Goal: Task Accomplishment & Management: Manage account settings

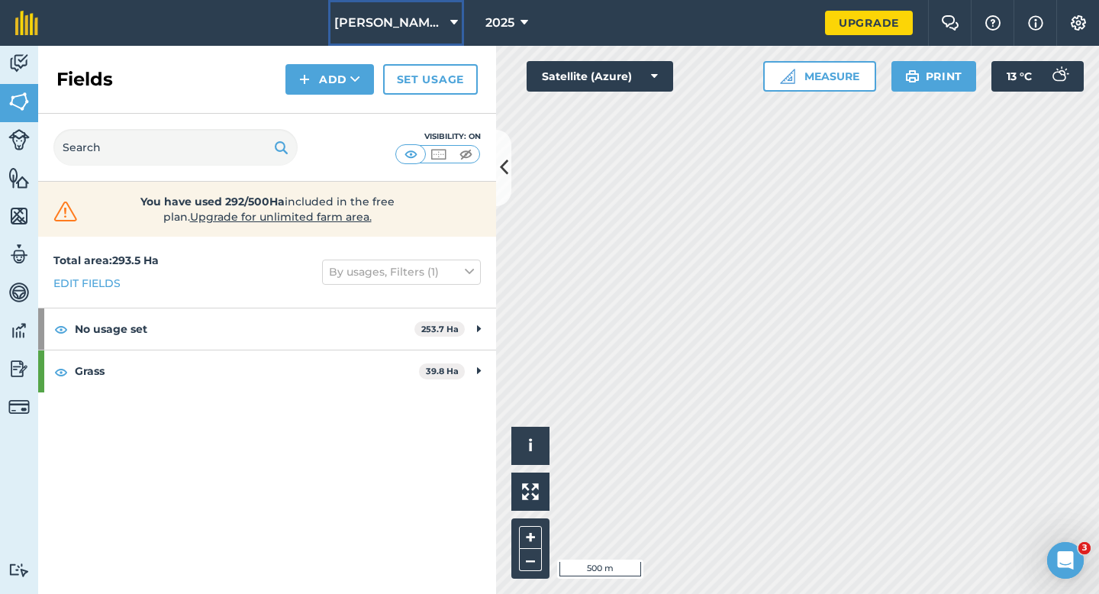
click at [364, 27] on span "[PERSON_NAME] & Sons Farming LTD" at bounding box center [389, 23] width 110 height 18
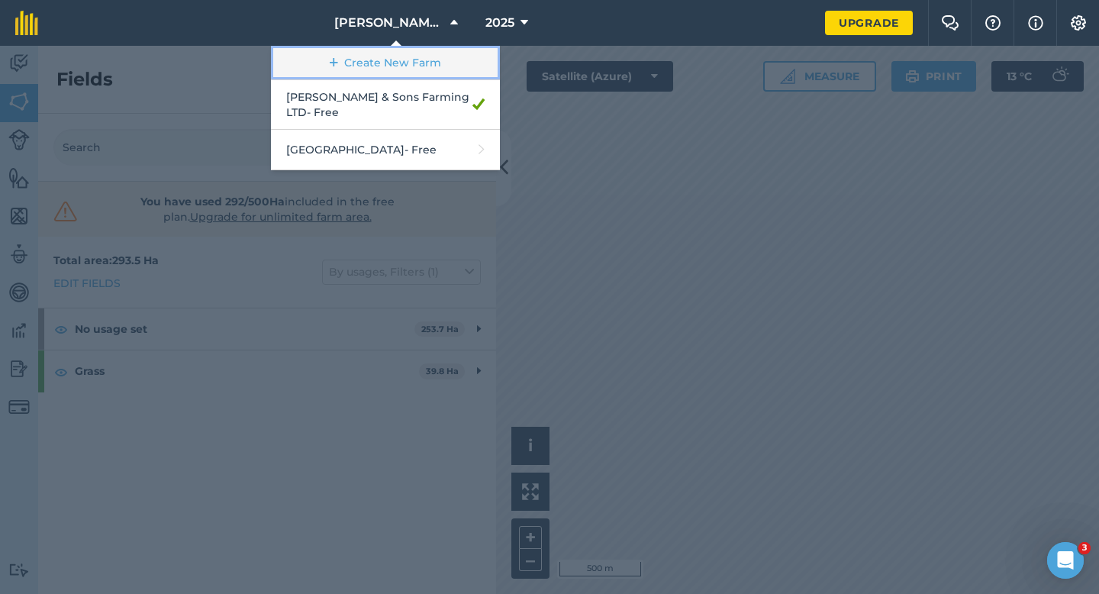
click at [366, 52] on link "Create New Farm" at bounding box center [385, 63] width 229 height 34
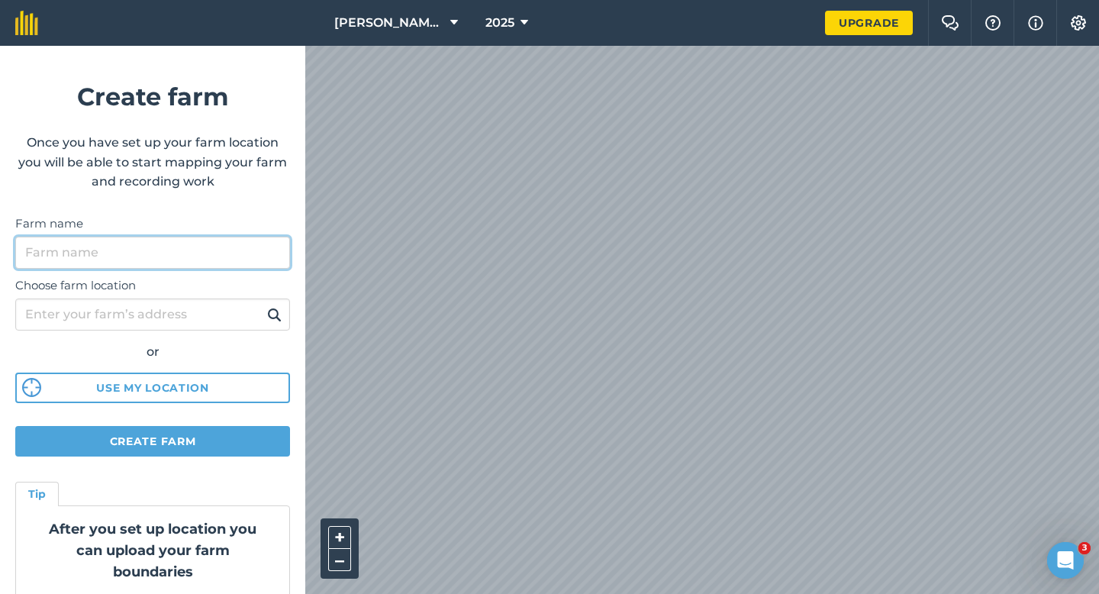
click at [248, 269] on div "Choose farm location or Use my location" at bounding box center [152, 336] width 275 height 135
type input "[PERSON_NAME] & Sons"
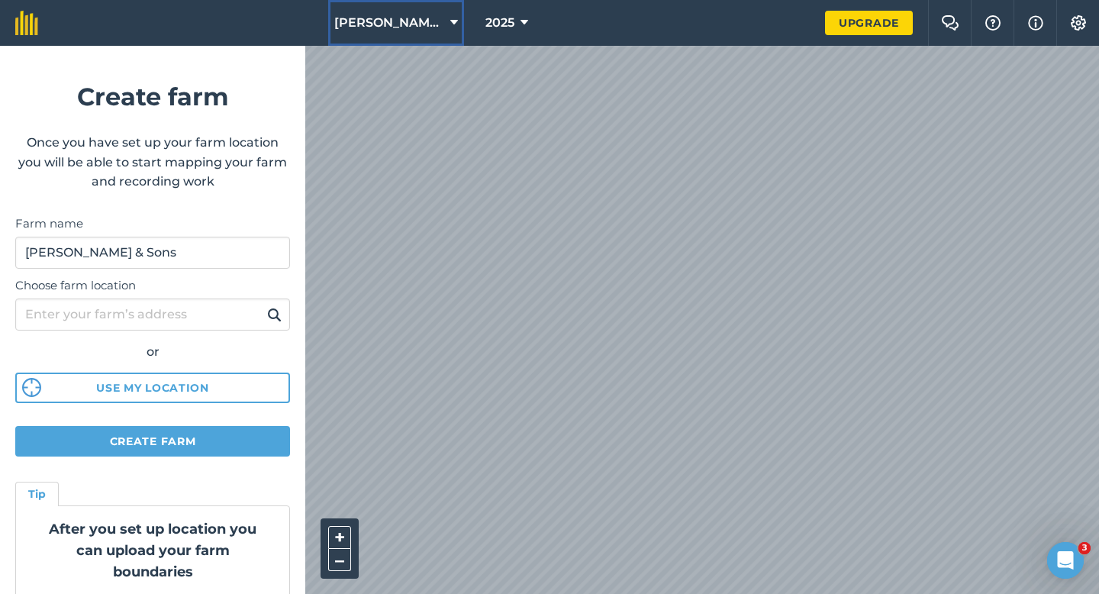
click at [411, 9] on button "[PERSON_NAME] & Sons Farming LTD" at bounding box center [396, 23] width 136 height 46
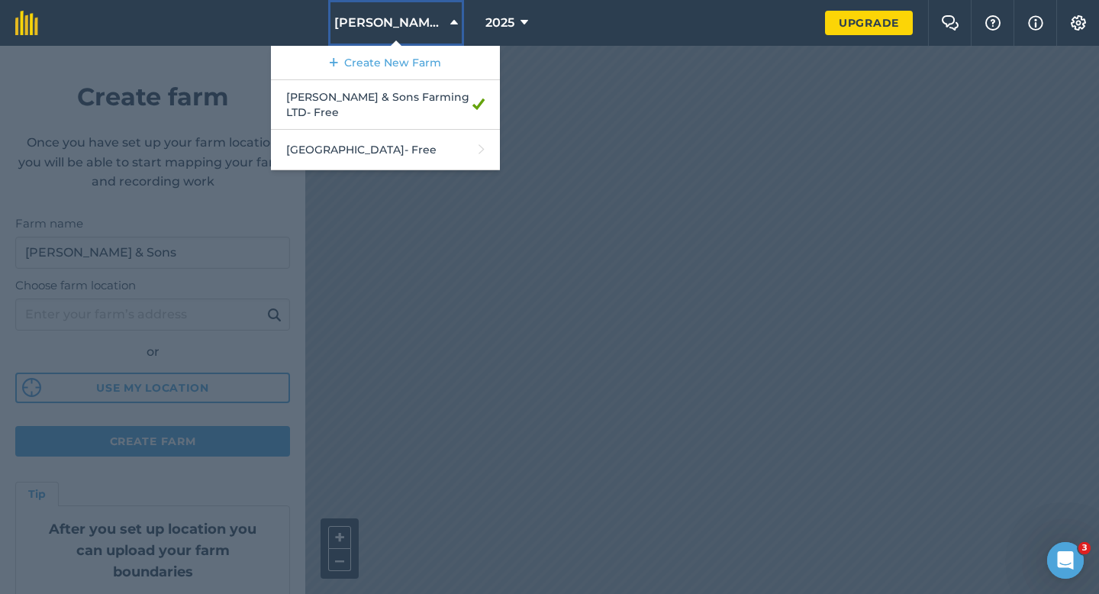
click at [410, 24] on span "[PERSON_NAME] & Sons Farming LTD" at bounding box center [389, 23] width 110 height 18
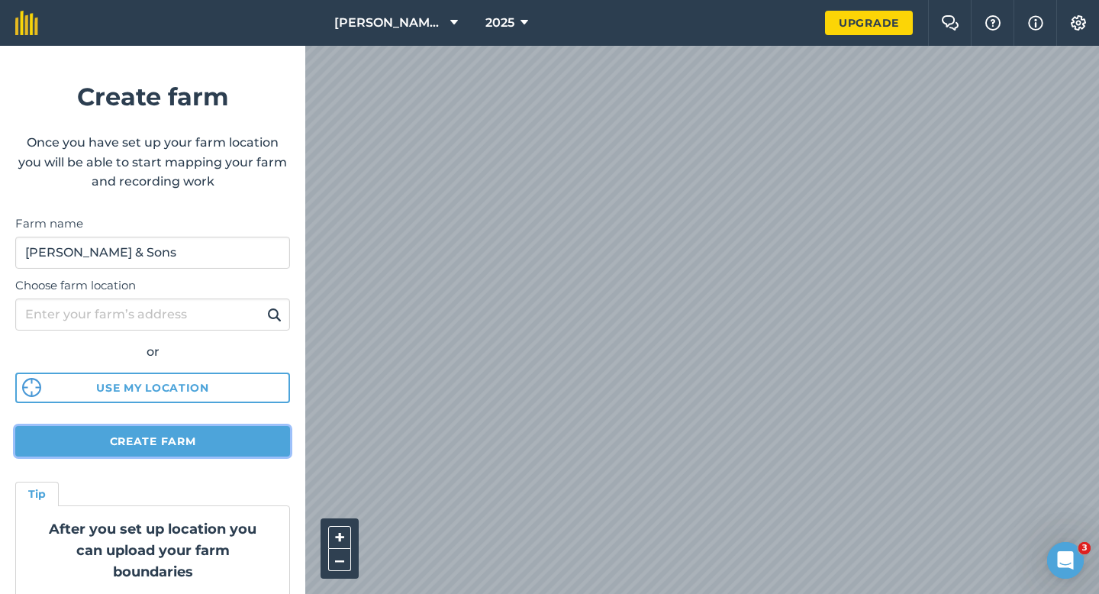
click at [213, 445] on button "Create farm" at bounding box center [152, 441] width 275 height 31
click at [231, 435] on button "Create farm" at bounding box center [152, 441] width 275 height 31
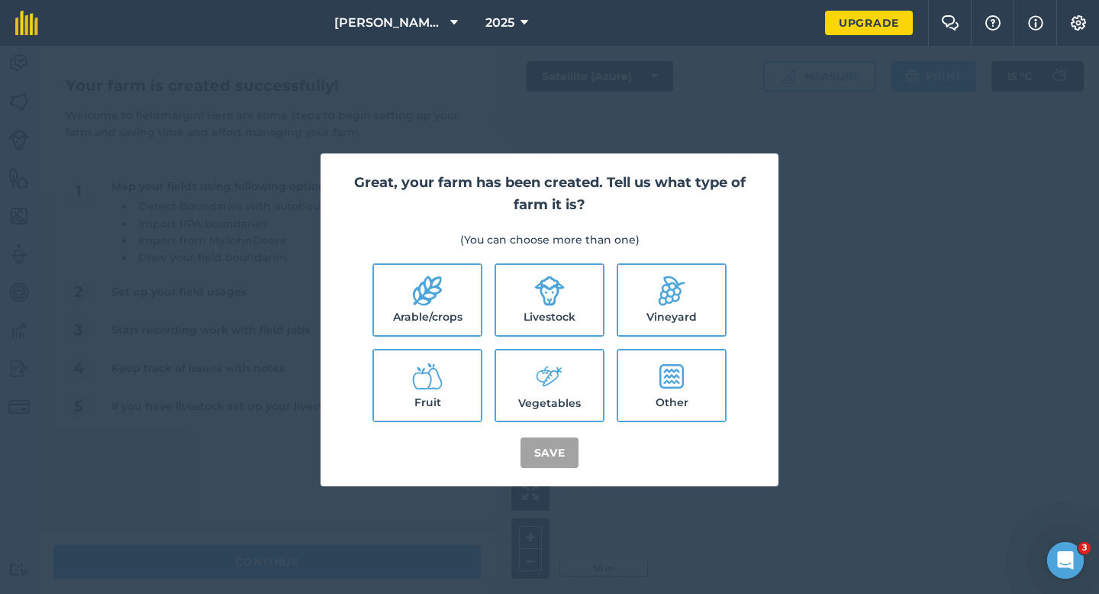
click at [412, 287] on icon at bounding box center [427, 291] width 31 height 31
checkbox input "true"
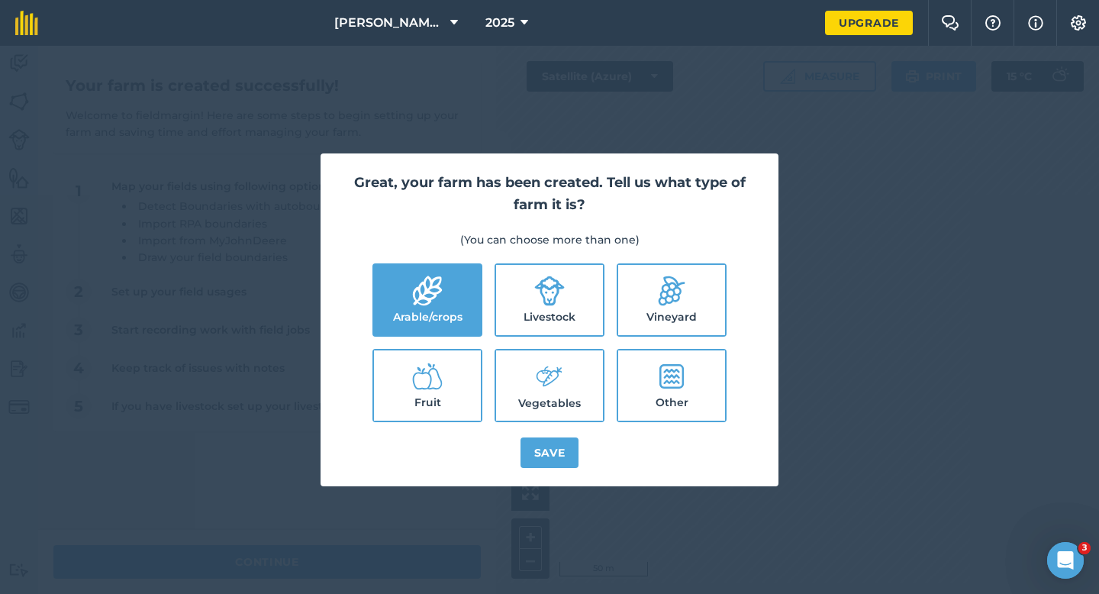
click at [522, 288] on label "Livestock" at bounding box center [549, 300] width 107 height 70
checkbox input "true"
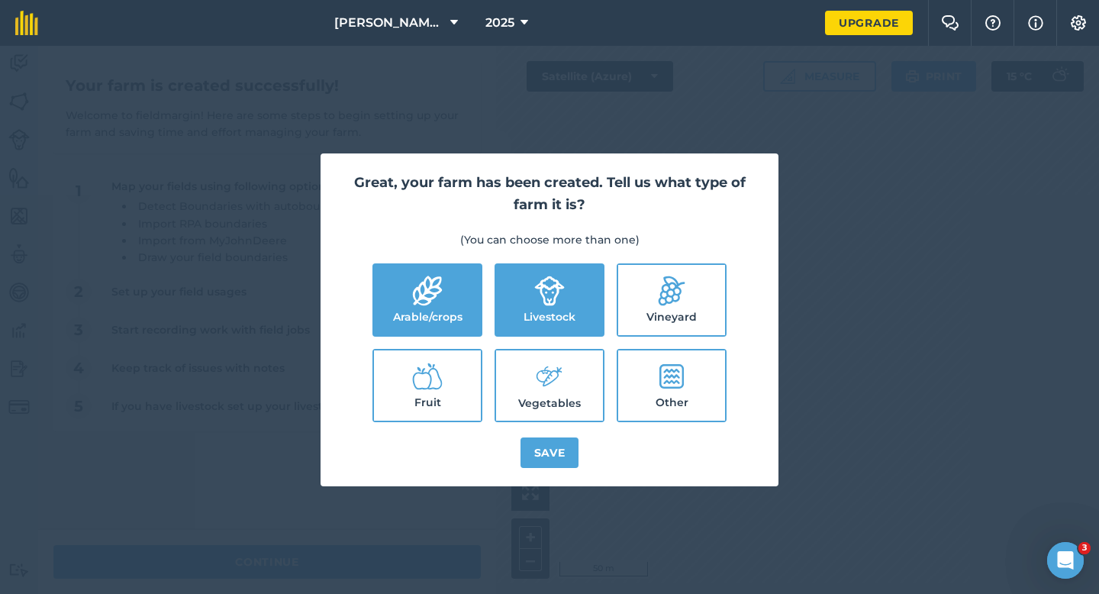
click at [523, 351] on label "Vegetables" at bounding box center [549, 385] width 107 height 70
checkbox input "true"
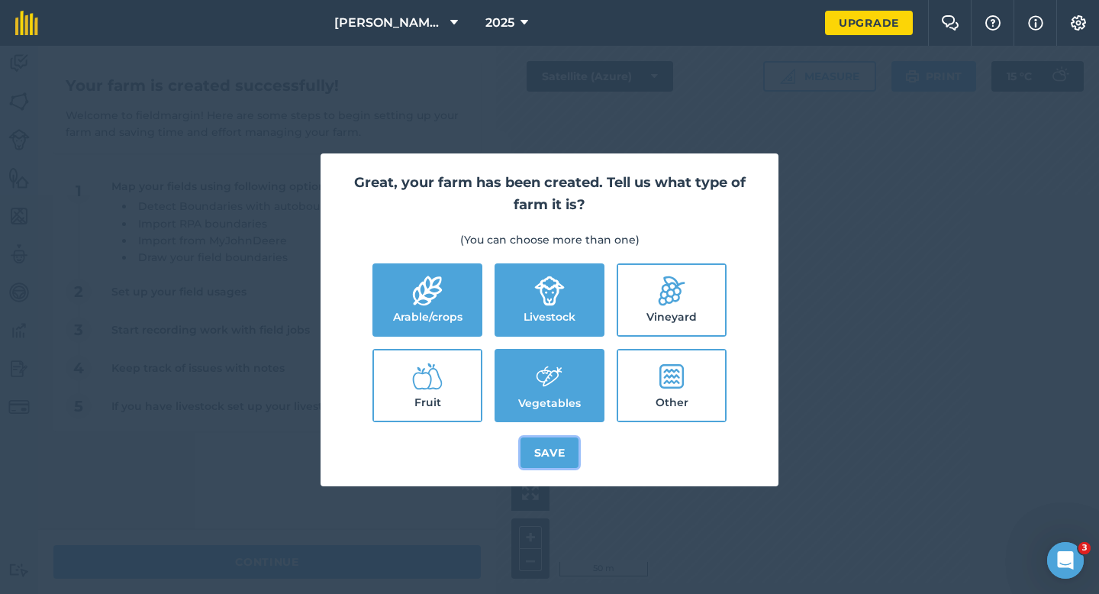
click at [534, 438] on button "Save" at bounding box center [550, 453] width 59 height 31
click at [385, 570] on div "Great, your farm has been created. Tell us what type of farm it is? (You can ch…" at bounding box center [549, 320] width 1099 height 548
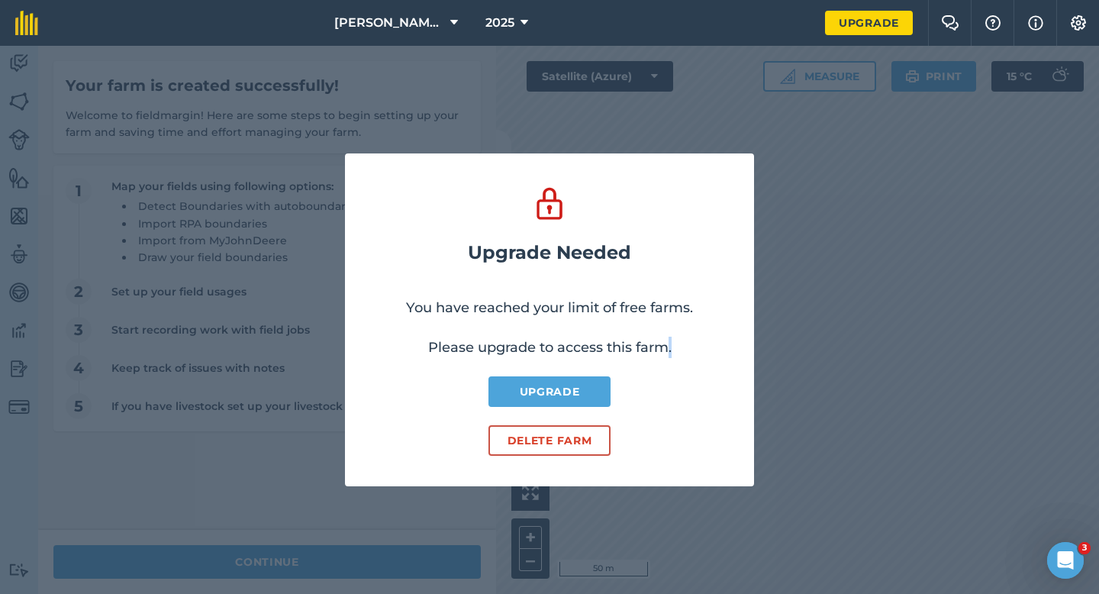
click at [385, 570] on div "Upgrade Needed You have reached your limit of free farms. Please upgrade to acc…" at bounding box center [549, 320] width 1099 height 548
click at [541, 438] on button "Delete farm" at bounding box center [550, 440] width 122 height 31
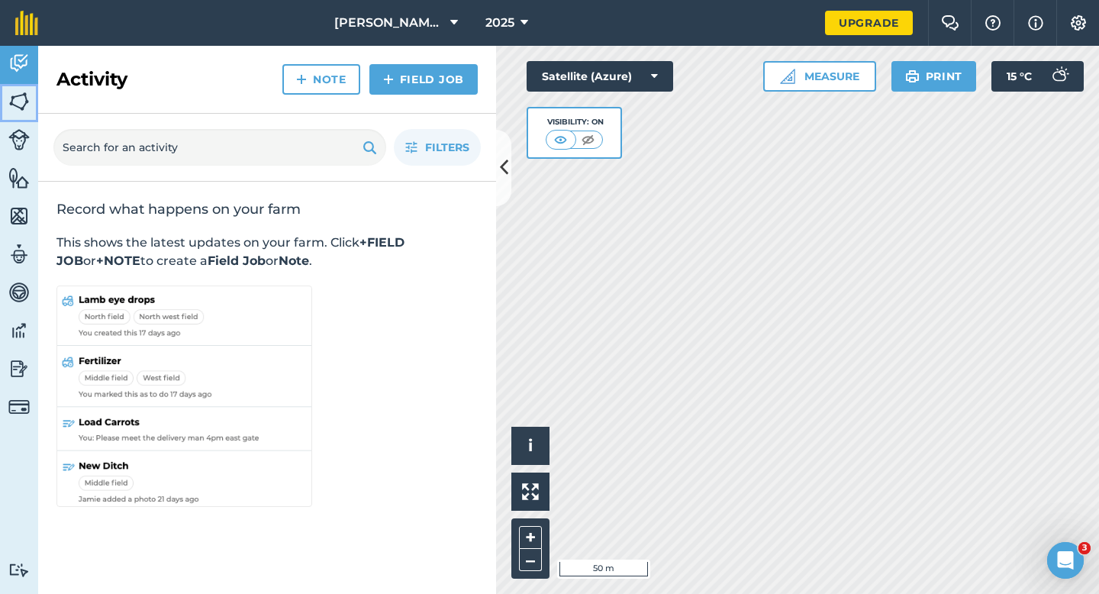
click at [8, 101] on img at bounding box center [18, 101] width 21 height 23
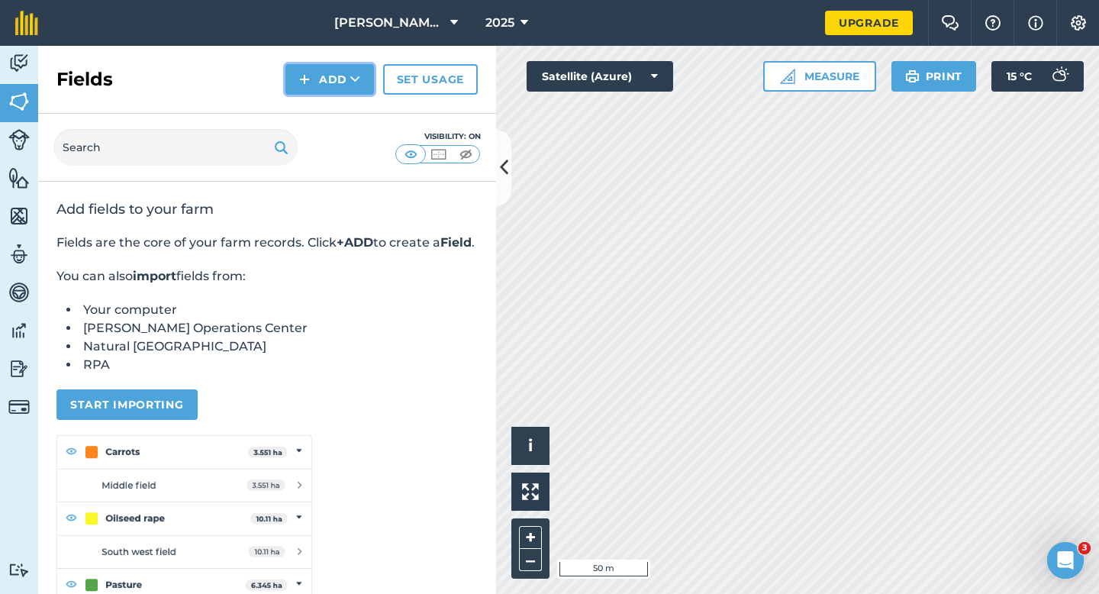
click at [314, 79] on button "Add" at bounding box center [330, 79] width 89 height 31
click at [321, 106] on link "Draw" at bounding box center [330, 114] width 84 height 34
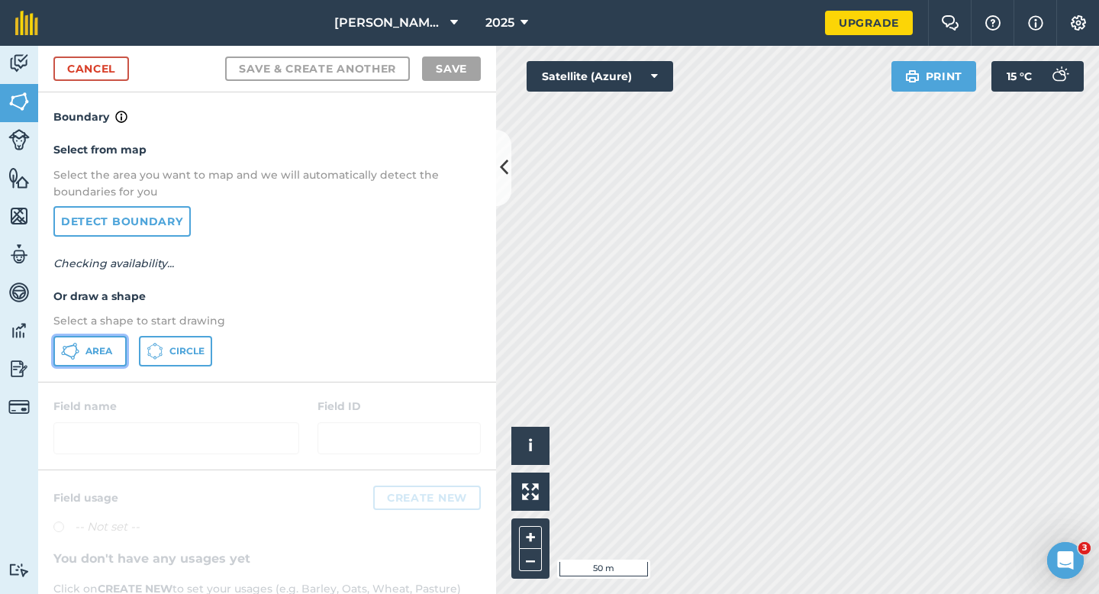
click at [106, 351] on span "Area" at bounding box center [99, 351] width 27 height 12
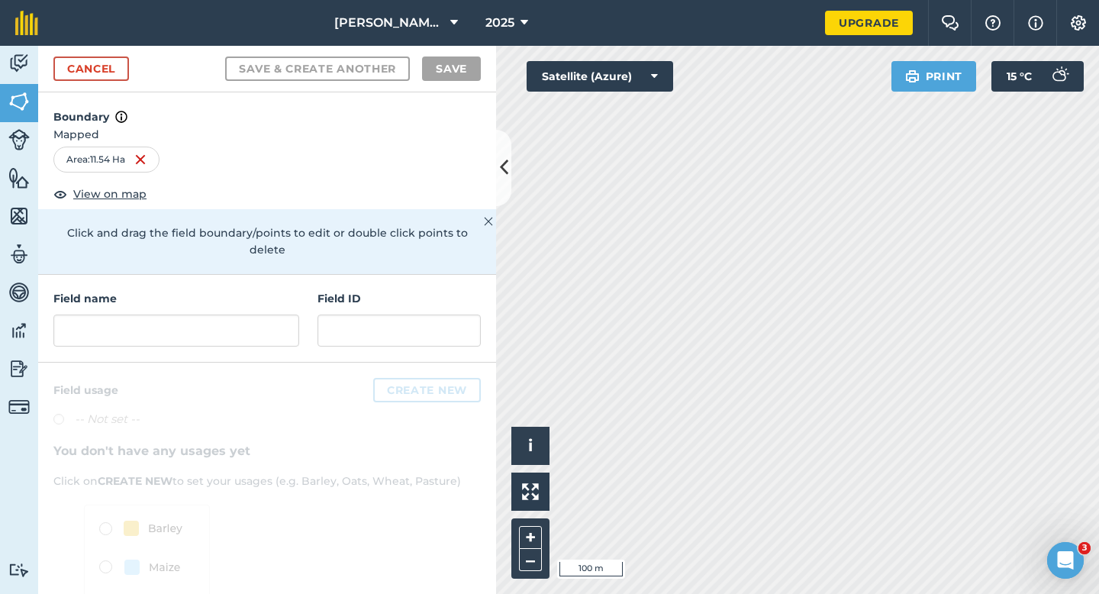
click at [260, 331] on div "Field name Field ID" at bounding box center [267, 319] width 458 height 88
click at [260, 315] on input "text" at bounding box center [176, 331] width 246 height 32
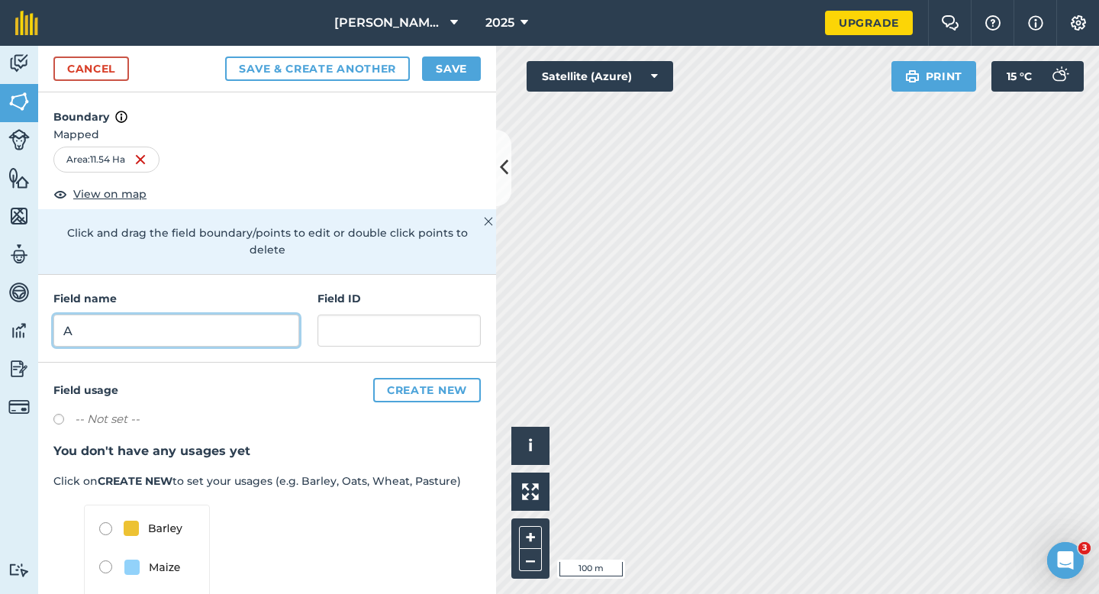
type input "A"
click at [454, 79] on button "Save" at bounding box center [451, 69] width 59 height 24
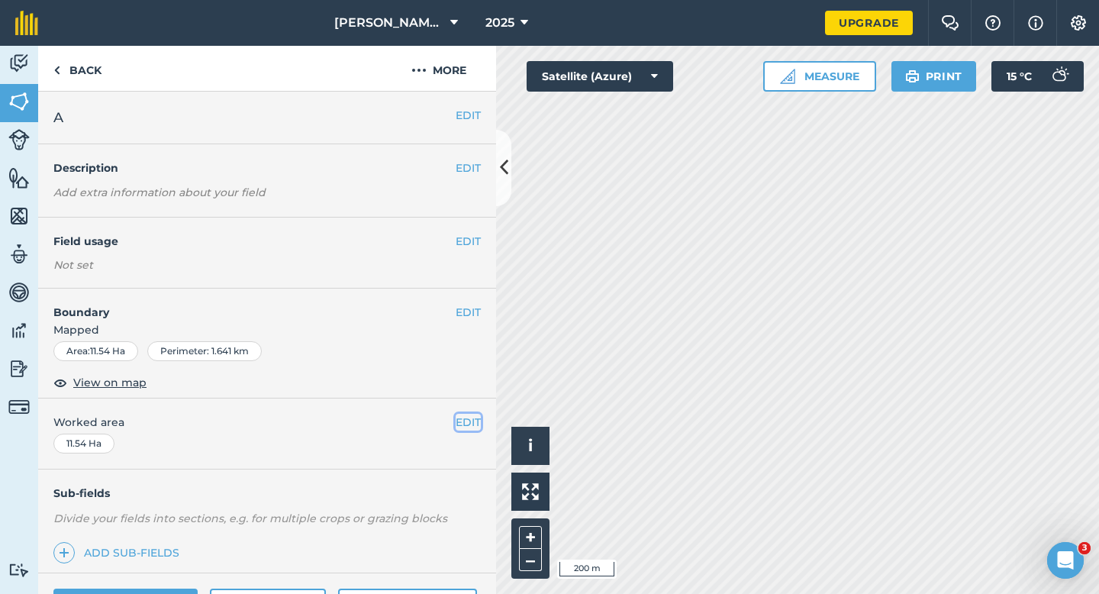
click at [479, 418] on button "EDIT" at bounding box center [468, 422] width 25 height 17
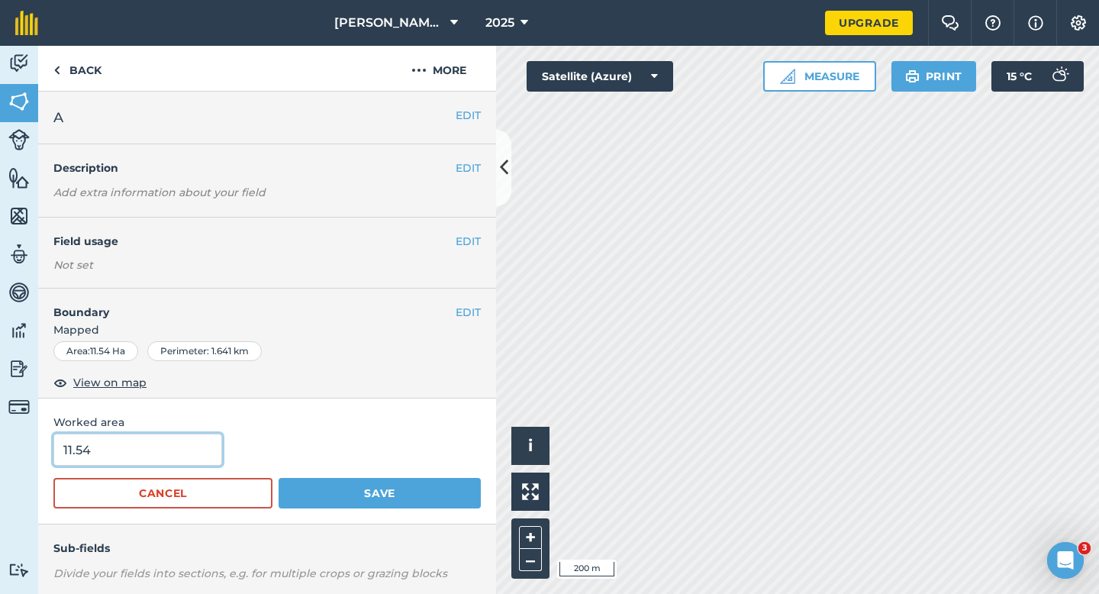
click at [191, 459] on input "11.54" at bounding box center [137, 450] width 169 height 32
type input "11.5"
click at [279, 478] on button "Save" at bounding box center [380, 493] width 202 height 31
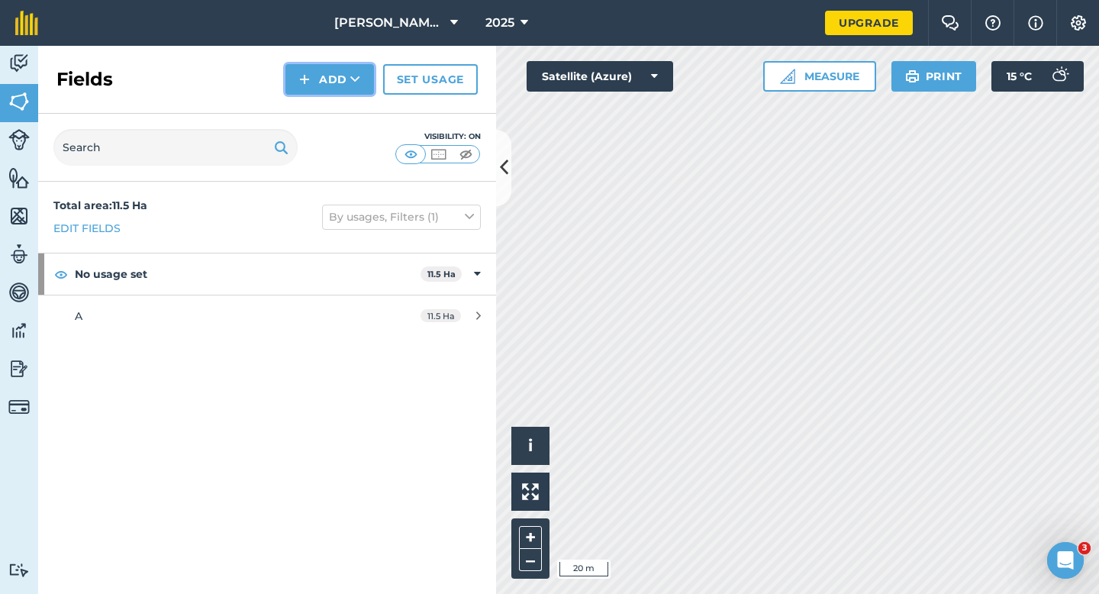
click at [302, 82] on img at bounding box center [304, 79] width 11 height 18
click at [302, 118] on link "Draw" at bounding box center [330, 114] width 84 height 34
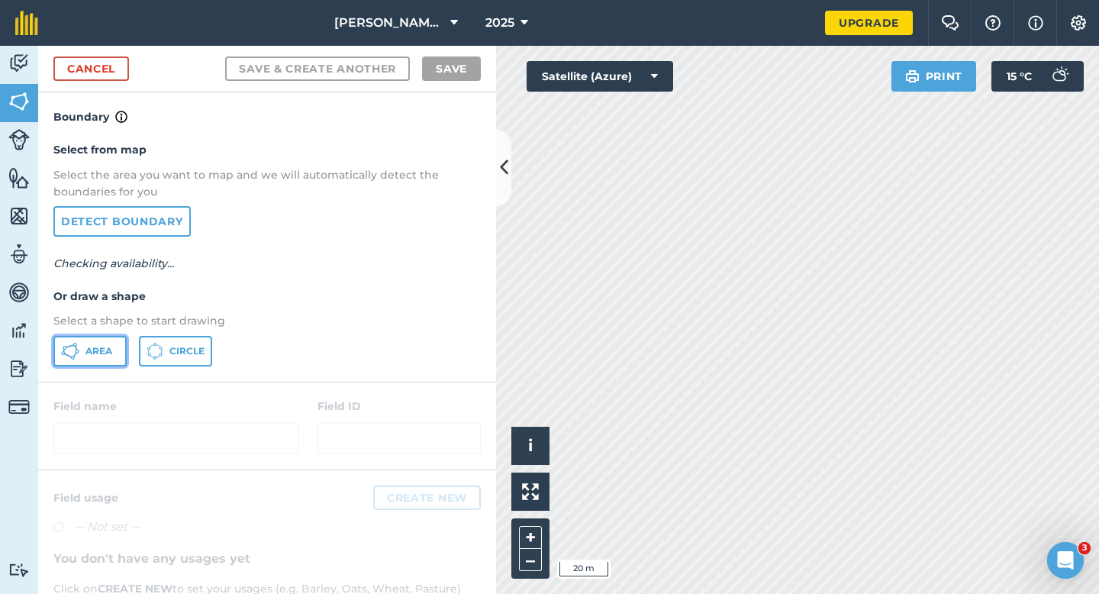
click at [68, 360] on icon at bounding box center [70, 351] width 18 height 18
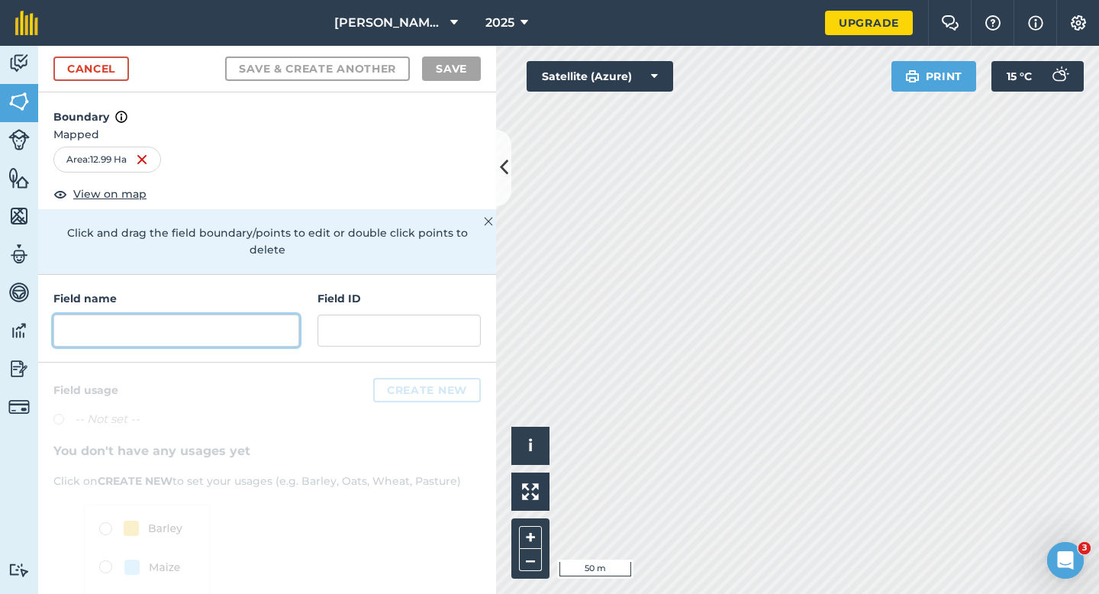
click at [134, 318] on input "text" at bounding box center [176, 331] width 246 height 32
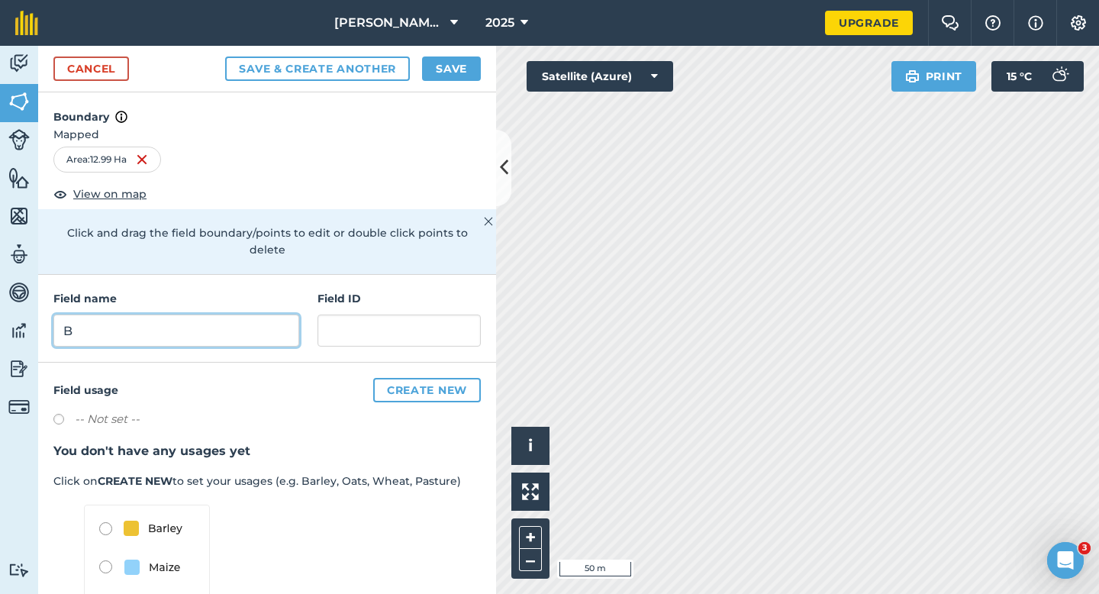
type input "B"
click at [434, 73] on button "Save" at bounding box center [451, 69] width 59 height 24
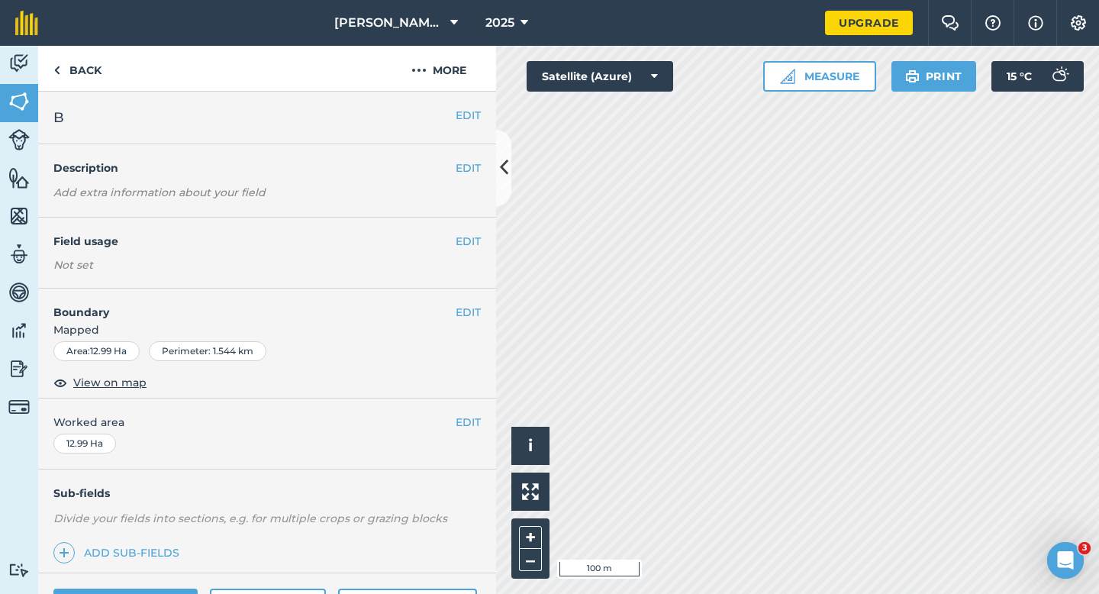
click at [468, 435] on div "EDIT Worked area 12.99 Ha" at bounding box center [267, 434] width 458 height 71
click at [468, 427] on button "EDIT" at bounding box center [468, 422] width 25 height 17
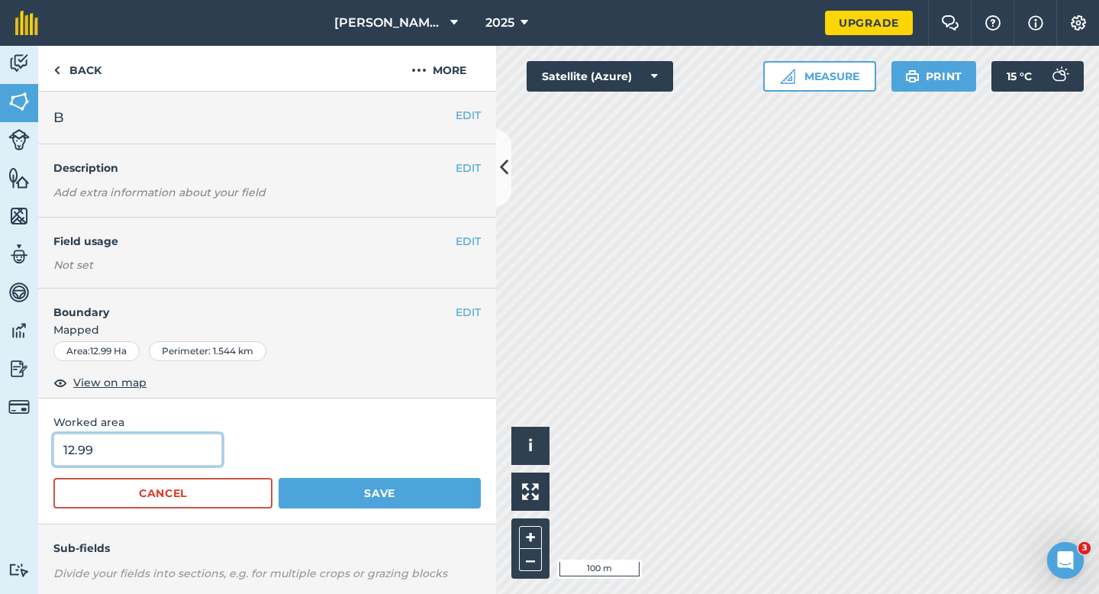
click at [138, 463] on input "12.99" at bounding box center [137, 450] width 169 height 32
type input "13"
click at [279, 478] on button "Save" at bounding box center [380, 493] width 202 height 31
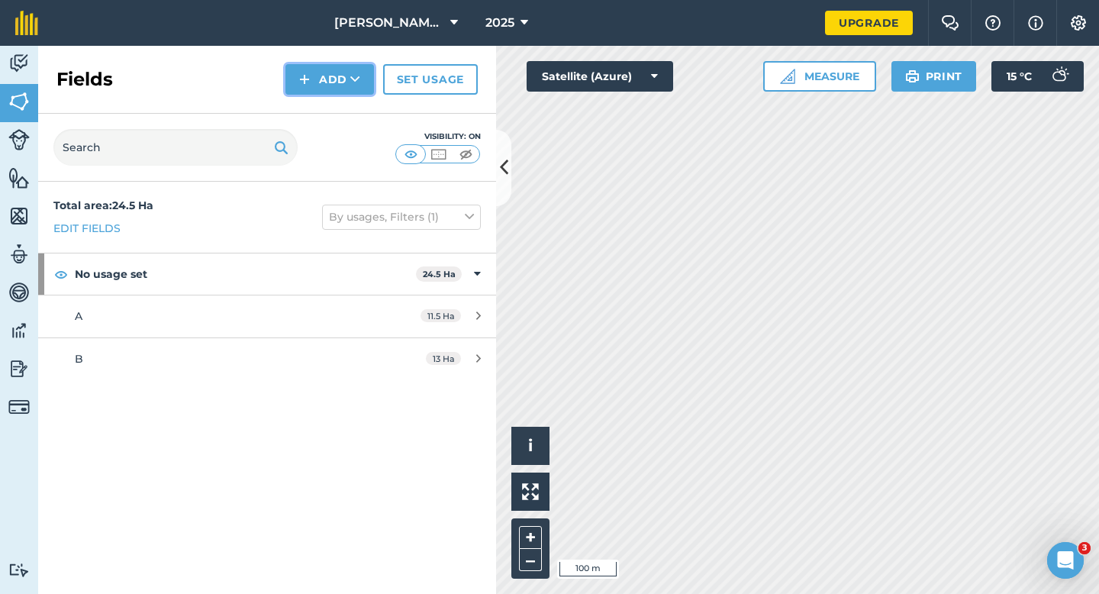
click at [331, 66] on button "Add" at bounding box center [330, 79] width 89 height 31
click at [331, 96] on ul "Draw Import" at bounding box center [330, 130] width 86 height 69
click at [331, 88] on button "Add" at bounding box center [330, 79] width 89 height 31
click at [331, 106] on link "Draw" at bounding box center [330, 114] width 84 height 34
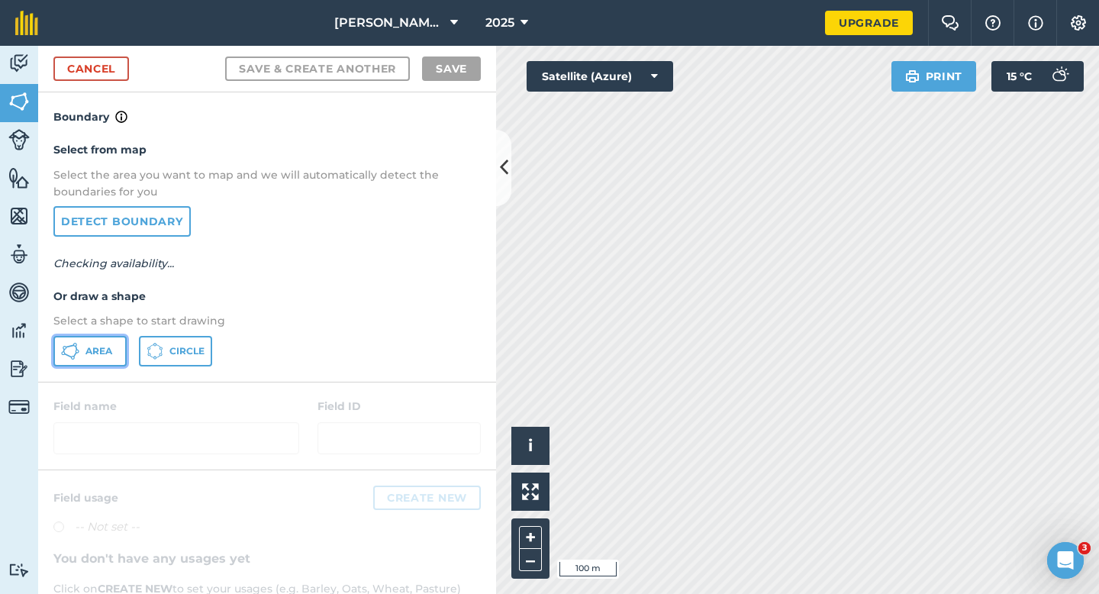
click at [78, 354] on icon at bounding box center [70, 351] width 18 height 18
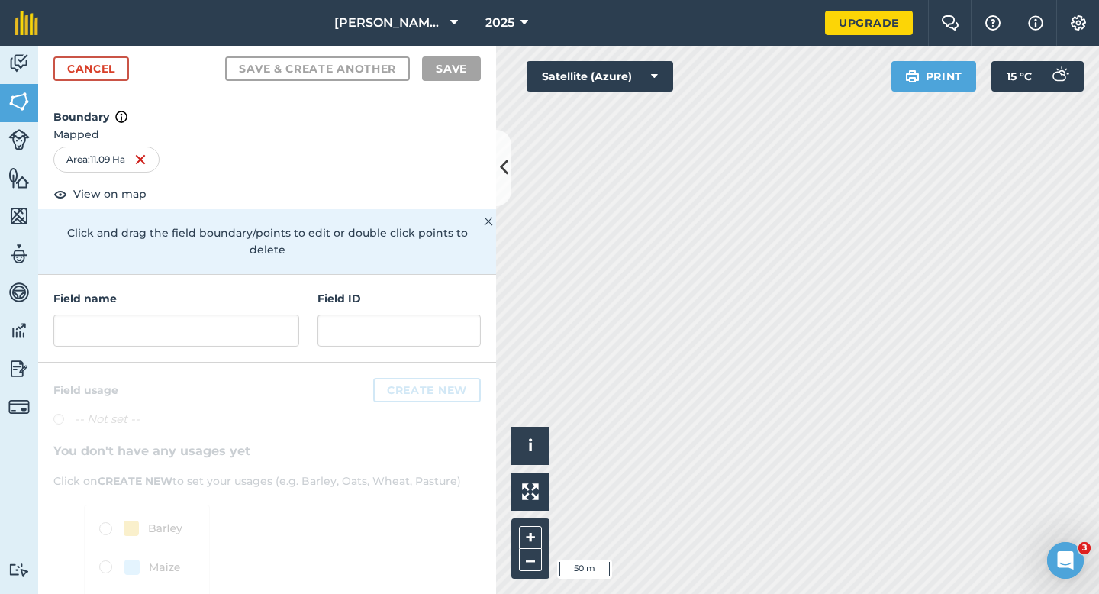
click at [251, 296] on div "Field name" at bounding box center [176, 318] width 246 height 57
click at [251, 315] on input "text" at bounding box center [176, 331] width 246 height 32
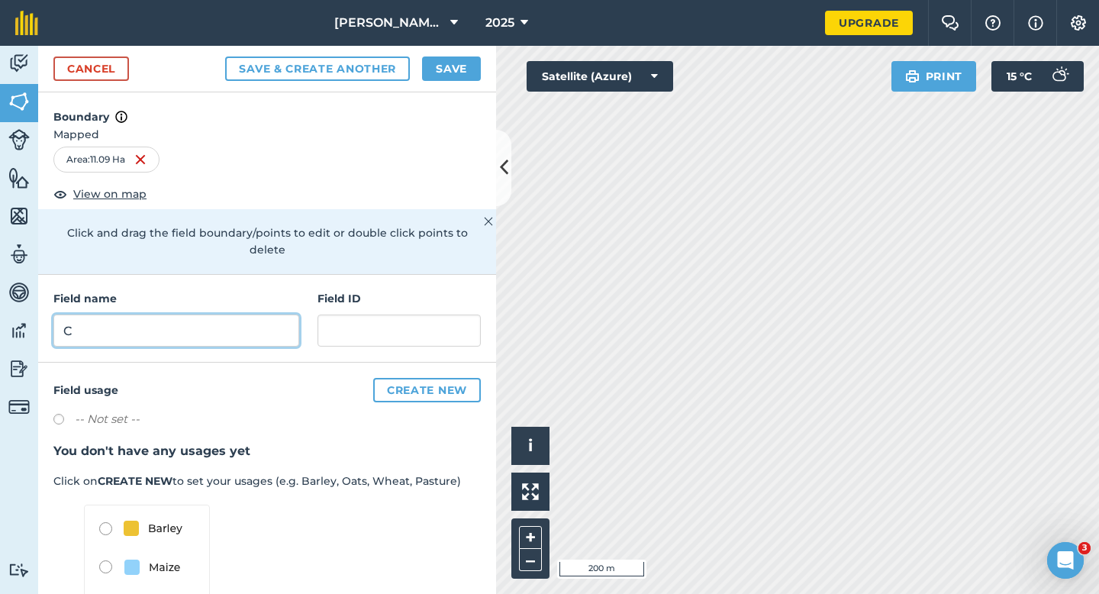
type input "C"
click at [434, 66] on button "Save" at bounding box center [451, 69] width 59 height 24
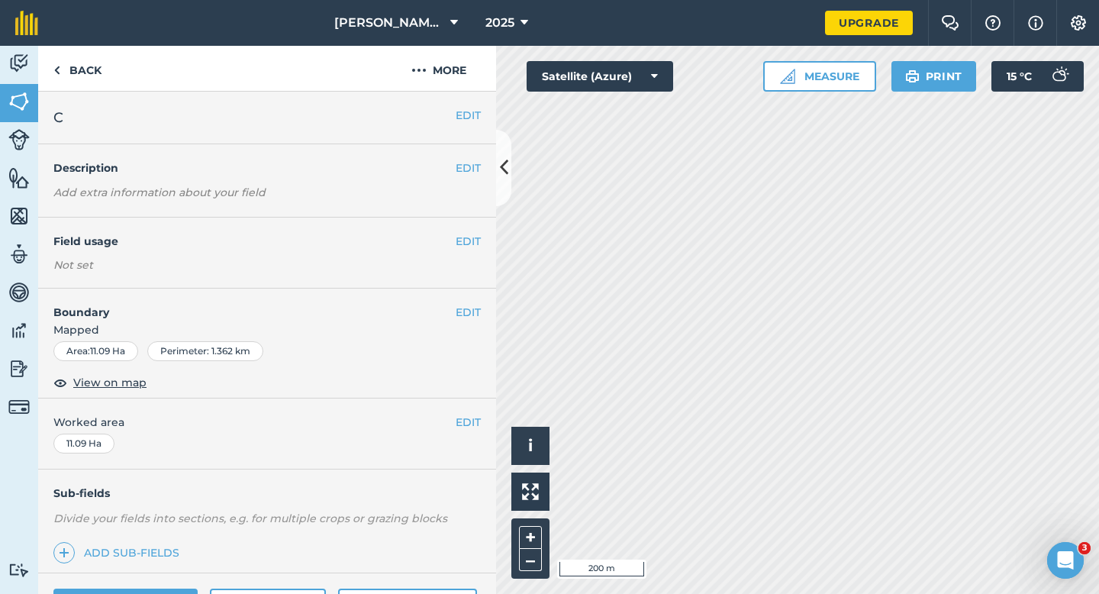
click at [487, 420] on div "EDIT Worked area 11.09 Ha" at bounding box center [267, 434] width 458 height 71
click at [470, 420] on button "EDIT" at bounding box center [468, 422] width 25 height 17
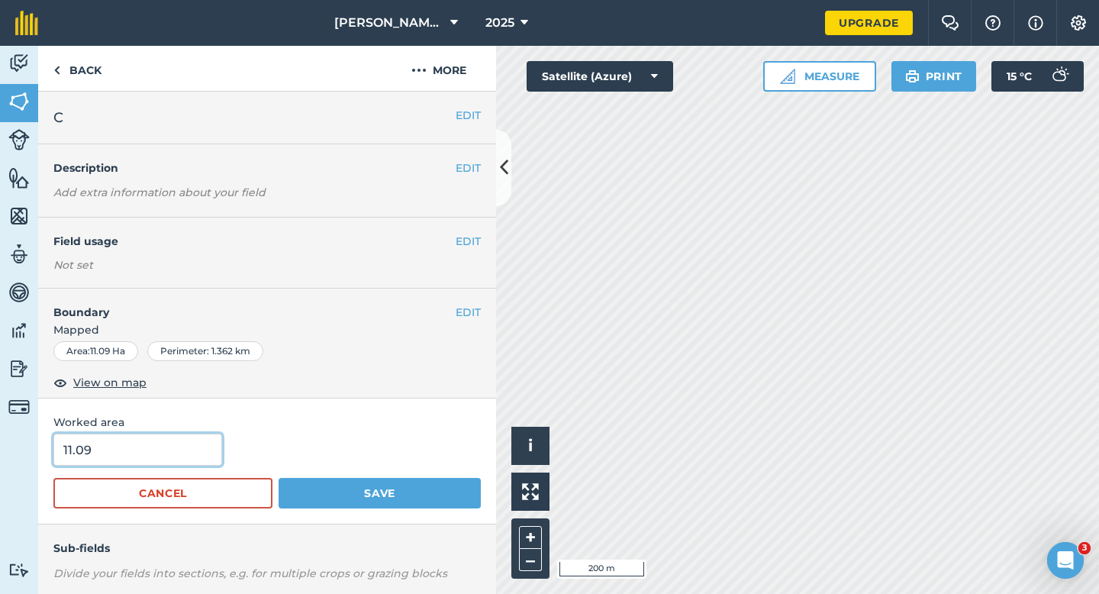
click at [159, 441] on input "11.09" at bounding box center [137, 450] width 169 height 32
type input "11"
click at [279, 478] on button "Save" at bounding box center [380, 493] width 202 height 31
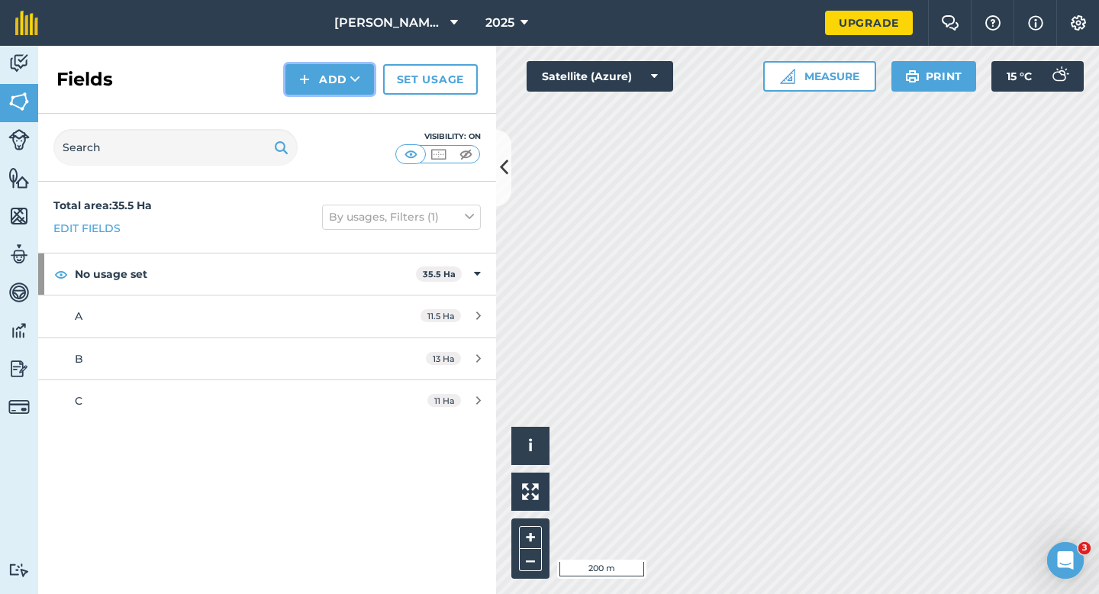
click at [332, 92] on button "Add" at bounding box center [330, 79] width 89 height 31
click at [332, 110] on link "Draw" at bounding box center [330, 114] width 84 height 34
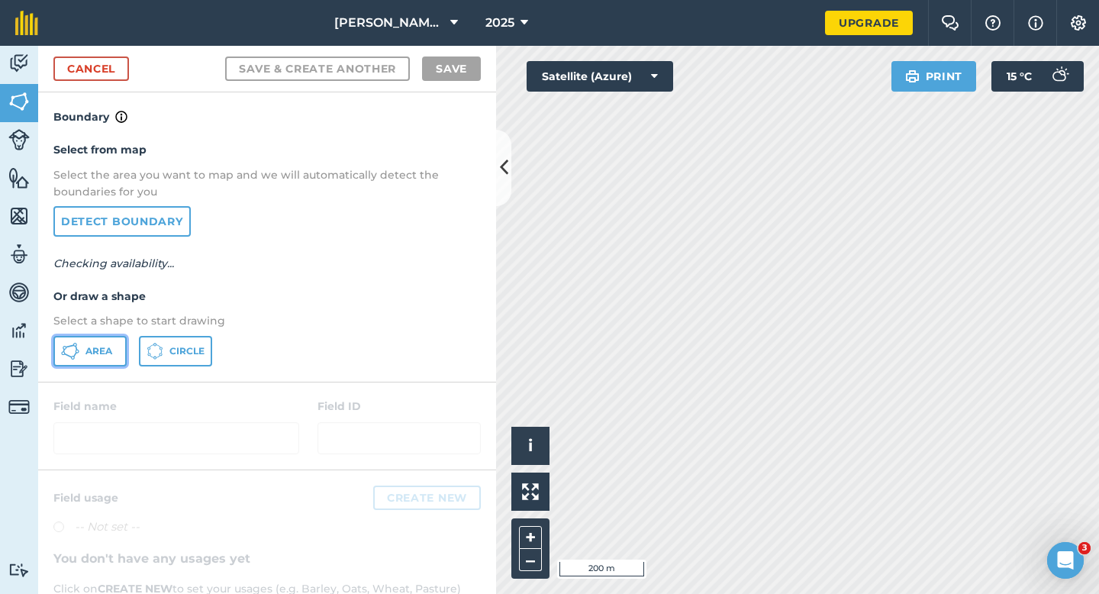
click at [114, 347] on button "Area" at bounding box center [89, 351] width 73 height 31
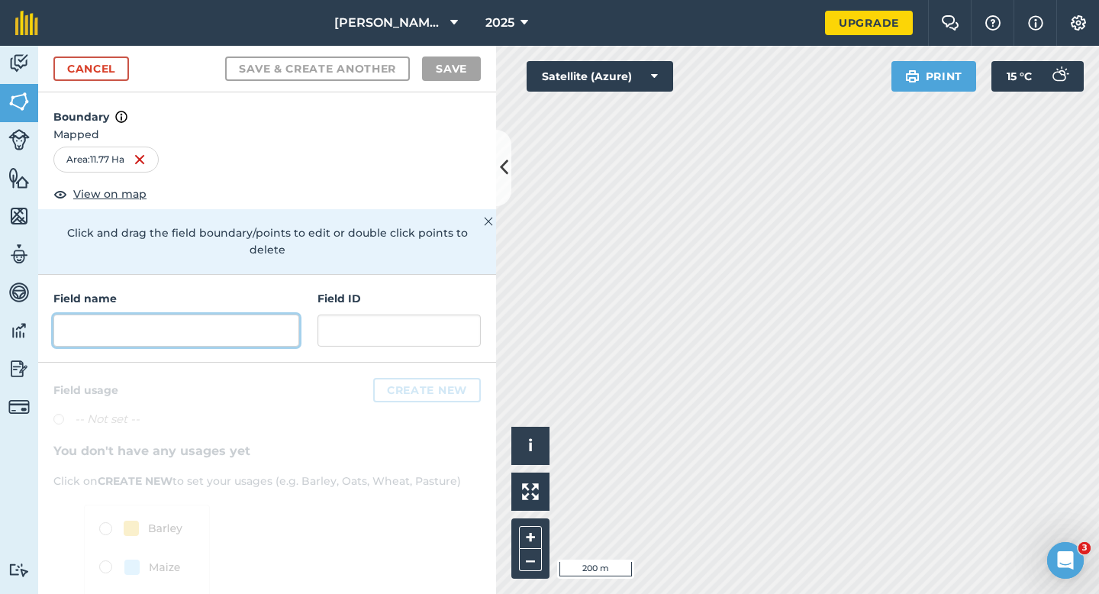
click at [293, 315] on input "text" at bounding box center [176, 331] width 246 height 32
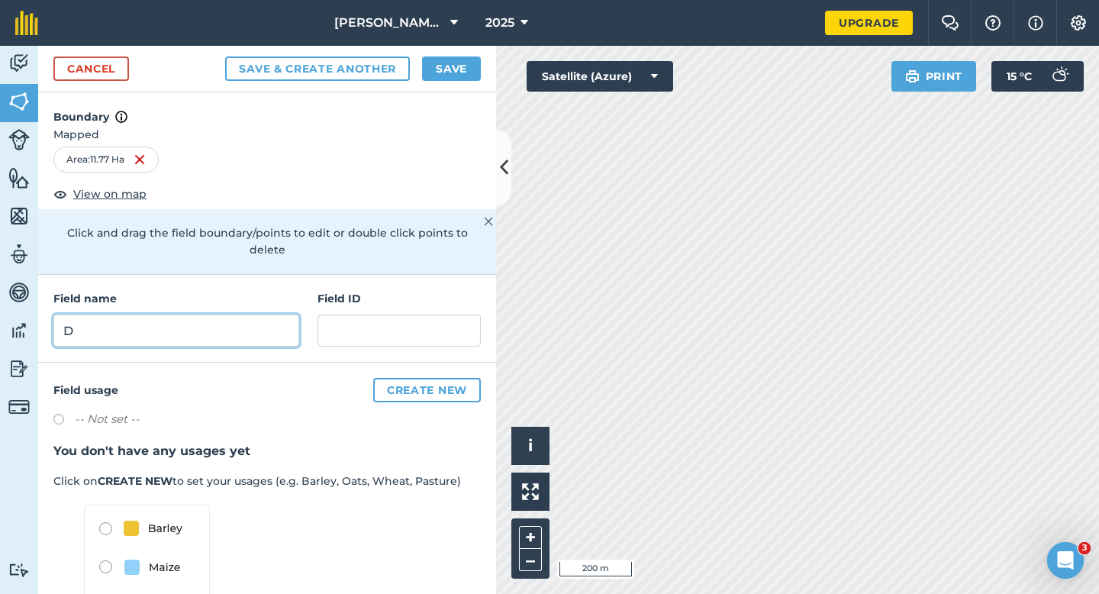
type input "D"
click at [459, 64] on button "Save" at bounding box center [451, 69] width 59 height 24
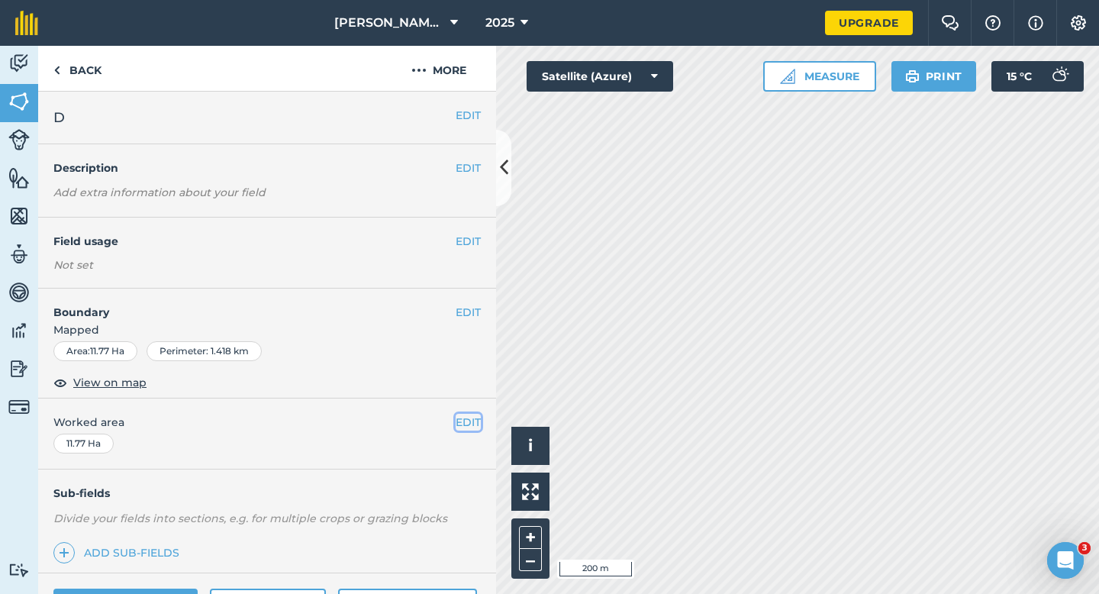
click at [463, 418] on button "EDIT" at bounding box center [468, 422] width 25 height 17
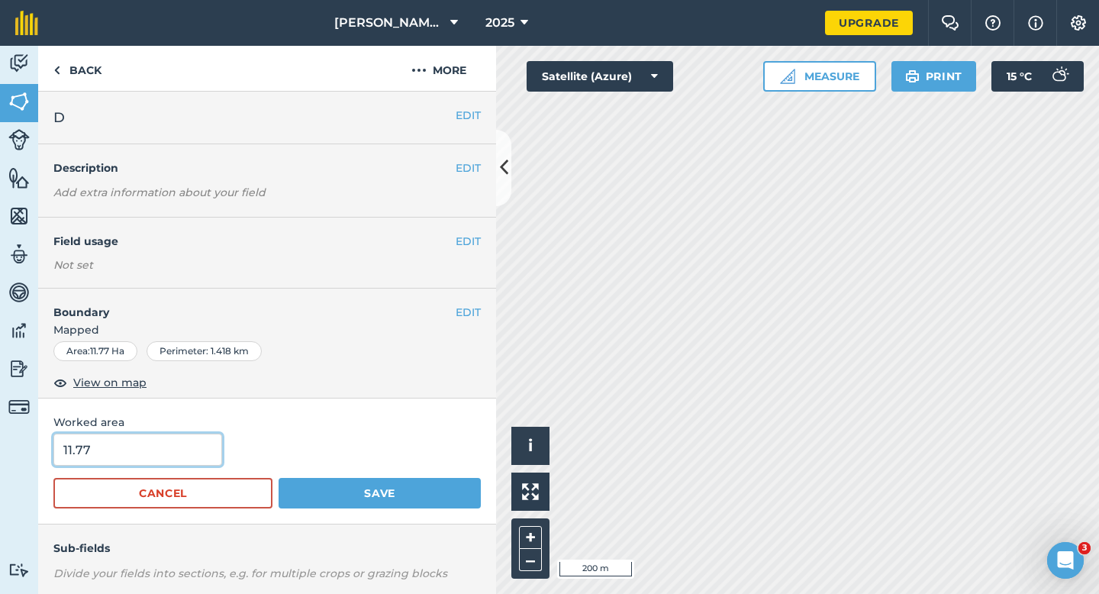
click at [176, 436] on input "11.77" at bounding box center [137, 450] width 169 height 32
type input "12"
click at [279, 478] on button "Save" at bounding box center [380, 493] width 202 height 31
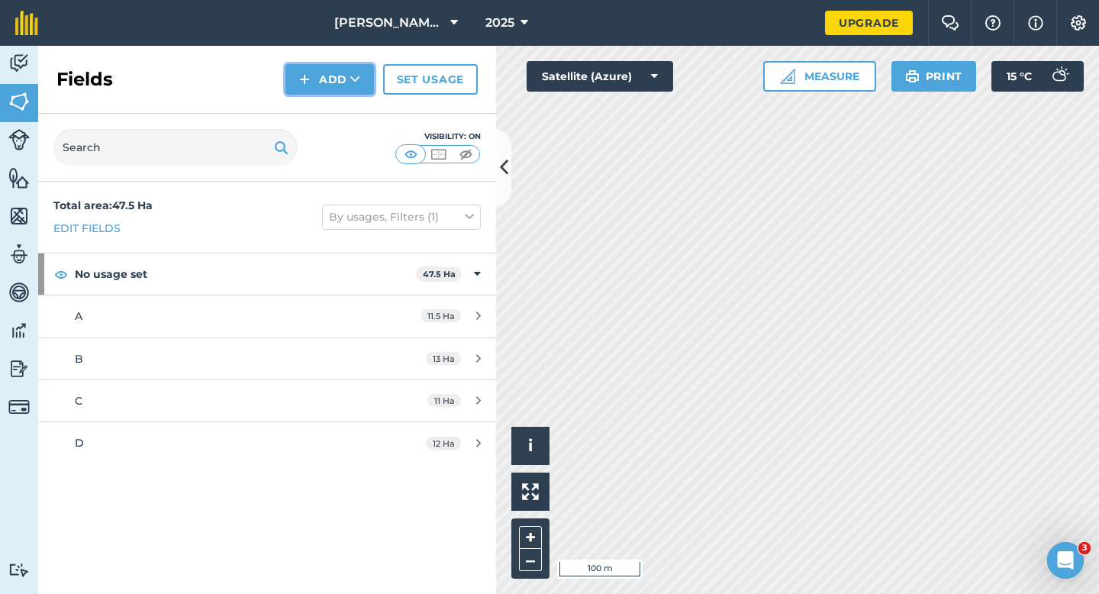
click at [312, 82] on button "Add" at bounding box center [330, 79] width 89 height 31
click at [312, 118] on link "Draw" at bounding box center [330, 114] width 84 height 34
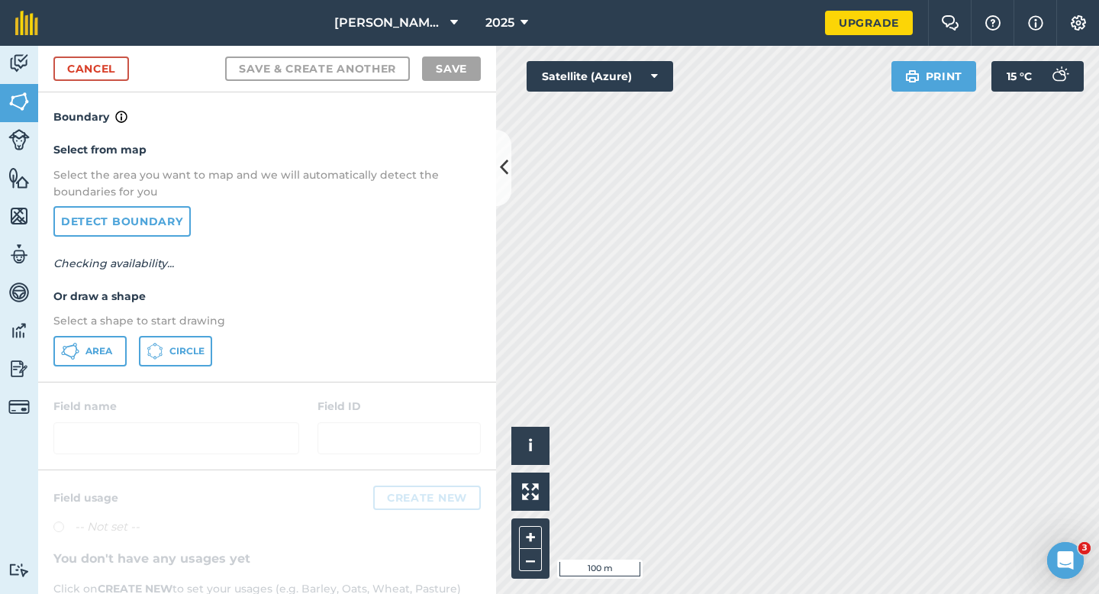
click at [135, 347] on div "Area Circle" at bounding box center [267, 351] width 428 height 31
click at [120, 347] on button "Area" at bounding box center [89, 351] width 73 height 31
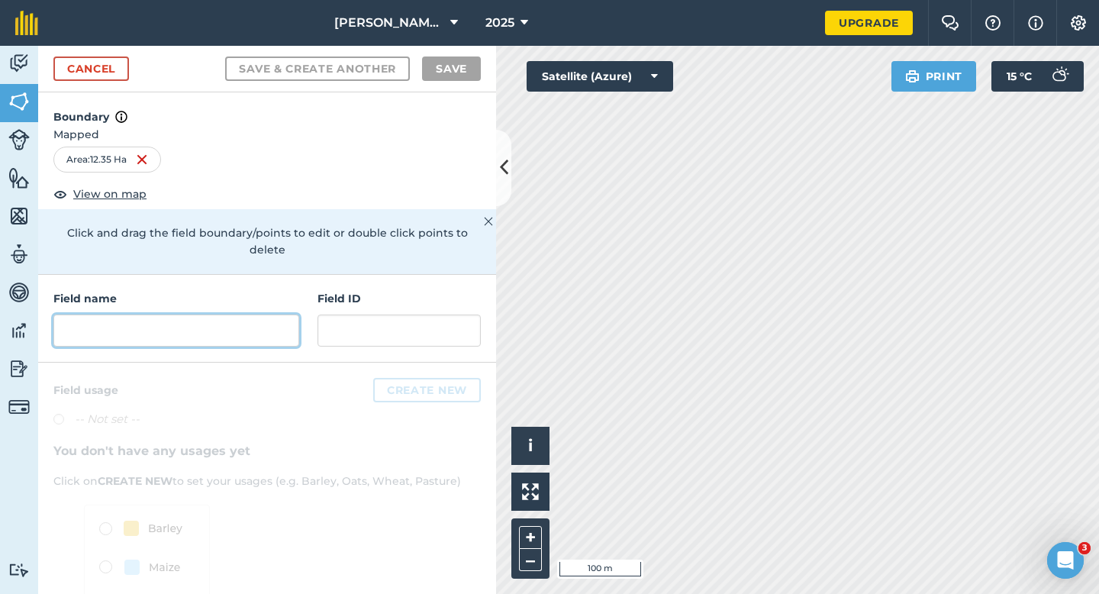
click at [213, 315] on input "text" at bounding box center [176, 331] width 246 height 32
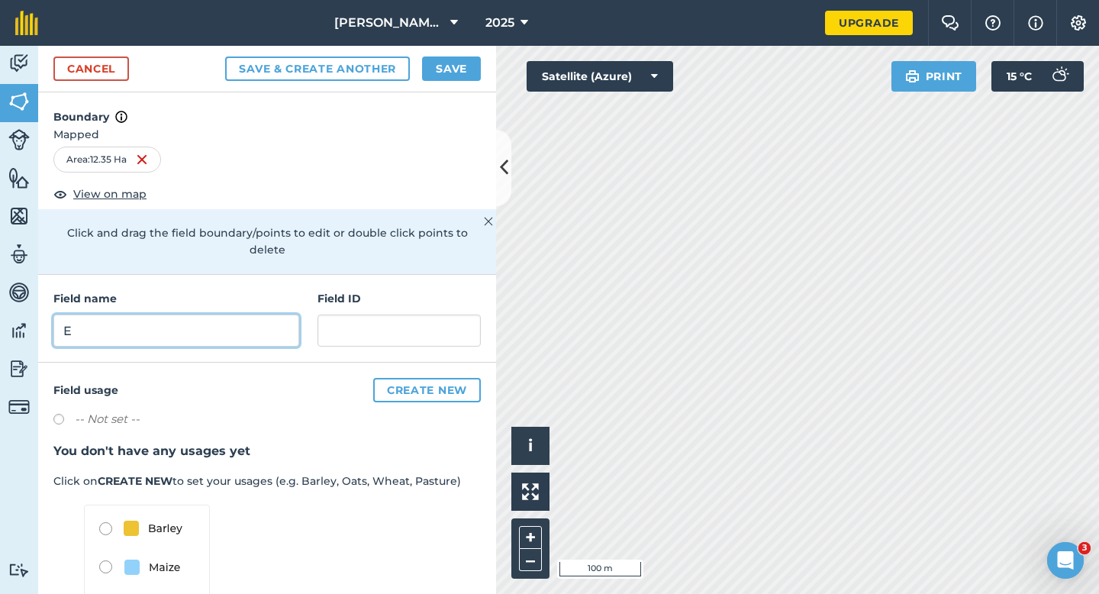
type input "E"
click at [444, 71] on button "Save" at bounding box center [451, 69] width 59 height 24
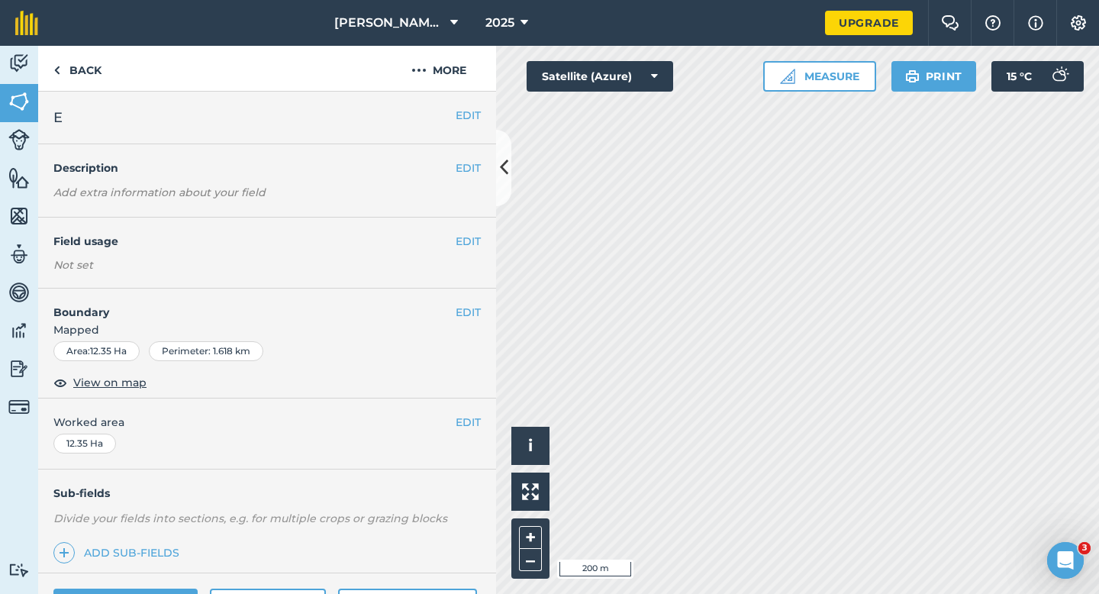
click at [488, 415] on div "EDIT Worked area 12.35 Ha" at bounding box center [267, 434] width 458 height 71
click at [472, 416] on button "EDIT" at bounding box center [468, 422] width 25 height 17
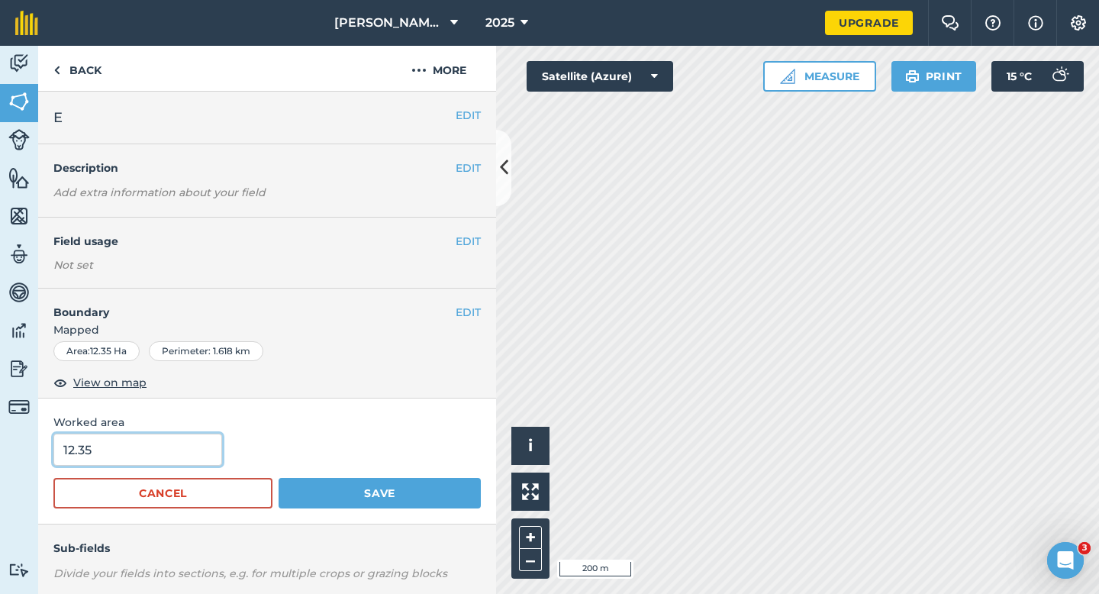
click at [112, 460] on input "12.35" at bounding box center [137, 450] width 169 height 32
type input "12.4"
click at [279, 478] on button "Save" at bounding box center [380, 493] width 202 height 31
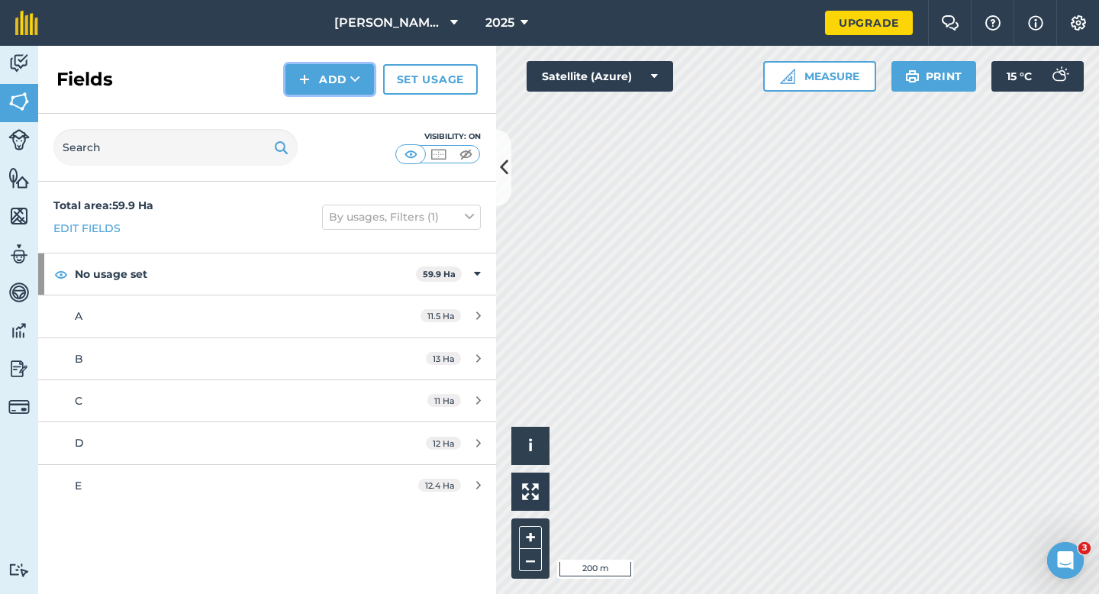
click at [336, 77] on button "Add" at bounding box center [330, 79] width 89 height 31
click at [332, 102] on link "Draw" at bounding box center [330, 114] width 84 height 34
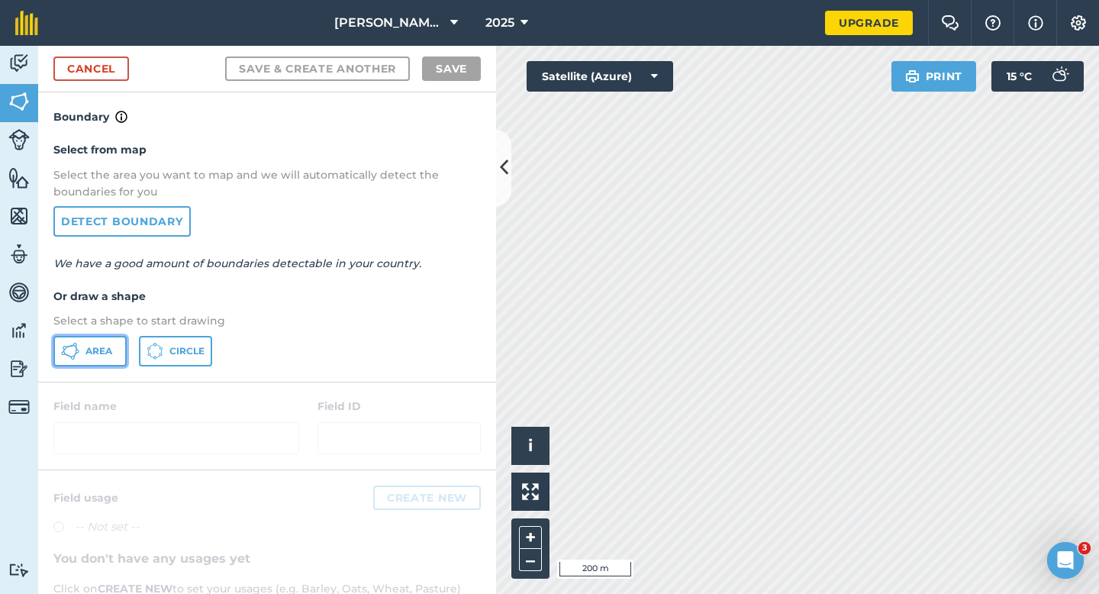
click at [89, 357] on button "Area" at bounding box center [89, 351] width 73 height 31
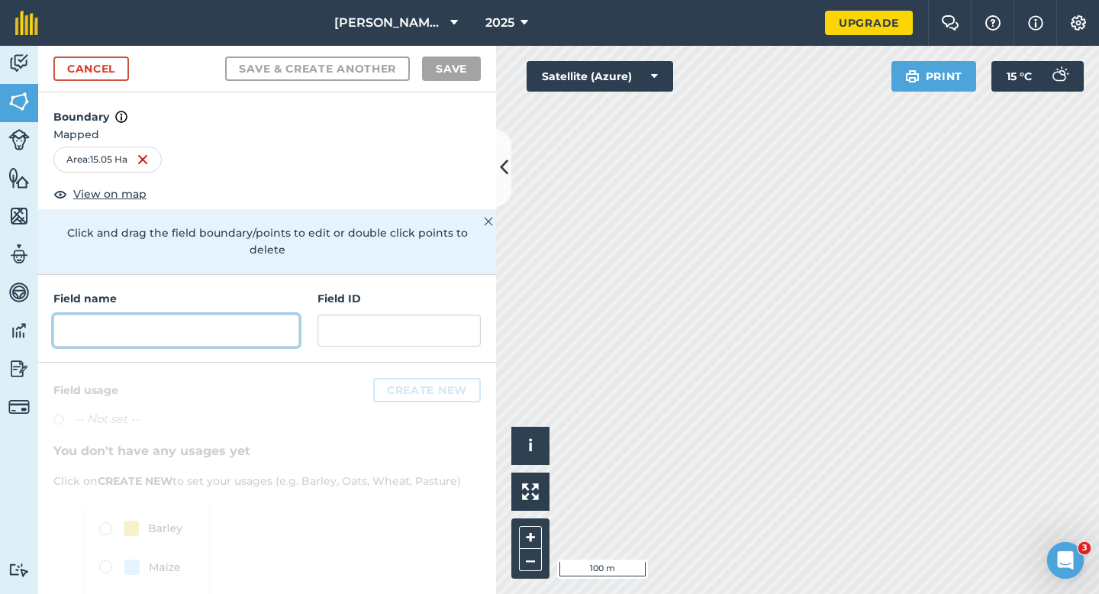
click at [243, 321] on input "text" at bounding box center [176, 331] width 246 height 32
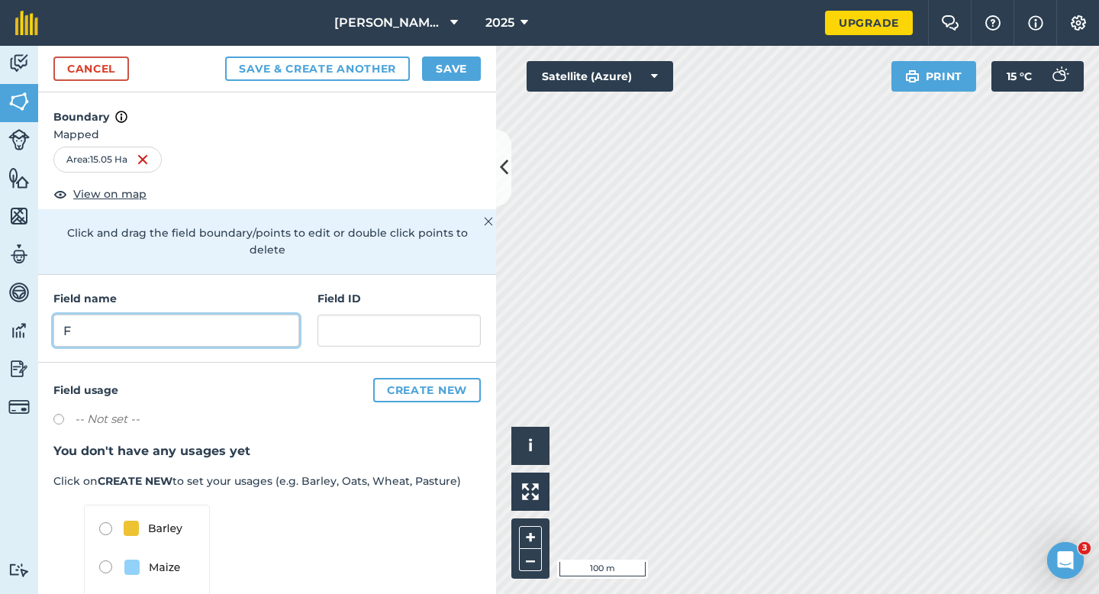
type input "F"
click at [454, 63] on button "Save" at bounding box center [451, 69] width 59 height 24
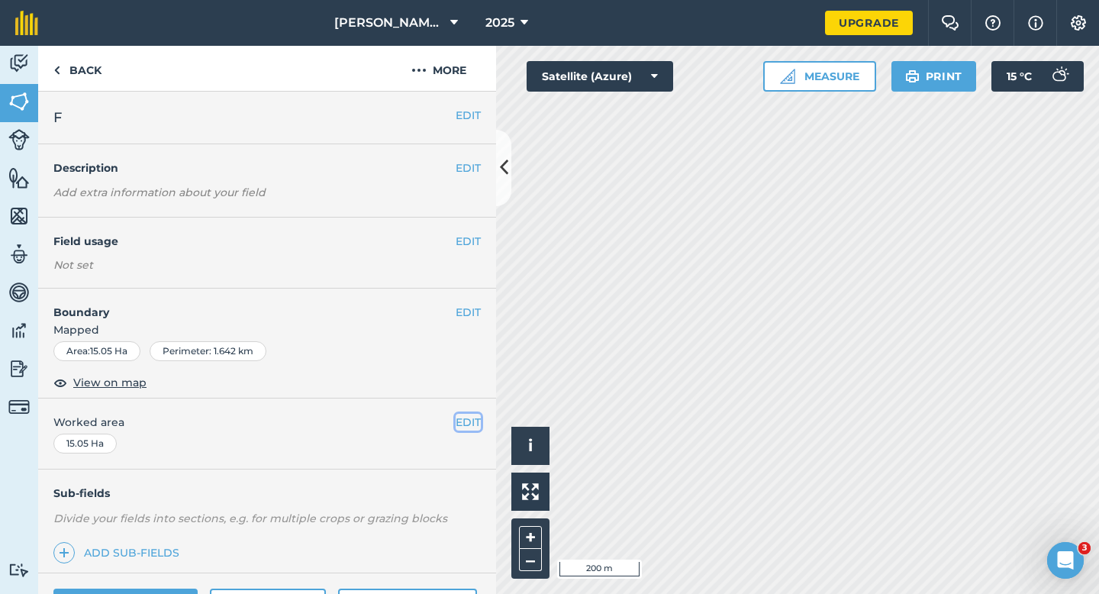
click at [469, 425] on button "EDIT" at bounding box center [468, 422] width 25 height 17
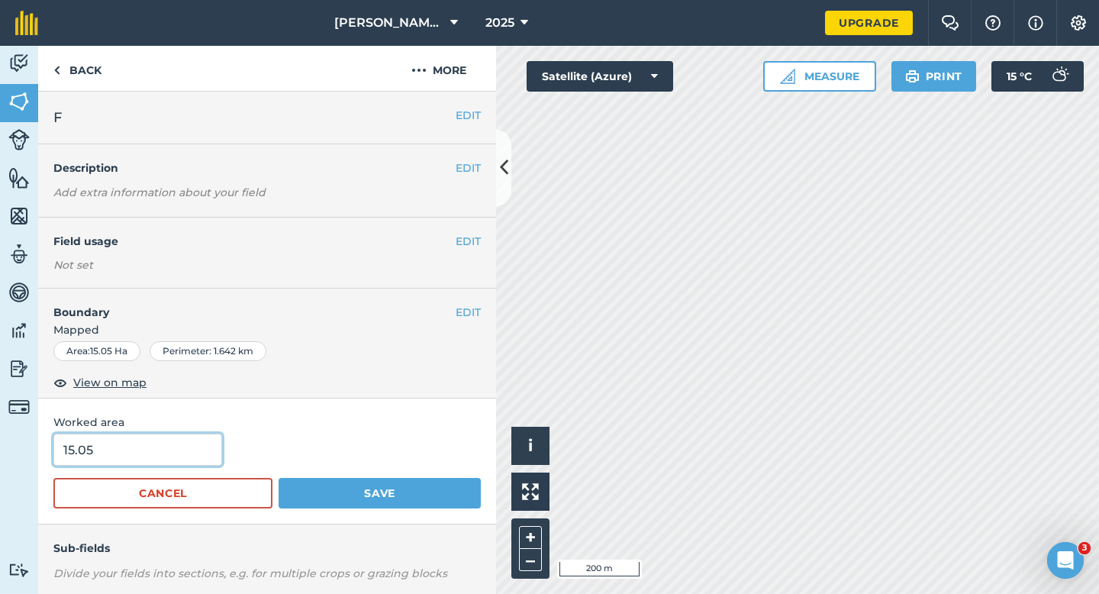
click at [142, 461] on input "15.05" at bounding box center [137, 450] width 169 height 32
type input "15"
click at [279, 478] on button "Save" at bounding box center [380, 493] width 202 height 31
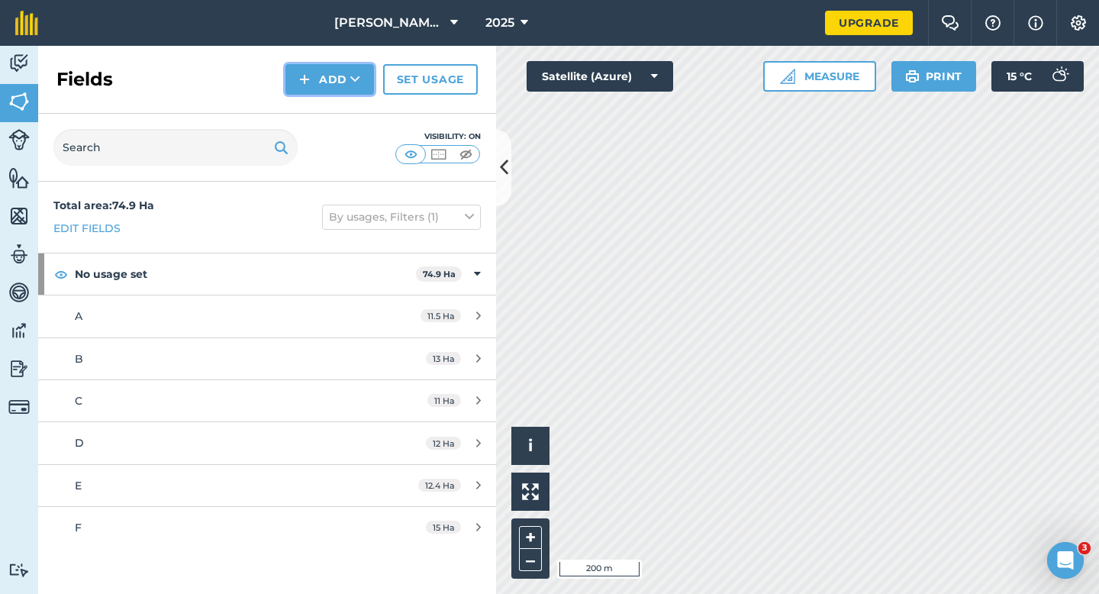
click at [308, 88] on img at bounding box center [304, 79] width 11 height 18
click at [309, 97] on link "Draw" at bounding box center [330, 114] width 84 height 34
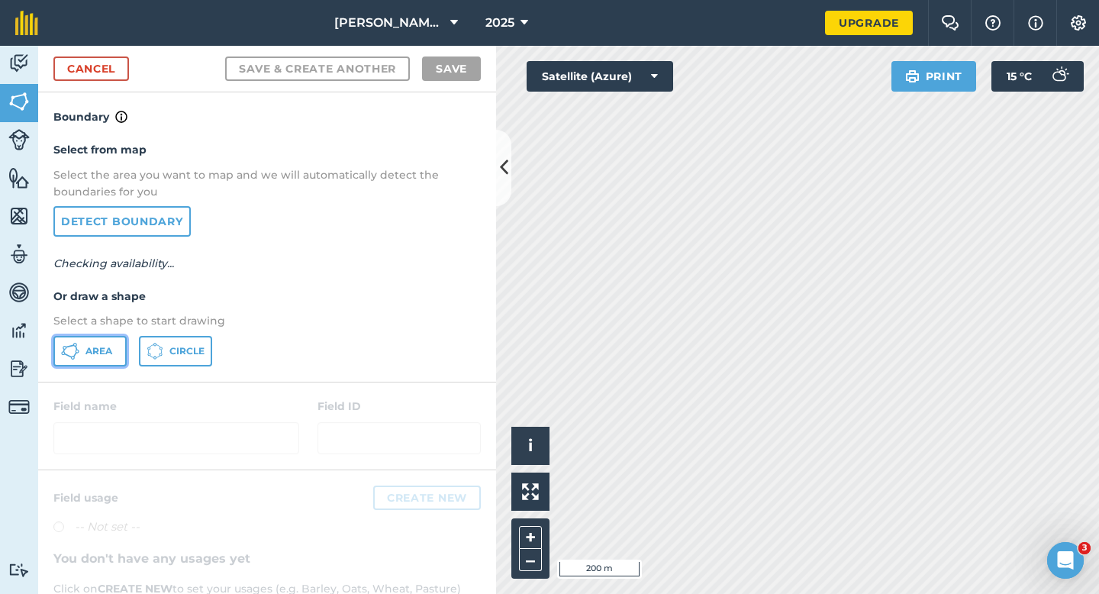
click at [64, 344] on icon at bounding box center [70, 351] width 18 height 18
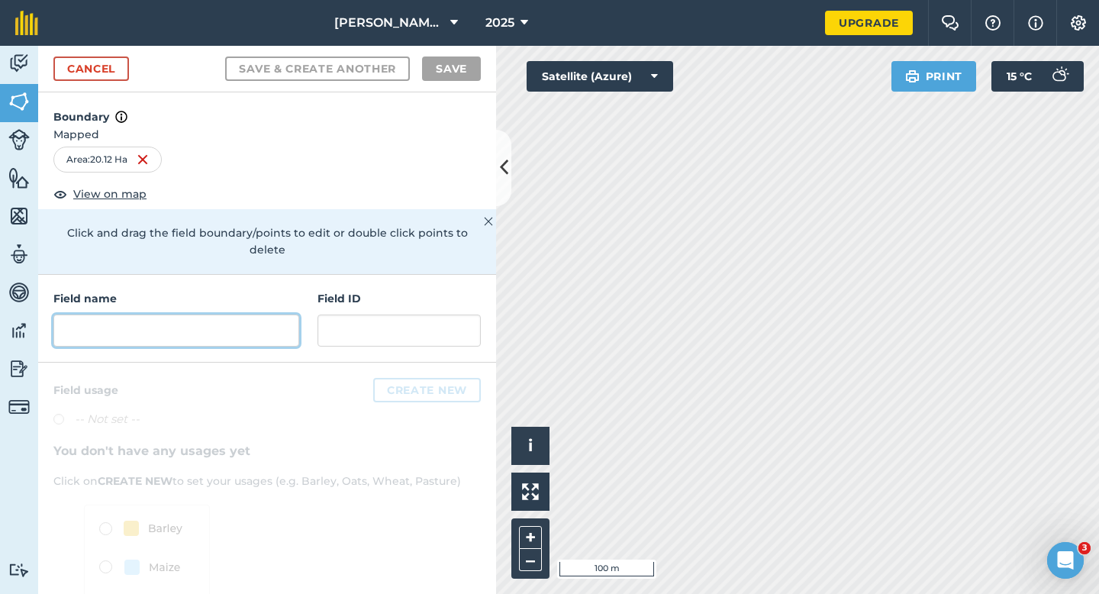
click at [99, 315] on input "text" at bounding box center [176, 331] width 246 height 32
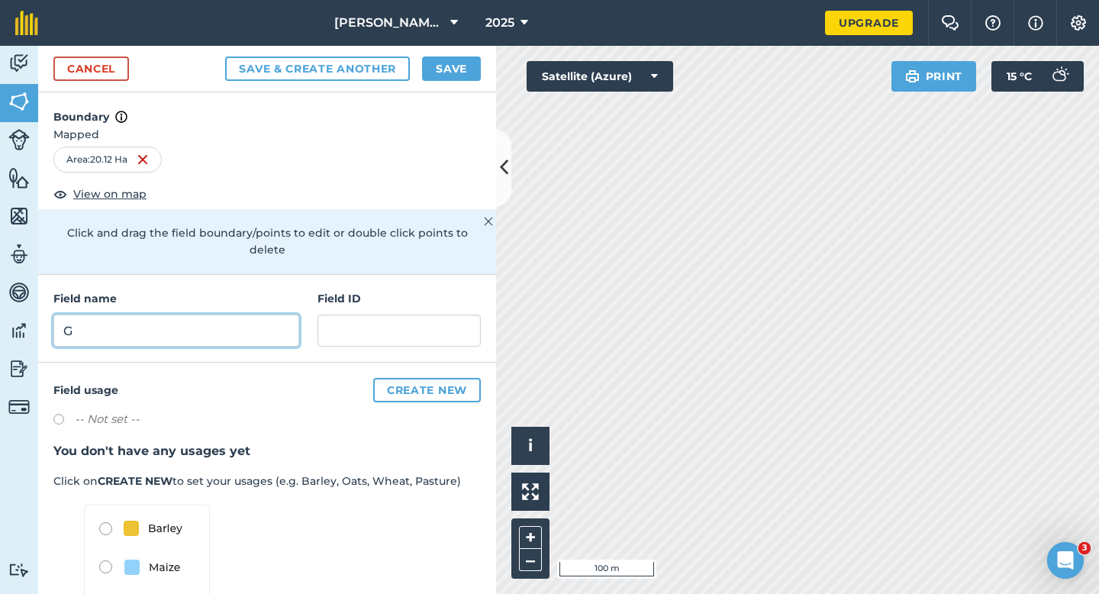
type input "G"
click at [434, 69] on button "Save" at bounding box center [451, 69] width 59 height 24
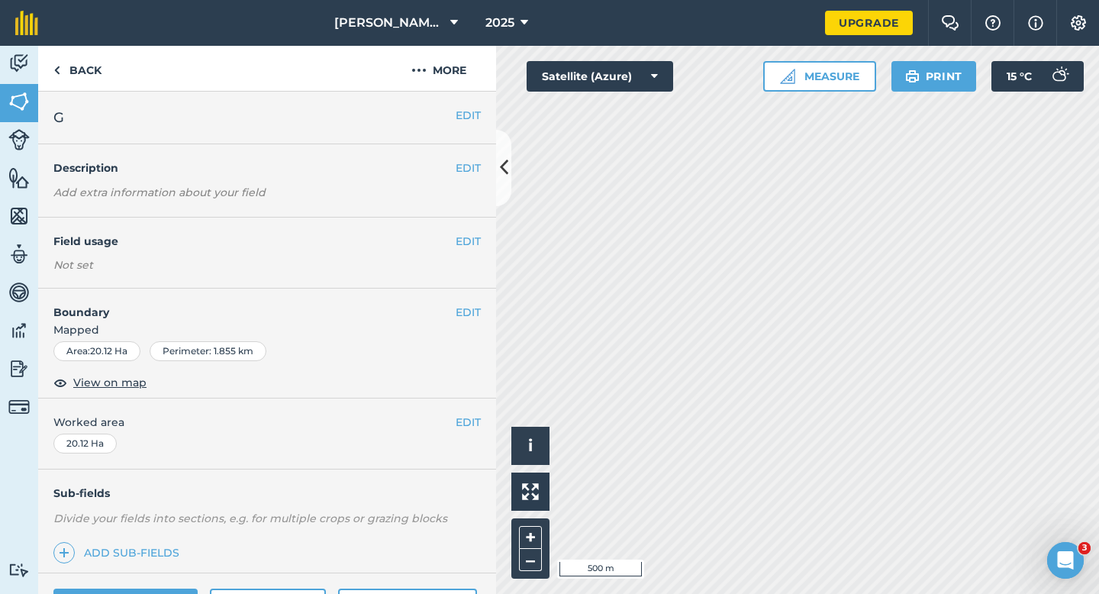
click at [473, 434] on div "EDIT Worked area 20.12 Ha" at bounding box center [267, 434] width 458 height 71
click at [473, 427] on button "EDIT" at bounding box center [468, 422] width 25 height 17
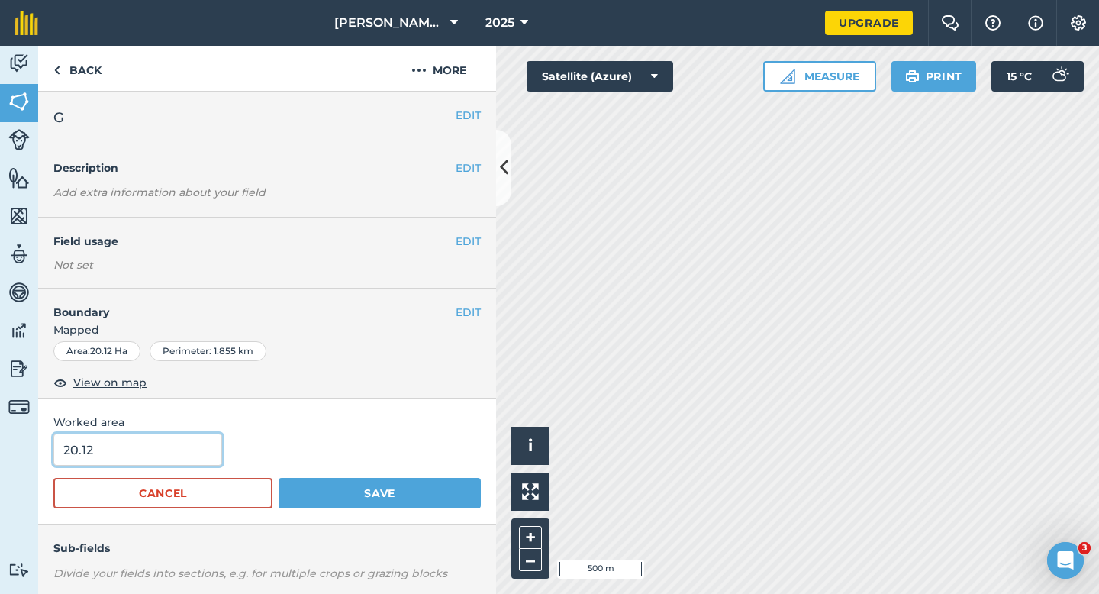
click at [140, 438] on input "20.12" at bounding box center [137, 450] width 169 height 32
type input "20"
click at [279, 478] on button "Save" at bounding box center [380, 493] width 202 height 31
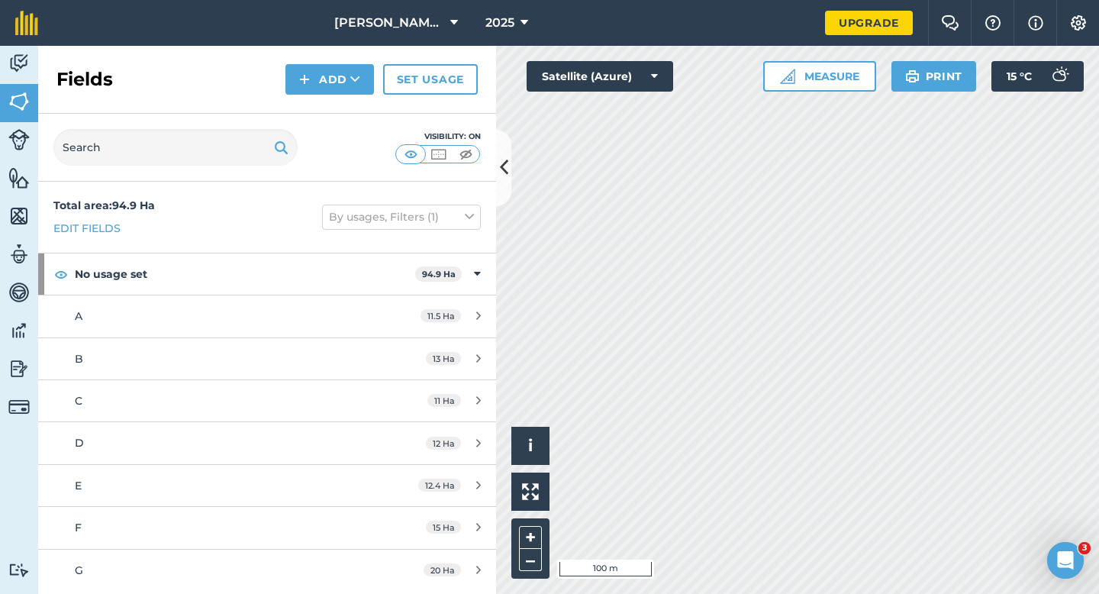
click at [337, 99] on div "Fields Add Set usage" at bounding box center [267, 80] width 458 height 68
click at [337, 92] on button "Add" at bounding box center [330, 79] width 89 height 31
click at [337, 109] on link "Draw" at bounding box center [330, 114] width 84 height 34
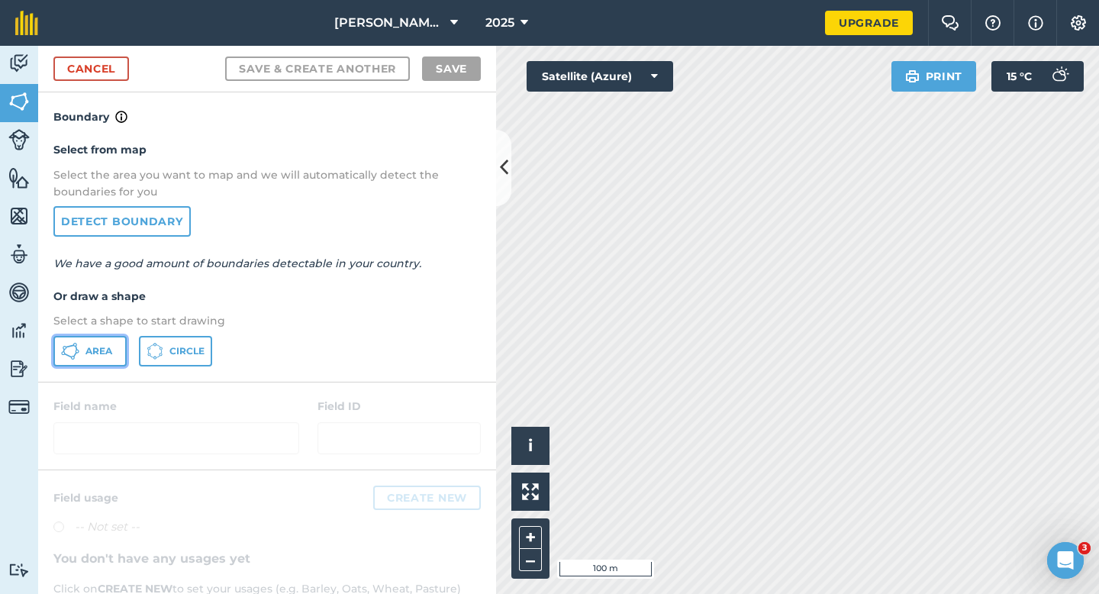
click at [94, 343] on button "Area" at bounding box center [89, 351] width 73 height 31
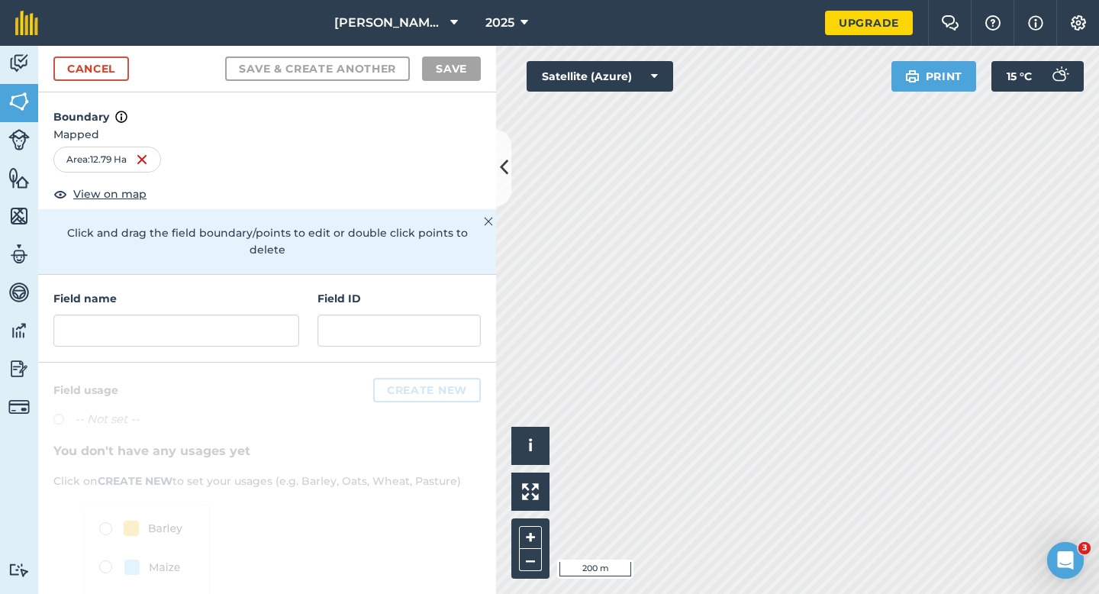
click at [312, 295] on div "Field name Field ID" at bounding box center [267, 319] width 458 height 88
click at [275, 296] on div "Field name" at bounding box center [176, 318] width 246 height 57
click at [264, 316] on input "text" at bounding box center [176, 331] width 246 height 32
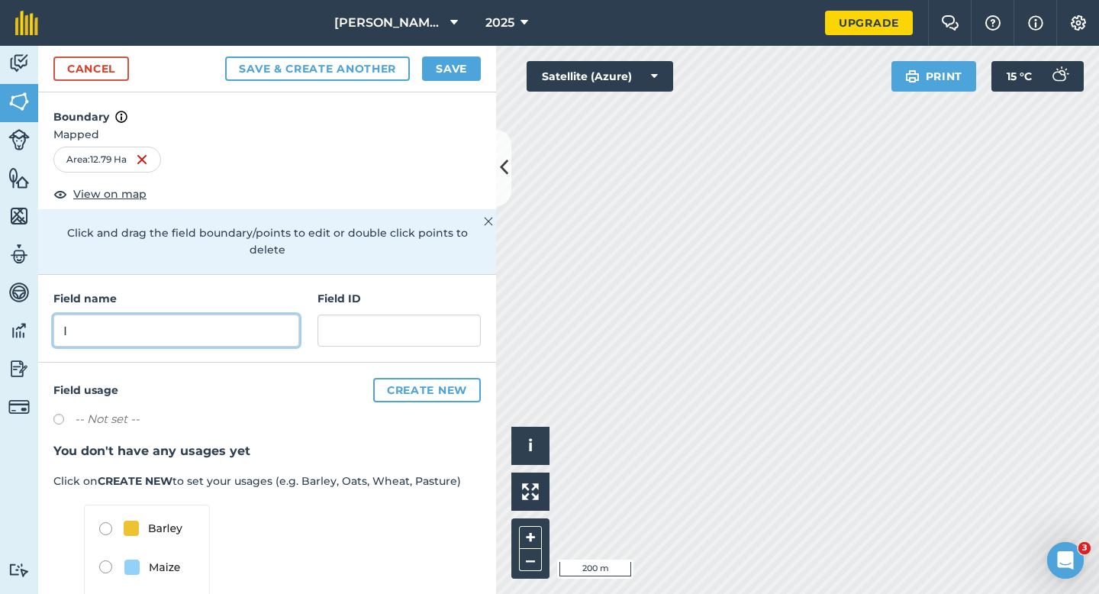
type input "I"
click at [478, 63] on button "Save" at bounding box center [451, 69] width 59 height 24
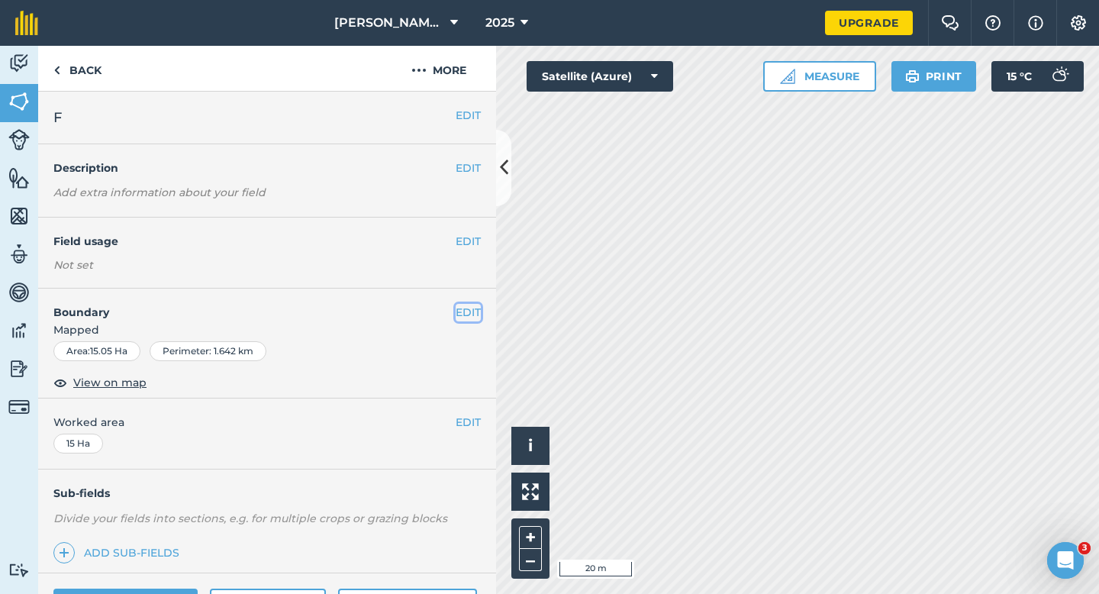
click at [461, 318] on button "EDIT" at bounding box center [468, 312] width 25 height 17
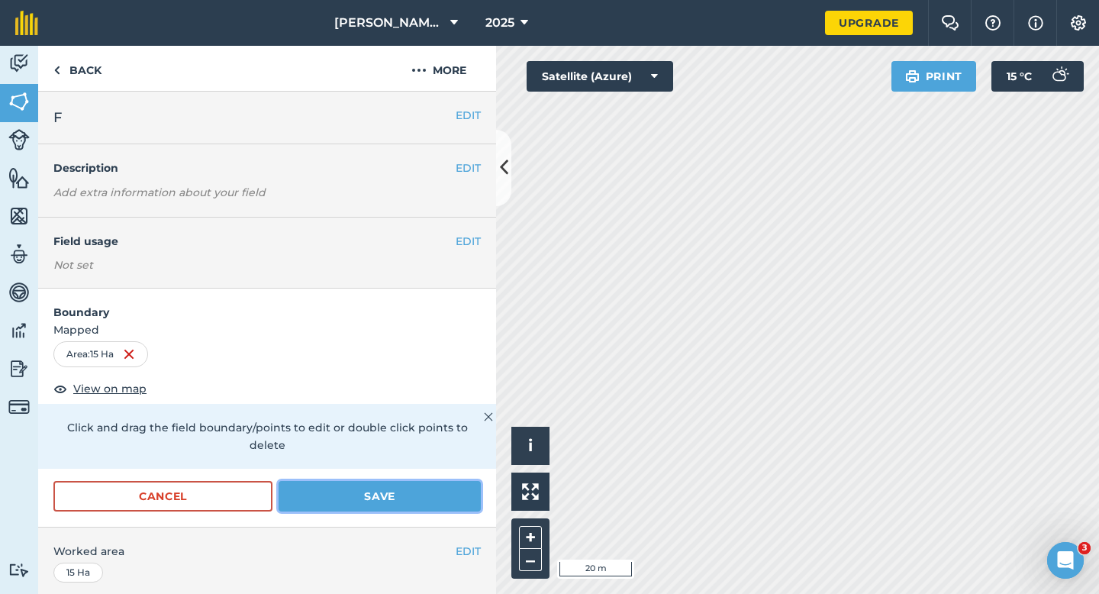
click at [425, 481] on button "Save" at bounding box center [380, 496] width 202 height 31
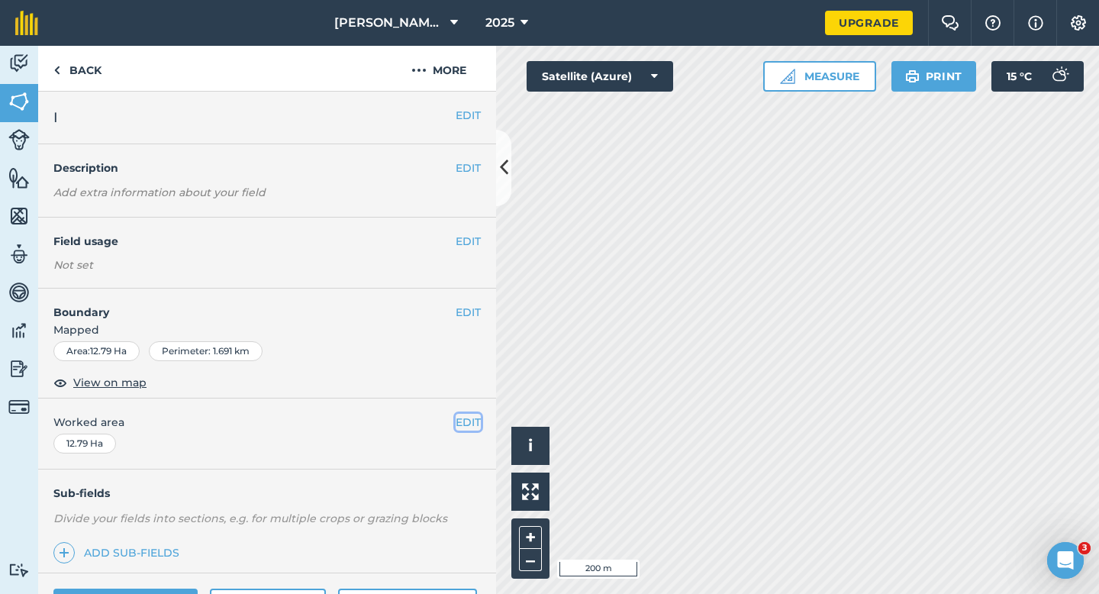
click at [460, 425] on button "EDIT" at bounding box center [468, 422] width 25 height 17
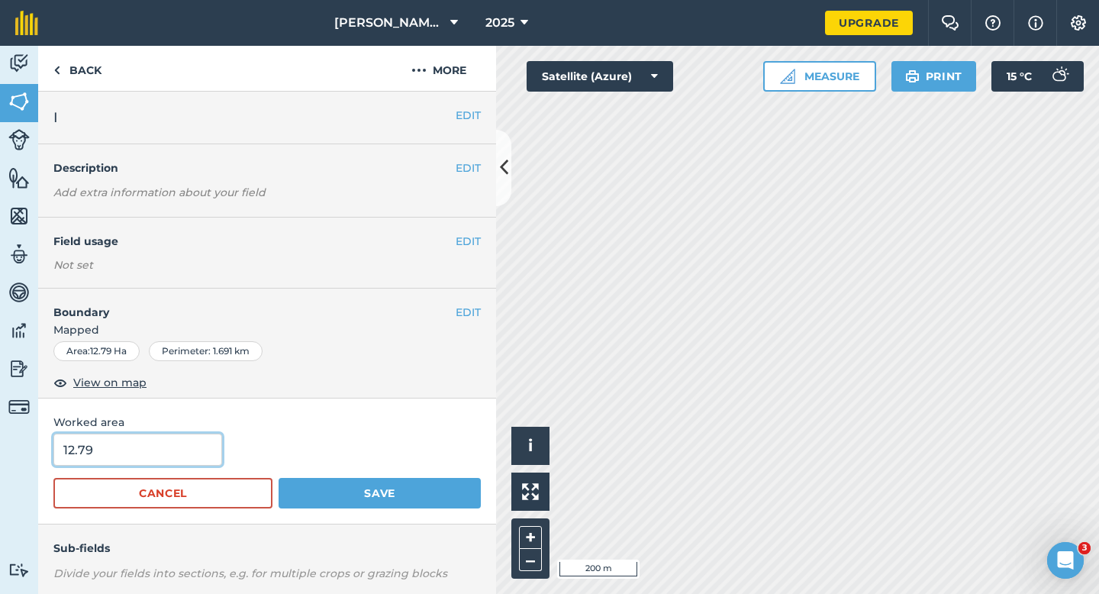
click at [173, 454] on input "12.79" at bounding box center [137, 450] width 169 height 32
type input "12.8"
click at [279, 478] on button "Save" at bounding box center [380, 493] width 202 height 31
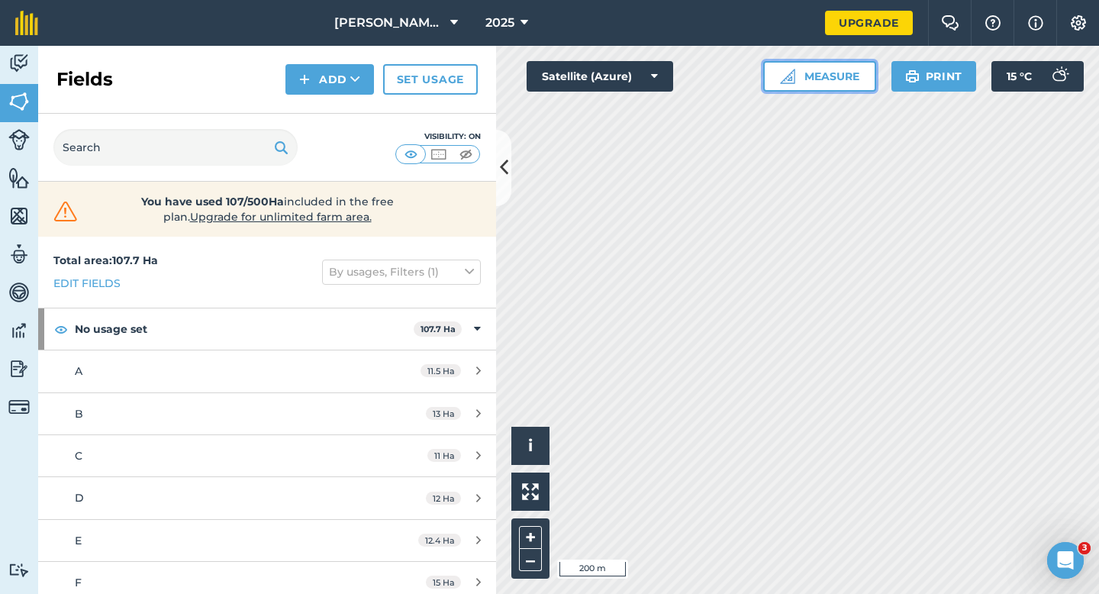
click at [786, 81] on img at bounding box center [787, 76] width 15 height 15
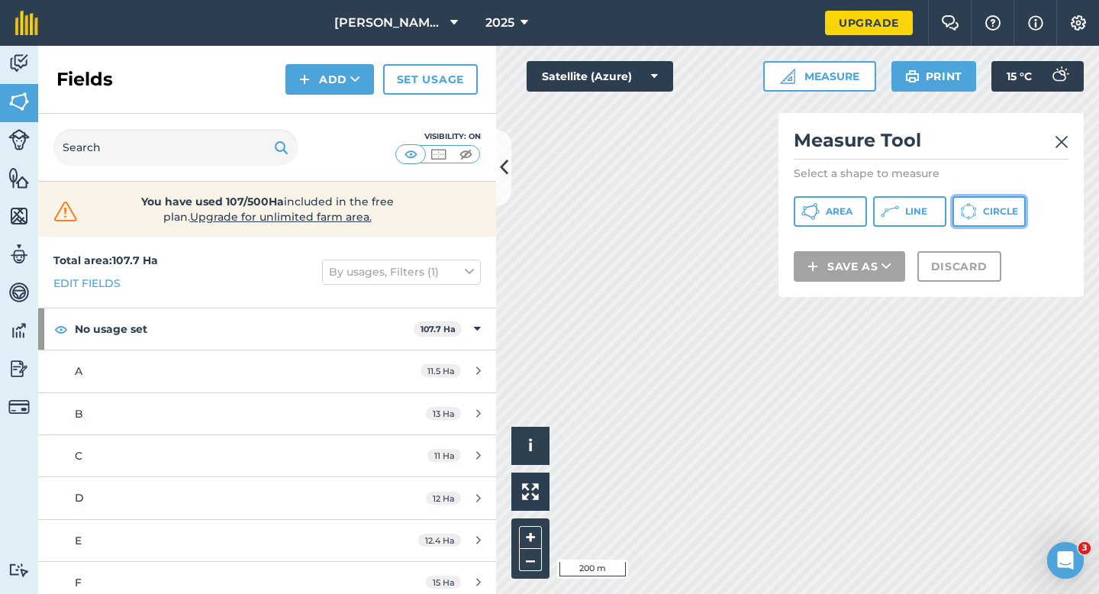
click at [1019, 225] on button "Circle" at bounding box center [989, 211] width 73 height 31
click at [1064, 146] on img at bounding box center [1062, 142] width 14 height 18
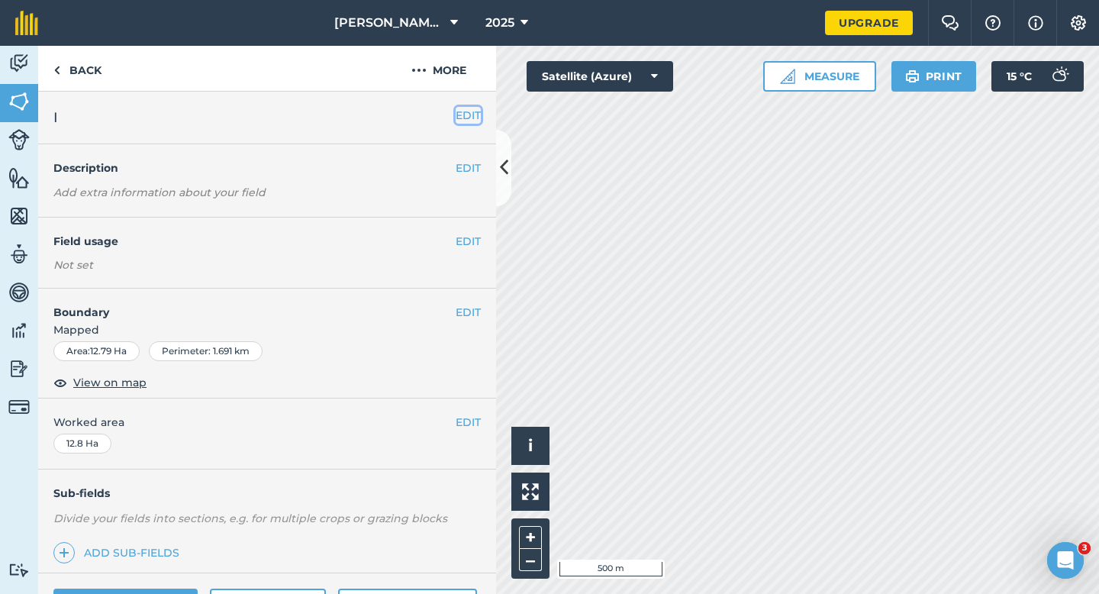
click at [470, 110] on button "EDIT" at bounding box center [468, 115] width 25 height 17
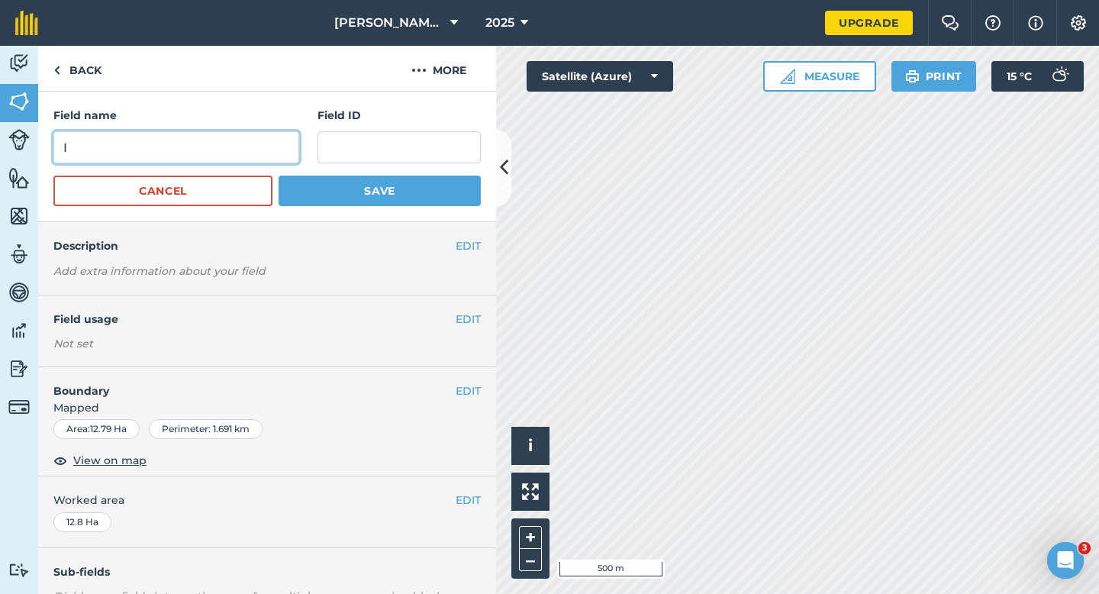
click at [258, 140] on input "I" at bounding box center [176, 147] width 246 height 32
type input "H"
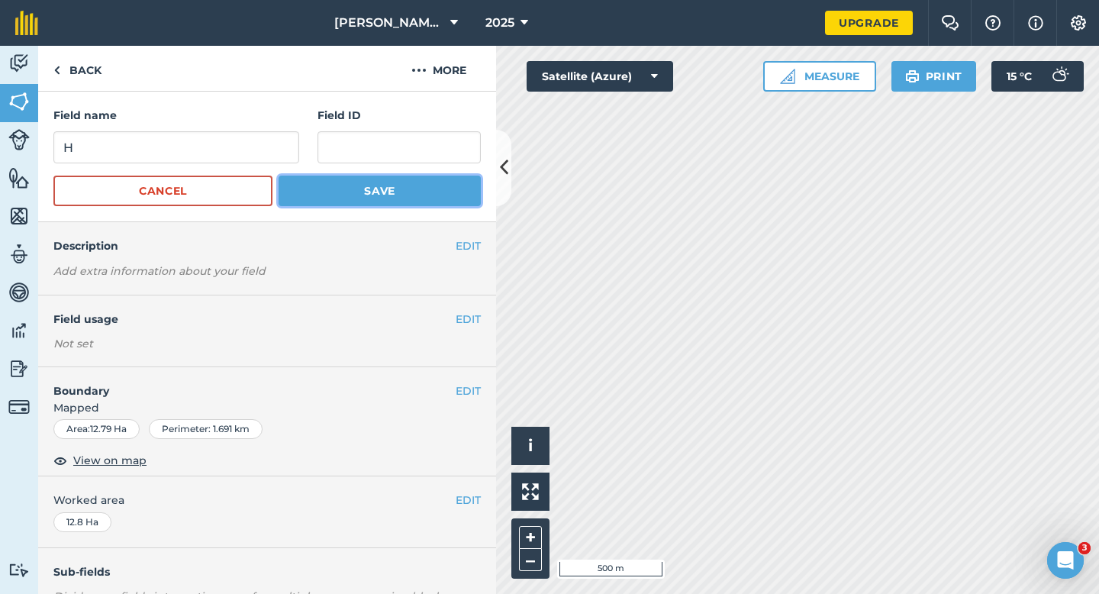
click at [302, 202] on button "Save" at bounding box center [380, 191] width 202 height 31
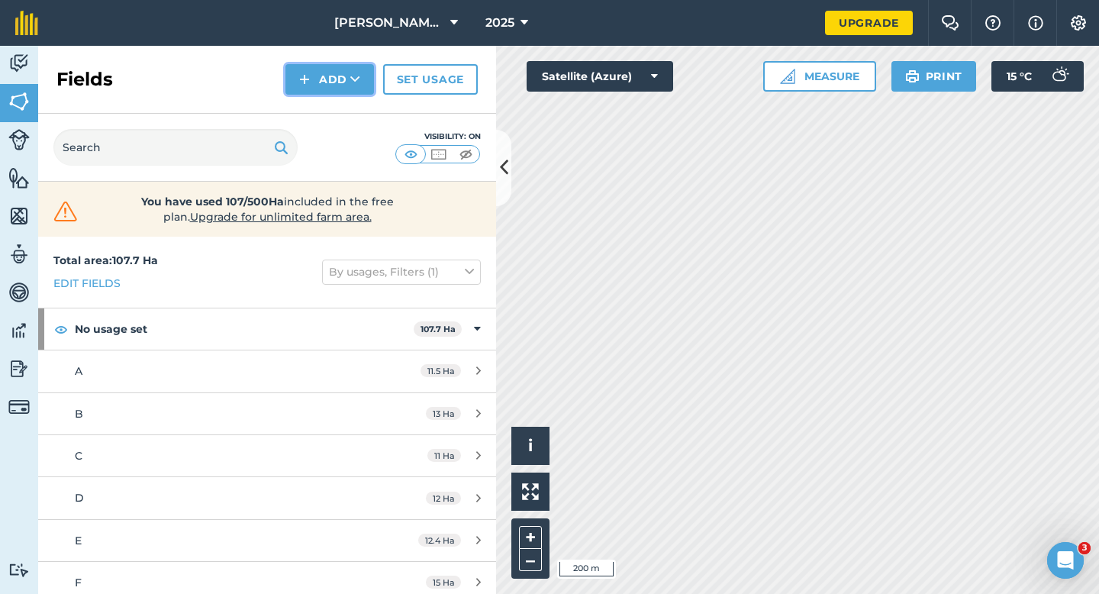
click at [330, 92] on button "Add" at bounding box center [330, 79] width 89 height 31
click at [333, 108] on link "Draw" at bounding box center [330, 114] width 84 height 34
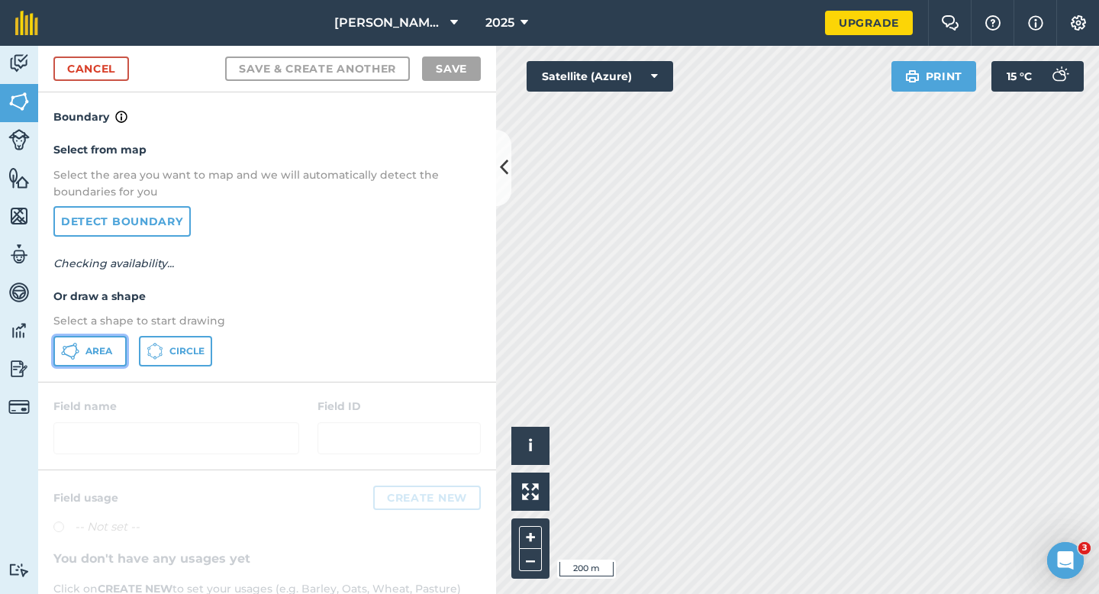
click at [89, 347] on span "Area" at bounding box center [99, 351] width 27 height 12
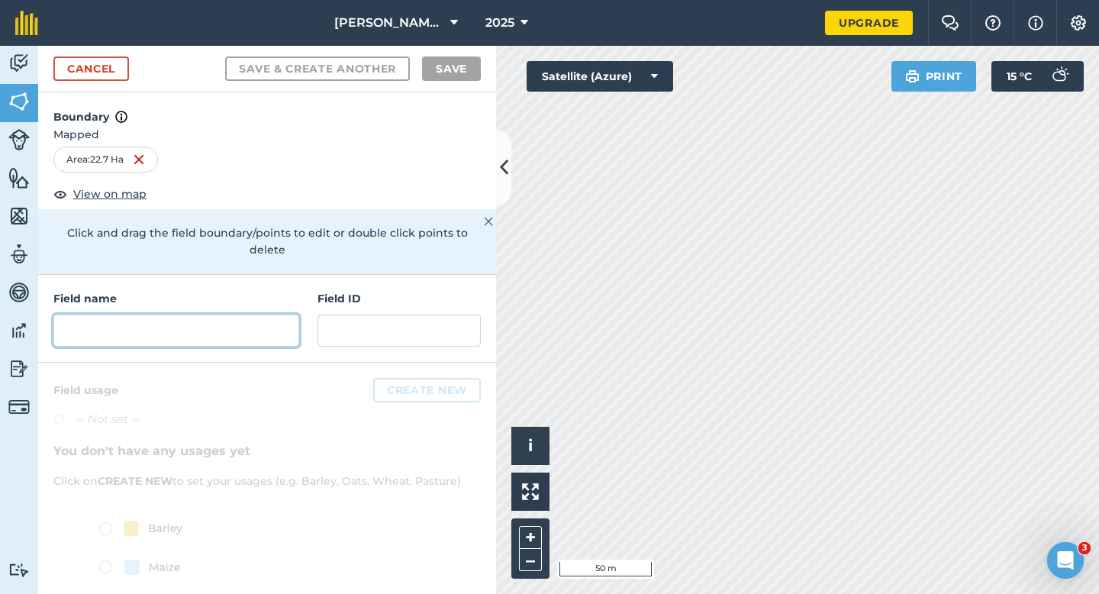
click at [218, 315] on input "text" at bounding box center [176, 331] width 246 height 32
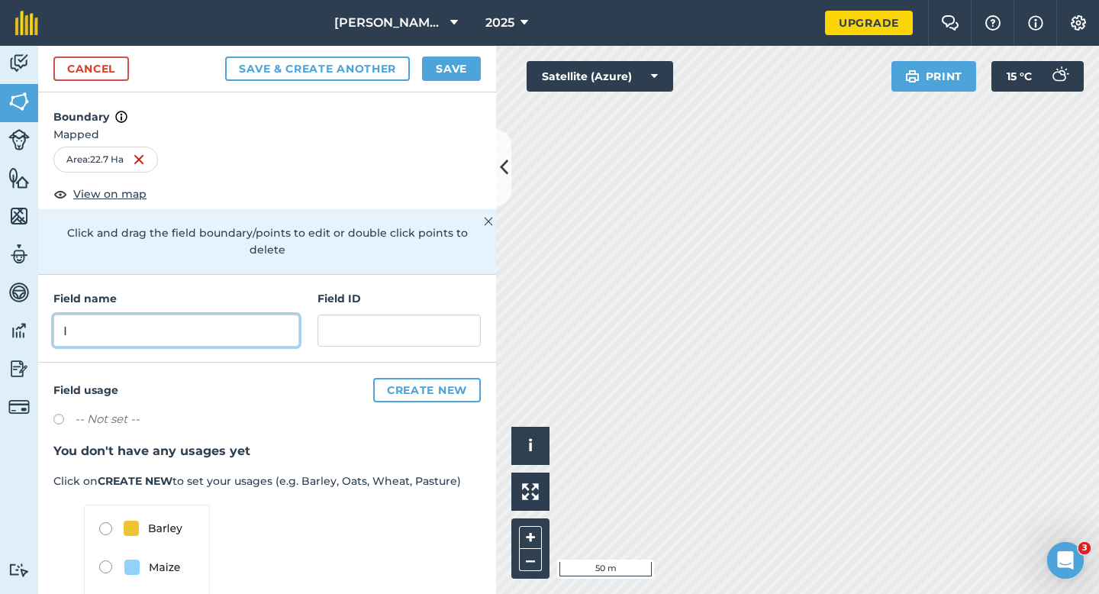
type input "I"
click at [438, 72] on button "Save" at bounding box center [451, 69] width 59 height 24
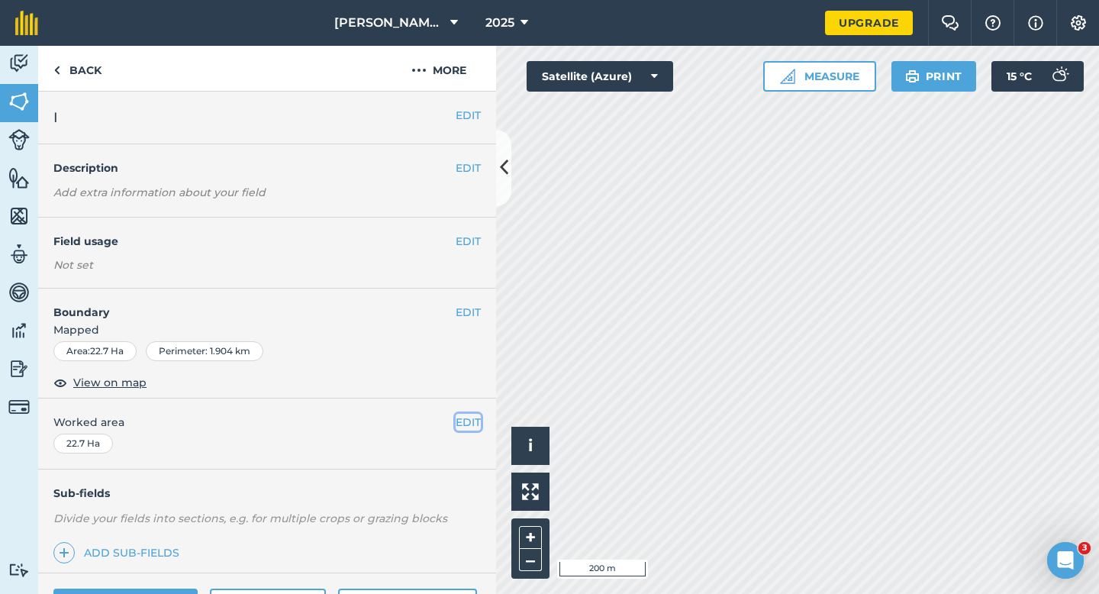
click at [461, 422] on button "EDIT" at bounding box center [468, 422] width 25 height 17
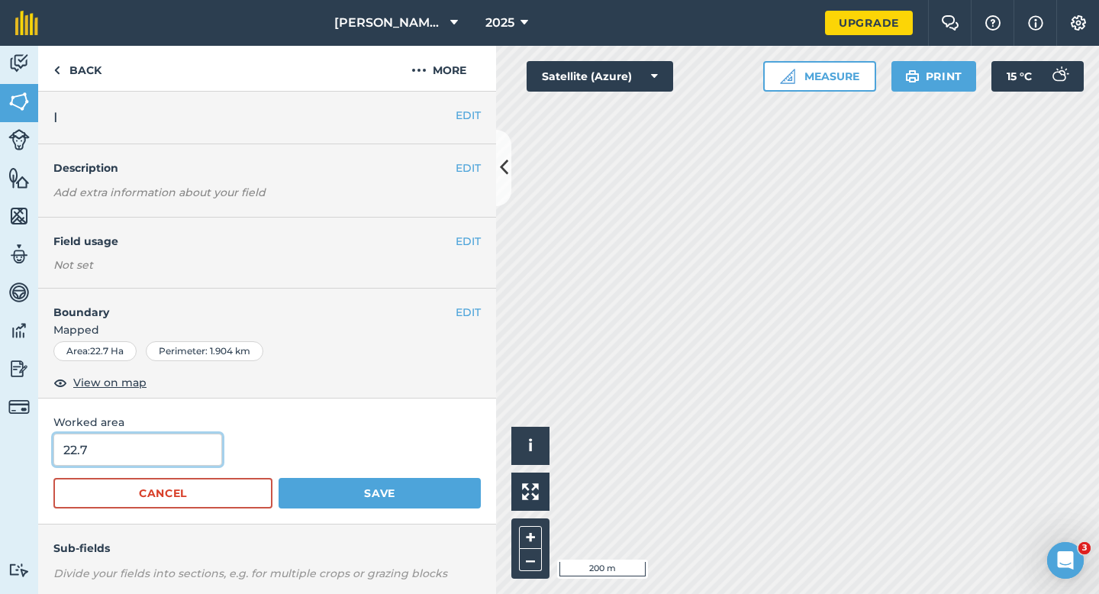
click at [128, 446] on input "22.7" at bounding box center [137, 450] width 169 height 32
type input "20.7"
click at [279, 478] on button "Save" at bounding box center [380, 493] width 202 height 31
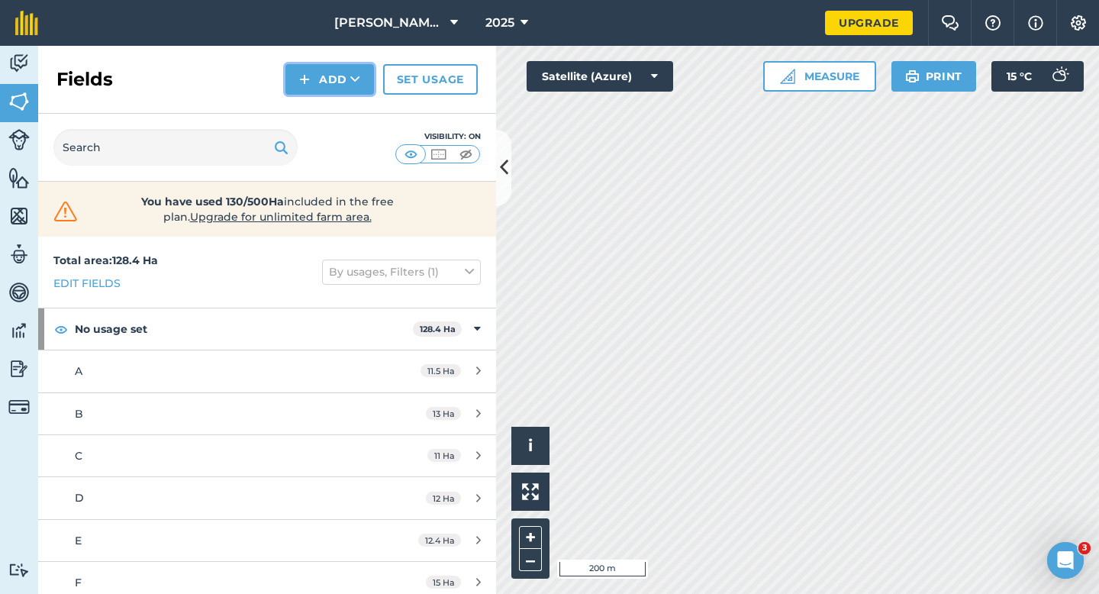
click at [349, 82] on button "Add" at bounding box center [330, 79] width 89 height 31
click at [349, 104] on link "Draw" at bounding box center [330, 114] width 84 height 34
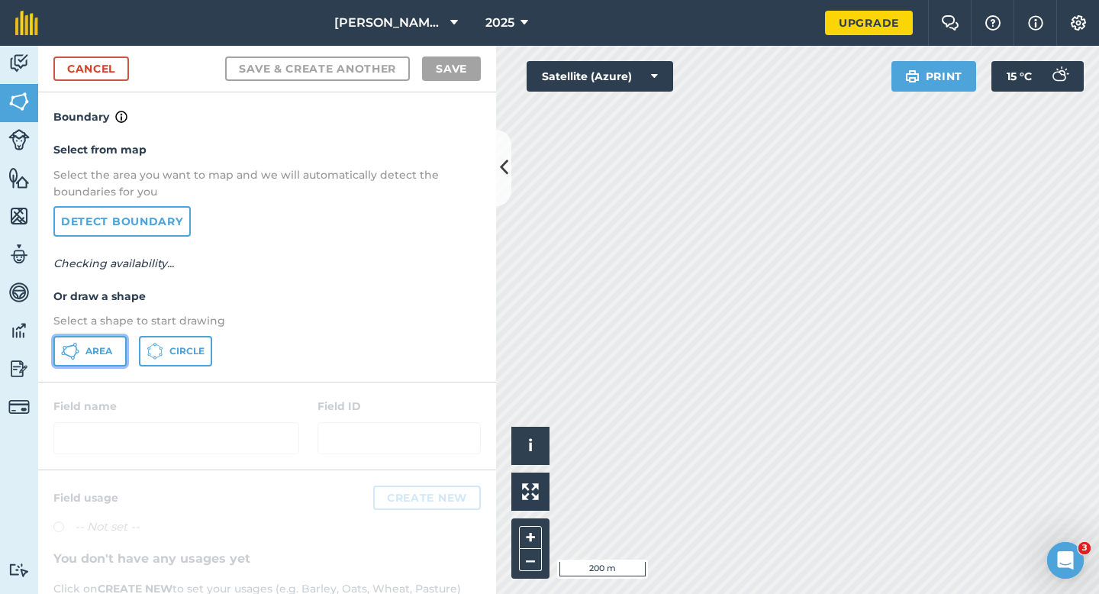
click at [104, 357] on button "Area" at bounding box center [89, 351] width 73 height 31
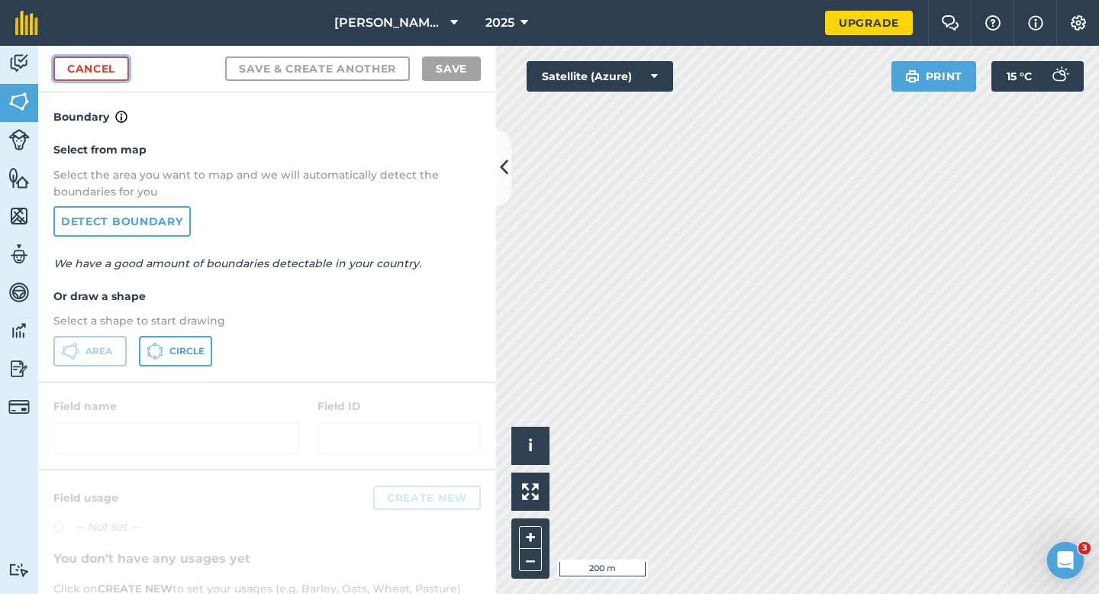
click at [80, 70] on link "Cancel" at bounding box center [91, 69] width 76 height 24
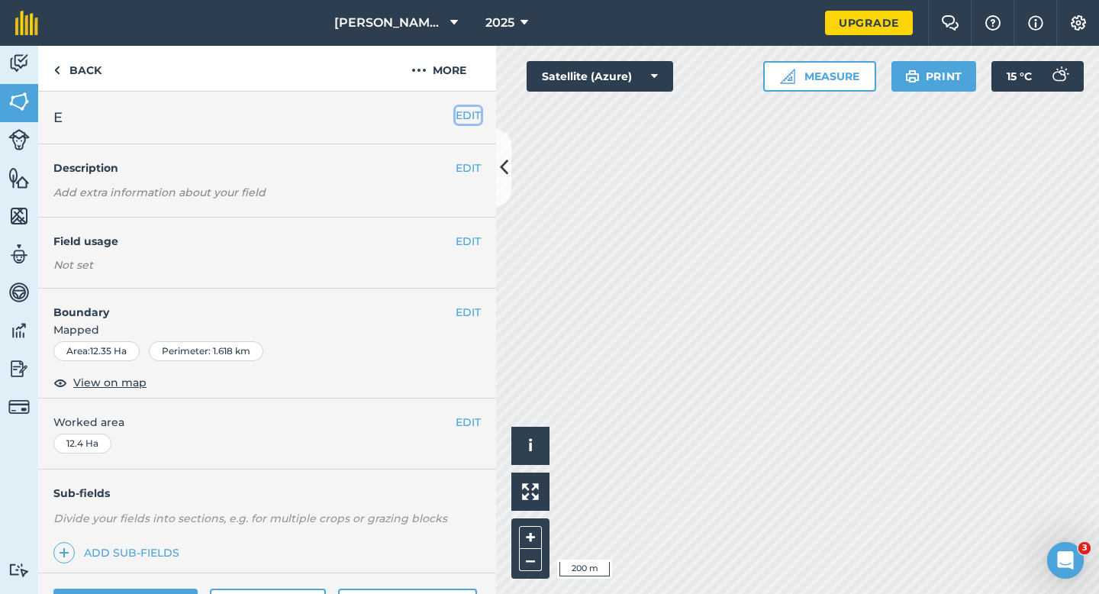
click at [468, 116] on button "EDIT" at bounding box center [468, 115] width 25 height 17
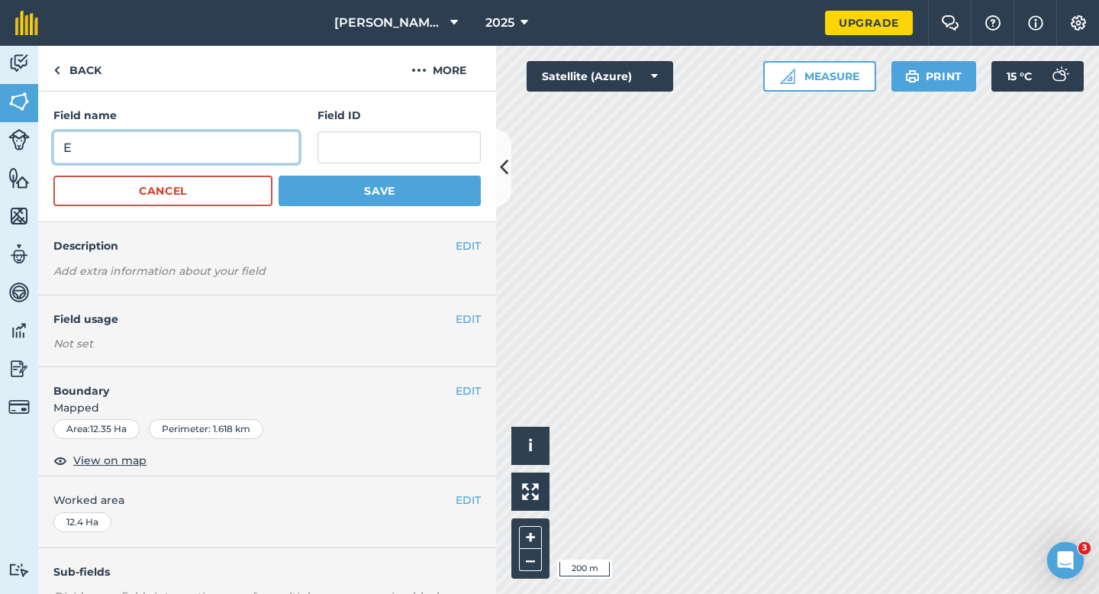
click at [276, 152] on input "E" at bounding box center [176, 147] width 246 height 32
type input "C"
click at [279, 176] on button "Save" at bounding box center [380, 191] width 202 height 31
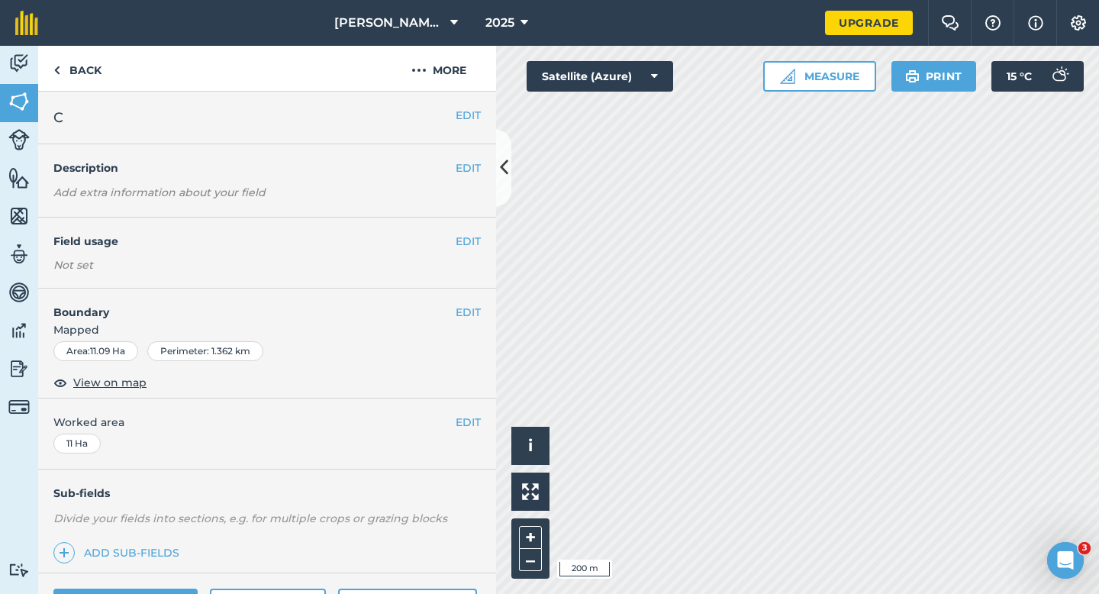
click at [455, 103] on div "EDIT C" at bounding box center [267, 118] width 458 height 53
click at [465, 114] on button "EDIT" at bounding box center [468, 115] width 25 height 17
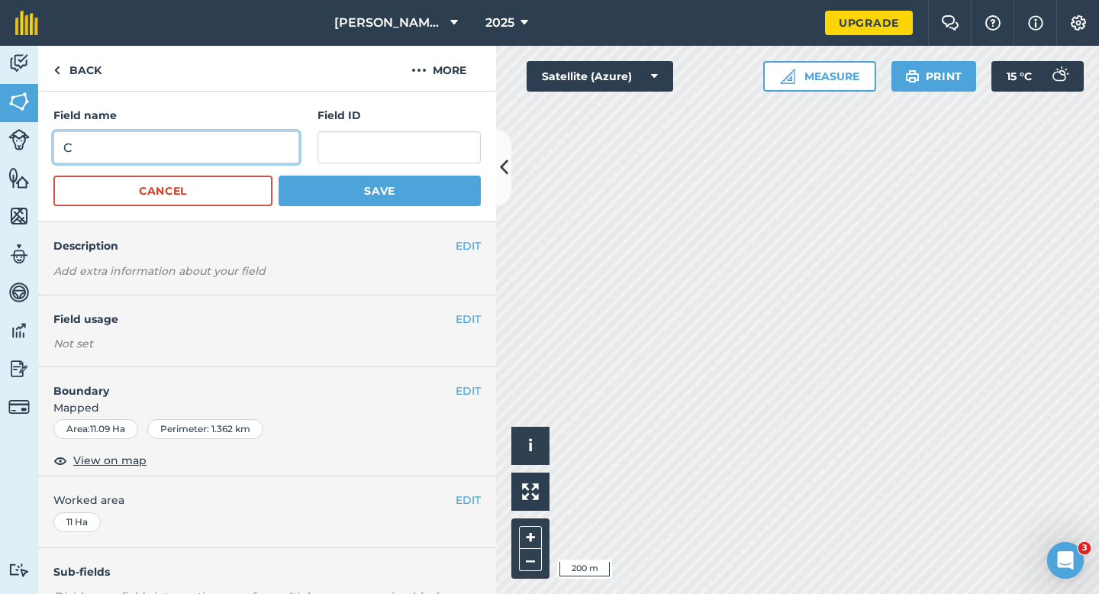
click at [262, 134] on input "C" at bounding box center [176, 147] width 246 height 32
type input "D"
click at [279, 176] on button "Save" at bounding box center [380, 191] width 202 height 31
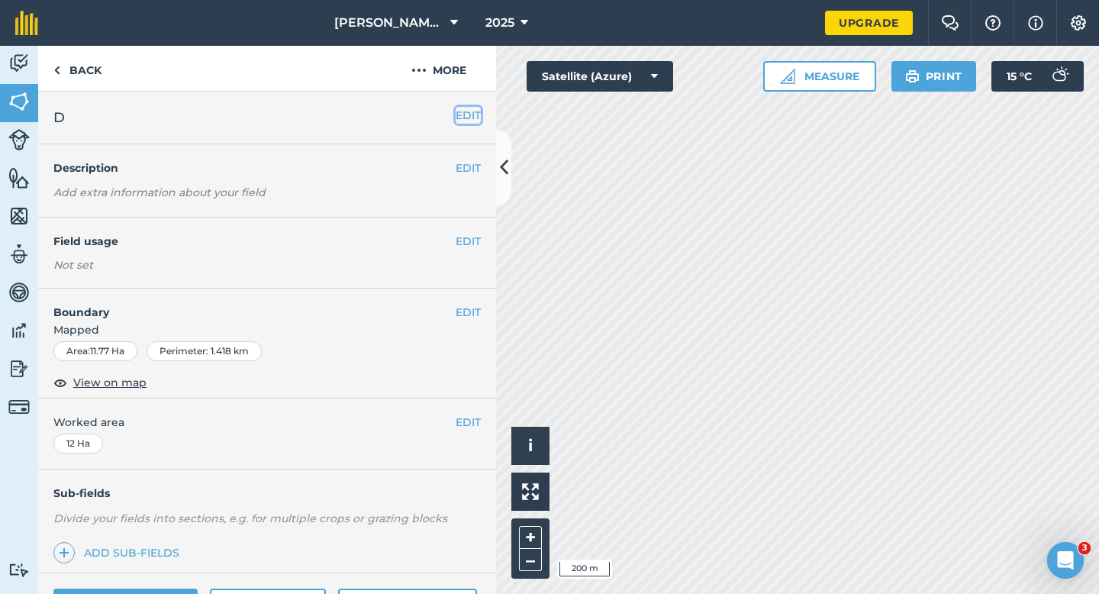
click at [475, 109] on button "EDIT" at bounding box center [468, 115] width 25 height 17
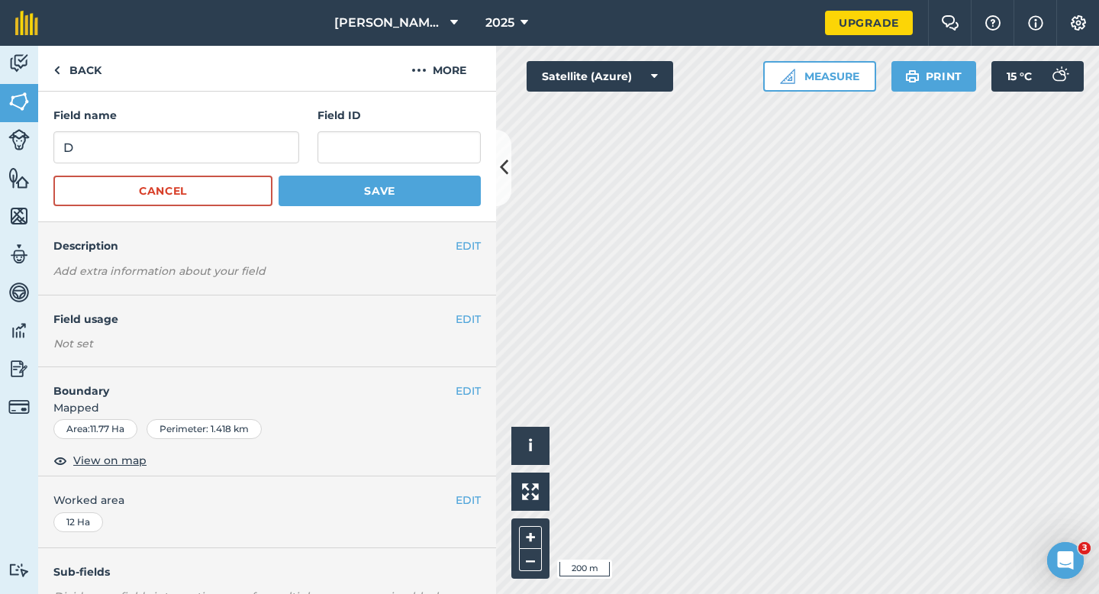
click at [299, 137] on div "Field name D Field ID" at bounding box center [267, 135] width 428 height 57
click at [275, 143] on input "D" at bounding box center [176, 147] width 246 height 32
type input "E"
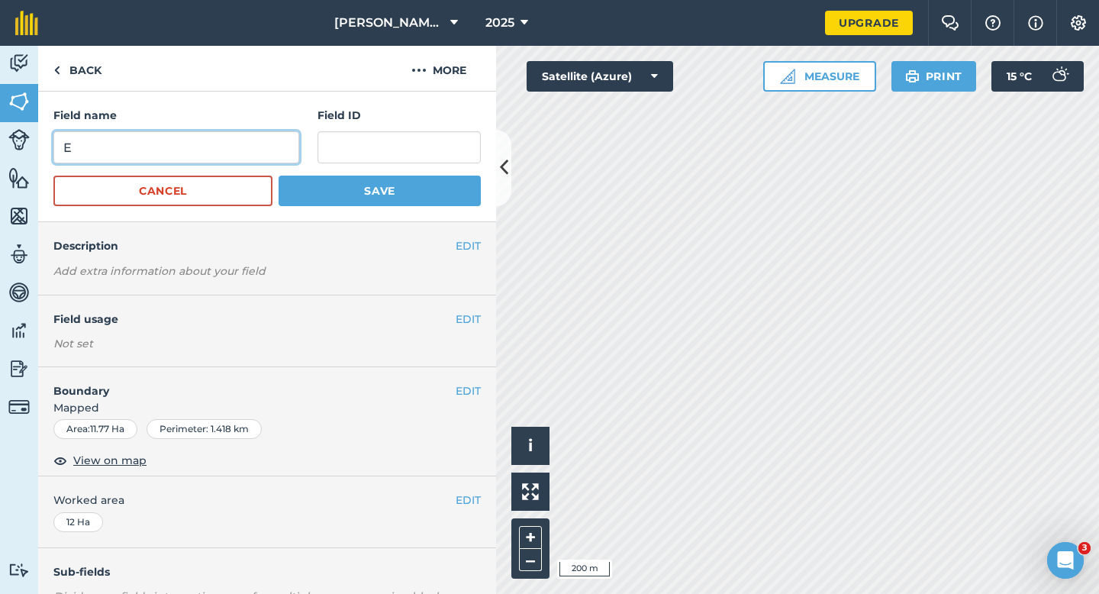
click at [279, 176] on button "Save" at bounding box center [380, 191] width 202 height 31
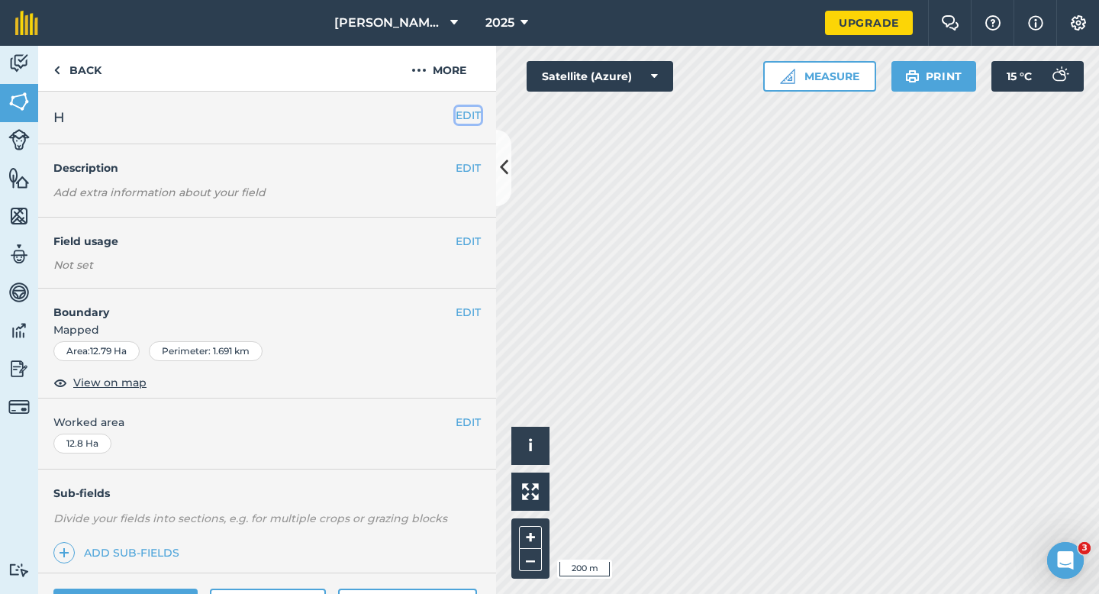
click at [476, 120] on button "EDIT" at bounding box center [468, 115] width 25 height 17
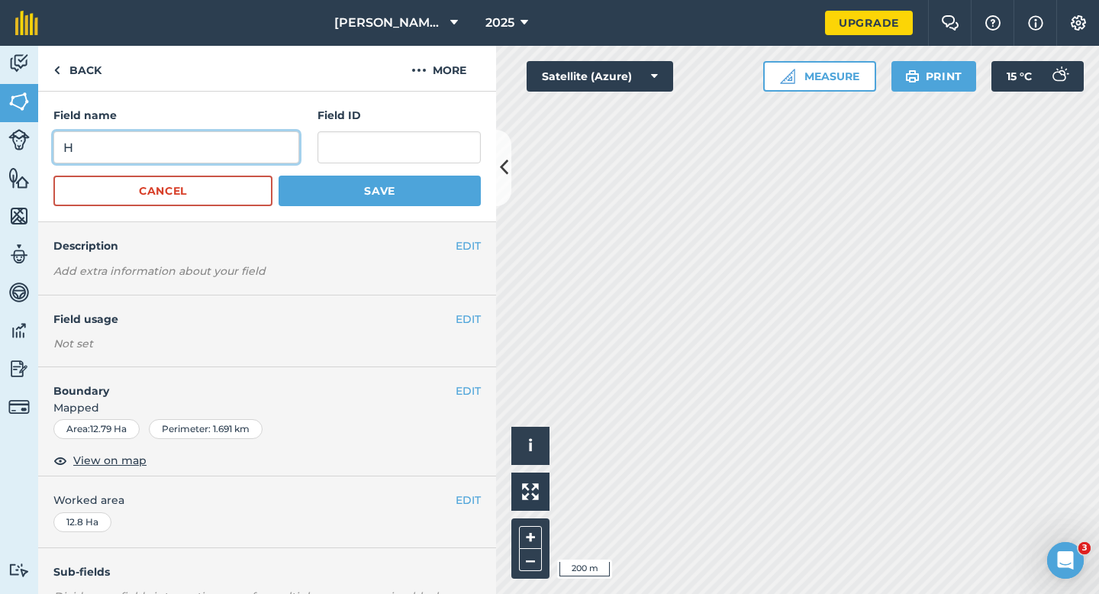
click at [260, 155] on input "H" at bounding box center [176, 147] width 246 height 32
type input "G'"
click at [279, 176] on button "Save" at bounding box center [380, 191] width 202 height 31
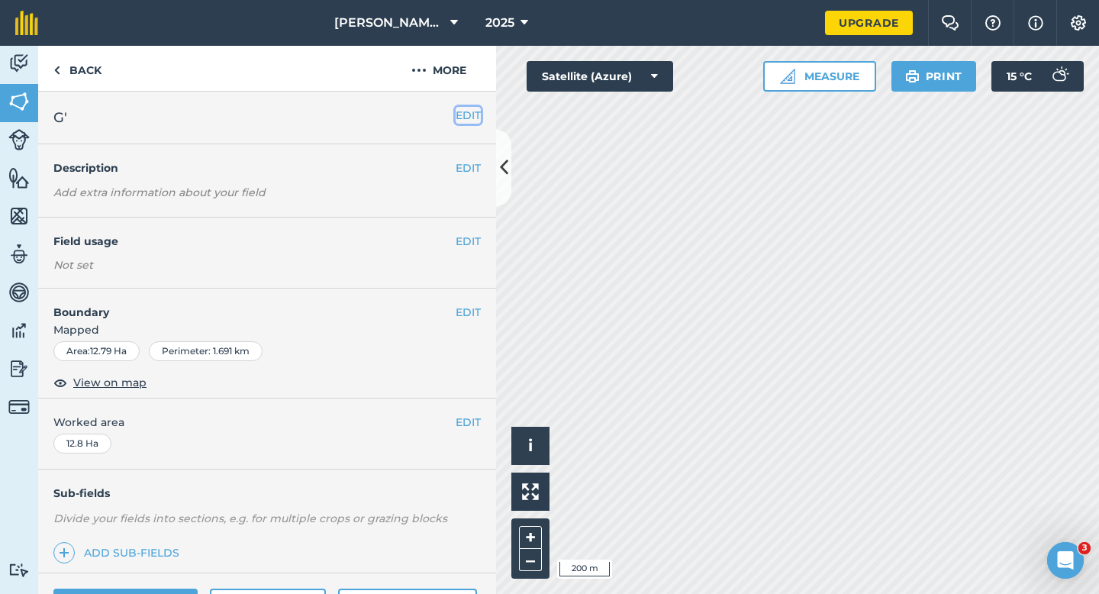
click at [470, 113] on button "EDIT" at bounding box center [468, 115] width 25 height 17
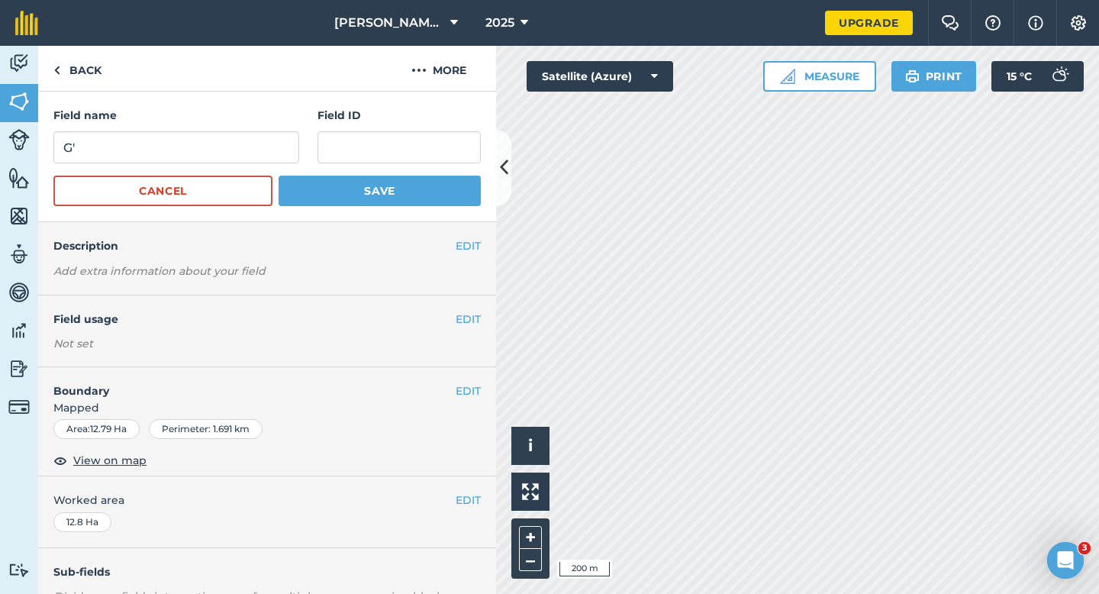
click at [158, 127] on div "Field name G'" at bounding box center [176, 135] width 246 height 57
click at [159, 151] on input "G'" at bounding box center [176, 147] width 246 height 32
type input "G"
click at [279, 176] on button "Save" at bounding box center [380, 191] width 202 height 31
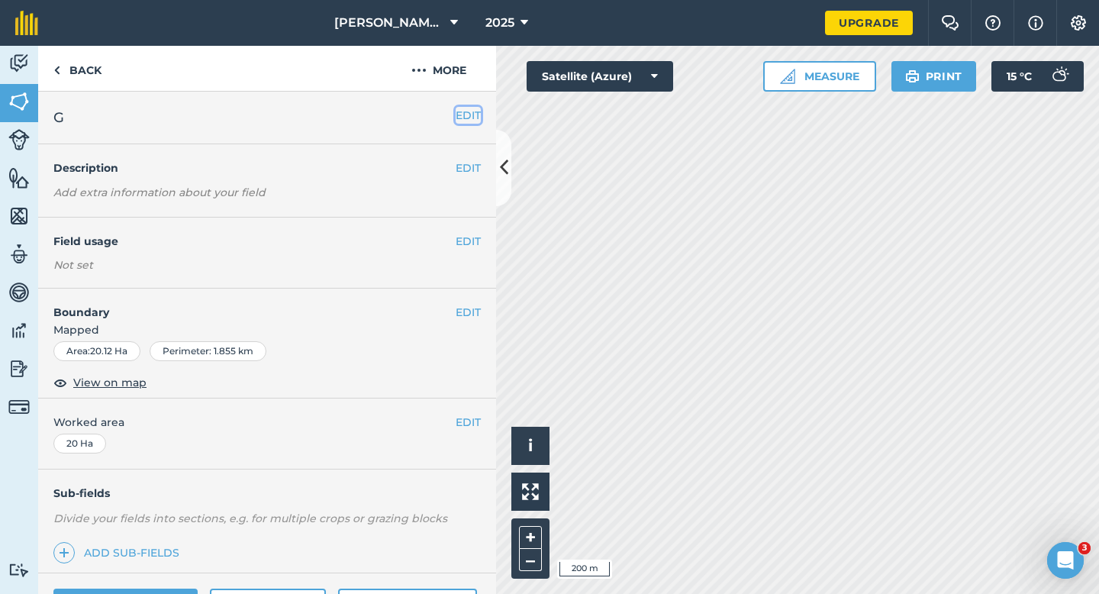
click at [470, 115] on button "EDIT" at bounding box center [468, 115] width 25 height 17
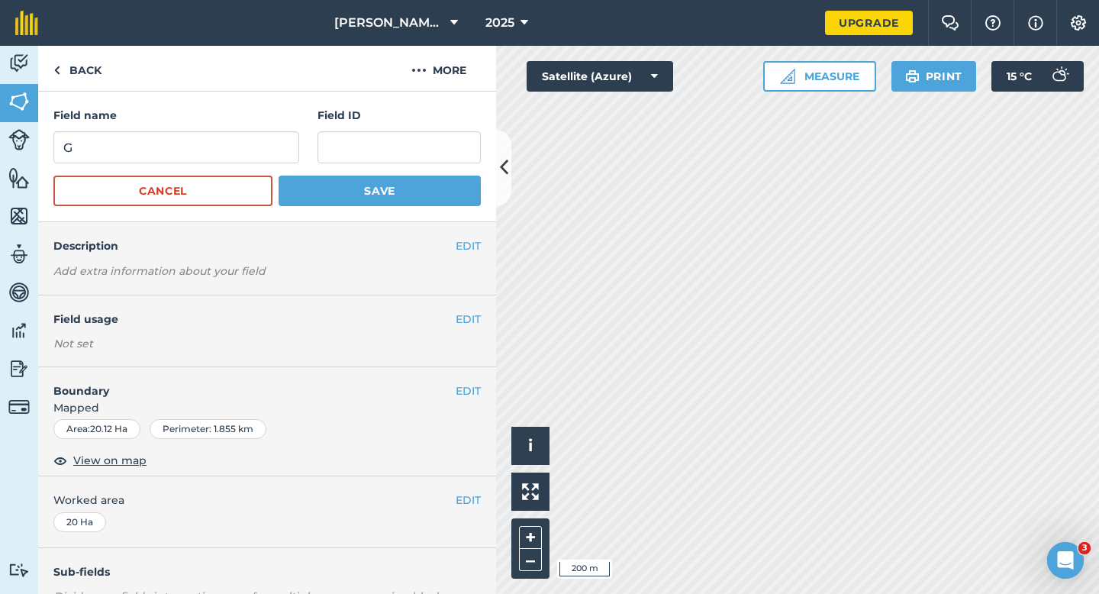
click at [218, 174] on form "Field name G Field ID Cancel Save" at bounding box center [267, 156] width 428 height 99
click at [218, 140] on input "G" at bounding box center [176, 147] width 246 height 32
type input "H"
click at [279, 176] on button "Save" at bounding box center [380, 191] width 202 height 31
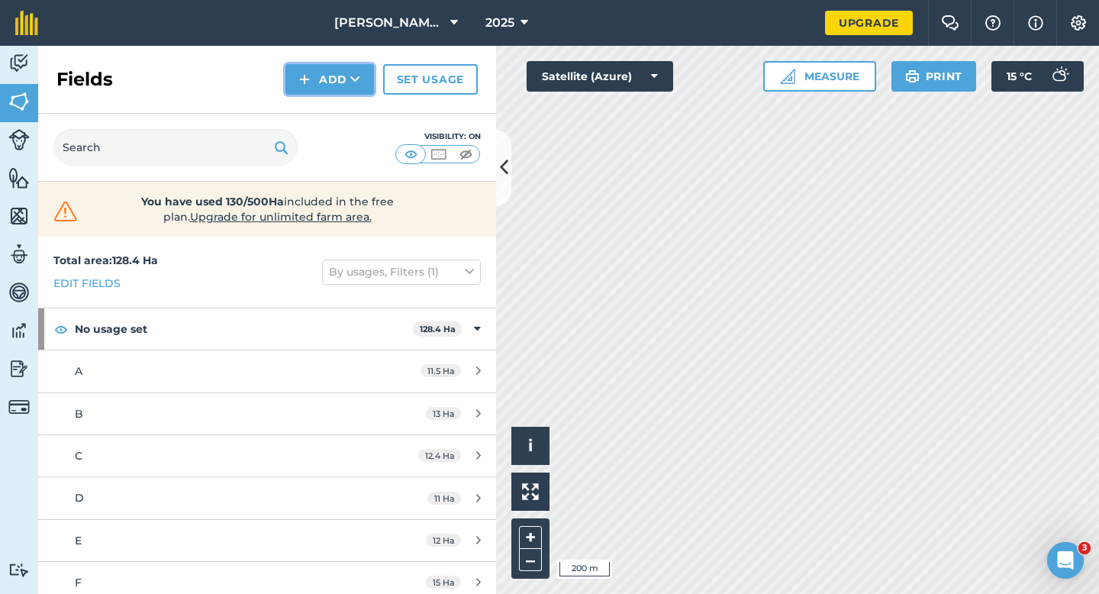
click at [316, 85] on button "Add" at bounding box center [330, 79] width 89 height 31
click at [321, 122] on link "Draw" at bounding box center [330, 114] width 84 height 34
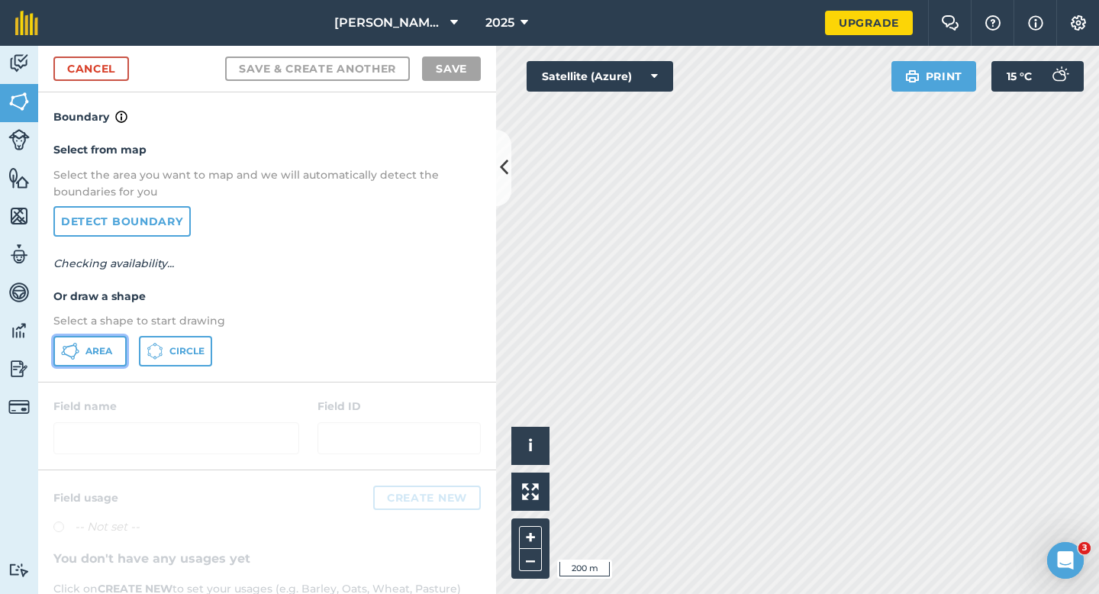
click at [101, 351] on span "Area" at bounding box center [99, 351] width 27 height 12
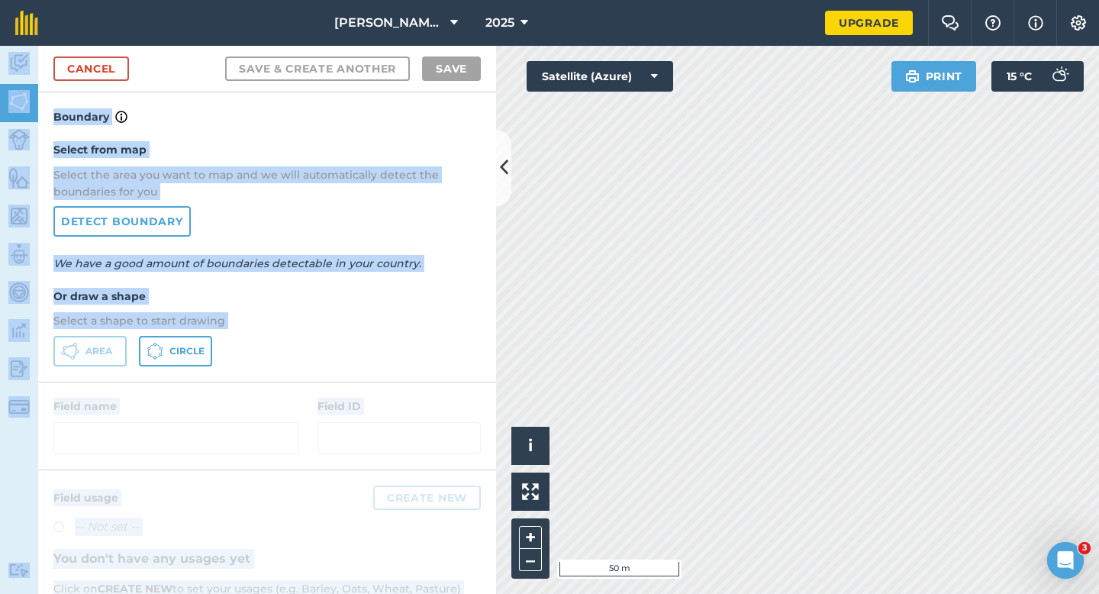
click at [982, 228] on div "[PERSON_NAME] & Sons 2025 Upgrade Farm Chat Help Info Settings Map printing is …" at bounding box center [549, 297] width 1099 height 594
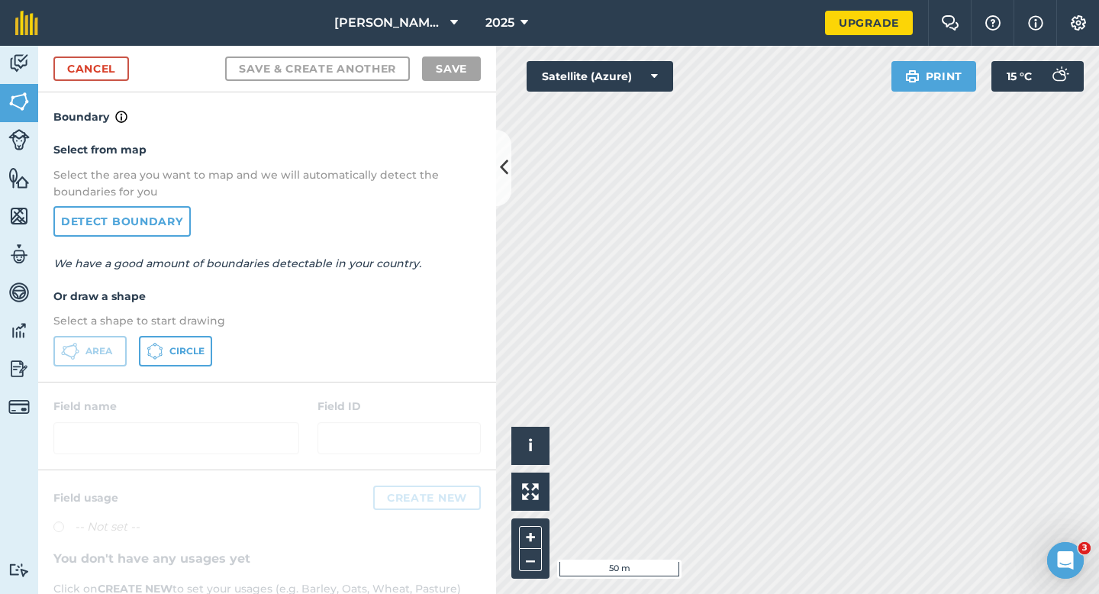
click at [341, 342] on div "Area Circle" at bounding box center [267, 351] width 428 height 31
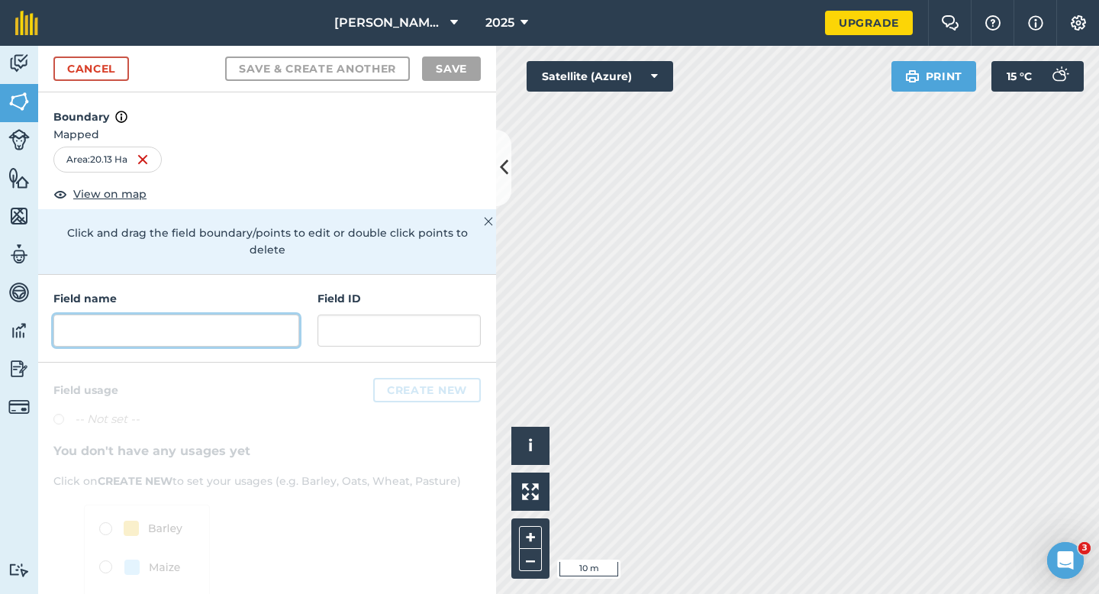
click at [249, 315] on input "text" at bounding box center [176, 331] width 246 height 32
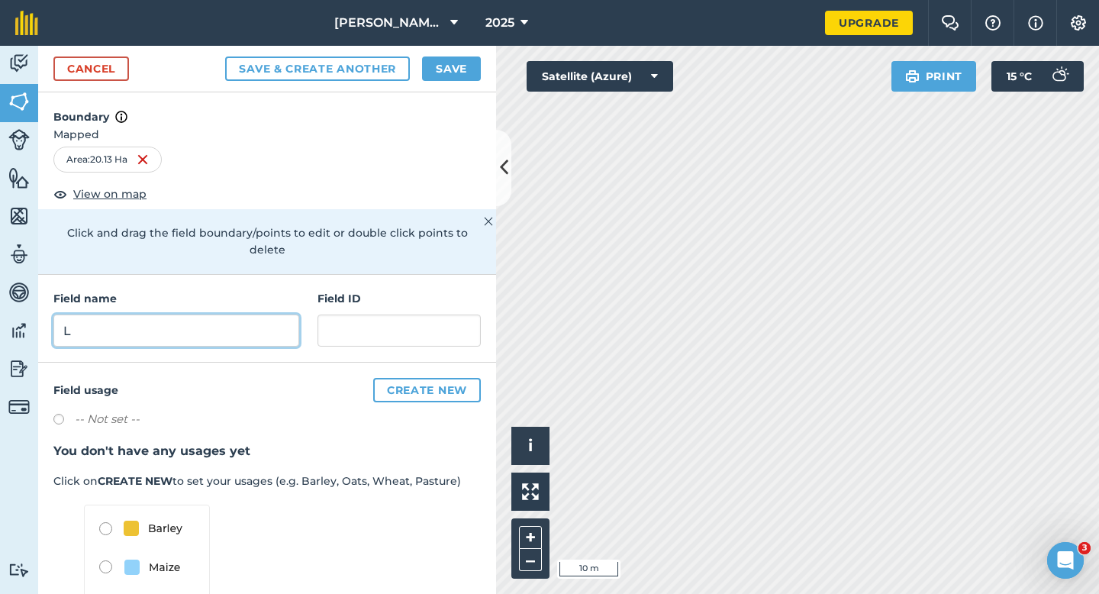
type input "L"
click at [453, 88] on div "Cancel Save & Create Another Save" at bounding box center [267, 69] width 458 height 47
click at [453, 70] on button "Save" at bounding box center [451, 69] width 59 height 24
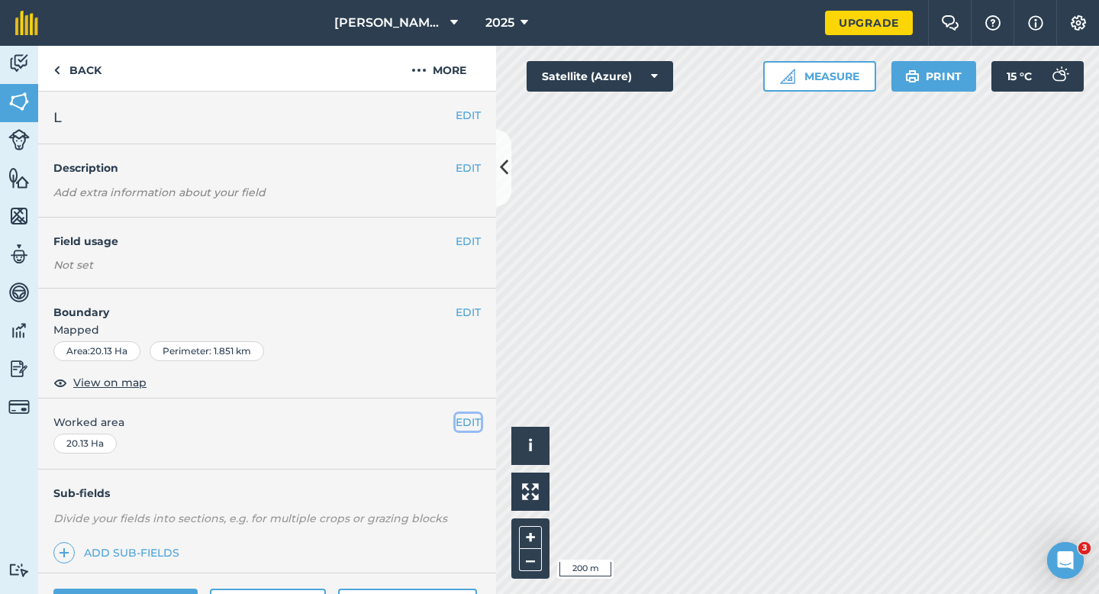
click at [469, 427] on button "EDIT" at bounding box center [468, 422] width 25 height 17
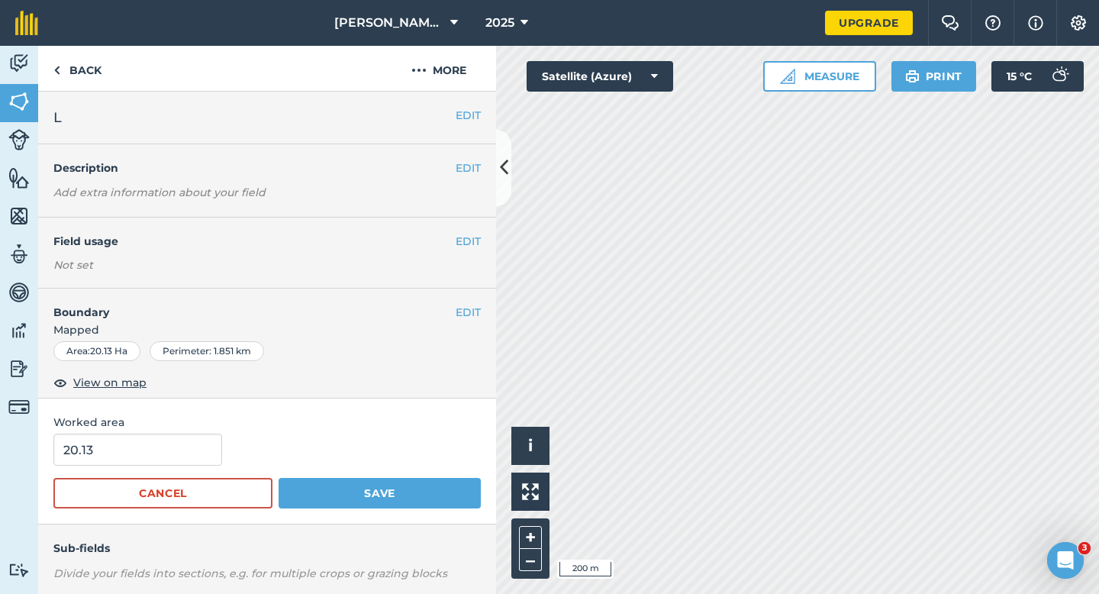
click at [128, 469] on form "20.13 Cancel Save" at bounding box center [267, 471] width 428 height 75
click at [128, 462] on input "20.13" at bounding box center [137, 450] width 169 height 32
type input "18"
click at [279, 478] on button "Save" at bounding box center [380, 493] width 202 height 31
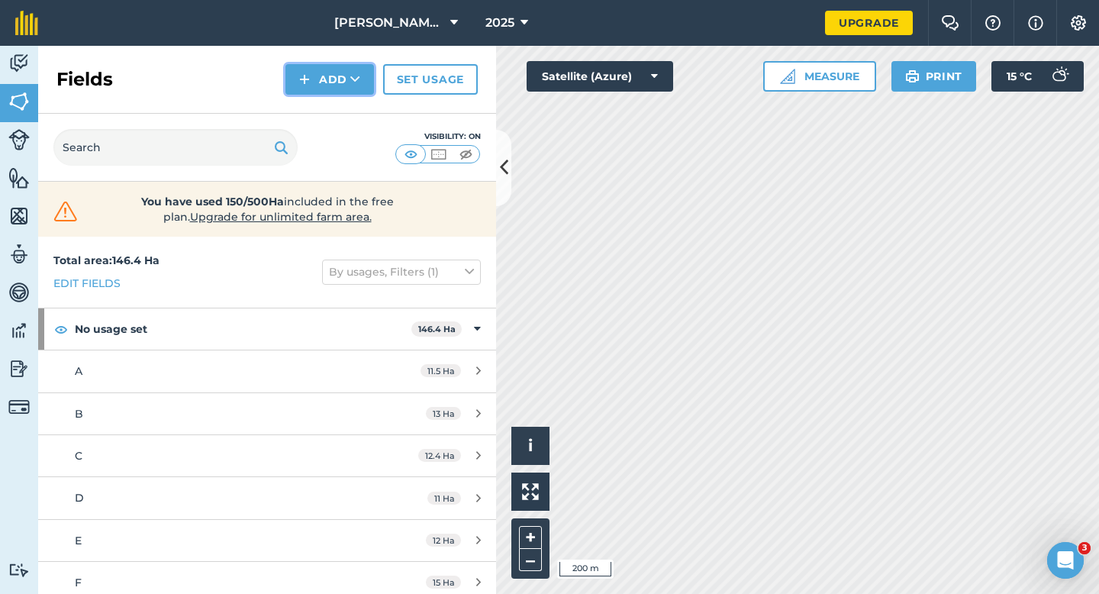
click at [308, 76] on img at bounding box center [304, 79] width 11 height 18
click at [316, 103] on link "Draw" at bounding box center [330, 114] width 84 height 34
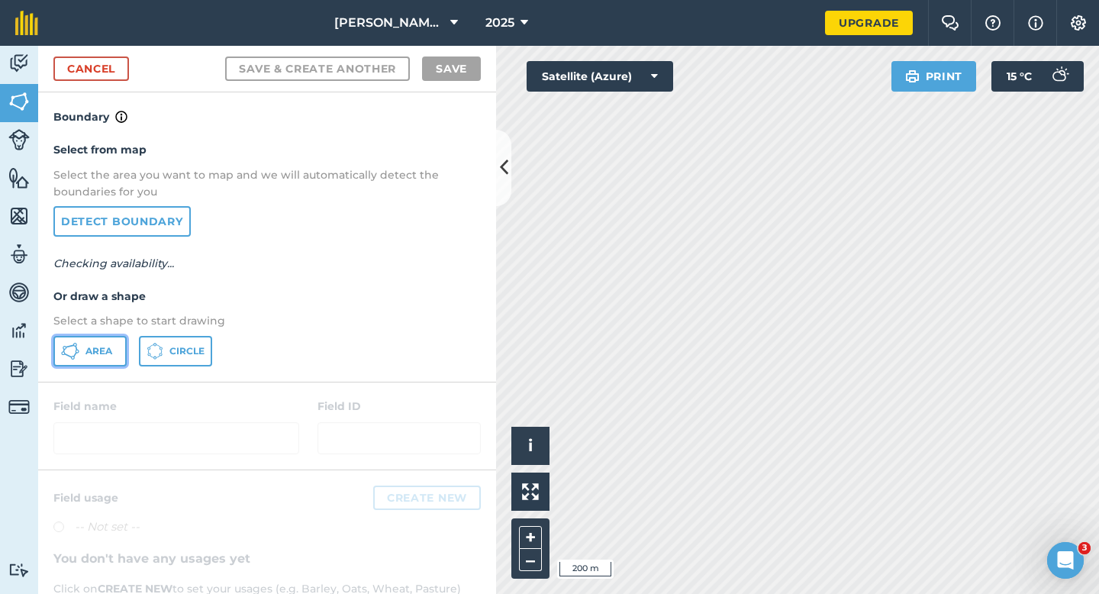
click at [89, 350] on span "Area" at bounding box center [99, 351] width 27 height 12
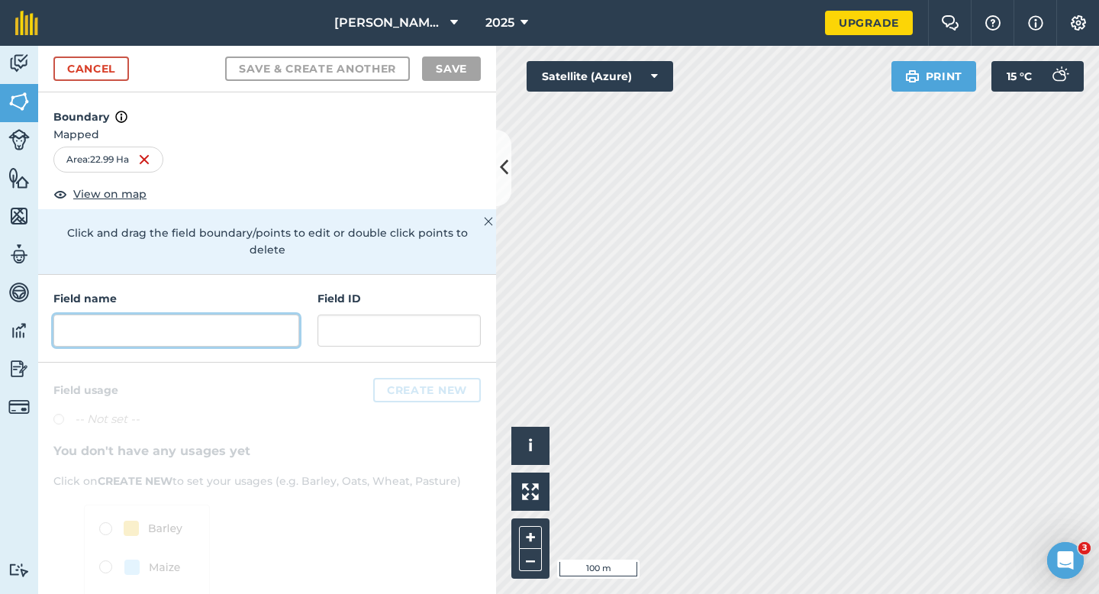
click at [279, 315] on input "text" at bounding box center [176, 331] width 246 height 32
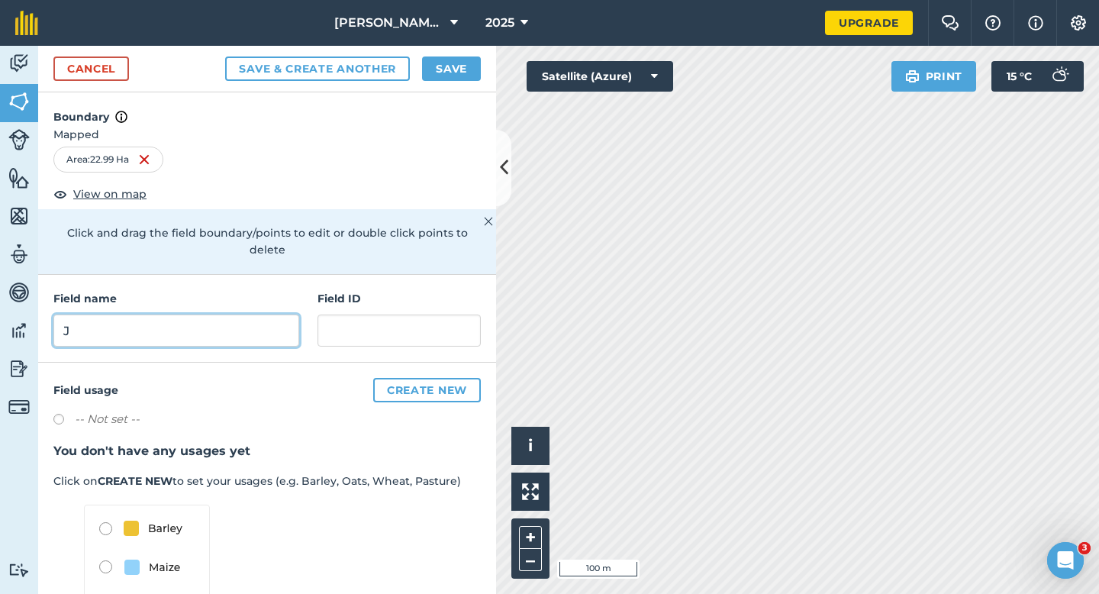
type input "J"
click at [439, 64] on button "Save" at bounding box center [451, 69] width 59 height 24
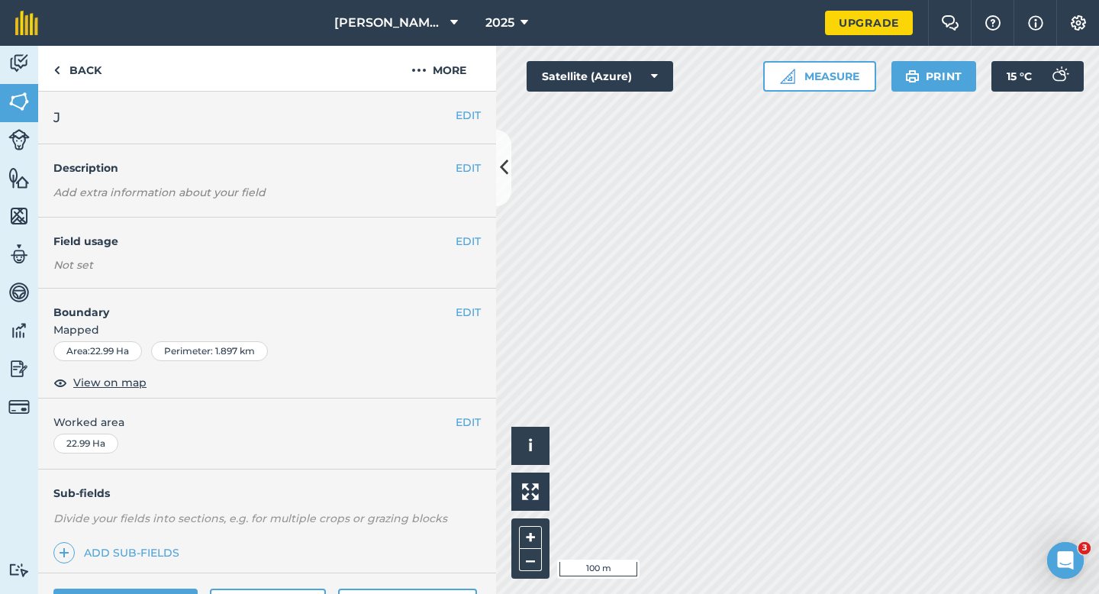
click at [454, 418] on span "Worked area" at bounding box center [267, 422] width 428 height 17
click at [474, 418] on button "EDIT" at bounding box center [468, 422] width 25 height 17
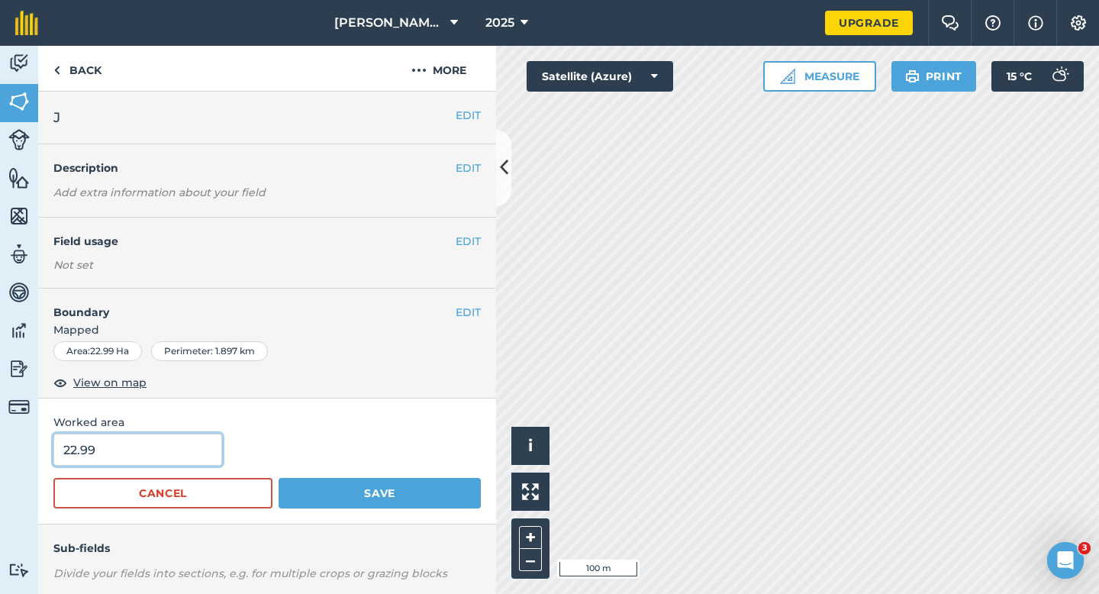
click at [150, 459] on input "22.99" at bounding box center [137, 450] width 169 height 32
type input "21"
click at [279, 478] on button "Save" at bounding box center [380, 493] width 202 height 31
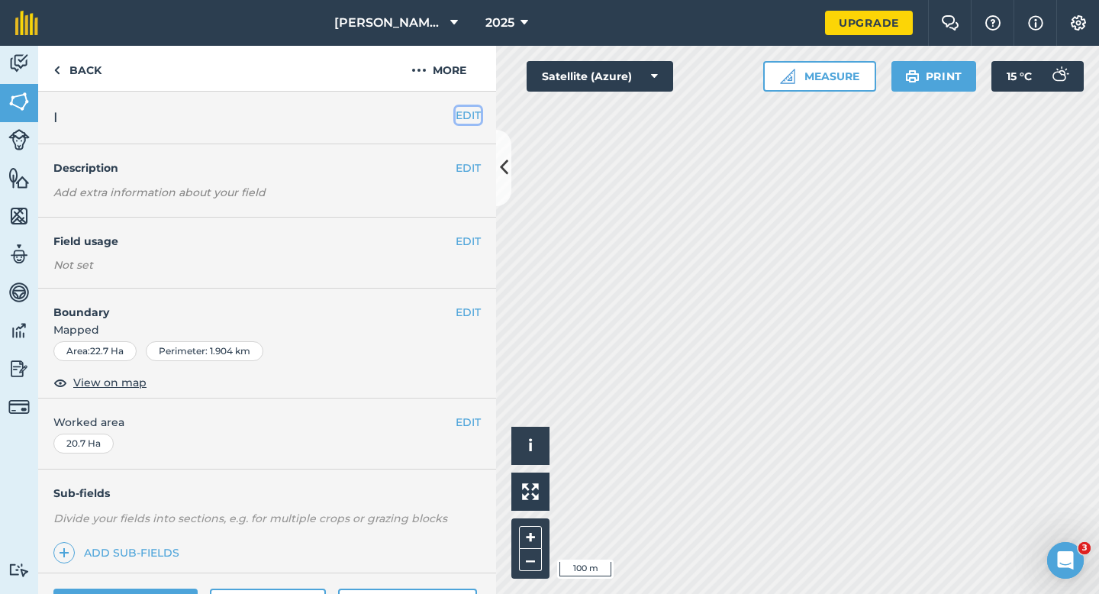
click at [470, 113] on button "EDIT" at bounding box center [468, 115] width 25 height 17
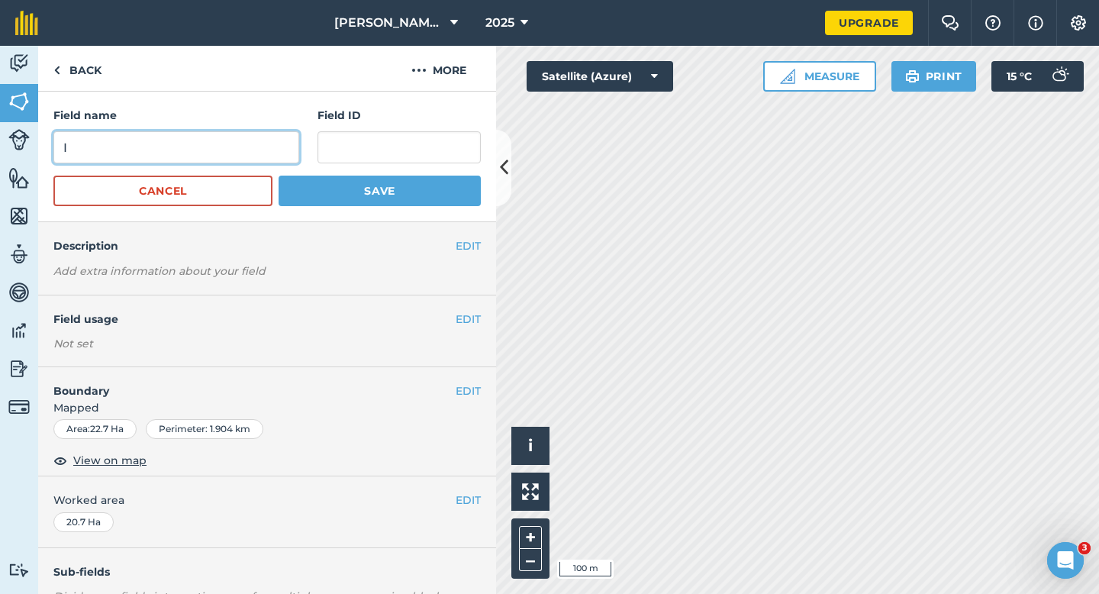
click at [249, 144] on input "I" at bounding box center [176, 147] width 246 height 32
type input "K"
click at [279, 176] on button "Save" at bounding box center [380, 191] width 202 height 31
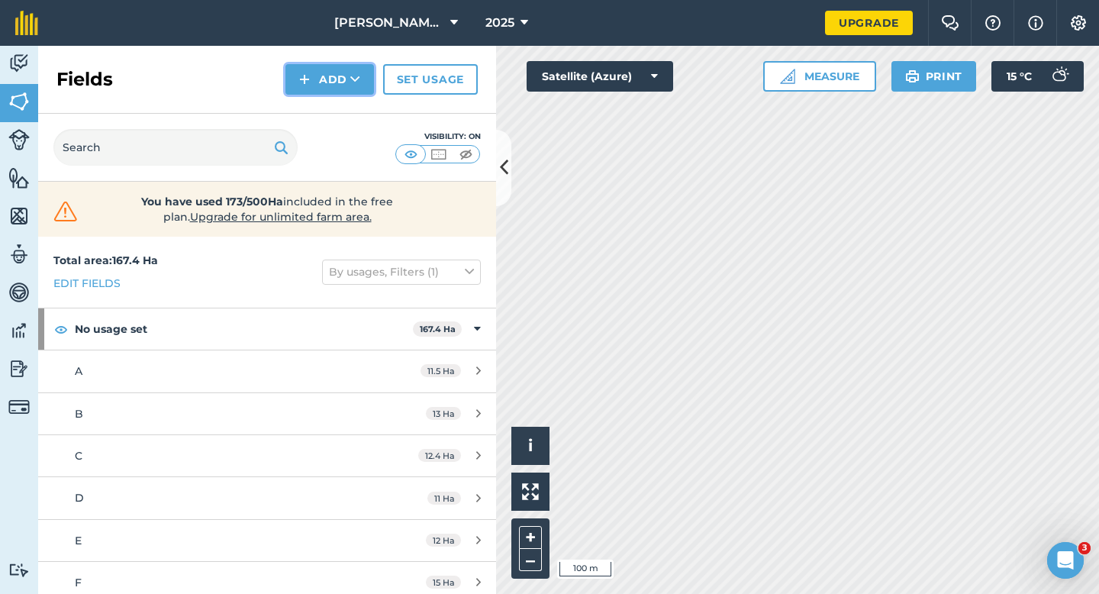
click at [322, 77] on button "Add" at bounding box center [330, 79] width 89 height 31
click at [322, 96] on ul "Draw Import" at bounding box center [330, 130] width 86 height 69
click at [308, 81] on img at bounding box center [304, 79] width 11 height 18
click at [310, 100] on link "Draw" at bounding box center [330, 114] width 84 height 34
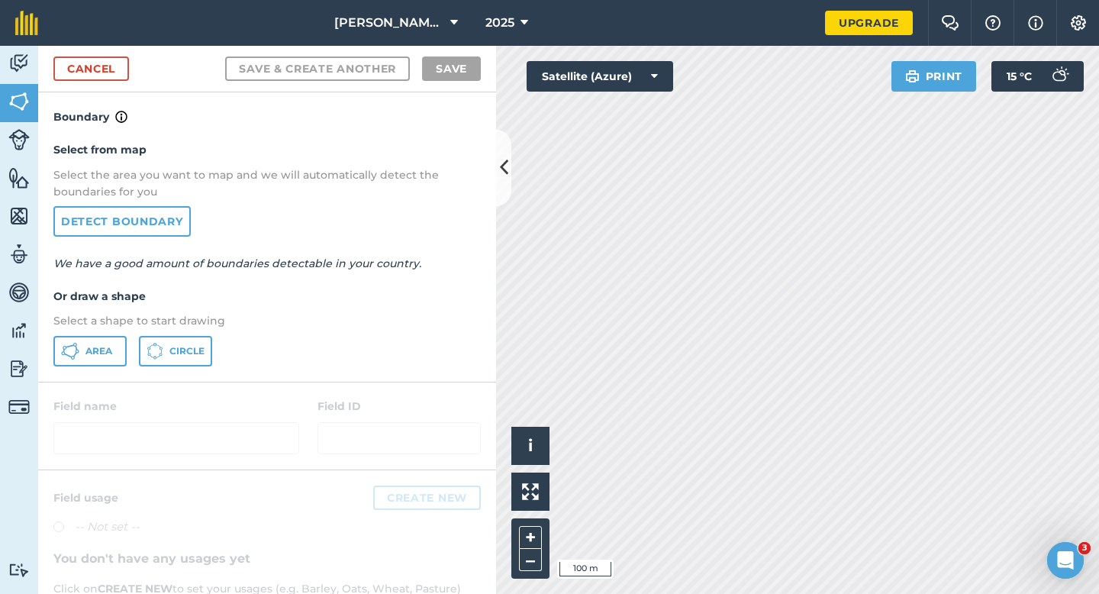
click at [107, 334] on div "Select from map Select the area you want to map and we will automatically detec…" at bounding box center [267, 253] width 458 height 255
click at [107, 344] on button "Area" at bounding box center [89, 351] width 73 height 31
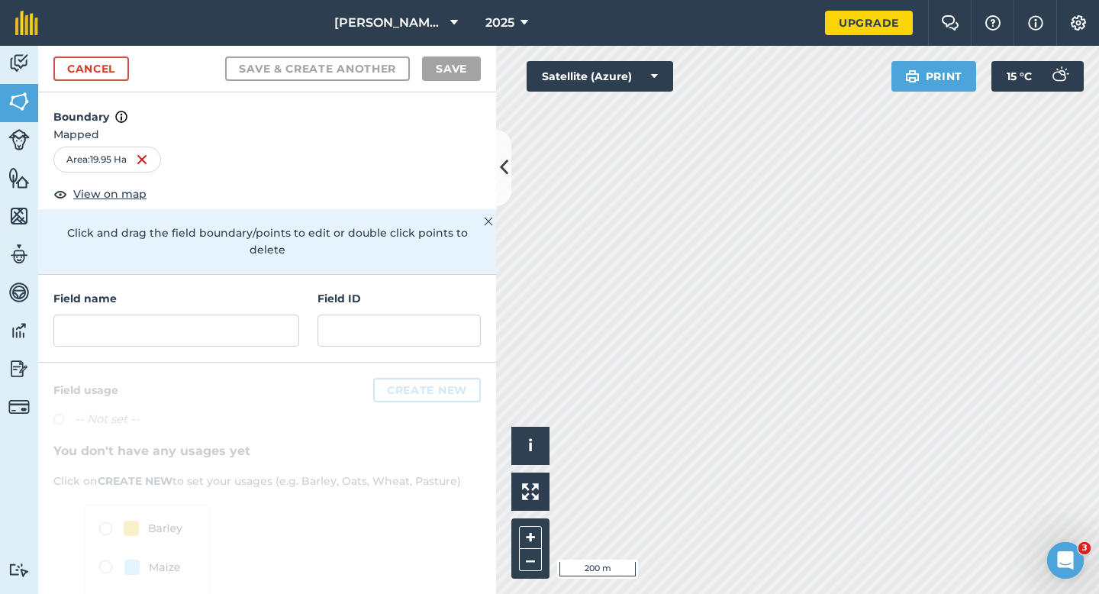
click at [143, 330] on div "Field name Field ID" at bounding box center [267, 319] width 458 height 88
click at [270, 315] on input "I" at bounding box center [176, 331] width 246 height 32
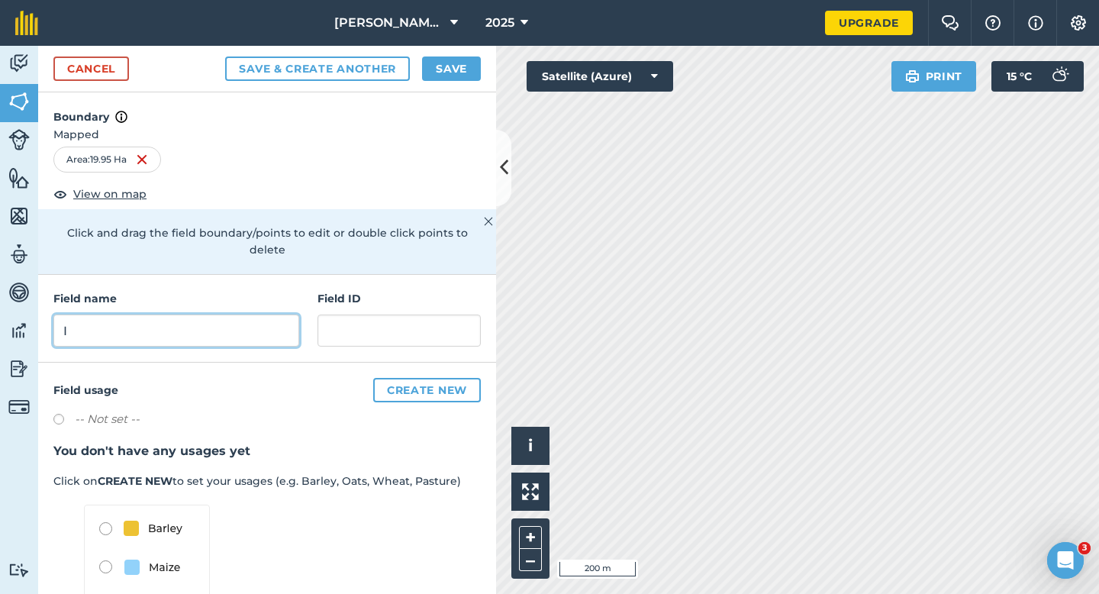
type input "I"
click at [465, 63] on button "Save" at bounding box center [451, 69] width 59 height 24
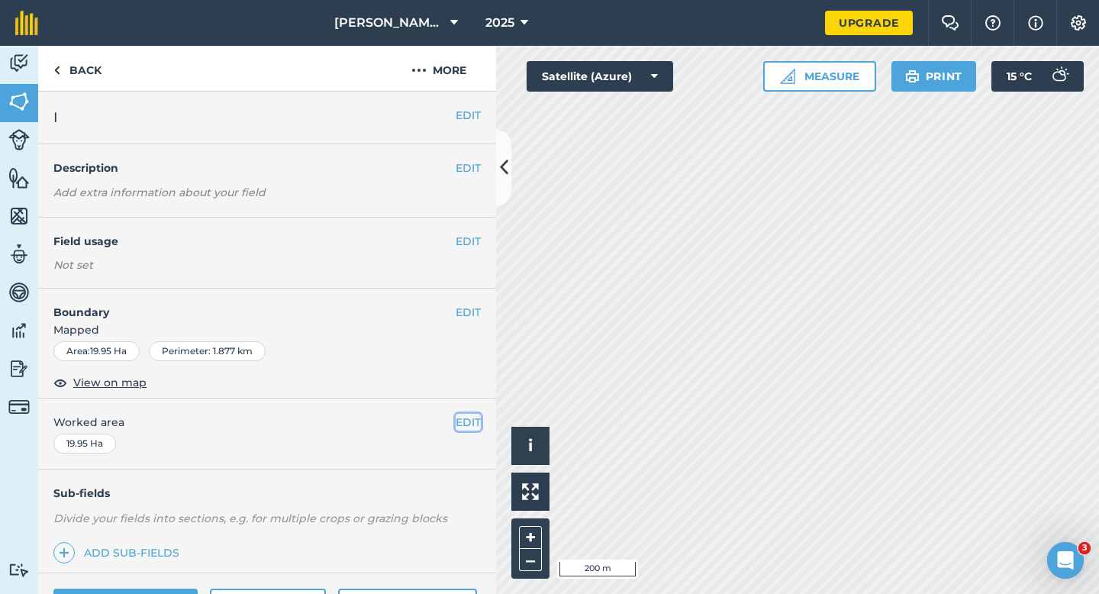
click at [457, 427] on button "EDIT" at bounding box center [468, 422] width 25 height 17
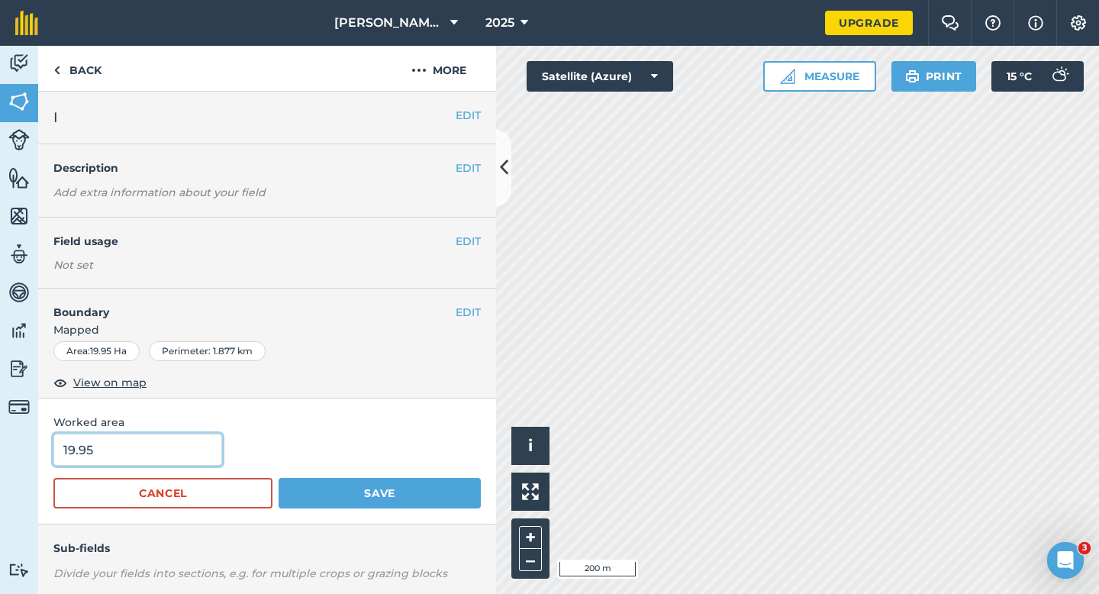
click at [203, 460] on input "19.95" at bounding box center [137, 450] width 169 height 32
type input "20"
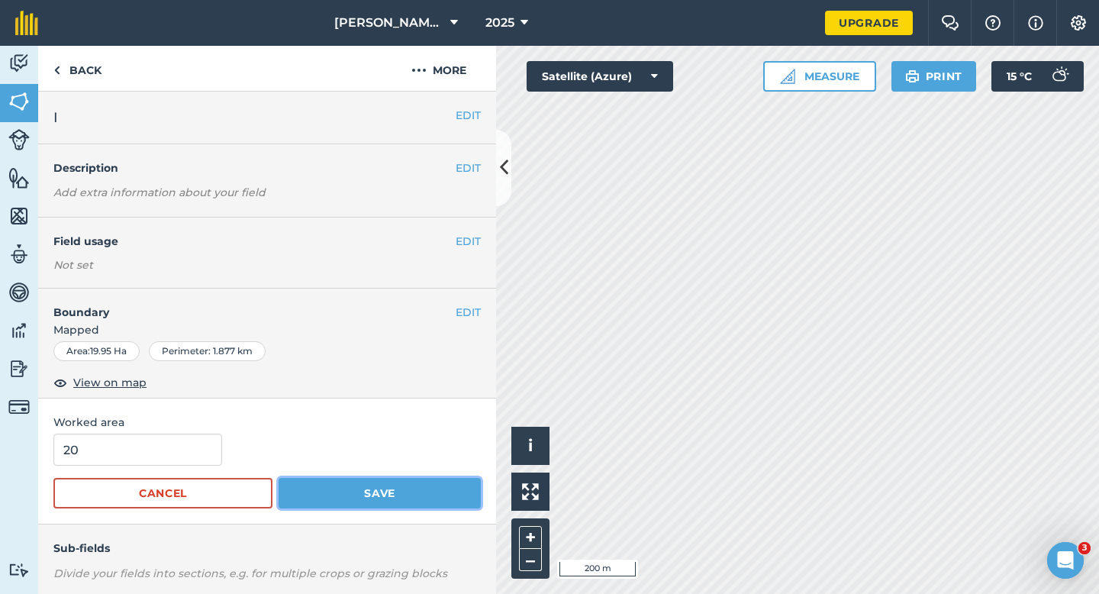
click at [390, 493] on button "Save" at bounding box center [380, 493] width 202 height 31
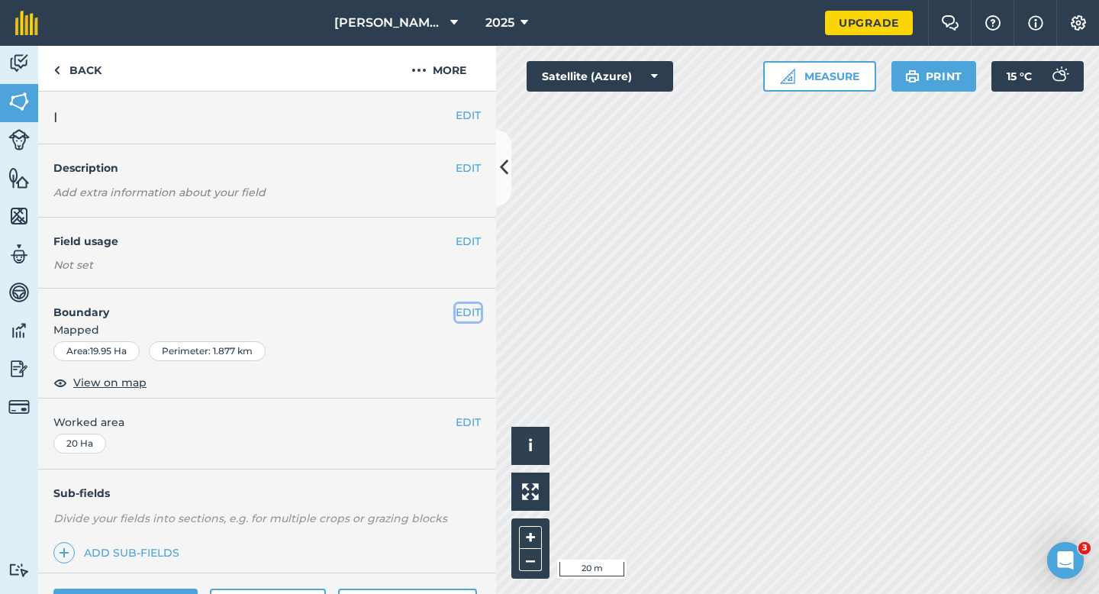
click at [469, 310] on button "EDIT" at bounding box center [468, 312] width 25 height 17
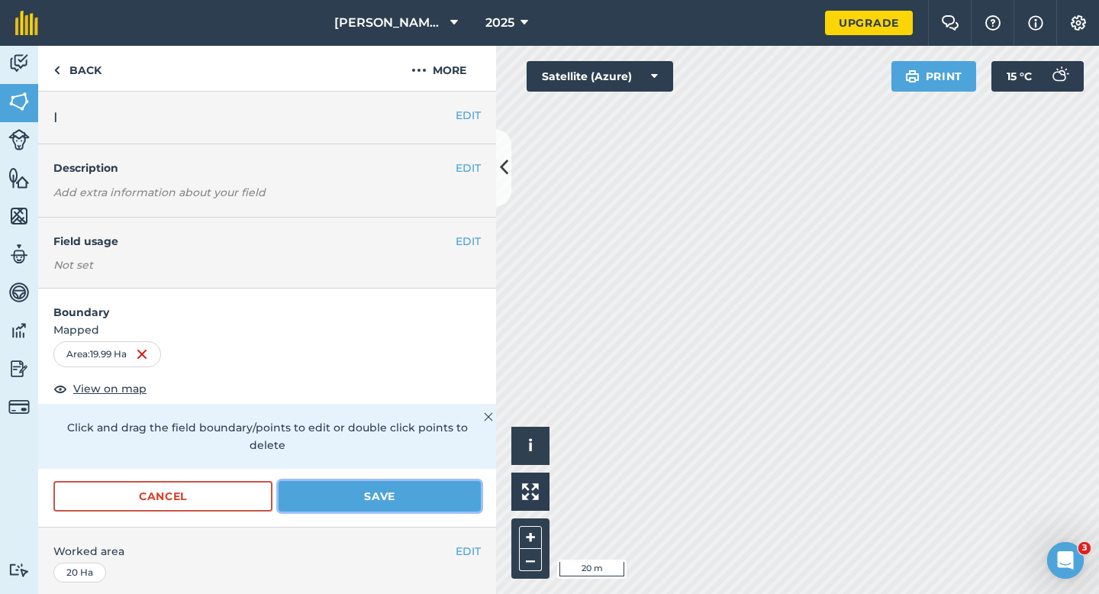
click at [424, 481] on button "Save" at bounding box center [380, 496] width 202 height 31
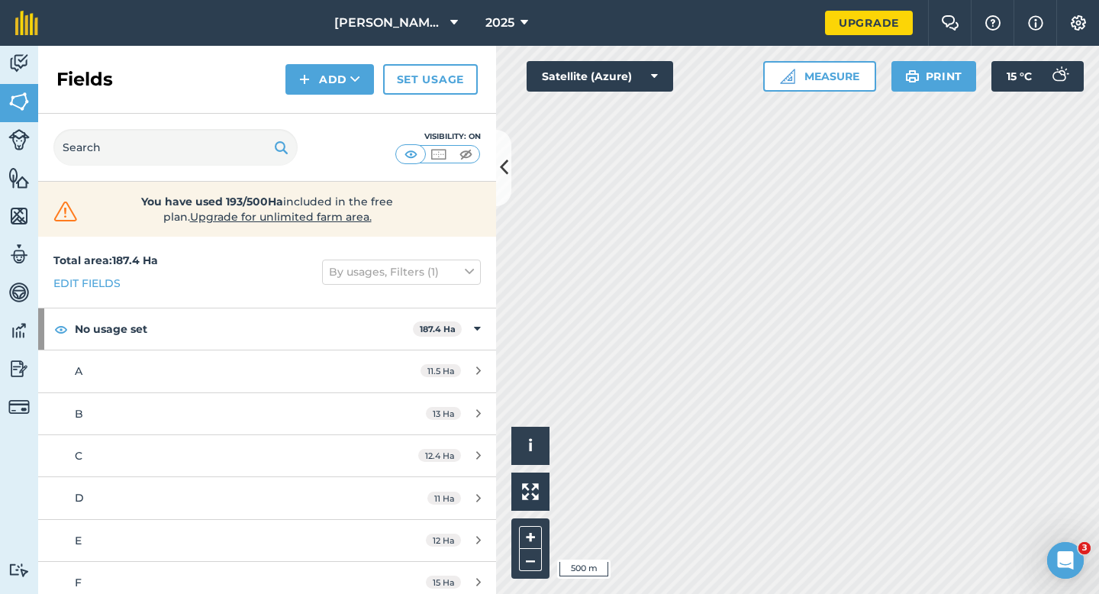
click at [312, 95] on div "Fields Add Set usage" at bounding box center [267, 80] width 458 height 68
click at [312, 114] on div "Visibility: On" at bounding box center [267, 148] width 458 height 68
click at [312, 92] on button "Add" at bounding box center [330, 79] width 89 height 31
click at [314, 110] on link "Draw" at bounding box center [330, 114] width 84 height 34
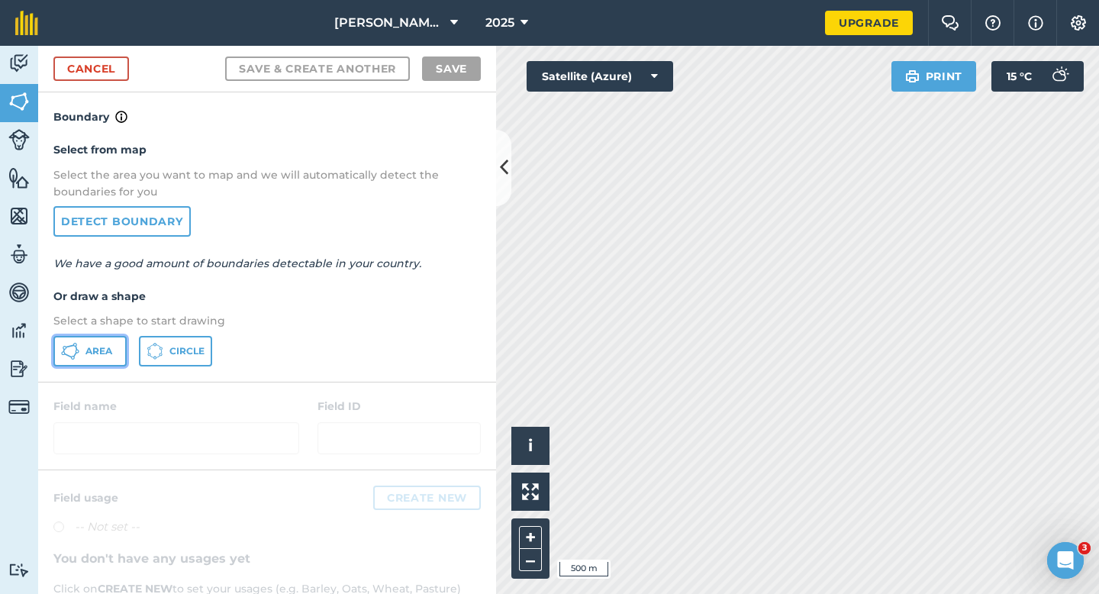
click at [96, 346] on span "Area" at bounding box center [99, 351] width 27 height 12
click at [105, 66] on link "Cancel" at bounding box center [91, 69] width 76 height 24
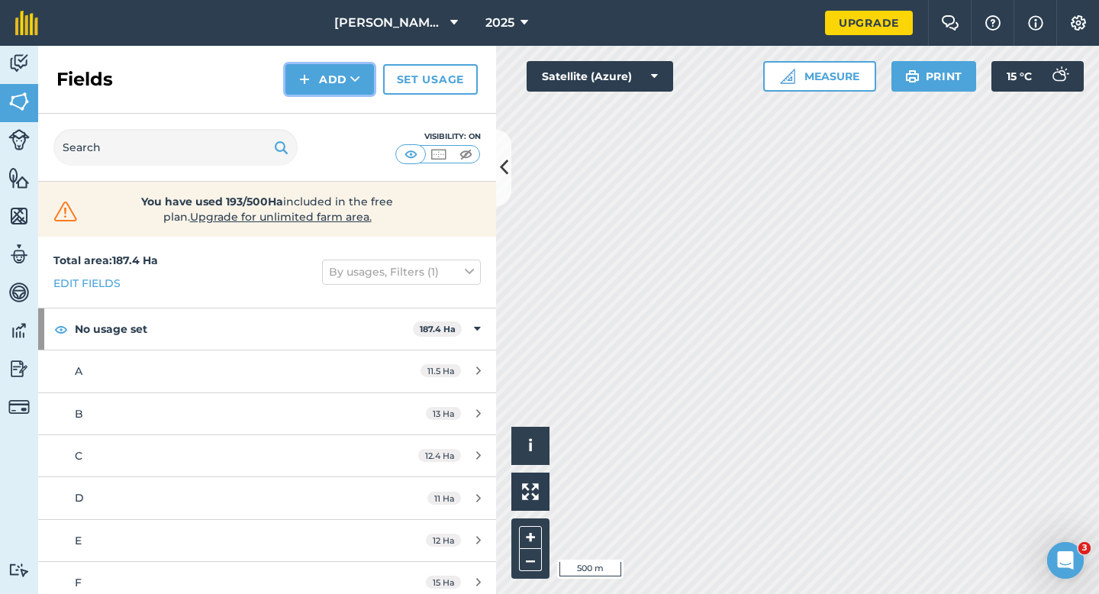
click at [348, 74] on button "Add" at bounding box center [330, 79] width 89 height 31
click at [348, 115] on link "Draw" at bounding box center [330, 114] width 84 height 34
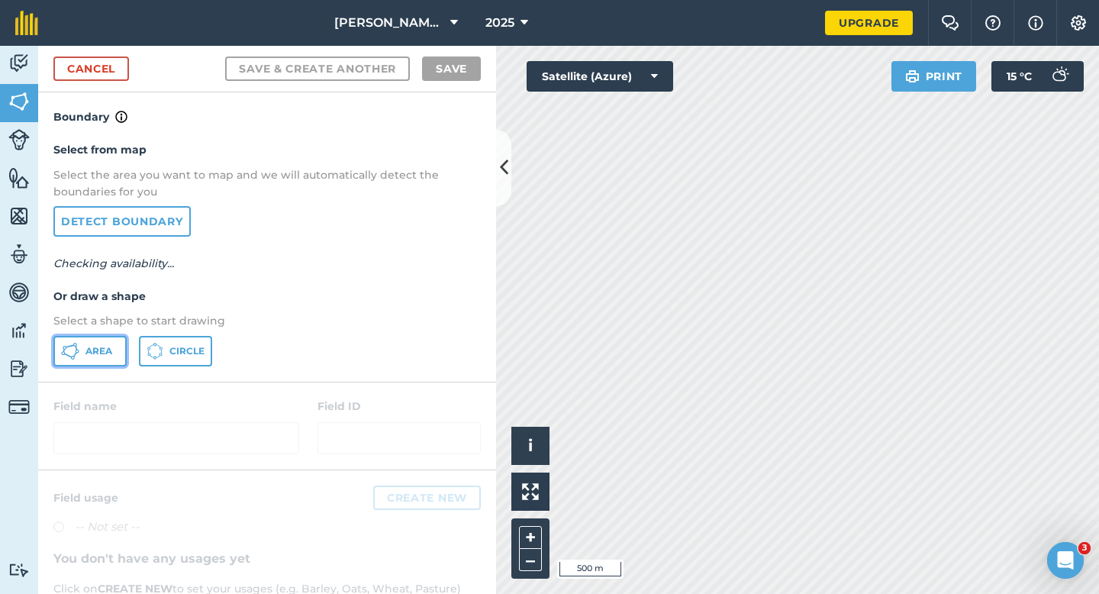
click at [105, 351] on span "Area" at bounding box center [99, 351] width 27 height 12
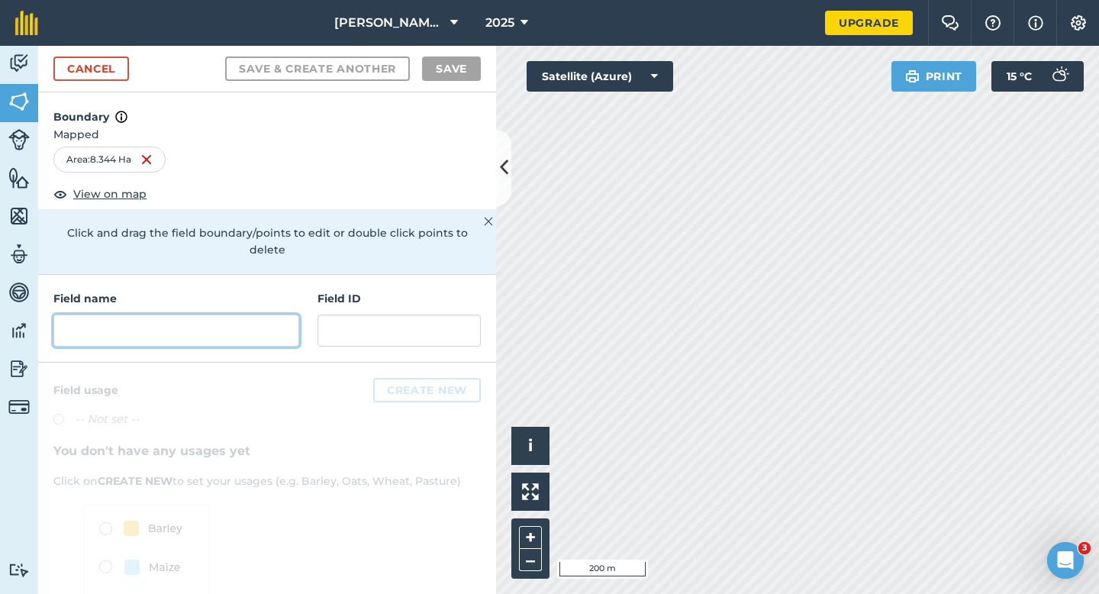
click at [211, 315] on input "text" at bounding box center [176, 331] width 246 height 32
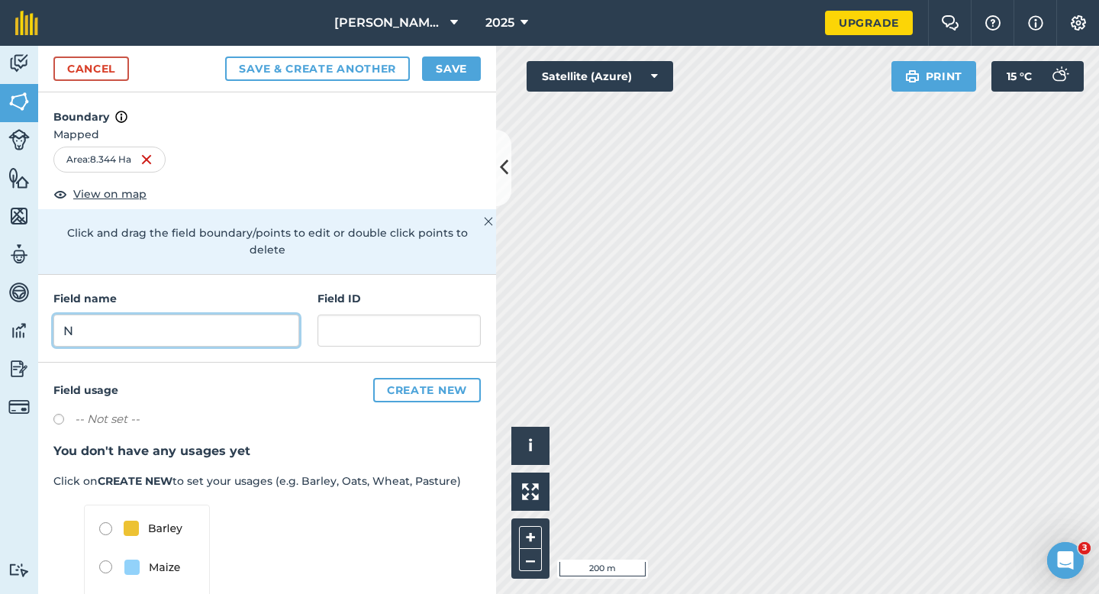
type input "N"
click at [434, 82] on div "Cancel Save & Create Another Save" at bounding box center [267, 69] width 458 height 47
click at [452, 65] on button "Save" at bounding box center [451, 69] width 59 height 24
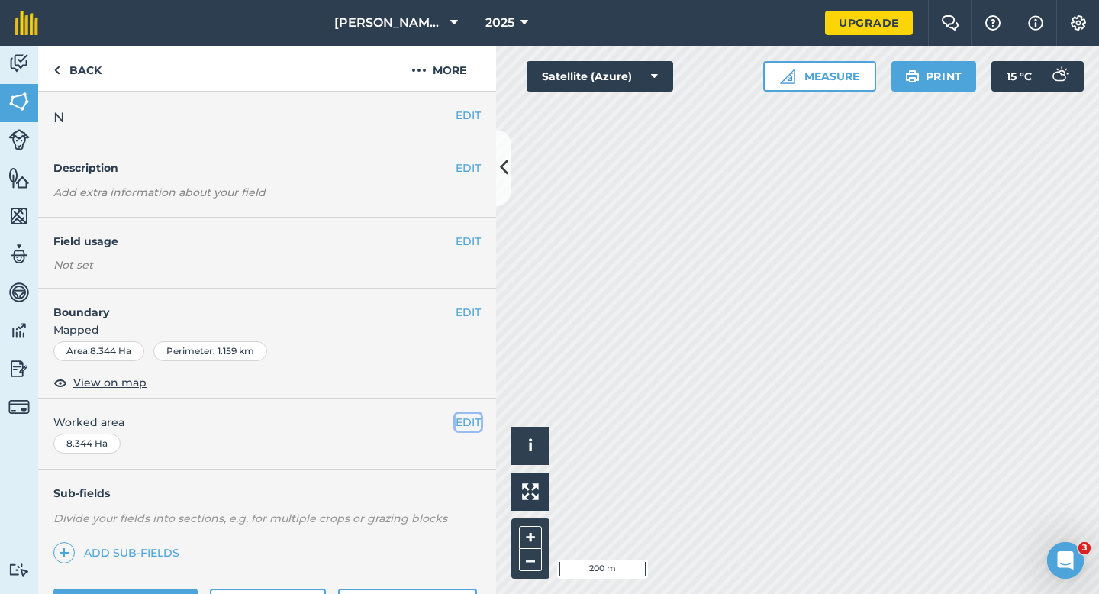
click at [470, 427] on button "EDIT" at bounding box center [468, 422] width 25 height 17
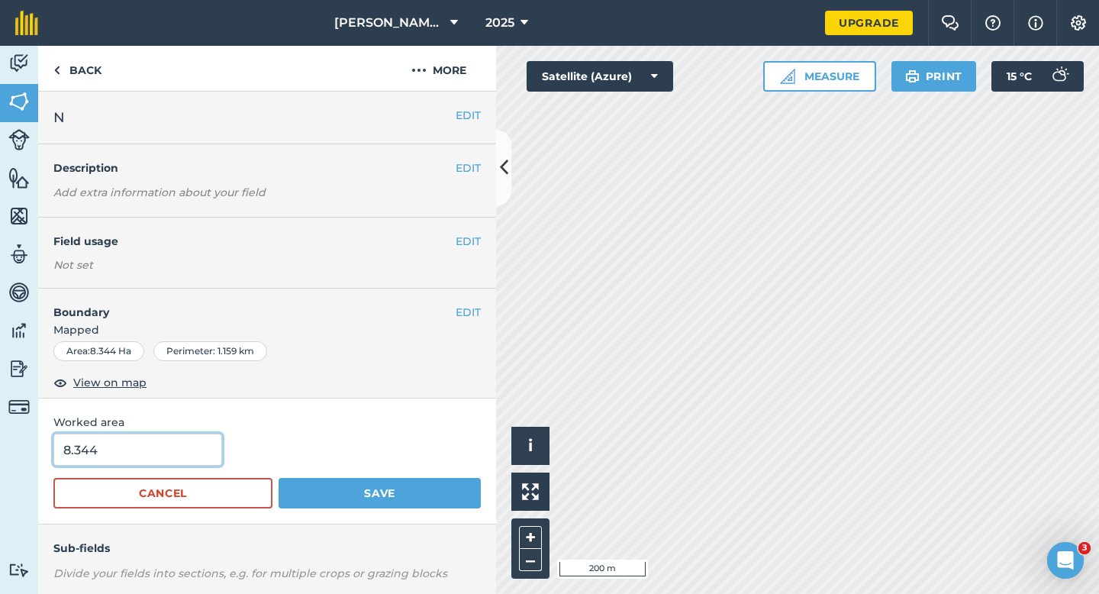
click at [180, 448] on input "8.344" at bounding box center [137, 450] width 169 height 32
type input "8.3"
click at [279, 478] on button "Save" at bounding box center [380, 493] width 202 height 31
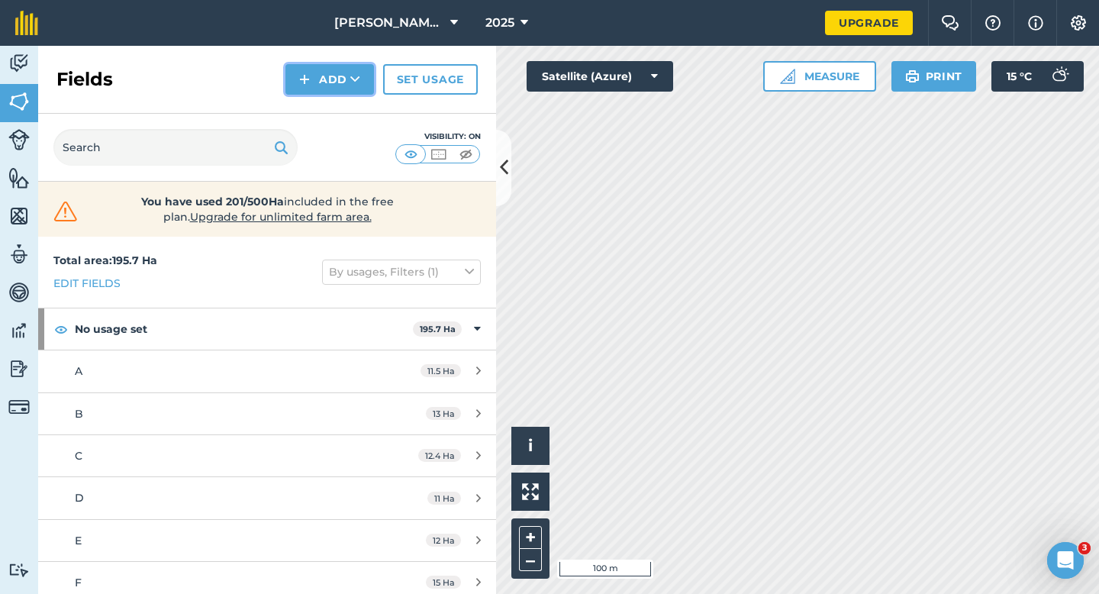
click at [321, 76] on button "Add" at bounding box center [330, 79] width 89 height 31
click at [321, 119] on link "Draw" at bounding box center [330, 114] width 84 height 34
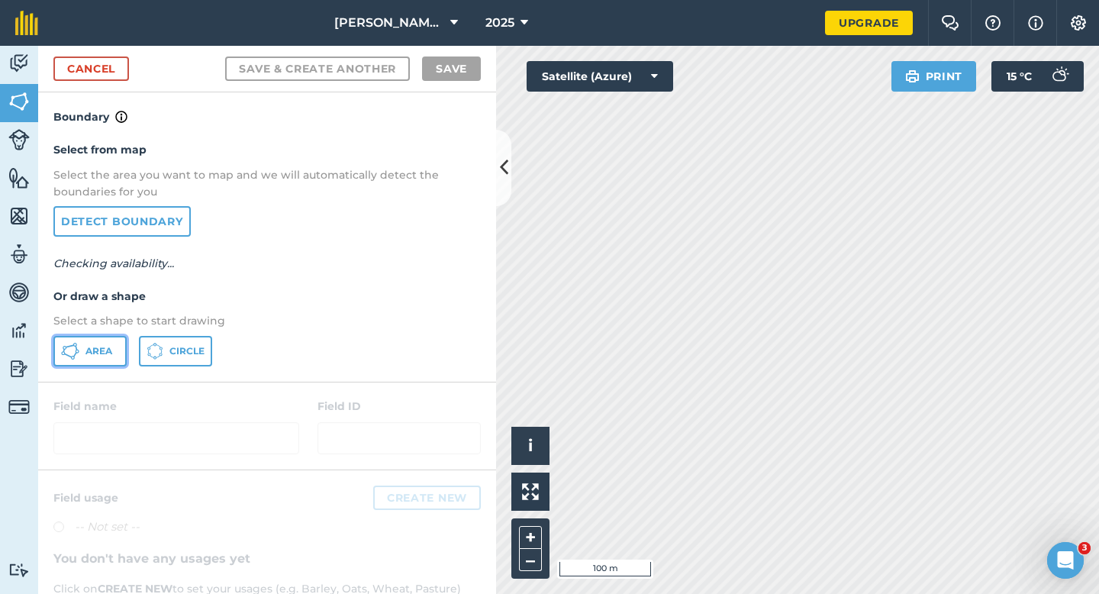
click at [86, 349] on span "Area" at bounding box center [99, 351] width 27 height 12
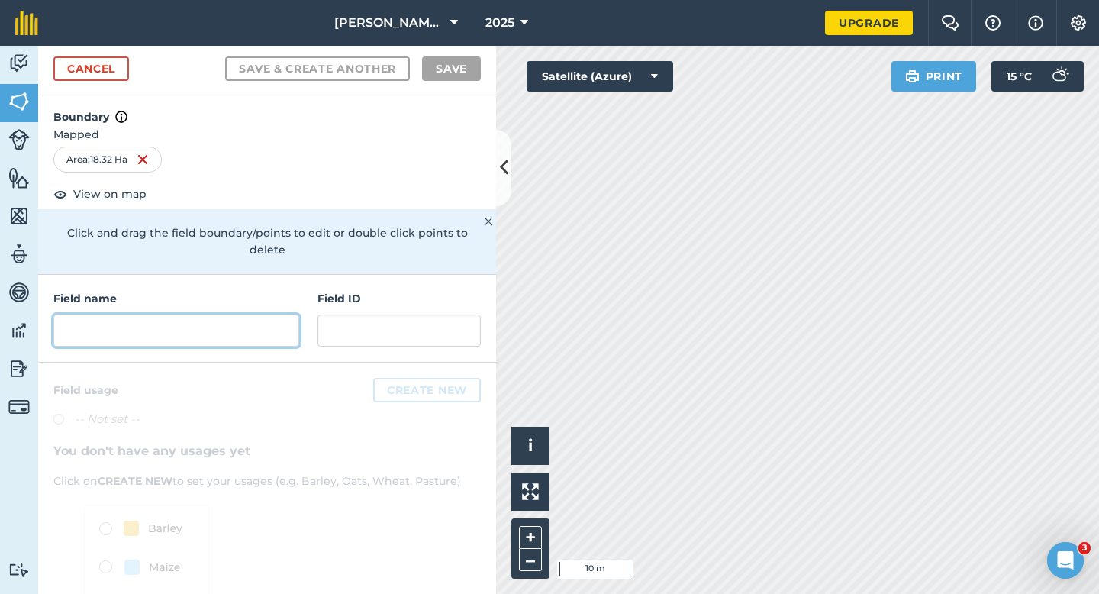
click at [244, 315] on input "text" at bounding box center [176, 331] width 246 height 32
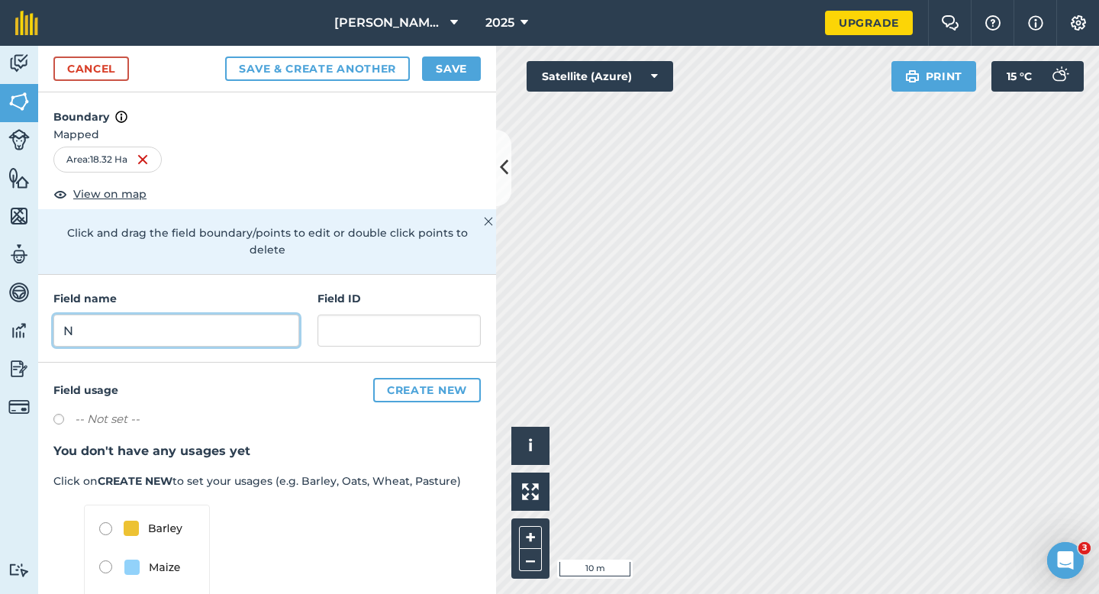
click at [276, 315] on input "N" at bounding box center [176, 331] width 246 height 32
type input "O"
click at [451, 63] on button "Save" at bounding box center [451, 69] width 59 height 24
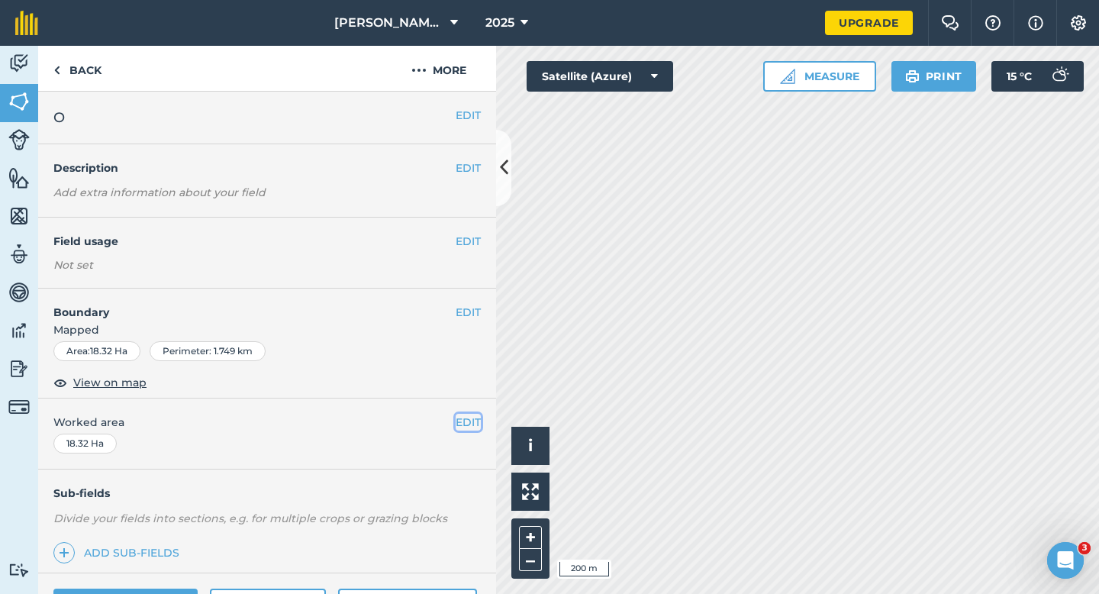
click at [470, 418] on button "EDIT" at bounding box center [468, 422] width 25 height 17
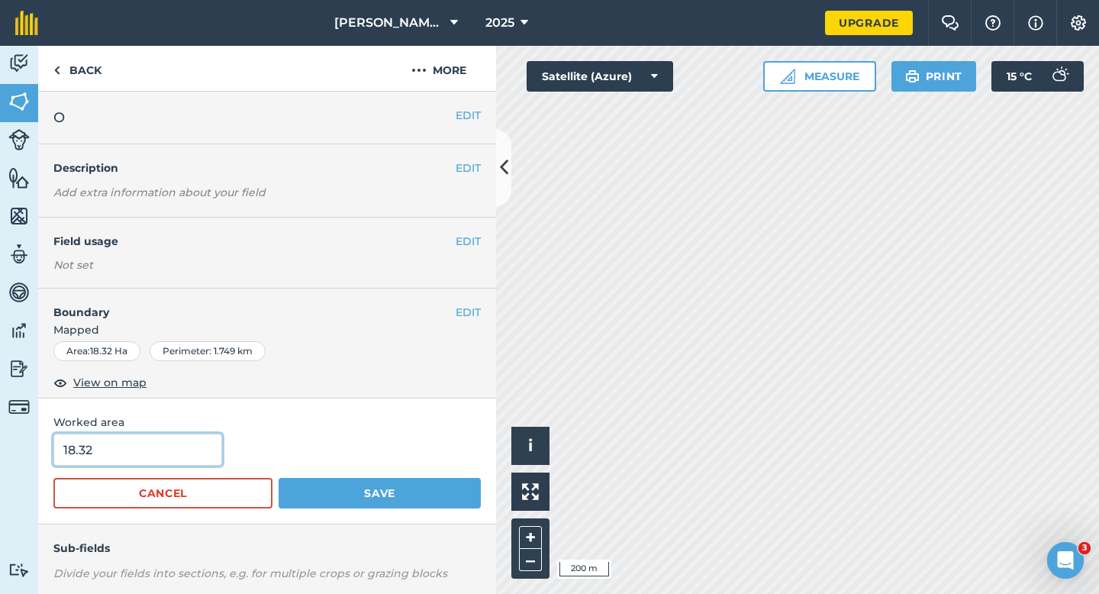
click at [161, 462] on input "18.32" at bounding box center [137, 450] width 169 height 32
type input "18.3"
click at [279, 478] on button "Save" at bounding box center [380, 493] width 202 height 31
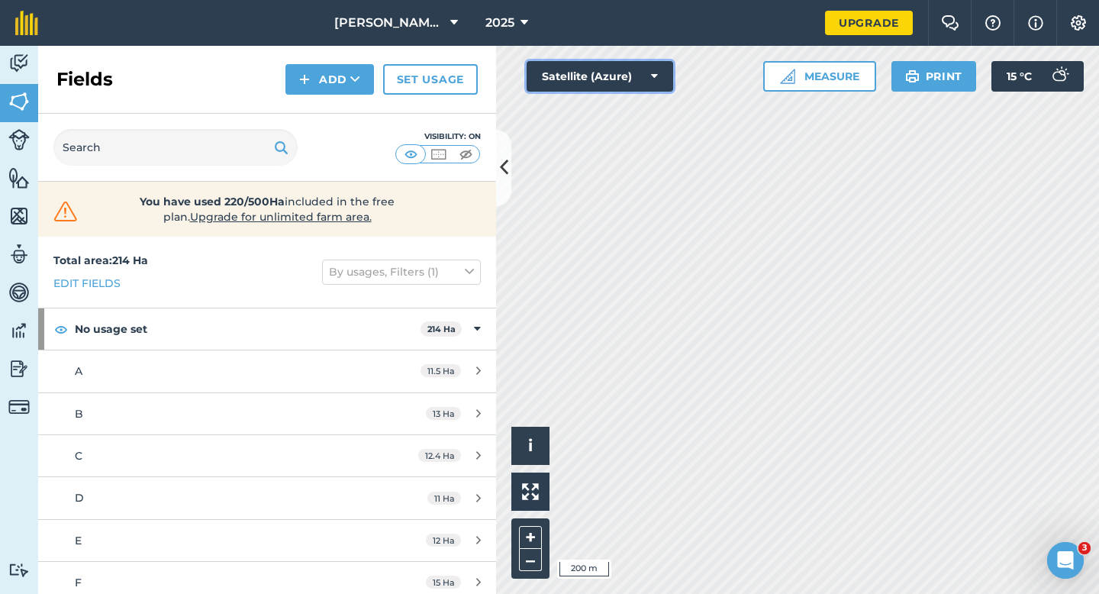
click at [589, 63] on button "Satellite (Azure)" at bounding box center [600, 76] width 147 height 31
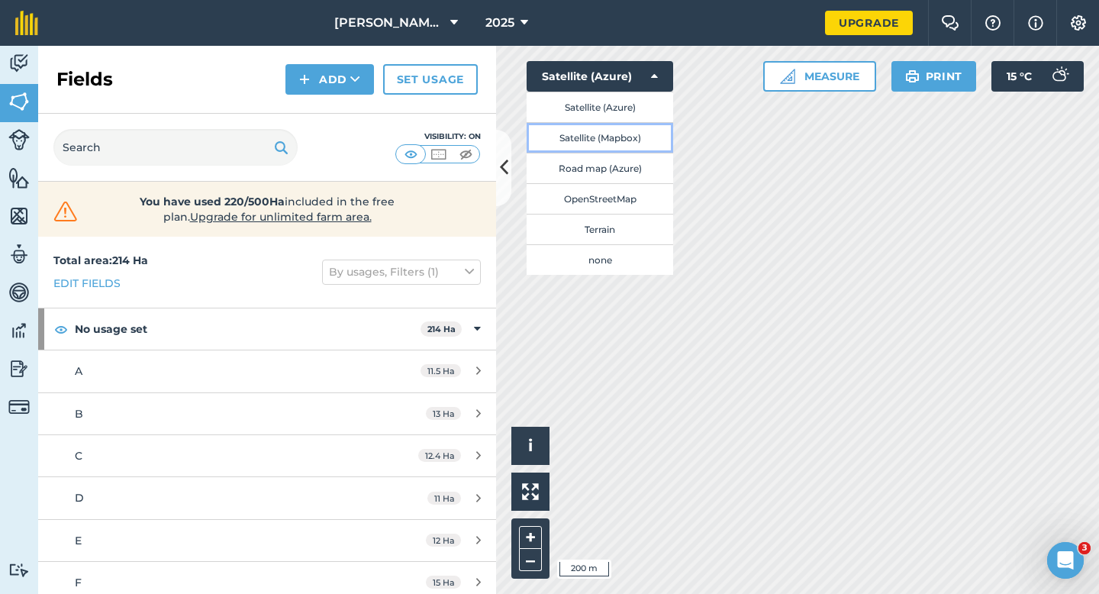
click at [592, 134] on button "Satellite (Mapbox)" at bounding box center [600, 137] width 147 height 31
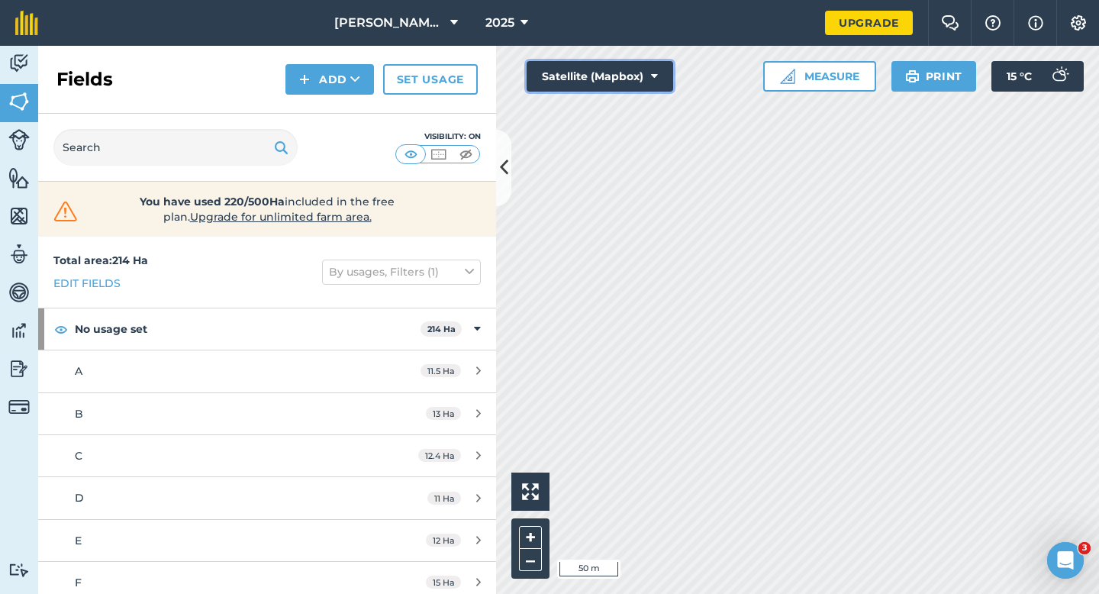
click at [580, 82] on button "Satellite (Mapbox)" at bounding box center [600, 76] width 147 height 31
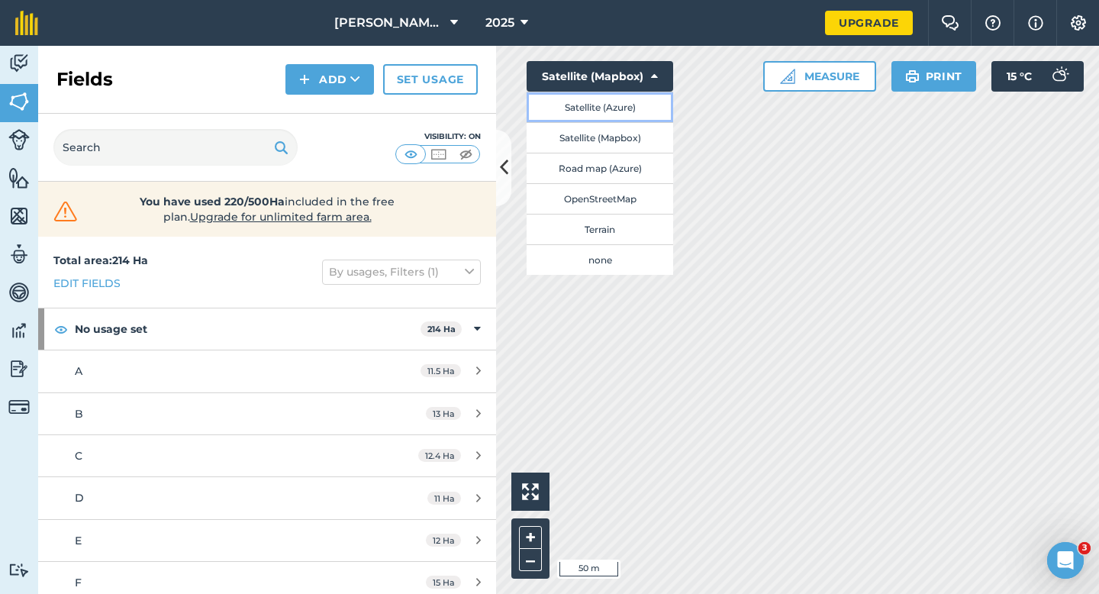
click at [585, 116] on button "Satellite (Azure)" at bounding box center [600, 107] width 147 height 31
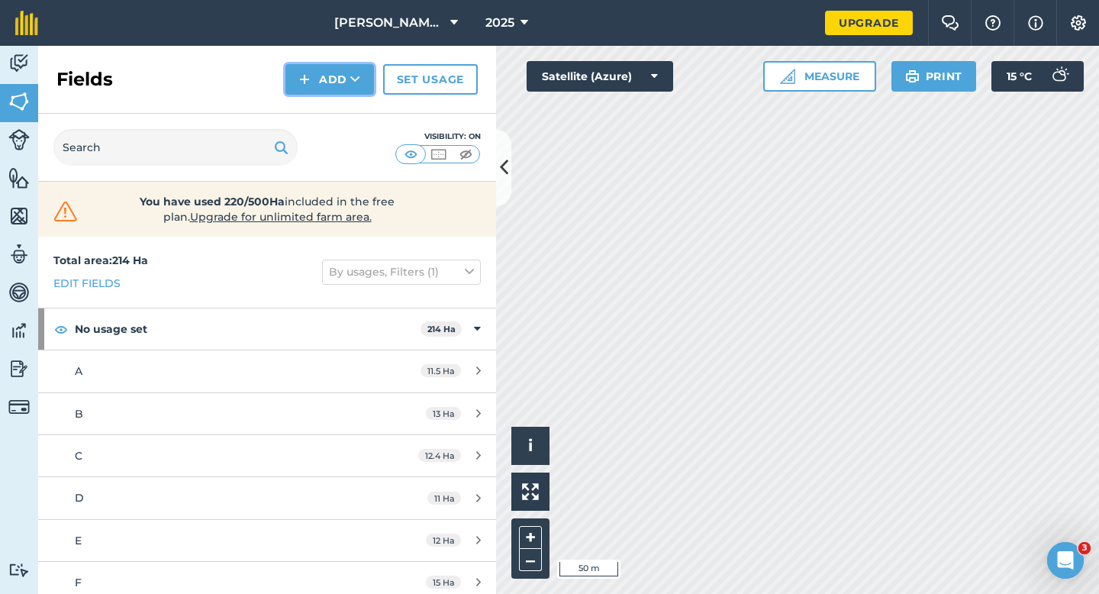
click at [334, 93] on button "Add" at bounding box center [330, 79] width 89 height 31
click at [334, 114] on link "Draw" at bounding box center [330, 114] width 84 height 34
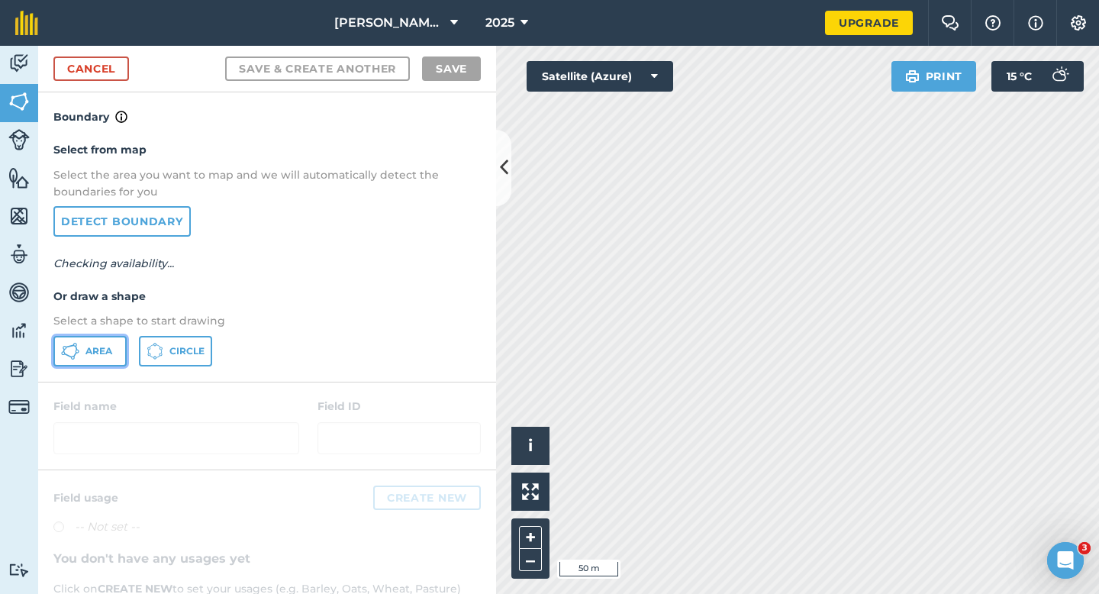
click at [118, 354] on button "Area" at bounding box center [89, 351] width 73 height 31
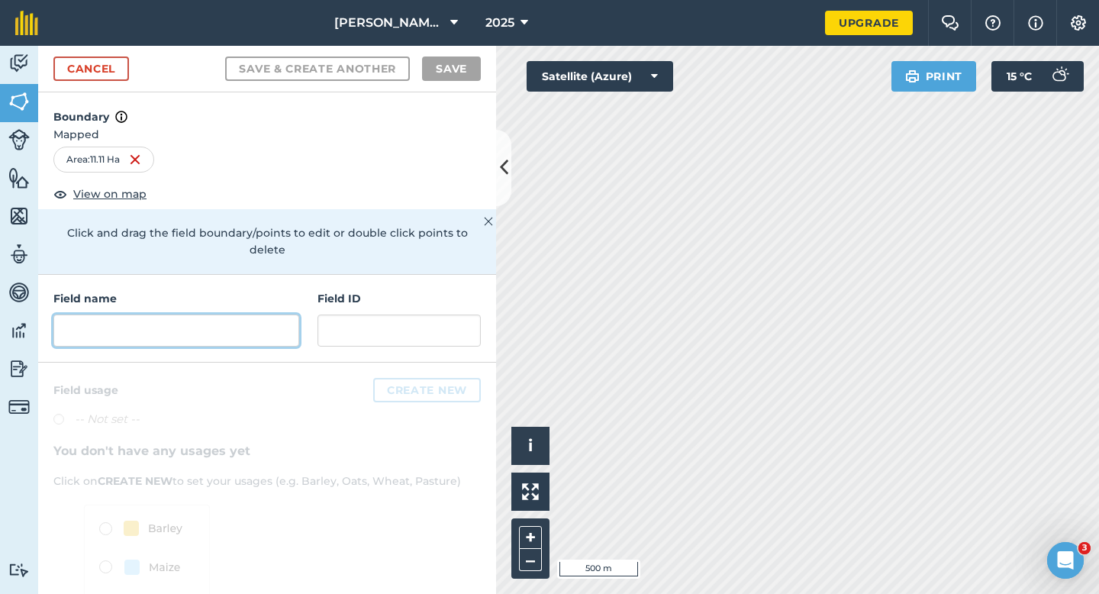
click at [270, 315] on input "text" at bounding box center [176, 331] width 246 height 32
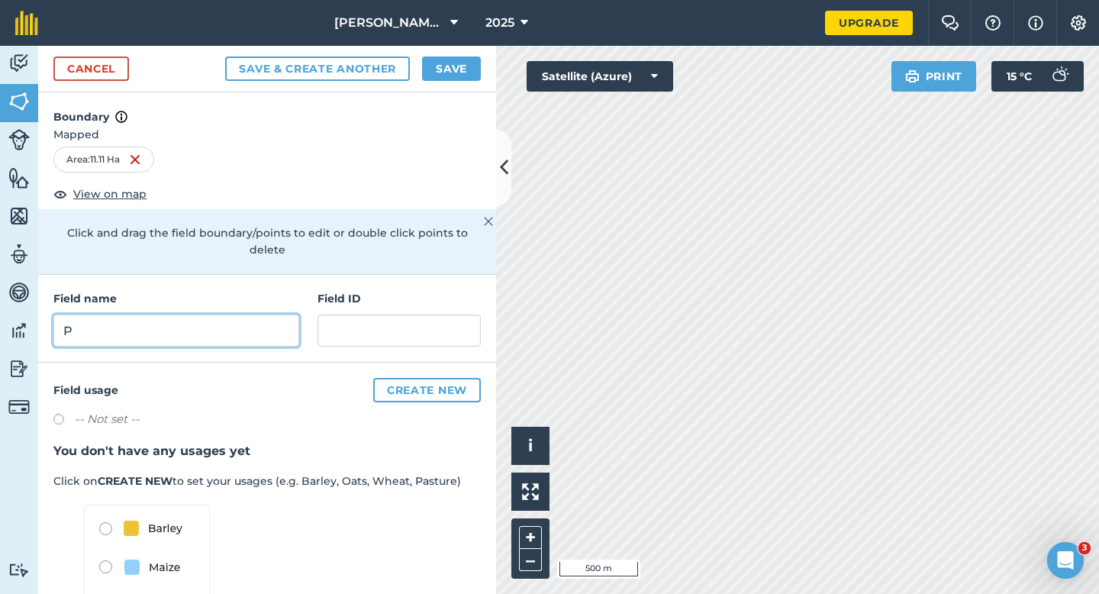
type input "P"
click at [446, 68] on button "Save" at bounding box center [451, 69] width 59 height 24
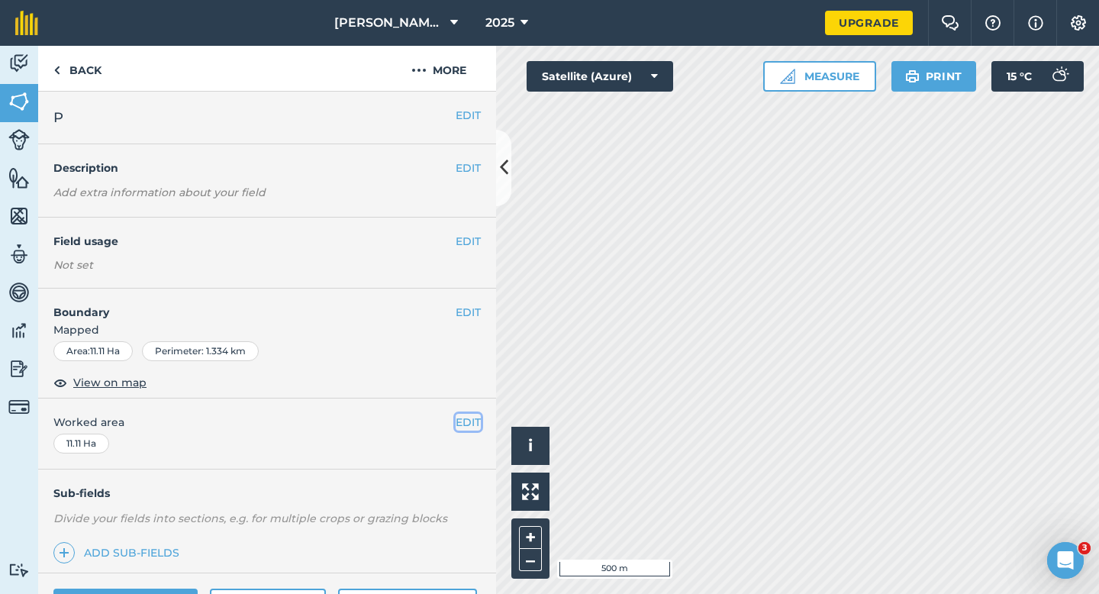
click at [463, 428] on button "EDIT" at bounding box center [468, 422] width 25 height 17
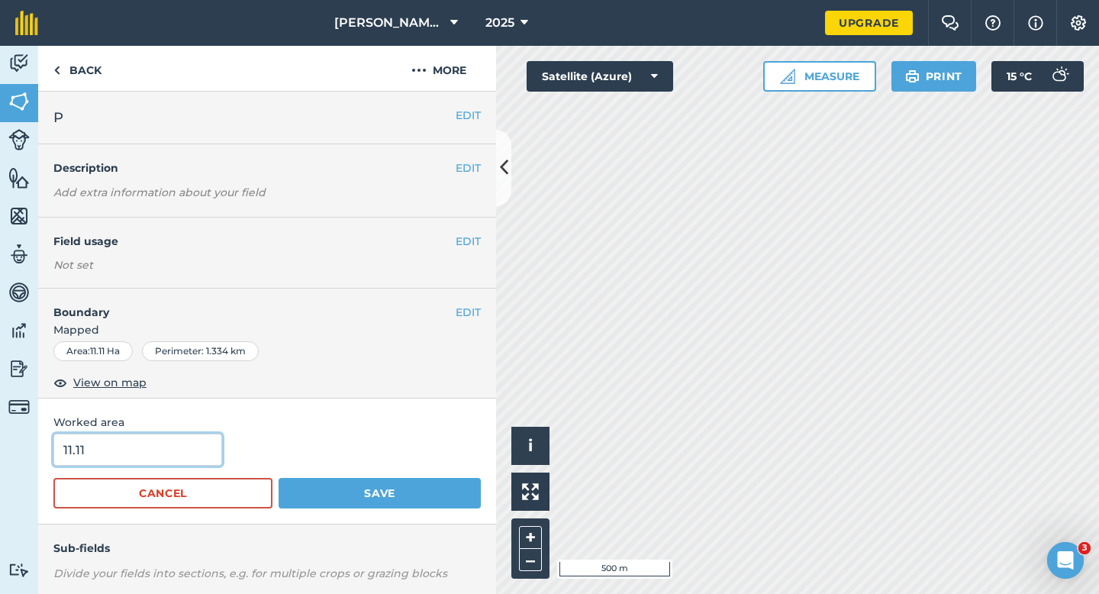
click at [150, 460] on input "11.11" at bounding box center [137, 450] width 169 height 32
type input "11"
click at [279, 478] on button "Save" at bounding box center [380, 493] width 202 height 31
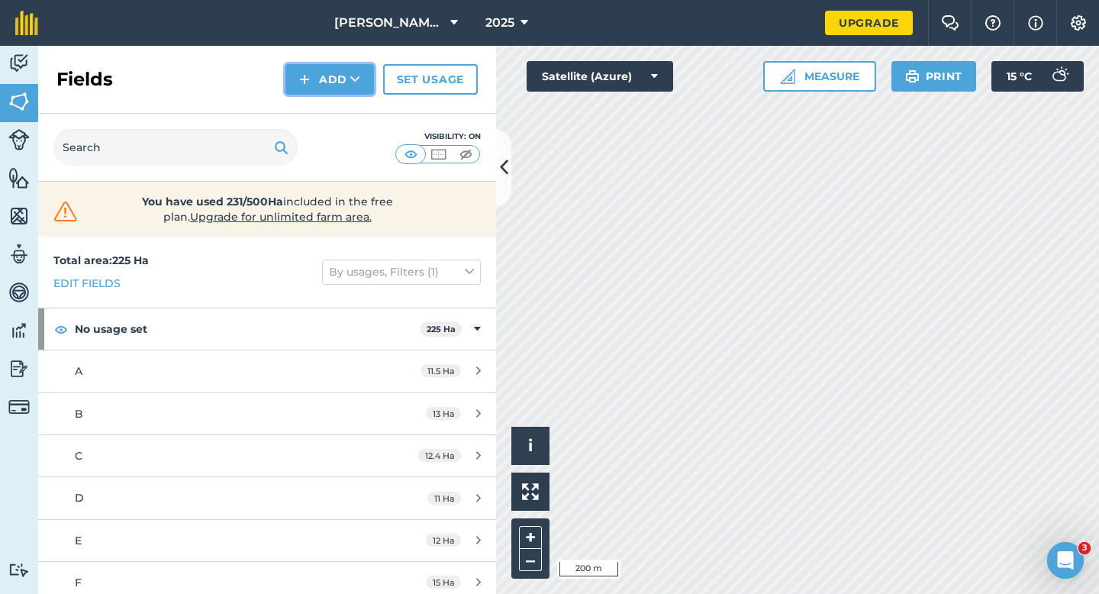
click at [322, 82] on button "Add" at bounding box center [330, 79] width 89 height 31
click at [327, 104] on link "Draw" at bounding box center [330, 114] width 84 height 34
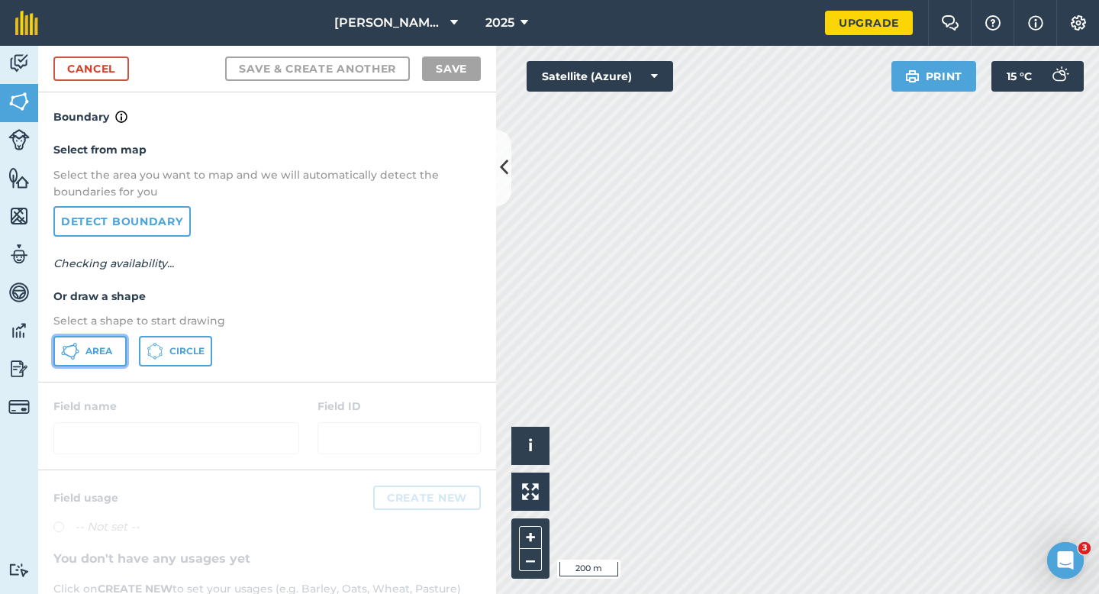
click at [96, 338] on button "Area" at bounding box center [89, 351] width 73 height 31
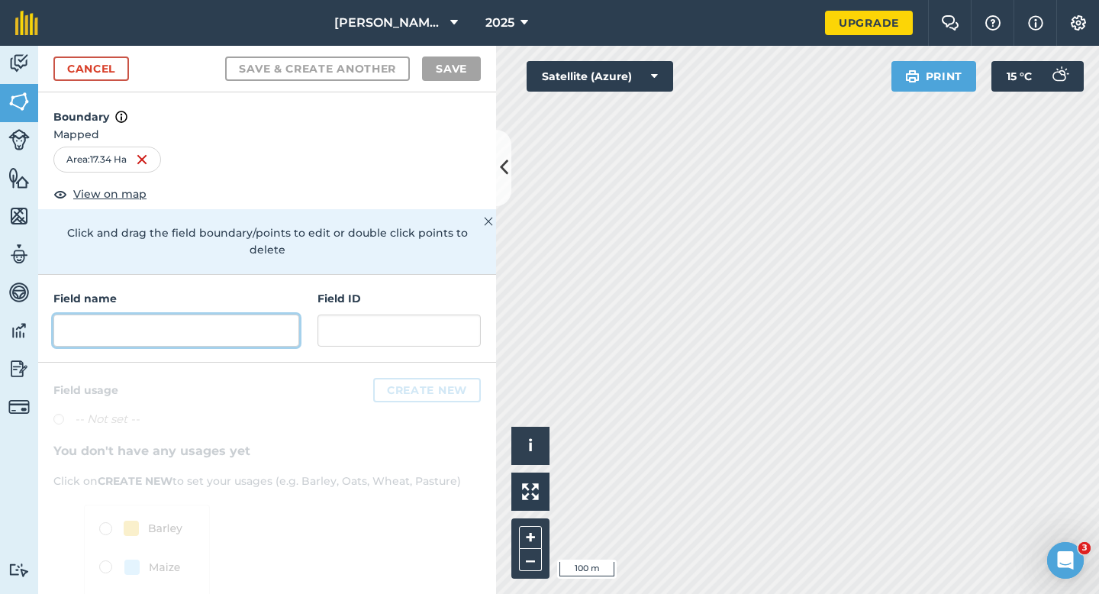
click at [285, 315] on input "text" at bounding box center [176, 331] width 246 height 32
type input "R"
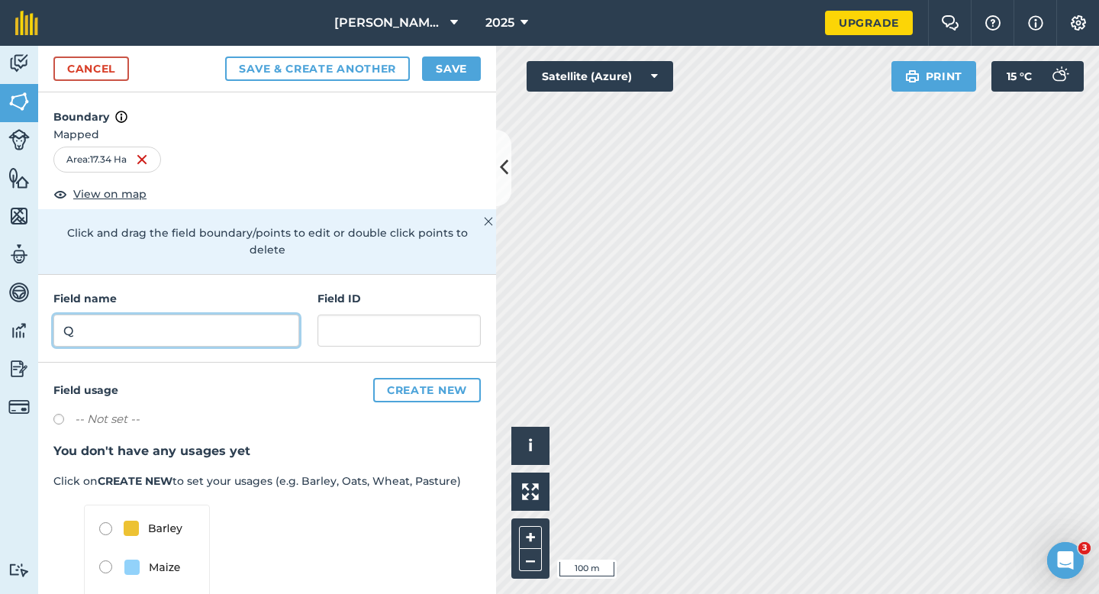
type input "Q"
click at [434, 69] on button "Save" at bounding box center [451, 69] width 59 height 24
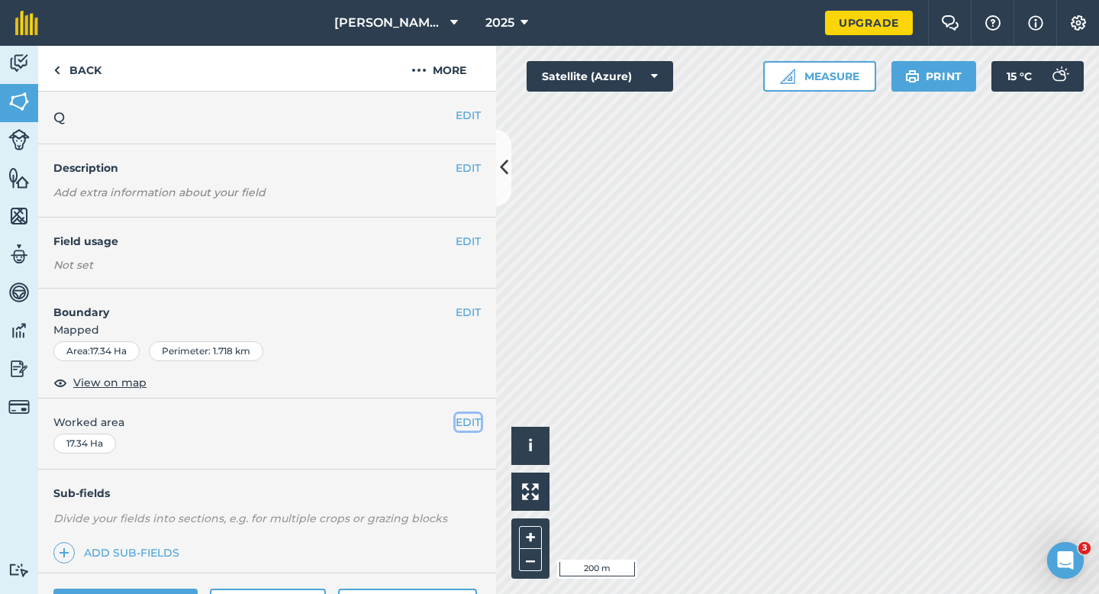
click at [471, 425] on button "EDIT" at bounding box center [468, 422] width 25 height 17
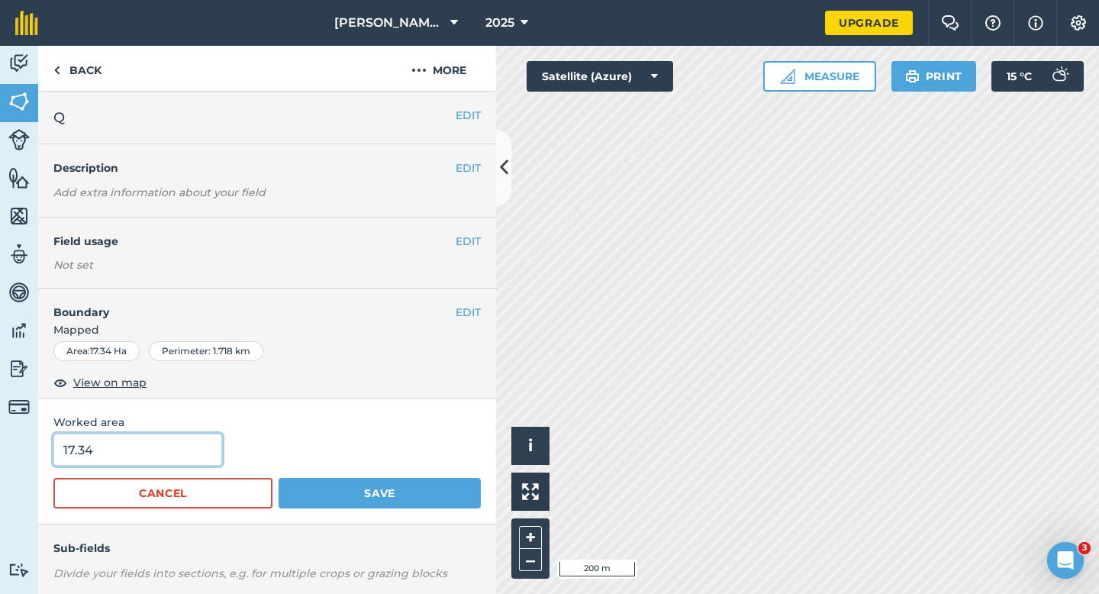
click at [154, 461] on input "17.34" at bounding box center [137, 450] width 169 height 32
type input "17.3"
click at [279, 478] on button "Save" at bounding box center [380, 493] width 202 height 31
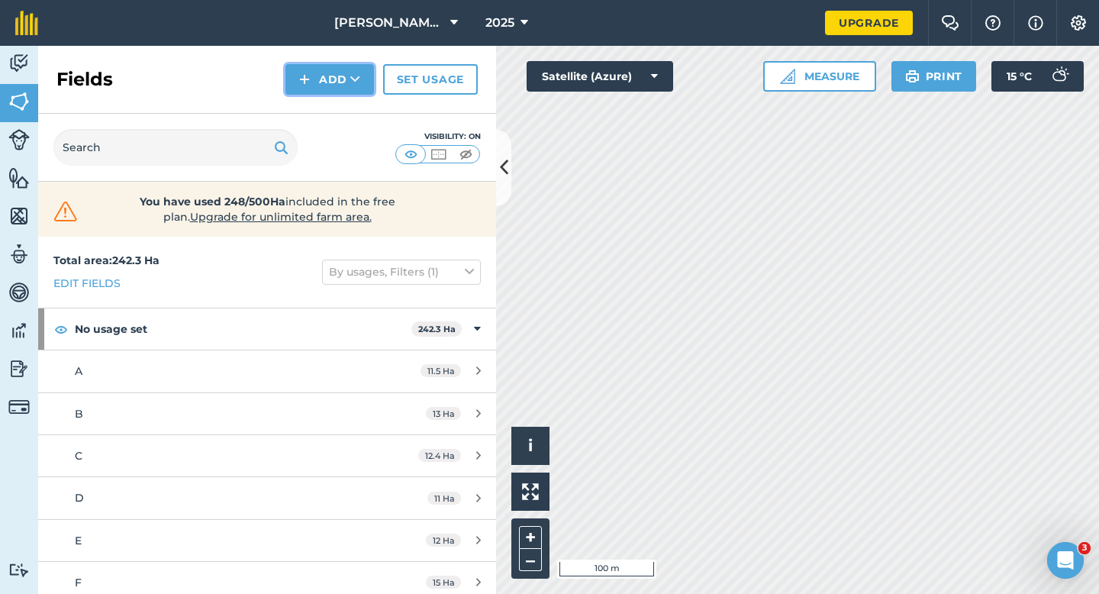
click at [330, 87] on button "Add" at bounding box center [330, 79] width 89 height 31
click at [330, 106] on link "Draw" at bounding box center [330, 114] width 84 height 34
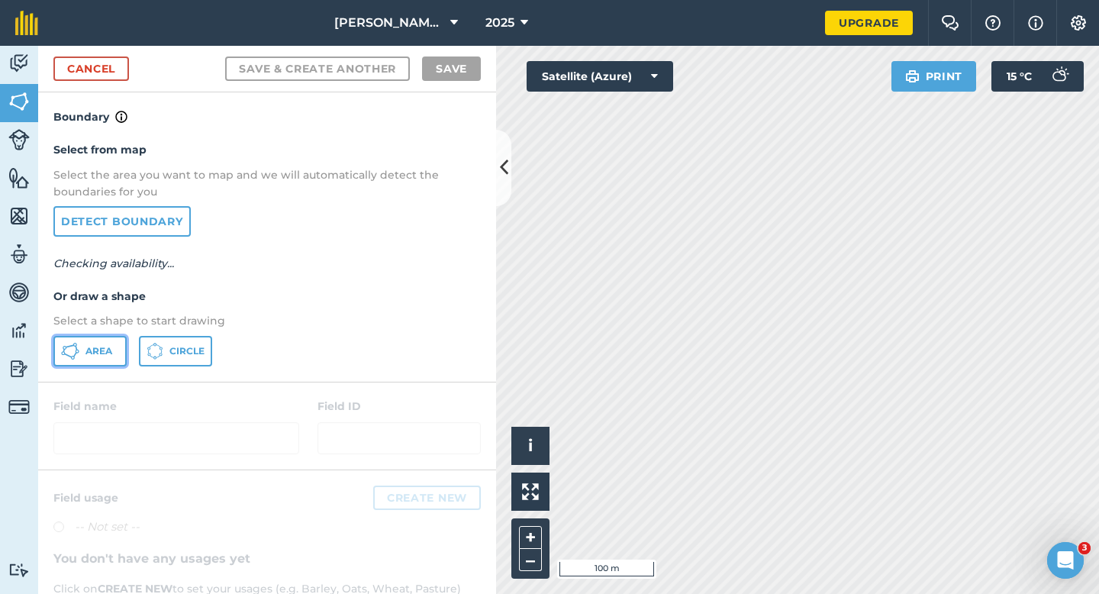
click at [86, 339] on button "Area" at bounding box center [89, 351] width 73 height 31
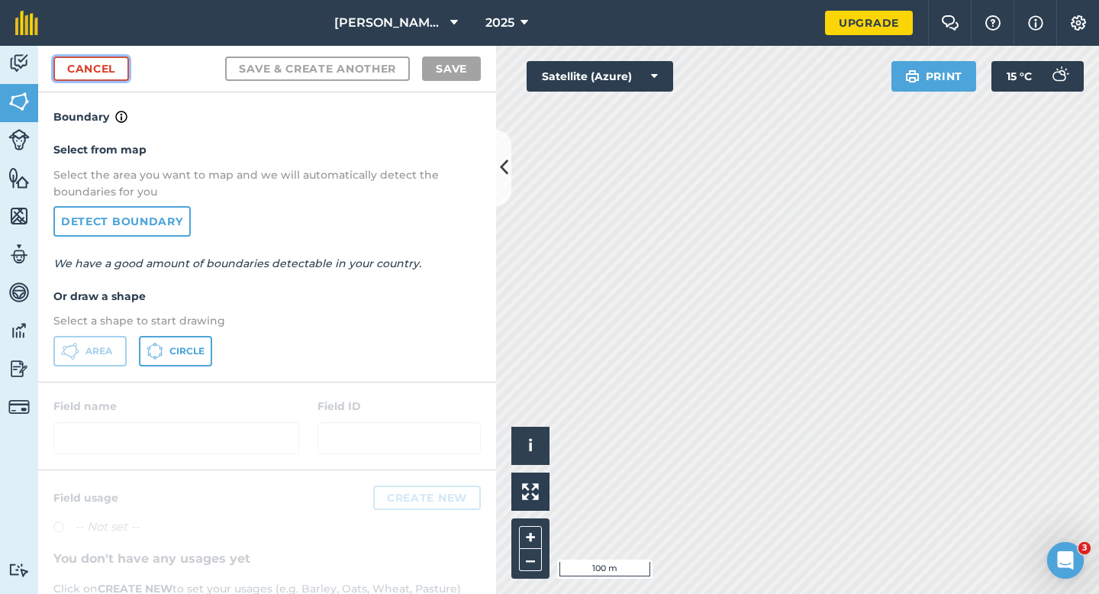
click at [64, 62] on link "Cancel" at bounding box center [91, 69] width 76 height 24
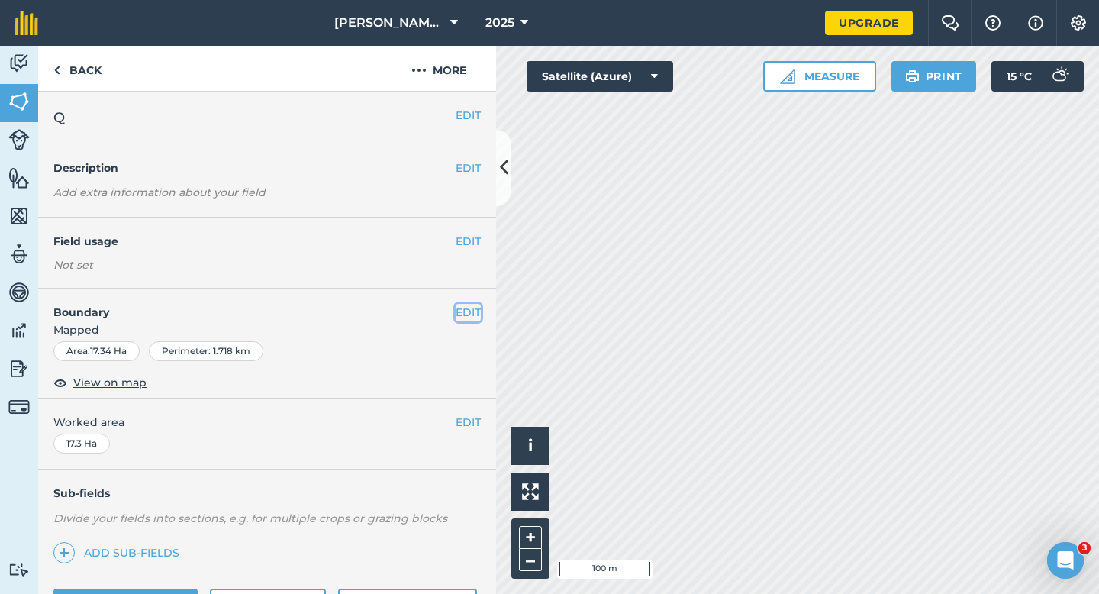
click at [469, 308] on button "EDIT" at bounding box center [468, 312] width 25 height 17
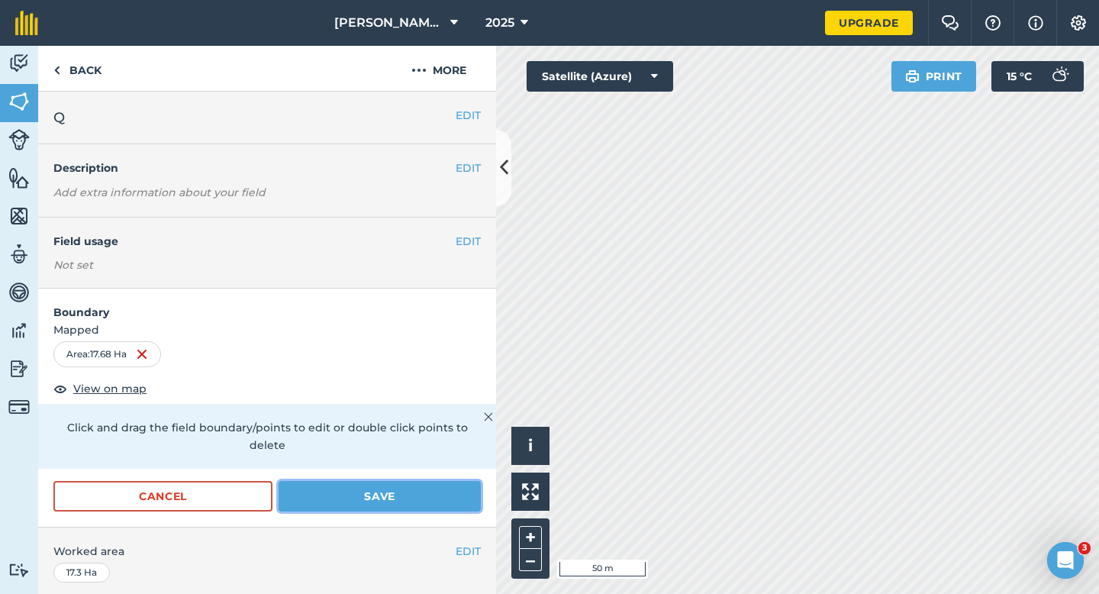
click at [407, 494] on button "Save" at bounding box center [380, 496] width 202 height 31
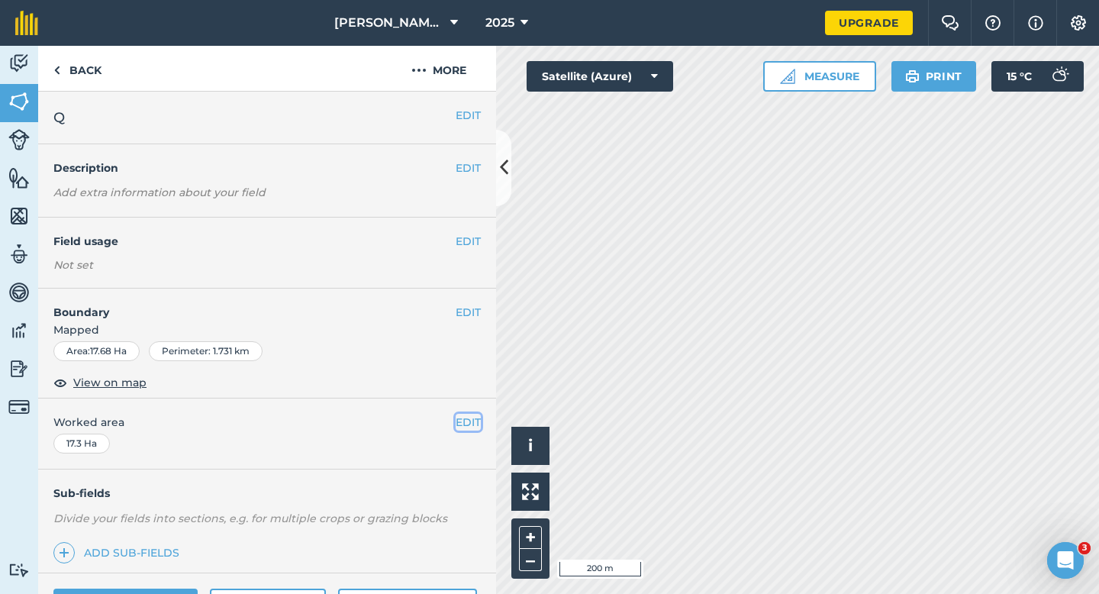
click at [459, 425] on button "EDIT" at bounding box center [468, 422] width 25 height 17
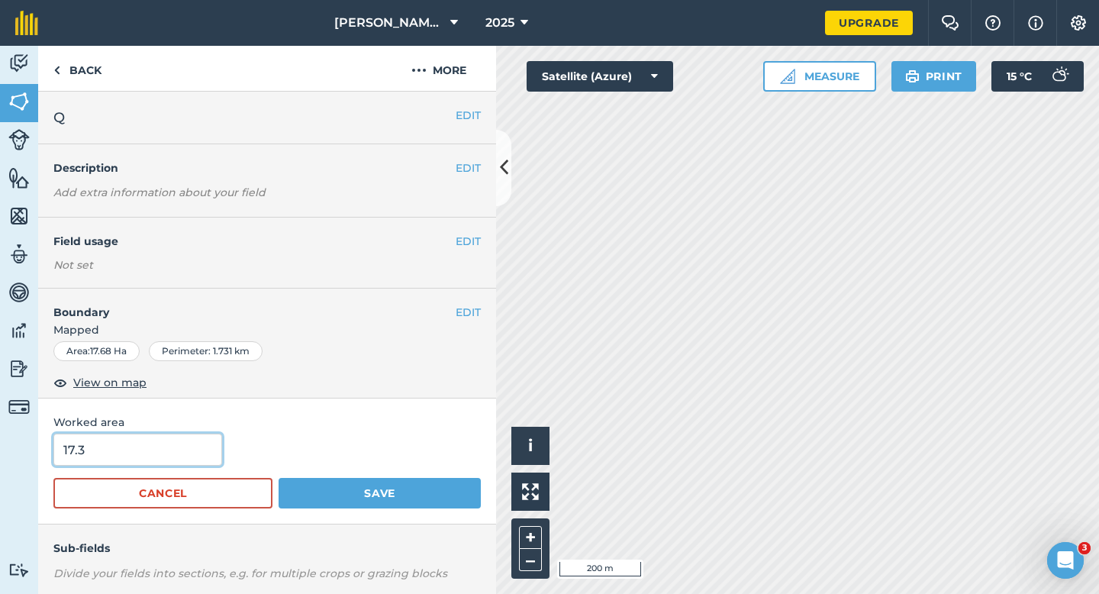
click at [170, 464] on input "17.3" at bounding box center [137, 450] width 169 height 32
type input "17.7"
click at [279, 478] on button "Save" at bounding box center [380, 493] width 202 height 31
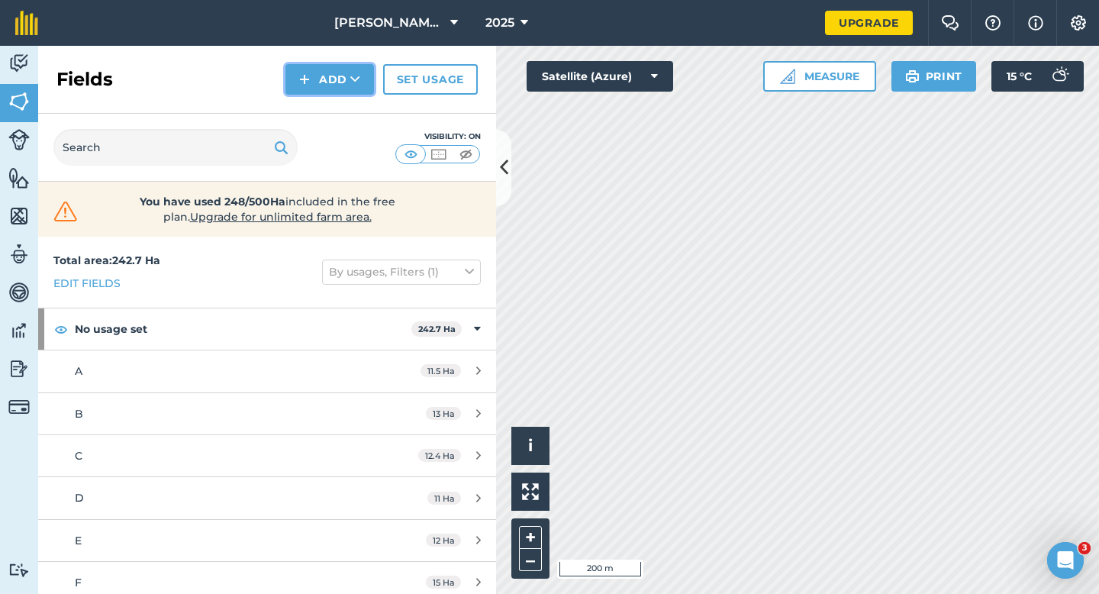
click at [302, 71] on img at bounding box center [304, 79] width 11 height 18
click at [303, 116] on link "Draw" at bounding box center [330, 114] width 84 height 34
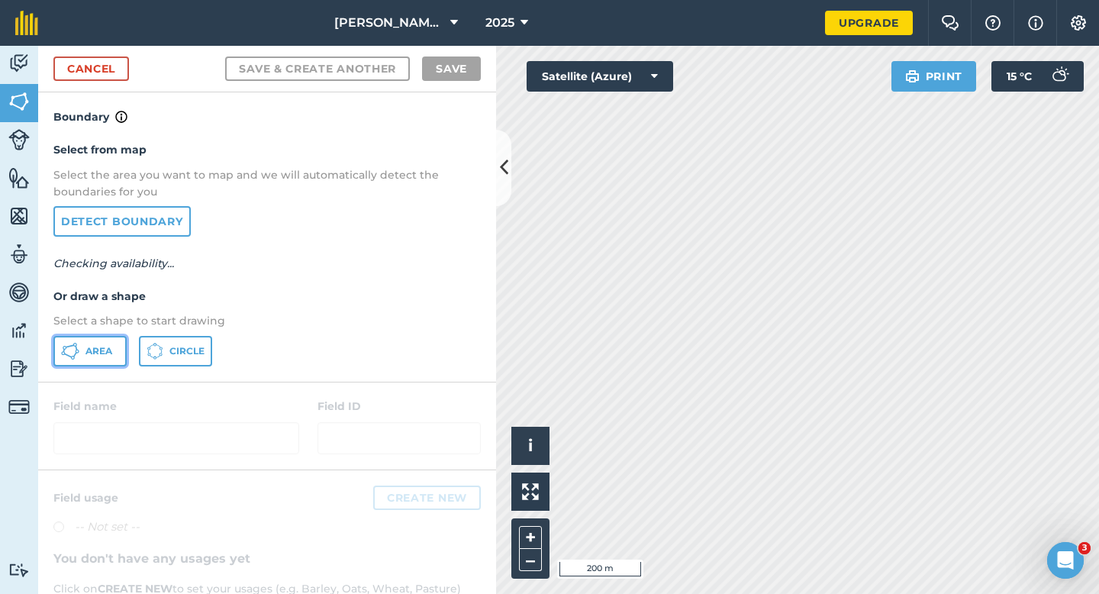
click at [99, 351] on span "Area" at bounding box center [99, 351] width 27 height 12
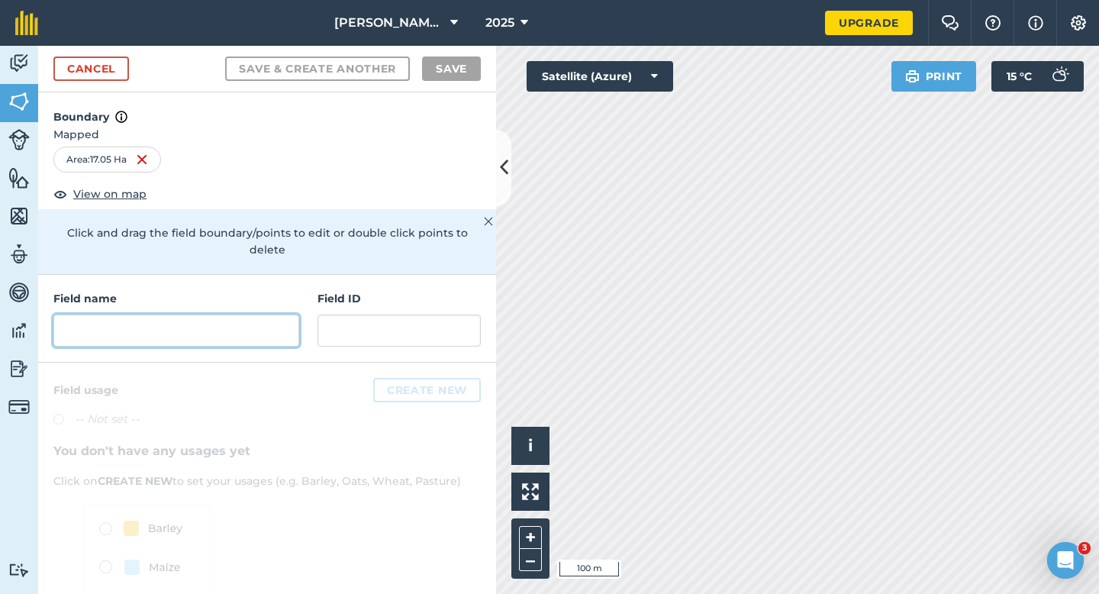
click at [293, 315] on input "text" at bounding box center [176, 331] width 246 height 32
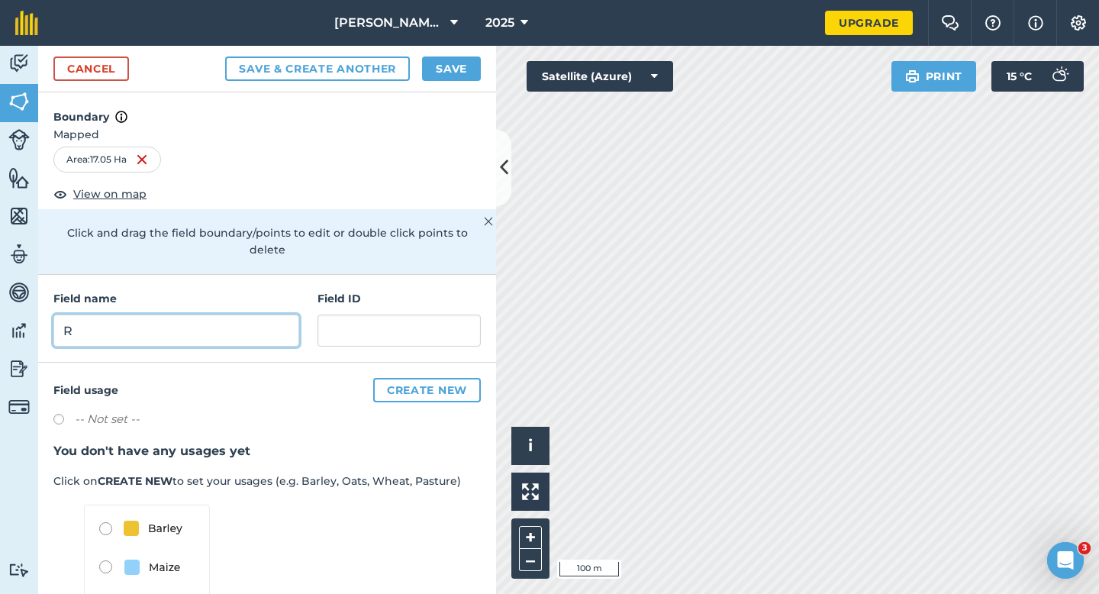
type input "R"
click at [444, 69] on button "Save" at bounding box center [451, 69] width 59 height 24
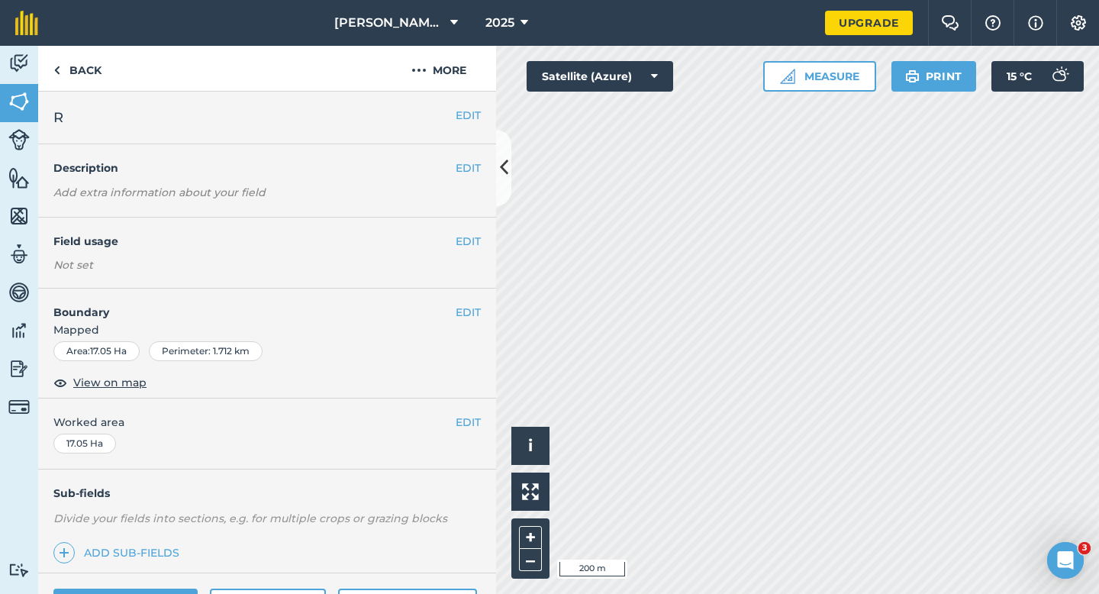
click at [454, 421] on span "Worked area" at bounding box center [267, 422] width 428 height 17
click at [474, 421] on button "EDIT" at bounding box center [468, 422] width 25 height 17
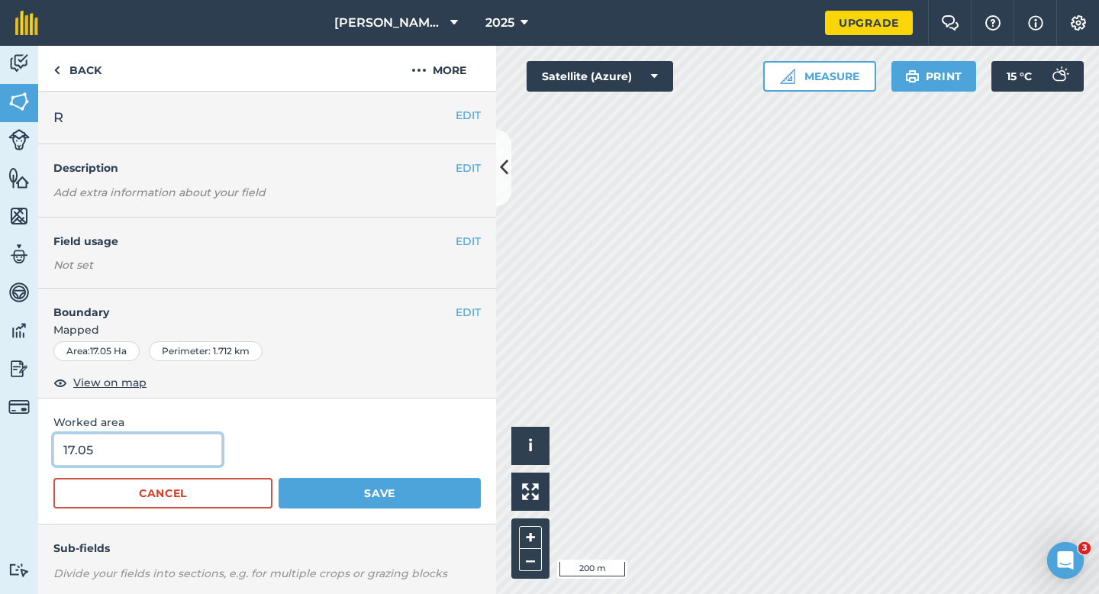
click at [112, 462] on input "17.05" at bounding box center [137, 450] width 169 height 32
type input "17"
click at [279, 478] on button "Save" at bounding box center [380, 493] width 202 height 31
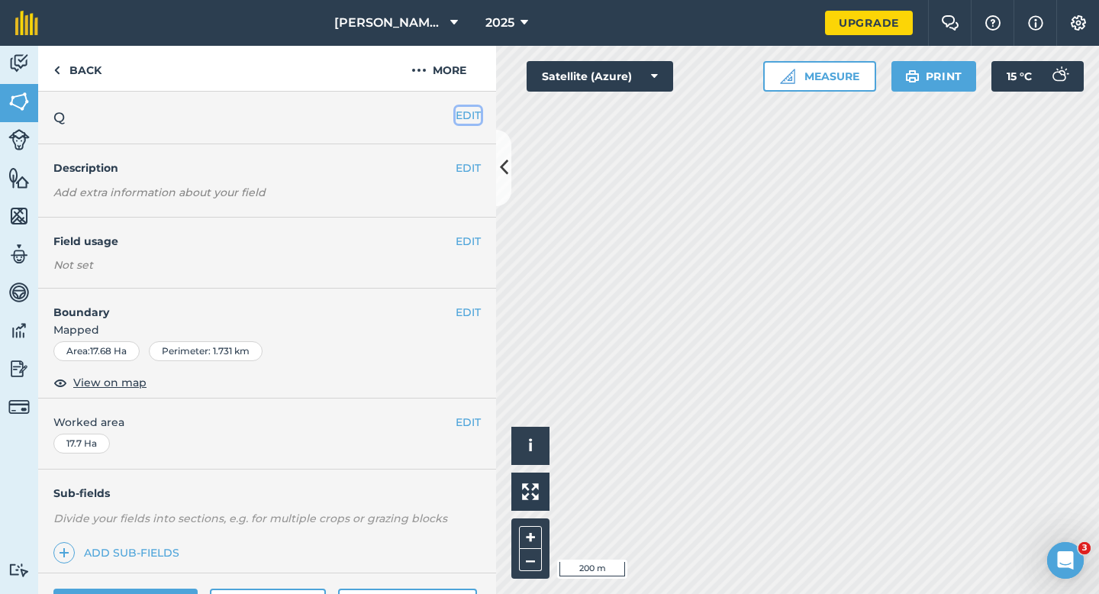
click at [468, 115] on button "EDIT" at bounding box center [468, 115] width 25 height 17
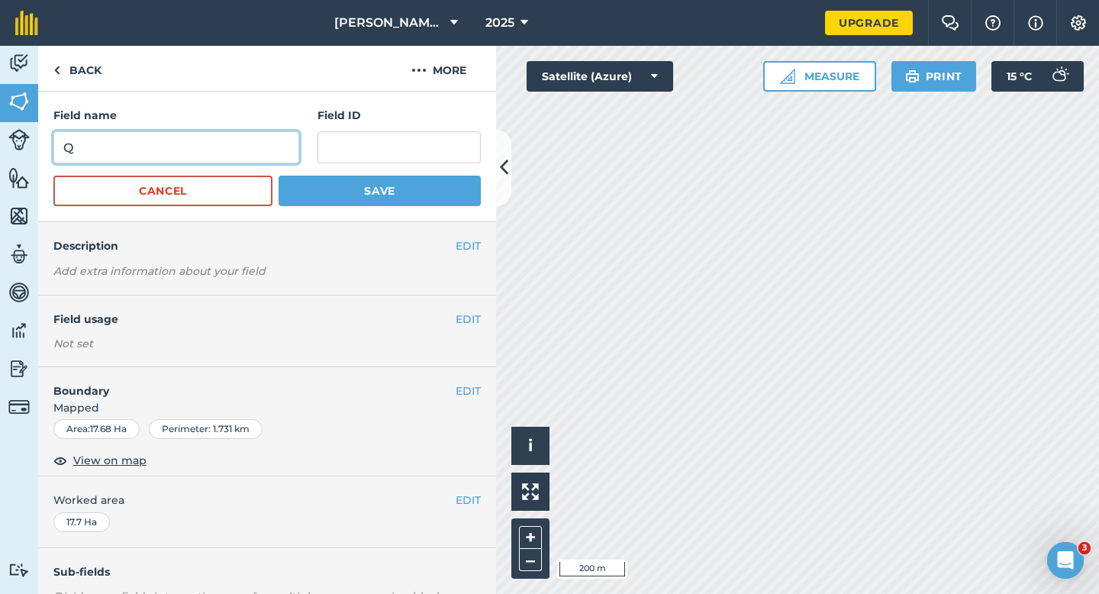
click at [187, 157] on input "Q" at bounding box center [176, 147] width 246 height 32
type input "S"
click at [279, 176] on button "Save" at bounding box center [380, 191] width 202 height 31
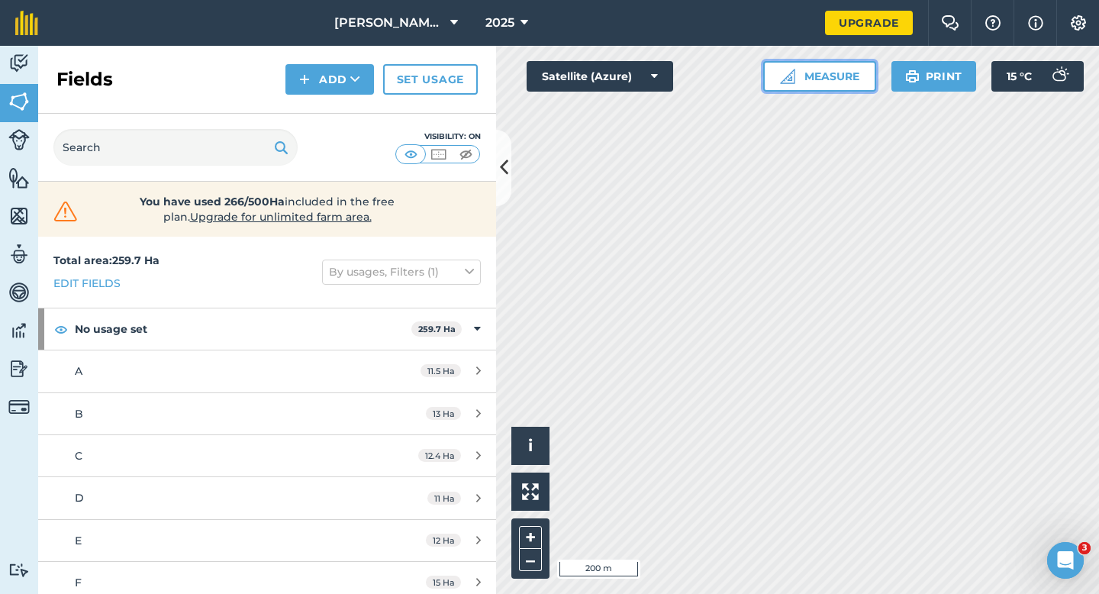
click at [803, 77] on button "Measure" at bounding box center [820, 76] width 113 height 31
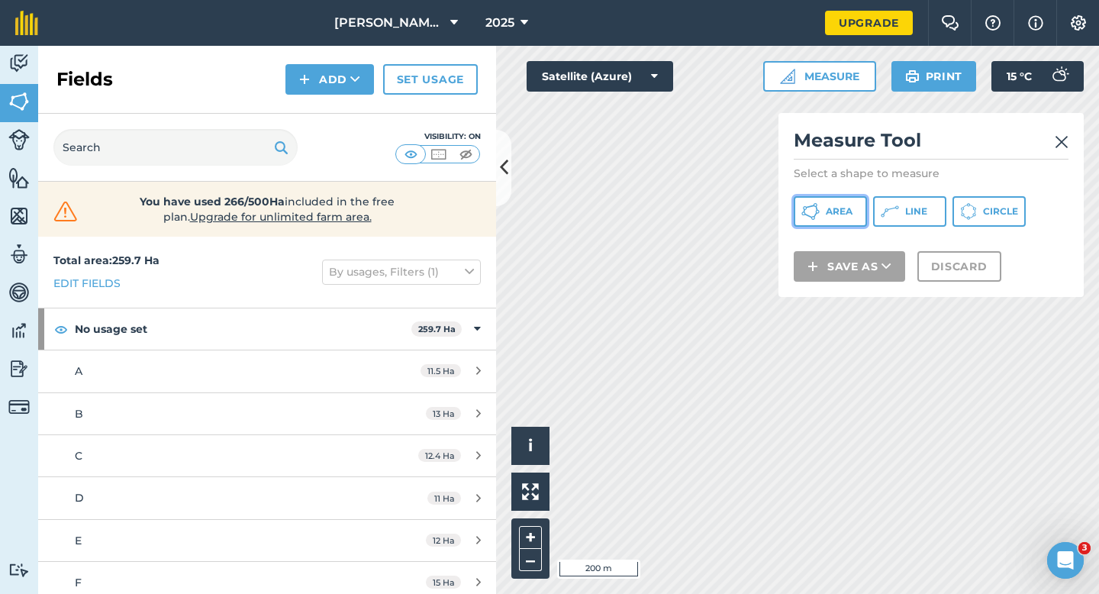
click at [845, 219] on button "Area" at bounding box center [830, 211] width 73 height 31
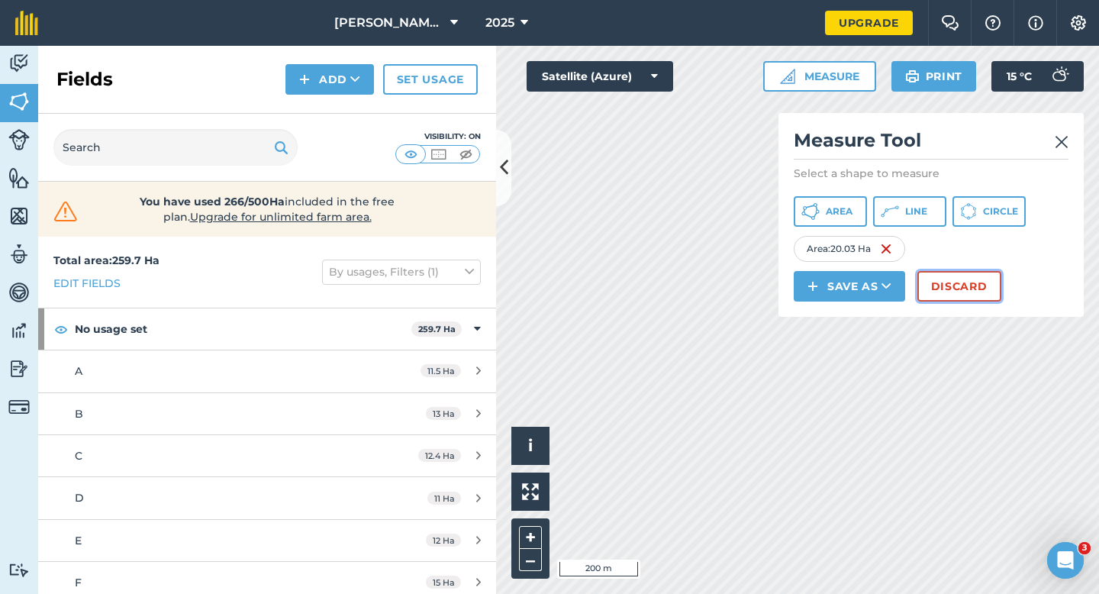
click at [979, 289] on button "Discard" at bounding box center [960, 286] width 84 height 31
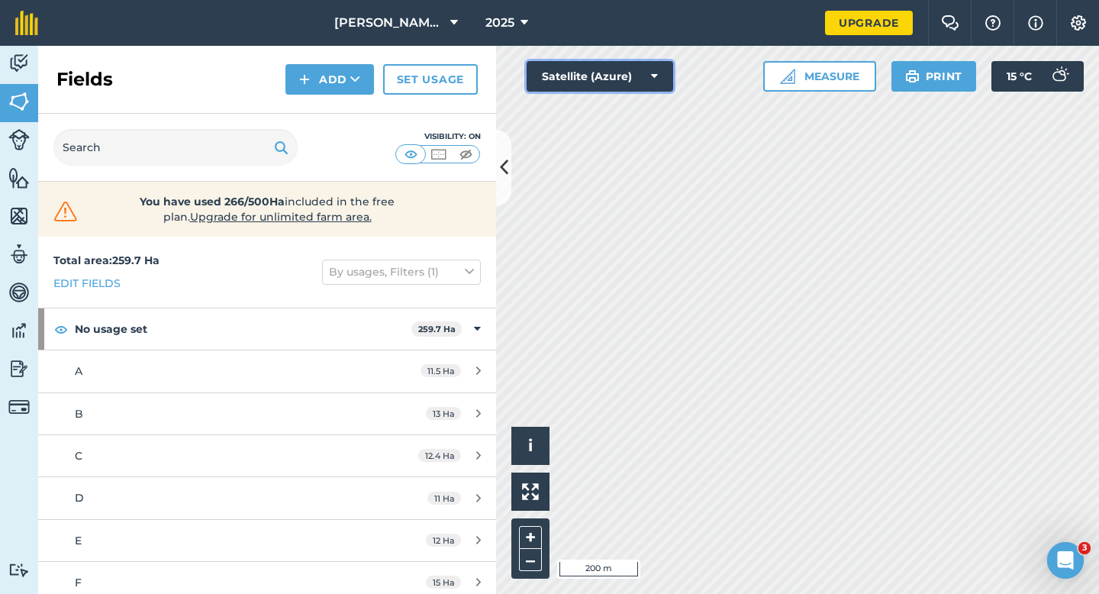
click at [555, 64] on button "Satellite (Azure)" at bounding box center [600, 76] width 147 height 31
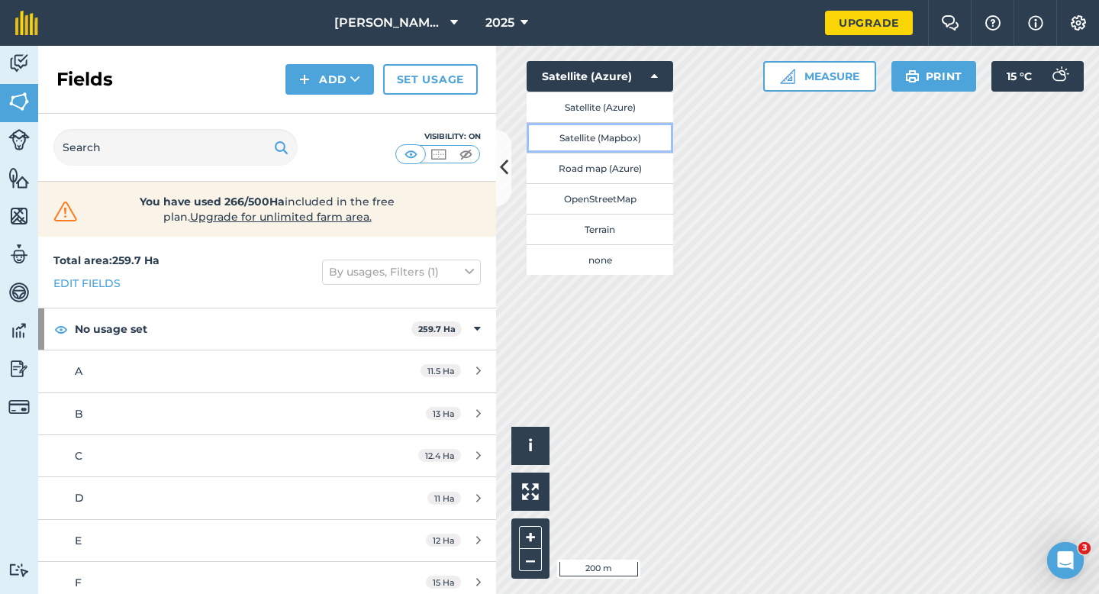
click at [576, 135] on button "Satellite (Mapbox)" at bounding box center [600, 137] width 147 height 31
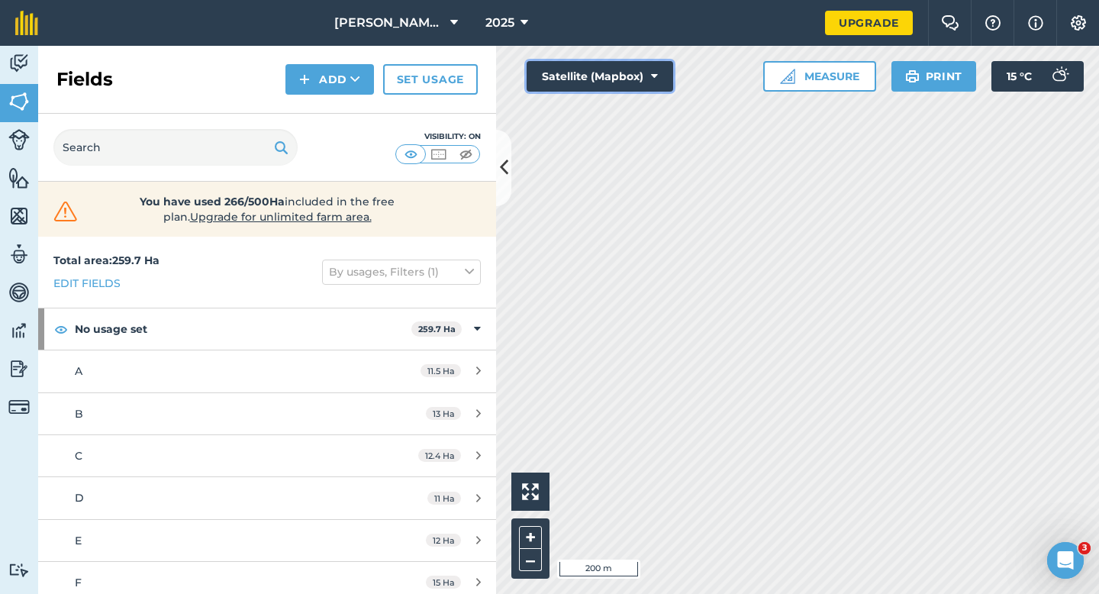
click at [571, 78] on button "Satellite (Mapbox)" at bounding box center [600, 76] width 147 height 31
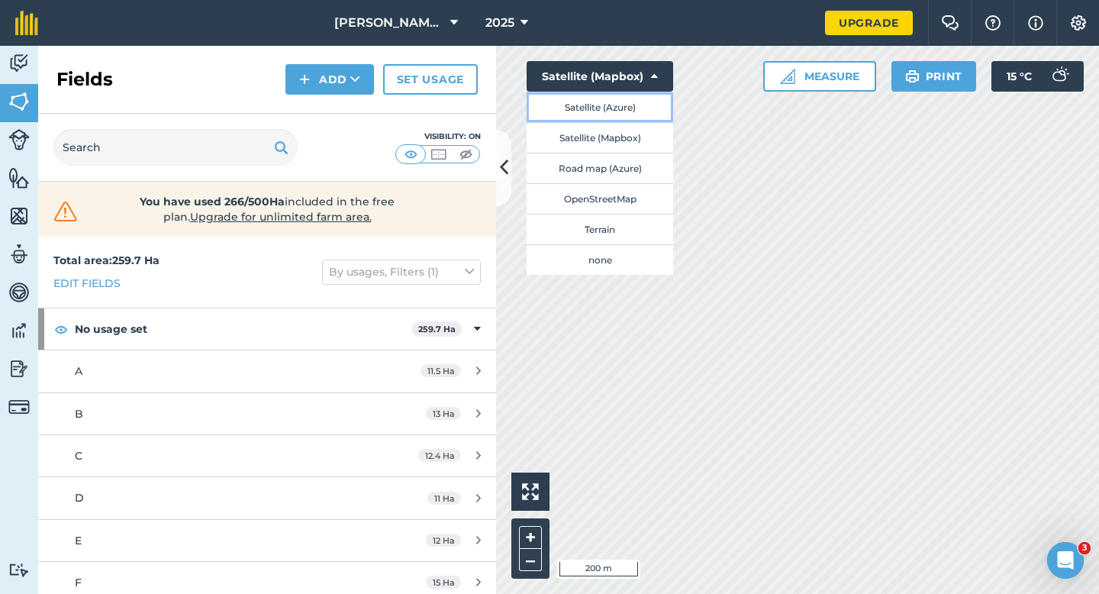
click at [573, 106] on button "Satellite (Azure)" at bounding box center [600, 107] width 147 height 31
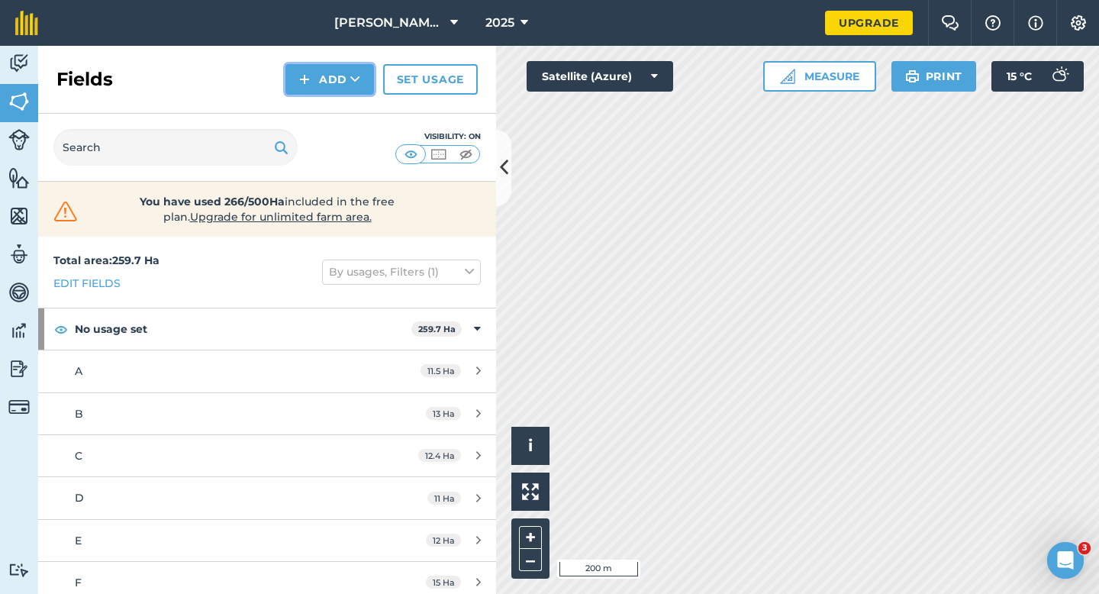
click at [315, 91] on button "Add" at bounding box center [330, 79] width 89 height 31
click at [319, 105] on link "Draw" at bounding box center [330, 114] width 84 height 34
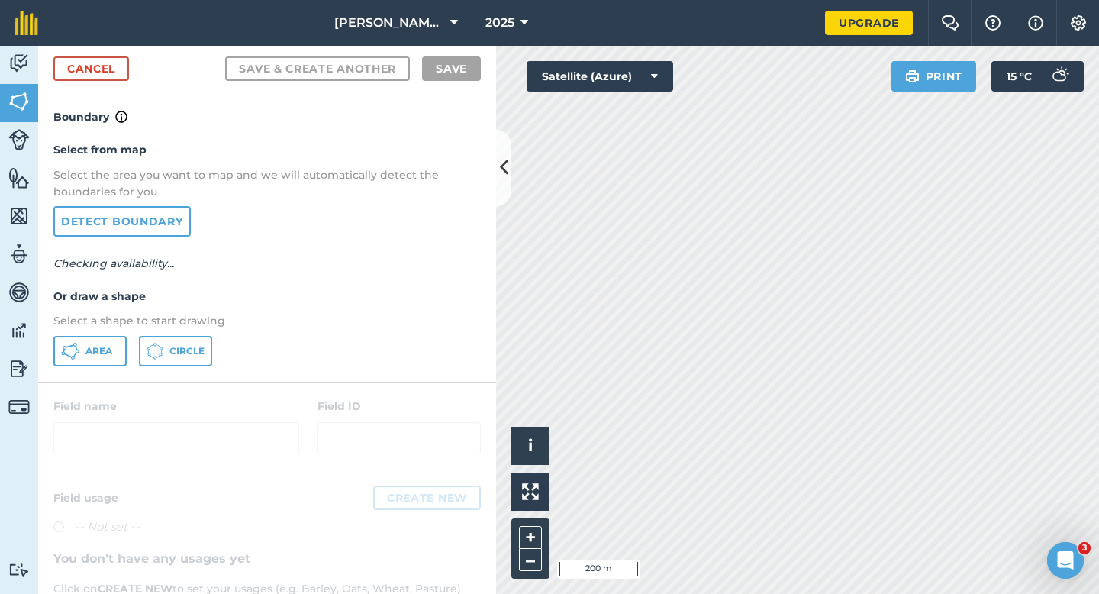
click at [78, 370] on div "Select from map Select the area you want to map and we will automatically detec…" at bounding box center [267, 253] width 458 height 255
click at [110, 357] on span "Area" at bounding box center [99, 351] width 27 height 12
click at [131, 65] on div "Cancel Save & Create Another Save" at bounding box center [267, 69] width 458 height 47
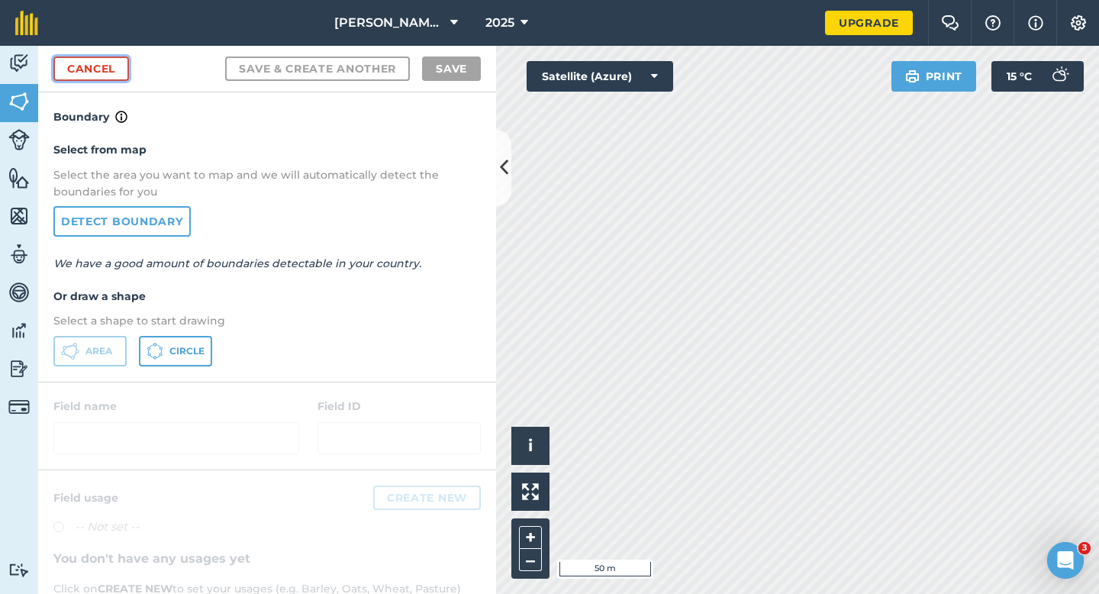
click at [118, 65] on link "Cancel" at bounding box center [91, 69] width 76 height 24
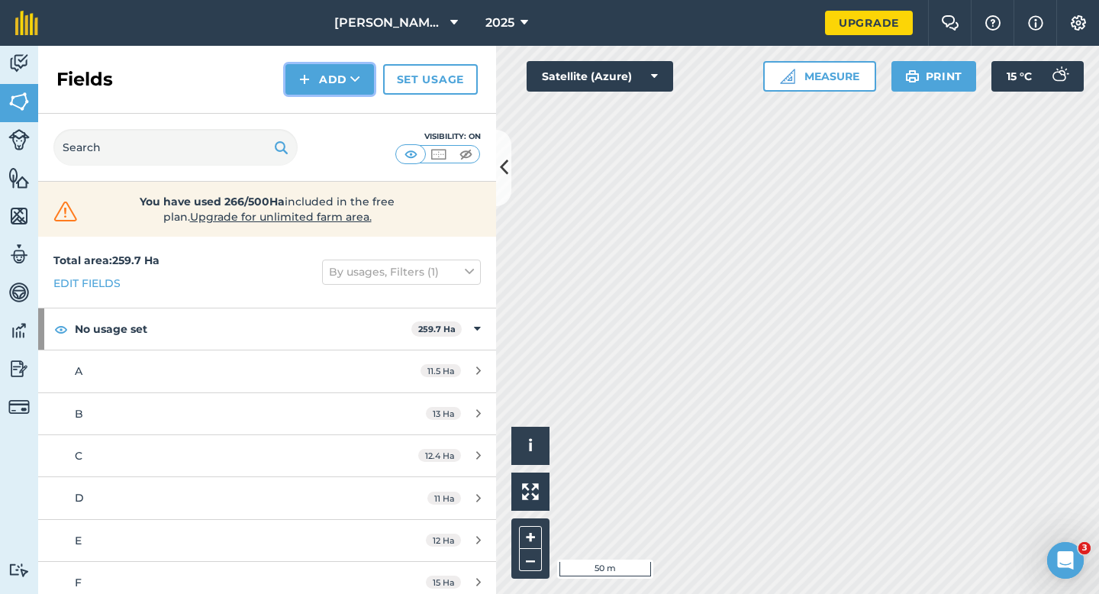
click at [311, 77] on button "Add" at bounding box center [330, 79] width 89 height 31
click at [323, 107] on link "Draw" at bounding box center [330, 114] width 84 height 34
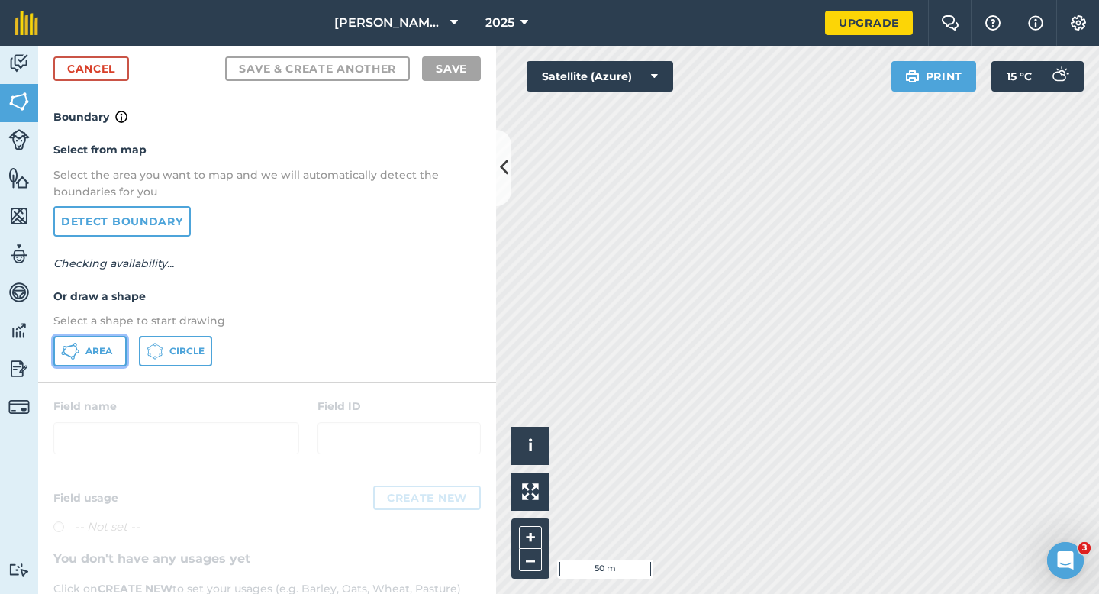
click at [105, 345] on span "Area" at bounding box center [99, 351] width 27 height 12
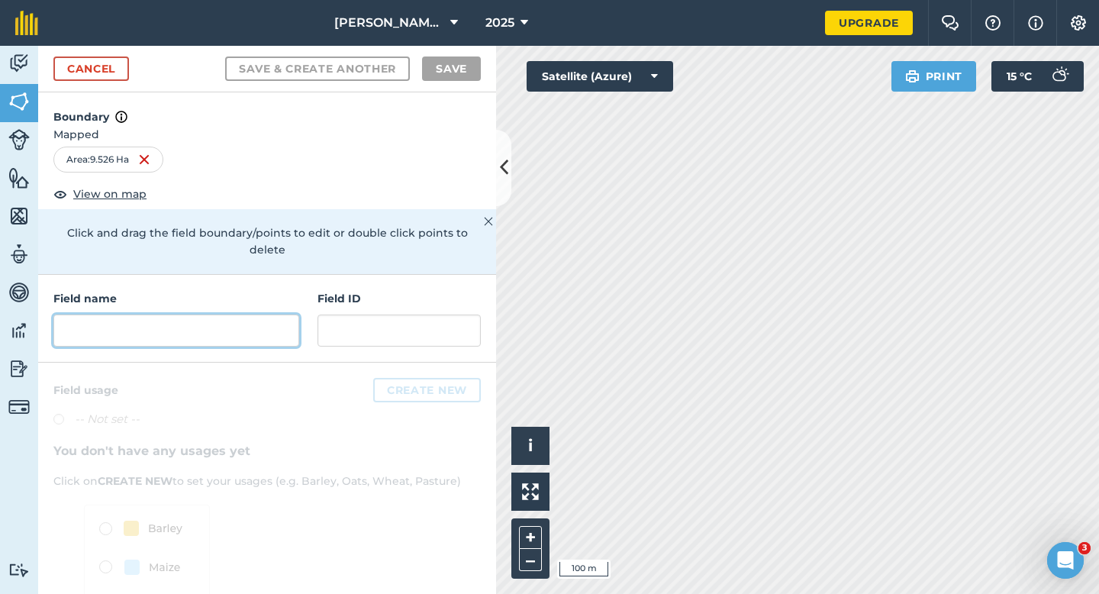
click at [206, 315] on input "text" at bounding box center [176, 331] width 246 height 32
click at [153, 329] on input "text" at bounding box center [176, 331] width 246 height 32
click at [222, 295] on div "Field name" at bounding box center [176, 318] width 246 height 57
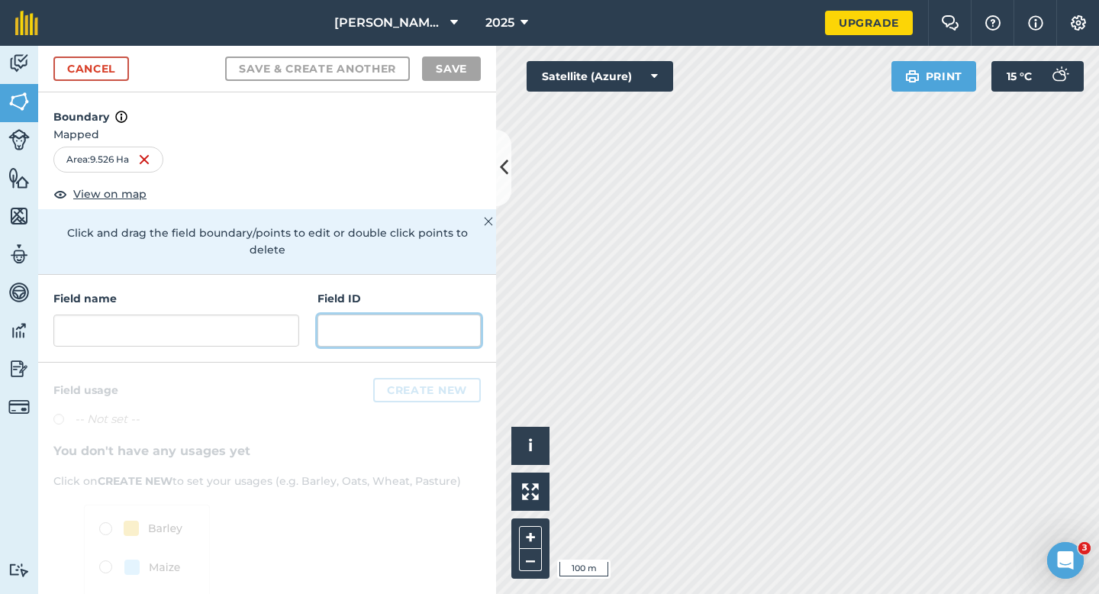
click at [344, 315] on input "text" at bounding box center [399, 331] width 163 height 32
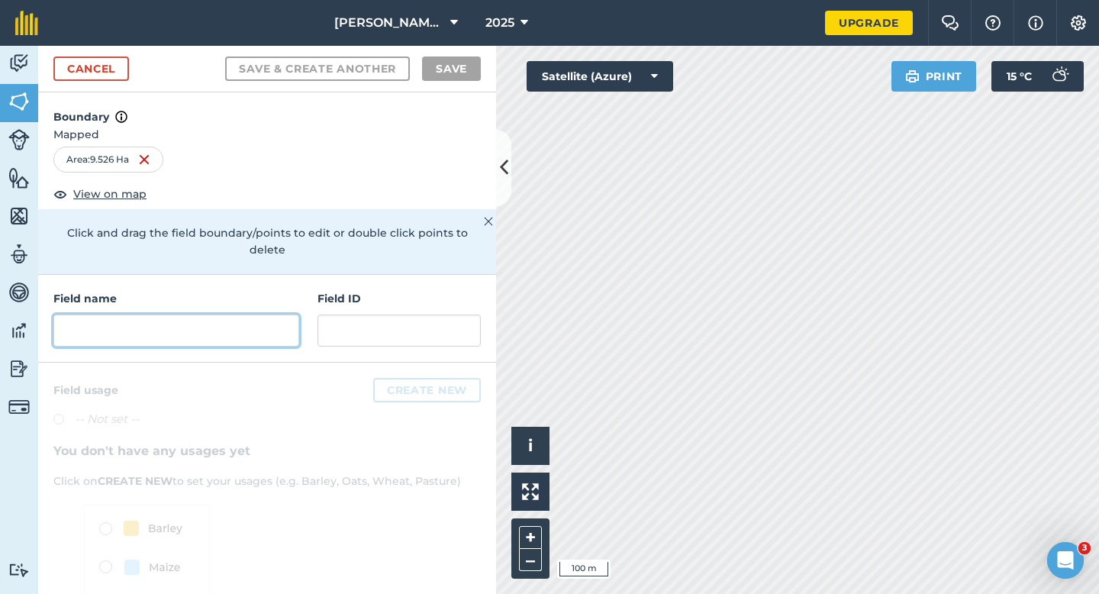
drag, startPoint x: 238, startPoint y: 314, endPoint x: 350, endPoint y: 314, distance: 112.2
click at [243, 315] on input "text" at bounding box center [176, 331] width 246 height 32
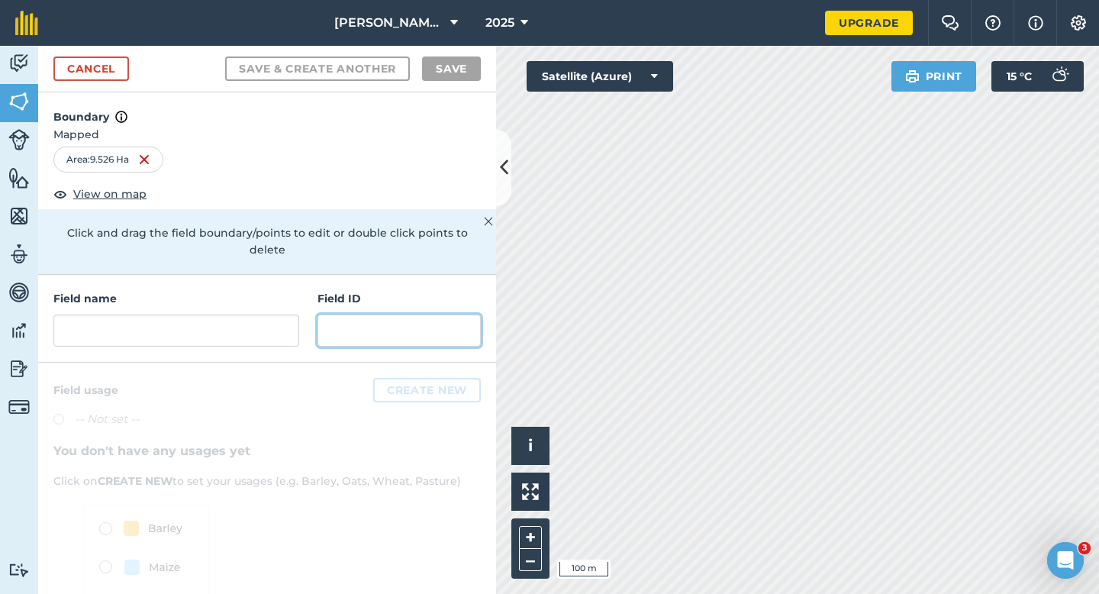
click at [350, 315] on input "text" at bounding box center [399, 331] width 163 height 32
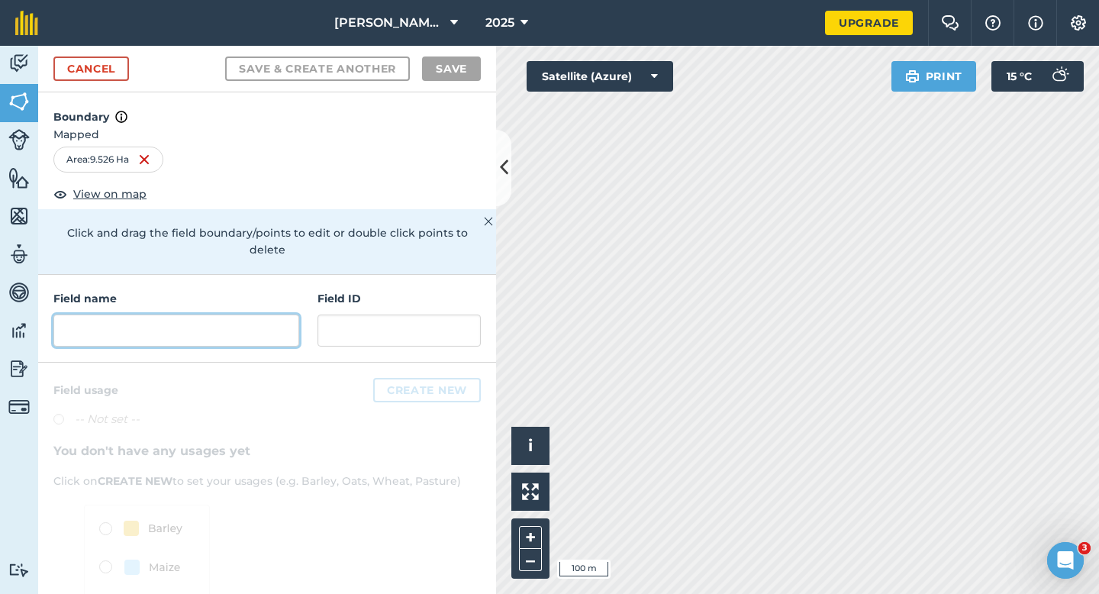
click at [262, 315] on input "text" at bounding box center [176, 331] width 246 height 32
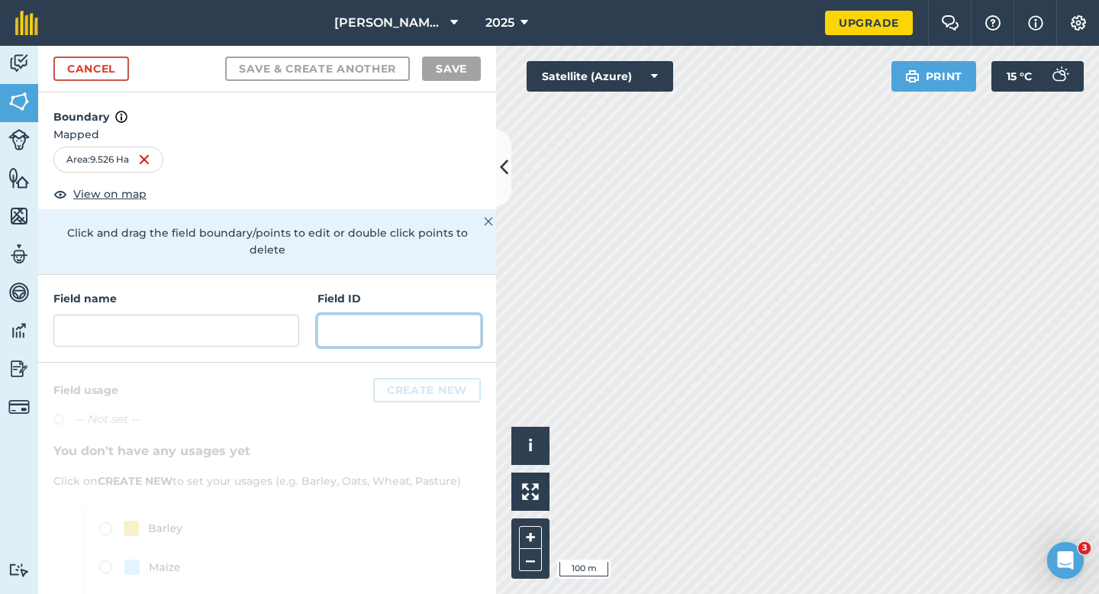
click at [331, 315] on input "text" at bounding box center [399, 331] width 163 height 32
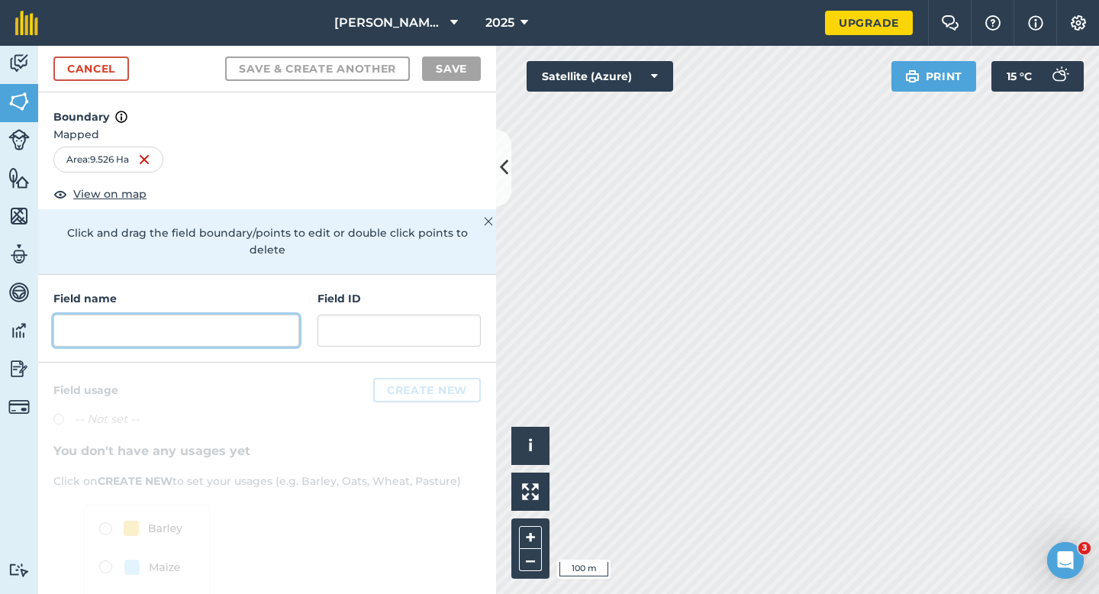
click at [218, 315] on input "text" at bounding box center [176, 331] width 246 height 32
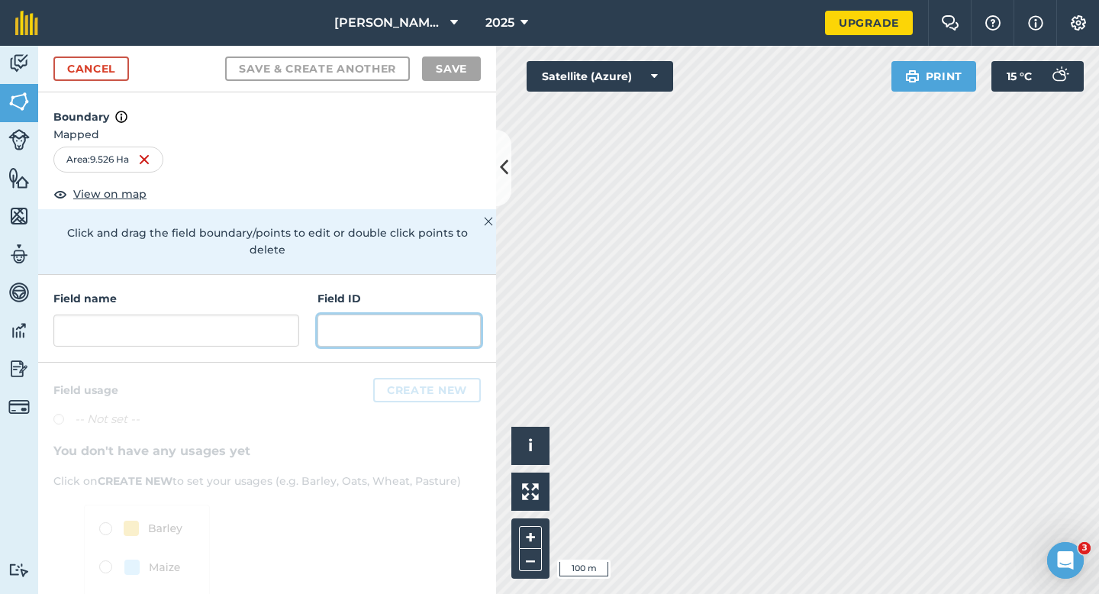
click at [374, 315] on input "text" at bounding box center [399, 331] width 163 height 32
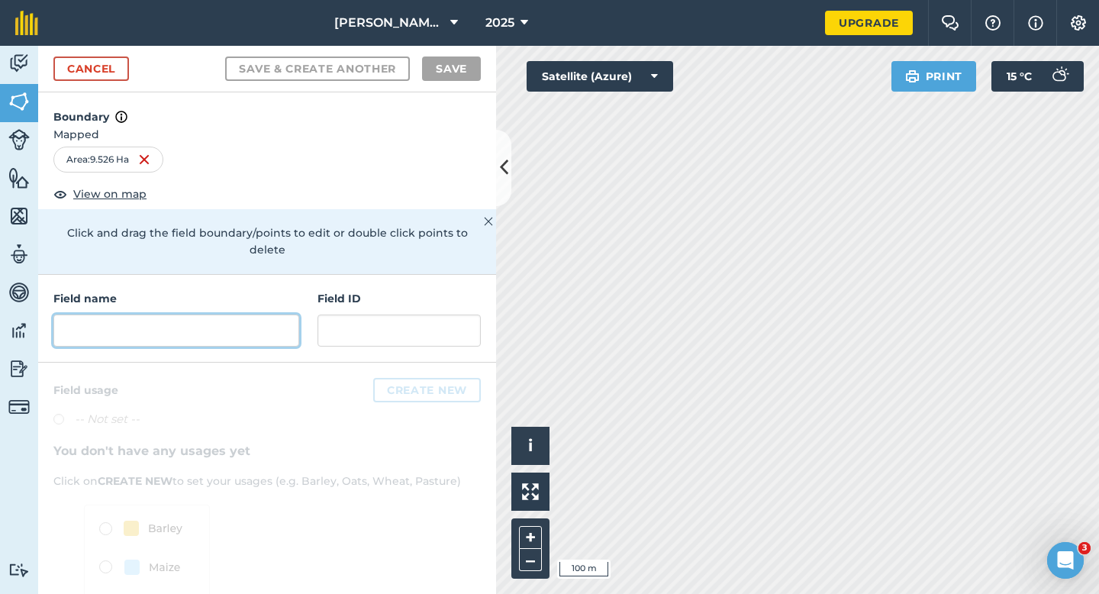
click at [245, 315] on input "text" at bounding box center [176, 331] width 246 height 32
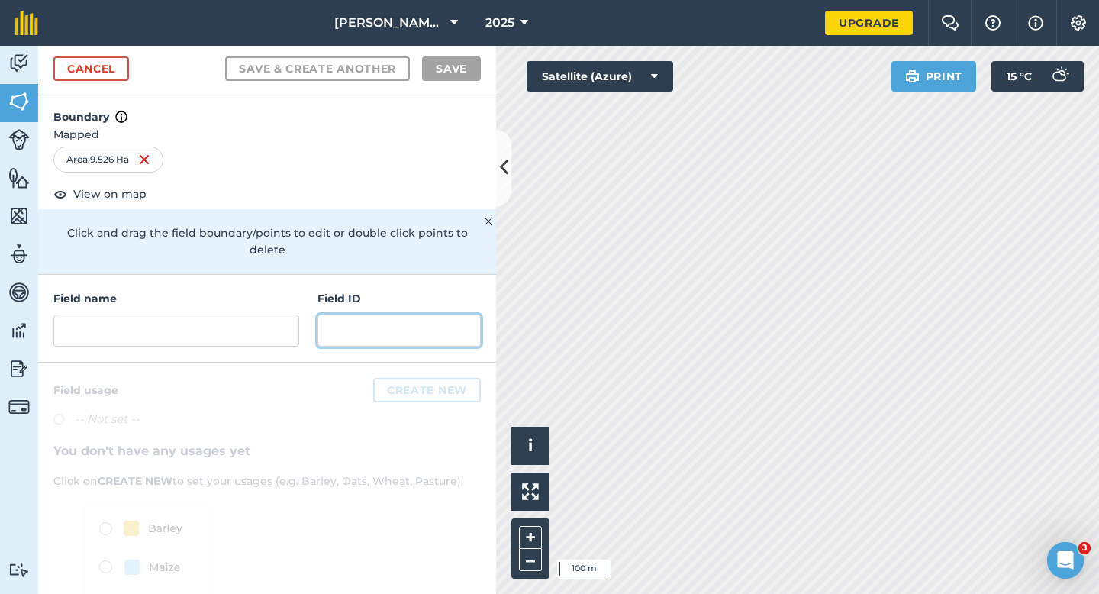
click at [373, 315] on input "text" at bounding box center [399, 331] width 163 height 32
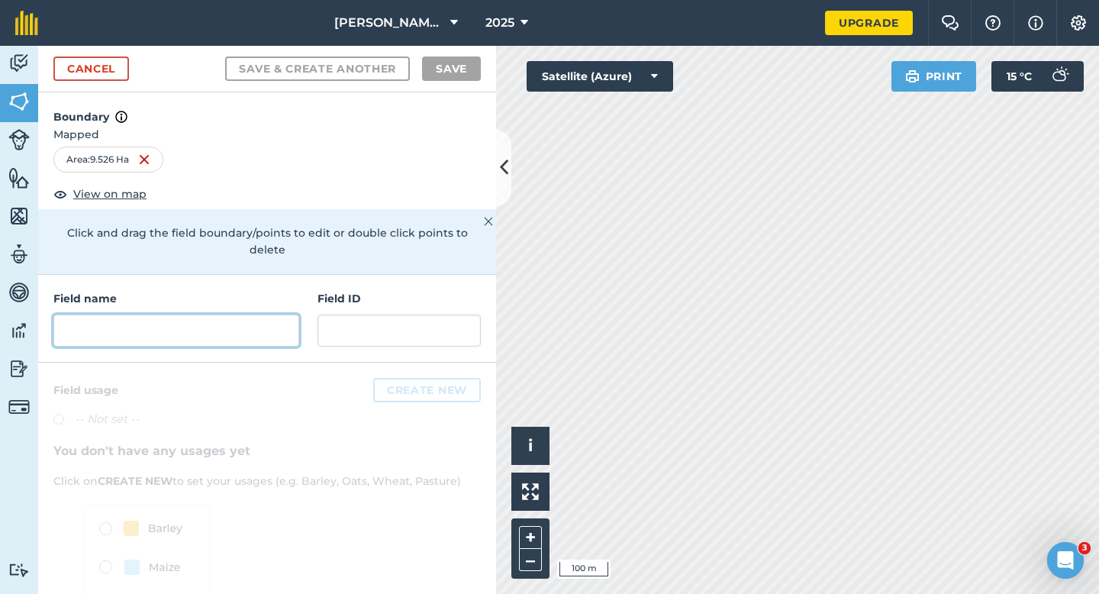
click at [179, 315] on input "text" at bounding box center [176, 331] width 246 height 32
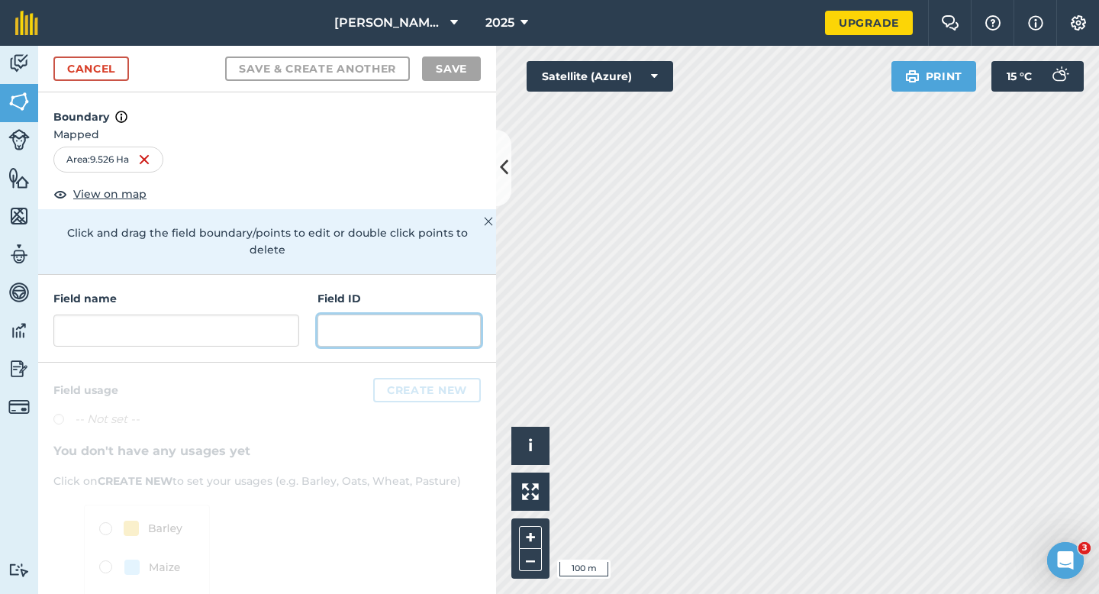
click at [355, 315] on input "text" at bounding box center [399, 331] width 163 height 32
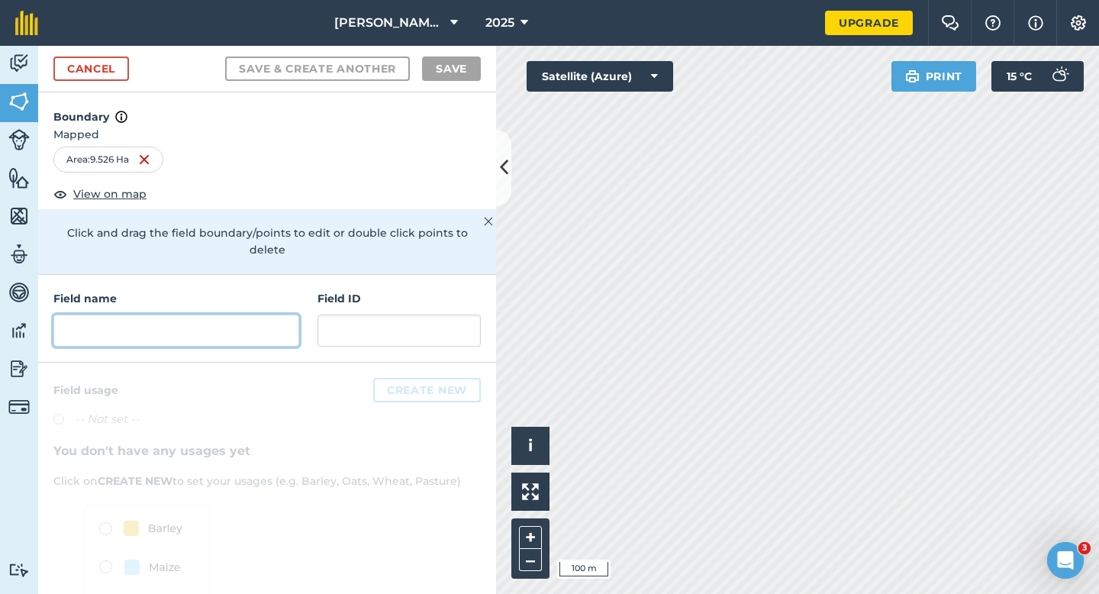
click at [184, 315] on input "text" at bounding box center [176, 331] width 246 height 32
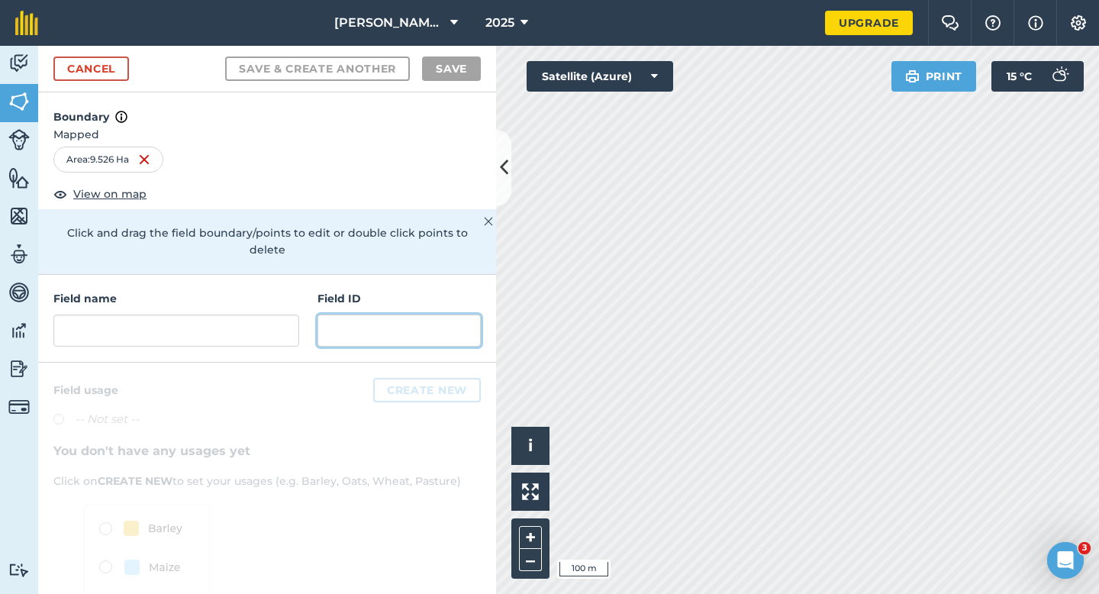
click at [383, 315] on input "text" at bounding box center [399, 331] width 163 height 32
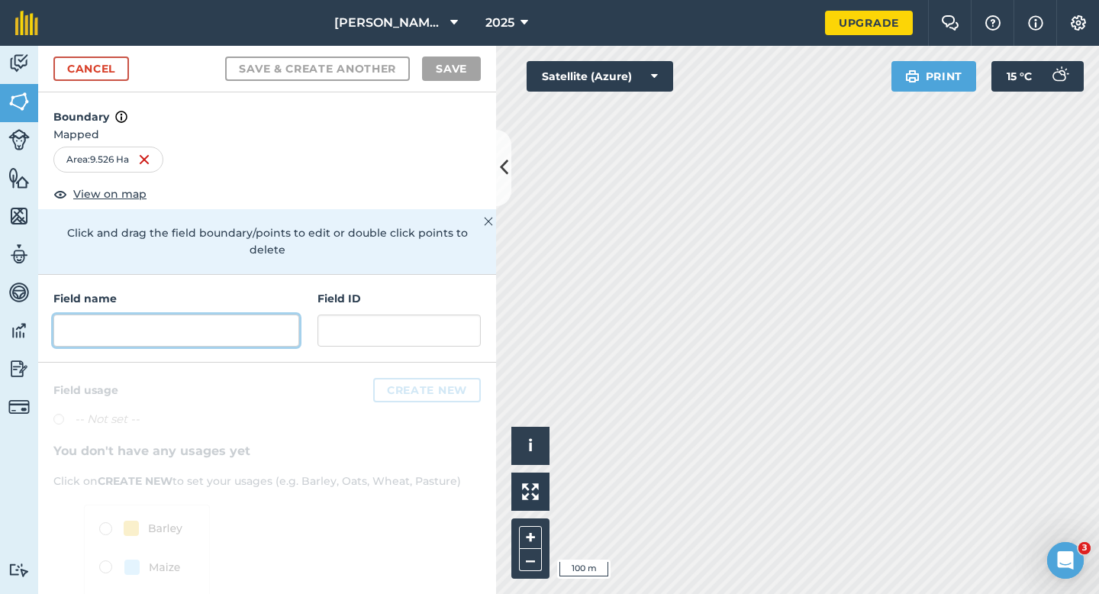
click at [169, 318] on input "text" at bounding box center [176, 331] width 246 height 32
type input "Q"
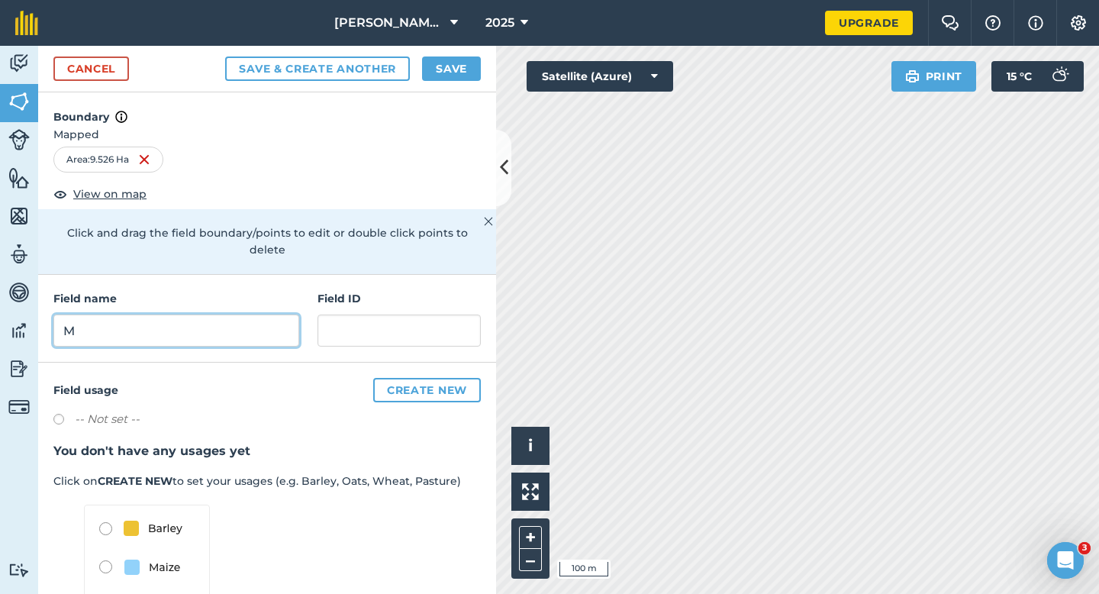
type input "M"
click at [460, 48] on div "Cancel Save & Create Another Save" at bounding box center [267, 69] width 458 height 47
click at [460, 74] on button "Save" at bounding box center [451, 69] width 59 height 24
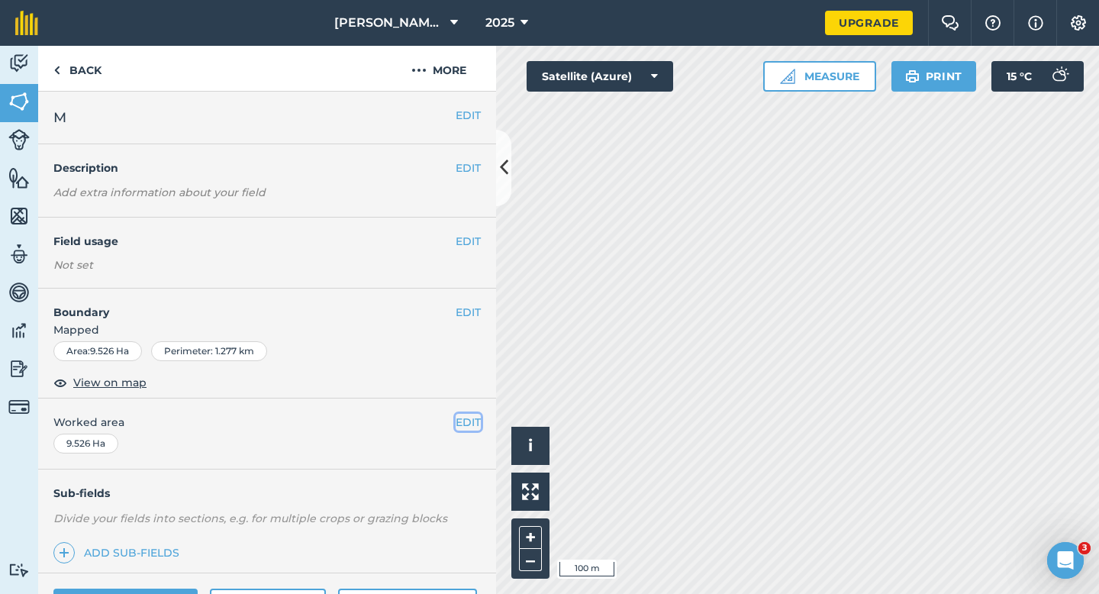
click at [466, 421] on button "EDIT" at bounding box center [468, 422] width 25 height 17
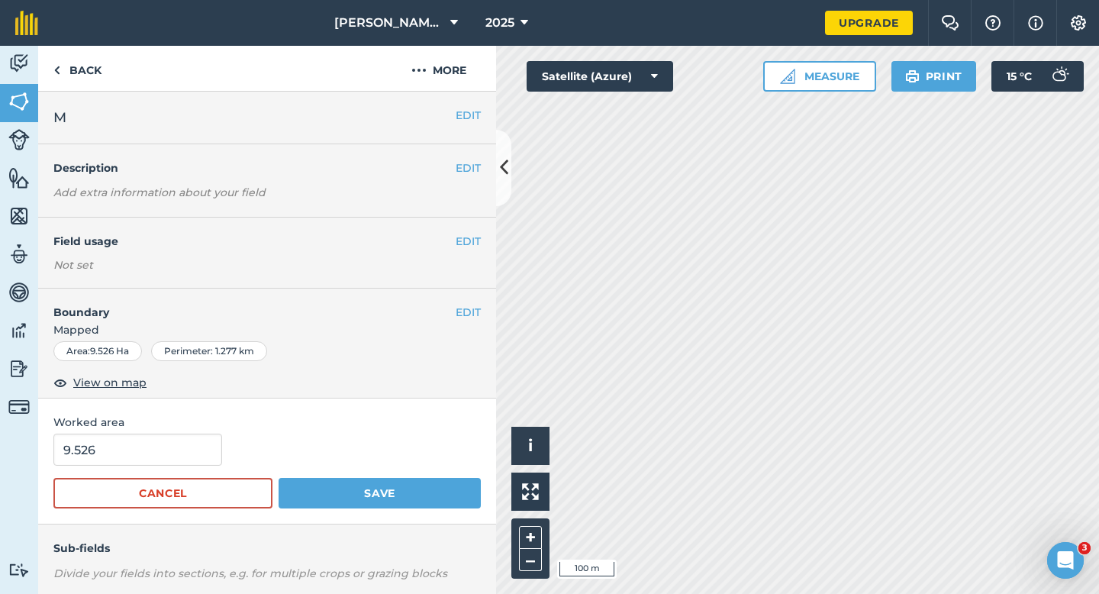
click at [218, 450] on div "9.526" at bounding box center [267, 450] width 428 height 32
click at [183, 450] on input "9.526" at bounding box center [137, 450] width 169 height 32
type input "9.5"
click at [279, 478] on button "Save" at bounding box center [380, 493] width 202 height 31
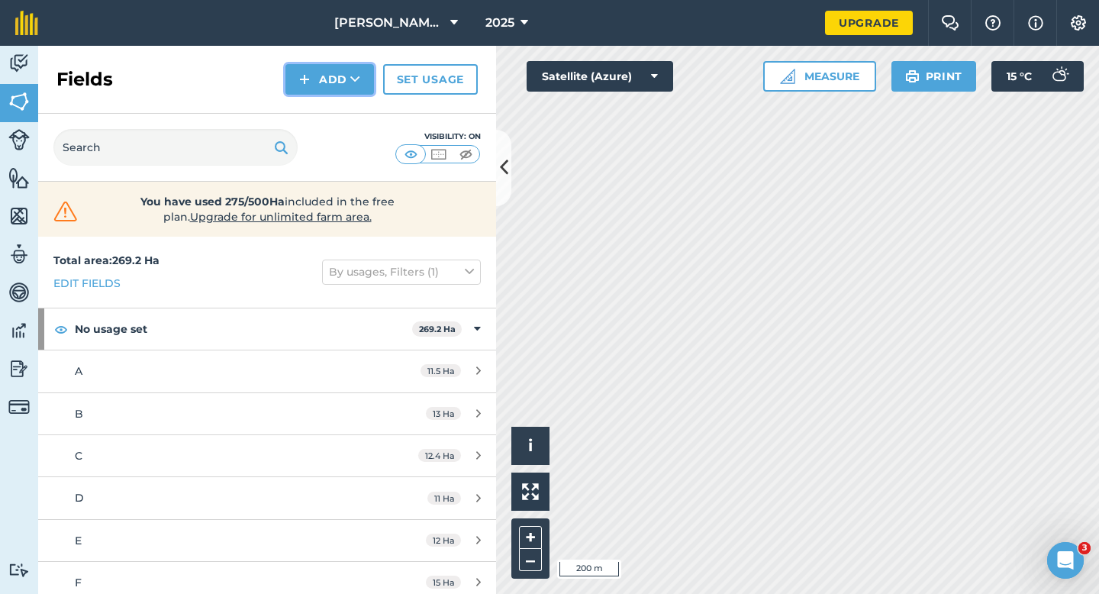
click at [299, 79] on img at bounding box center [304, 79] width 11 height 18
click at [301, 105] on link "Draw" at bounding box center [330, 114] width 84 height 34
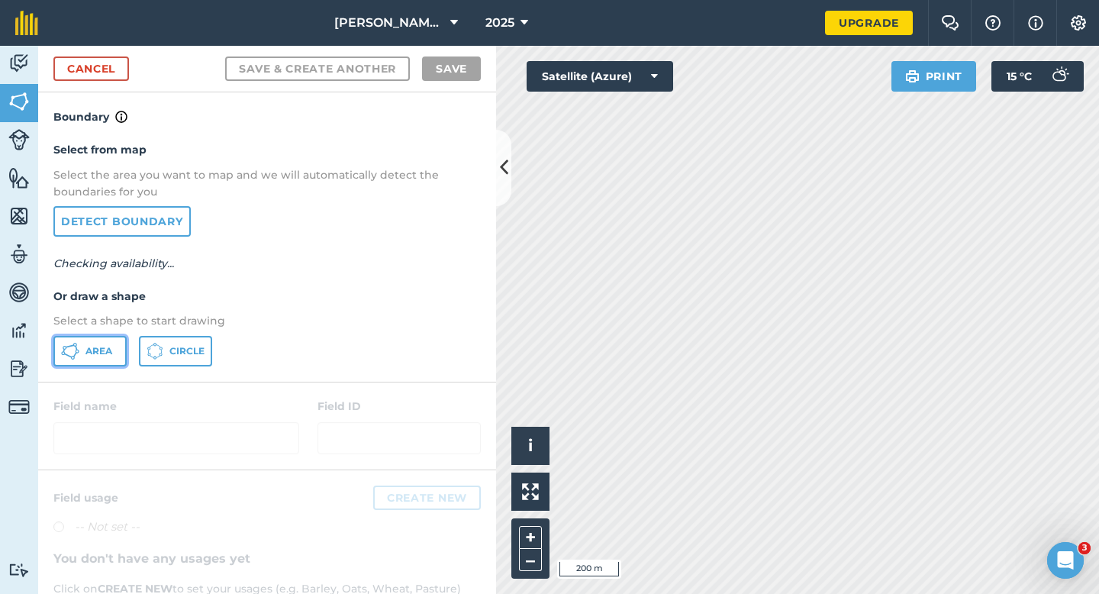
click at [76, 353] on icon at bounding box center [75, 354] width 4 height 5
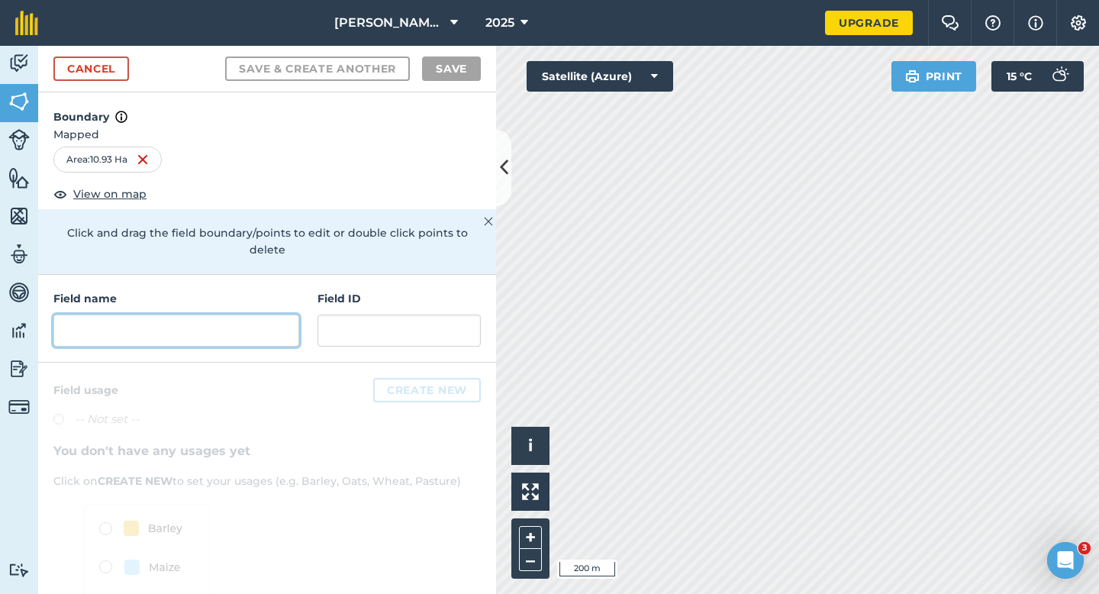
click at [241, 318] on input "text" at bounding box center [176, 331] width 246 height 32
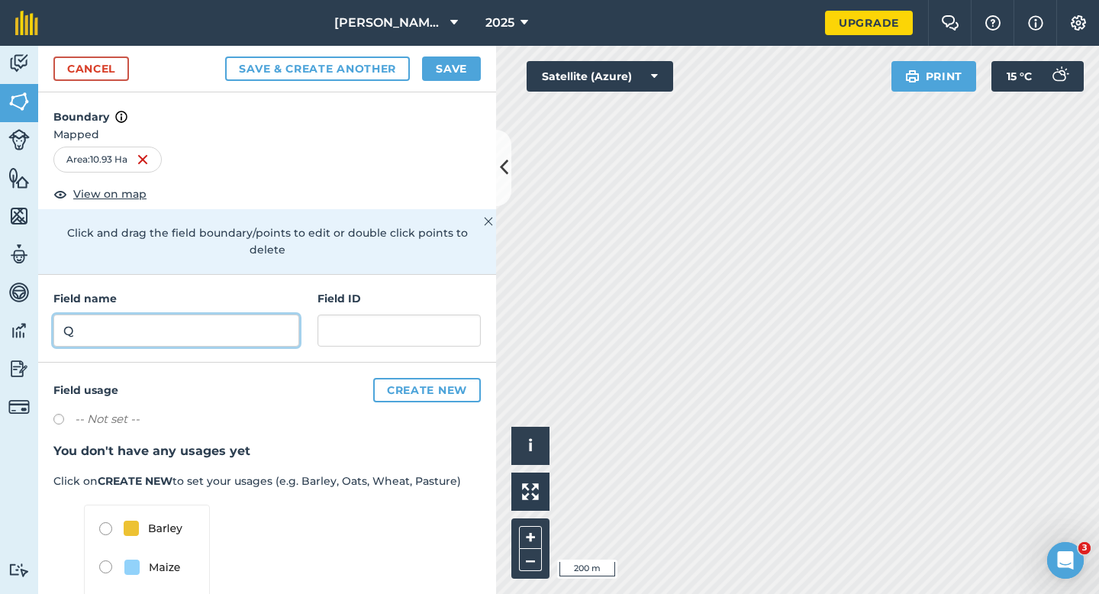
type input "Q"
click at [463, 71] on button "Save" at bounding box center [451, 69] width 59 height 24
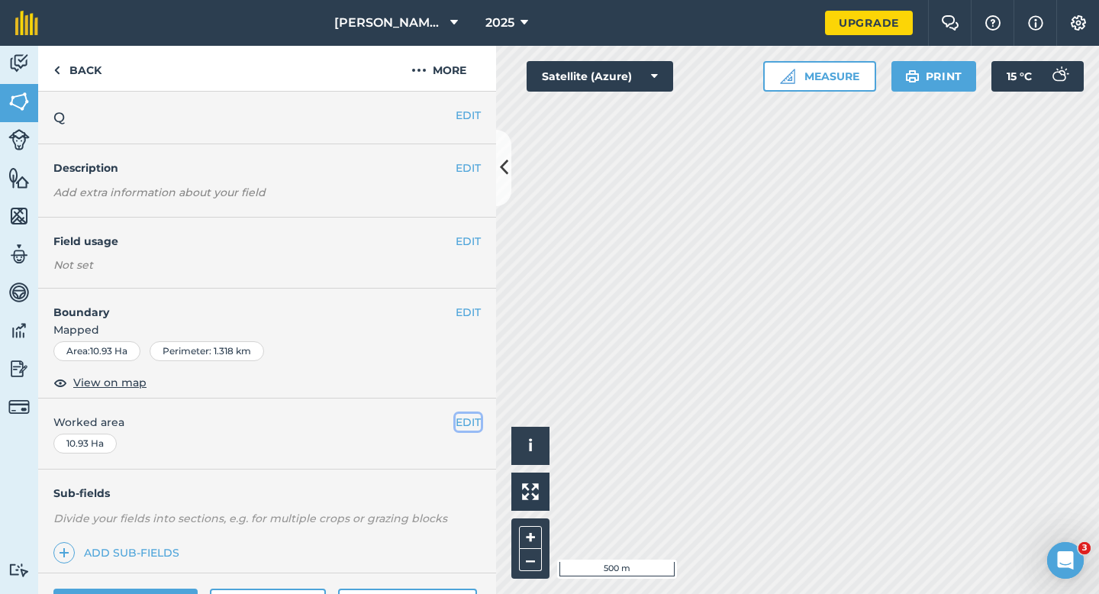
click at [462, 421] on button "EDIT" at bounding box center [468, 422] width 25 height 17
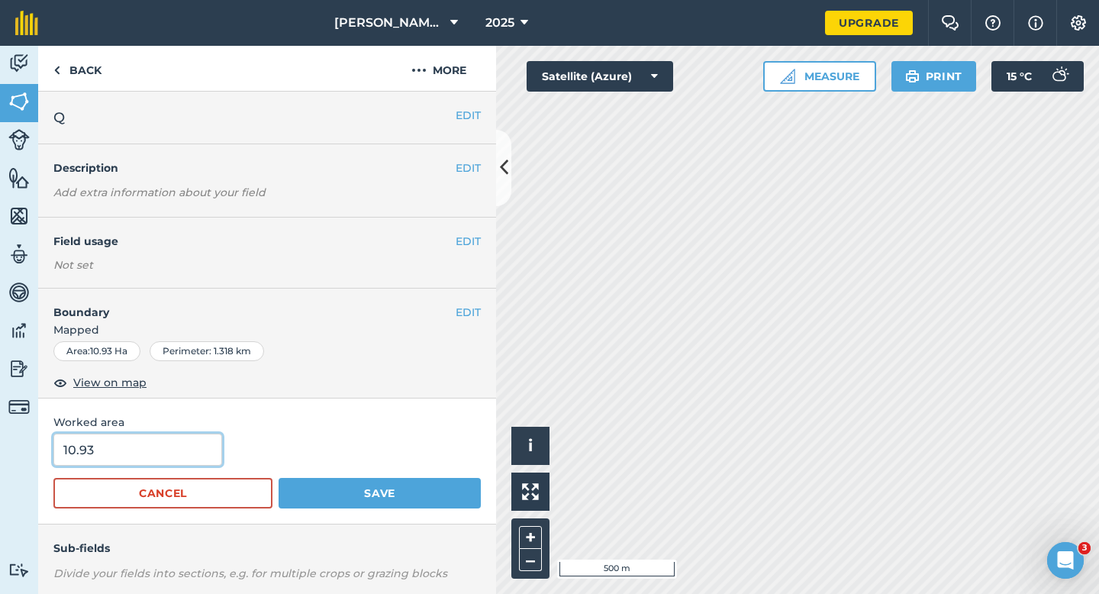
click at [187, 444] on input "10.93" at bounding box center [137, 450] width 169 height 32
type input "11"
click at [279, 478] on button "Save" at bounding box center [380, 493] width 202 height 31
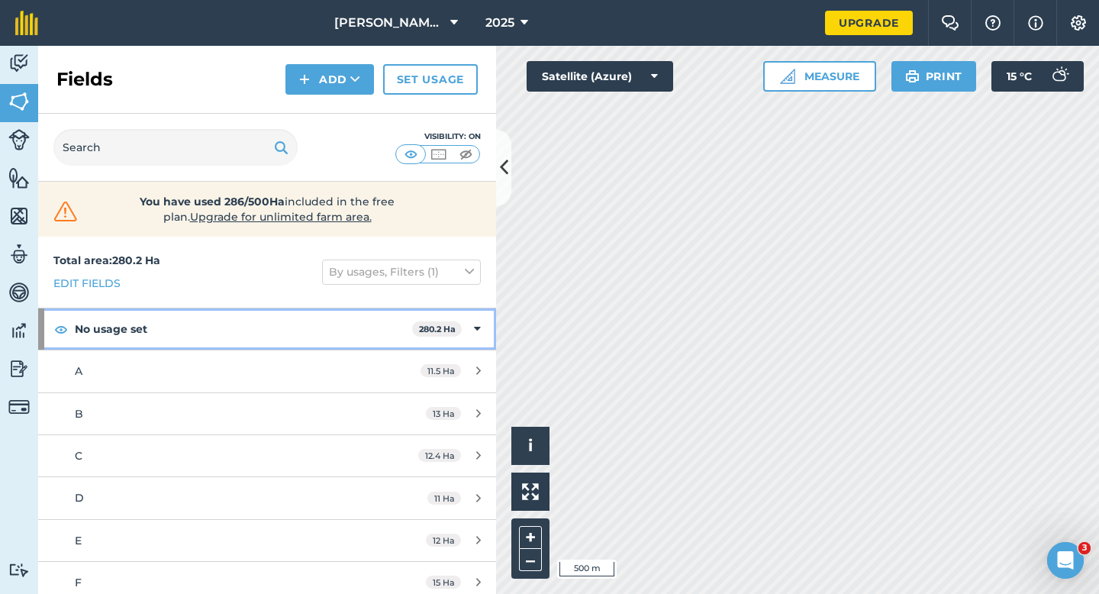
click at [460, 338] on div "No usage set 280.2 Ha" at bounding box center [267, 328] width 458 height 41
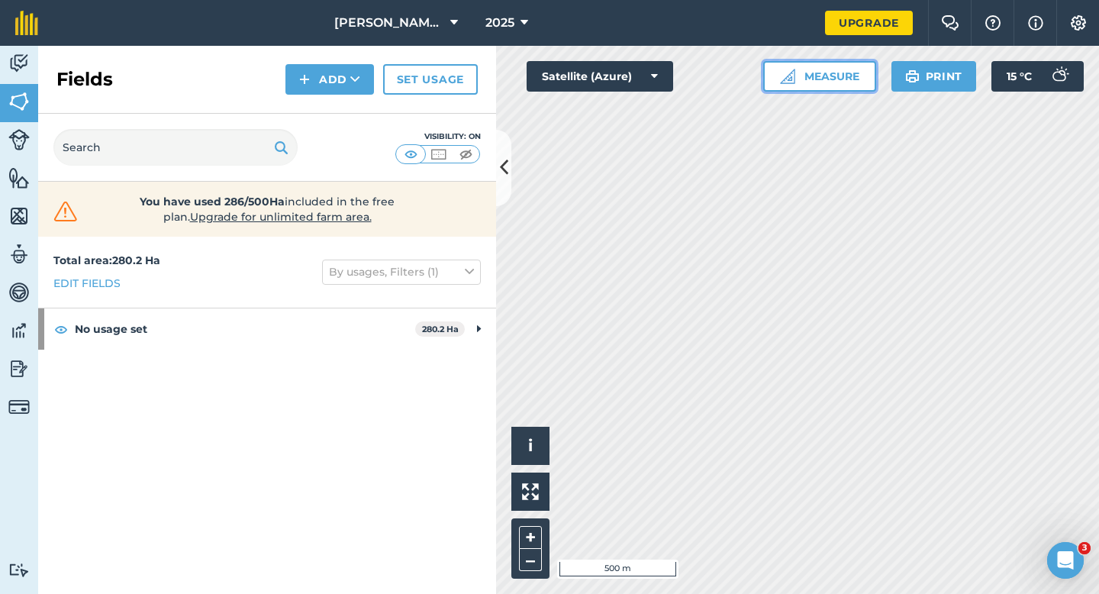
click at [843, 62] on button "Measure" at bounding box center [820, 76] width 113 height 31
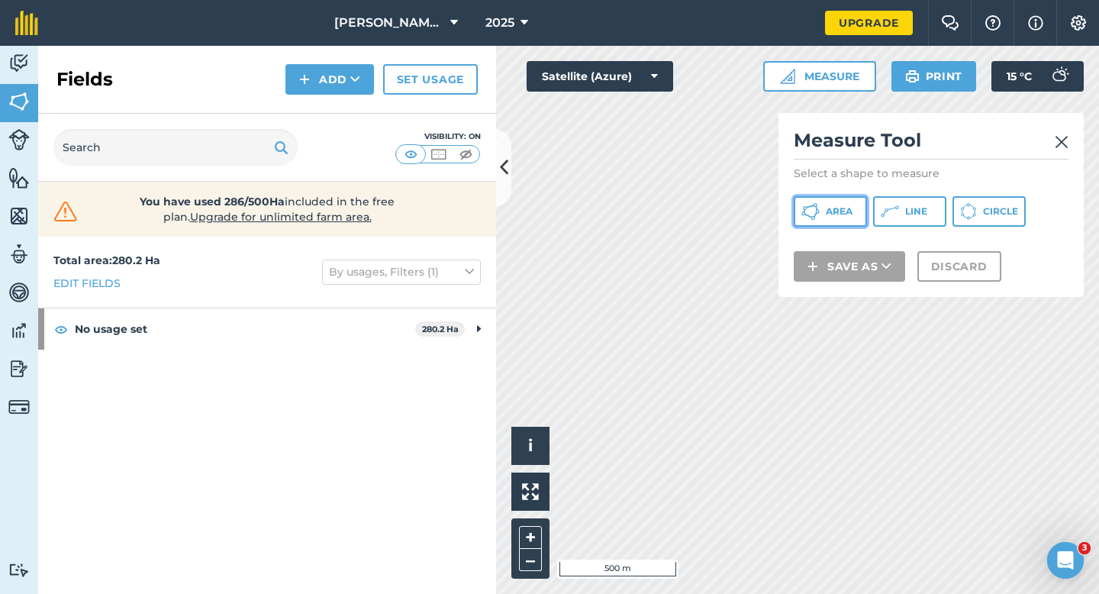
click at [839, 200] on button "Area" at bounding box center [830, 211] width 73 height 31
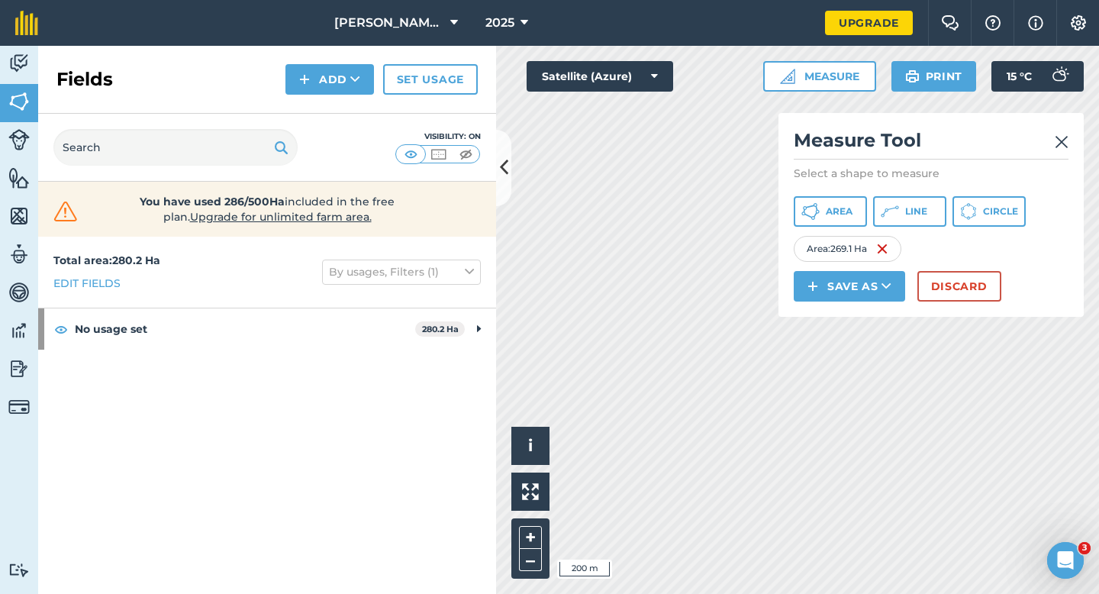
click at [825, 220] on div "Click to start drawing i © 2025 TomTom, Microsoft 200 m + – Satellite (Azure) M…" at bounding box center [797, 320] width 603 height 548
click at [962, 279] on button "Discard" at bounding box center [960, 286] width 84 height 31
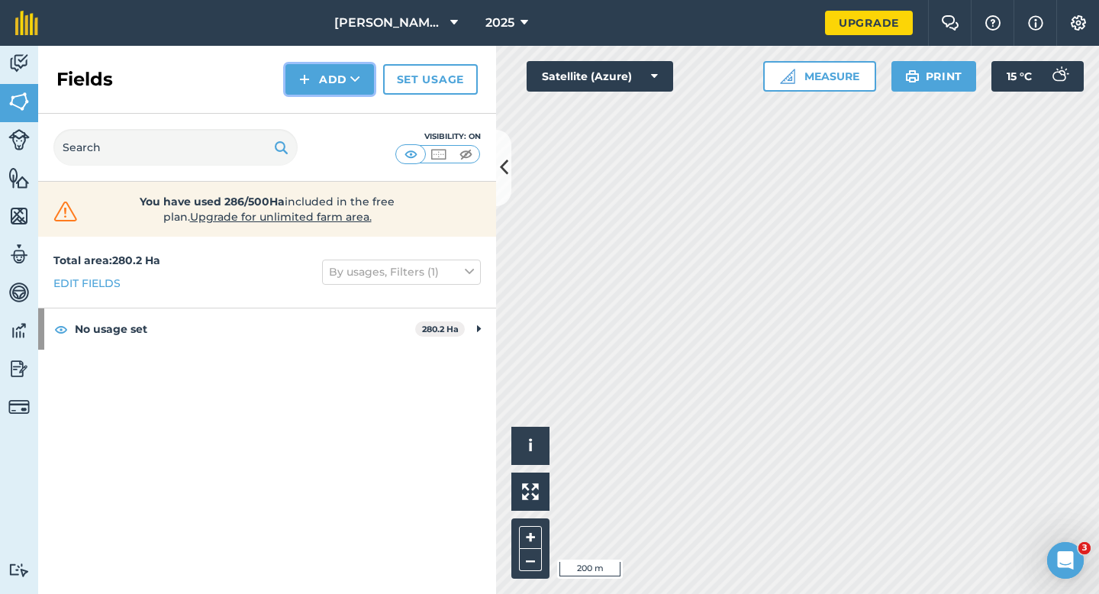
click at [316, 88] on button "Add" at bounding box center [330, 79] width 89 height 31
click at [316, 106] on link "Draw" at bounding box center [330, 114] width 84 height 34
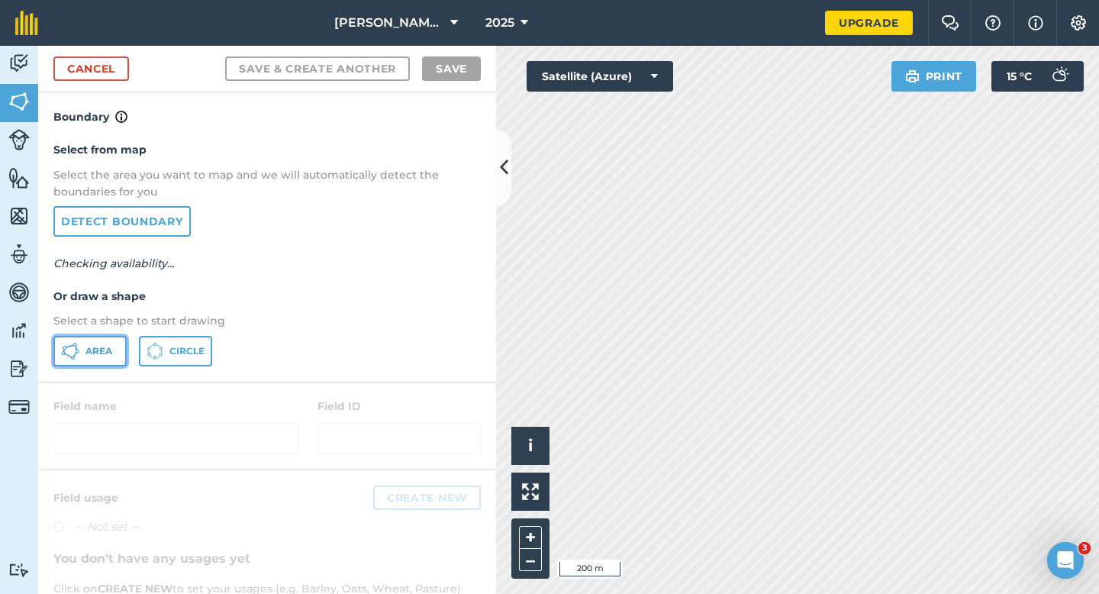
click at [98, 350] on span "Area" at bounding box center [99, 351] width 27 height 12
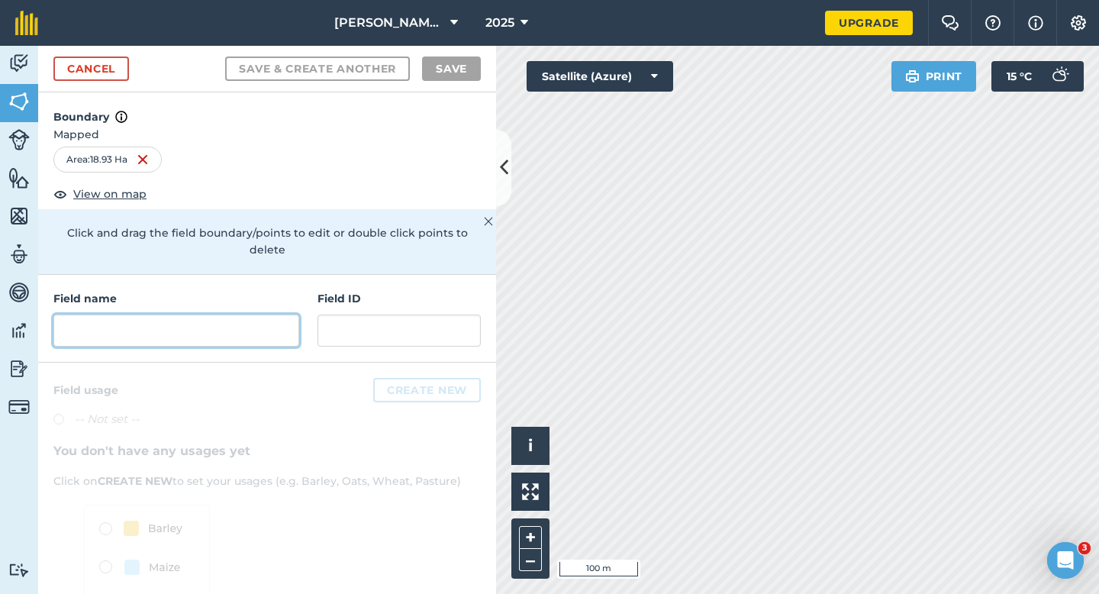
click at [248, 315] on input "text" at bounding box center [176, 331] width 246 height 32
click at [215, 320] on input "text" at bounding box center [176, 331] width 246 height 32
click at [189, 321] on input "text" at bounding box center [176, 331] width 246 height 32
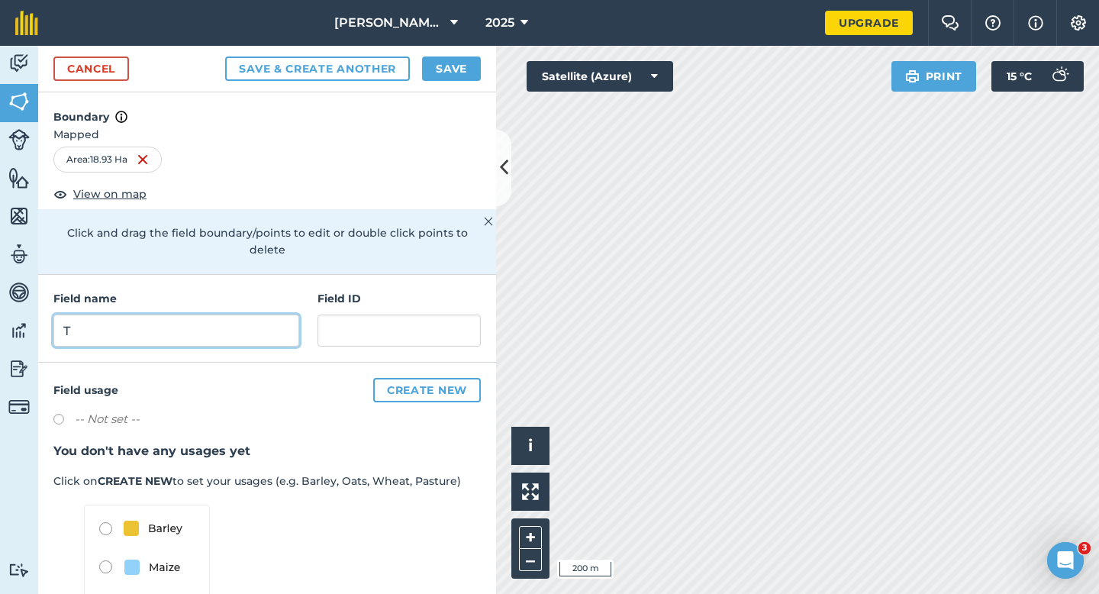
type input "T"
click at [428, 60] on button "Save" at bounding box center [451, 69] width 59 height 24
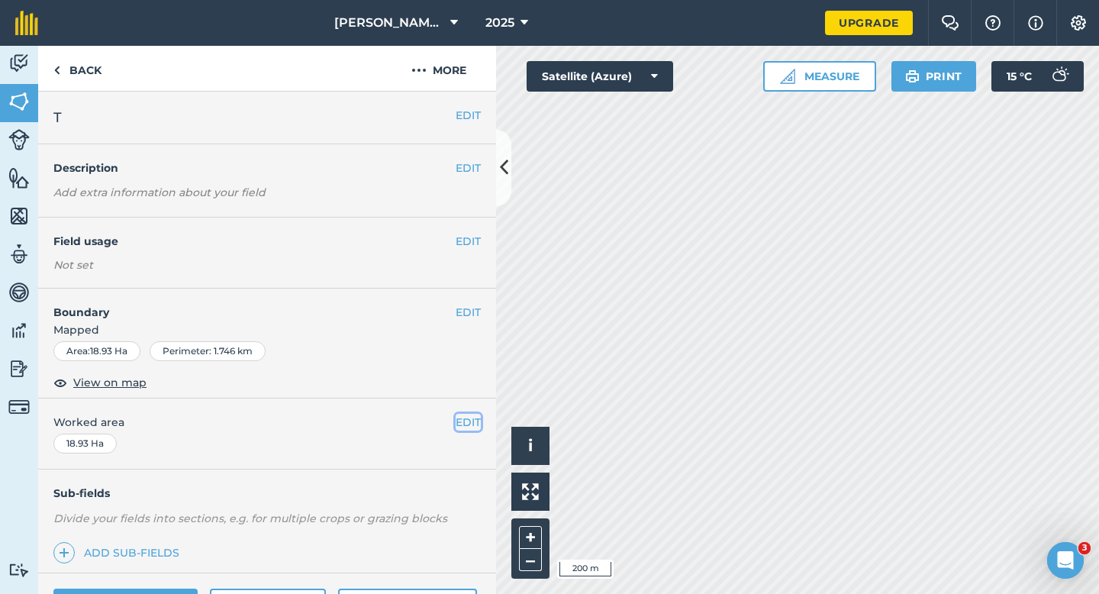
click at [471, 415] on button "EDIT" at bounding box center [468, 422] width 25 height 17
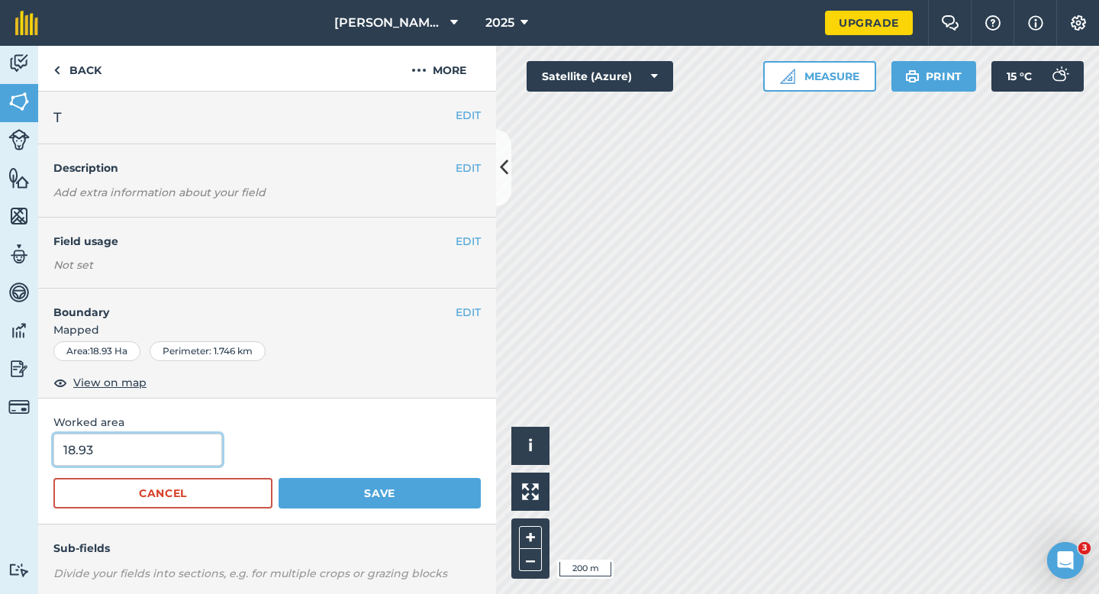
click at [197, 453] on input "18.93" at bounding box center [137, 450] width 169 height 32
type input "17"
click at [279, 478] on button "Save" at bounding box center [380, 493] width 202 height 31
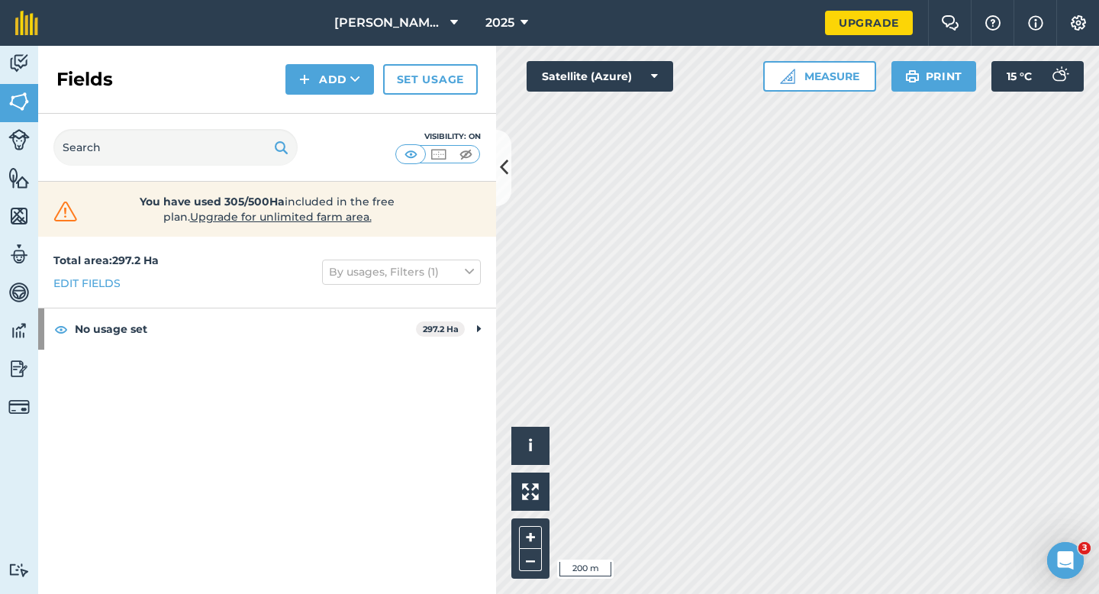
click at [305, 95] on div "Fields Add Set usage" at bounding box center [267, 80] width 458 height 68
click at [309, 83] on img at bounding box center [304, 79] width 11 height 18
click at [309, 101] on link "Draw" at bounding box center [330, 114] width 84 height 34
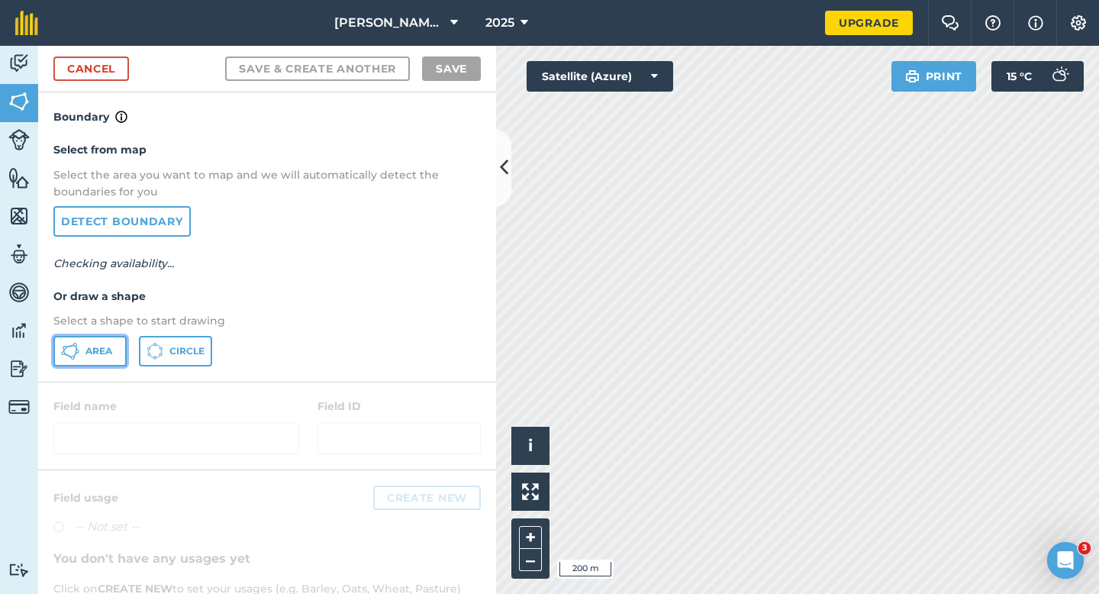
click at [79, 350] on button "Area" at bounding box center [89, 351] width 73 height 31
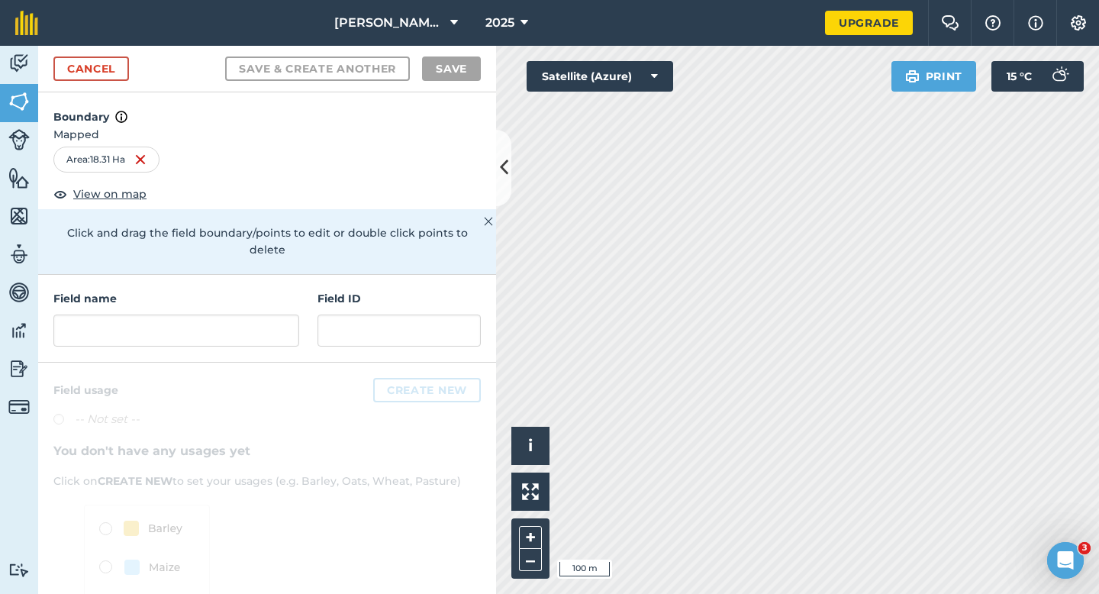
click at [309, 309] on div "Field name Field ID" at bounding box center [267, 319] width 458 height 88
click at [272, 315] on input "text" at bounding box center [176, 331] width 246 height 32
type input "T"
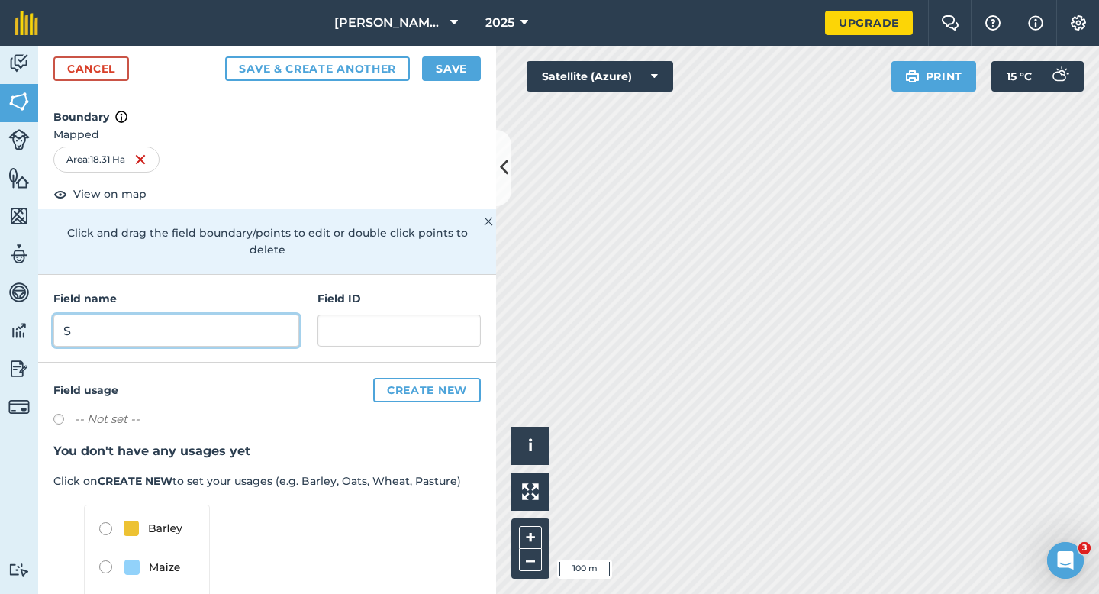
type input "S"
click at [455, 69] on button "Save" at bounding box center [451, 69] width 59 height 24
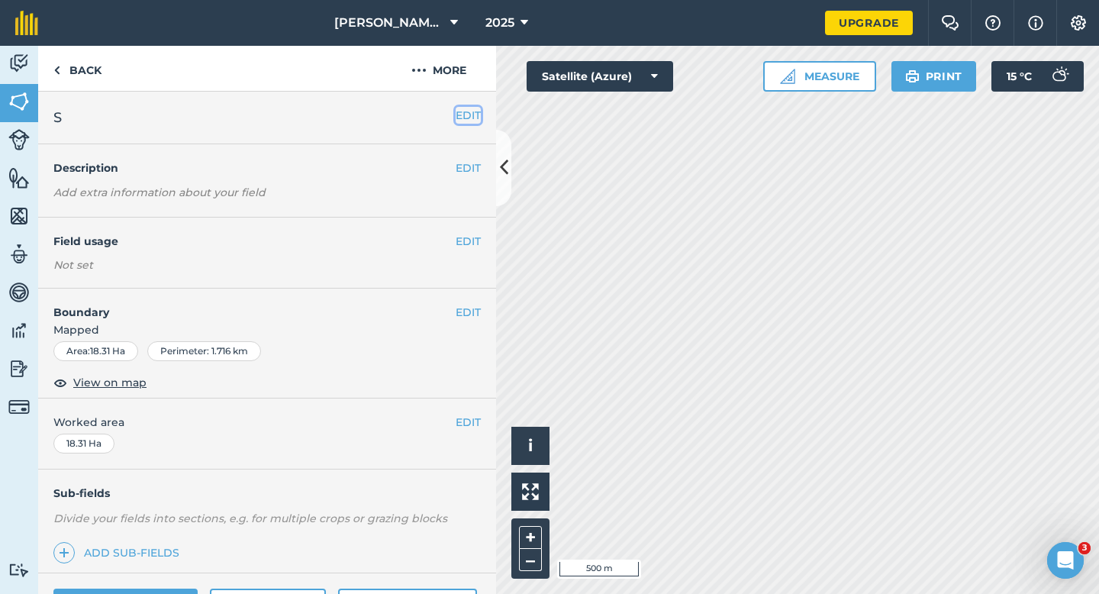
click at [469, 108] on button "EDIT" at bounding box center [468, 115] width 25 height 17
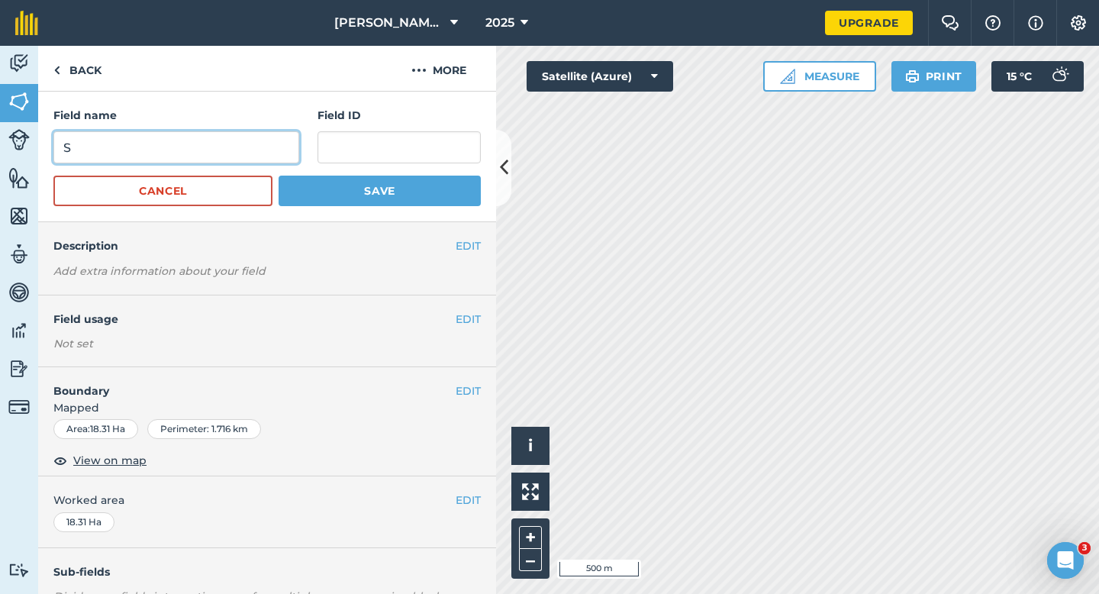
click at [260, 150] on input "S" at bounding box center [176, 147] width 246 height 32
type input "P"
click at [279, 176] on button "Save" at bounding box center [380, 191] width 202 height 31
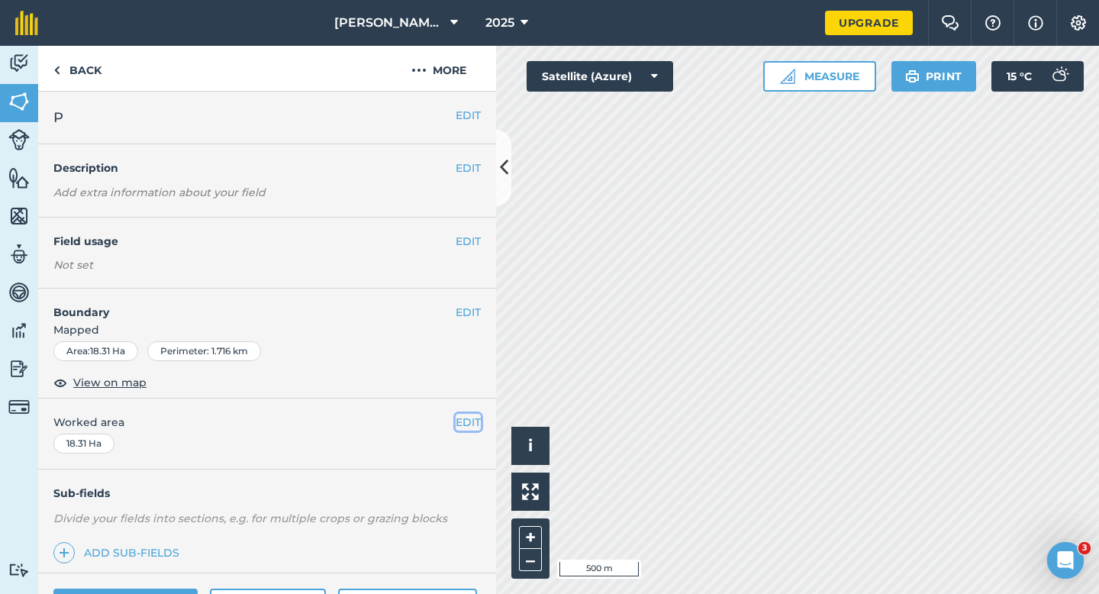
click at [464, 424] on button "EDIT" at bounding box center [468, 422] width 25 height 17
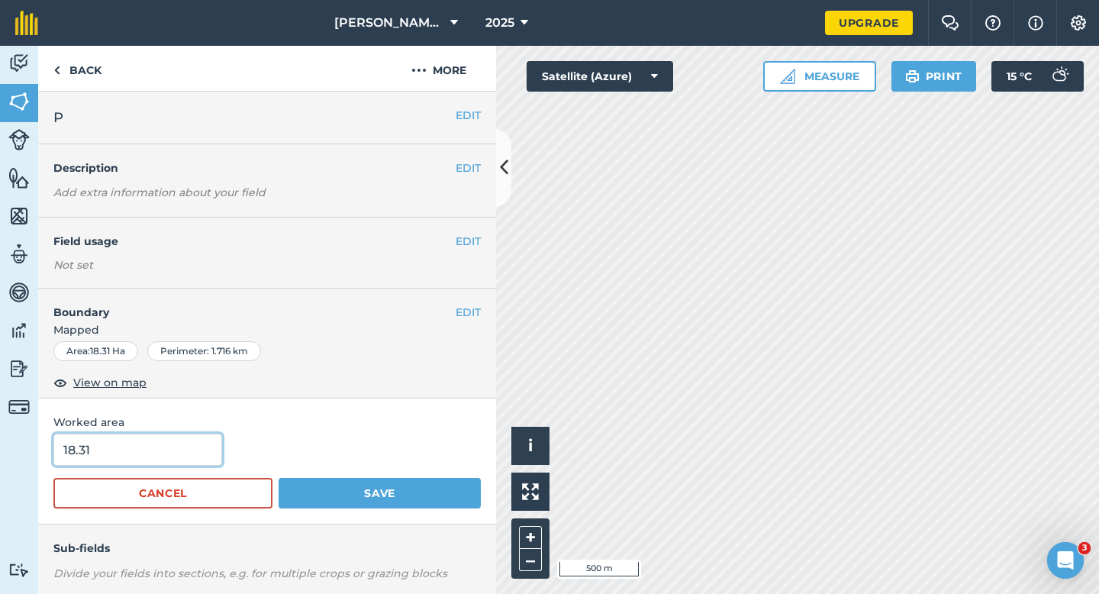
click at [112, 459] on input "18.31" at bounding box center [137, 450] width 169 height 32
type input "16.3"
click at [279, 478] on button "Save" at bounding box center [380, 493] width 202 height 31
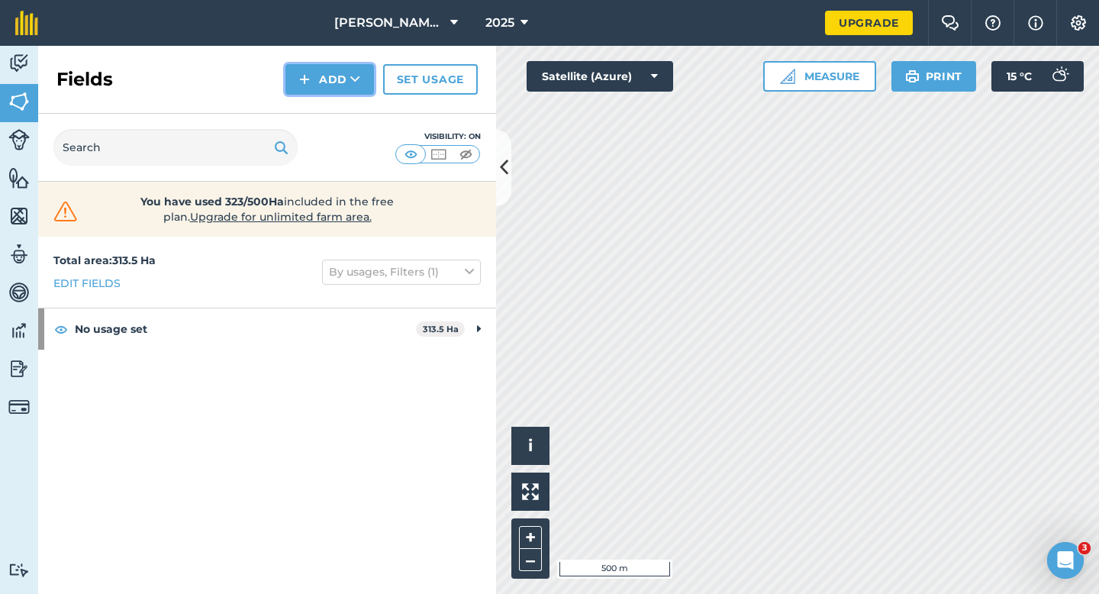
click at [318, 73] on button "Add" at bounding box center [330, 79] width 89 height 31
click at [320, 111] on link "Draw" at bounding box center [330, 114] width 84 height 34
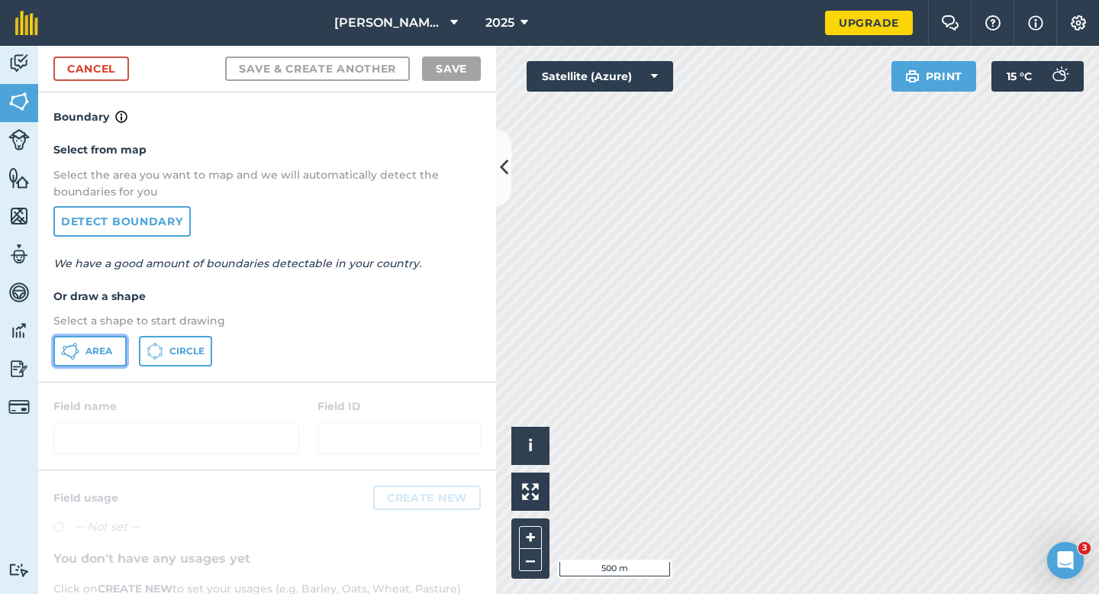
click at [100, 351] on span "Area" at bounding box center [99, 351] width 27 height 12
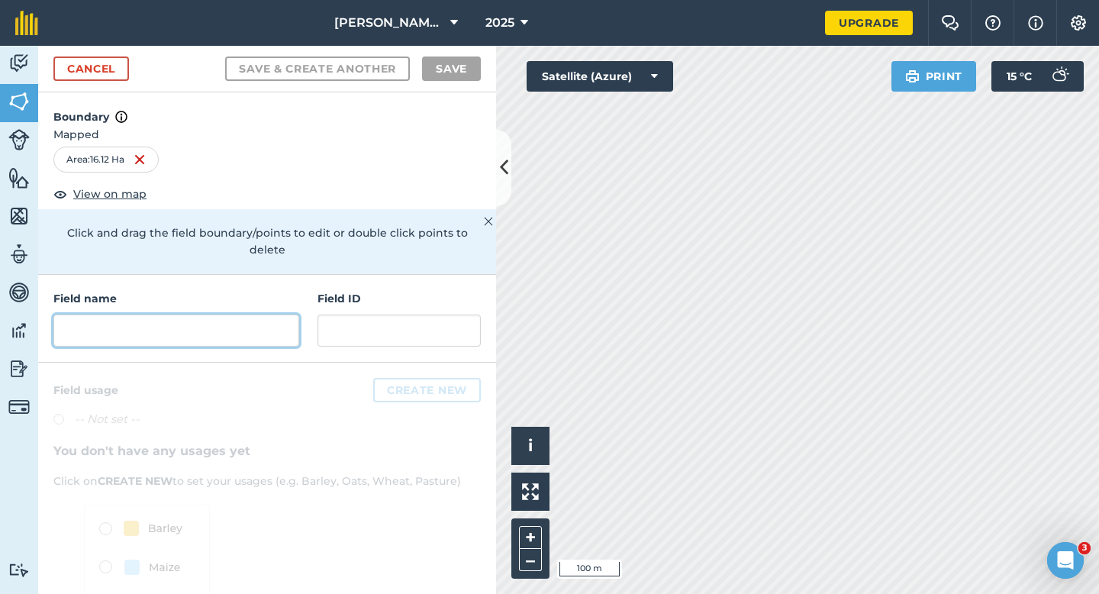
click at [236, 320] on input "text" at bounding box center [176, 331] width 246 height 32
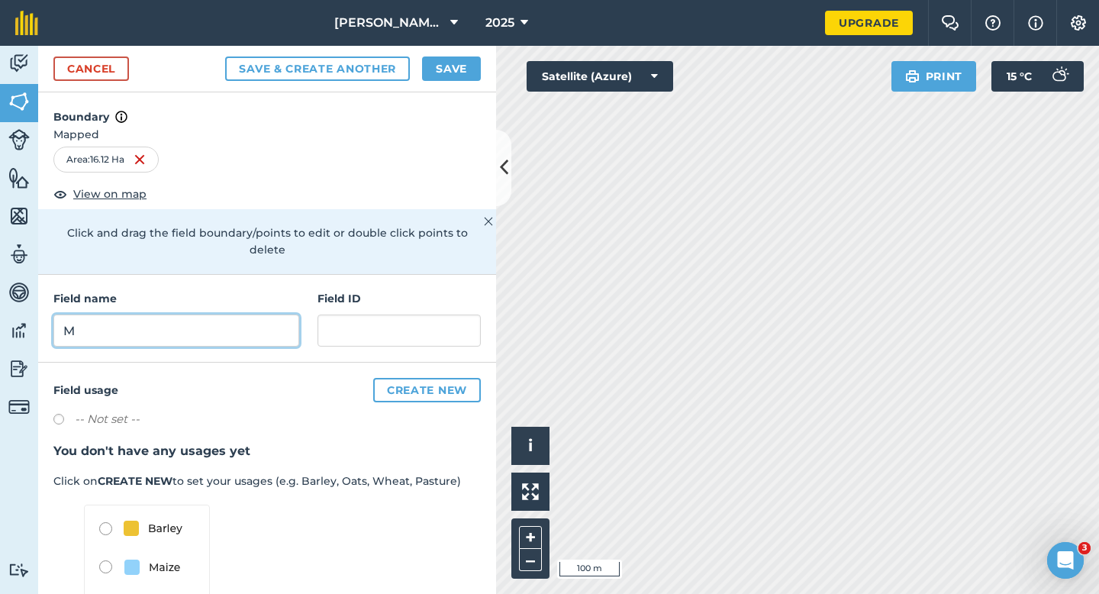
type input "M"
click at [476, 79] on button "Save" at bounding box center [451, 69] width 59 height 24
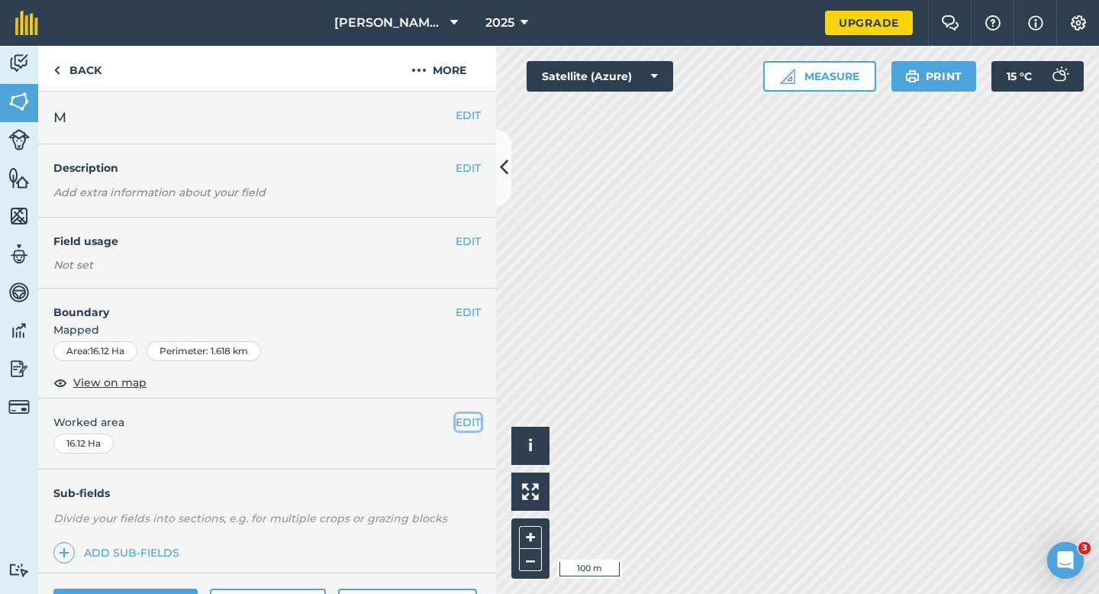
click at [472, 427] on button "EDIT" at bounding box center [468, 422] width 25 height 17
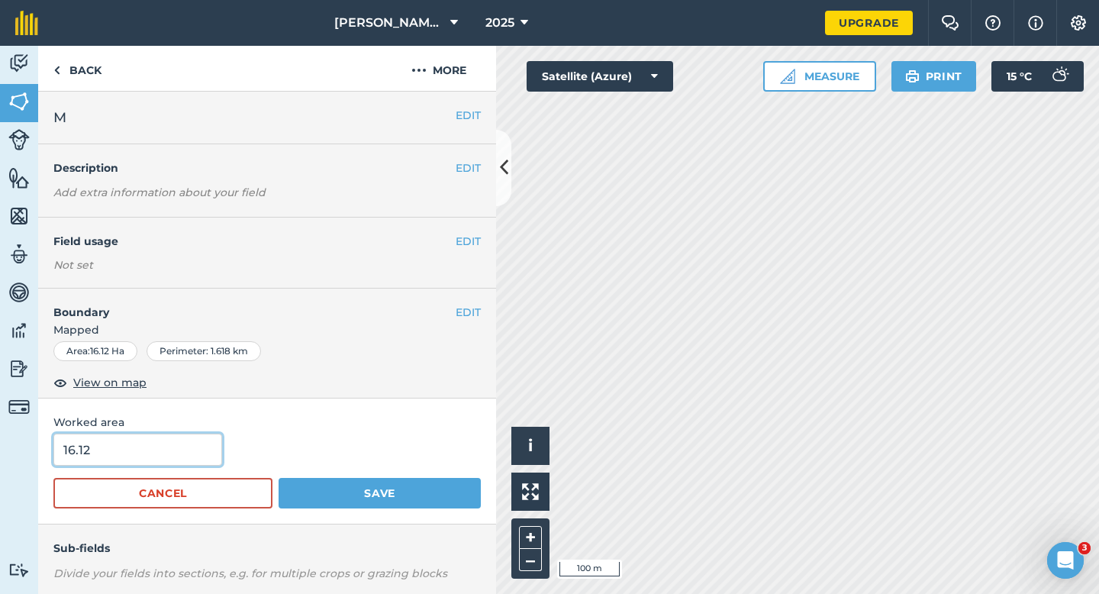
click at [130, 458] on input "16.12" at bounding box center [137, 450] width 169 height 32
type input "14"
click at [279, 478] on button "Save" at bounding box center [380, 493] width 202 height 31
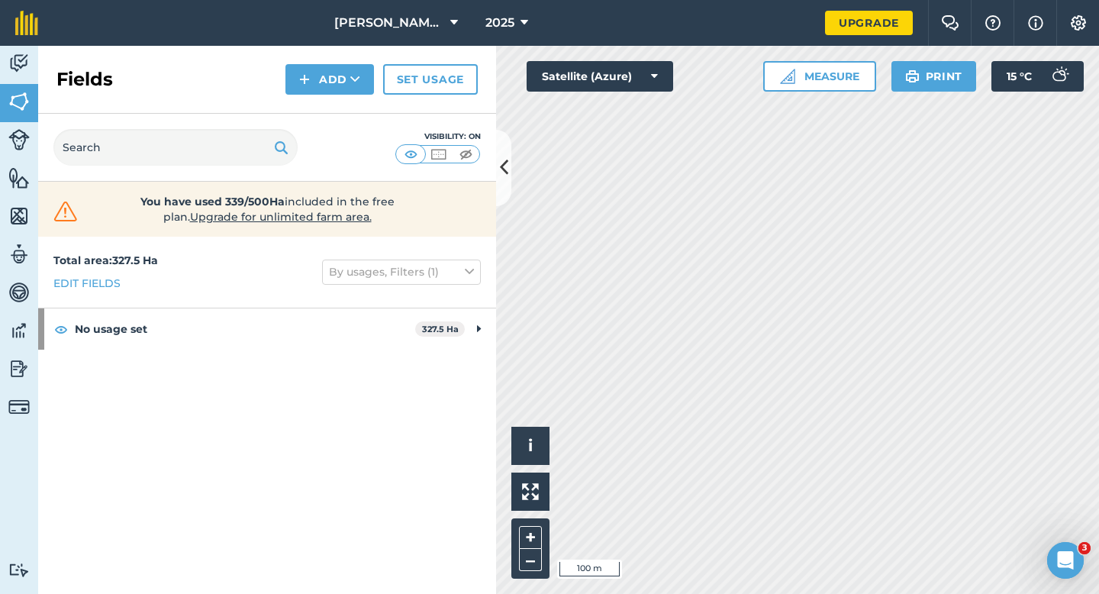
click at [321, 96] on div "Fields Add Set usage" at bounding box center [267, 80] width 458 height 68
click at [321, 82] on button "Add" at bounding box center [330, 79] width 89 height 31
click at [321, 104] on link "Draw" at bounding box center [330, 114] width 84 height 34
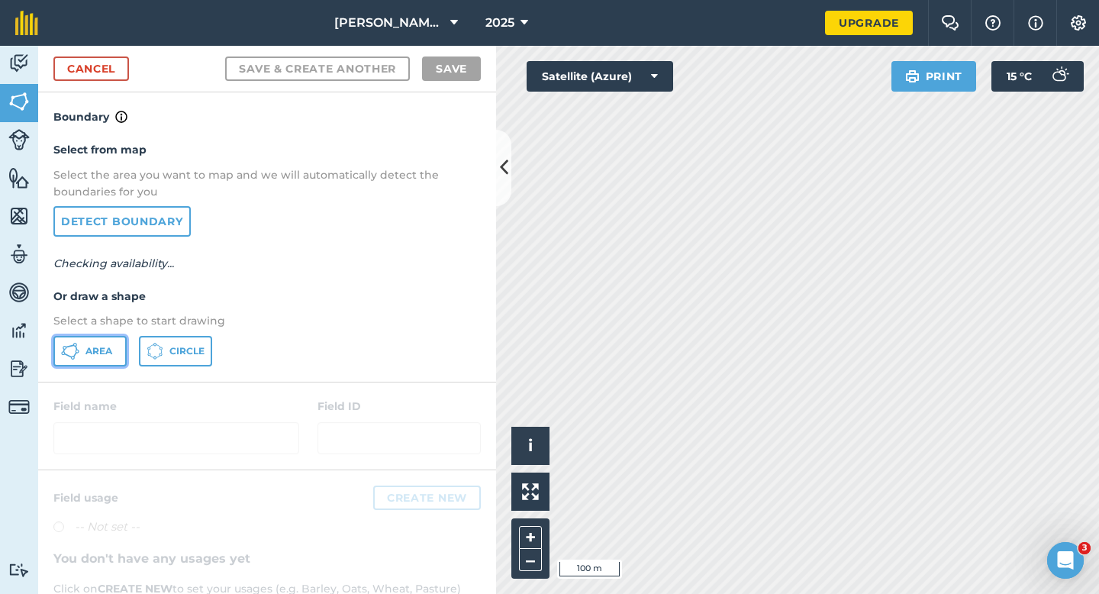
click at [86, 352] on span "Area" at bounding box center [99, 351] width 27 height 12
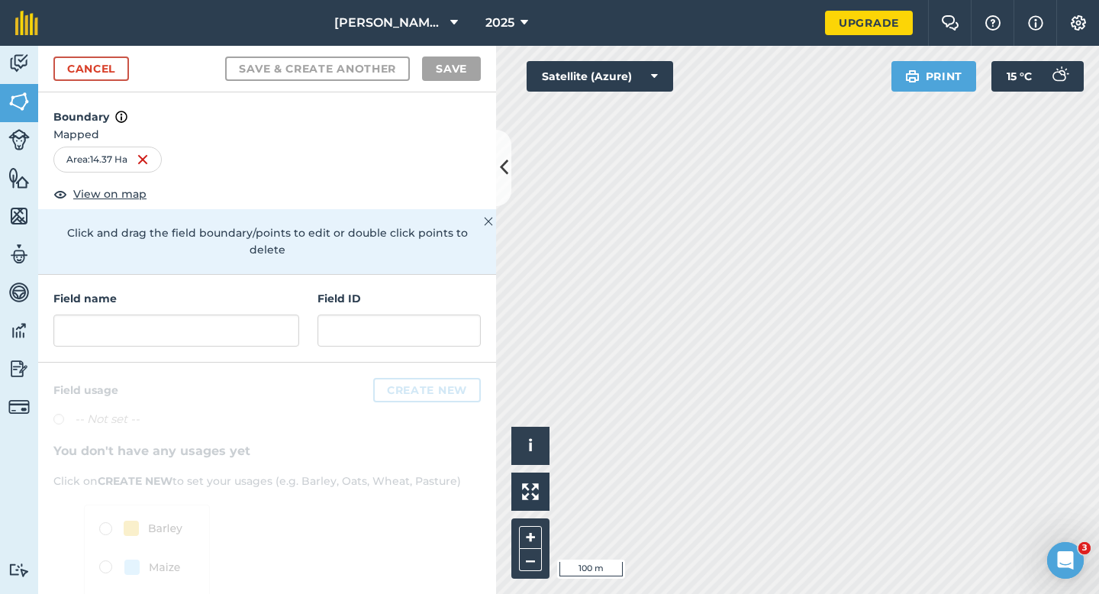
click at [310, 327] on div "Field name Field ID" at bounding box center [267, 319] width 458 height 88
click at [279, 318] on input "text" at bounding box center [176, 331] width 246 height 32
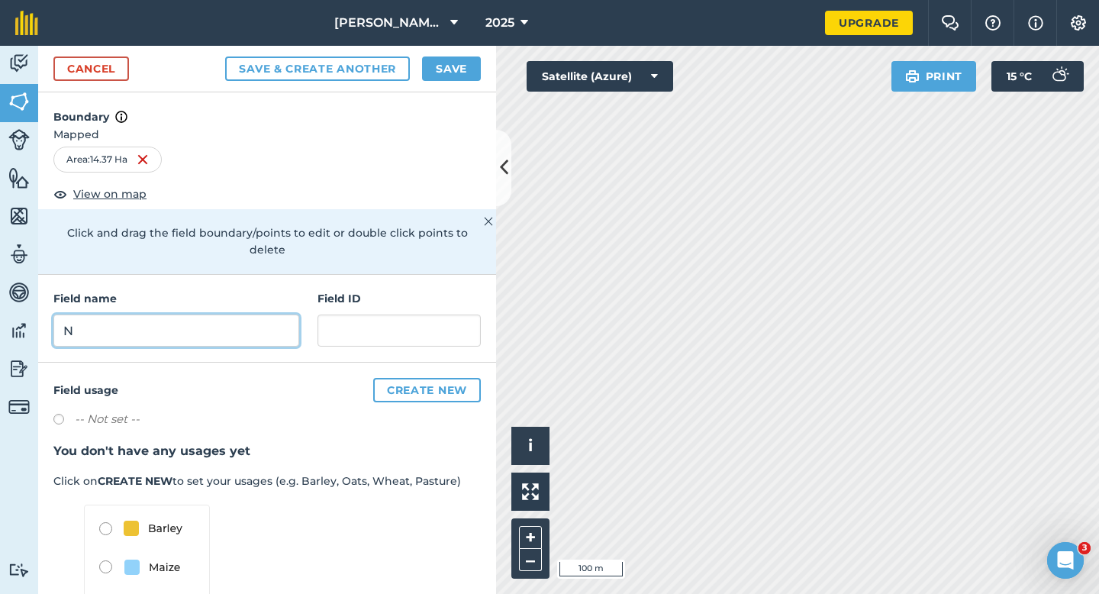
type input "N"
click at [470, 77] on button "Save" at bounding box center [451, 69] width 59 height 24
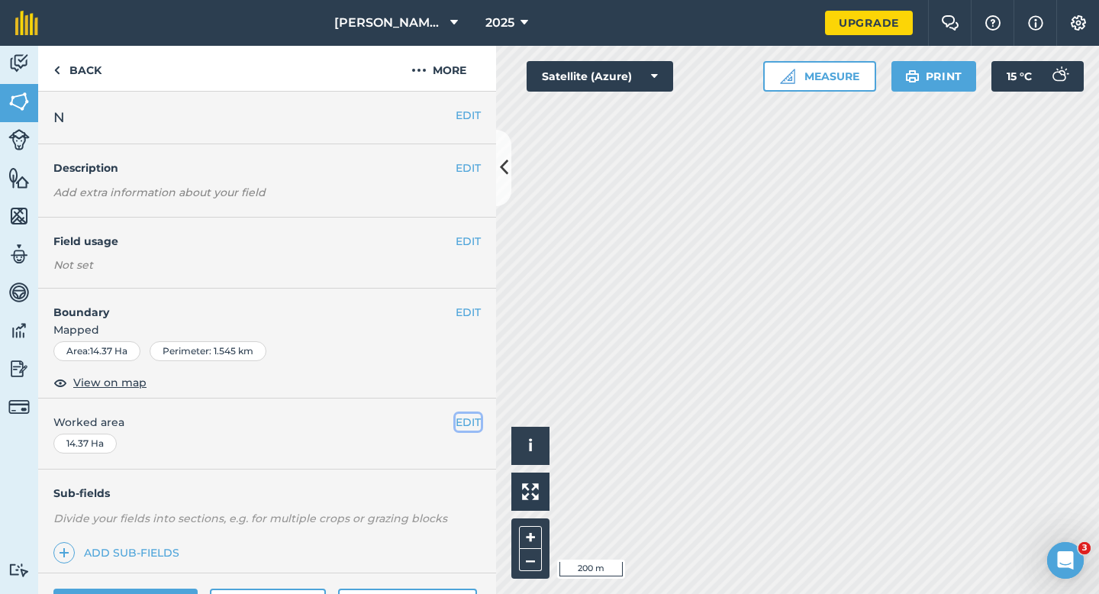
click at [471, 418] on button "EDIT" at bounding box center [468, 422] width 25 height 17
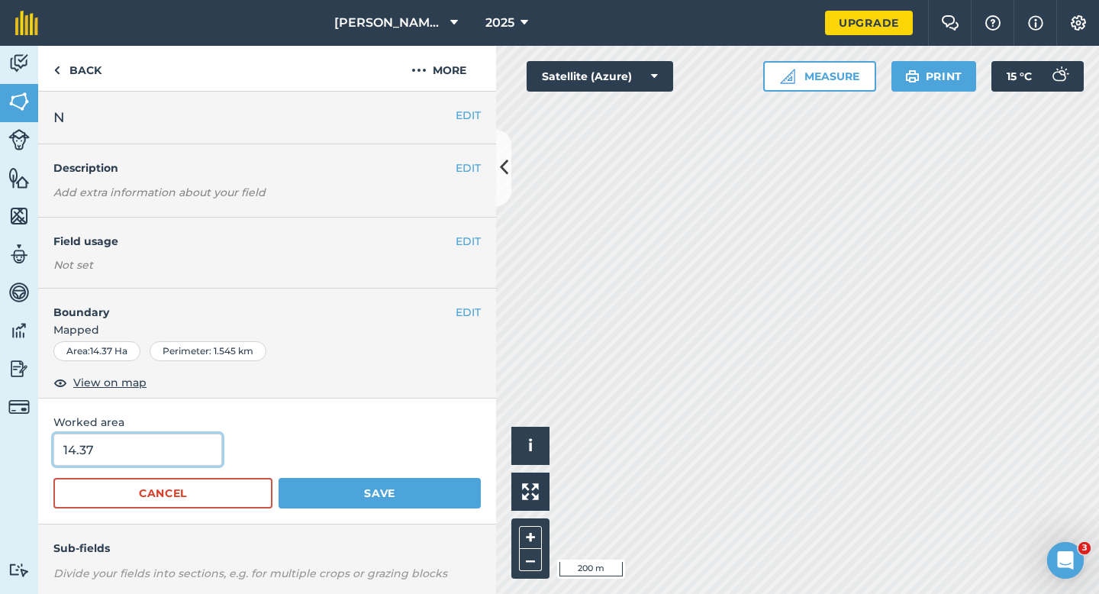
click at [150, 449] on input "14.37" at bounding box center [137, 450] width 169 height 32
type input "12.4"
click at [279, 478] on button "Save" at bounding box center [380, 493] width 202 height 31
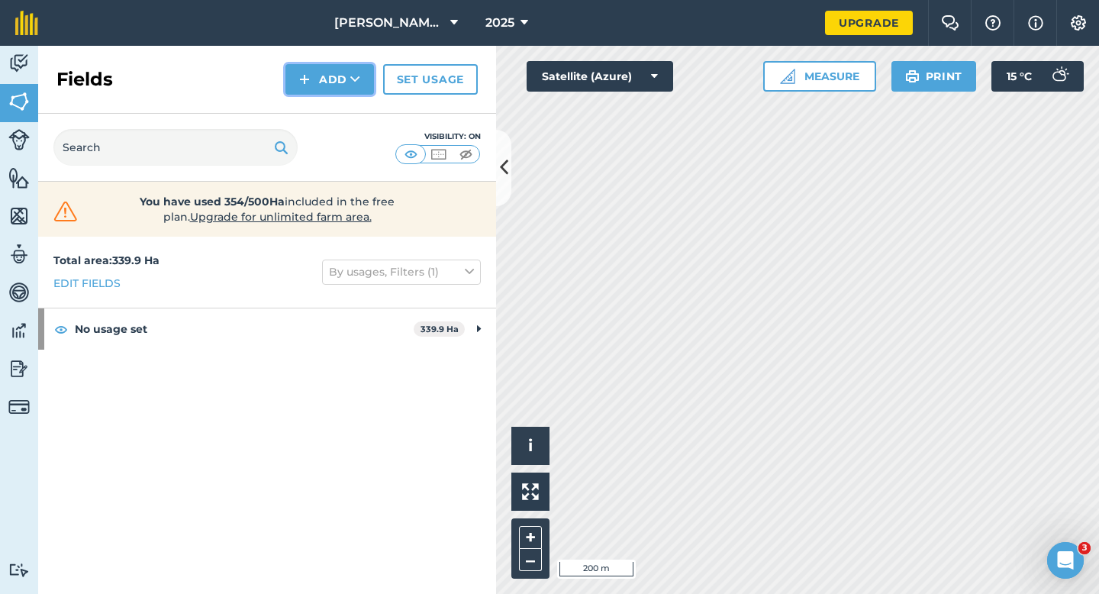
click at [308, 84] on img at bounding box center [304, 79] width 11 height 18
click at [315, 102] on link "Draw" at bounding box center [330, 114] width 84 height 34
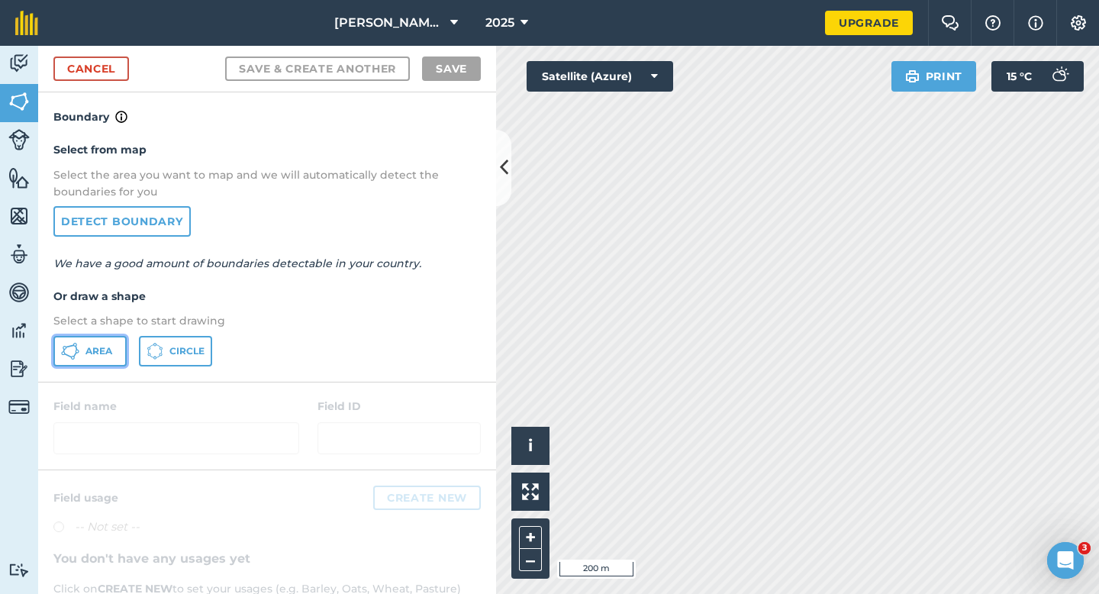
click at [119, 336] on button "Area" at bounding box center [89, 351] width 73 height 31
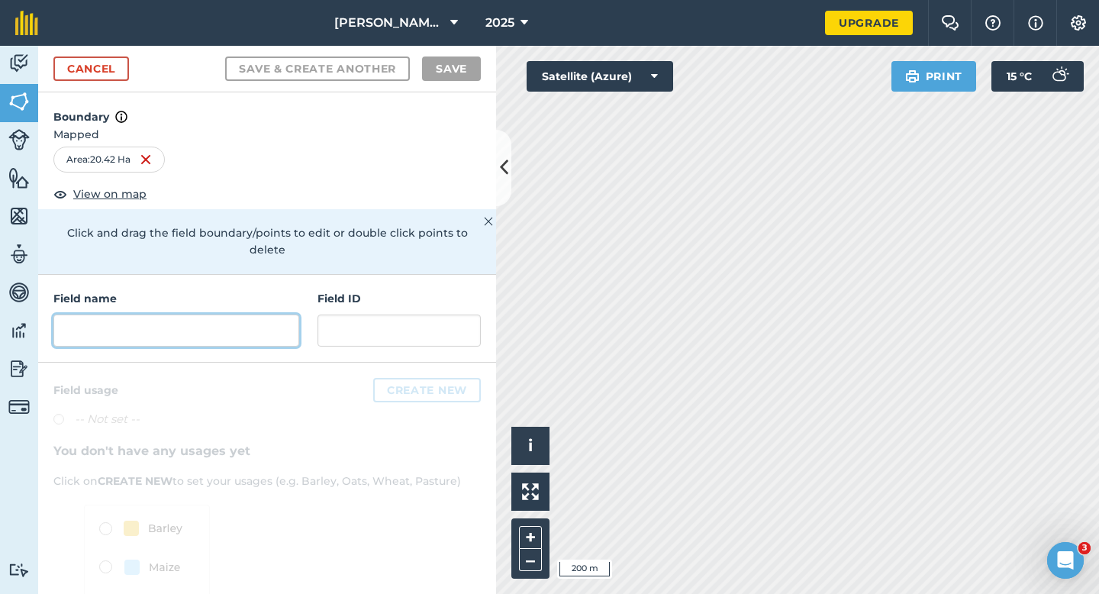
click at [256, 315] on input "text" at bounding box center [176, 331] width 246 height 32
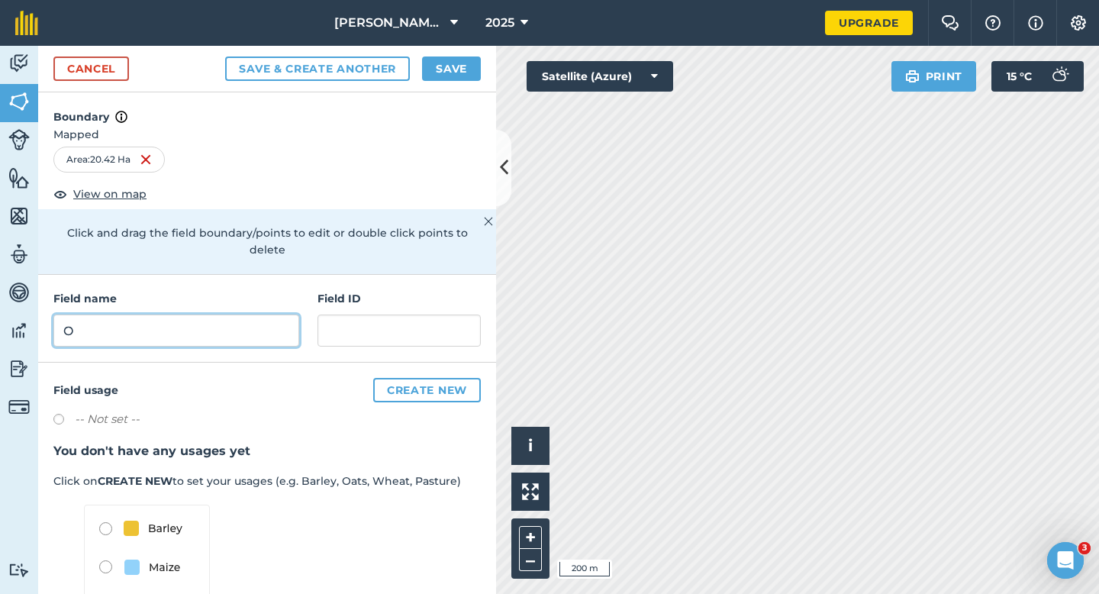
type input "O"
click at [438, 77] on button "Save" at bounding box center [451, 69] width 59 height 24
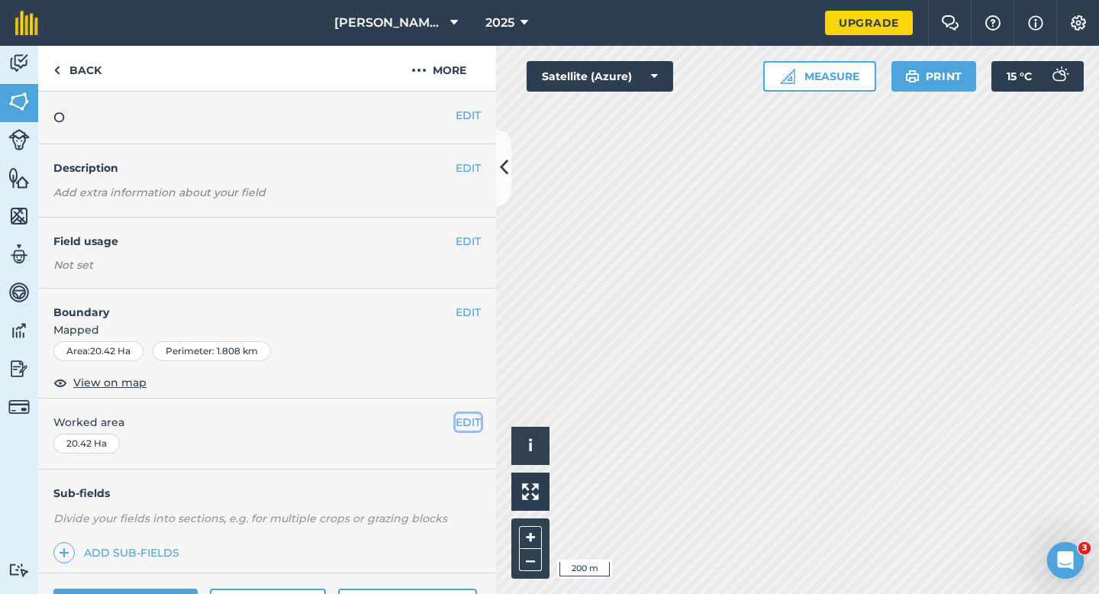
click at [464, 423] on button "EDIT" at bounding box center [468, 422] width 25 height 17
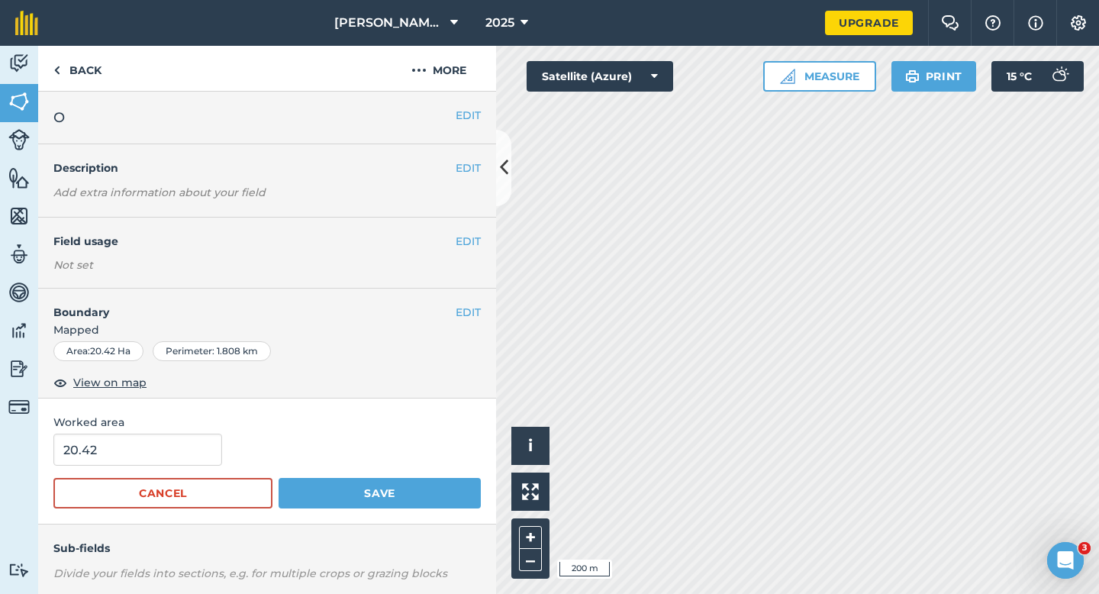
click at [221, 449] on div "20.42" at bounding box center [267, 450] width 428 height 32
click at [194, 449] on input "20.42" at bounding box center [137, 450] width 169 height 32
type input "18.4"
click at [279, 478] on button "Save" at bounding box center [380, 493] width 202 height 31
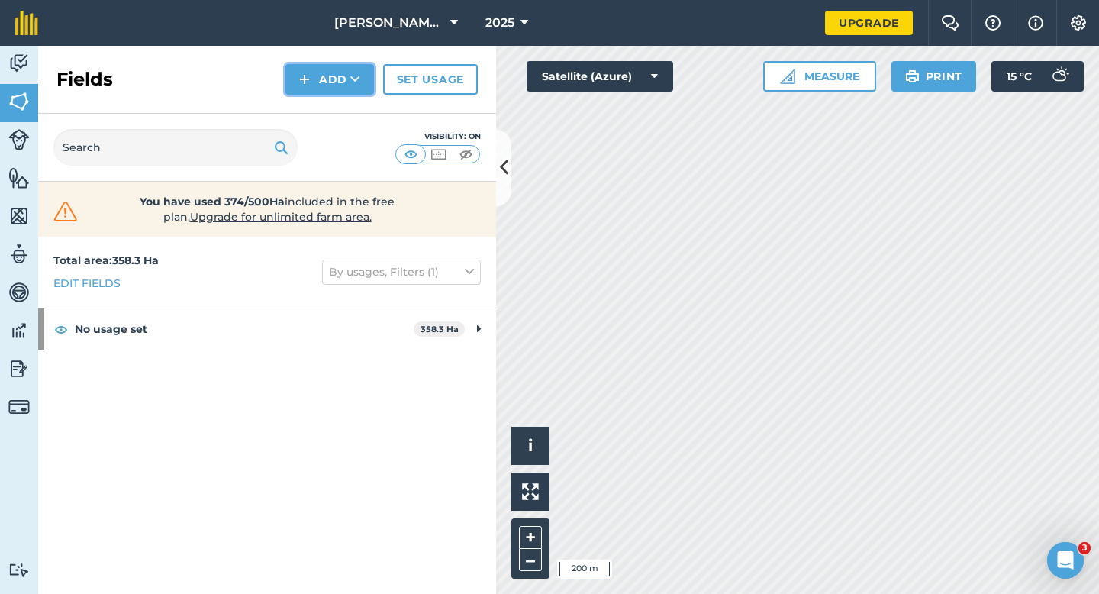
click at [329, 91] on button "Add" at bounding box center [330, 79] width 89 height 31
click at [329, 113] on link "Draw" at bounding box center [330, 114] width 84 height 34
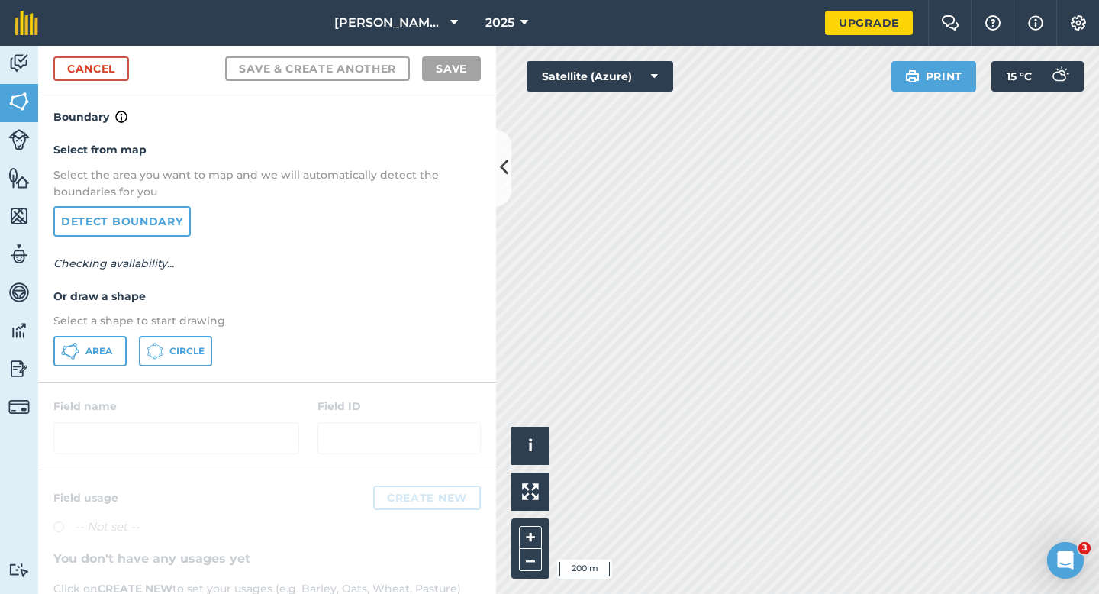
click at [69, 367] on div "Select from map Select the area you want to map and we will automatically detec…" at bounding box center [267, 253] width 458 height 255
click at [87, 347] on span "Area" at bounding box center [99, 351] width 27 height 12
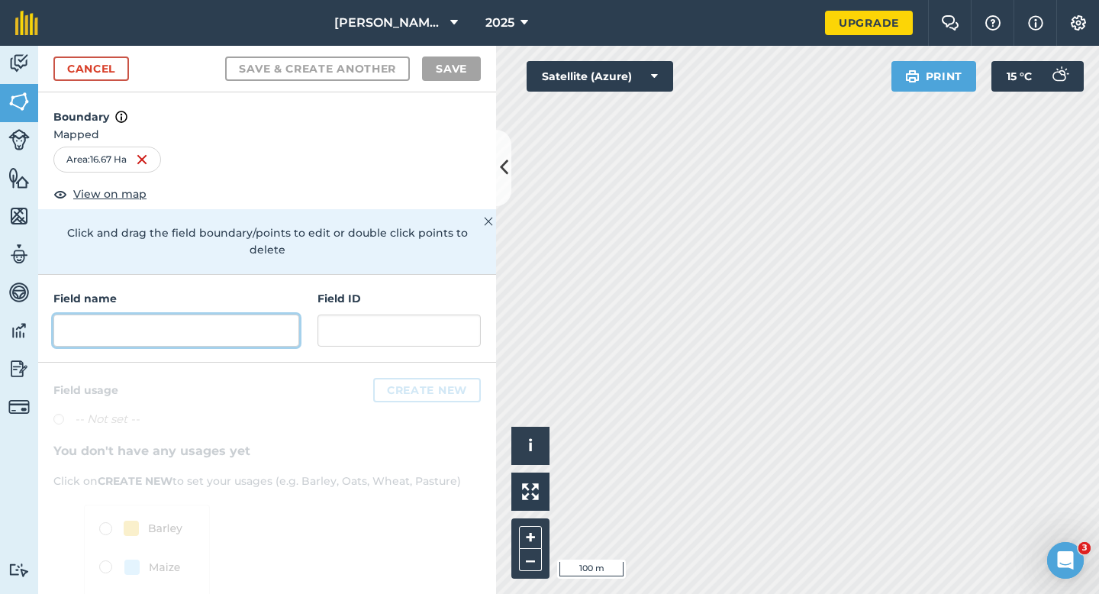
click at [165, 324] on input "text" at bounding box center [176, 331] width 246 height 32
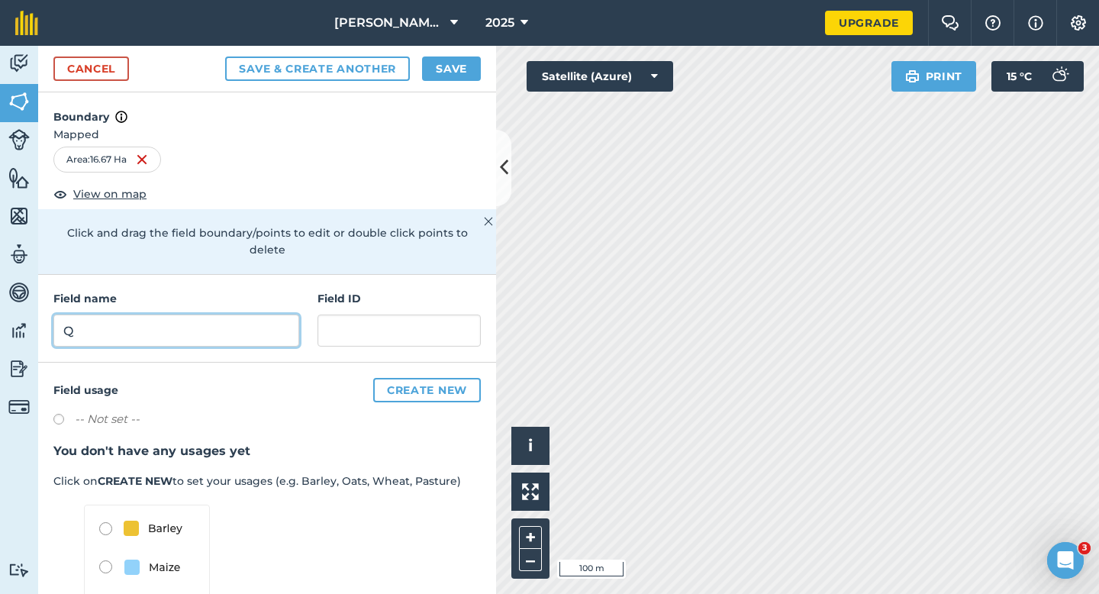
type input "Q"
click at [447, 63] on button "Save" at bounding box center [451, 69] width 59 height 24
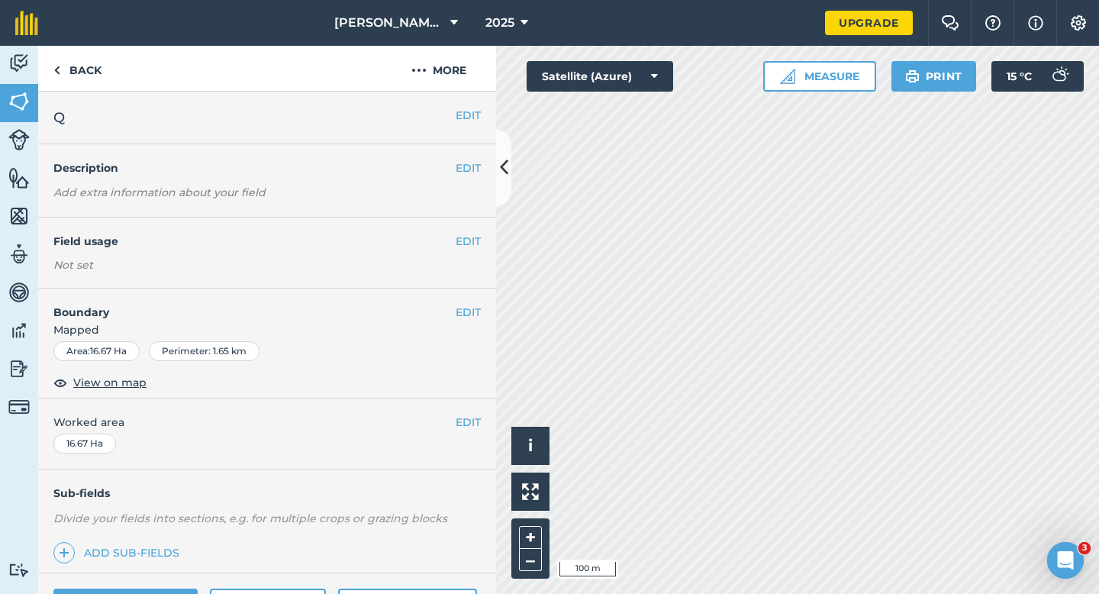
click at [460, 413] on div "EDIT Worked area 16.67 Ha" at bounding box center [267, 434] width 458 height 71
click at [468, 423] on button "EDIT" at bounding box center [468, 422] width 25 height 17
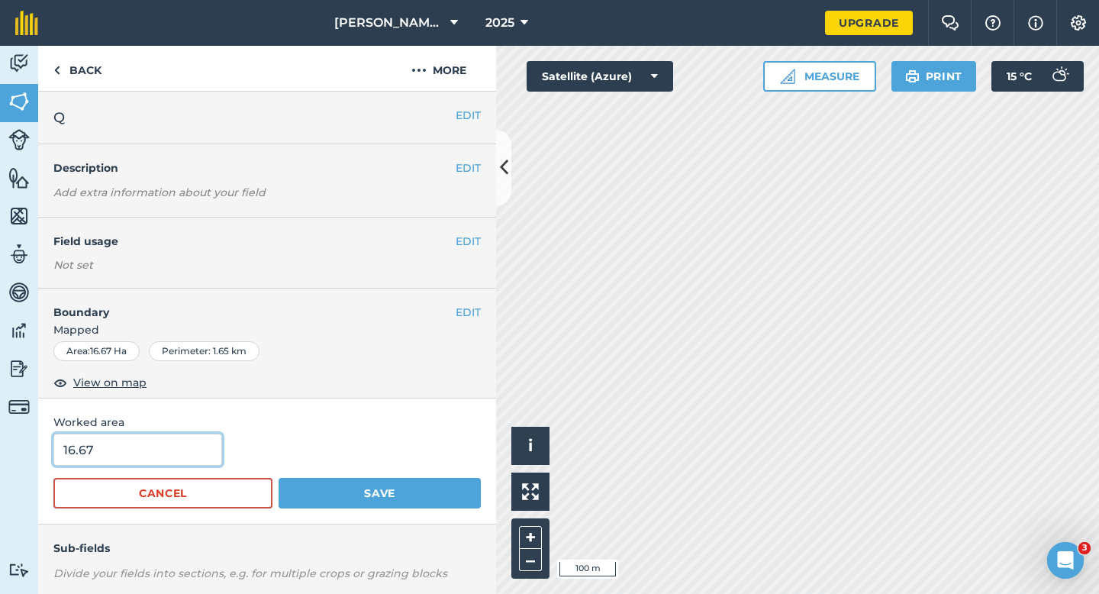
click at [141, 451] on input "16.67" at bounding box center [137, 450] width 169 height 32
type input "14.6"
click at [279, 478] on button "Save" at bounding box center [380, 493] width 202 height 31
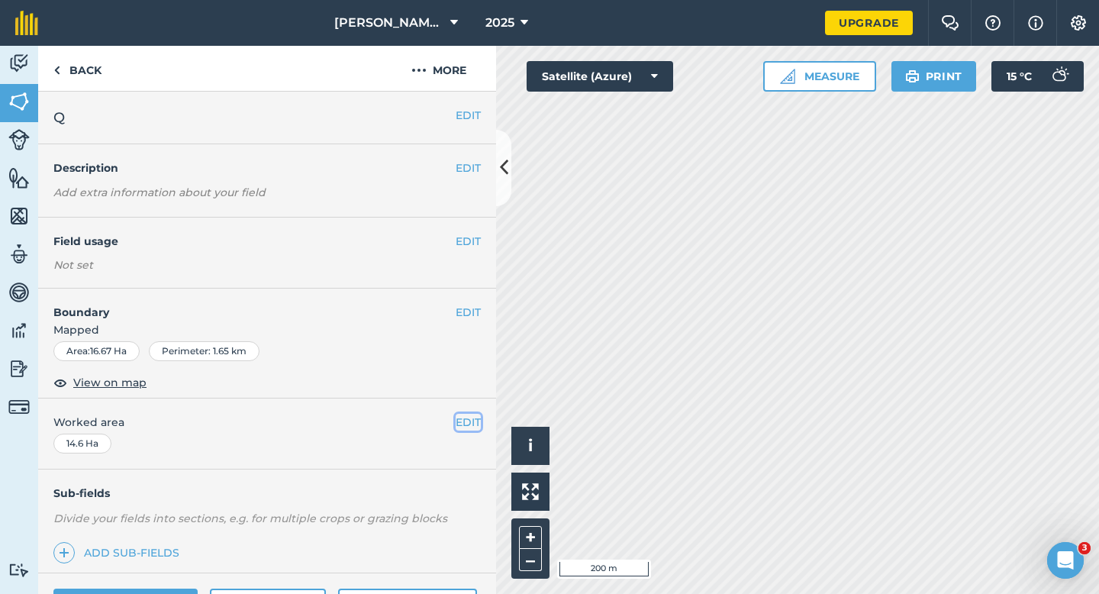
click at [470, 415] on button "EDIT" at bounding box center [468, 422] width 25 height 17
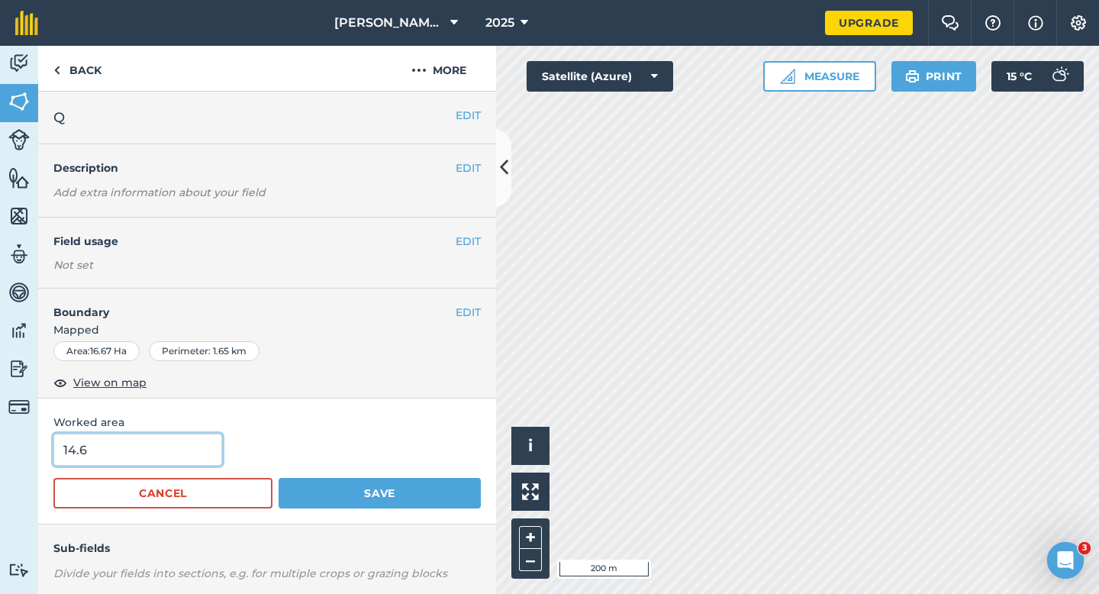
click at [102, 452] on input "14.6" at bounding box center [137, 450] width 169 height 32
type input "14"
click at [279, 478] on button "Save" at bounding box center [380, 493] width 202 height 31
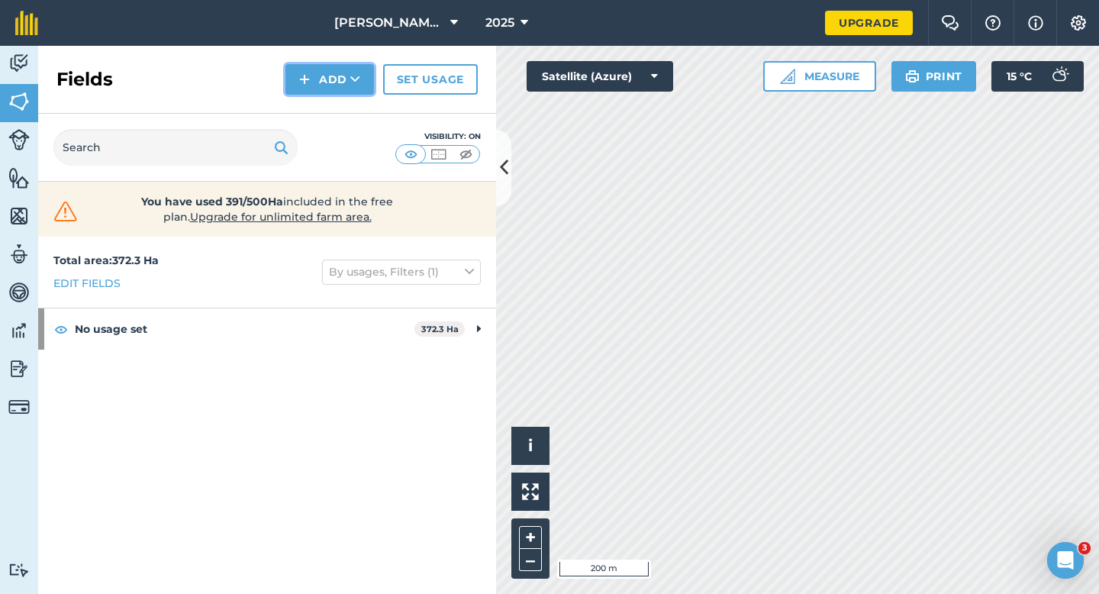
click at [322, 73] on button "Add" at bounding box center [330, 79] width 89 height 31
click at [322, 111] on link "Draw" at bounding box center [330, 114] width 84 height 34
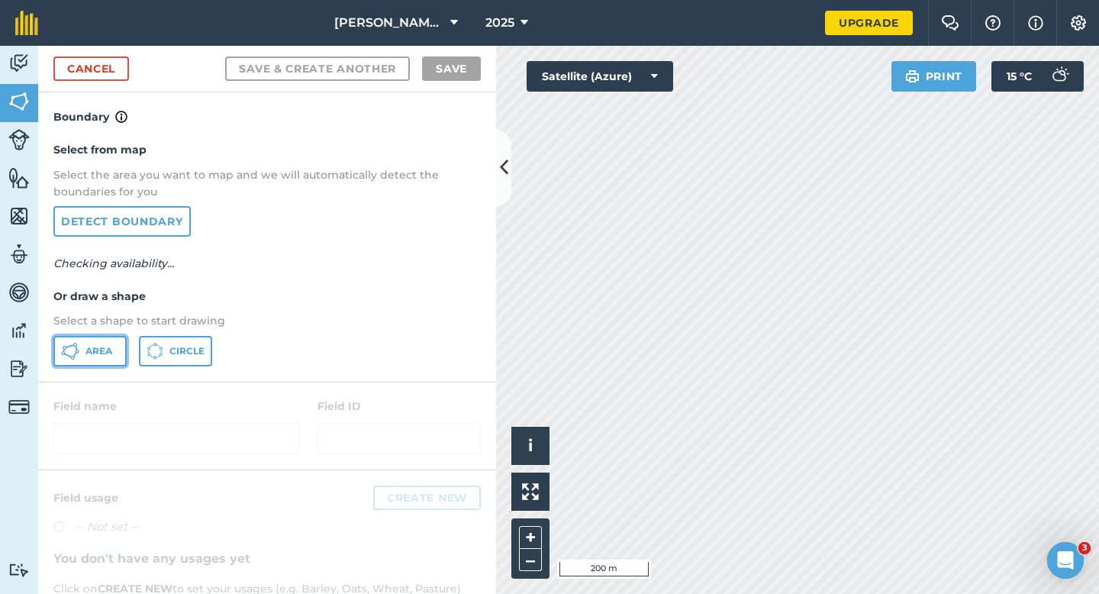
click at [98, 340] on button "Area" at bounding box center [89, 351] width 73 height 31
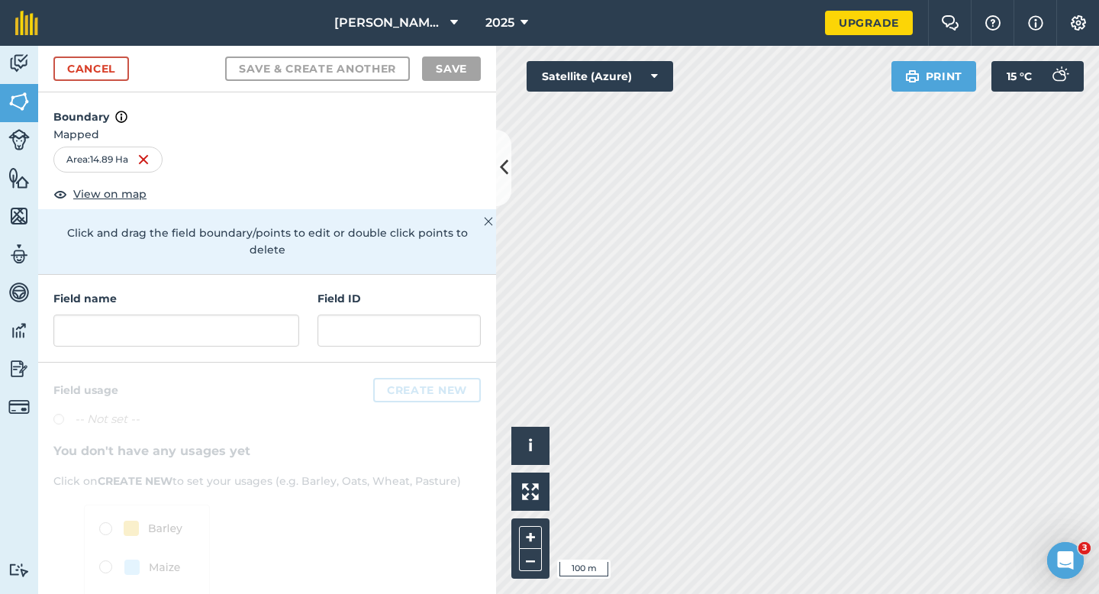
click at [207, 334] on div "Field name Field ID" at bounding box center [267, 319] width 458 height 88
click at [207, 315] on input "text" at bounding box center [176, 331] width 246 height 32
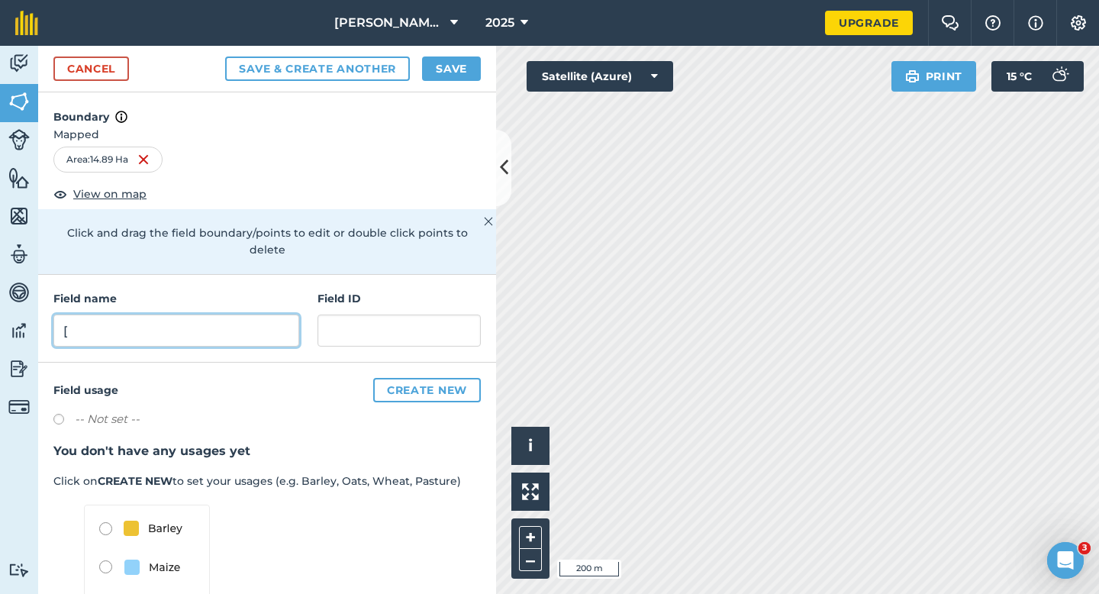
type input "["
click at [462, 376] on div "Activity Fields Livestock Features Maps Team Vehicles Data Reporting Billing Tu…" at bounding box center [549, 320] width 1099 height 548
click at [256, 315] on input "[" at bounding box center [176, 331] width 246 height 32
type input "R"
click at [431, 66] on button "Save" at bounding box center [451, 69] width 59 height 24
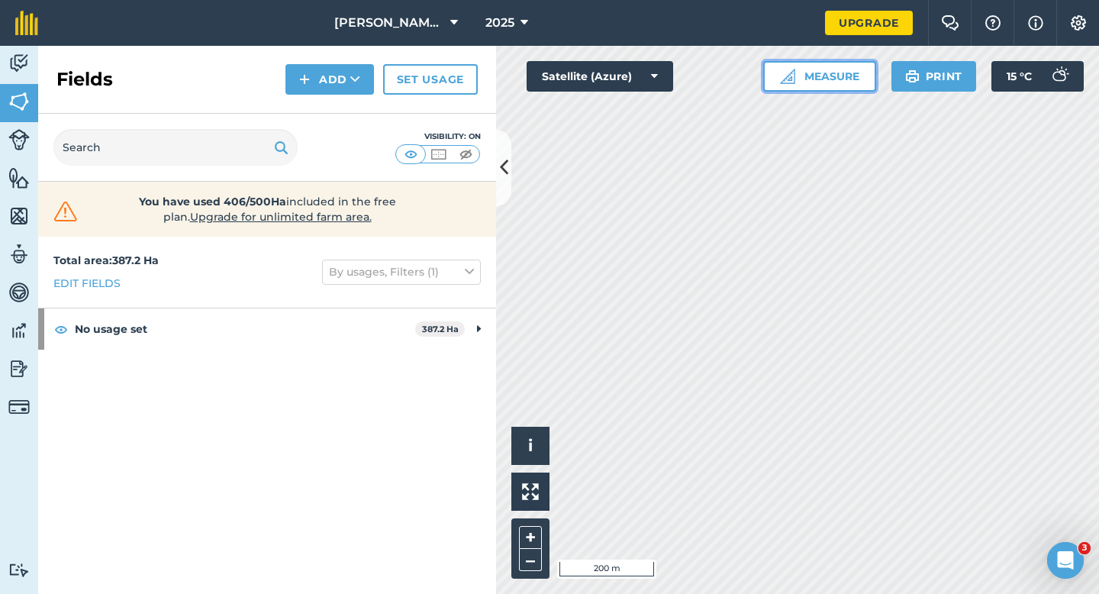
click at [821, 66] on button "Measure" at bounding box center [820, 76] width 113 height 31
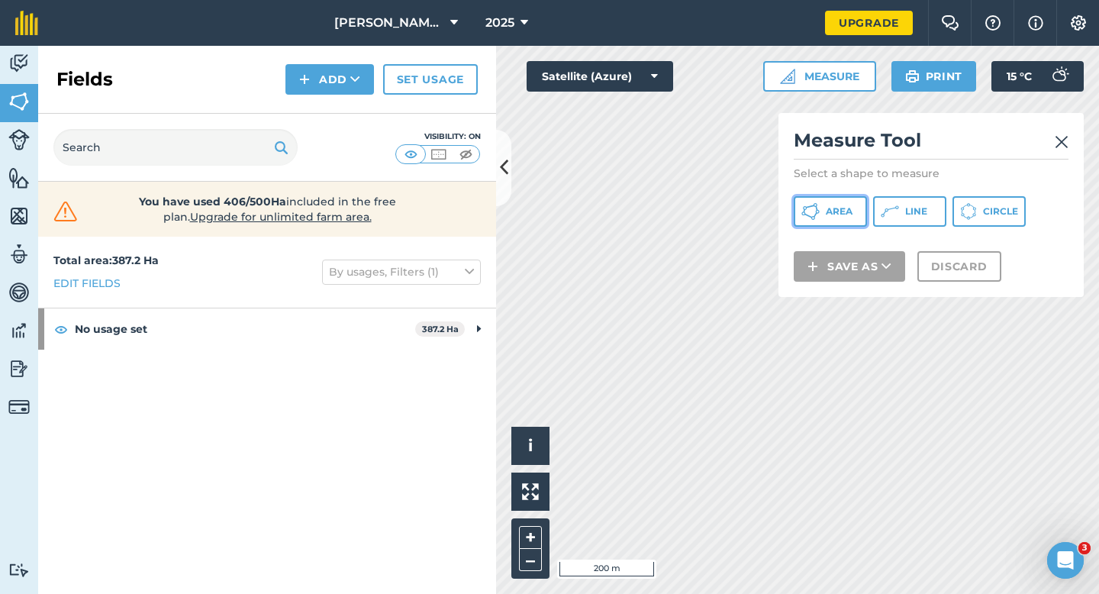
click at [838, 213] on span "Area" at bounding box center [839, 211] width 27 height 12
click at [1061, 143] on img at bounding box center [1062, 142] width 14 height 18
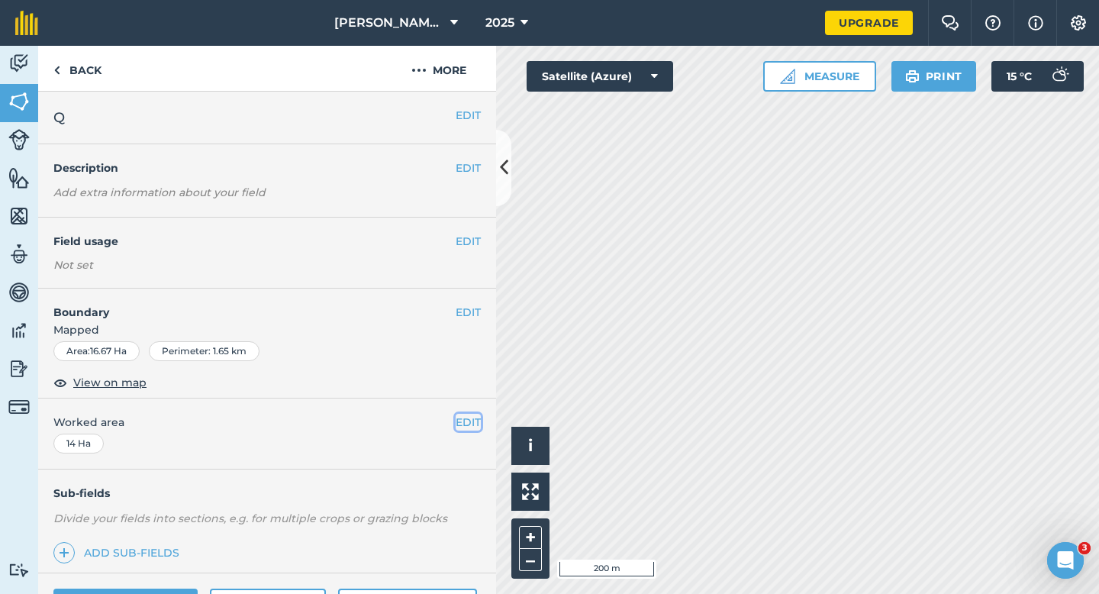
click at [467, 418] on button "EDIT" at bounding box center [468, 422] width 25 height 17
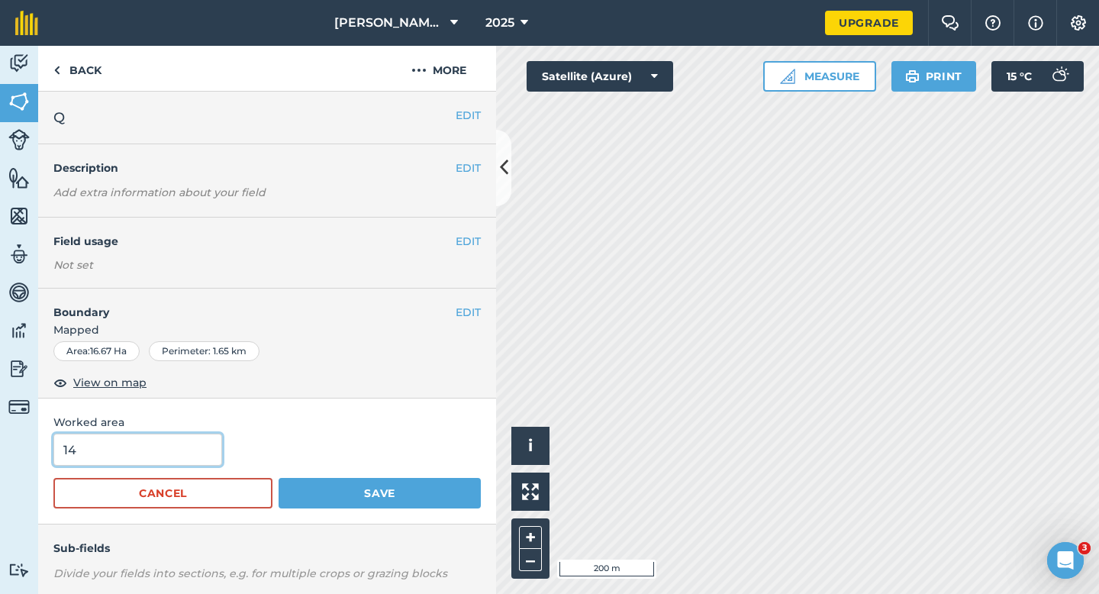
click at [162, 449] on input "14" at bounding box center [137, 450] width 169 height 32
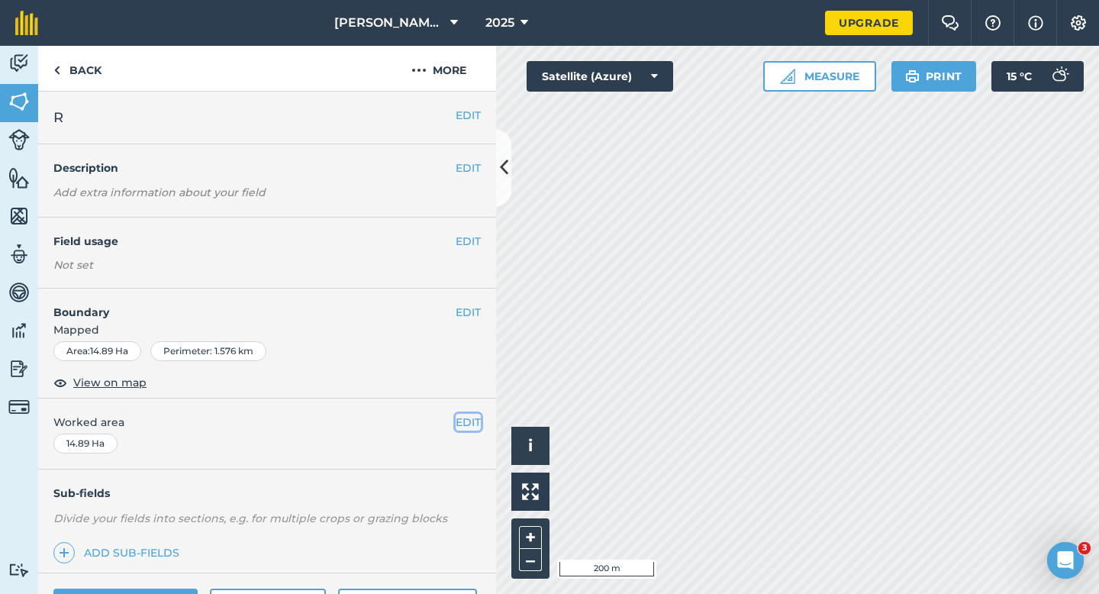
click at [466, 427] on button "EDIT" at bounding box center [468, 422] width 25 height 17
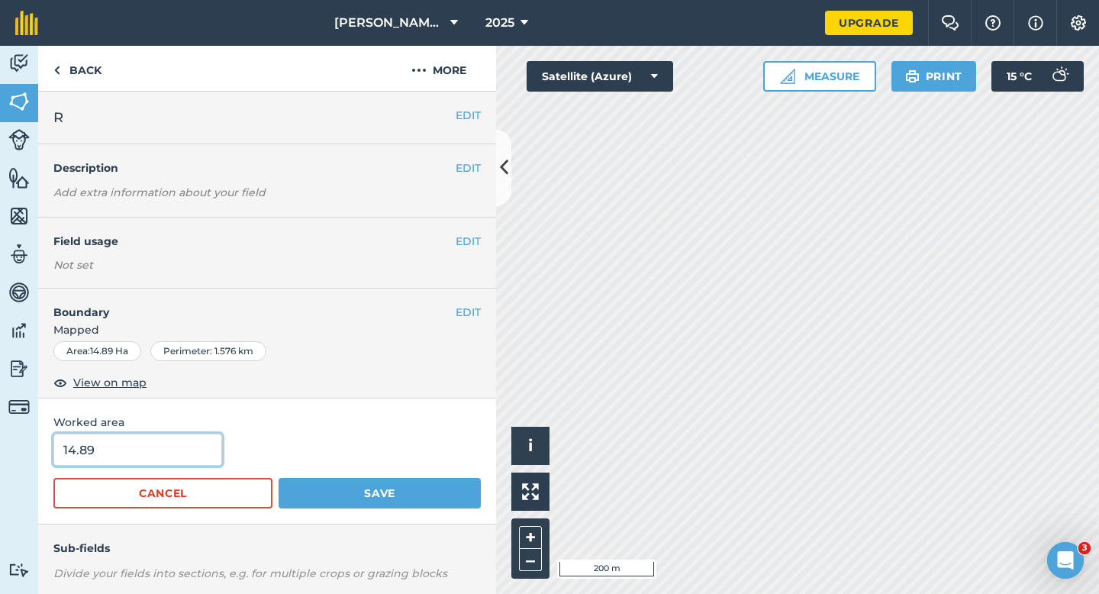
click at [124, 458] on input "14.89" at bounding box center [137, 450] width 169 height 32
type input "12.4"
click at [279, 478] on button "Save" at bounding box center [380, 493] width 202 height 31
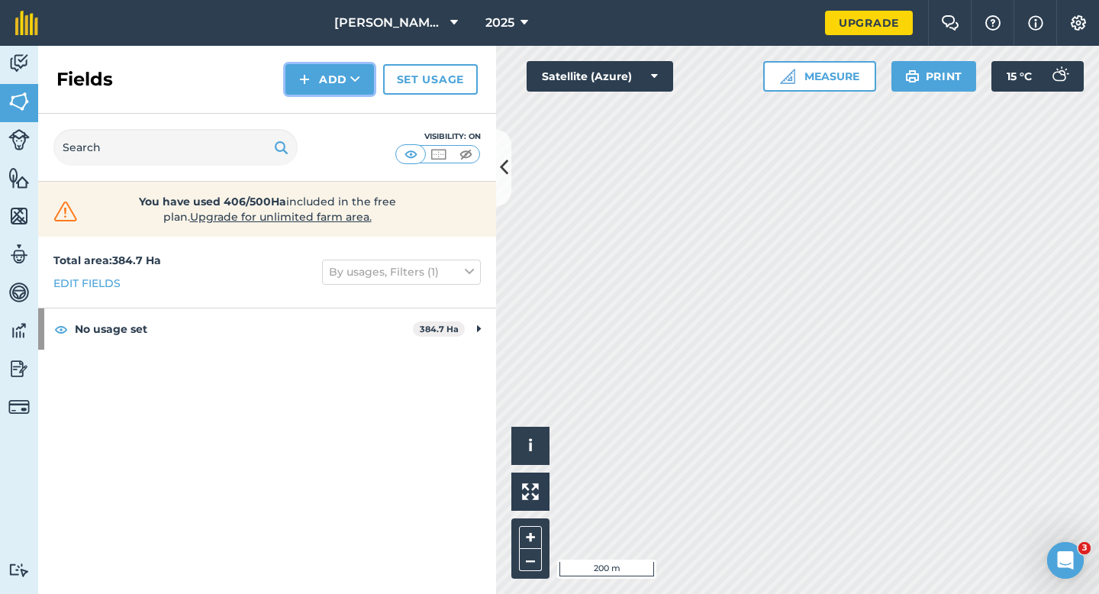
click at [331, 86] on button "Add" at bounding box center [330, 79] width 89 height 31
click at [334, 105] on link "Draw" at bounding box center [330, 114] width 84 height 34
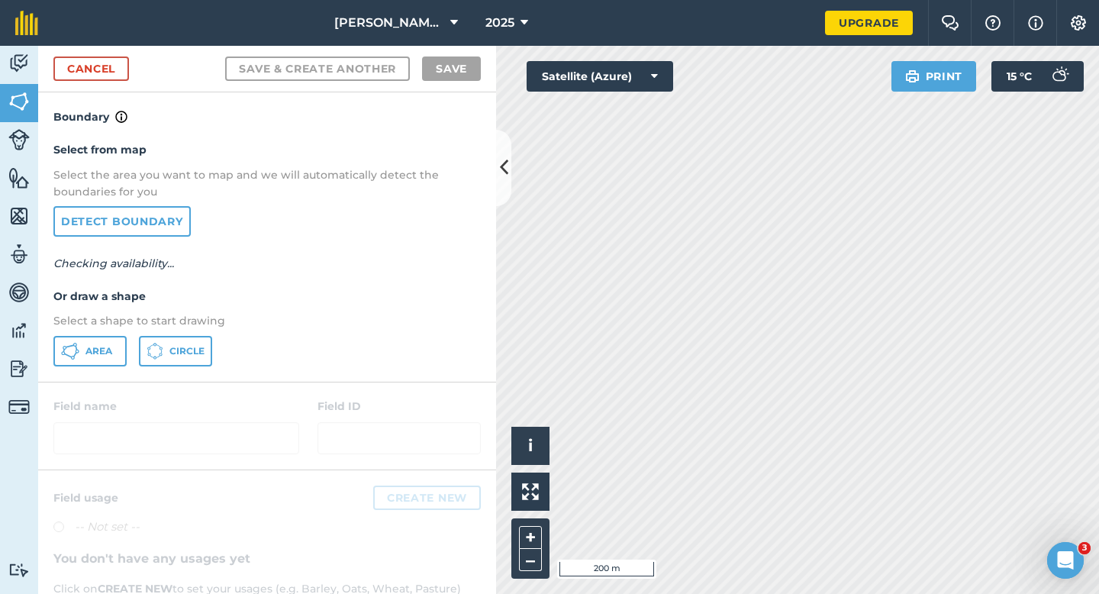
click at [86, 330] on div "Select from map Select the area you want to map and we will automatically detec…" at bounding box center [267, 253] width 458 height 255
click at [86, 336] on button "Area" at bounding box center [89, 351] width 73 height 31
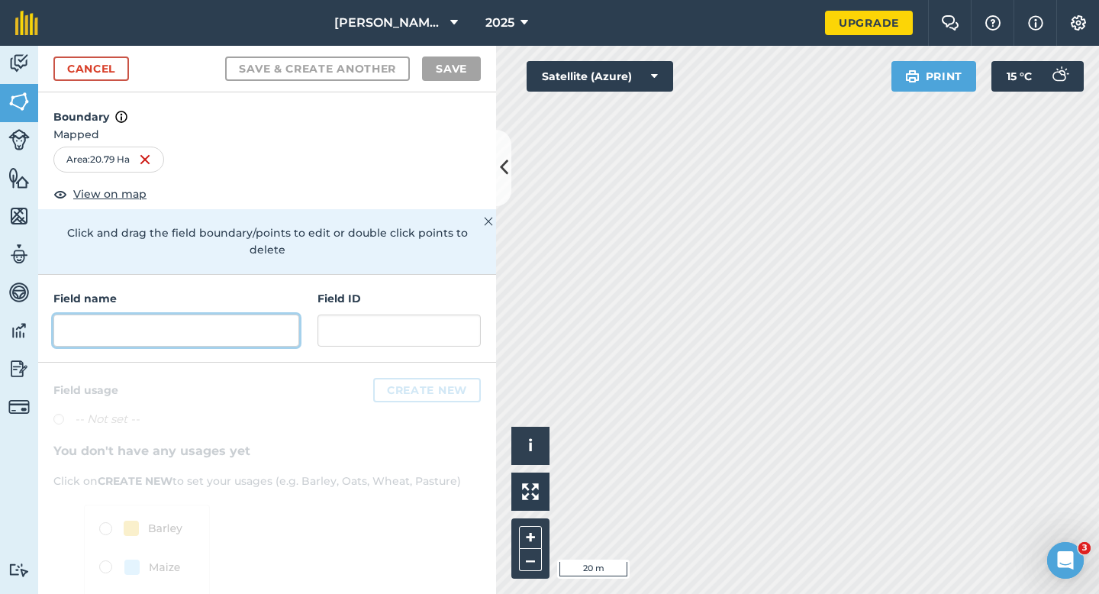
click at [257, 315] on input "text" at bounding box center [176, 331] width 246 height 32
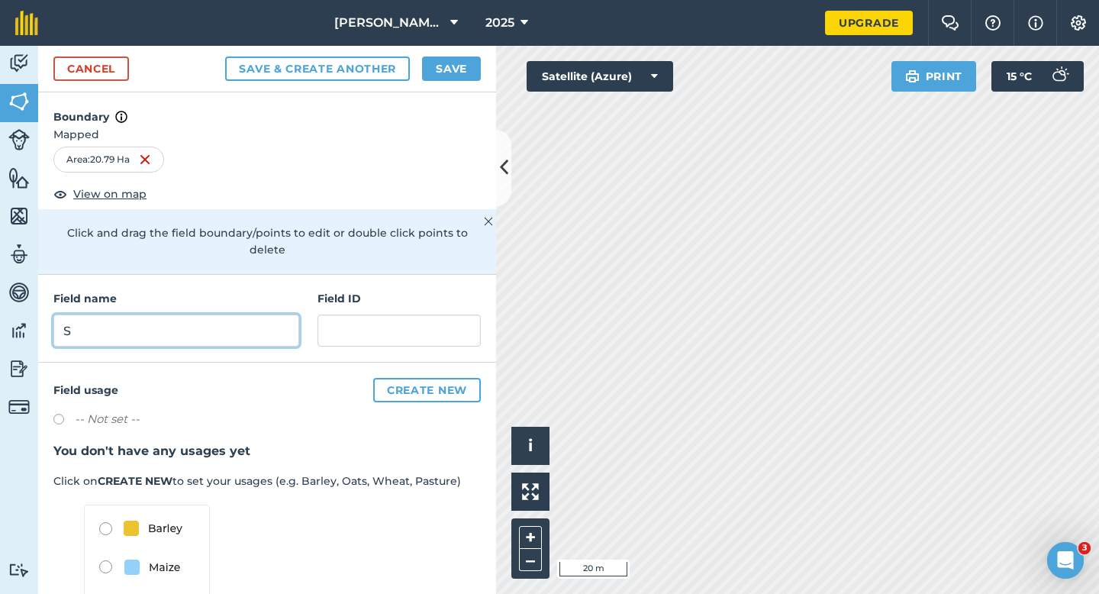
type input "S"
click at [448, 61] on button "Save" at bounding box center [451, 69] width 59 height 24
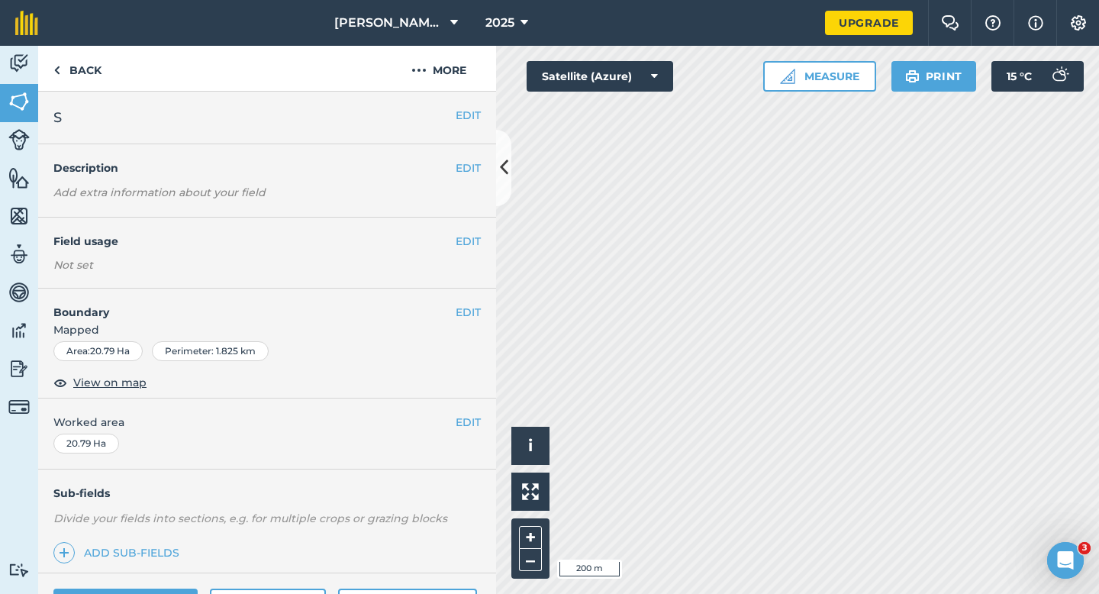
click at [476, 431] on div "EDIT Worked area 20.79 Ha" at bounding box center [267, 434] width 458 height 71
click at [473, 428] on button "EDIT" at bounding box center [468, 422] width 25 height 17
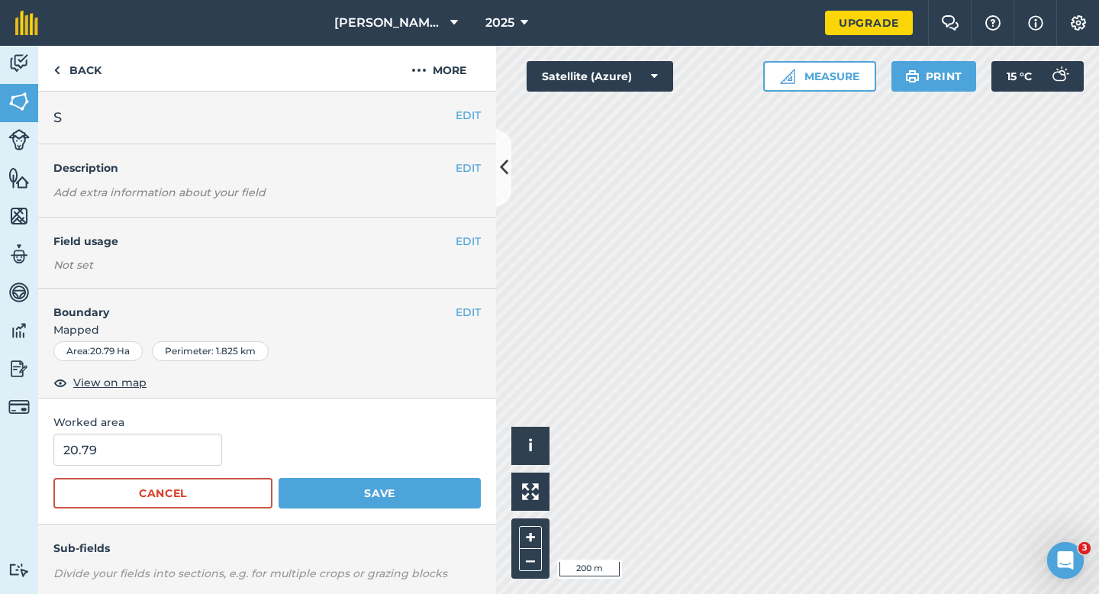
click at [119, 469] on form "20.79 Cancel Save" at bounding box center [267, 471] width 428 height 75
click at [119, 459] on input "20.79" at bounding box center [137, 450] width 169 height 32
type input "18.8"
click at [279, 478] on button "Save" at bounding box center [380, 493] width 202 height 31
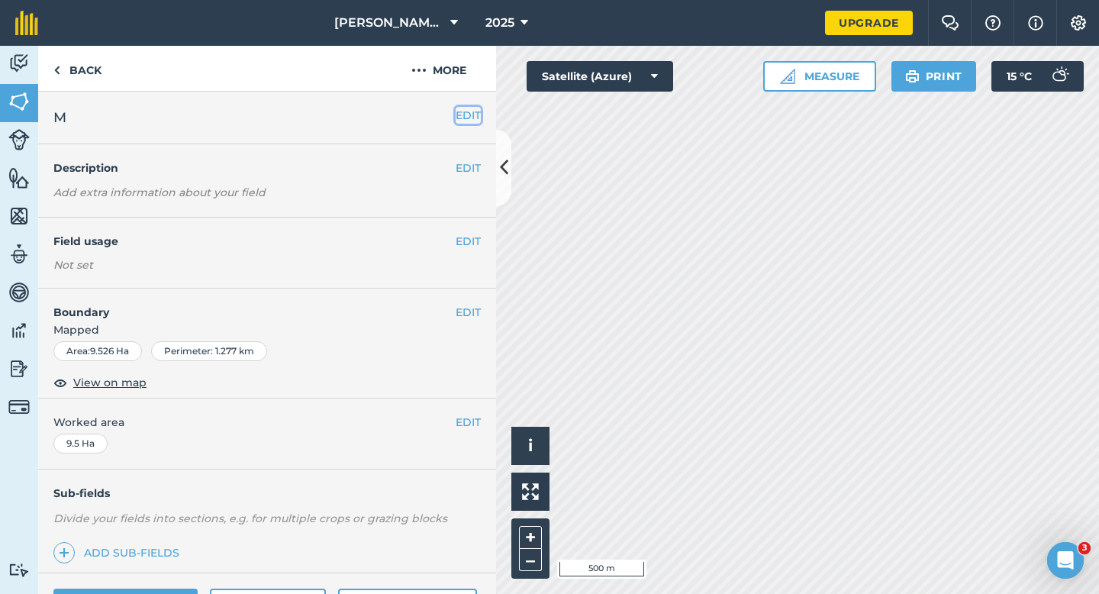
click at [467, 115] on button "EDIT" at bounding box center [468, 115] width 25 height 17
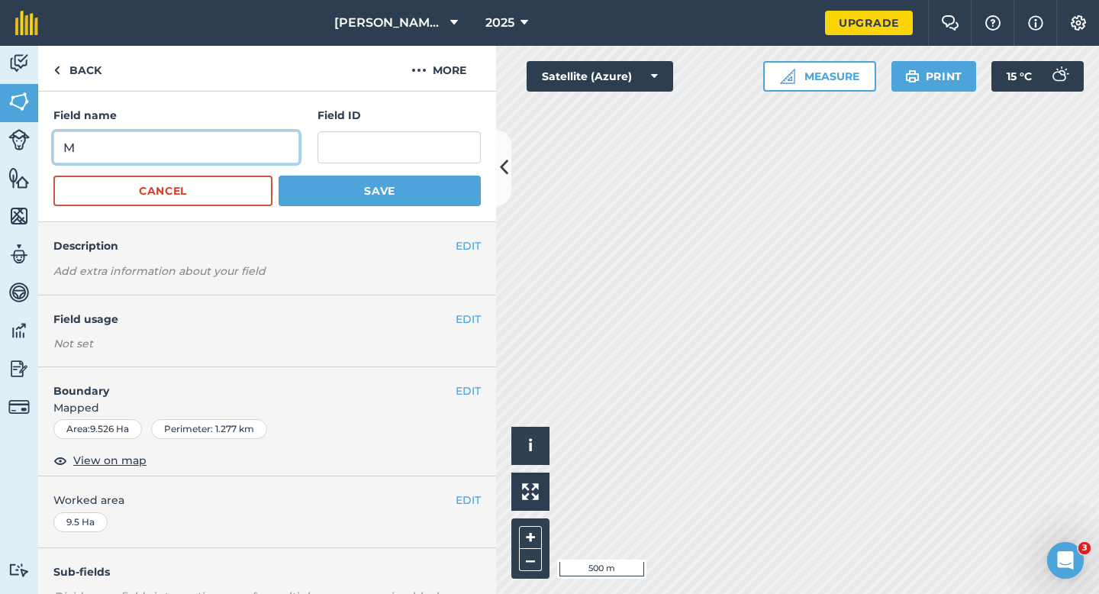
click at [202, 150] on input "M" at bounding box center [176, 147] width 246 height 32
type input "U"
click at [279, 176] on button "Save" at bounding box center [380, 191] width 202 height 31
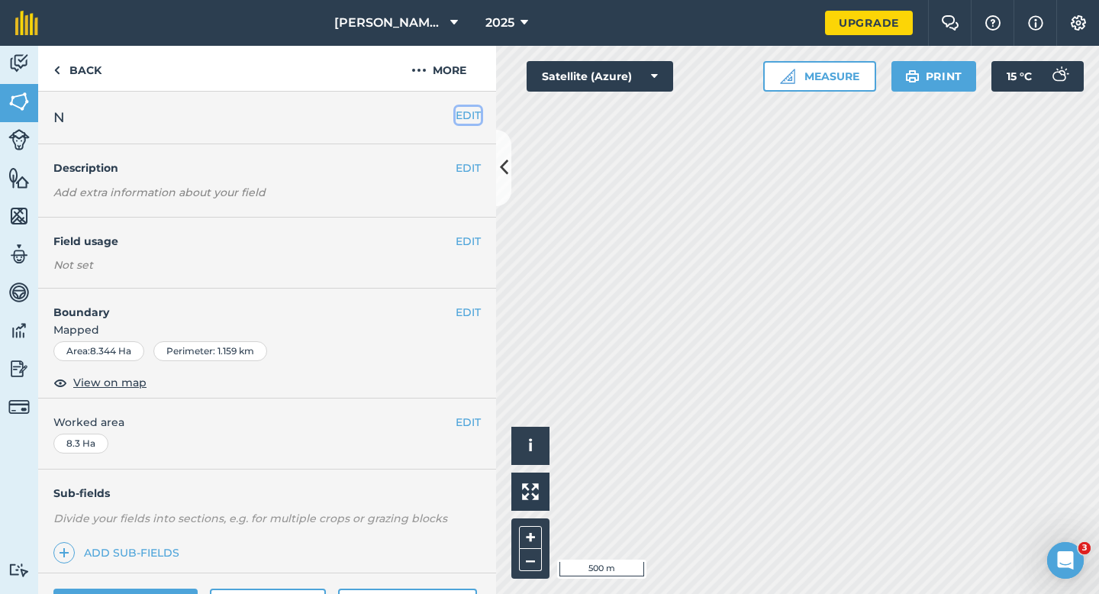
click at [474, 115] on button "EDIT" at bounding box center [468, 115] width 25 height 17
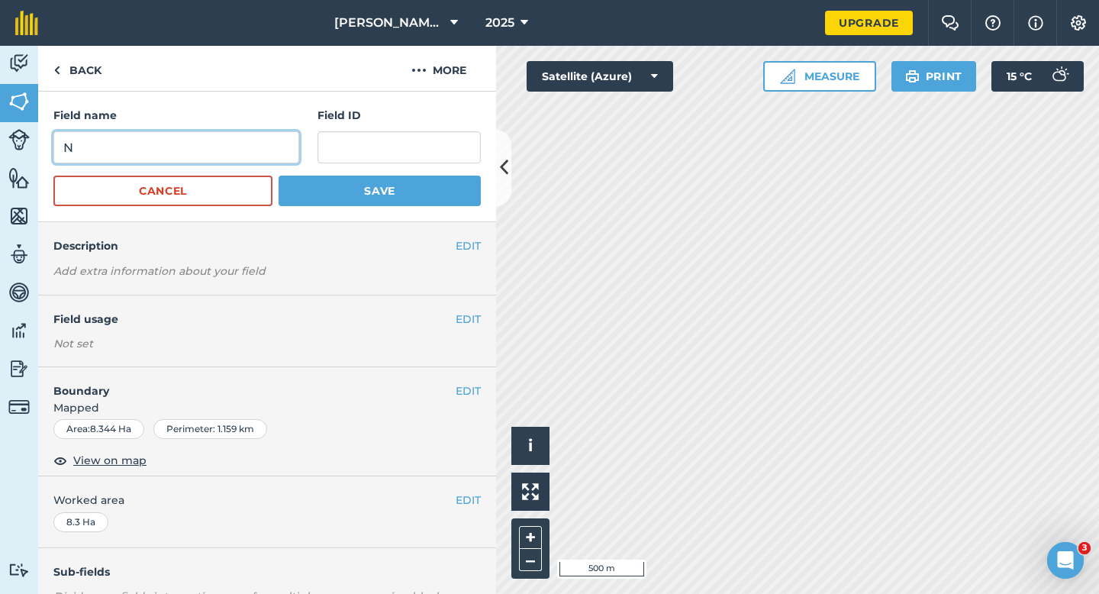
click at [231, 153] on input "N" at bounding box center [176, 147] width 246 height 32
type input "V"
click at [279, 176] on button "Save" at bounding box center [380, 191] width 202 height 31
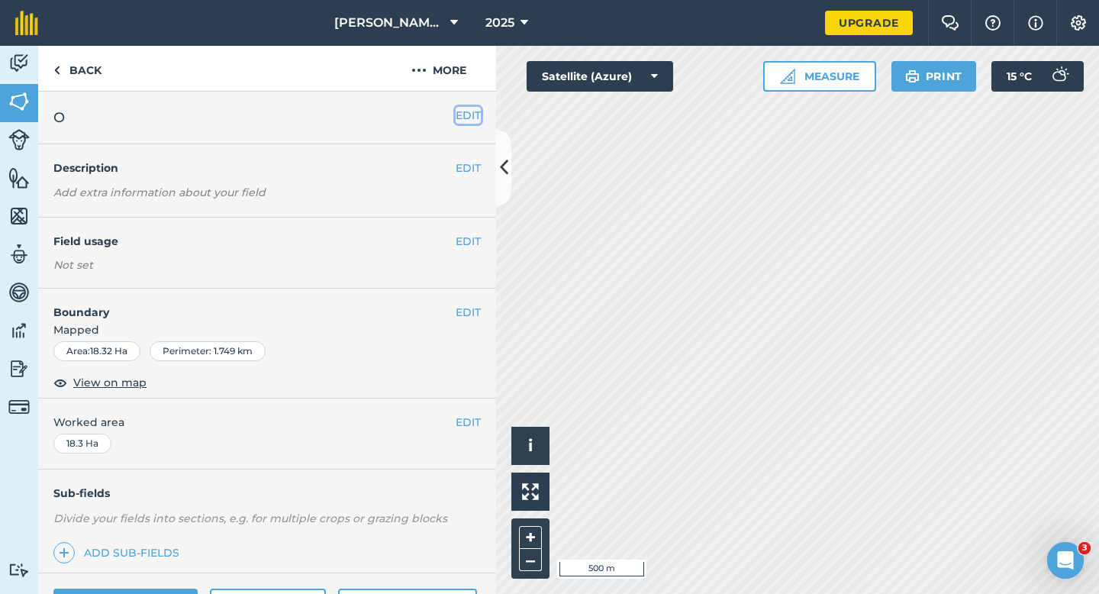
click at [468, 111] on button "EDIT" at bounding box center [468, 115] width 25 height 17
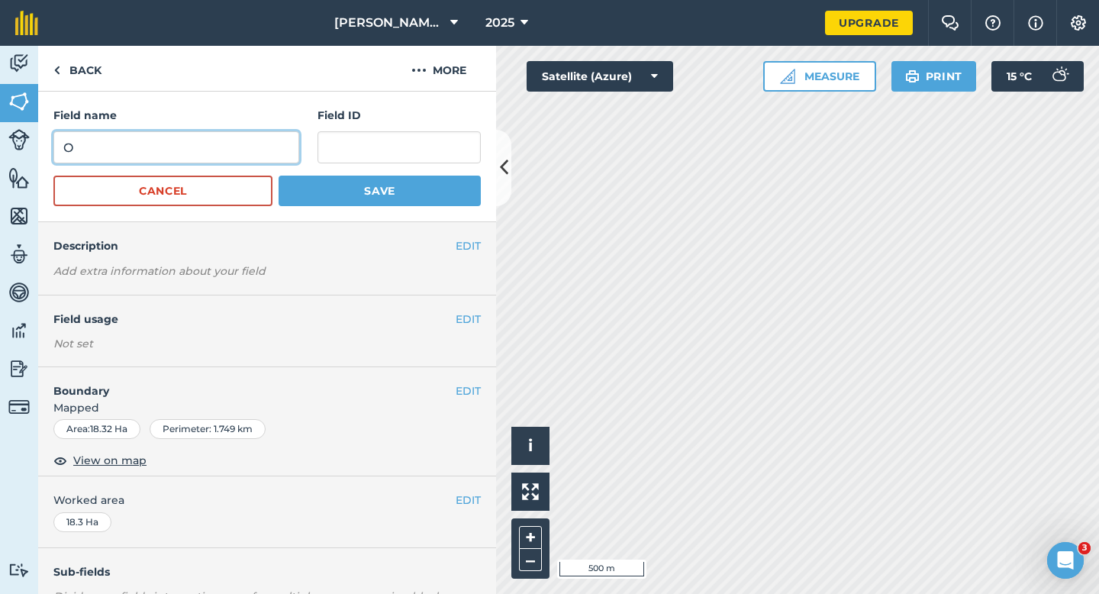
click at [202, 136] on input "O" at bounding box center [176, 147] width 246 height 32
type input "W"
click at [279, 176] on button "Save" at bounding box center [380, 191] width 202 height 31
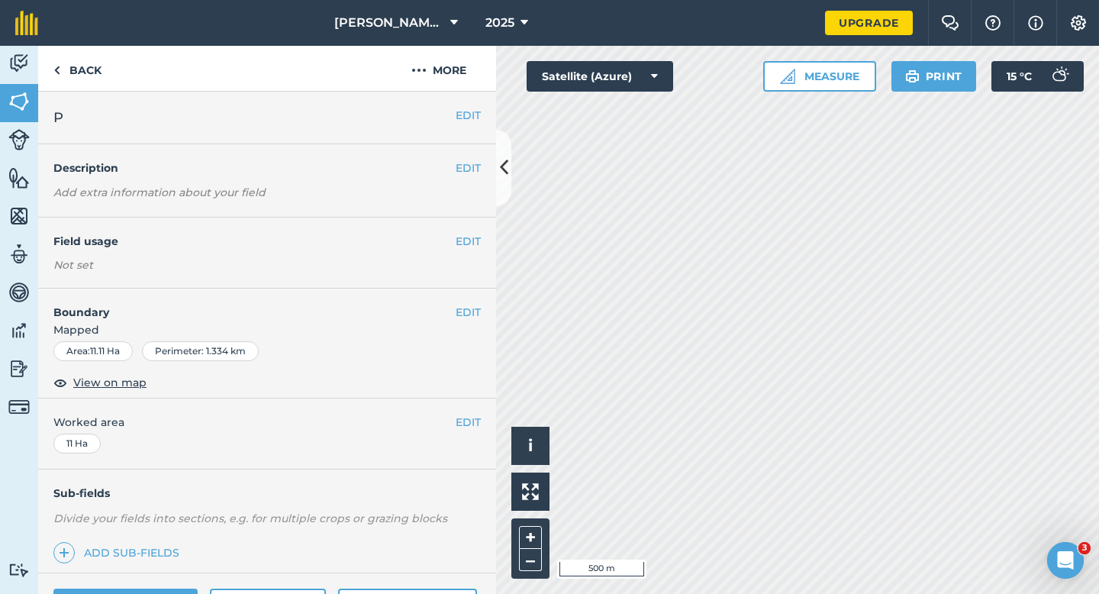
click at [476, 124] on div "EDIT P" at bounding box center [267, 118] width 458 height 53
click at [476, 118] on button "EDIT" at bounding box center [468, 115] width 25 height 17
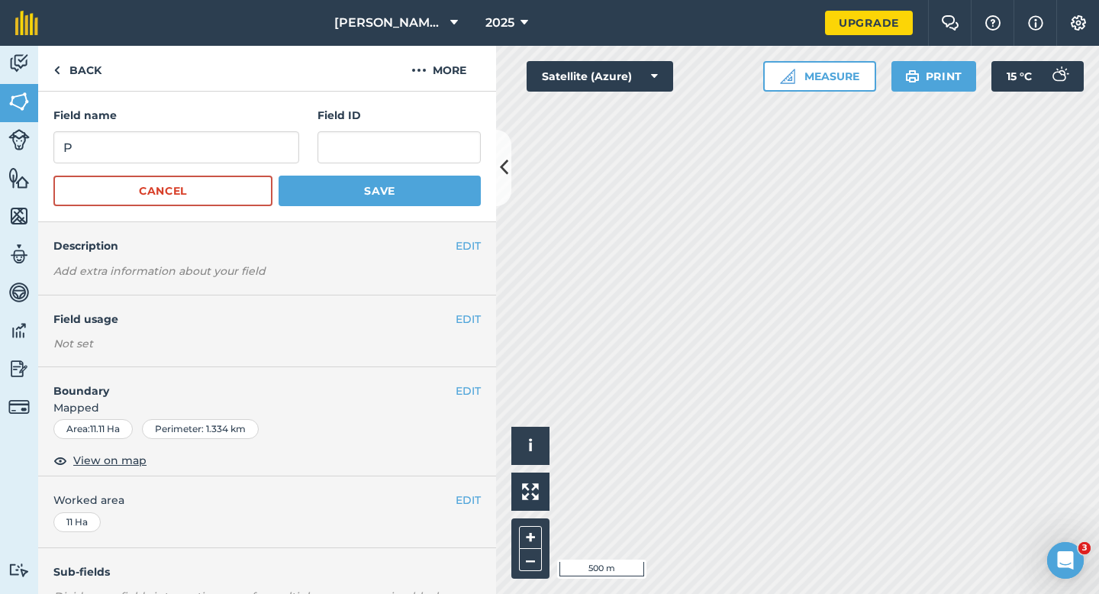
click at [163, 170] on form "Field name P Field ID Cancel Save" at bounding box center [267, 156] width 428 height 99
click at [163, 153] on input "P" at bounding box center [176, 147] width 246 height 32
type input "X"
click at [279, 176] on button "Save" at bounding box center [380, 191] width 202 height 31
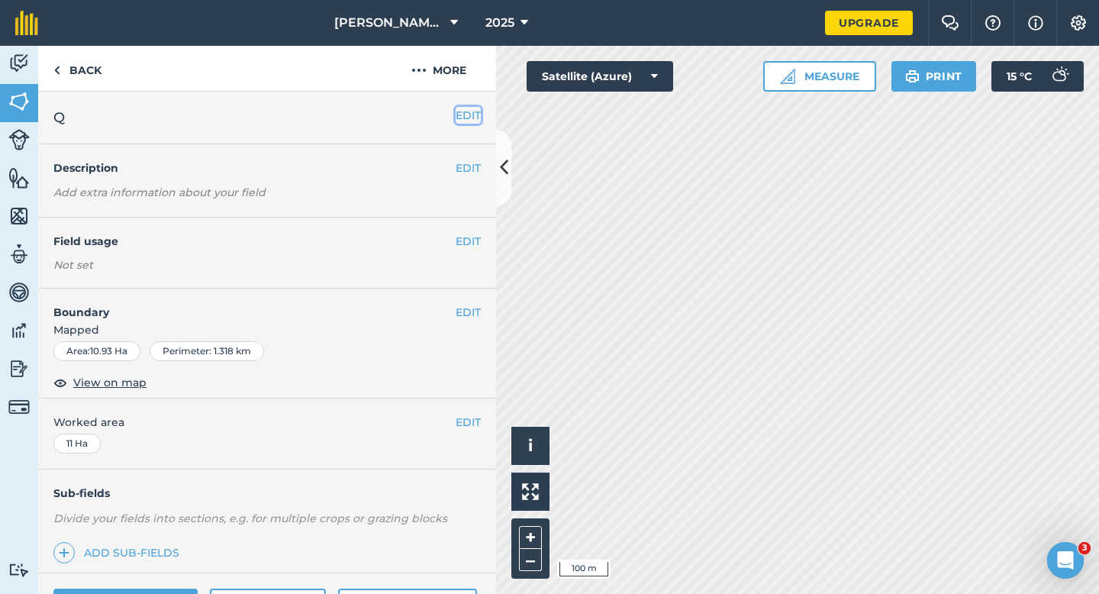
click at [471, 119] on button "EDIT" at bounding box center [468, 115] width 25 height 17
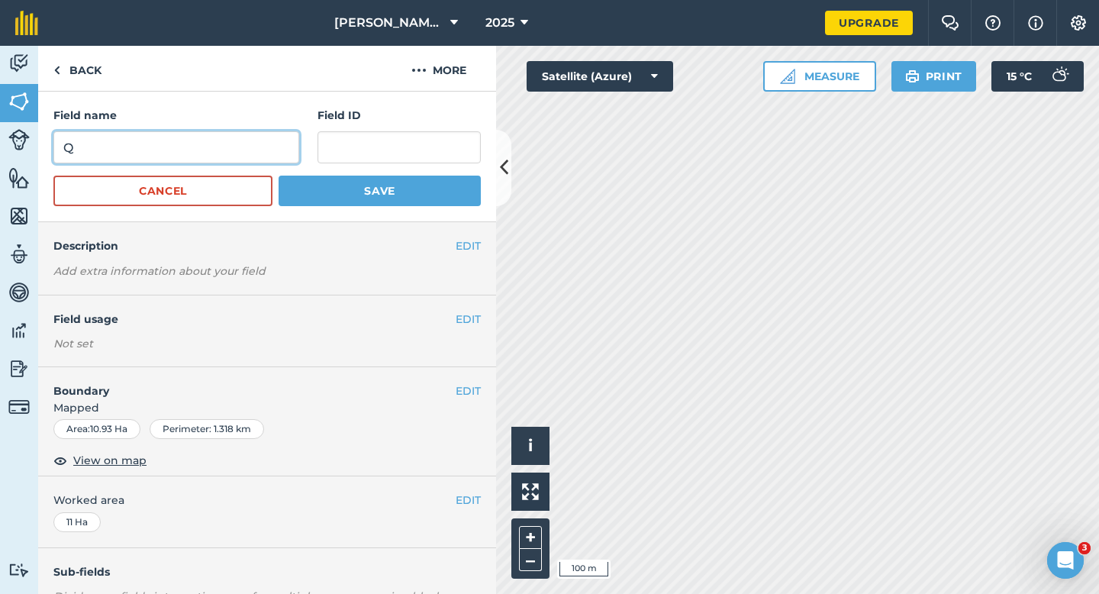
click at [273, 147] on input "Q" at bounding box center [176, 147] width 246 height 32
type input "H"
type input "Y"
click at [279, 176] on button "Save" at bounding box center [380, 191] width 202 height 31
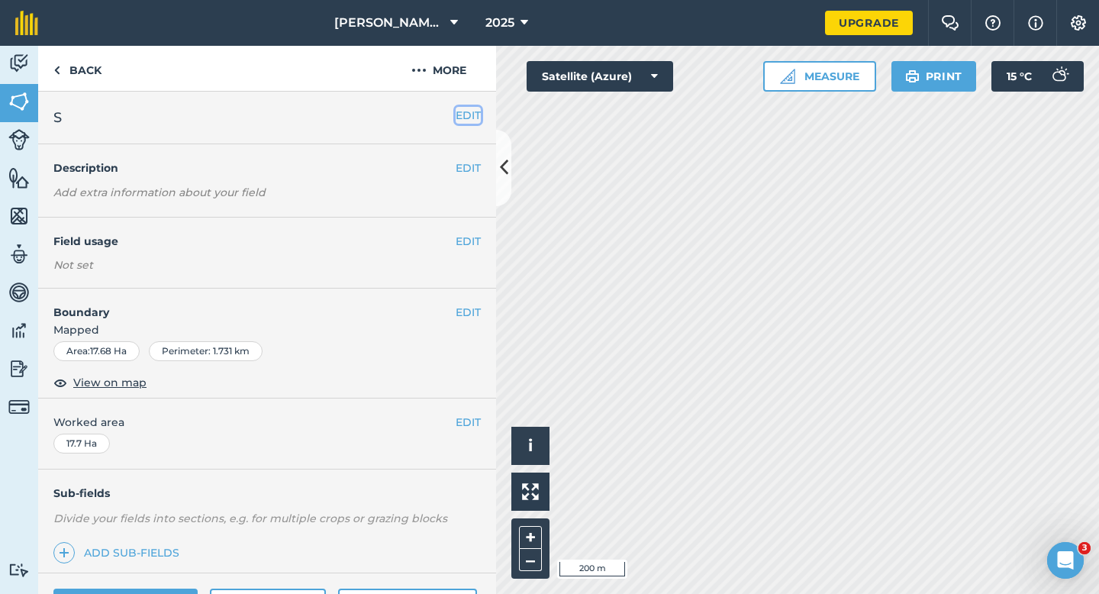
click at [470, 121] on button "EDIT" at bounding box center [468, 115] width 25 height 17
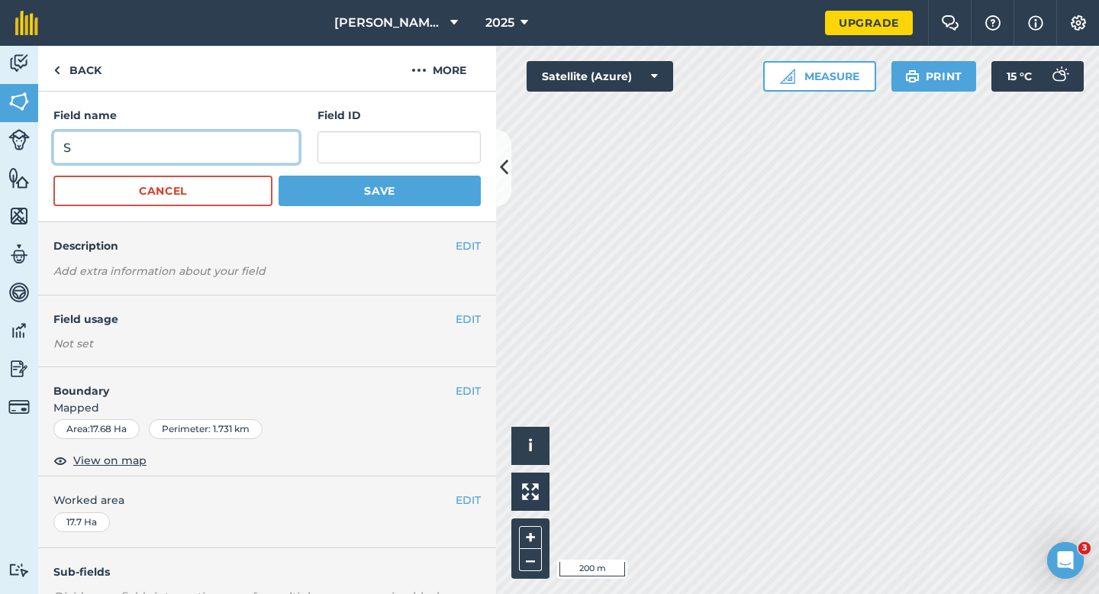
click at [291, 155] on input "S" at bounding box center [176, 147] width 246 height 32
type input "Z"
click at [279, 176] on button "Save" at bounding box center [380, 191] width 202 height 31
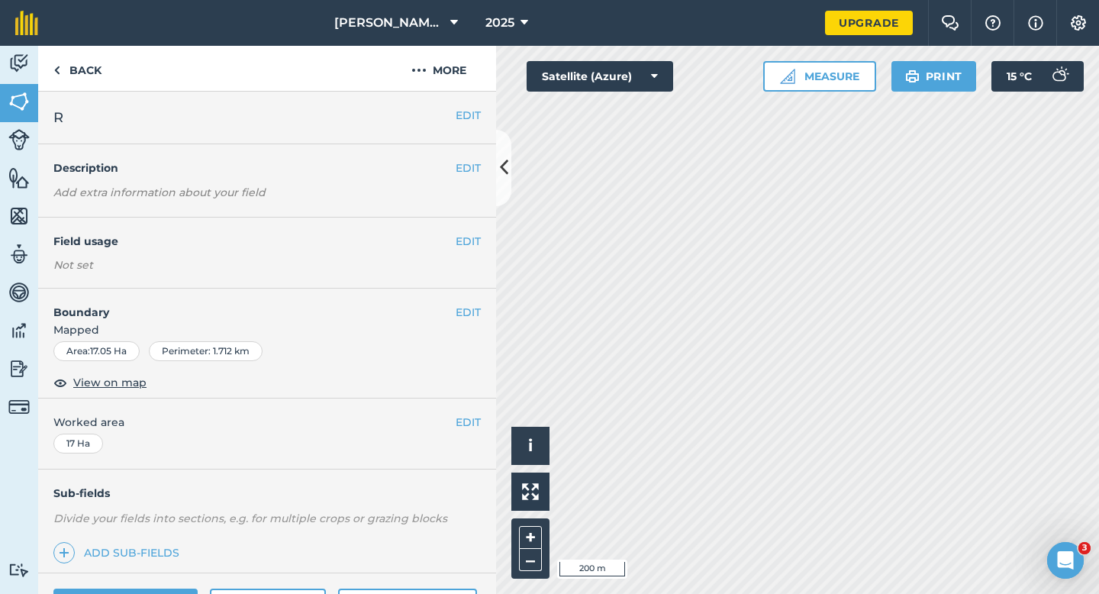
click at [460, 101] on div "EDIT R" at bounding box center [267, 118] width 458 height 53
click at [462, 108] on button "EDIT" at bounding box center [468, 115] width 25 height 17
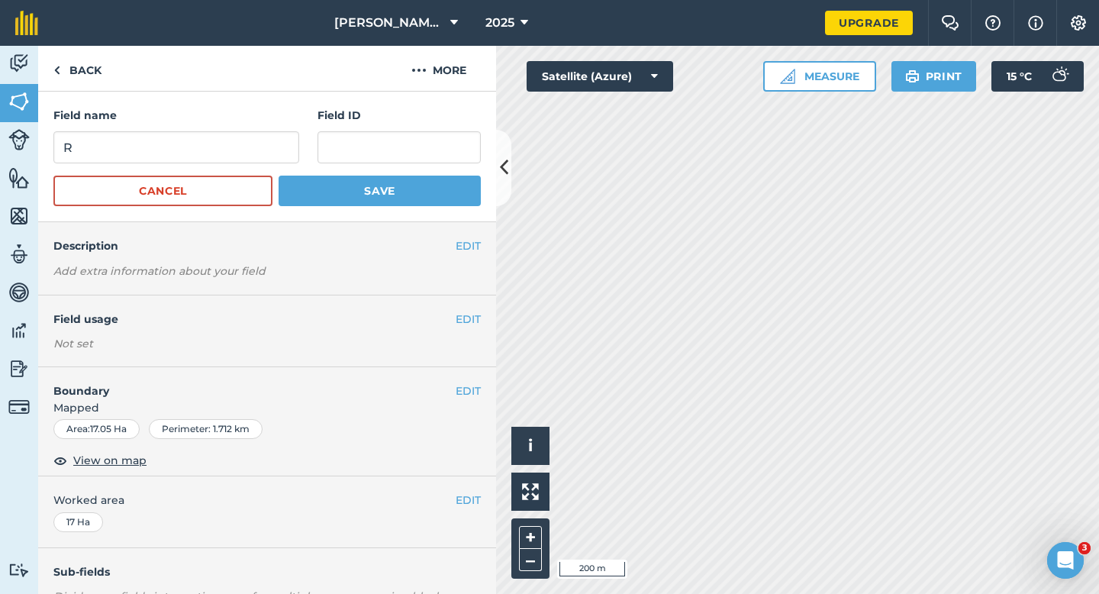
click at [283, 126] on div "Field name R" at bounding box center [176, 135] width 246 height 57
click at [283, 139] on input "R" at bounding box center [176, 147] width 246 height 32
type input "ZA"
click at [279, 176] on button "Save" at bounding box center [380, 191] width 202 height 31
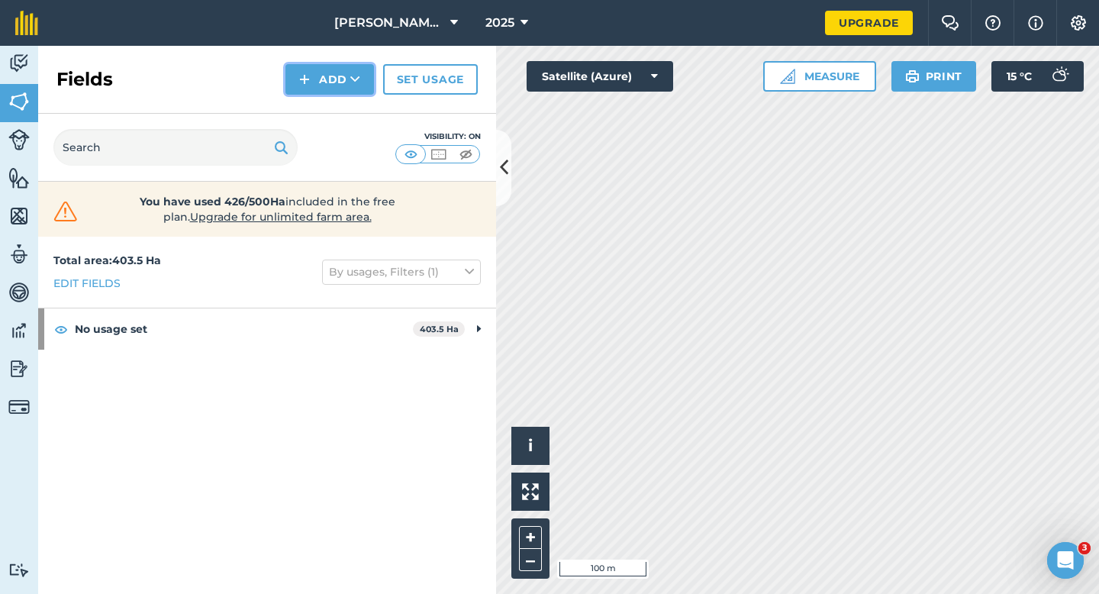
click at [308, 76] on img at bounding box center [304, 79] width 11 height 18
click at [318, 107] on link "Draw" at bounding box center [330, 114] width 84 height 34
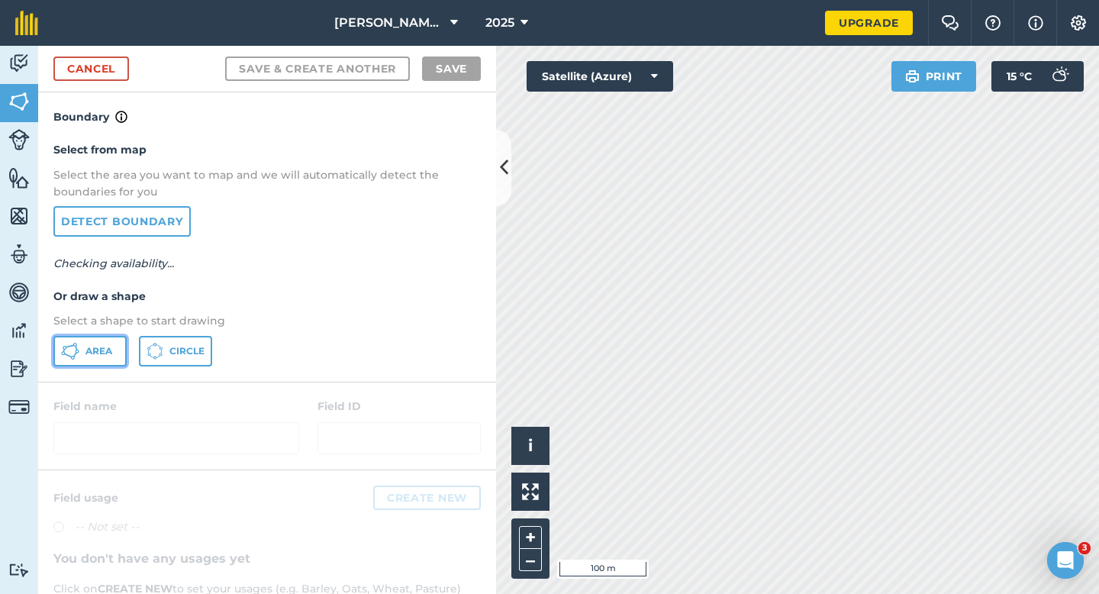
click at [120, 340] on button "Area" at bounding box center [89, 351] width 73 height 31
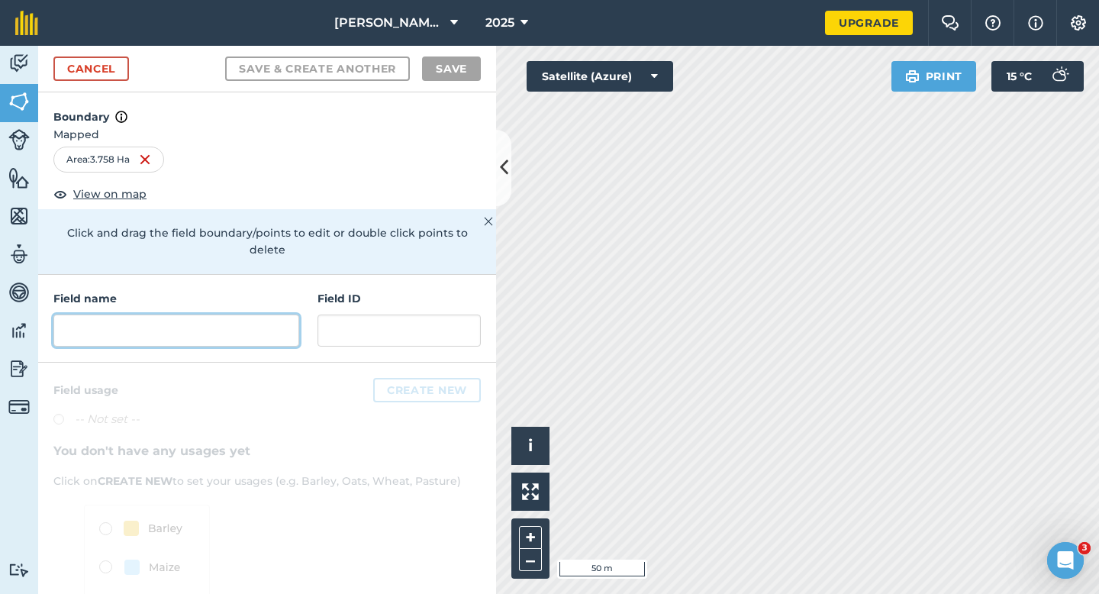
click at [253, 325] on input "text" at bounding box center [176, 331] width 246 height 32
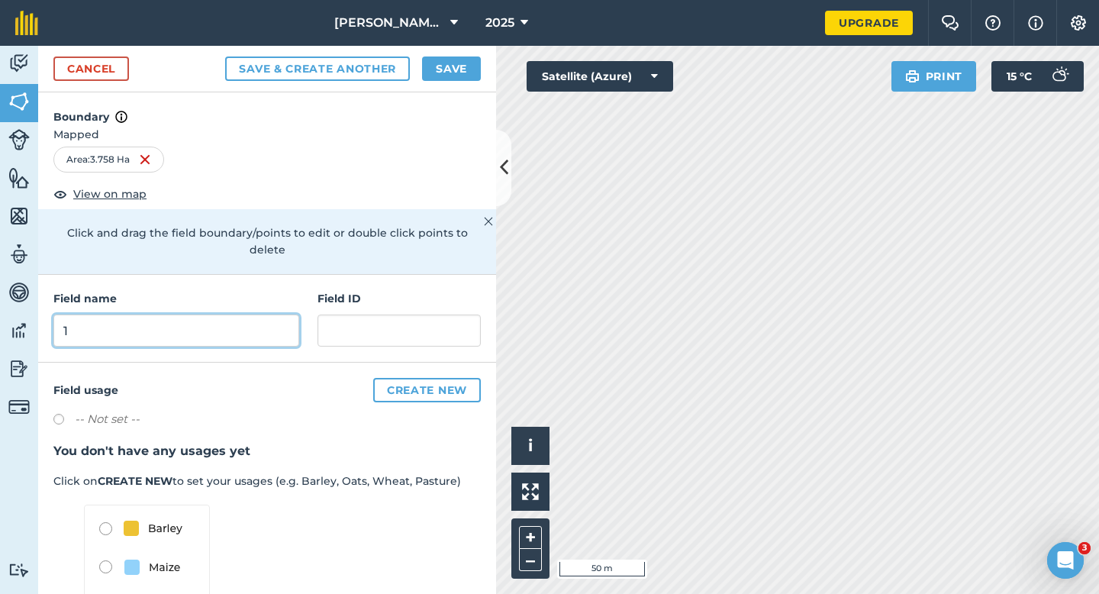
type input "1"
click at [474, 79] on button "Save" at bounding box center [451, 69] width 59 height 24
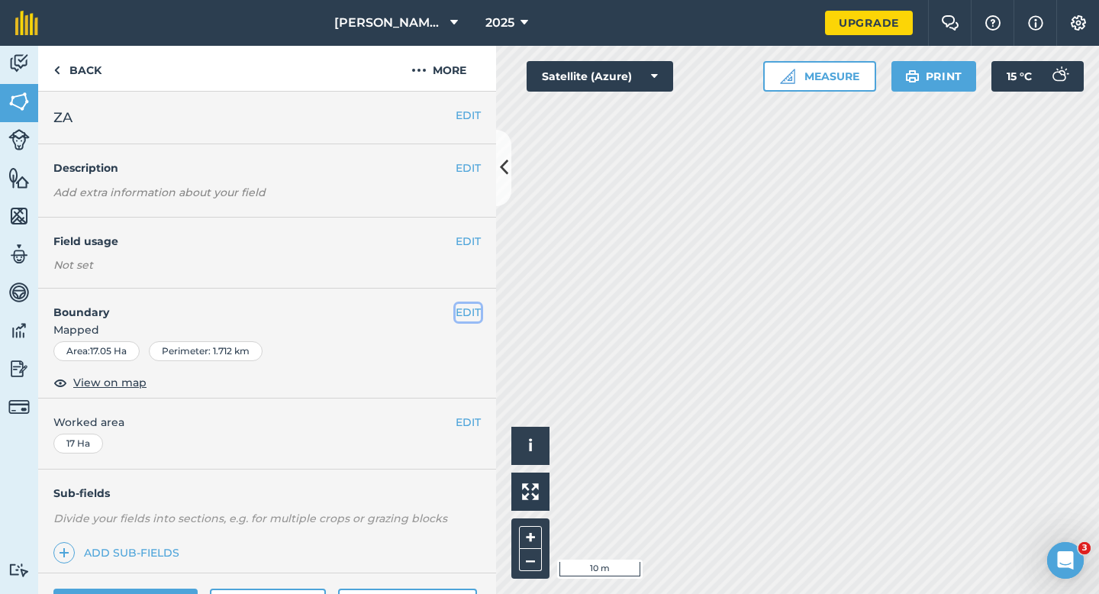
click at [474, 317] on button "EDIT" at bounding box center [468, 312] width 25 height 17
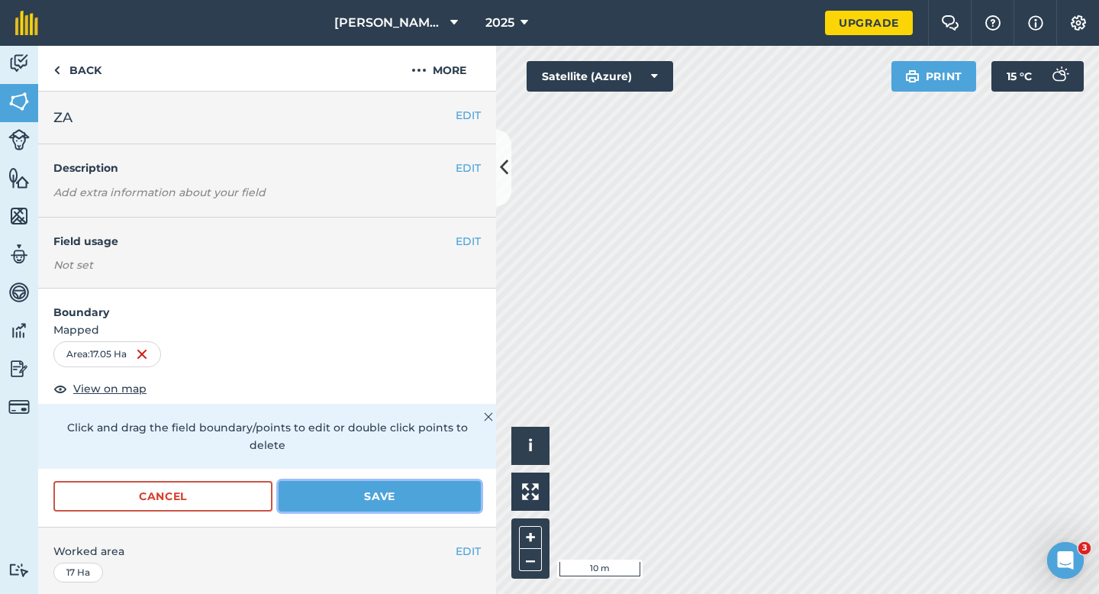
click at [457, 488] on button "Save" at bounding box center [380, 496] width 202 height 31
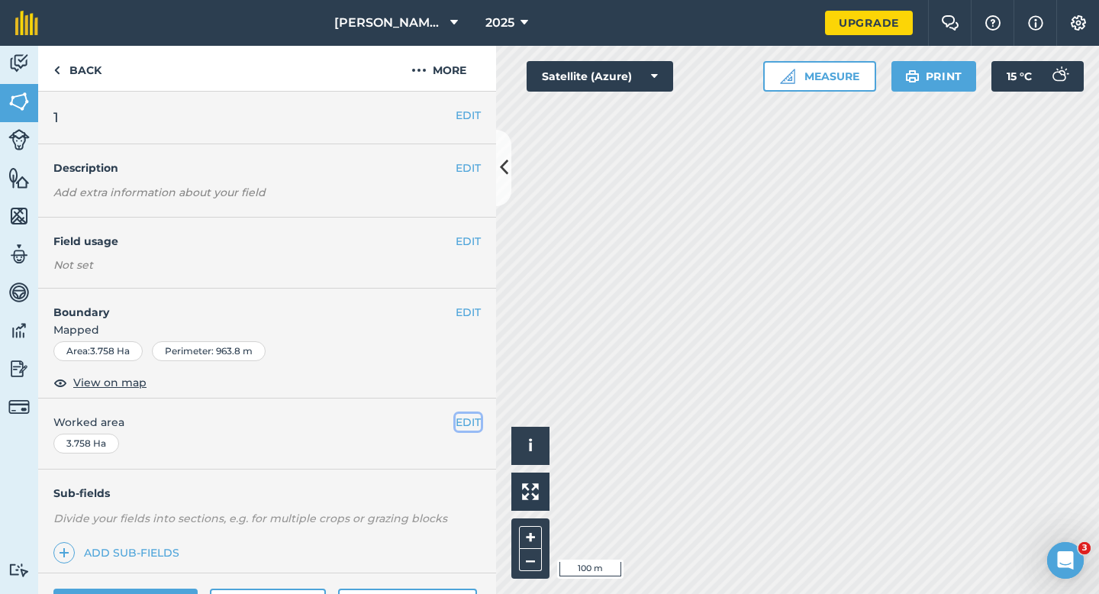
click at [470, 422] on button "EDIT" at bounding box center [468, 422] width 25 height 17
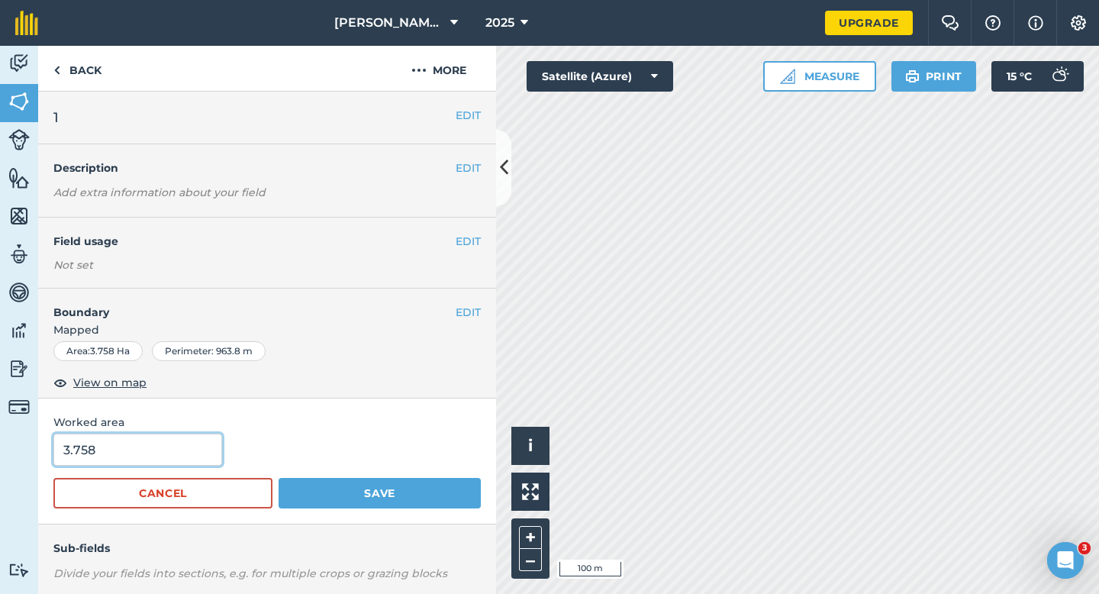
click at [151, 447] on input "3.758" at bounding box center [137, 450] width 169 height 32
type input "4"
click at [279, 478] on button "Save" at bounding box center [380, 493] width 202 height 31
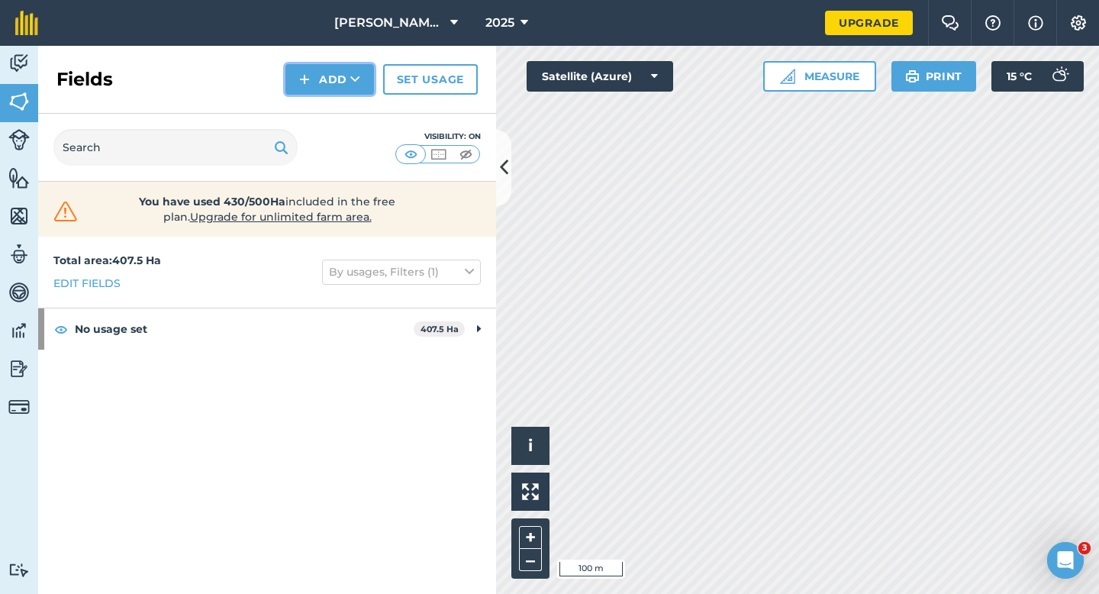
click at [330, 77] on button "Add" at bounding box center [330, 79] width 89 height 31
click at [327, 105] on link "Draw" at bounding box center [330, 114] width 84 height 34
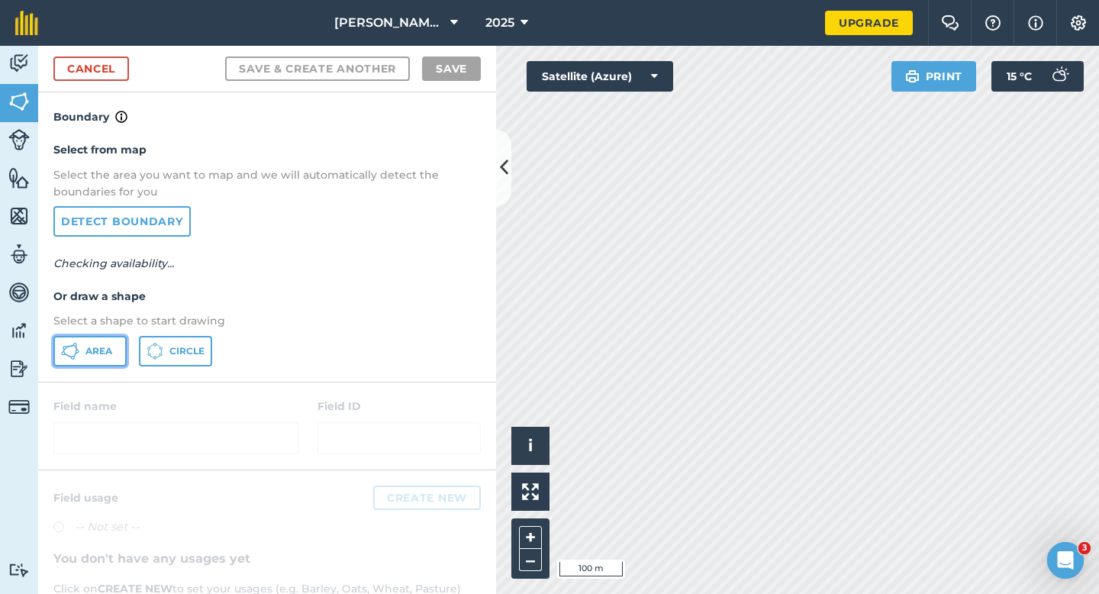
click at [94, 354] on span "Area" at bounding box center [99, 351] width 27 height 12
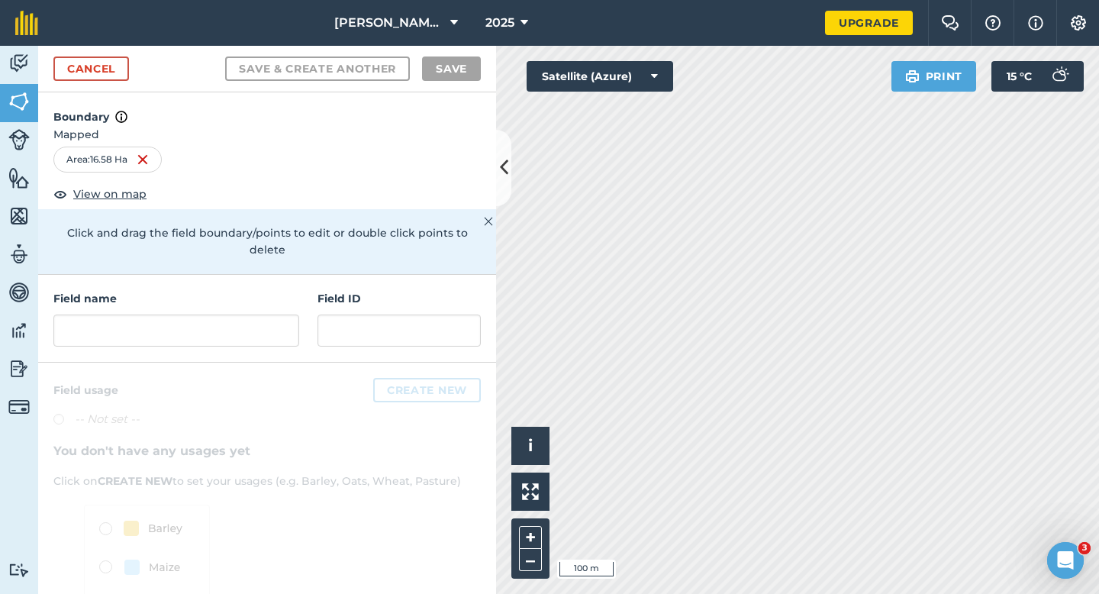
click at [258, 330] on div "Field name Field ID" at bounding box center [267, 319] width 458 height 88
click at [258, 320] on input "text" at bounding box center [176, 331] width 246 height 32
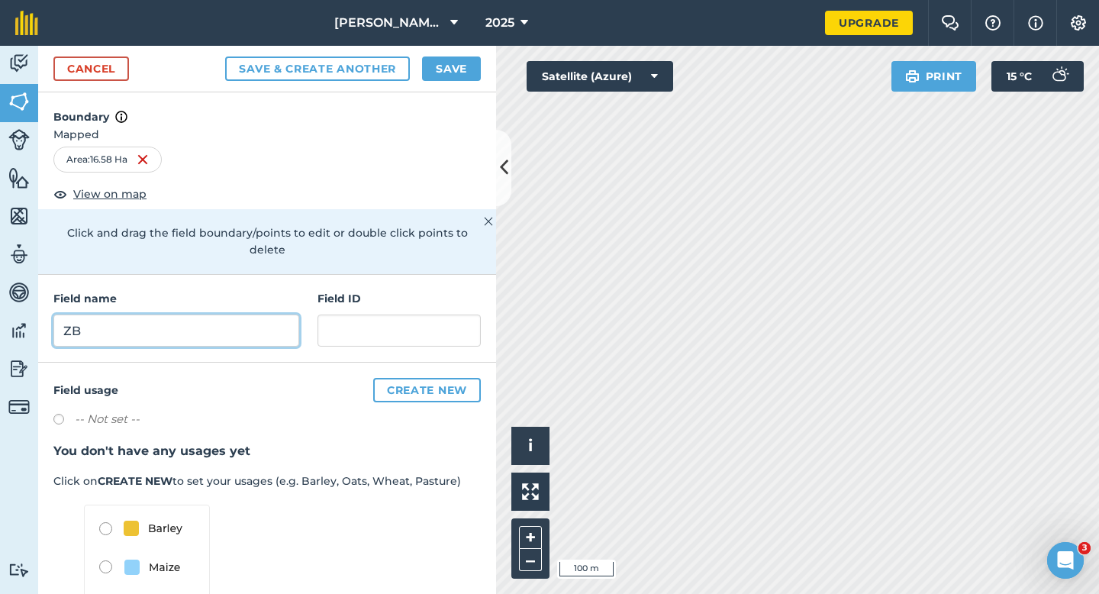
type input "ZB"
click at [469, 68] on button "Save" at bounding box center [451, 69] width 59 height 24
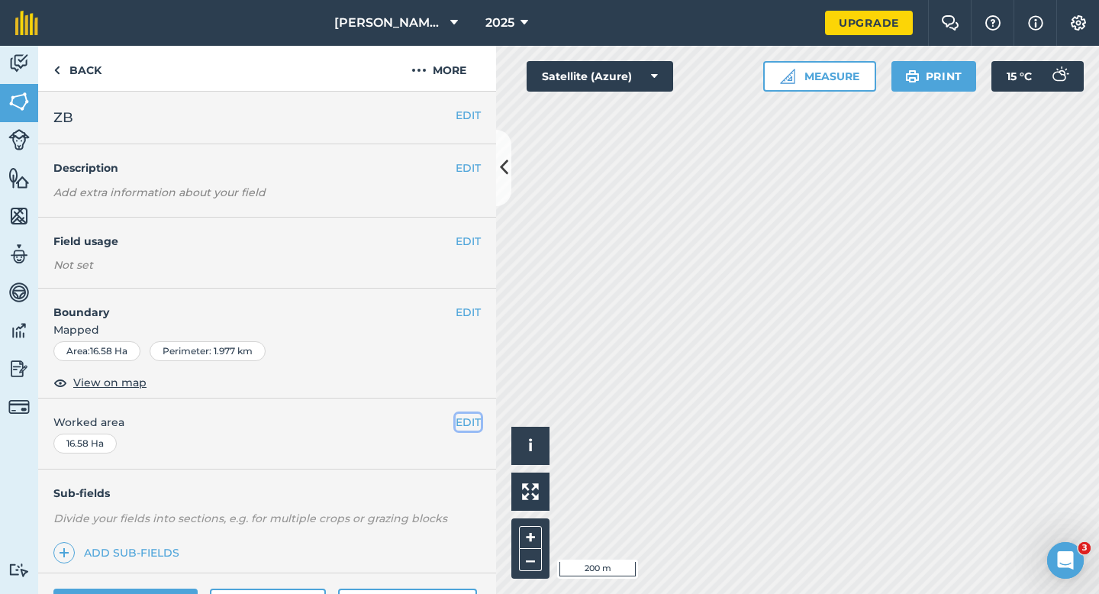
click at [468, 427] on button "EDIT" at bounding box center [468, 422] width 25 height 17
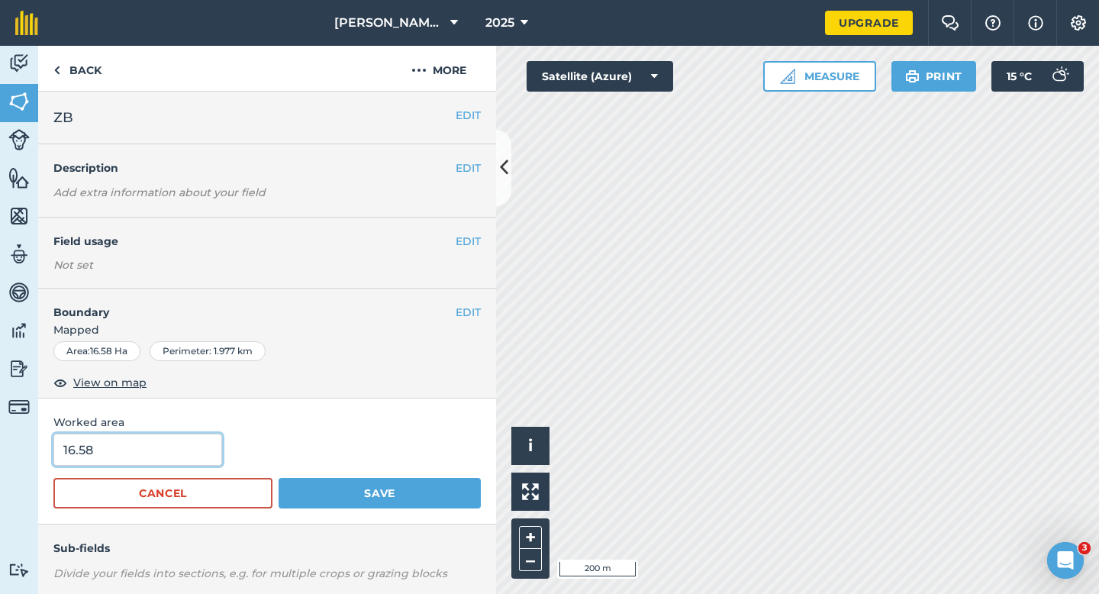
click at [190, 450] on input "16.58" at bounding box center [137, 450] width 169 height 32
type input "16.6"
click at [279, 478] on button "Save" at bounding box center [380, 493] width 202 height 31
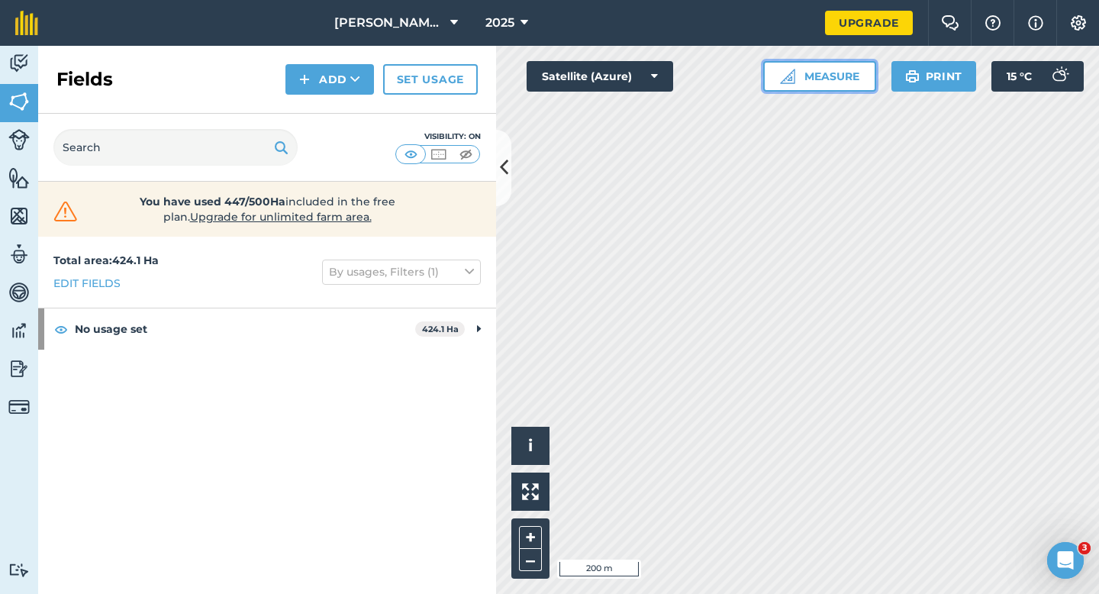
click at [807, 77] on button "Measure" at bounding box center [820, 76] width 113 height 31
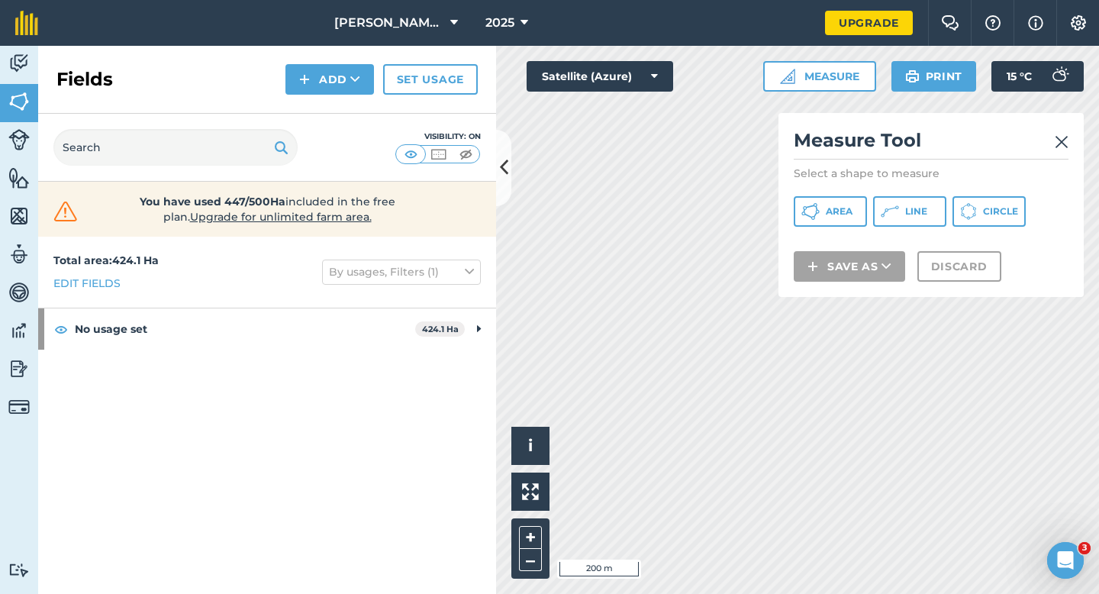
click at [812, 228] on div "Measure Tool Select a shape to measure Area Line Circle Save as Discard" at bounding box center [931, 205] width 305 height 184
click at [812, 210] on icon at bounding box center [811, 211] width 18 height 18
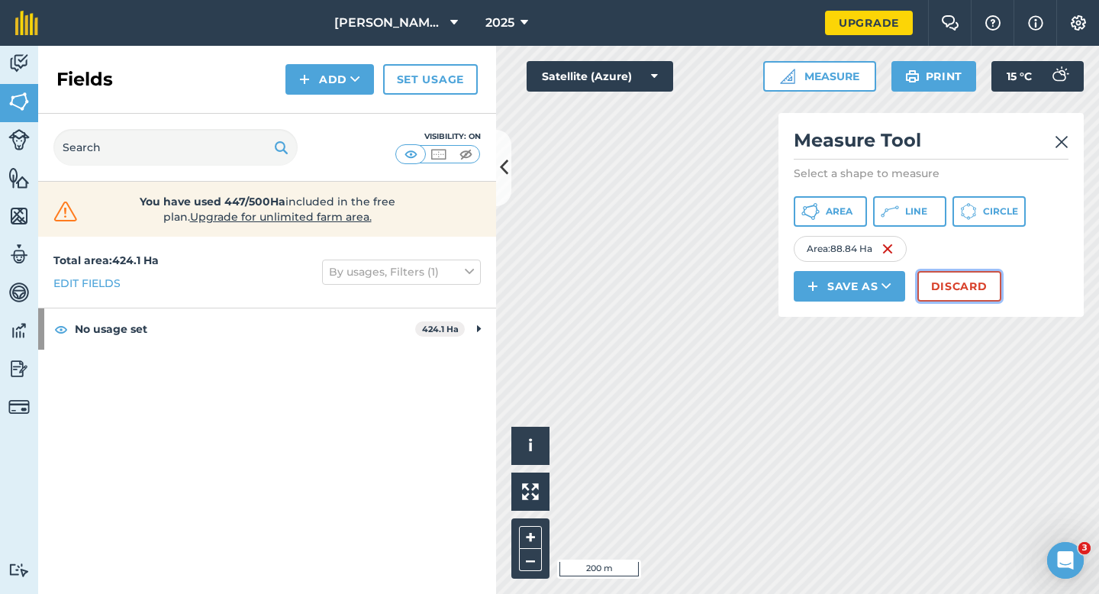
click at [954, 289] on button "Discard" at bounding box center [960, 286] width 84 height 31
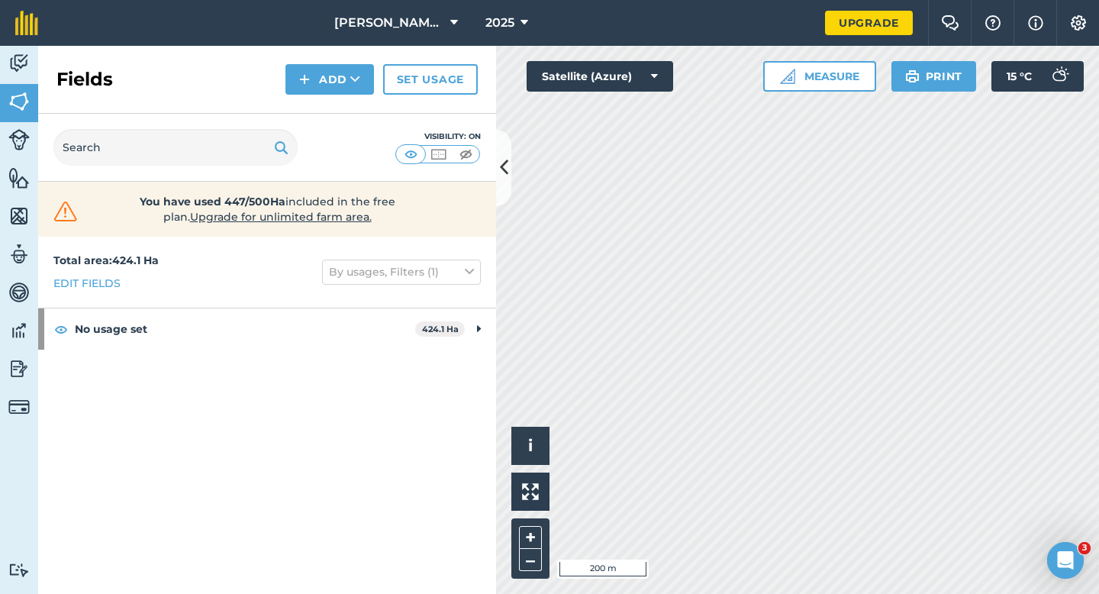
click at [333, 62] on div "Fields Add Set usage" at bounding box center [267, 80] width 458 height 68
click at [333, 108] on div "Fields Add Set usage" at bounding box center [267, 80] width 458 height 68
click at [333, 84] on button "Add" at bounding box center [330, 79] width 89 height 31
click at [333, 121] on link "Draw" at bounding box center [330, 114] width 84 height 34
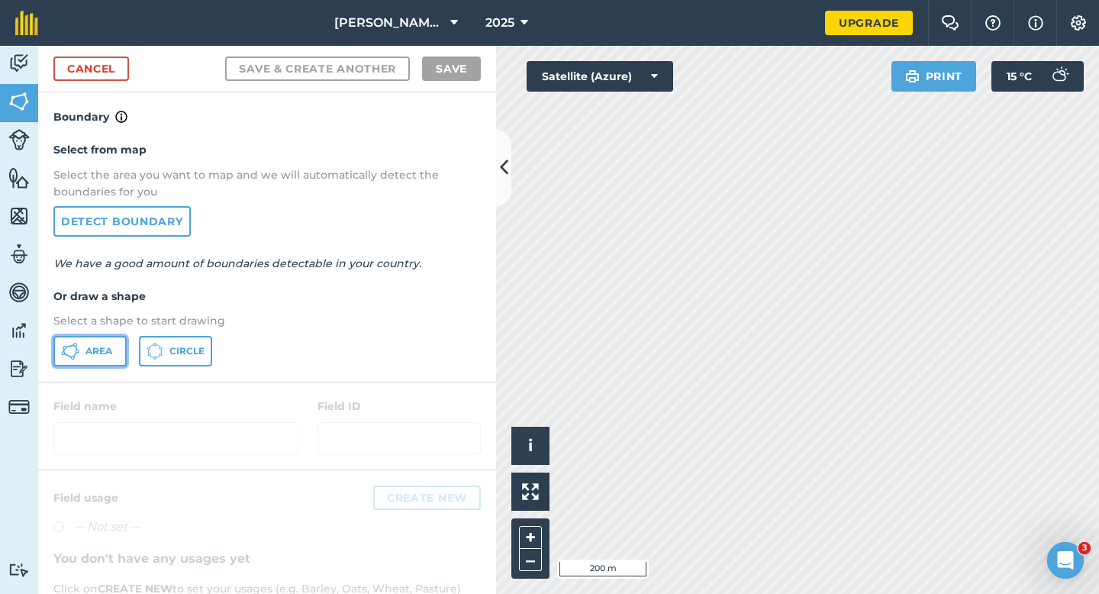
click at [107, 344] on button "Area" at bounding box center [89, 351] width 73 height 31
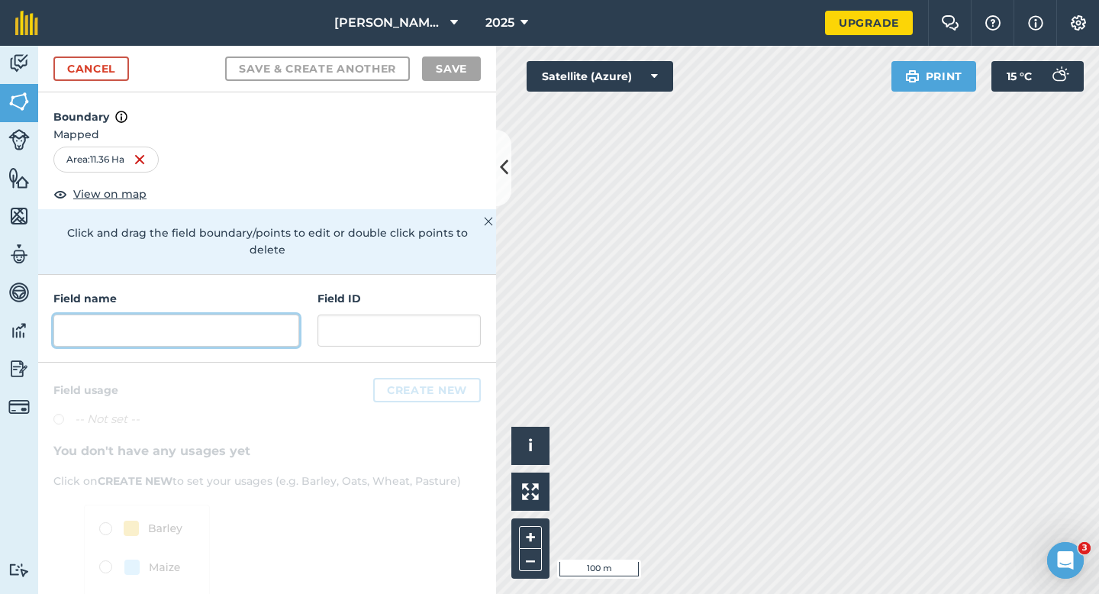
click at [190, 318] on input "text" at bounding box center [176, 331] width 246 height 32
click at [221, 315] on input "text" at bounding box center [176, 331] width 246 height 32
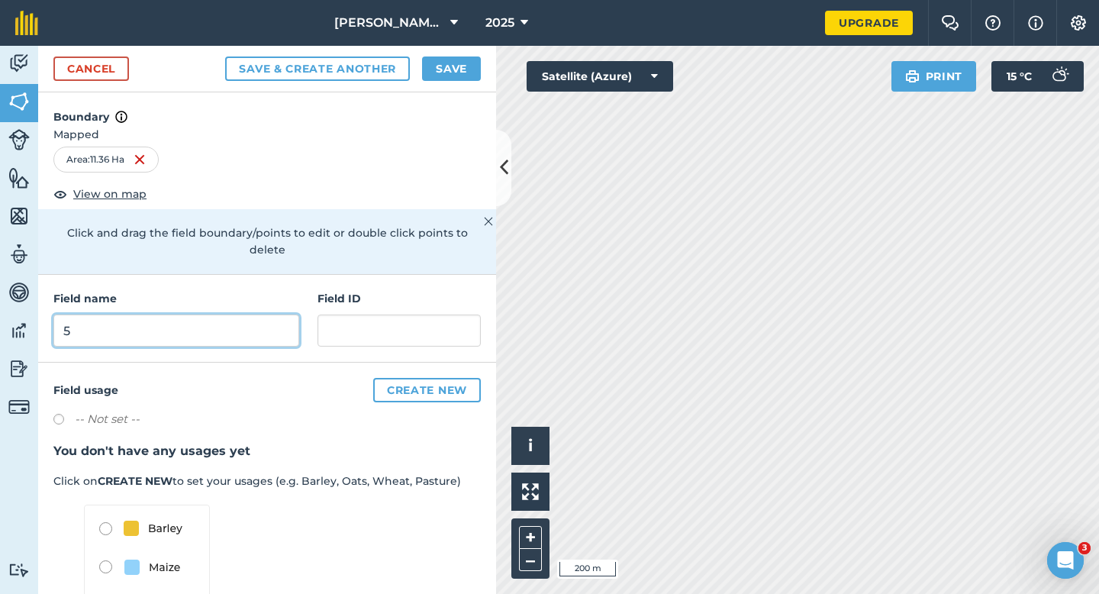
type input "5"
click at [445, 90] on div "Cancel Save & Create Another Save" at bounding box center [267, 69] width 458 height 47
click at [445, 77] on button "Save" at bounding box center [451, 69] width 59 height 24
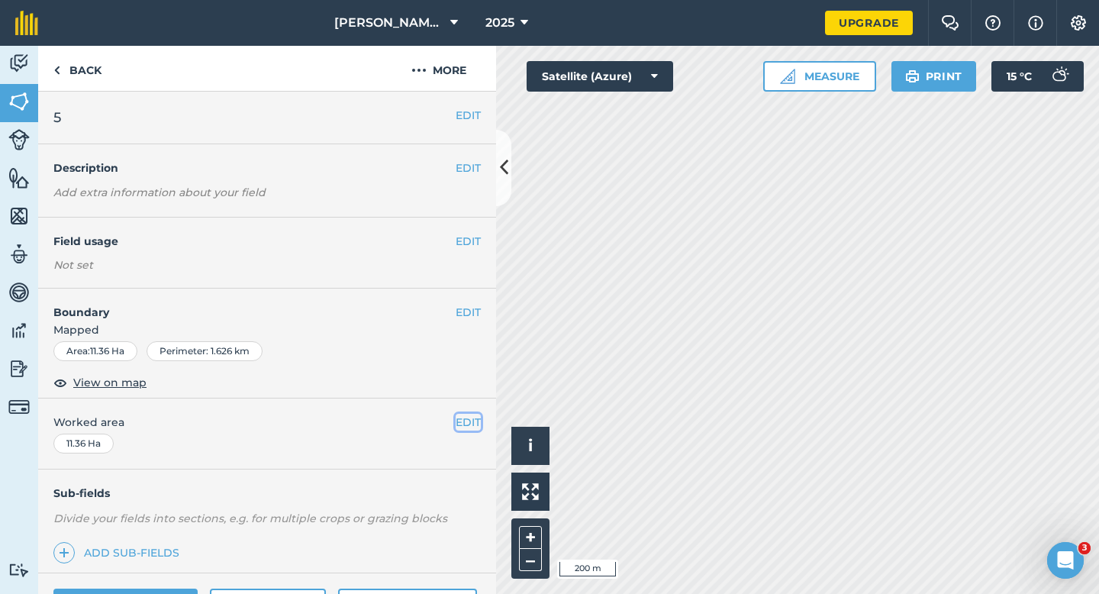
click at [466, 421] on button "EDIT" at bounding box center [468, 422] width 25 height 17
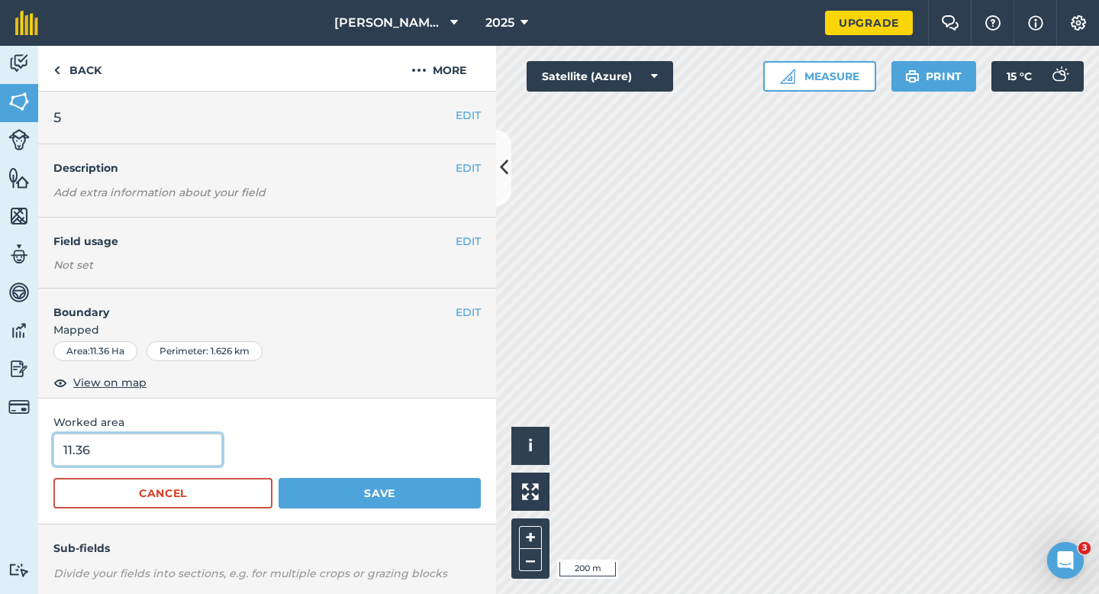
click at [185, 448] on input "11.36" at bounding box center [137, 450] width 169 height 32
type input "11.4"
click at [279, 478] on button "Save" at bounding box center [380, 493] width 202 height 31
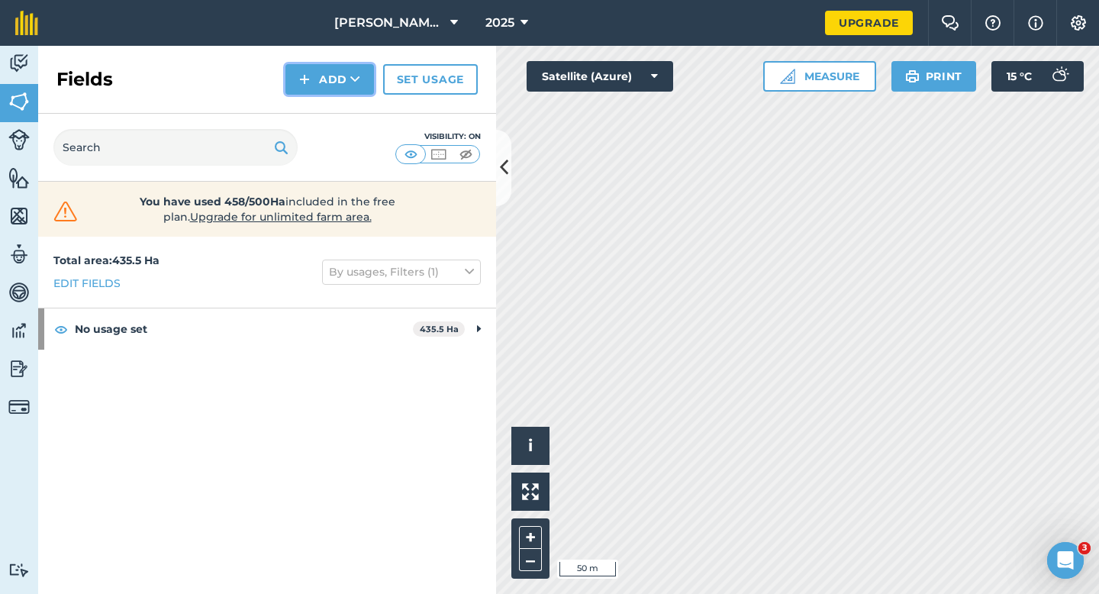
click at [312, 76] on button "Add" at bounding box center [330, 79] width 89 height 31
click at [312, 108] on link "Draw" at bounding box center [330, 114] width 84 height 34
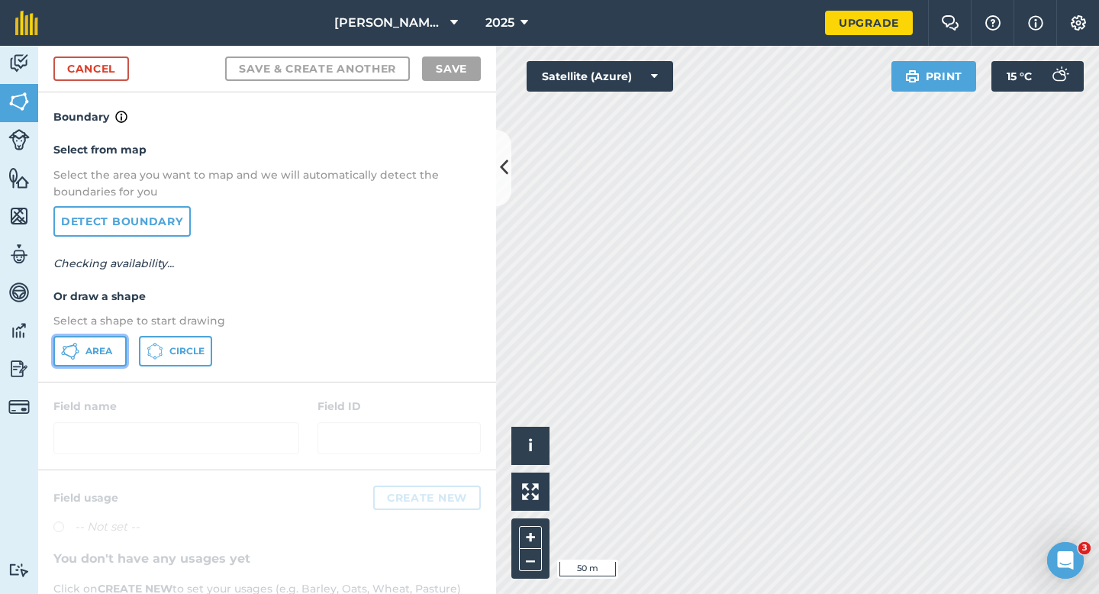
click at [89, 354] on span "Area" at bounding box center [99, 351] width 27 height 12
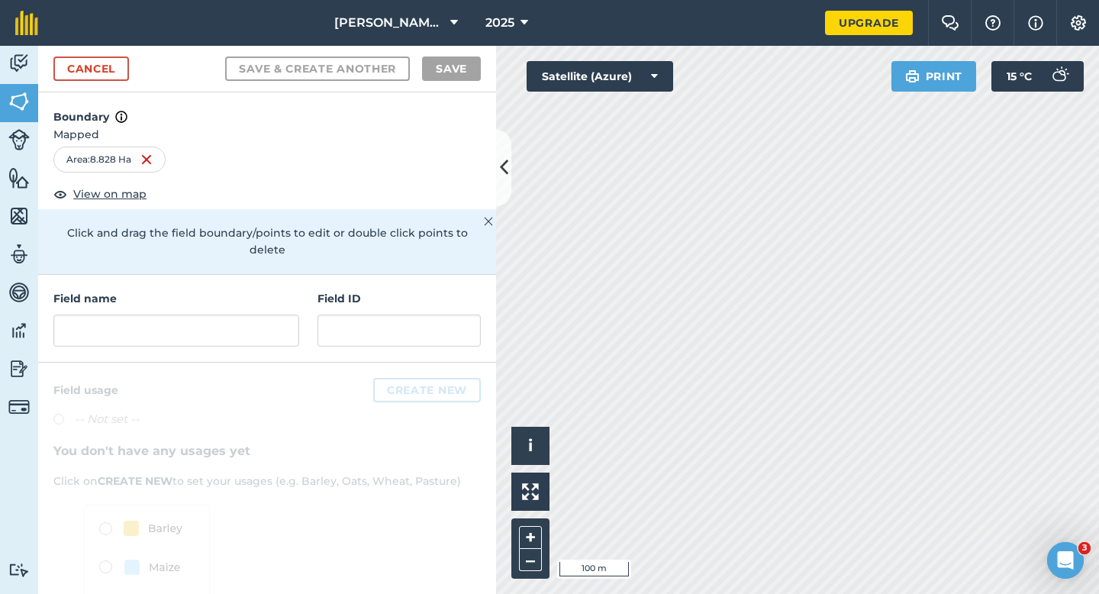
click at [237, 290] on h4 "Field name" at bounding box center [176, 298] width 246 height 17
click at [239, 315] on input "text" at bounding box center [176, 331] width 246 height 32
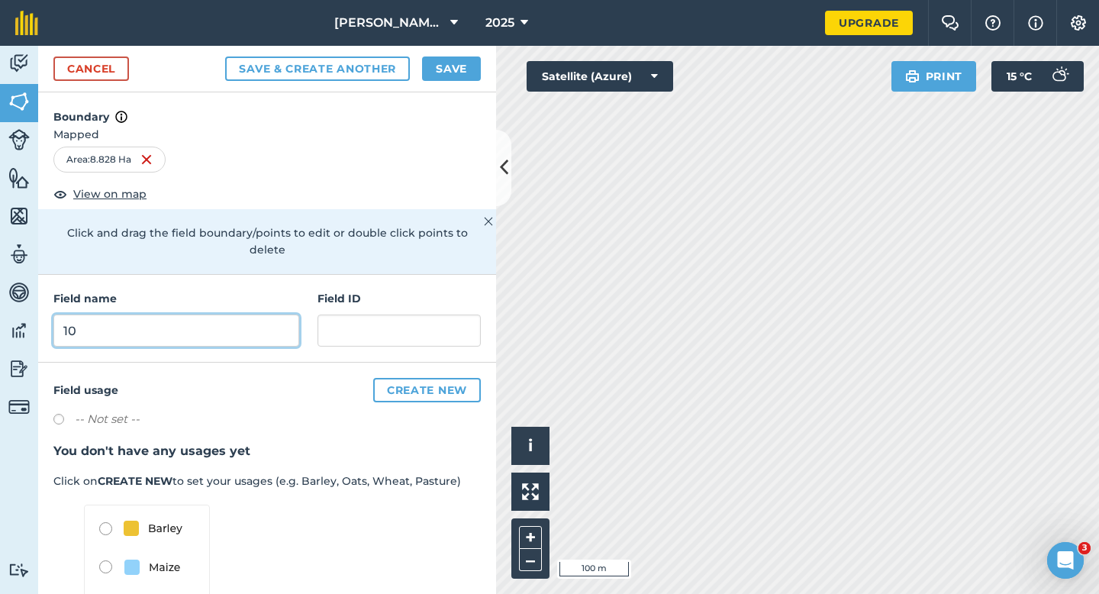
type input "10"
click at [469, 70] on button "Save" at bounding box center [451, 69] width 59 height 24
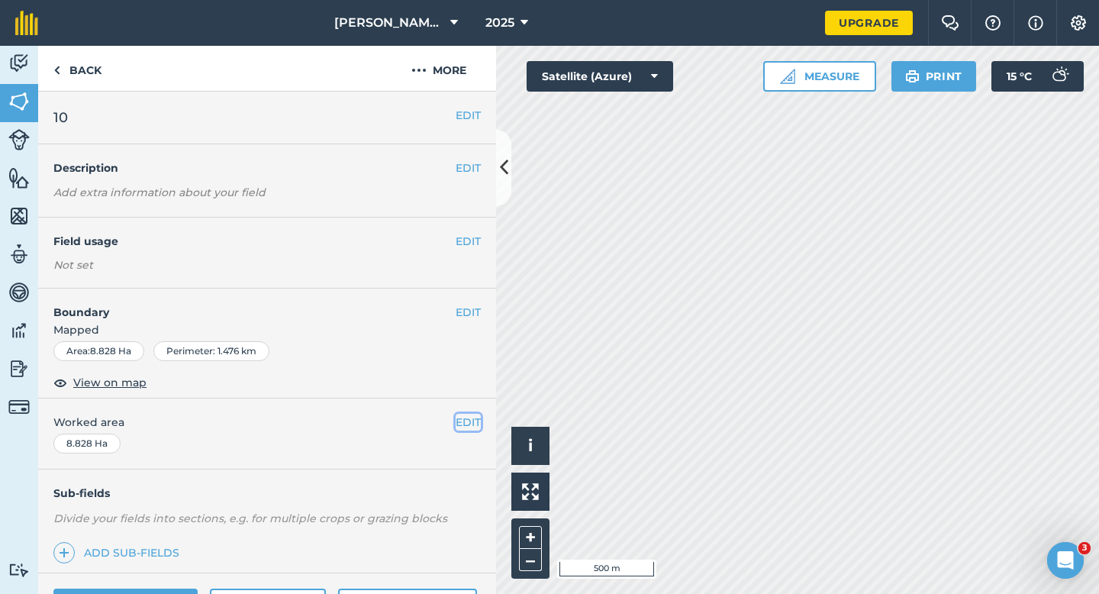
click at [468, 424] on button "EDIT" at bounding box center [468, 422] width 25 height 17
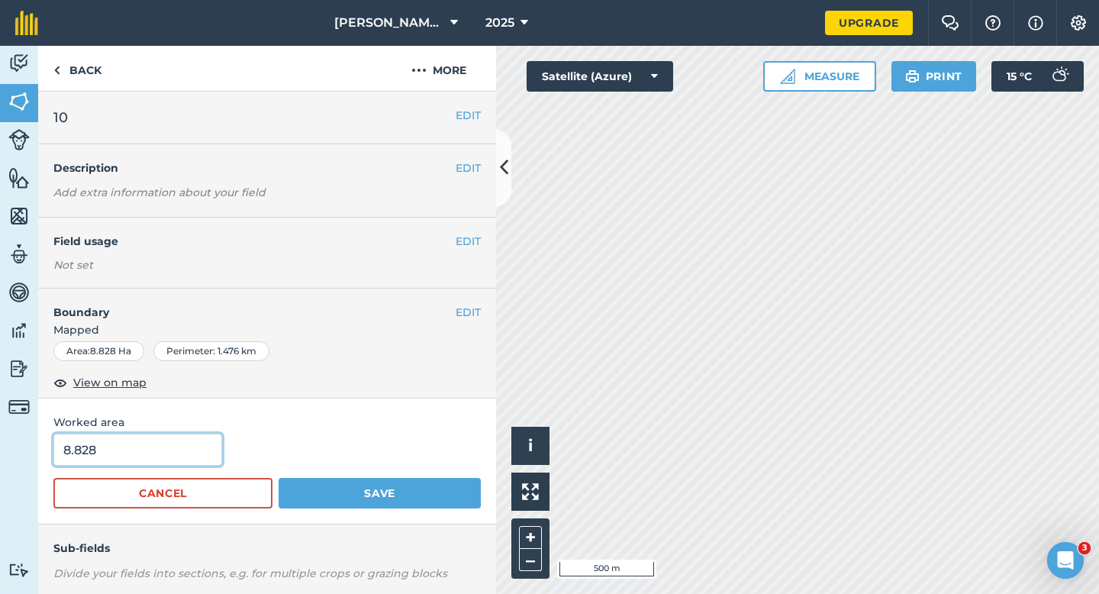
click at [187, 437] on input "8.828" at bounding box center [137, 450] width 169 height 32
click at [187, 450] on input "8.828" at bounding box center [137, 450] width 169 height 32
type input "8.8"
click at [279, 478] on button "Save" at bounding box center [380, 493] width 202 height 31
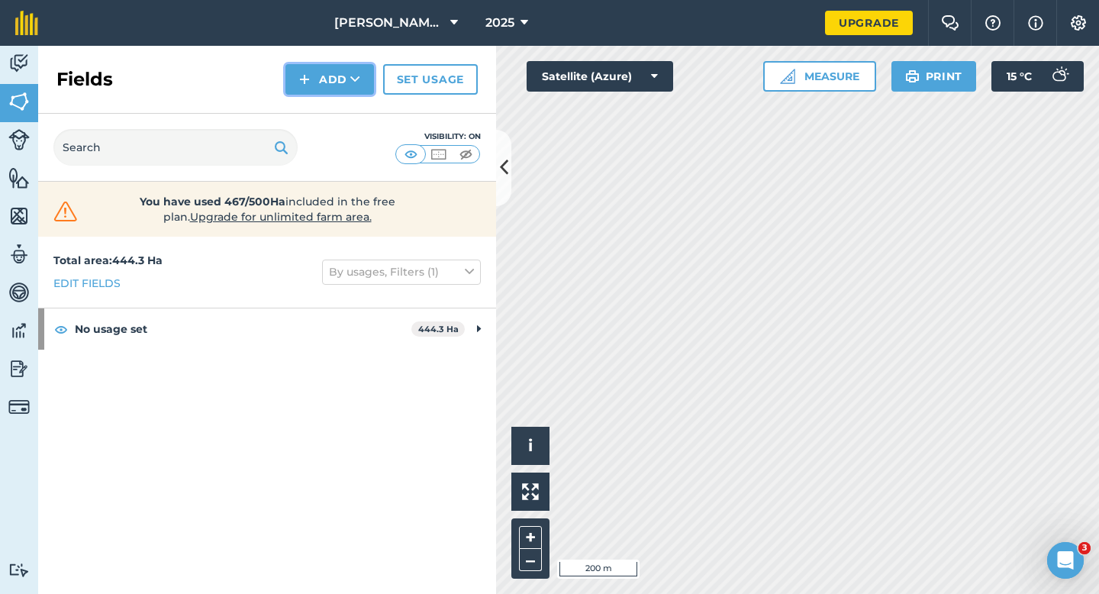
click at [319, 81] on button "Add" at bounding box center [330, 79] width 89 height 31
click at [319, 107] on link "Draw" at bounding box center [330, 114] width 84 height 34
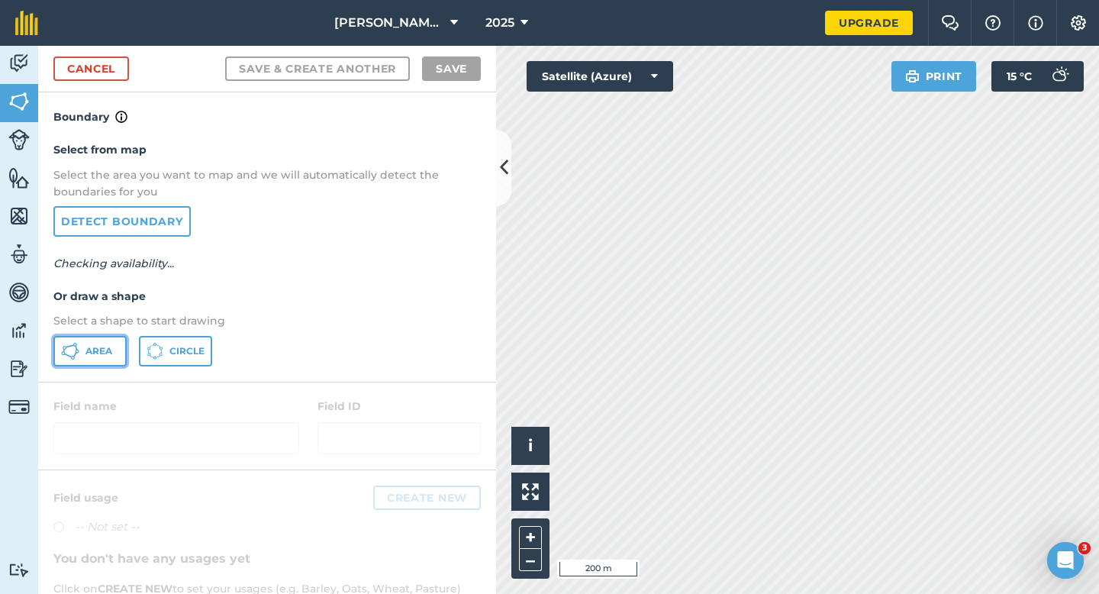
click at [91, 350] on span "Area" at bounding box center [99, 351] width 27 height 12
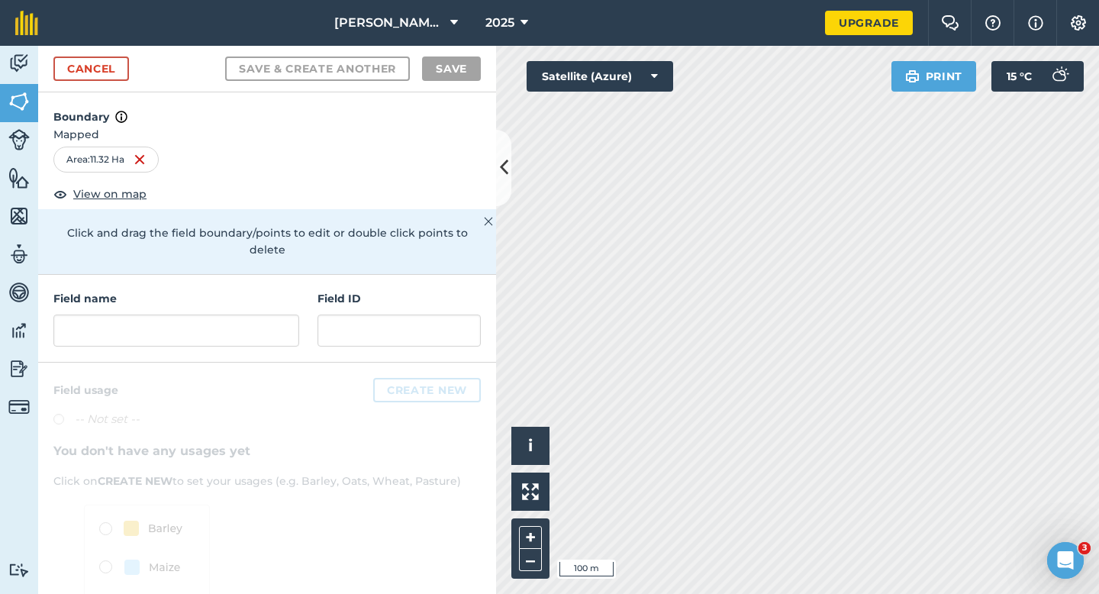
click at [230, 338] on div "Field name Field ID" at bounding box center [267, 319] width 458 height 88
click at [230, 315] on input "text" at bounding box center [176, 331] width 246 height 32
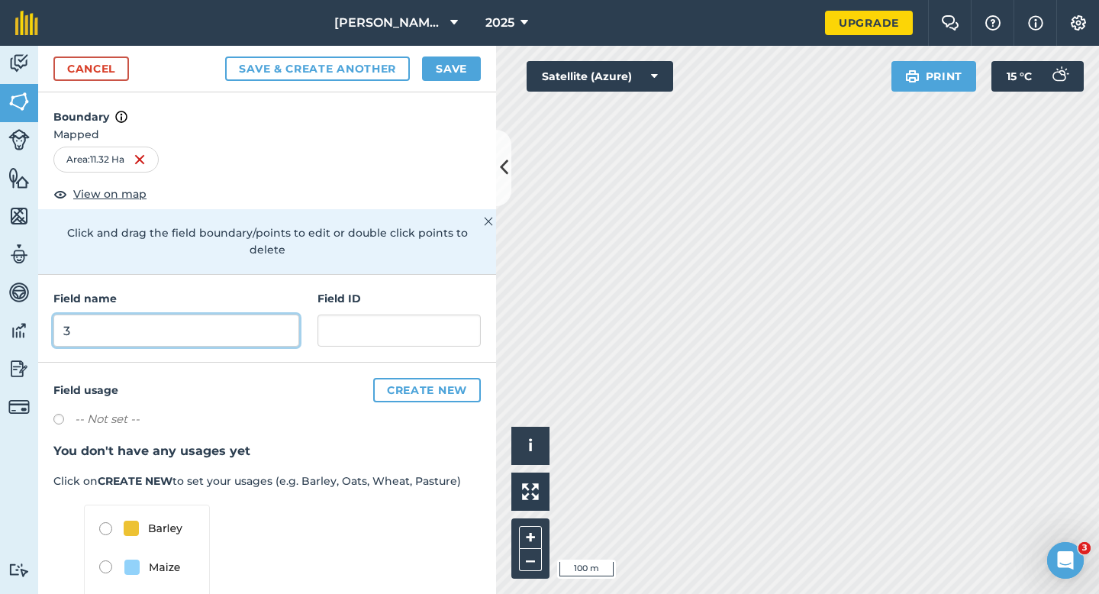
type input "3"
click at [453, 69] on button "Save" at bounding box center [451, 69] width 59 height 24
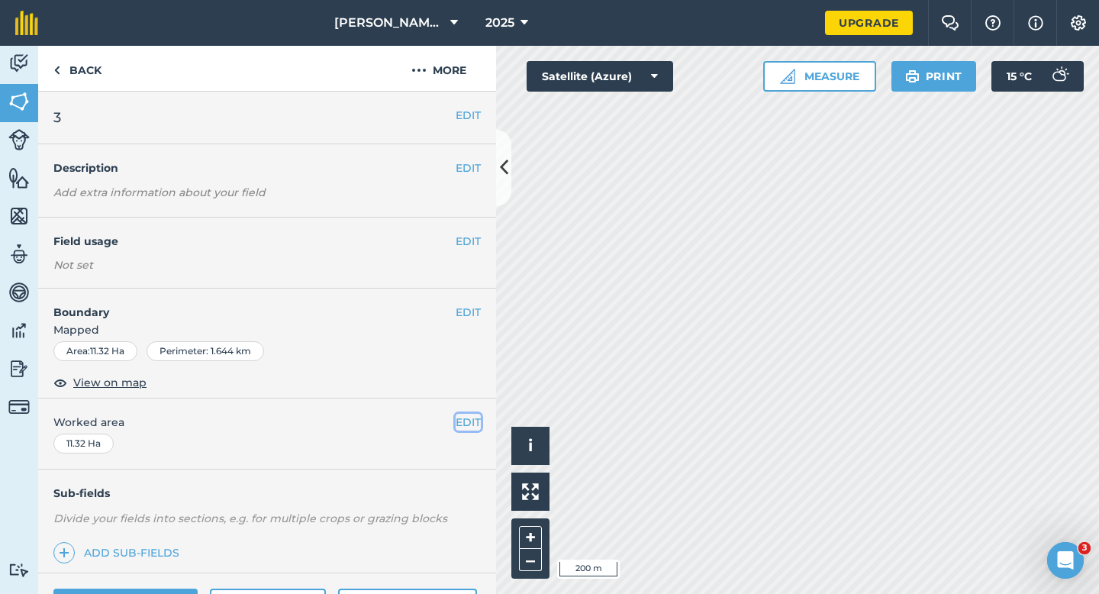
click at [464, 427] on button "EDIT" at bounding box center [468, 422] width 25 height 17
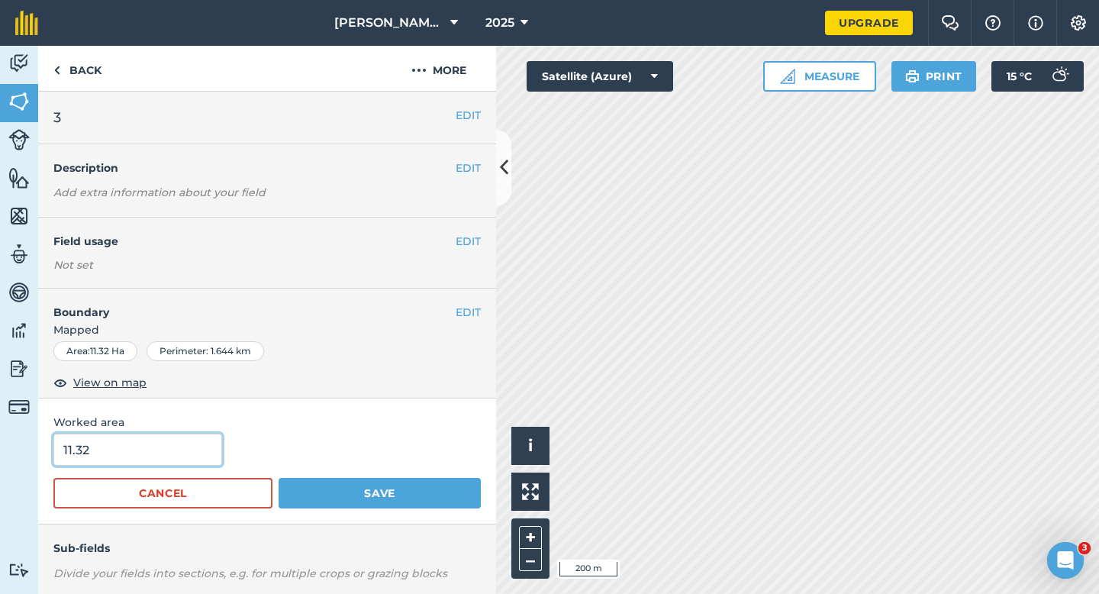
click at [181, 445] on input "11.32" at bounding box center [137, 450] width 169 height 32
type input "11.34"
click at [279, 478] on button "Save" at bounding box center [380, 493] width 202 height 31
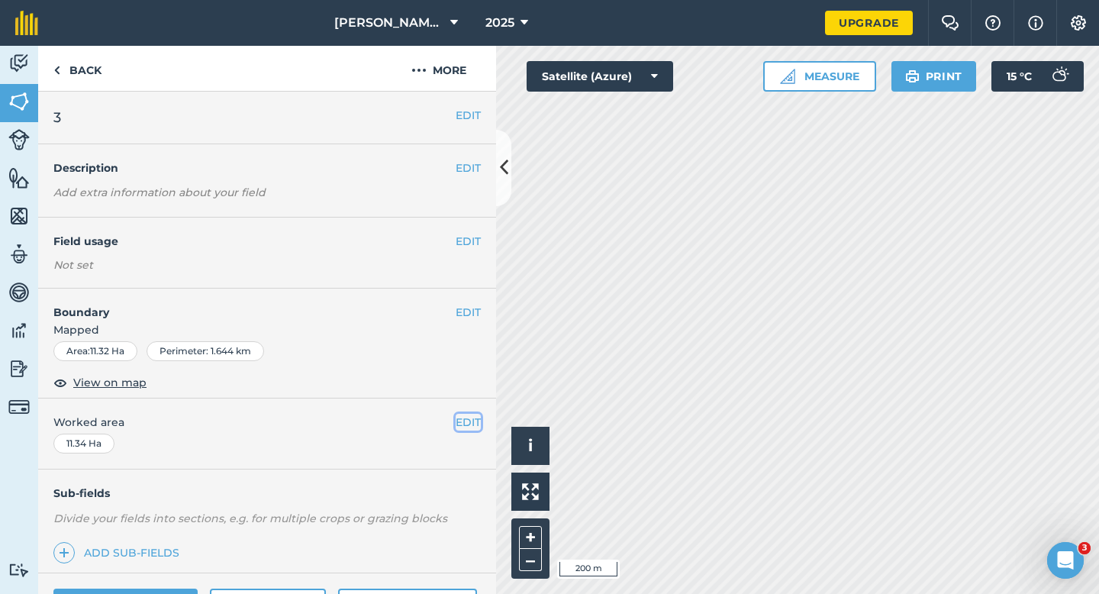
click at [476, 431] on button "EDIT" at bounding box center [468, 422] width 25 height 17
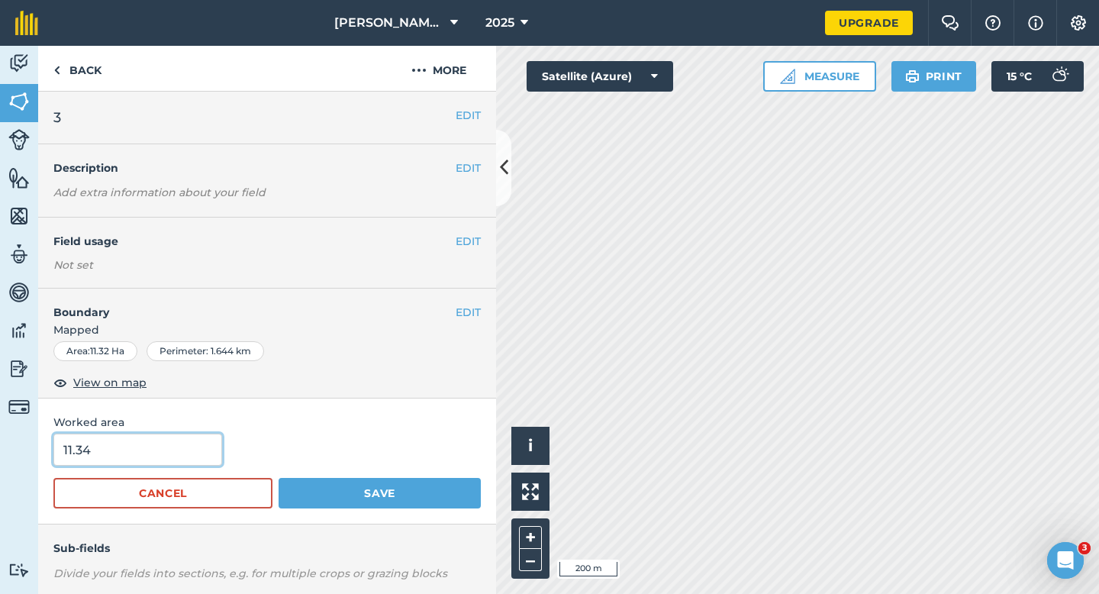
click at [203, 445] on input "11.34" at bounding box center [137, 450] width 169 height 32
type input "11.4"
click at [279, 478] on button "Save" at bounding box center [380, 493] width 202 height 31
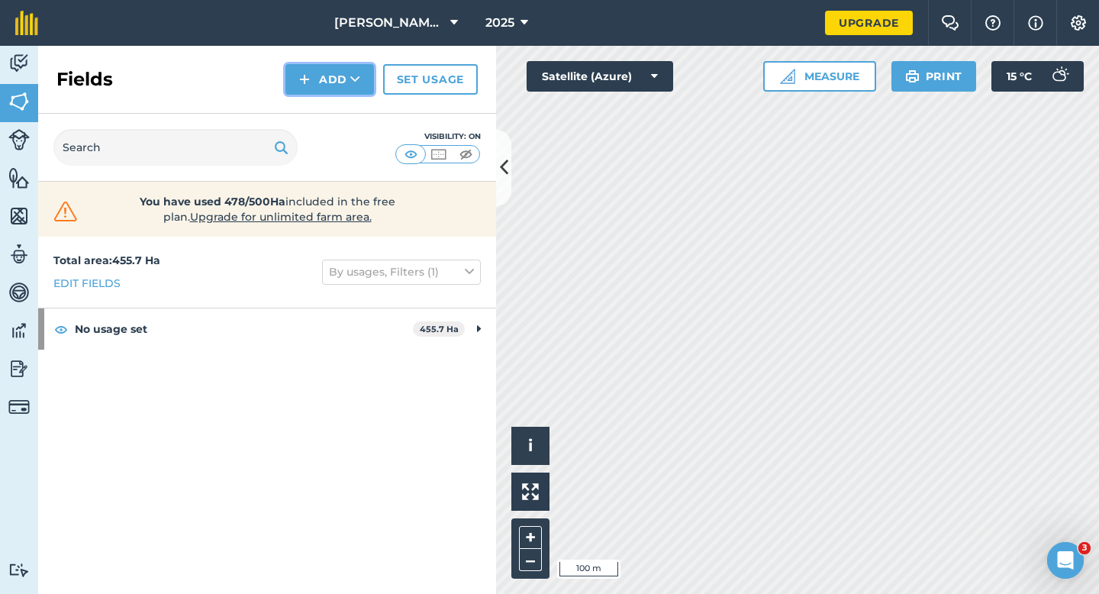
click at [303, 76] on img at bounding box center [304, 79] width 11 height 18
click at [323, 131] on link "Import" at bounding box center [330, 148] width 84 height 34
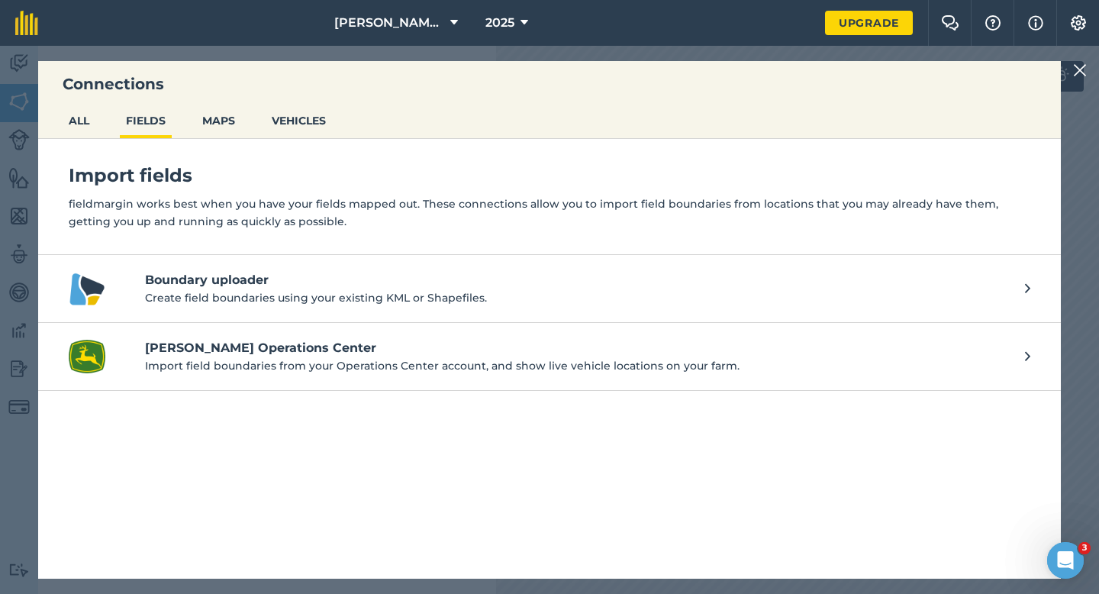
click at [1071, 67] on div "Connections ALL FIELDS MAPS VEHICLES Import fields fieldmargin works best when …" at bounding box center [549, 320] width 1099 height 548
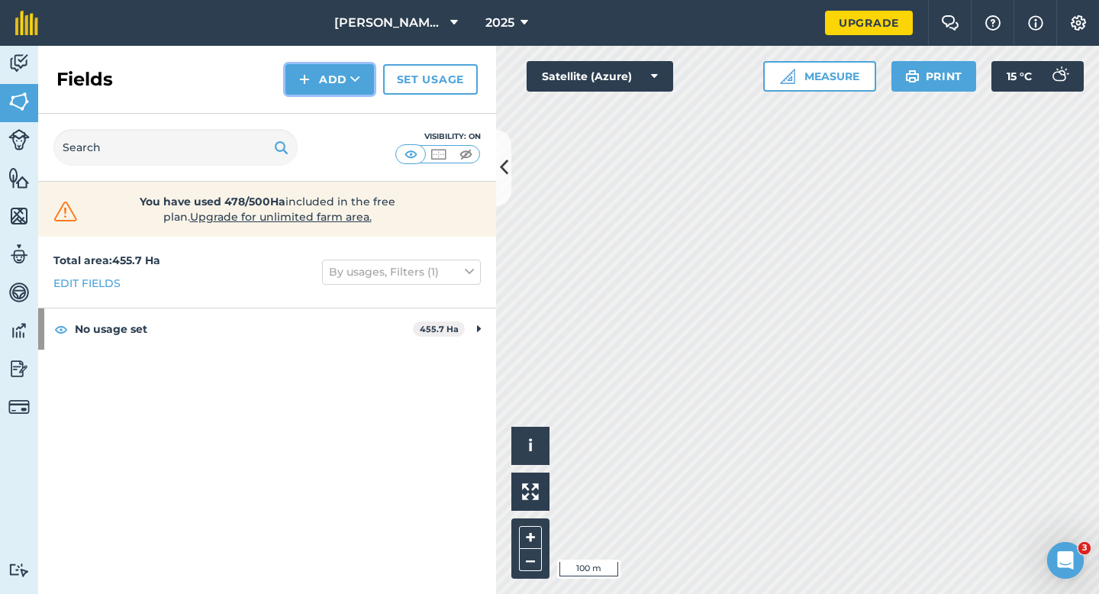
click at [369, 73] on button "Add" at bounding box center [330, 79] width 89 height 31
click at [347, 87] on button "Add Draw Import" at bounding box center [330, 79] width 89 height 31
click at [347, 98] on div "Fields Add Set usage" at bounding box center [267, 80] width 458 height 68
click at [347, 65] on button "Add" at bounding box center [330, 79] width 89 height 31
click at [347, 105] on link "Draw" at bounding box center [330, 114] width 84 height 34
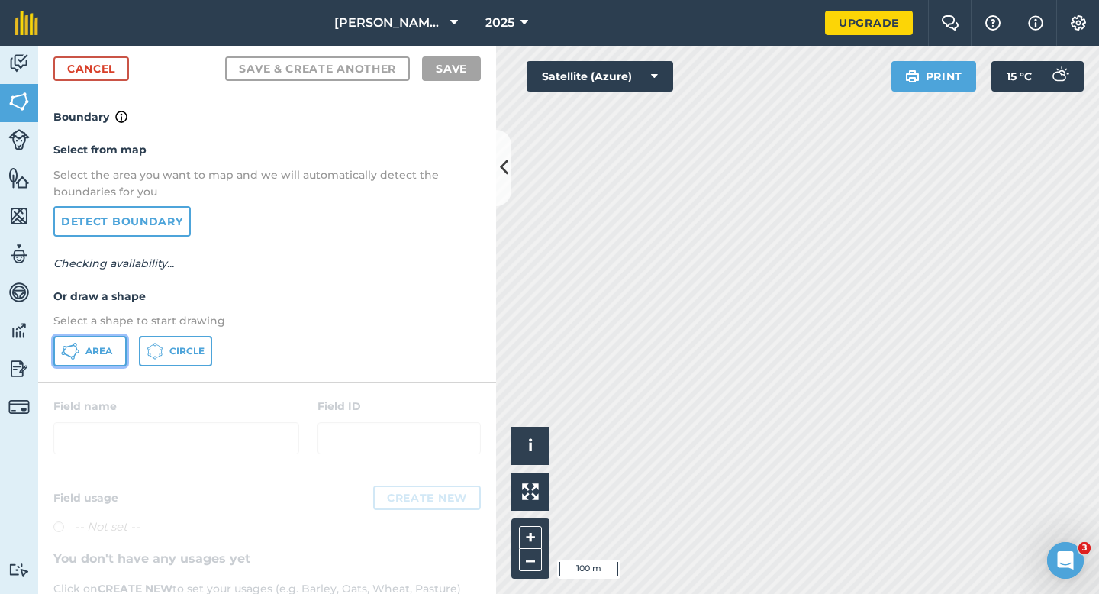
click at [102, 360] on button "Area" at bounding box center [89, 351] width 73 height 31
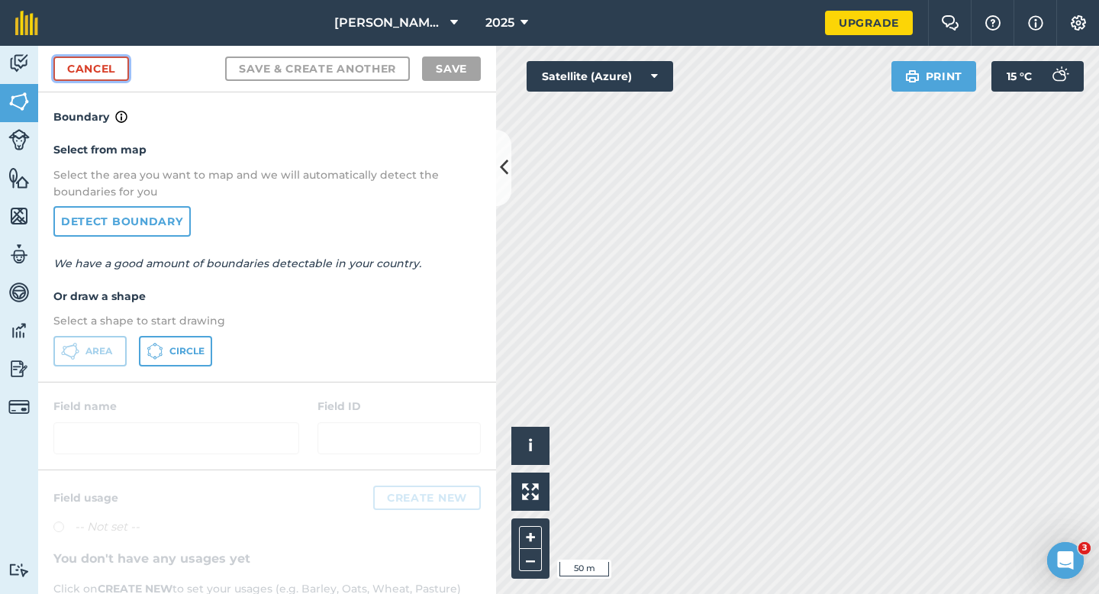
click at [125, 70] on link "Cancel" at bounding box center [91, 69] width 76 height 24
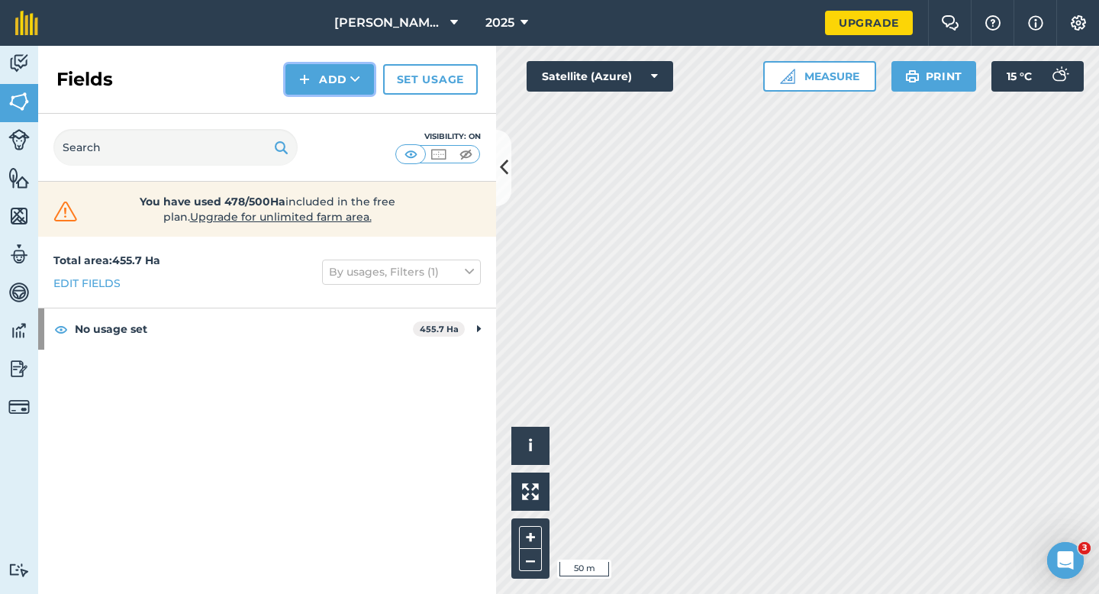
click at [286, 70] on button "Add" at bounding box center [330, 79] width 89 height 31
click at [316, 106] on link "Draw" at bounding box center [330, 114] width 84 height 34
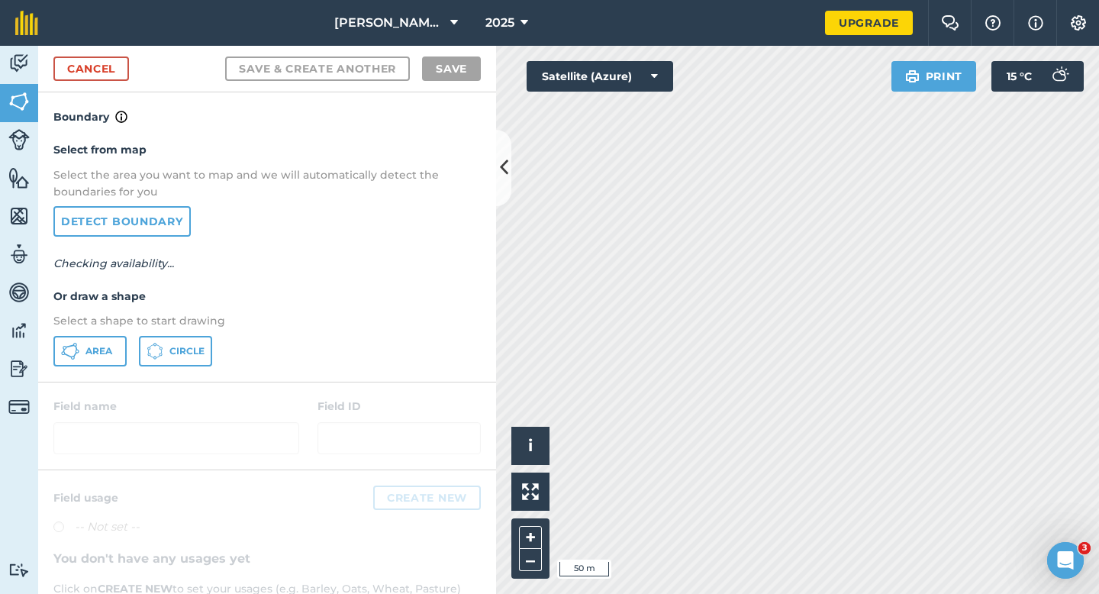
click at [123, 321] on p "Select a shape to start drawing" at bounding box center [267, 320] width 428 height 17
click at [123, 332] on div "Select from map Select the area you want to map and we will automatically detec…" at bounding box center [267, 253] width 458 height 255
click at [121, 342] on button "Area" at bounding box center [89, 351] width 73 height 31
click at [961, 36] on div "[PERSON_NAME] & Sons 2025 Upgrade Farm Chat Help Info Settings Map printing is …" at bounding box center [549, 297] width 1099 height 594
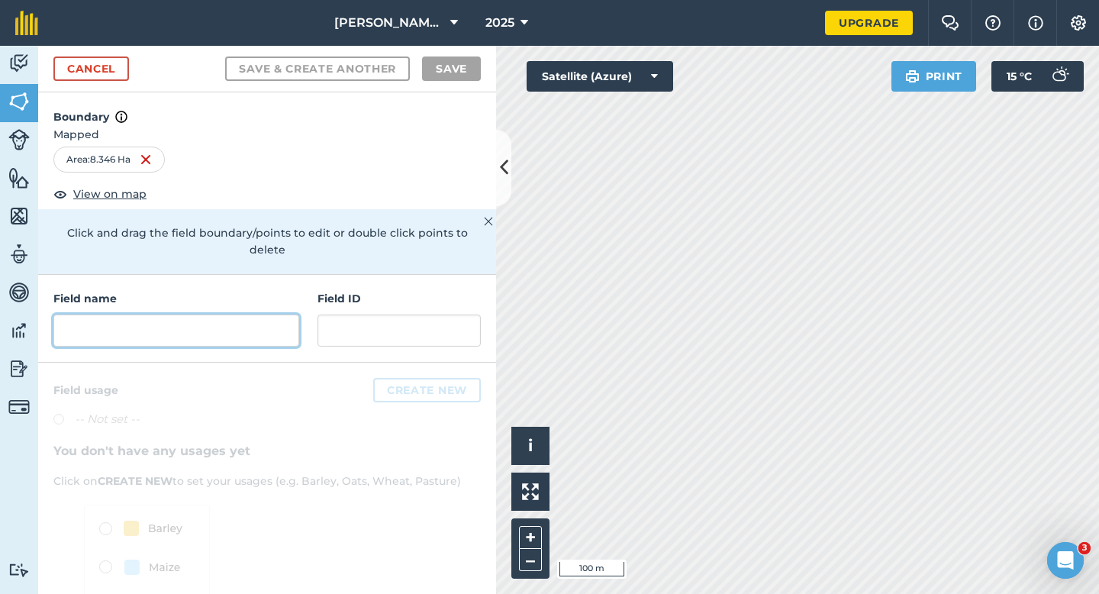
click at [187, 315] on input "text" at bounding box center [176, 331] width 246 height 32
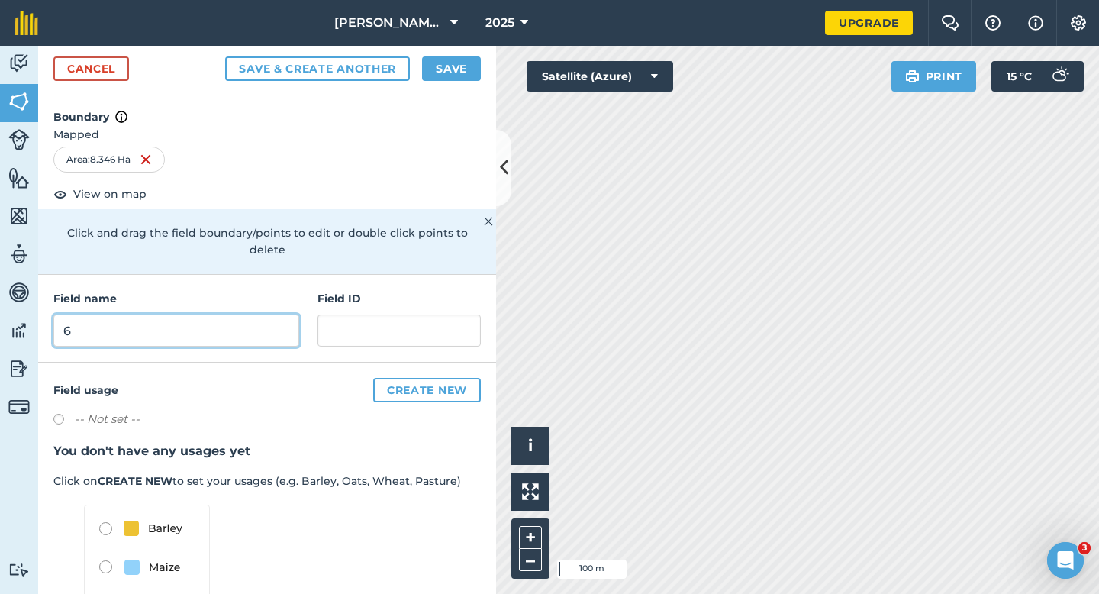
type input "6"
click at [457, 73] on button "Save" at bounding box center [451, 69] width 59 height 24
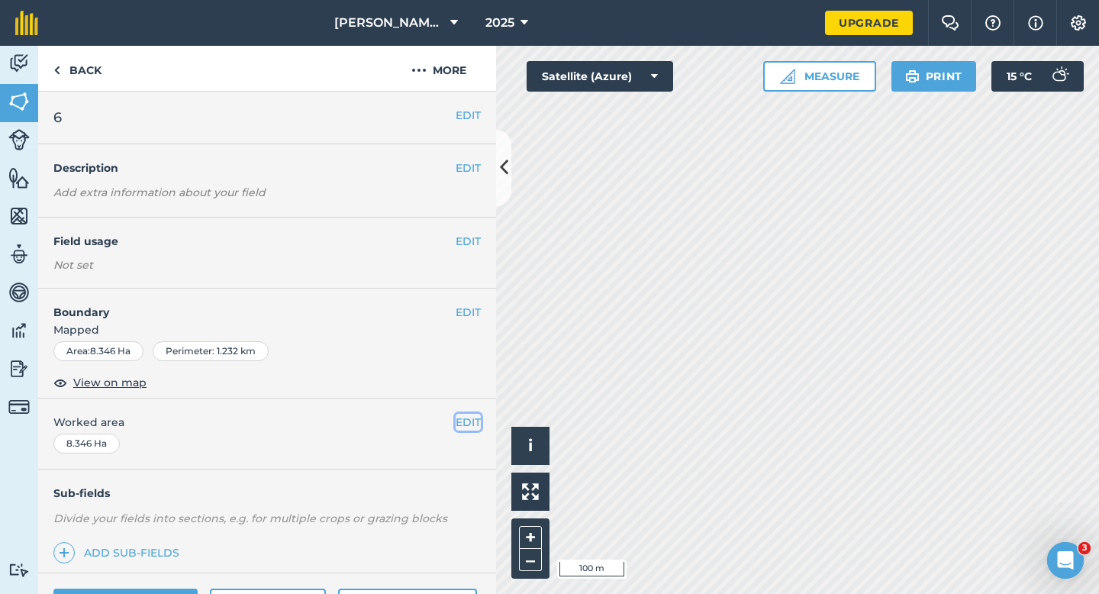
click at [470, 424] on button "EDIT" at bounding box center [468, 422] width 25 height 17
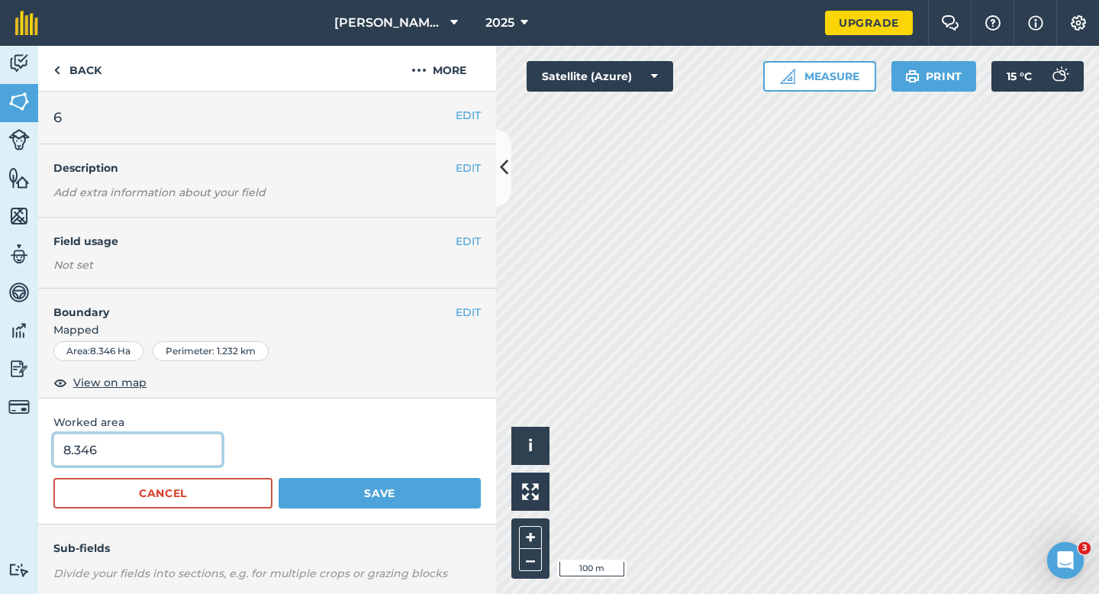
click at [192, 441] on input "8.346" at bounding box center [137, 450] width 169 height 32
click at [192, 457] on input "8.346" at bounding box center [137, 450] width 169 height 32
type input "8.4"
click at [279, 478] on button "Save" at bounding box center [380, 493] width 202 height 31
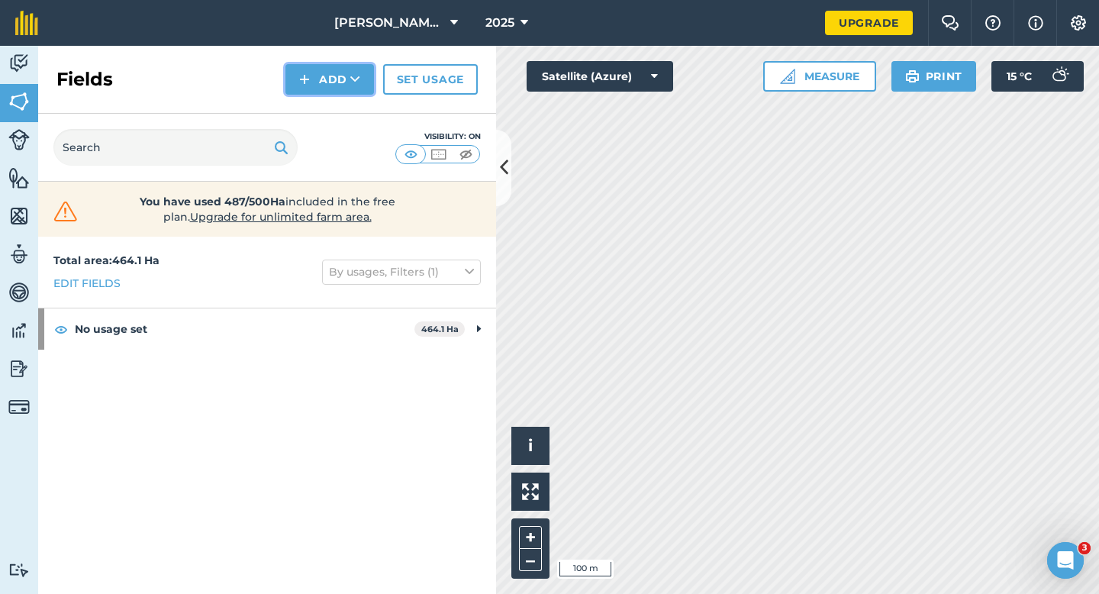
click at [345, 86] on button "Add" at bounding box center [330, 79] width 89 height 31
click at [345, 121] on link "Draw" at bounding box center [330, 114] width 84 height 34
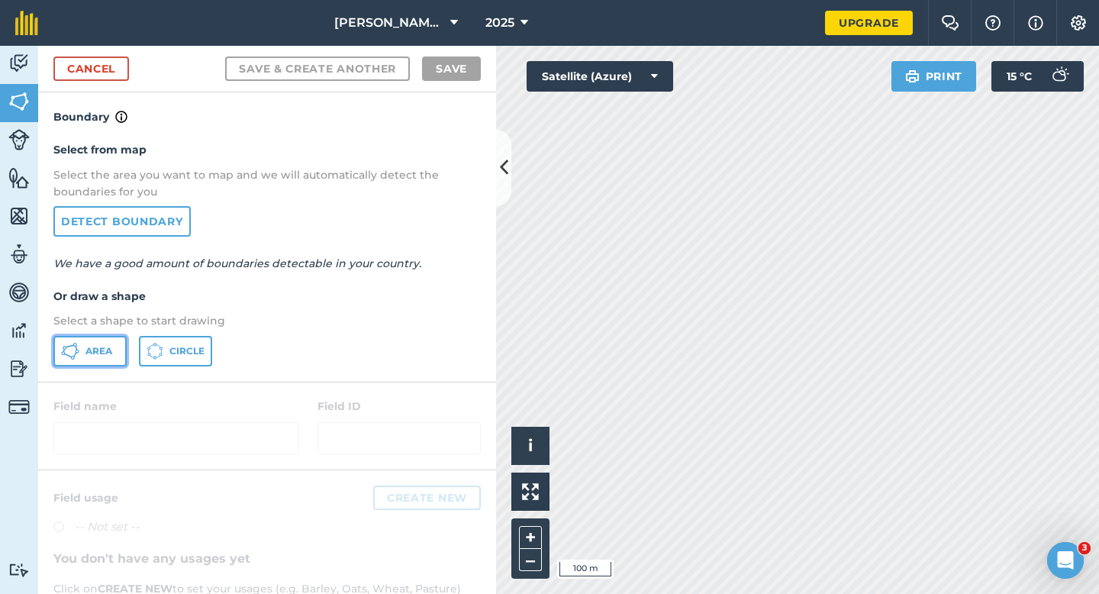
click at [98, 348] on span "Area" at bounding box center [99, 351] width 27 height 12
click at [111, 60] on link "Cancel" at bounding box center [91, 69] width 76 height 24
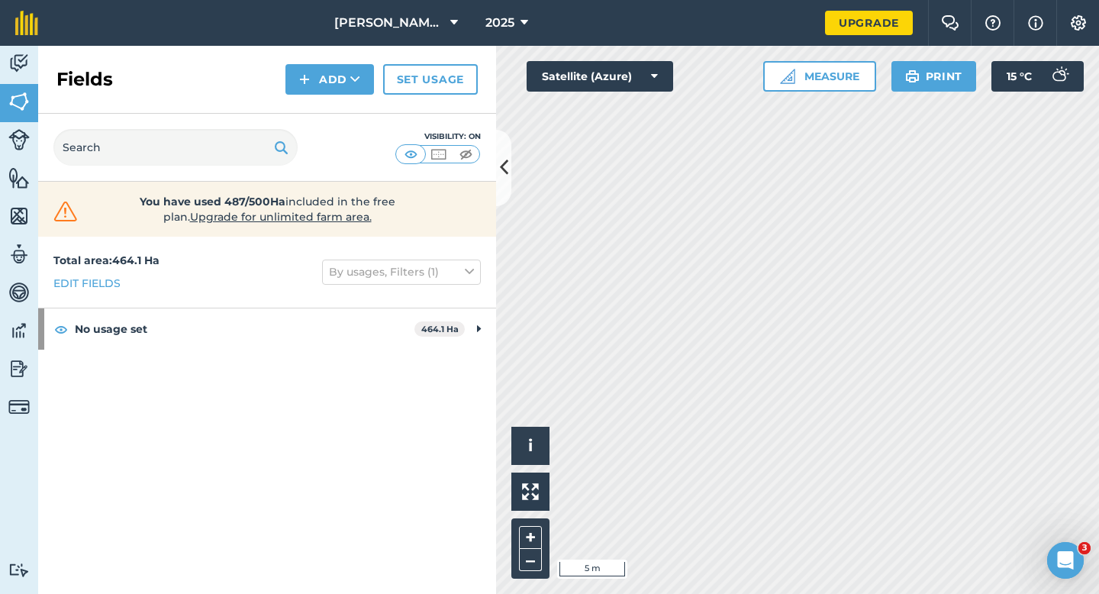
click at [477, 209] on div "Activity Fields Livestock Features Maps Team Vehicles Data Reporting Billing Tu…" at bounding box center [549, 320] width 1099 height 548
click at [489, 297] on div "Total area : 464.1 Ha Edit fields By usages, Filters (1)" at bounding box center [267, 272] width 458 height 71
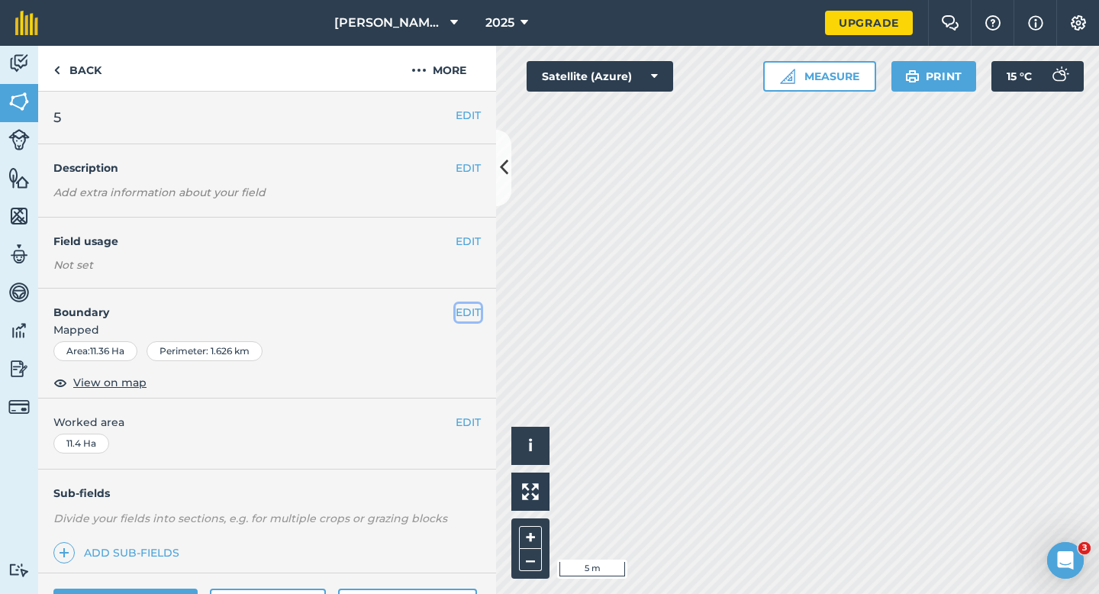
click at [467, 318] on button "EDIT" at bounding box center [468, 312] width 25 height 17
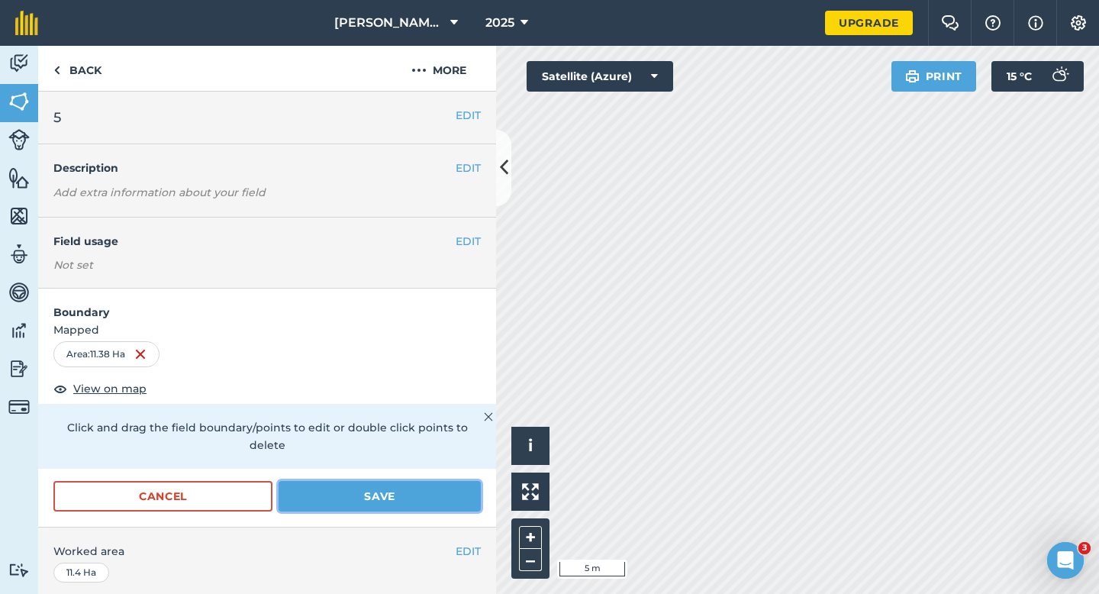
click at [428, 481] on button "Save" at bounding box center [380, 496] width 202 height 31
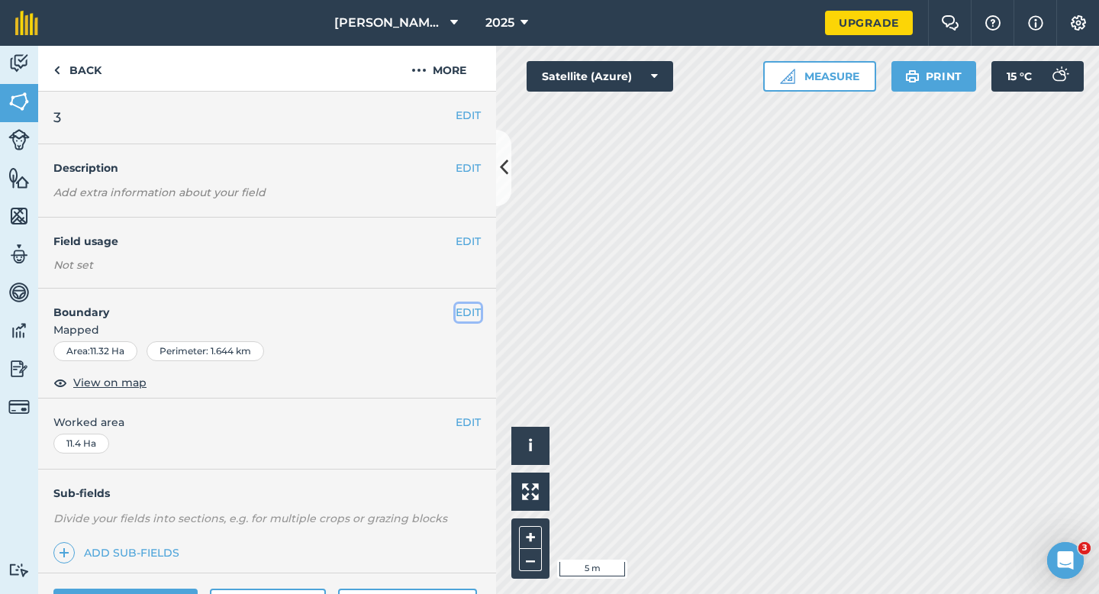
click at [473, 308] on button "EDIT" at bounding box center [468, 312] width 25 height 17
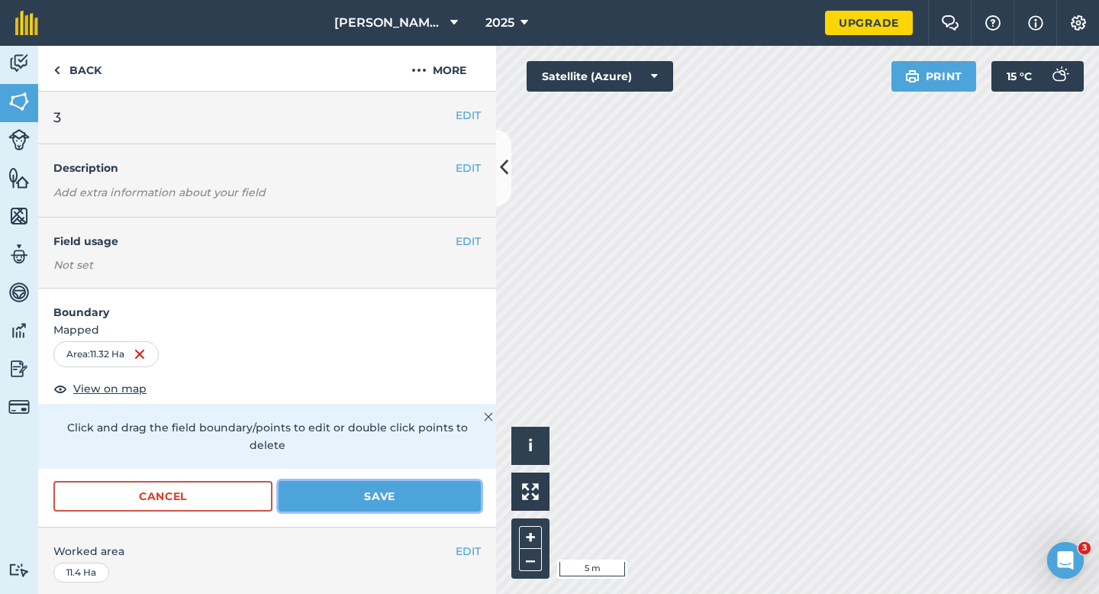
click at [442, 481] on button "Save" at bounding box center [380, 496] width 202 height 31
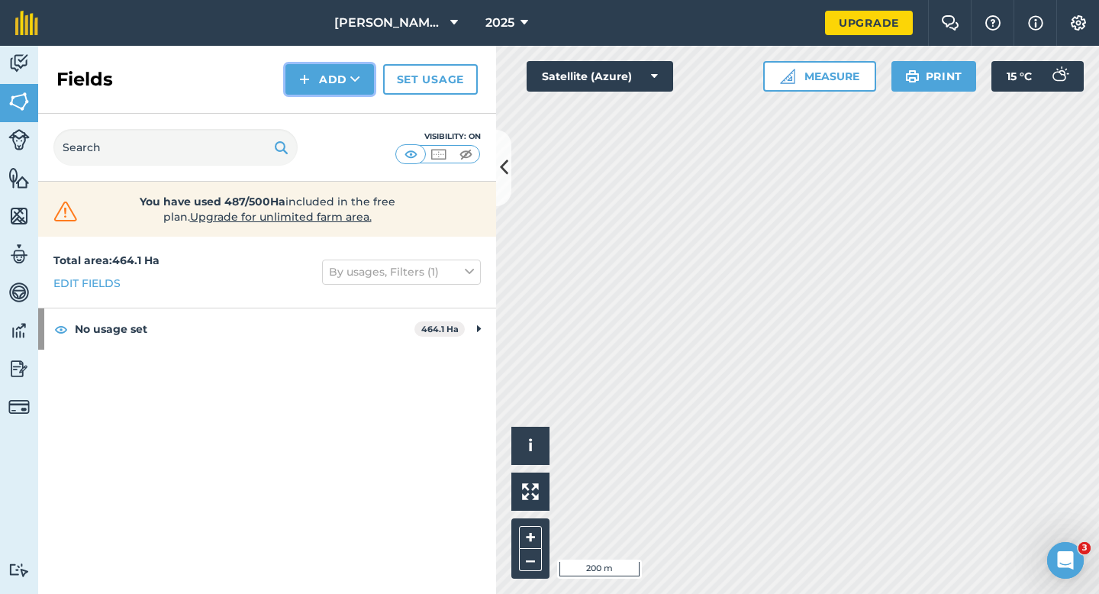
click at [344, 92] on button "Add" at bounding box center [330, 79] width 89 height 31
click at [344, 108] on link "Draw" at bounding box center [330, 114] width 84 height 34
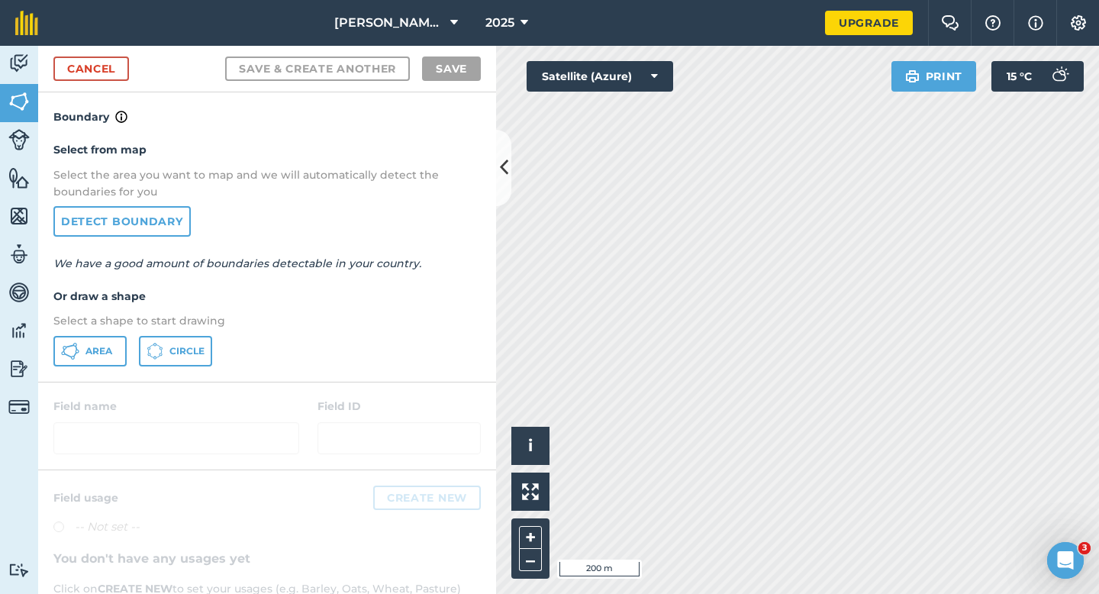
click at [128, 342] on div "Area Circle" at bounding box center [267, 351] width 428 height 31
click at [111, 342] on button "Area" at bounding box center [89, 351] width 73 height 31
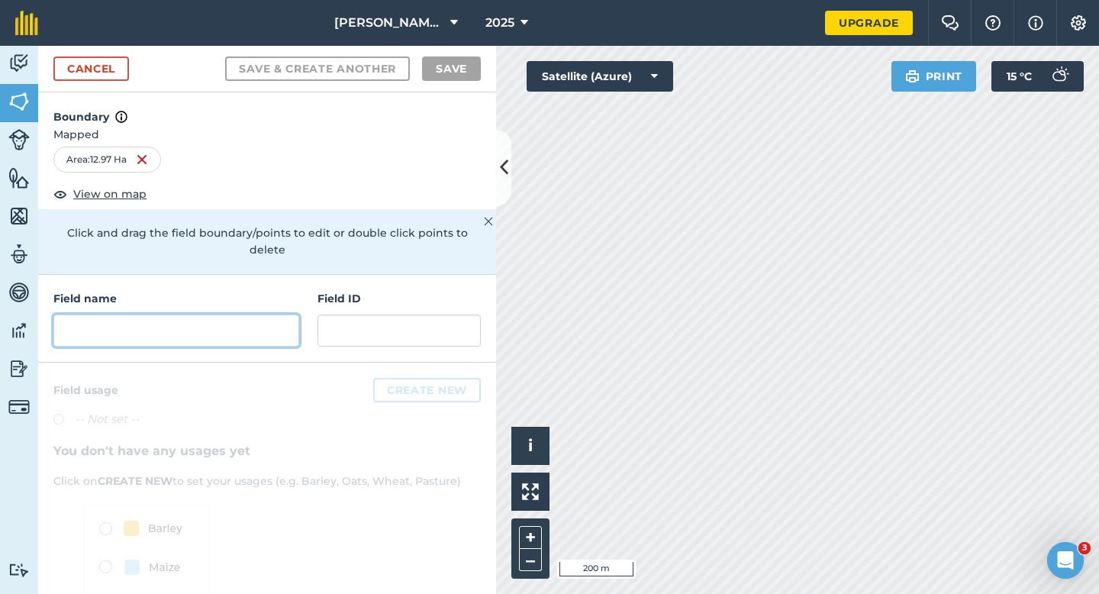
click at [231, 315] on input "text" at bounding box center [176, 331] width 246 height 32
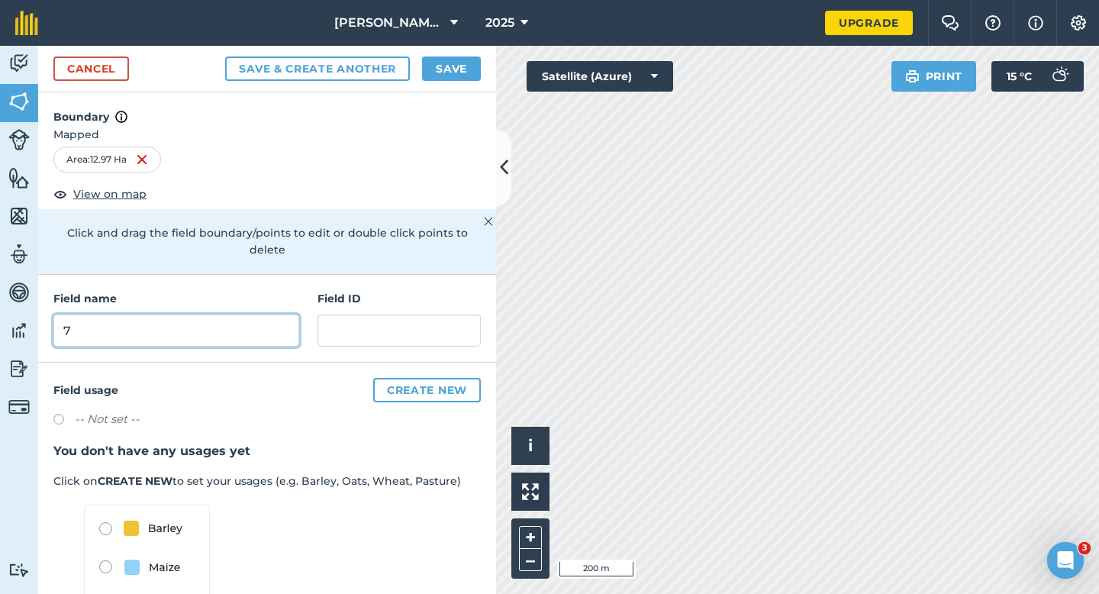
type input "7"
click at [480, 64] on button "Save" at bounding box center [451, 69] width 59 height 24
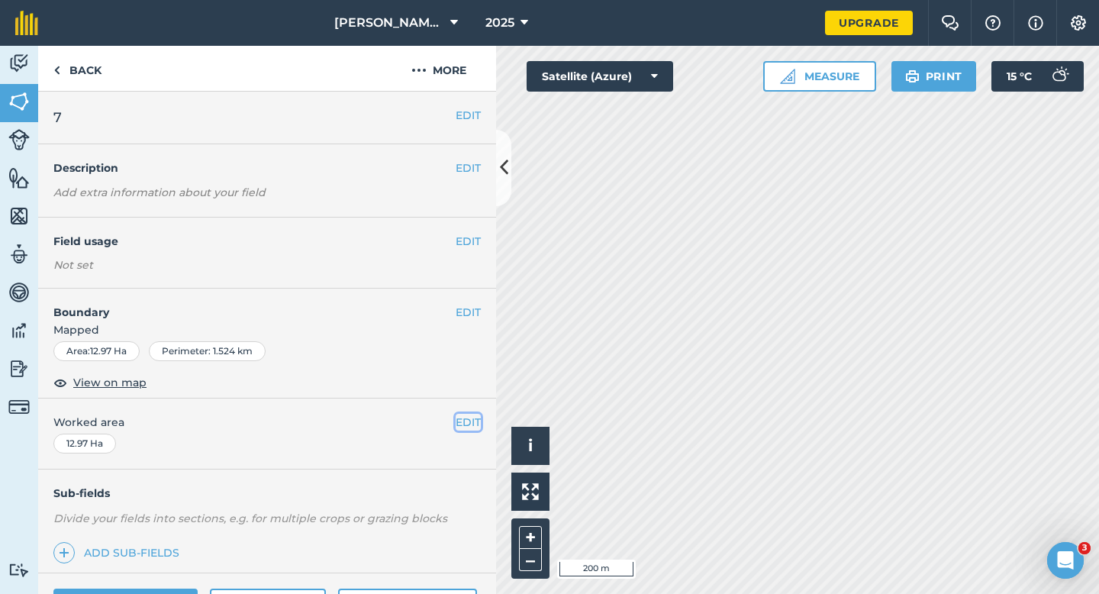
click at [470, 430] on button "EDIT" at bounding box center [468, 422] width 25 height 17
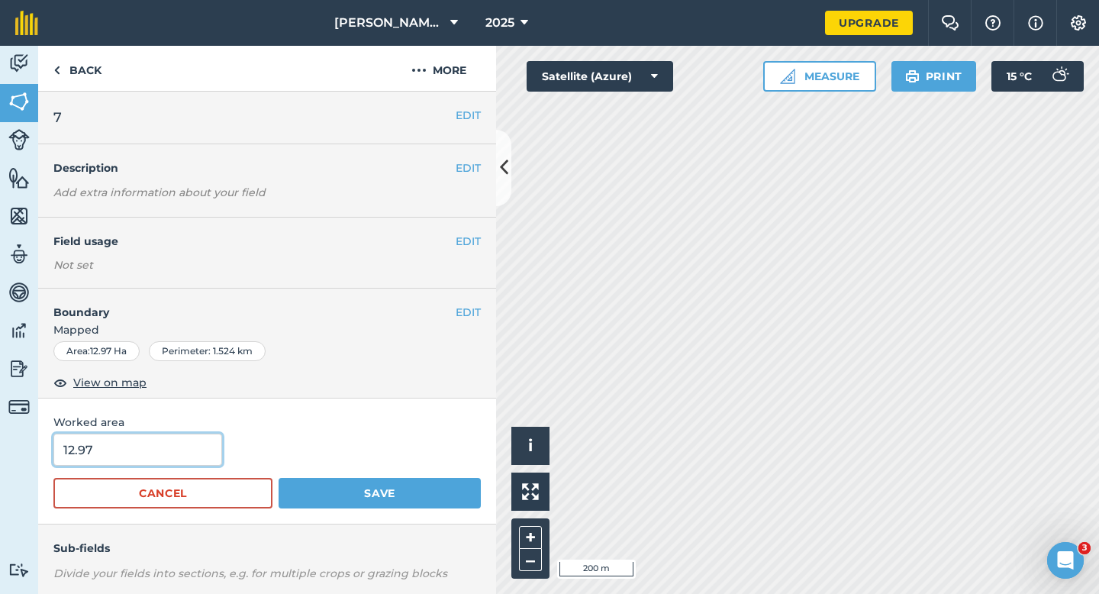
click at [175, 458] on input "12.97" at bounding box center [137, 450] width 169 height 32
type input "13"
click at [279, 478] on button "Save" at bounding box center [380, 493] width 202 height 31
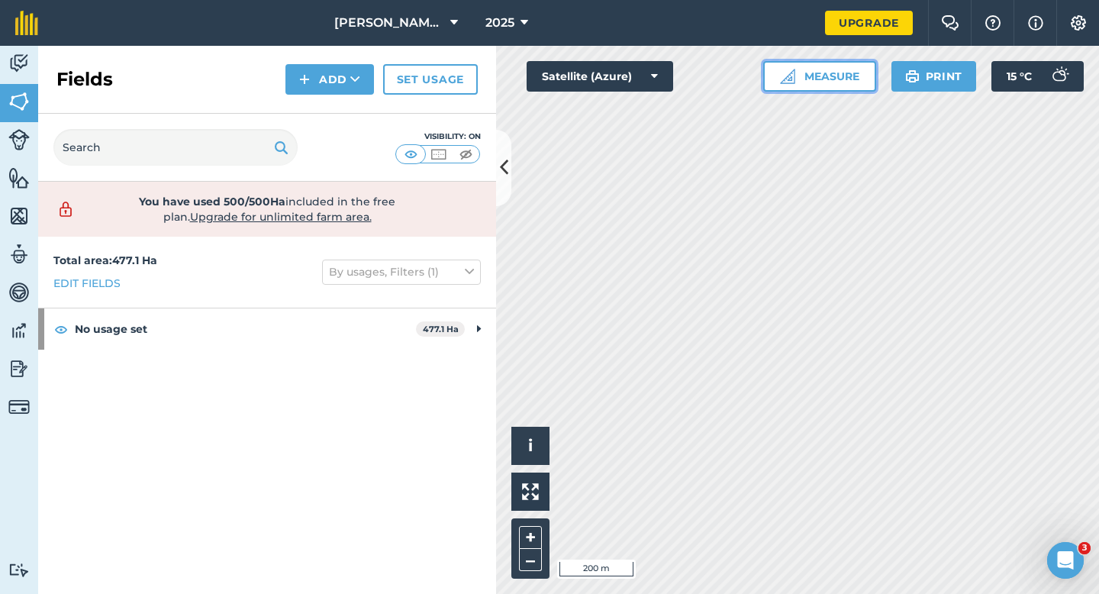
click at [815, 82] on button "Measure" at bounding box center [820, 76] width 113 height 31
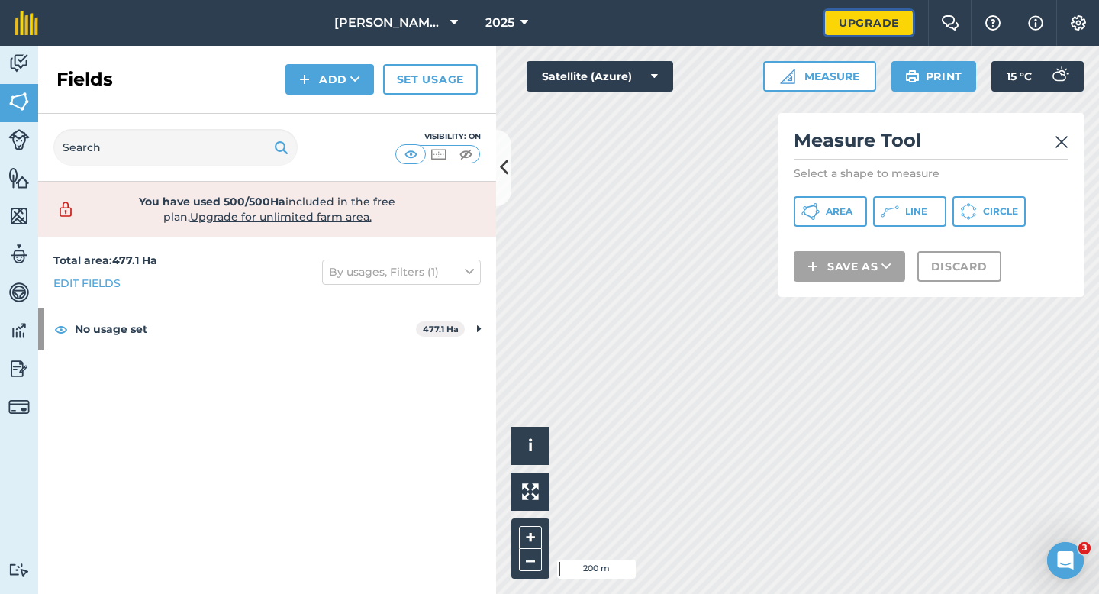
click at [896, 28] on link "Upgrade" at bounding box center [869, 23] width 88 height 24
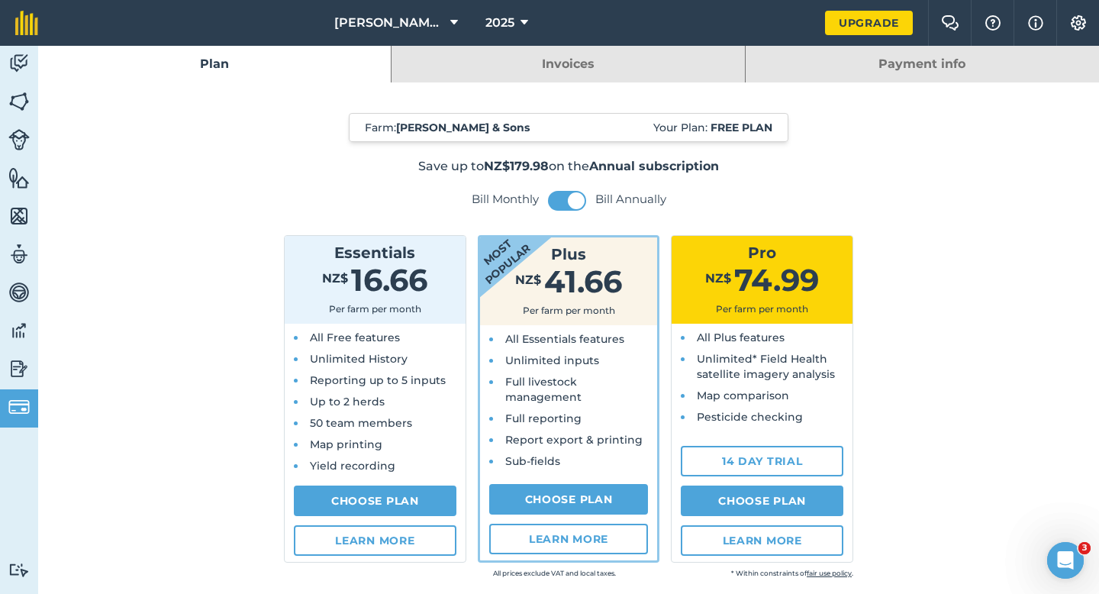
click at [742, 436] on div "All Plus features Unlimited* Field Health satellite imagery analysis Map compar…" at bounding box center [762, 382] width 181 height 116
click at [742, 459] on link "14 day trial" at bounding box center [762, 461] width 163 height 31
select select "NZ"
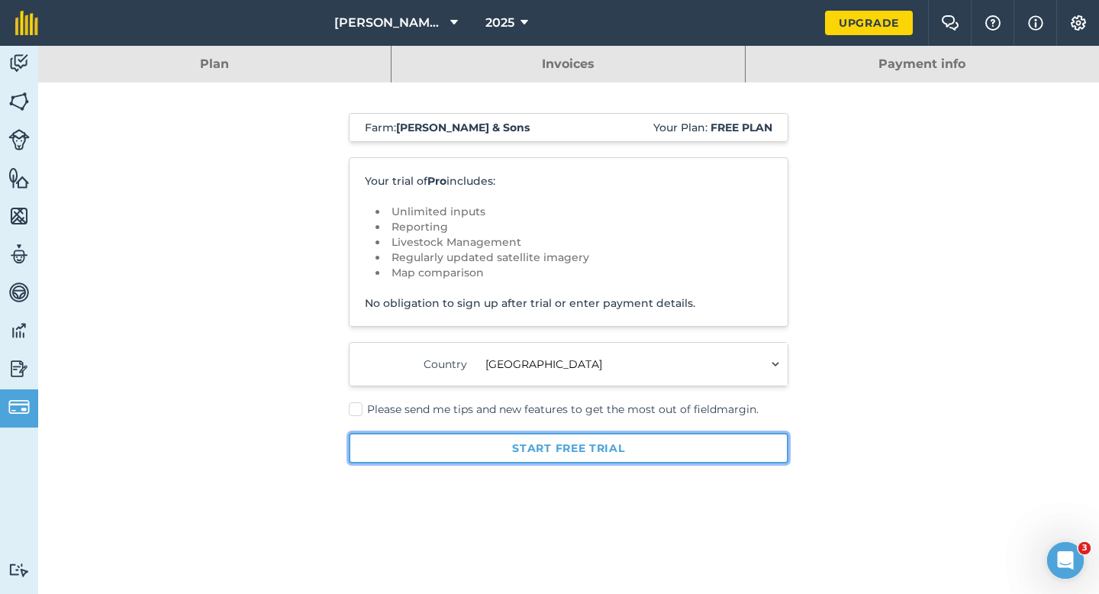
click at [478, 438] on button "Start free trial" at bounding box center [569, 448] width 440 height 31
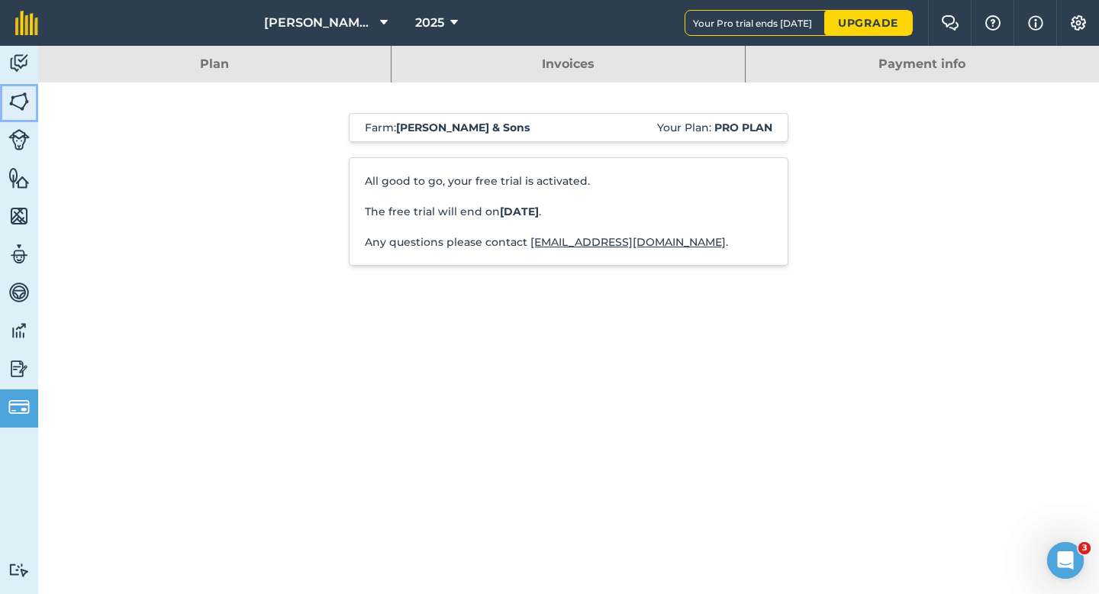
click at [1, 105] on link "Fields" at bounding box center [19, 103] width 38 height 38
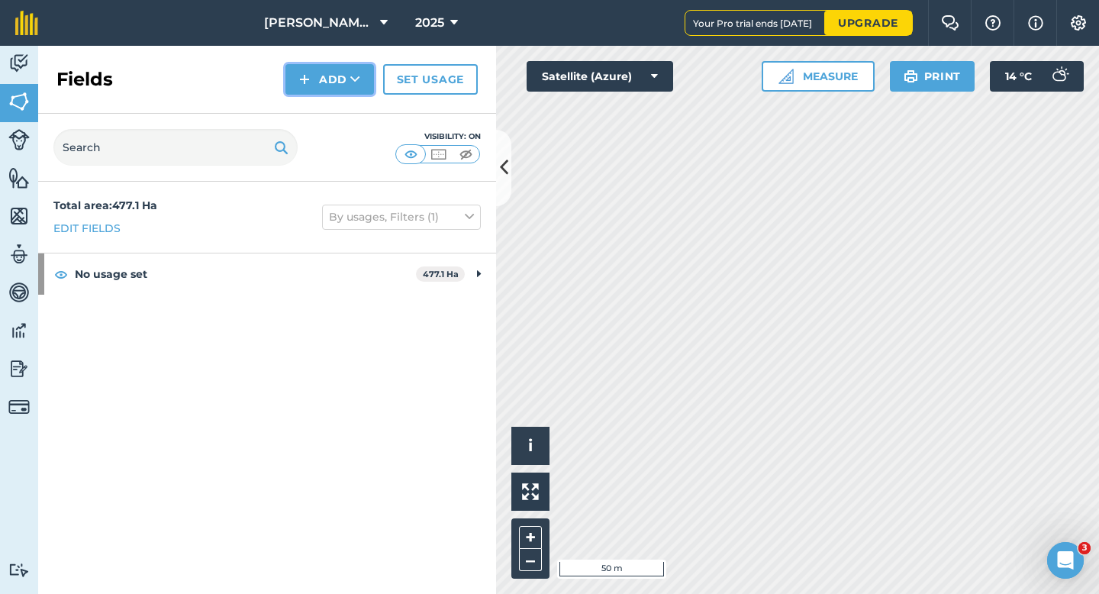
click at [333, 89] on button "Add" at bounding box center [330, 79] width 89 height 31
click at [333, 118] on link "Draw" at bounding box center [330, 114] width 84 height 34
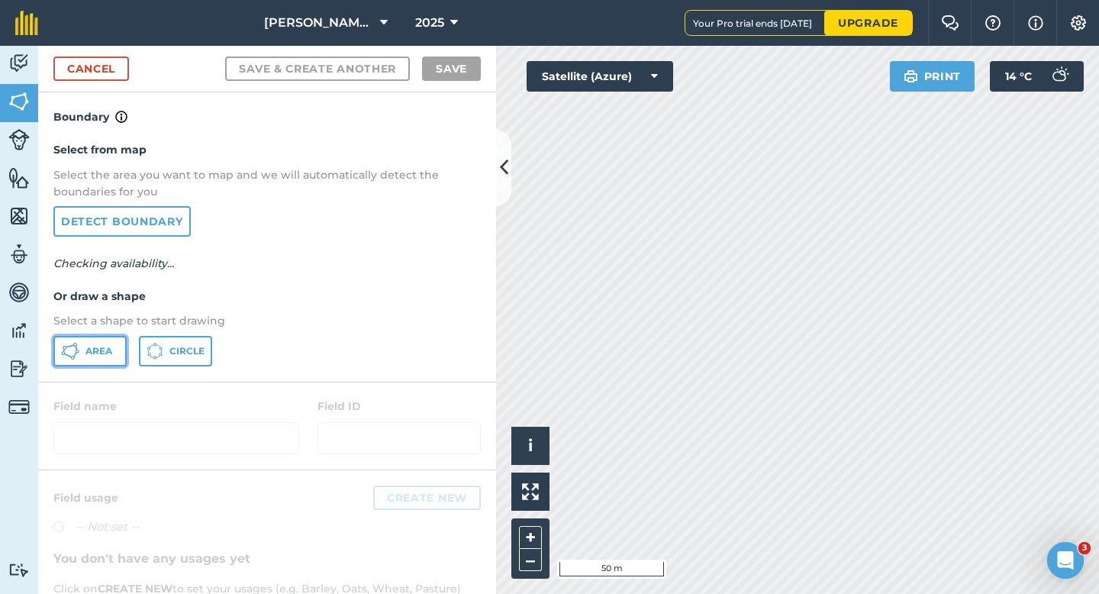
click at [120, 359] on button "Area" at bounding box center [89, 351] width 73 height 31
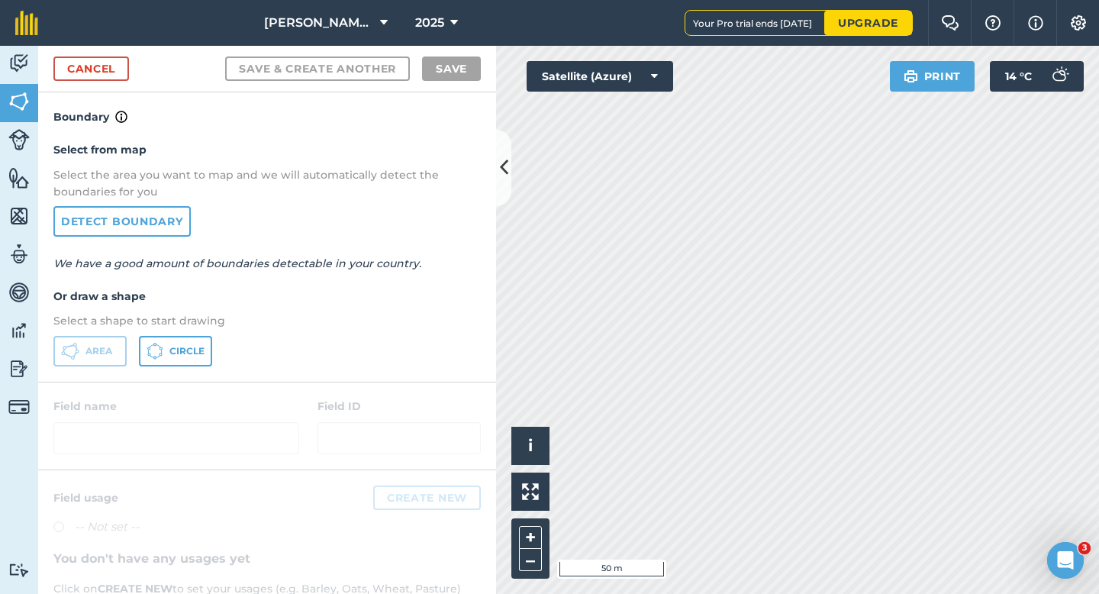
click at [768, 35] on div "[PERSON_NAME] & Sons 2025 Your Pro trial ends [DATE] Upgrade Farm Chat Help Inf…" at bounding box center [549, 297] width 1099 height 594
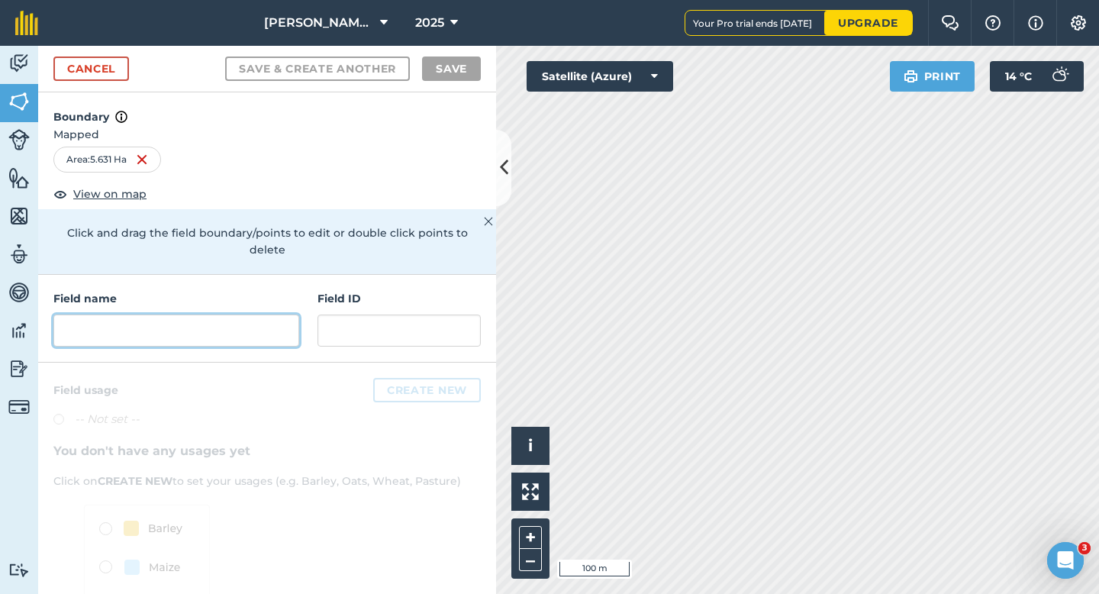
click at [181, 323] on input "text" at bounding box center [176, 331] width 246 height 32
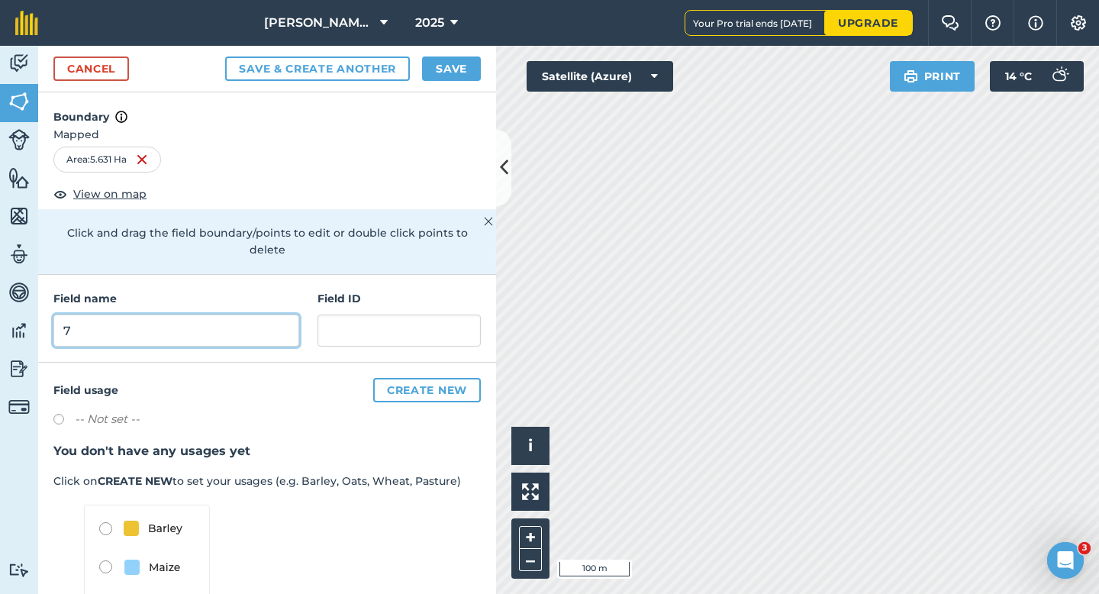
type input "7"
click at [452, 82] on div "Cancel Save & Create Another Save" at bounding box center [267, 69] width 458 height 47
click at [454, 63] on button "Save" at bounding box center [451, 69] width 59 height 24
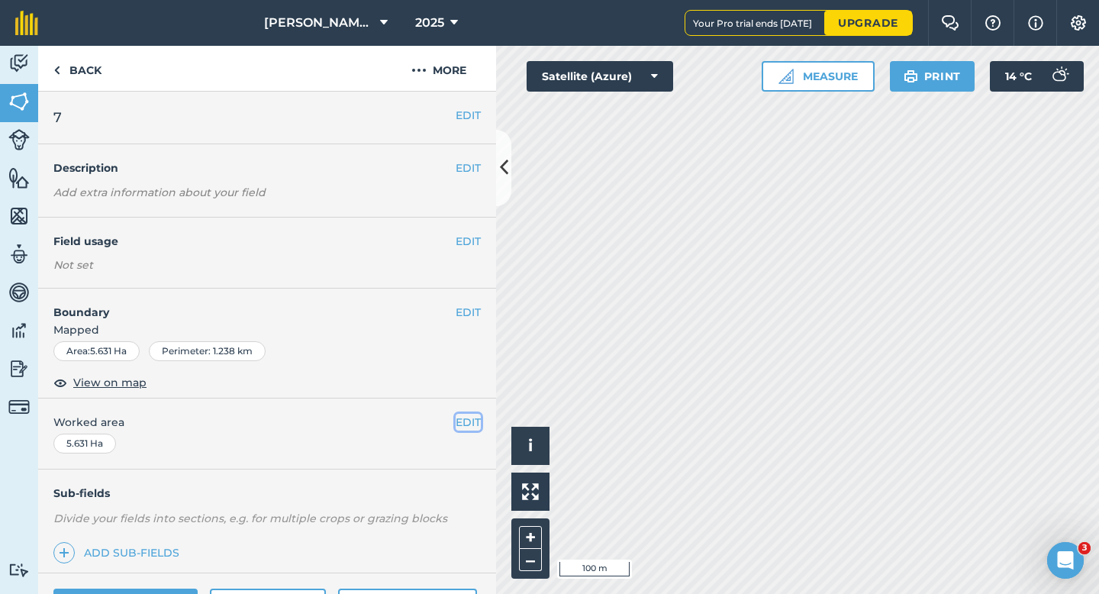
click at [473, 421] on button "EDIT" at bounding box center [468, 422] width 25 height 17
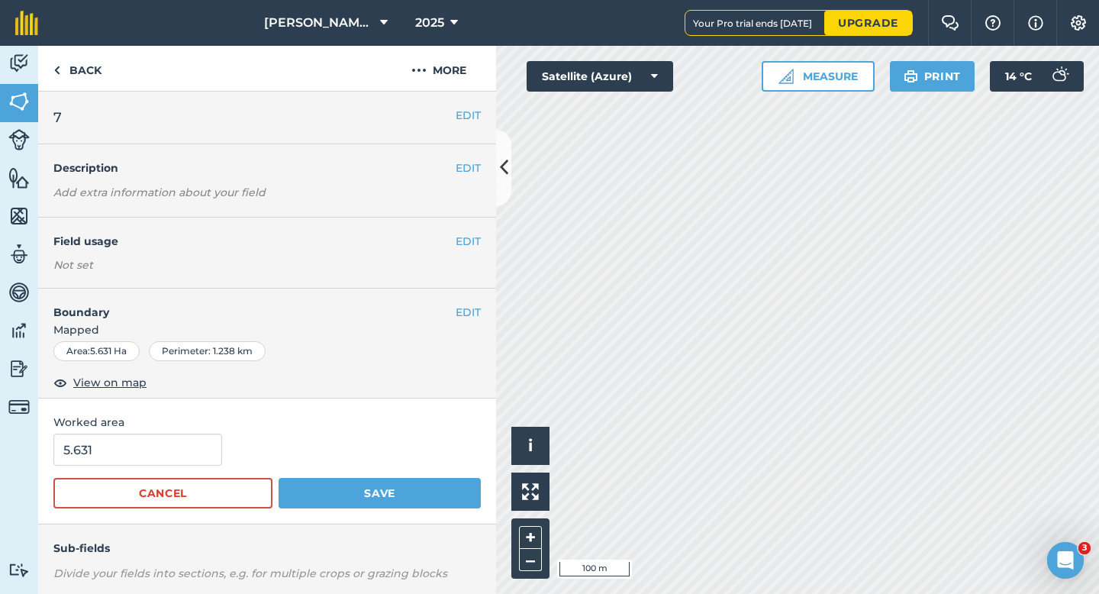
click at [132, 434] on div "5.631" at bounding box center [267, 450] width 428 height 32
click at [132, 452] on input "5.631" at bounding box center [137, 450] width 169 height 32
type input "6"
click at [279, 478] on button "Save" at bounding box center [380, 493] width 202 height 31
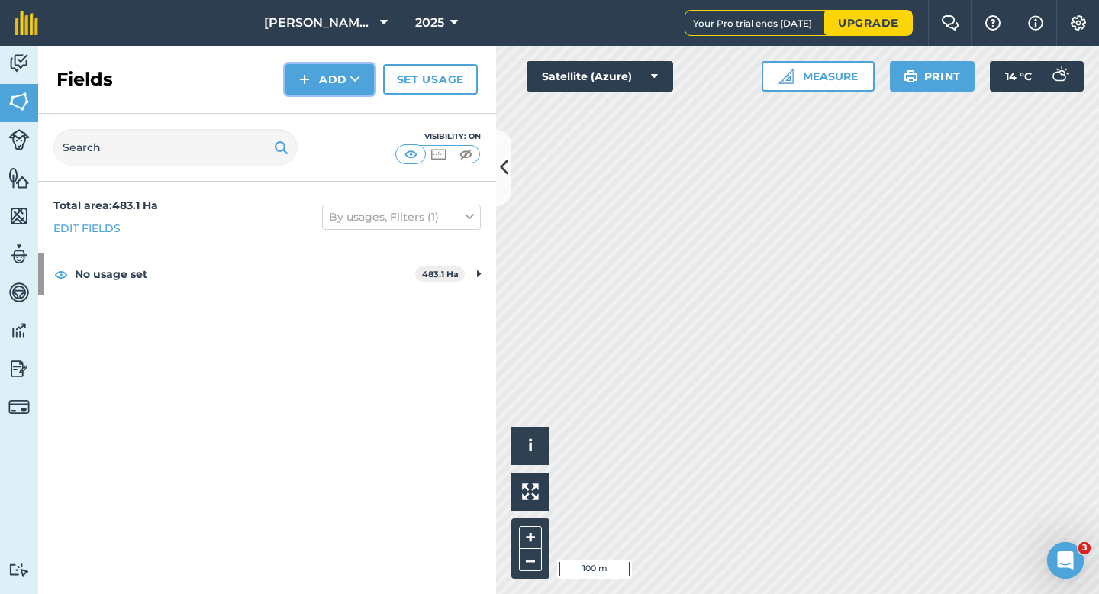
click at [303, 89] on button "Add" at bounding box center [330, 79] width 89 height 31
click at [316, 112] on link "Draw" at bounding box center [330, 114] width 84 height 34
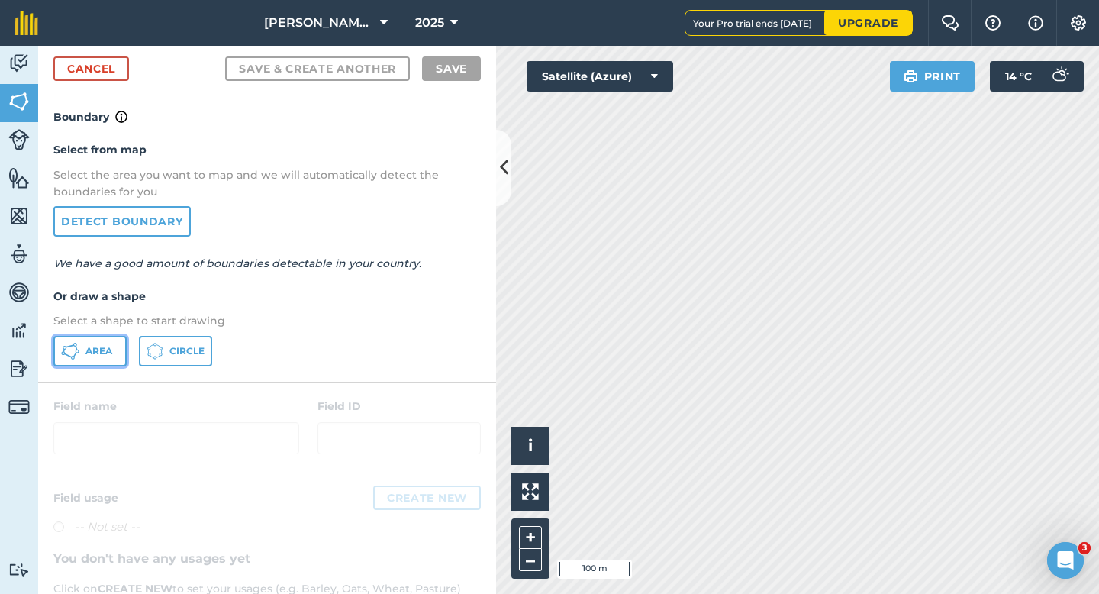
click at [115, 360] on button "Area" at bounding box center [89, 351] width 73 height 31
click at [118, 74] on link "Cancel" at bounding box center [91, 69] width 76 height 24
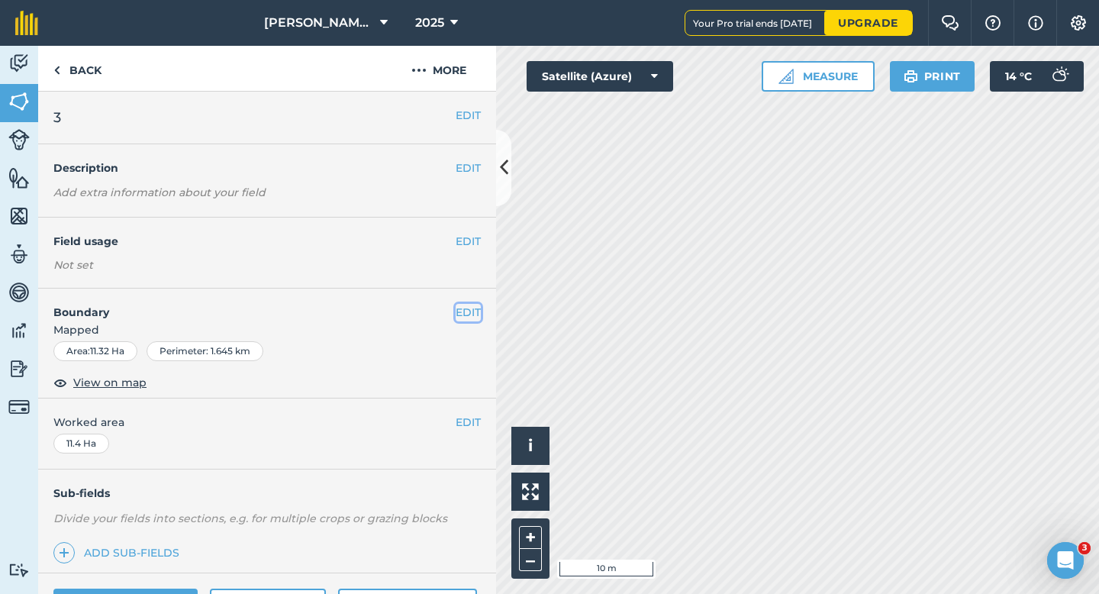
click at [463, 308] on button "EDIT" at bounding box center [468, 312] width 25 height 17
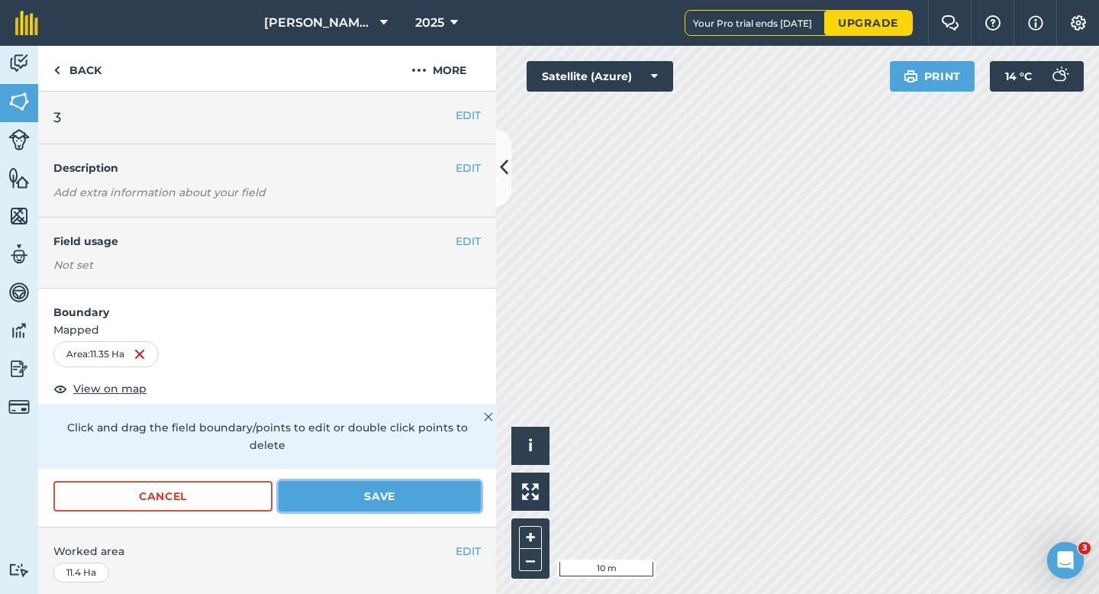
click at [443, 481] on button "Save" at bounding box center [380, 496] width 202 height 31
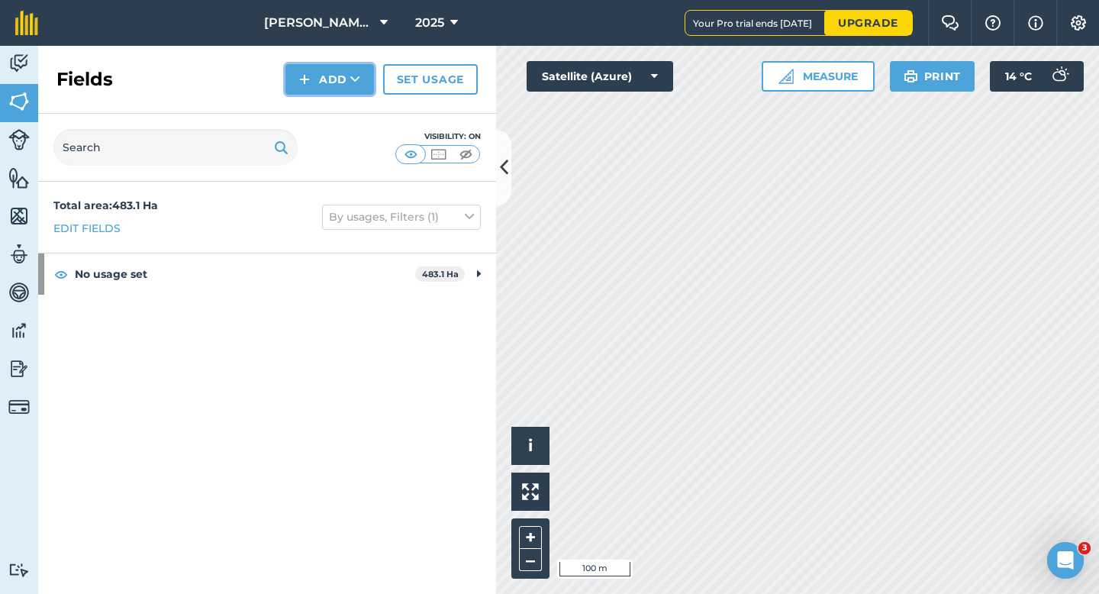
click at [336, 82] on button "Add" at bounding box center [330, 79] width 89 height 31
click at [336, 105] on link "Draw" at bounding box center [330, 114] width 84 height 34
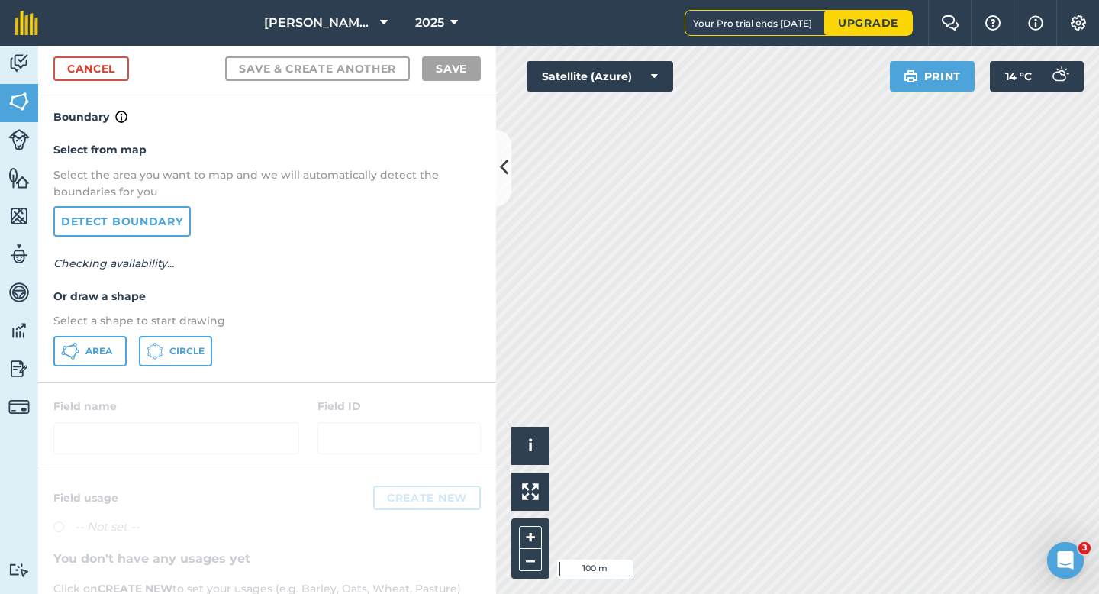
click at [84, 368] on div "Select from map Select the area you want to map and we will automatically detec…" at bounding box center [267, 253] width 458 height 255
click at [92, 355] on span "Area" at bounding box center [99, 351] width 27 height 12
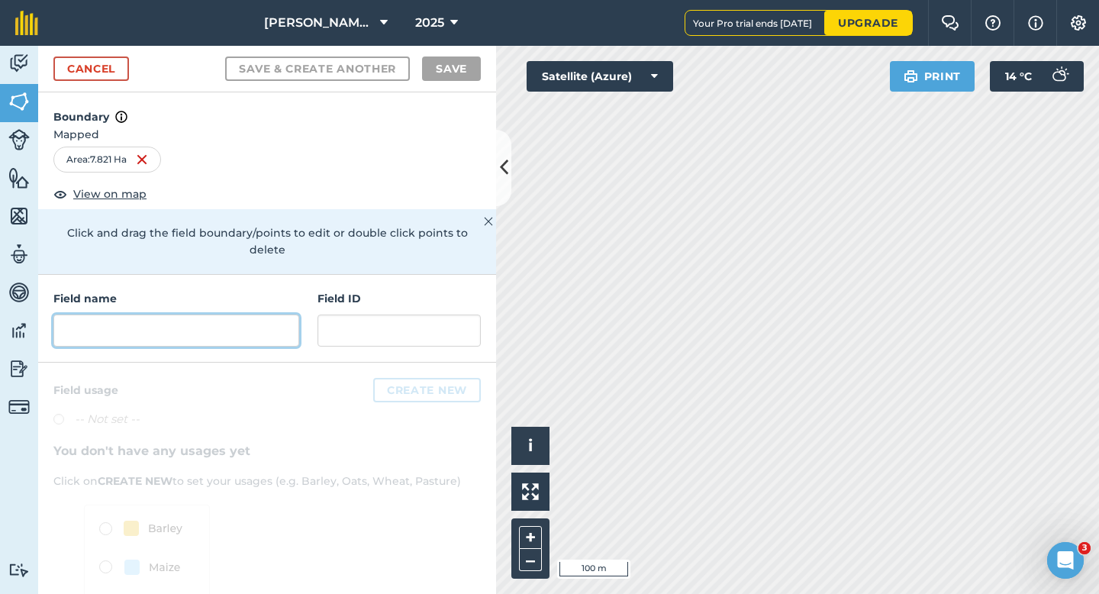
click at [256, 325] on input "text" at bounding box center [176, 331] width 246 height 32
click at [243, 315] on input "text" at bounding box center [176, 331] width 246 height 32
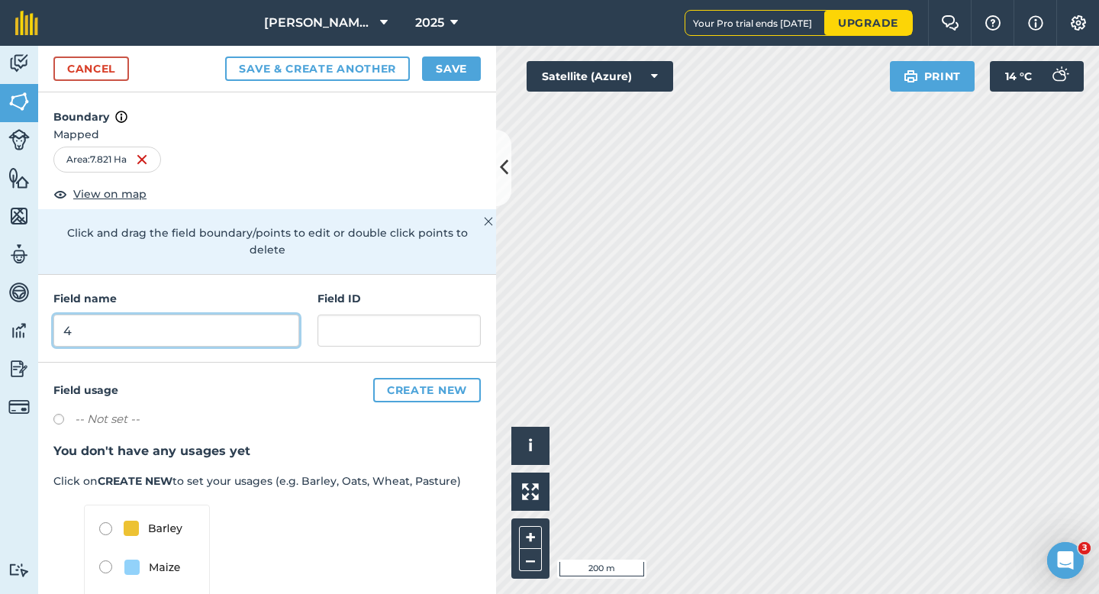
type input "4"
click at [438, 70] on button "Save" at bounding box center [451, 69] width 59 height 24
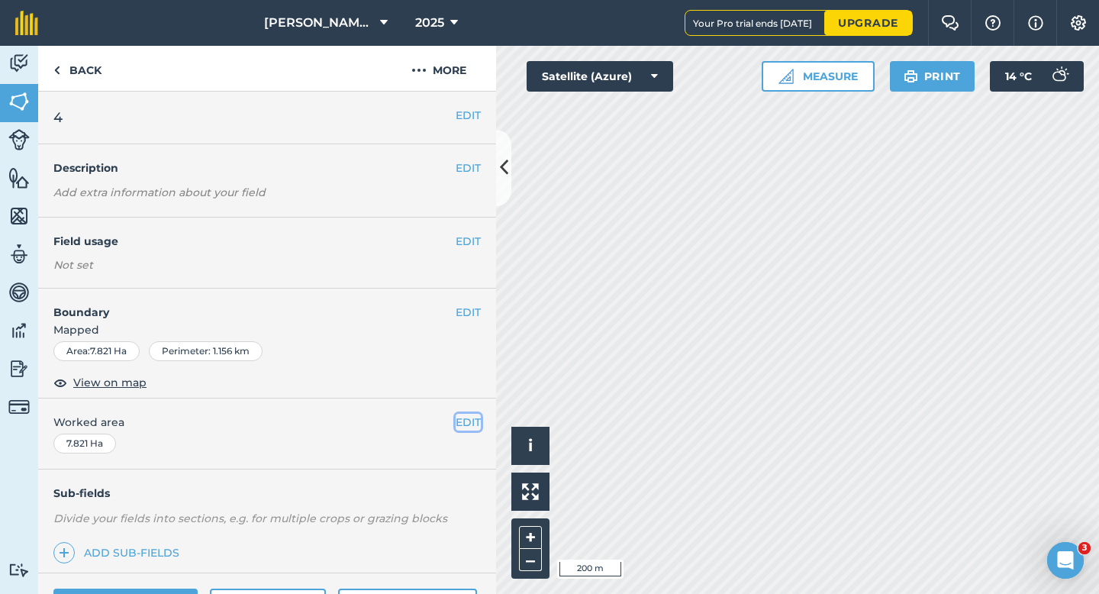
click at [470, 420] on button "EDIT" at bounding box center [468, 422] width 25 height 17
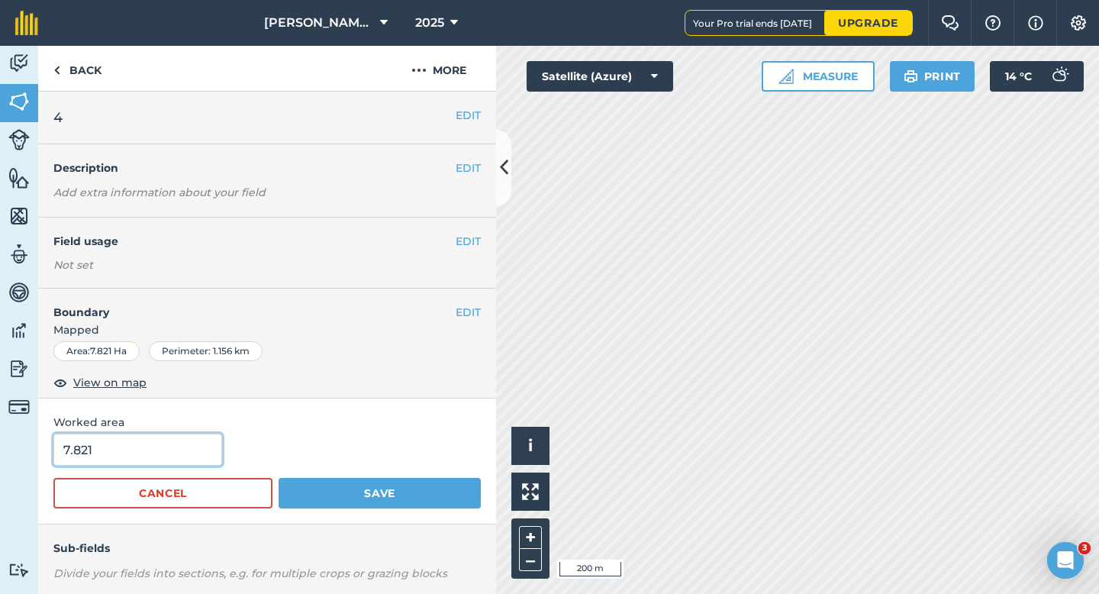
click at [187, 454] on input "7.821" at bounding box center [137, 450] width 169 height 32
type input "8"
click at [279, 478] on button "Save" at bounding box center [380, 493] width 202 height 31
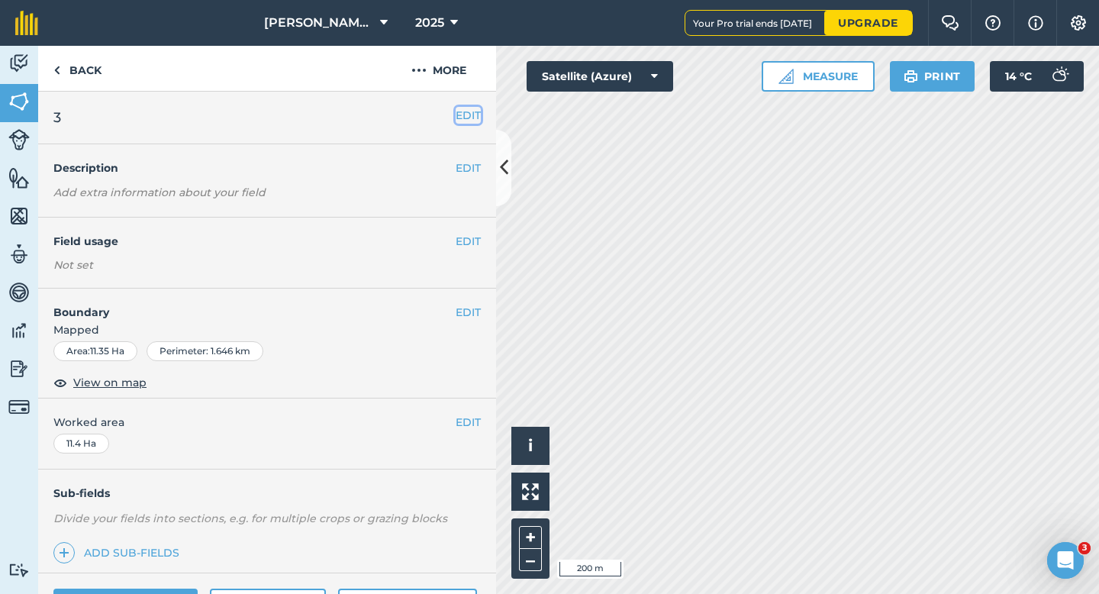
click at [467, 118] on button "EDIT" at bounding box center [468, 115] width 25 height 17
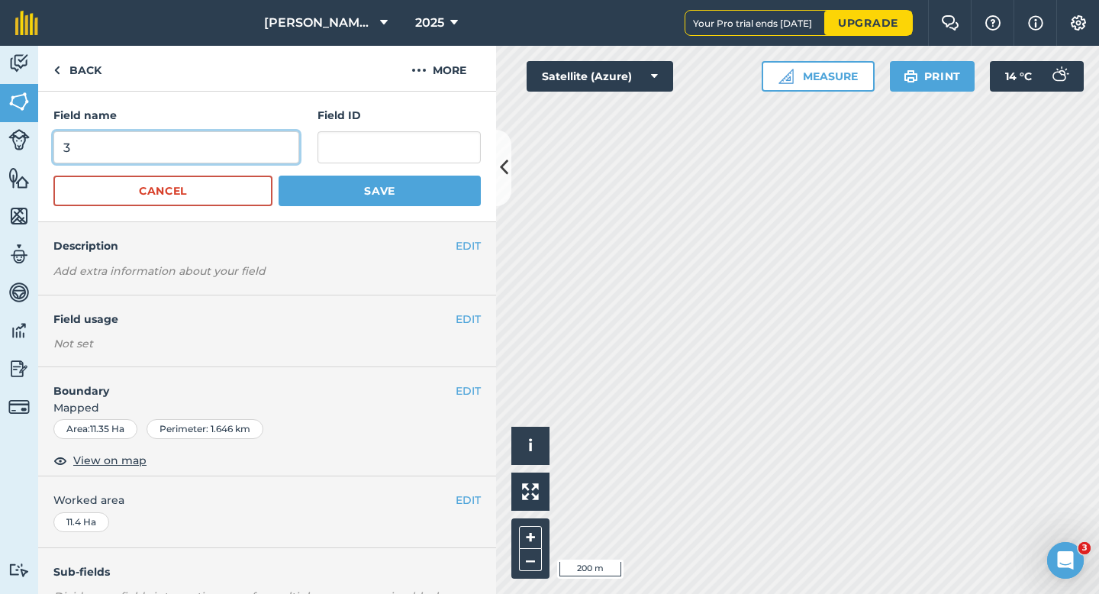
click at [268, 137] on input "3" at bounding box center [176, 147] width 246 height 32
type input "5"
click at [279, 176] on button "Save" at bounding box center [380, 191] width 202 height 31
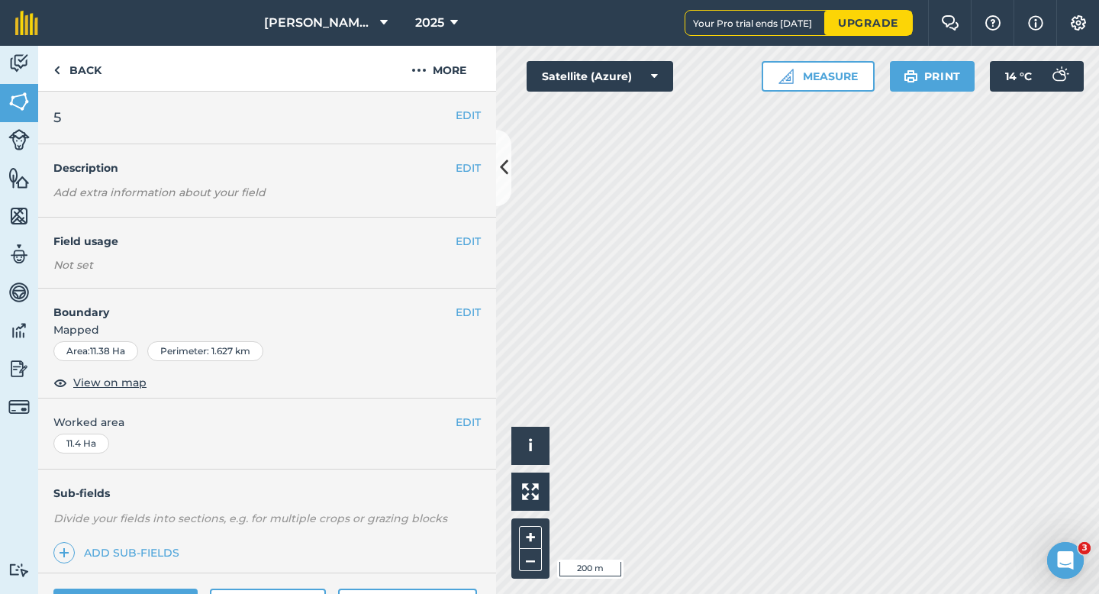
click at [457, 99] on div "EDIT 5" at bounding box center [267, 118] width 458 height 53
click at [458, 106] on div "EDIT 5" at bounding box center [267, 118] width 458 height 53
click at [467, 112] on button "EDIT" at bounding box center [468, 115] width 25 height 17
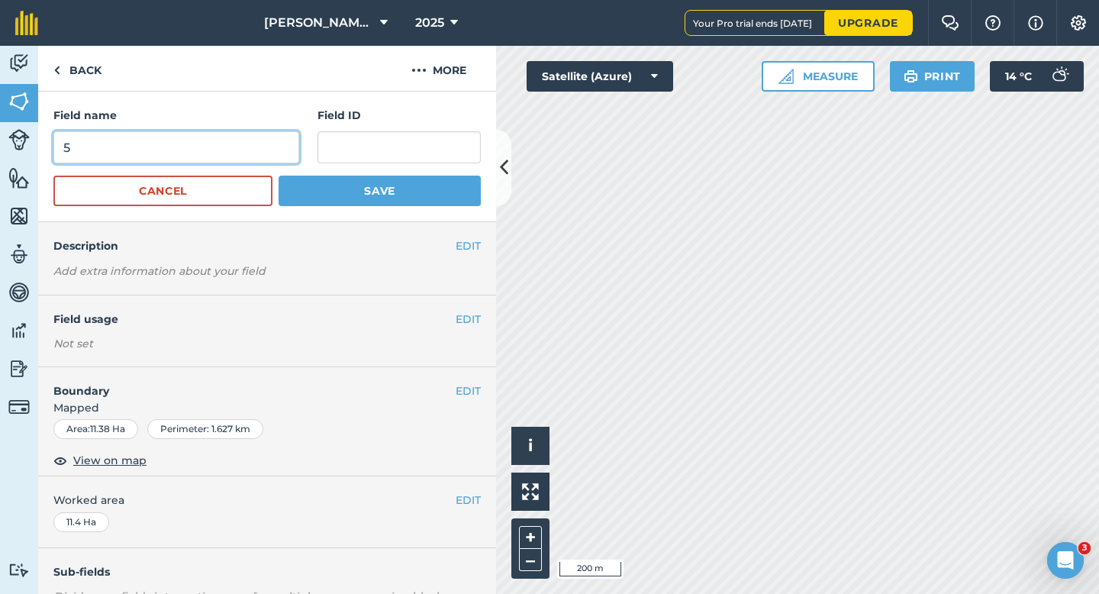
click at [228, 147] on input "5" at bounding box center [176, 147] width 246 height 32
type input "6"
click at [279, 176] on button "Save" at bounding box center [380, 191] width 202 height 31
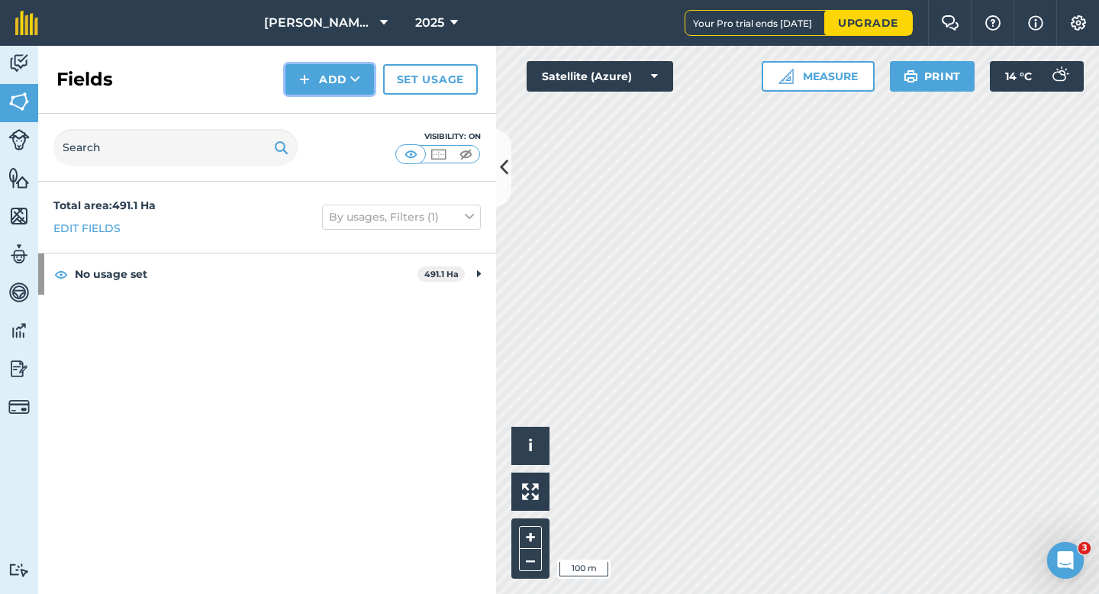
click at [315, 68] on button "Add" at bounding box center [330, 79] width 89 height 31
click at [315, 92] on button "Add Draw Import" at bounding box center [330, 79] width 89 height 31
click at [316, 73] on button "Add" at bounding box center [330, 79] width 89 height 31
click at [316, 102] on link "Draw" at bounding box center [330, 114] width 84 height 34
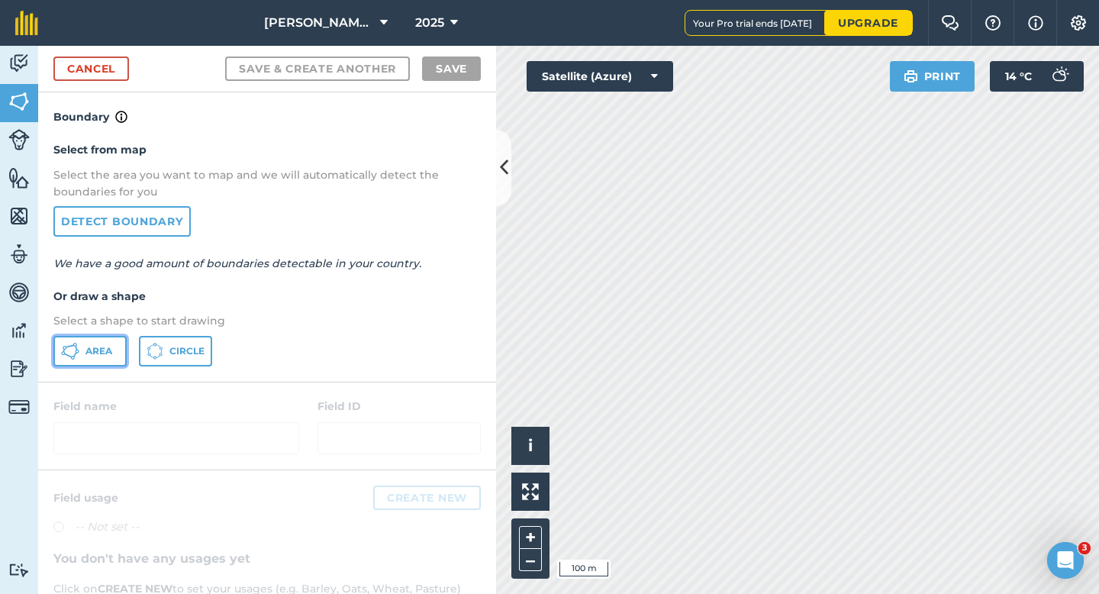
click at [95, 342] on button "Area" at bounding box center [89, 351] width 73 height 31
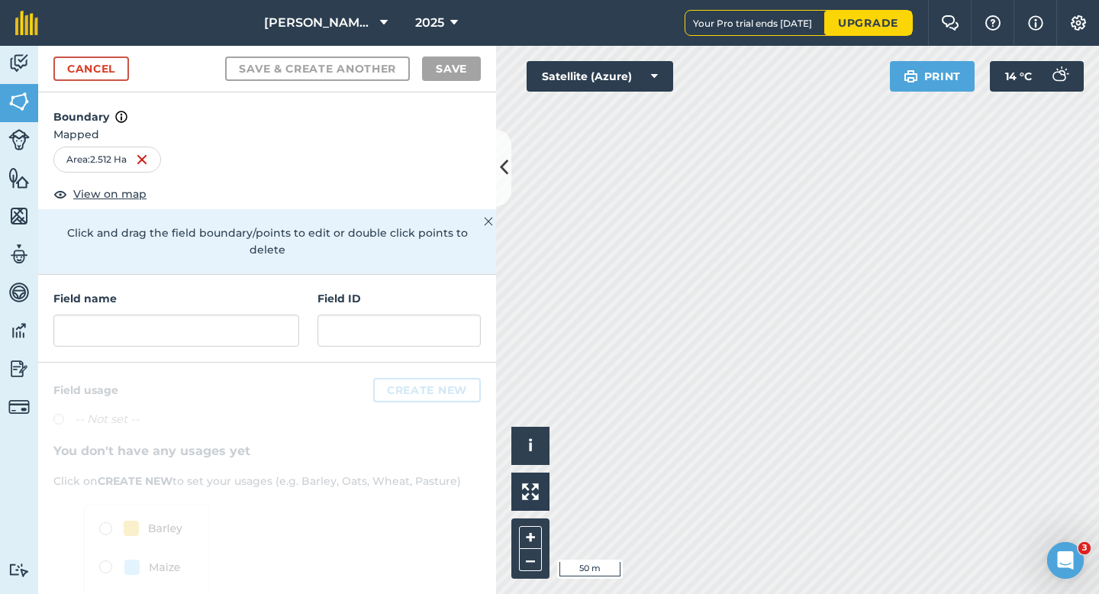
click at [246, 337] on div "Field name Field ID" at bounding box center [267, 319] width 458 height 88
click at [246, 319] on input "text" at bounding box center [176, 331] width 246 height 32
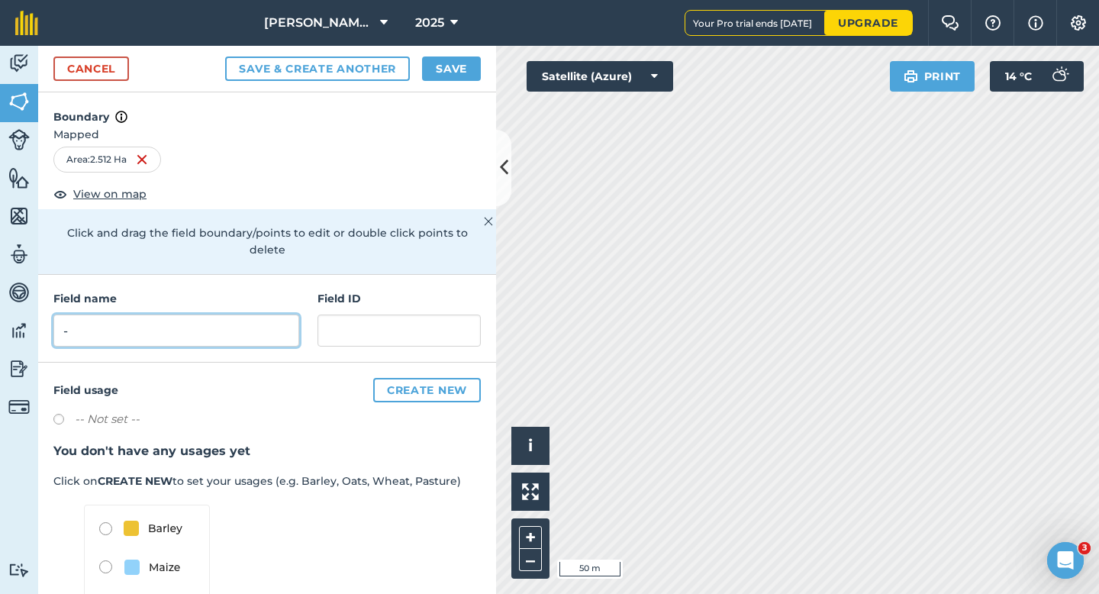
type input "-"
click at [466, 60] on button "Save" at bounding box center [451, 69] width 59 height 24
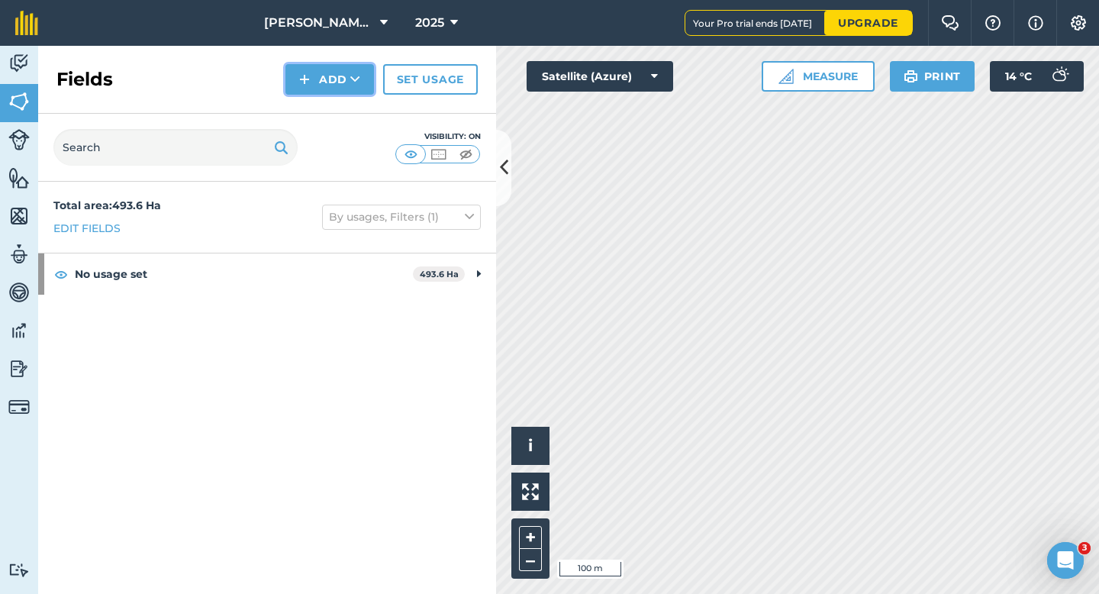
click at [334, 86] on button "Add" at bounding box center [330, 79] width 89 height 31
click at [334, 111] on link "Draw" at bounding box center [330, 114] width 84 height 34
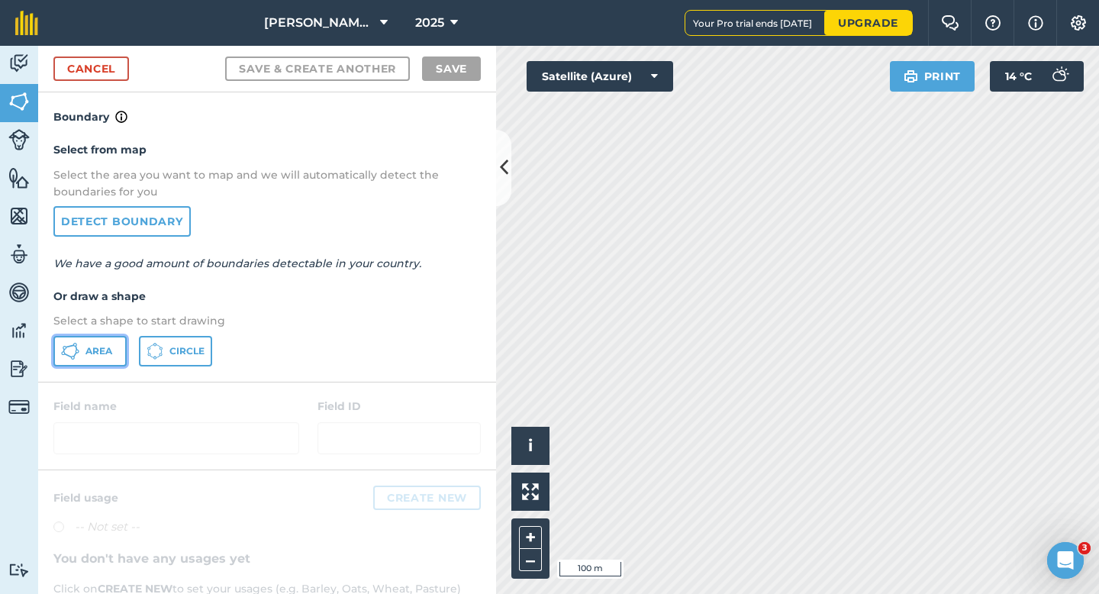
click at [95, 338] on button "Area" at bounding box center [89, 351] width 73 height 31
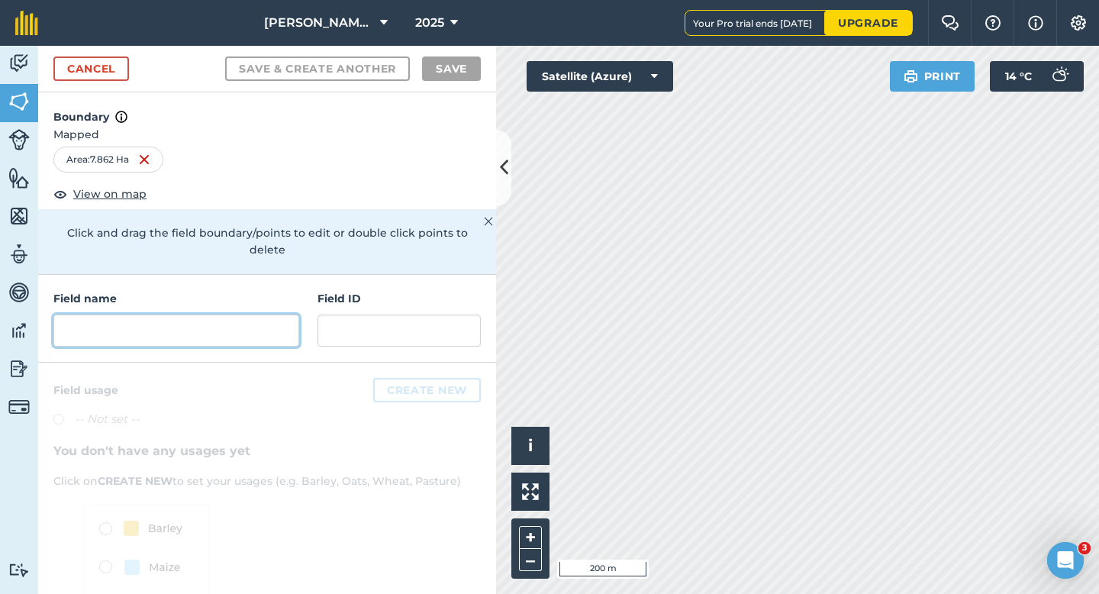
click at [269, 318] on input "text" at bounding box center [176, 331] width 246 height 32
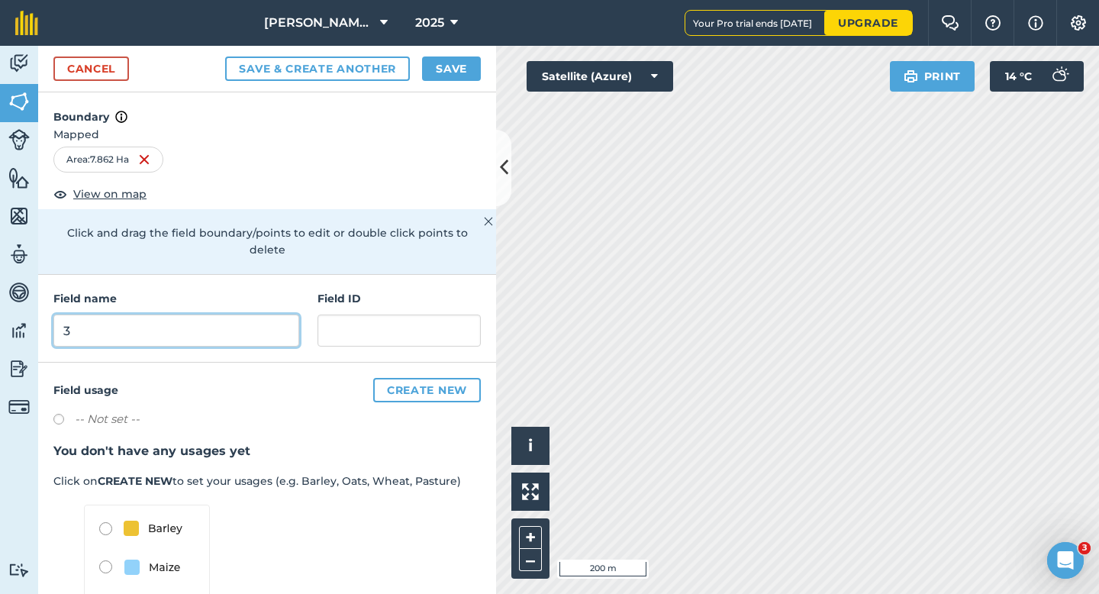
type input "3"
click at [420, 72] on div "Save & Create Another Save" at bounding box center [353, 69] width 256 height 24
click at [439, 72] on button "Save" at bounding box center [451, 69] width 59 height 24
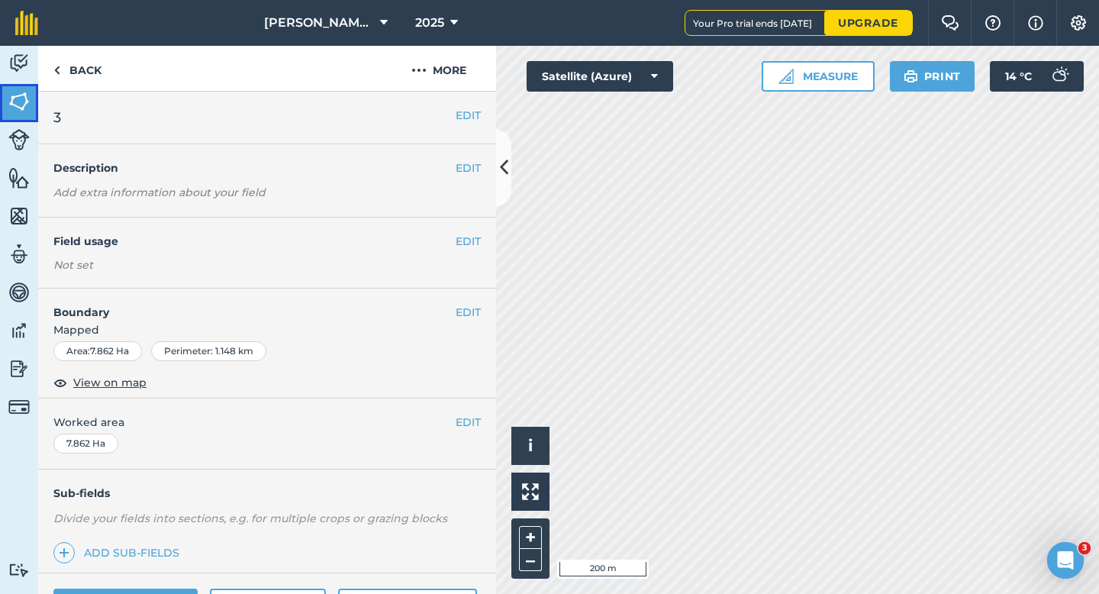
click at [0, 108] on link "Fields" at bounding box center [19, 103] width 38 height 38
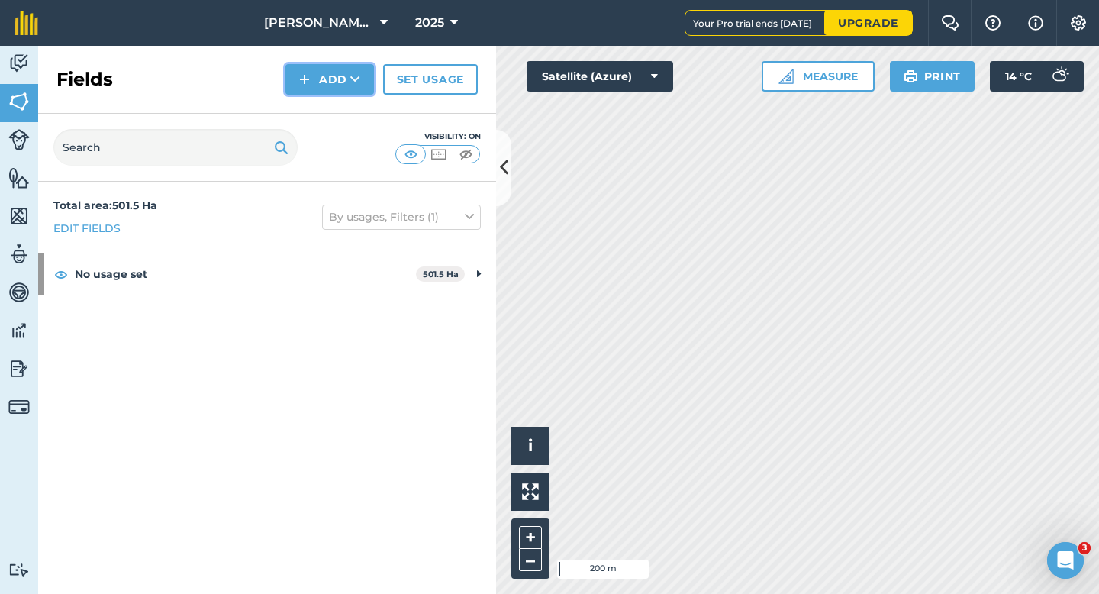
click at [331, 72] on button "Add" at bounding box center [330, 79] width 89 height 31
click at [334, 118] on link "Draw" at bounding box center [330, 114] width 84 height 34
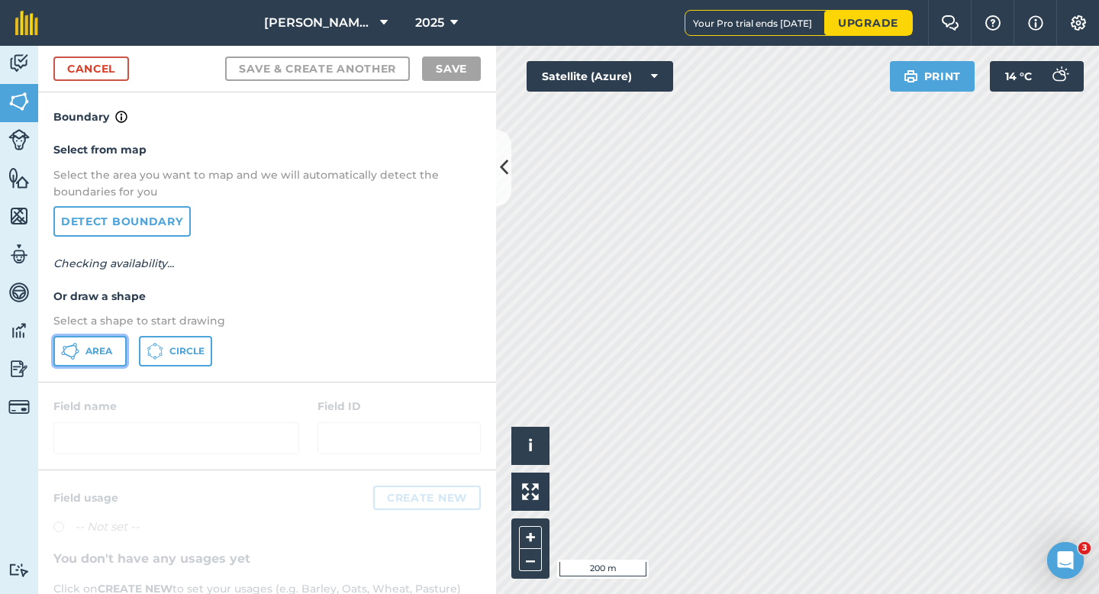
click at [95, 358] on button "Area" at bounding box center [89, 351] width 73 height 31
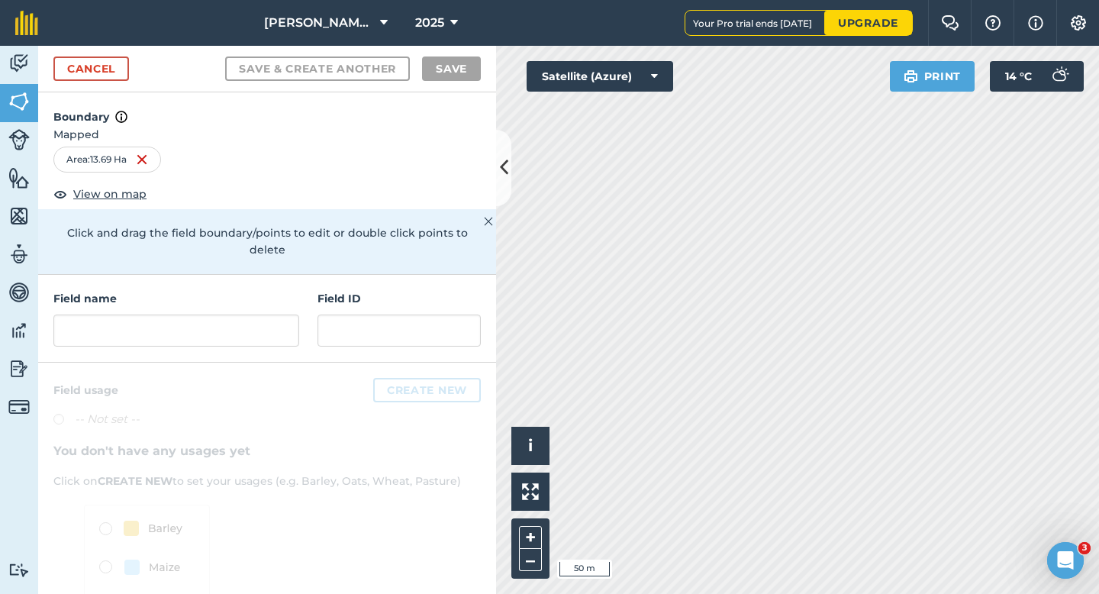
click at [279, 294] on div "Field name" at bounding box center [176, 318] width 246 height 57
click at [279, 315] on input "text" at bounding box center [176, 331] width 246 height 32
click at [282, 325] on input "text" at bounding box center [176, 331] width 246 height 32
type input "A"
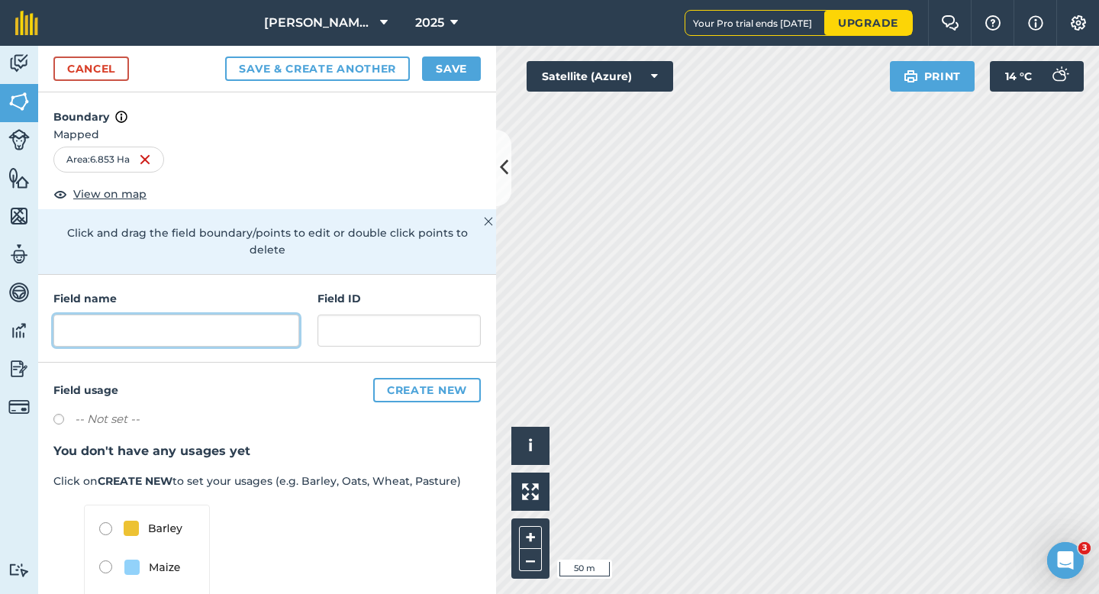
type input "1"
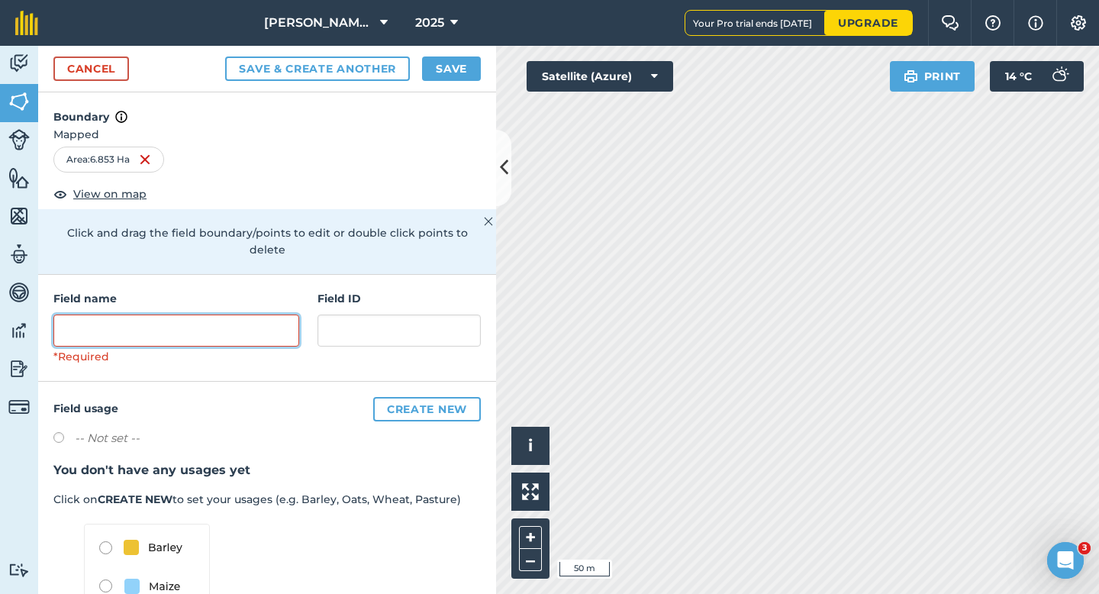
type input "2"
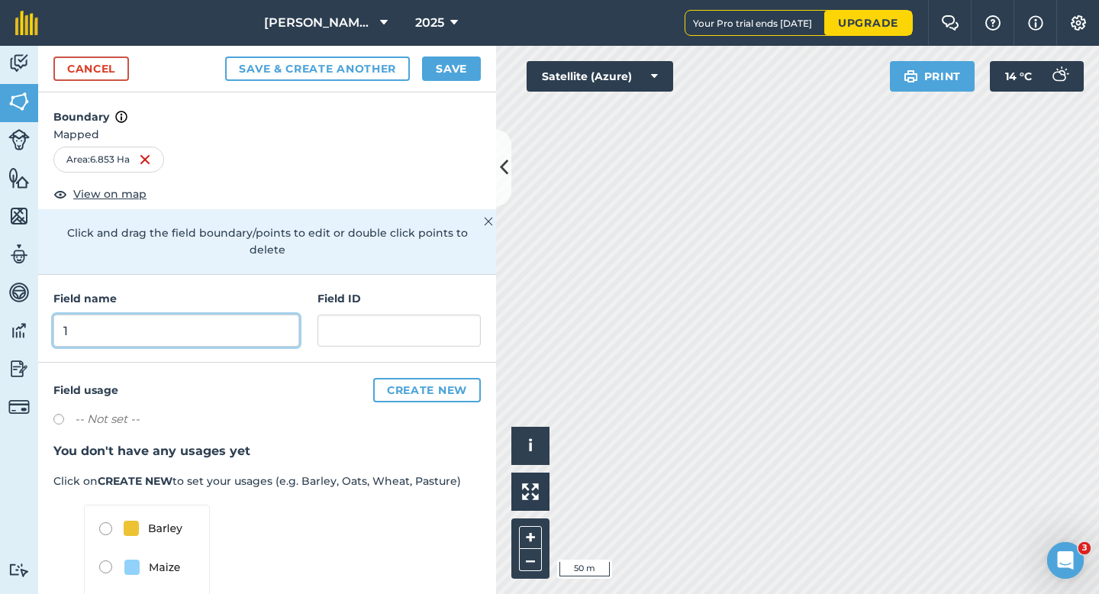
type input "1"
click at [440, 73] on button "Save" at bounding box center [451, 69] width 59 height 24
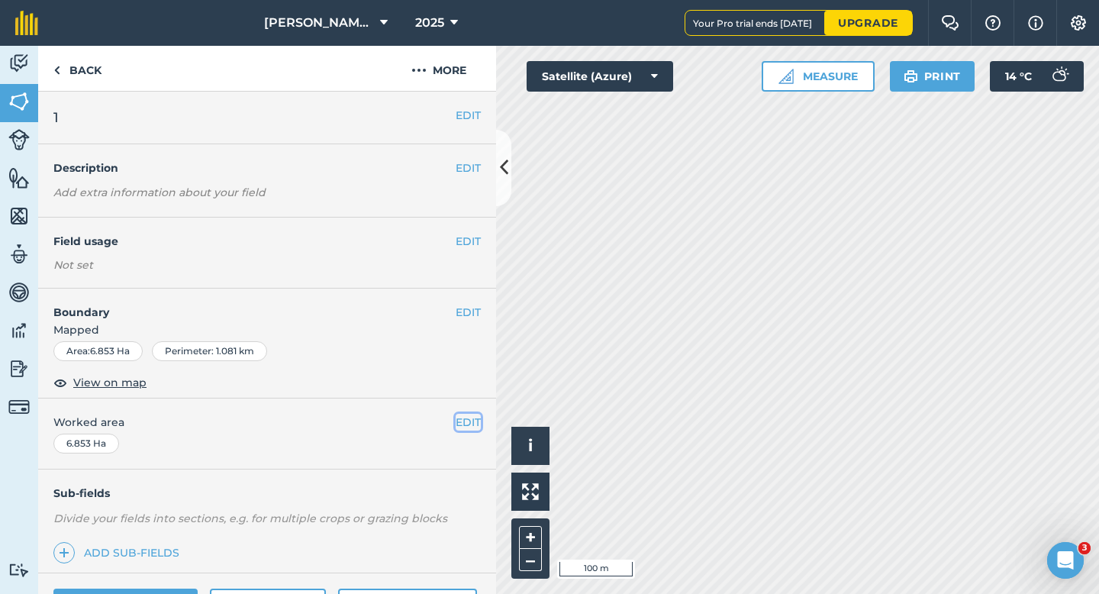
click at [466, 423] on button "EDIT" at bounding box center [468, 422] width 25 height 17
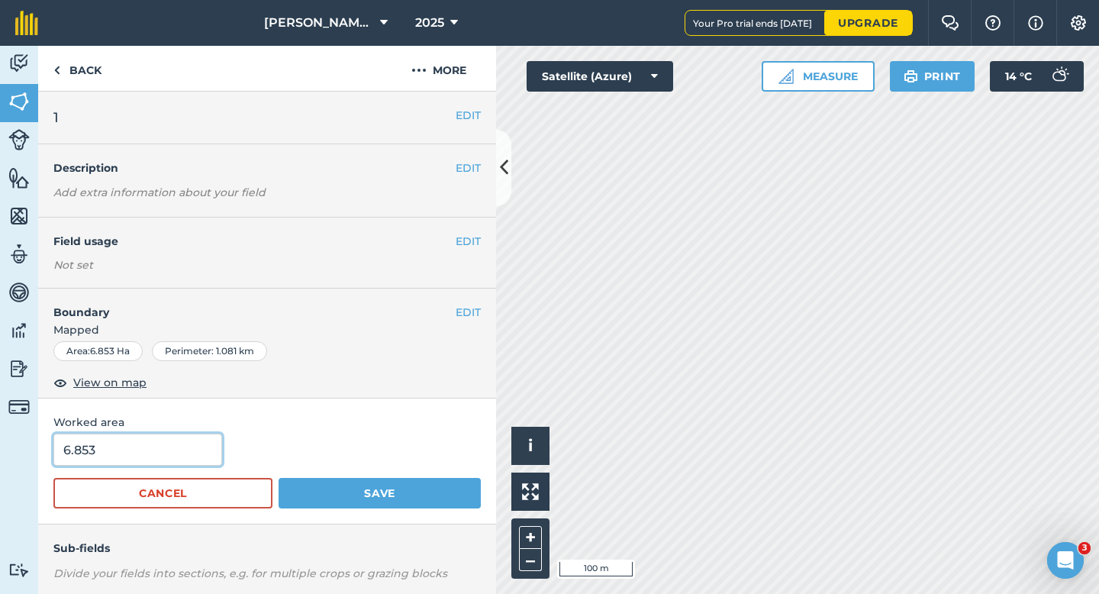
click at [179, 463] on input "6.853" at bounding box center [137, 450] width 169 height 32
type input "7"
click at [279, 478] on button "Save" at bounding box center [380, 493] width 202 height 31
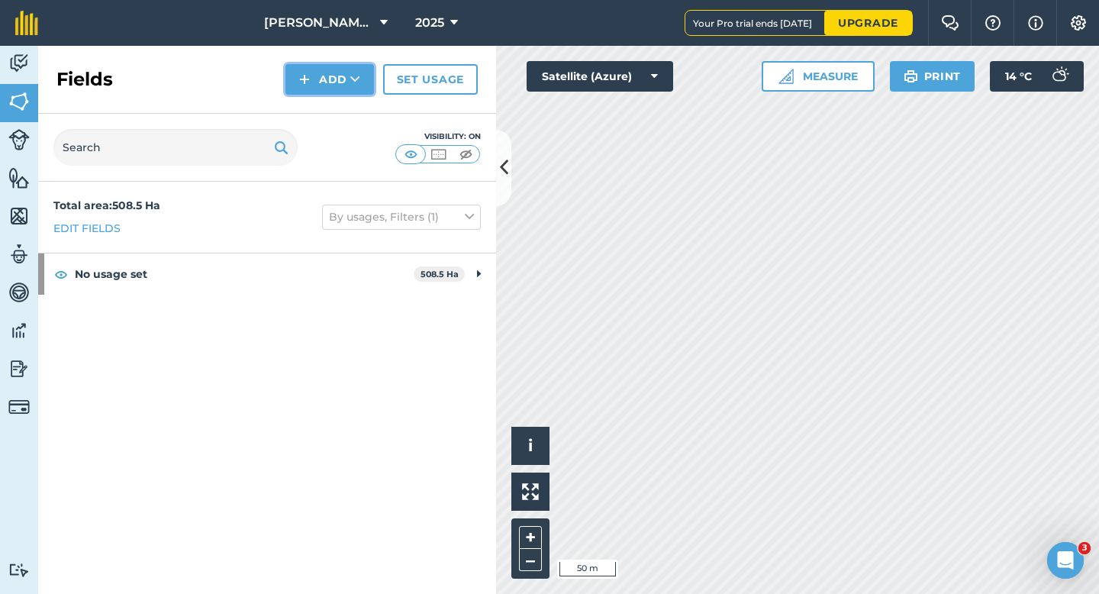
click at [305, 92] on button "Add" at bounding box center [330, 79] width 89 height 31
click at [306, 105] on link "Draw" at bounding box center [330, 114] width 84 height 34
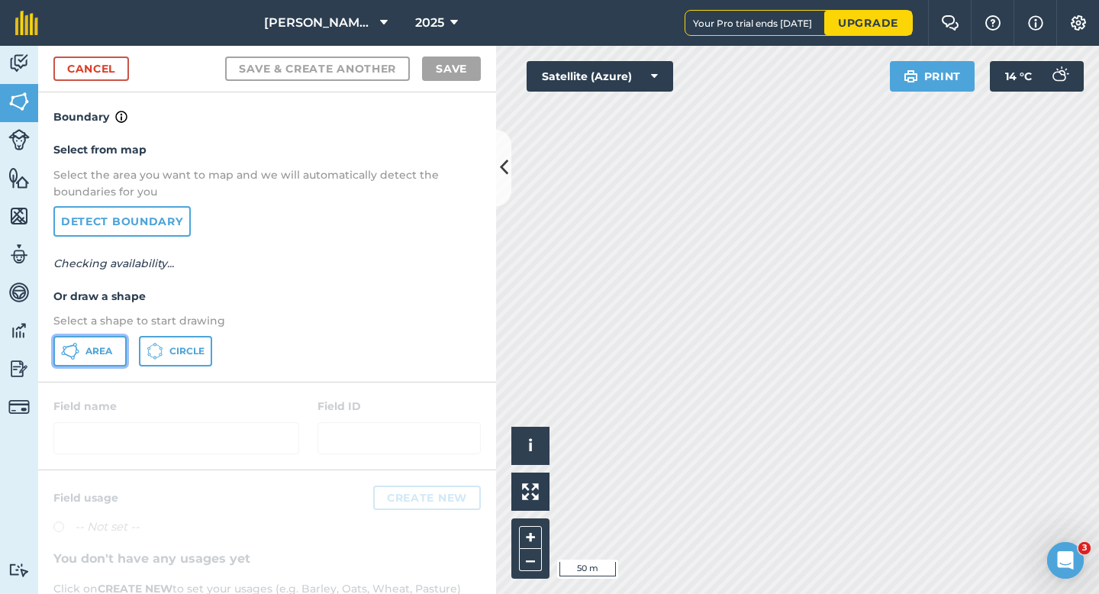
click at [89, 350] on span "Area" at bounding box center [99, 351] width 27 height 12
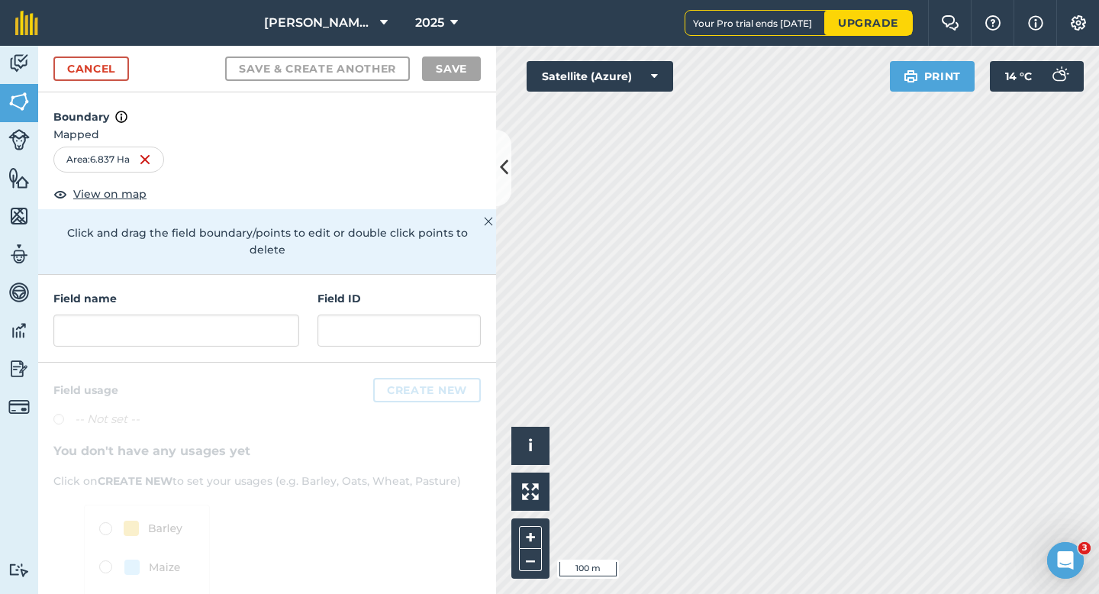
click at [176, 292] on div "Field name" at bounding box center [176, 318] width 246 height 57
click at [178, 315] on input "text" at bounding box center [176, 331] width 246 height 32
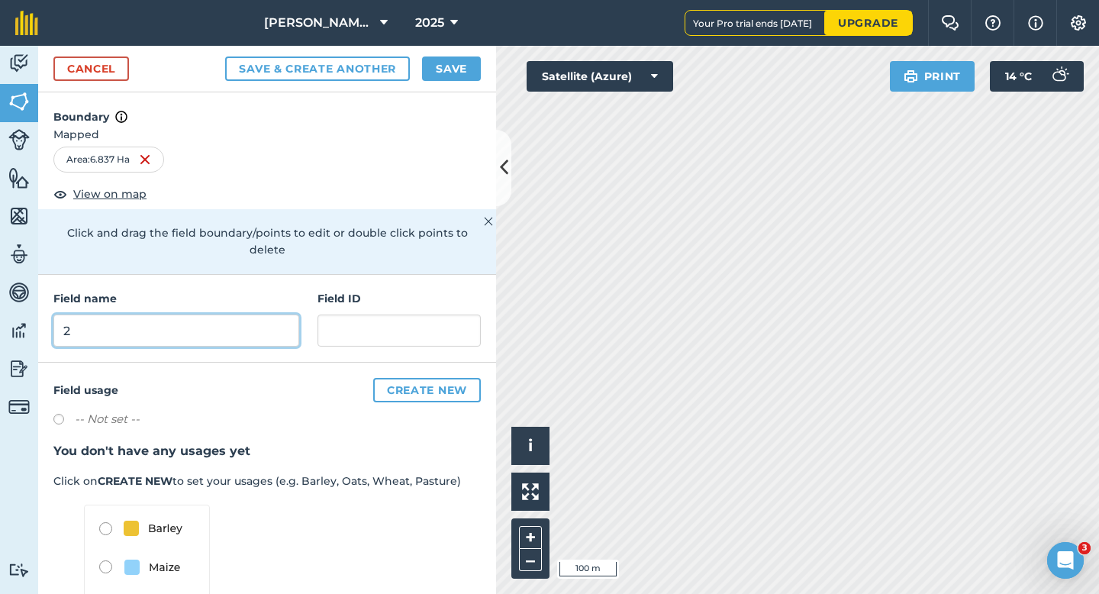
type input "2"
click at [460, 85] on div "Cancel Save & Create Another Save" at bounding box center [267, 69] width 458 height 47
click at [460, 83] on div "Cancel Save & Create Another Save" at bounding box center [267, 69] width 458 height 47
click at [460, 66] on button "Save" at bounding box center [451, 69] width 59 height 24
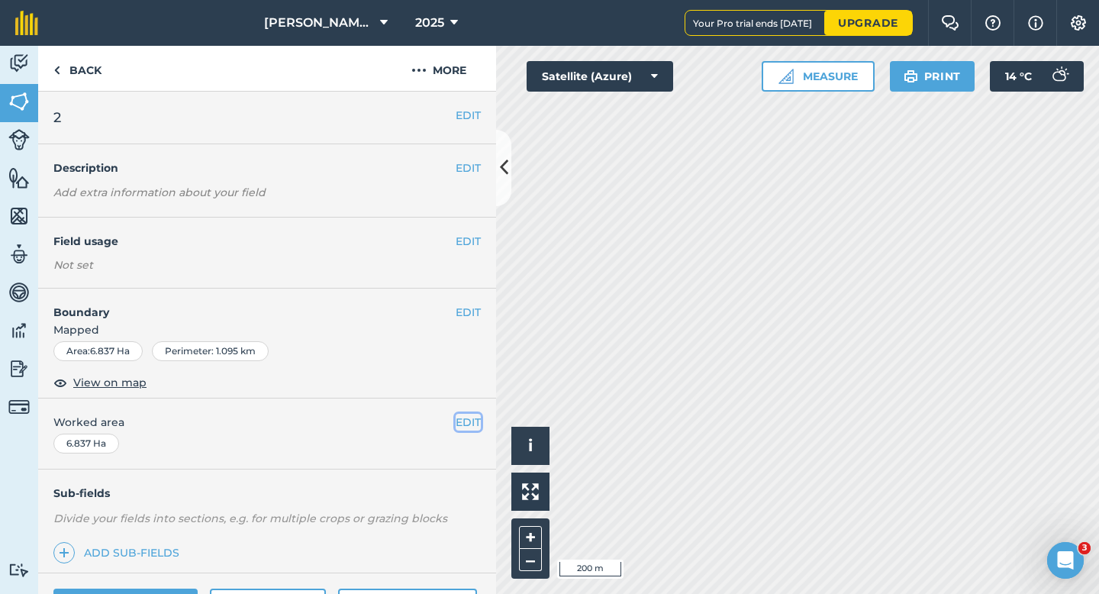
click at [463, 430] on button "EDIT" at bounding box center [468, 422] width 25 height 17
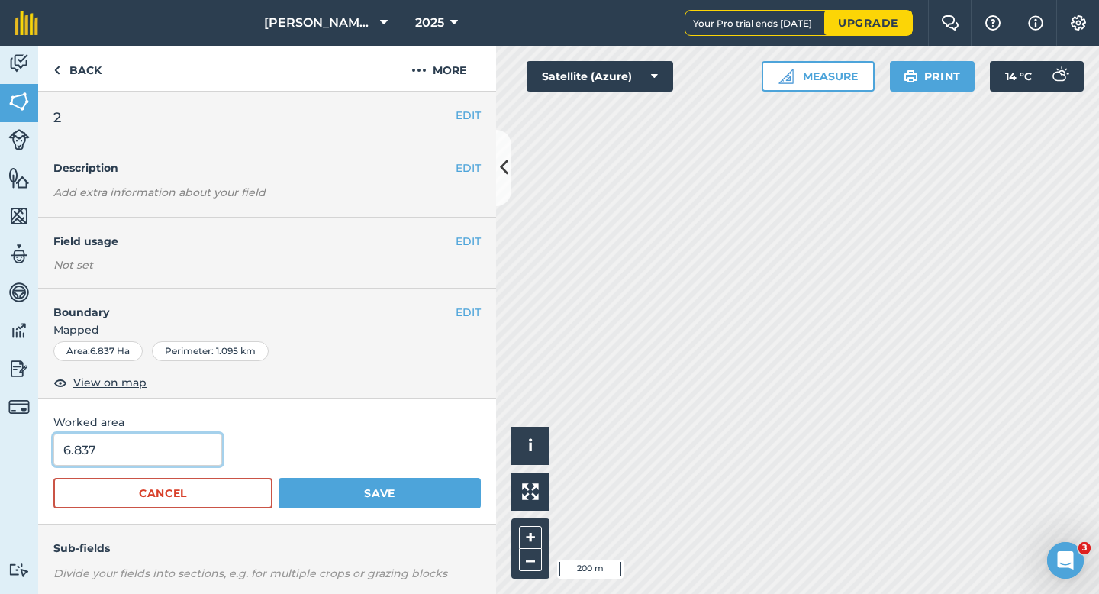
click at [169, 454] on input "6.837" at bounding box center [137, 450] width 169 height 32
type input "7"
click at [279, 478] on button "Save" at bounding box center [380, 493] width 202 height 31
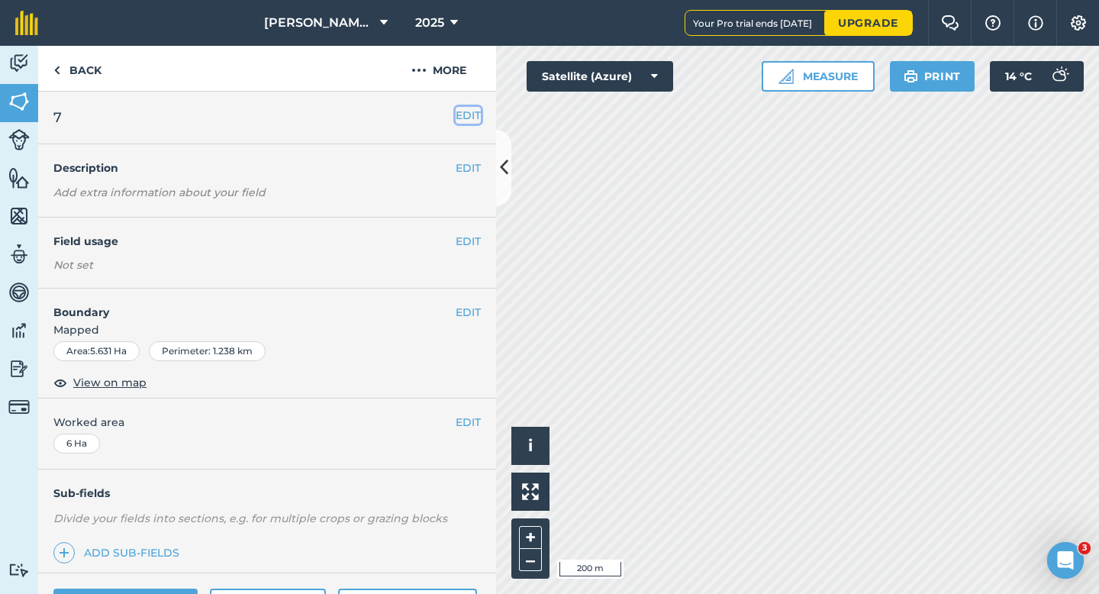
click at [463, 111] on button "EDIT" at bounding box center [468, 115] width 25 height 17
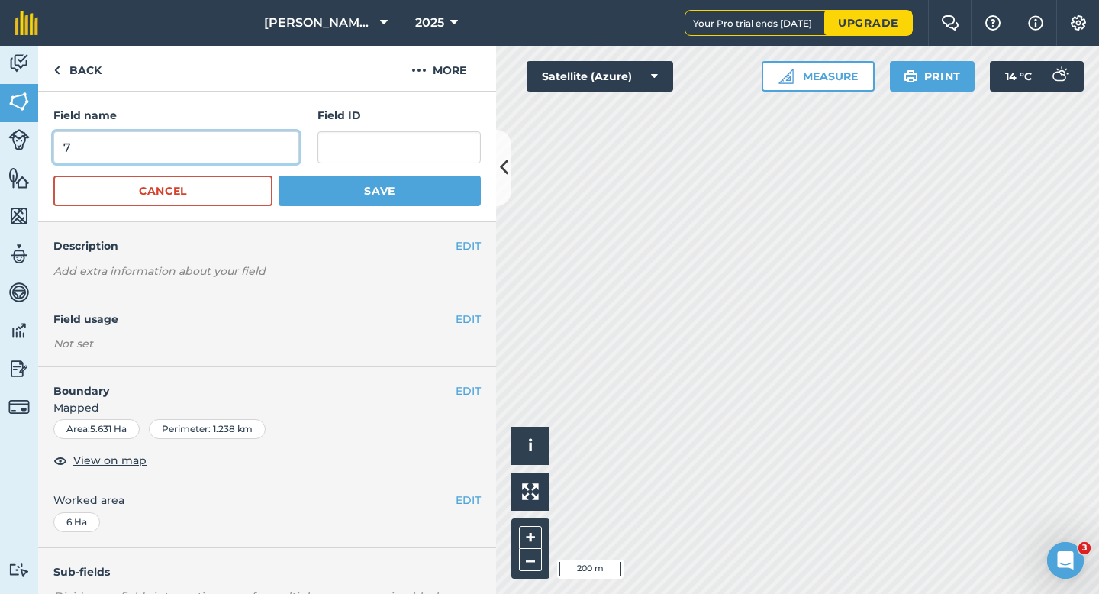
click at [226, 147] on input "7" at bounding box center [176, 147] width 246 height 32
type input "5\"
click at [279, 176] on button "Save" at bounding box center [380, 191] width 202 height 31
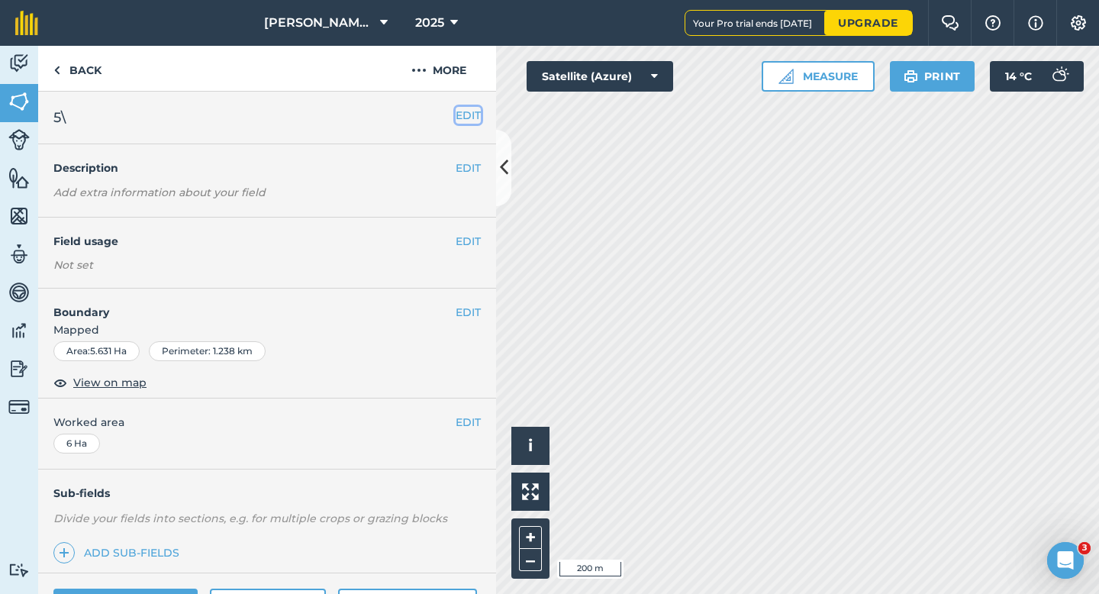
click at [476, 121] on button "EDIT" at bounding box center [468, 115] width 25 height 17
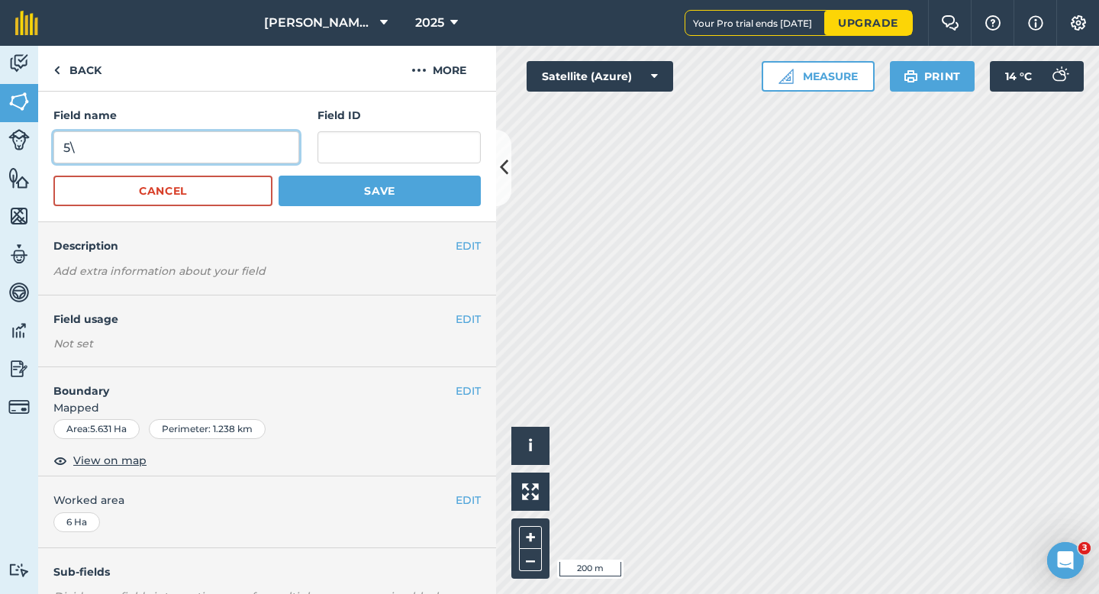
click at [171, 151] on input "5\" at bounding box center [176, 147] width 246 height 32
type input "5"
click at [279, 176] on button "Save" at bounding box center [380, 191] width 202 height 31
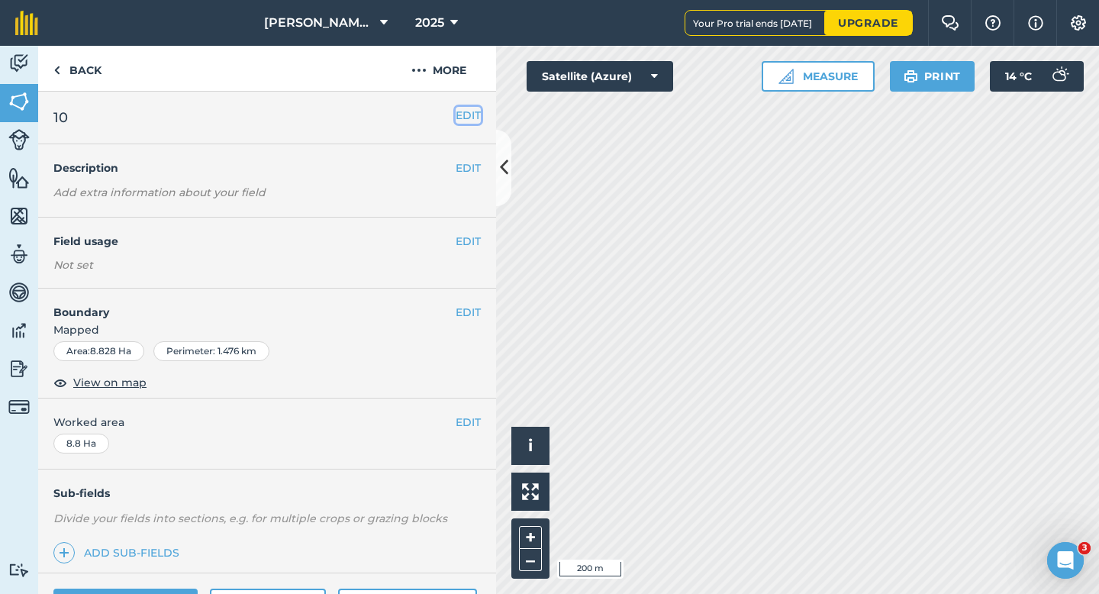
click at [467, 113] on button "EDIT" at bounding box center [468, 115] width 25 height 17
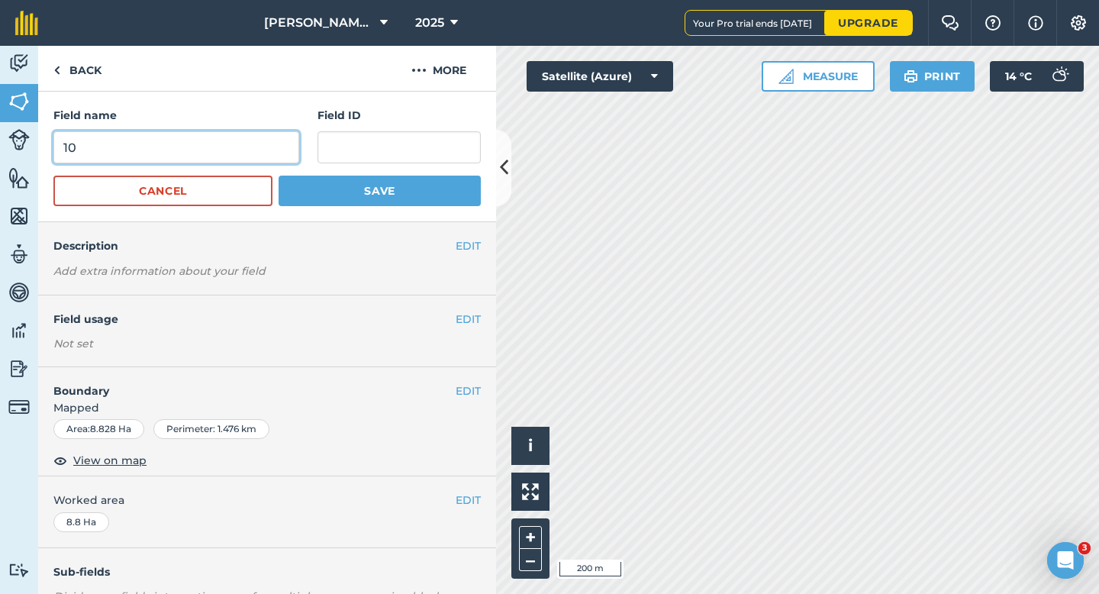
click at [224, 153] on input "10" at bounding box center [176, 147] width 246 height 32
type input "6"
click at [279, 176] on button "Save" at bounding box center [380, 191] width 202 height 31
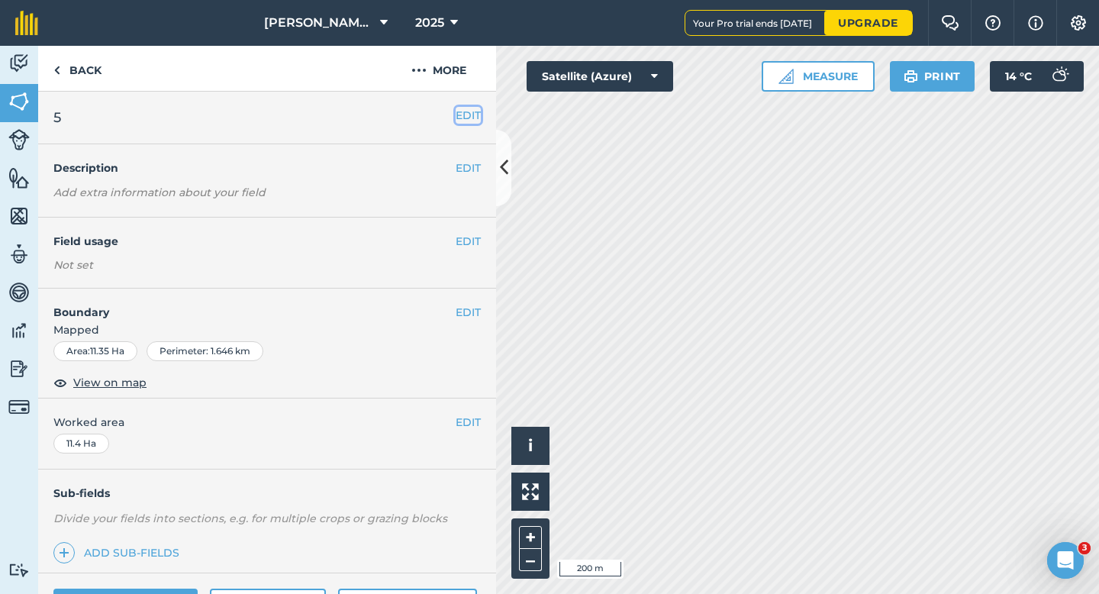
click at [458, 111] on button "EDIT" at bounding box center [468, 115] width 25 height 17
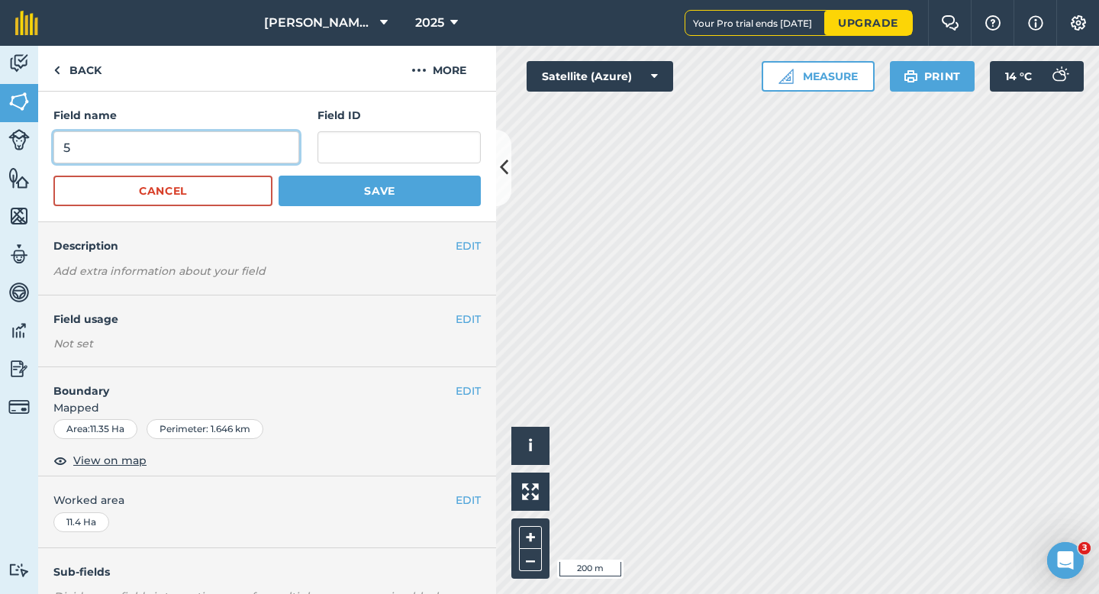
click at [250, 150] on input "5" at bounding box center [176, 147] width 246 height 32
type input "7"
click at [279, 176] on button "Save" at bounding box center [380, 191] width 202 height 31
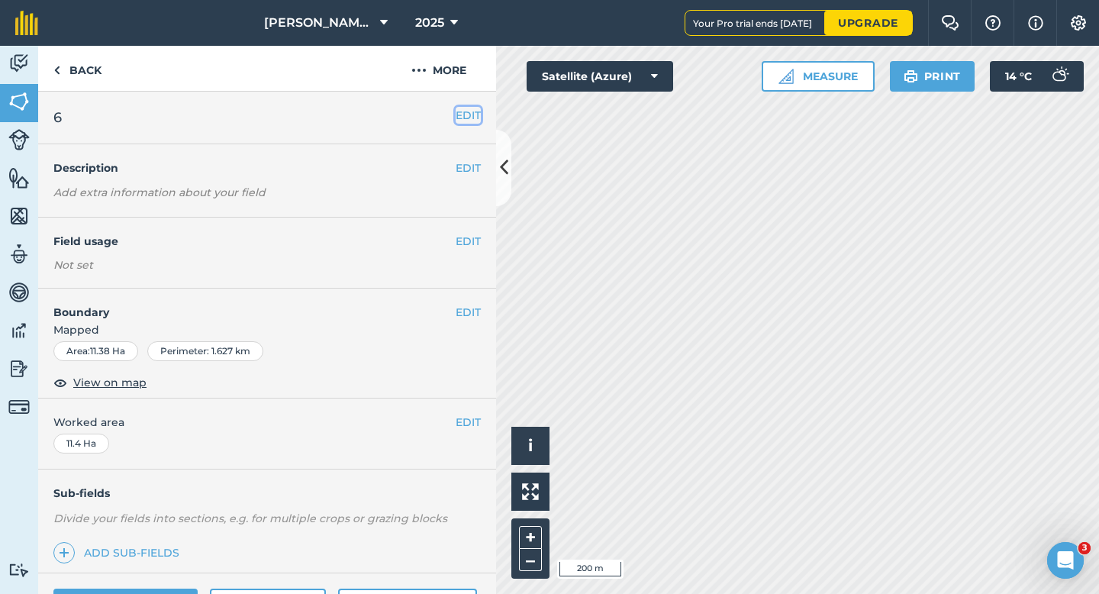
click at [475, 119] on button "EDIT" at bounding box center [468, 115] width 25 height 17
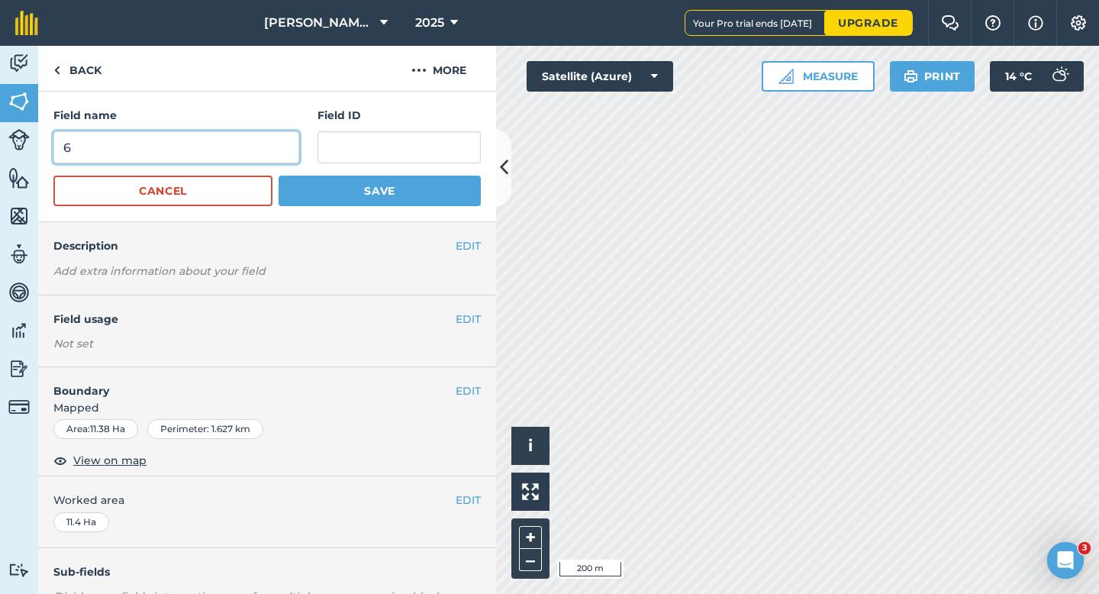
click at [218, 157] on input "6" at bounding box center [176, 147] width 246 height 32
type input "8"
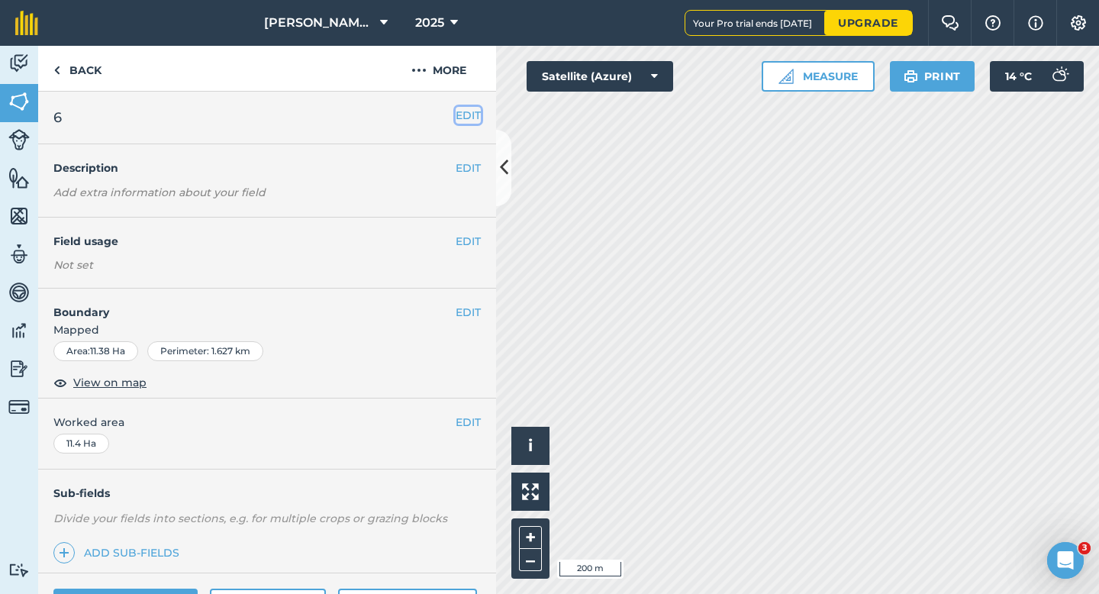
click at [462, 118] on button "EDIT" at bounding box center [468, 115] width 25 height 17
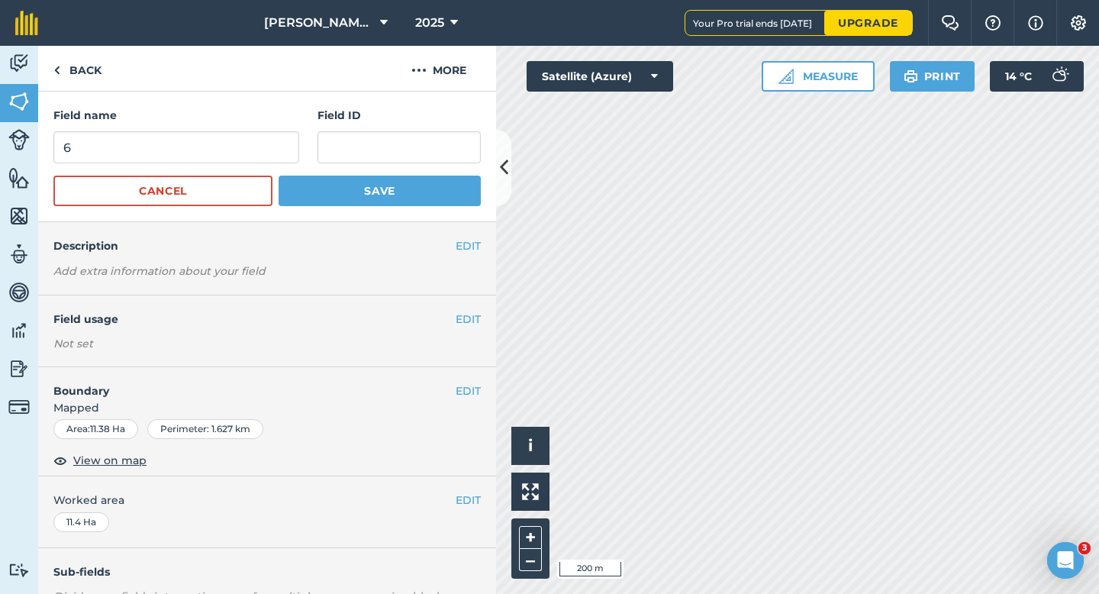
click at [217, 131] on div "Field name 6" at bounding box center [176, 135] width 246 height 57
click at [217, 144] on input "6" at bounding box center [176, 147] width 246 height 32
type input "8"
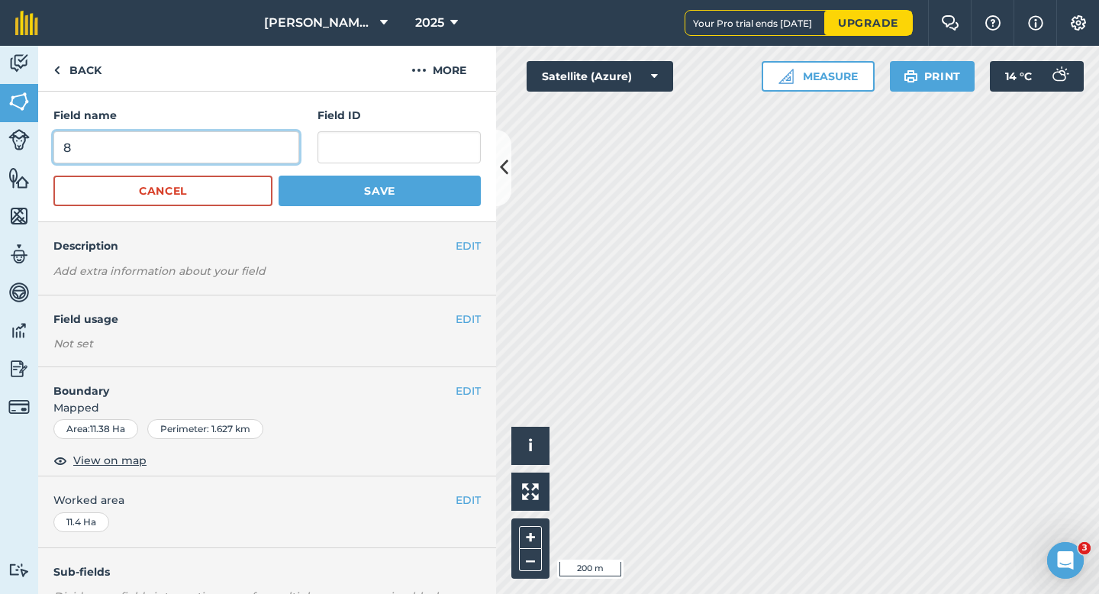
click at [279, 176] on button "Save" at bounding box center [380, 191] width 202 height 31
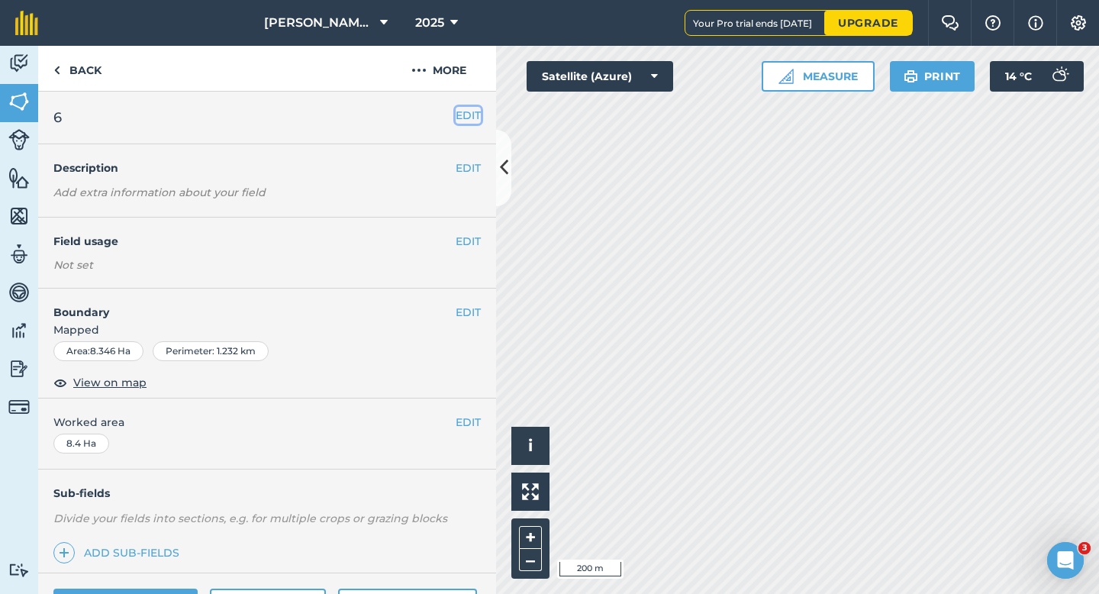
click at [471, 115] on button "EDIT" at bounding box center [468, 115] width 25 height 17
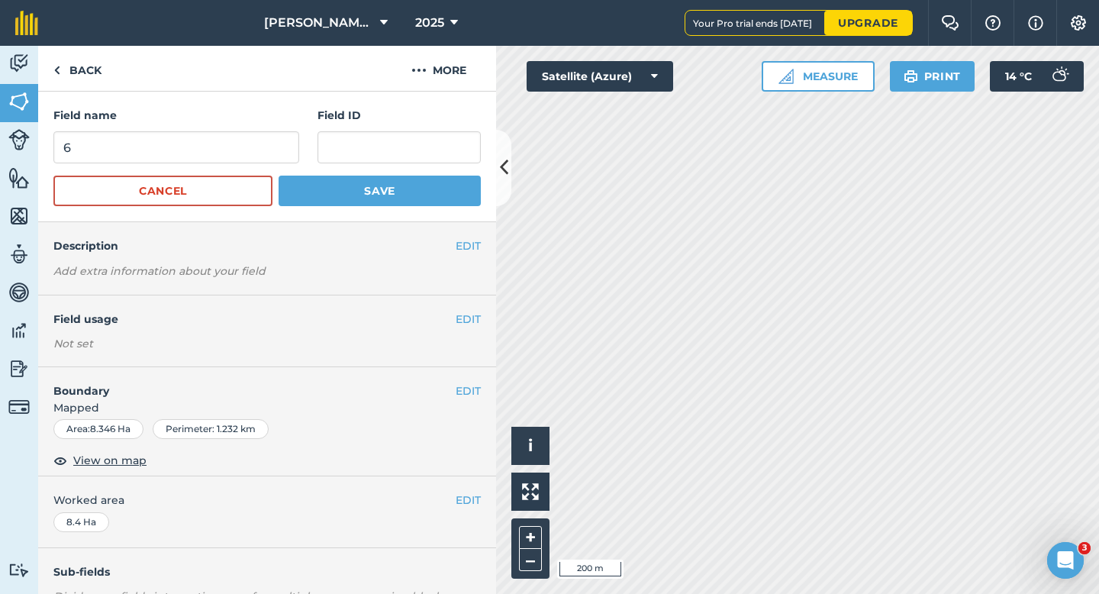
click at [242, 129] on div "Field name 6" at bounding box center [176, 135] width 246 height 57
click at [242, 156] on input "6" at bounding box center [176, 147] width 246 height 32
type input "9"
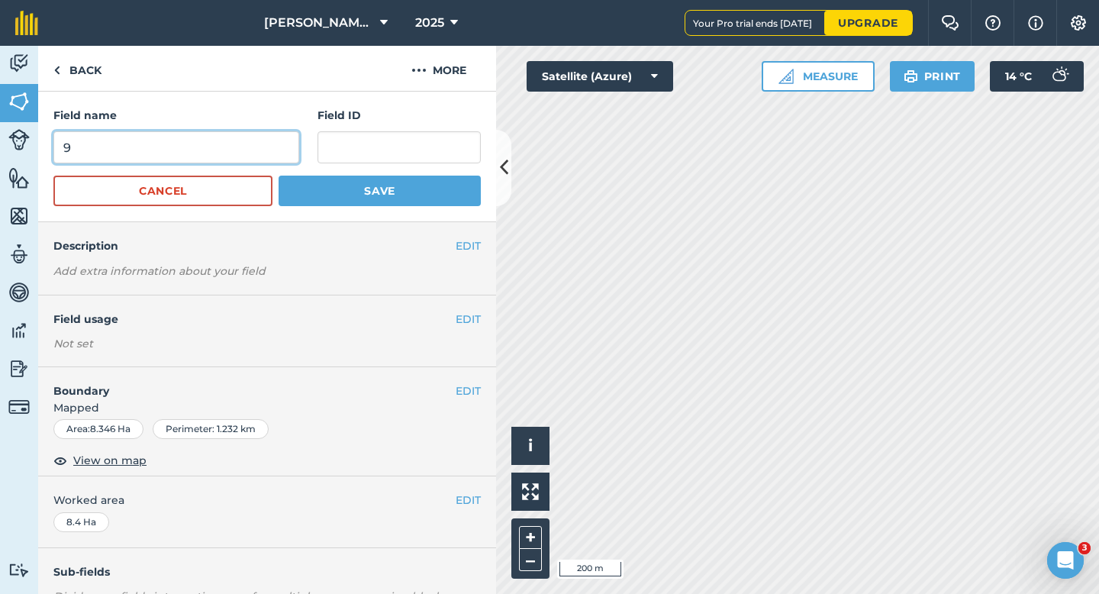
click at [279, 176] on button "Save" at bounding box center [380, 191] width 202 height 31
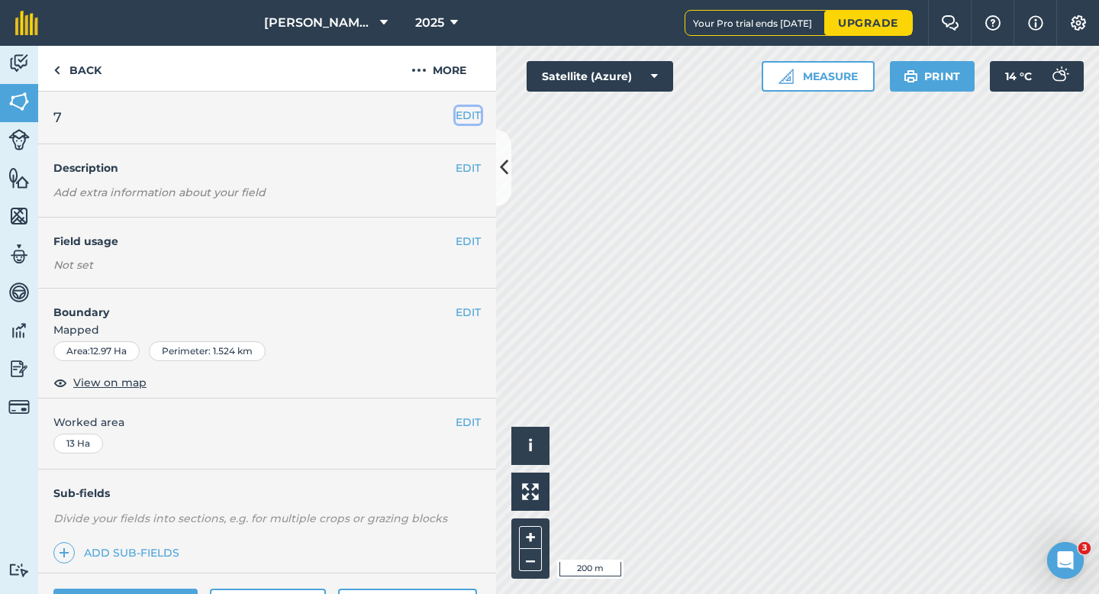
click at [473, 113] on button "EDIT" at bounding box center [468, 115] width 25 height 17
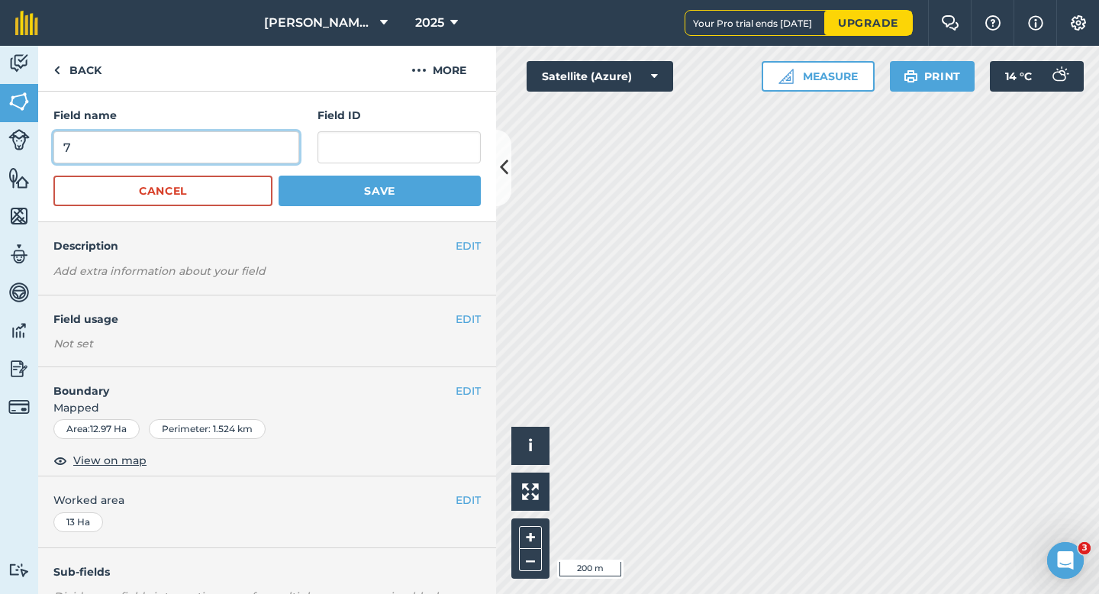
click at [185, 163] on input "7" at bounding box center [176, 147] width 246 height 32
type input "10"
click at [279, 176] on button "Save" at bounding box center [380, 191] width 202 height 31
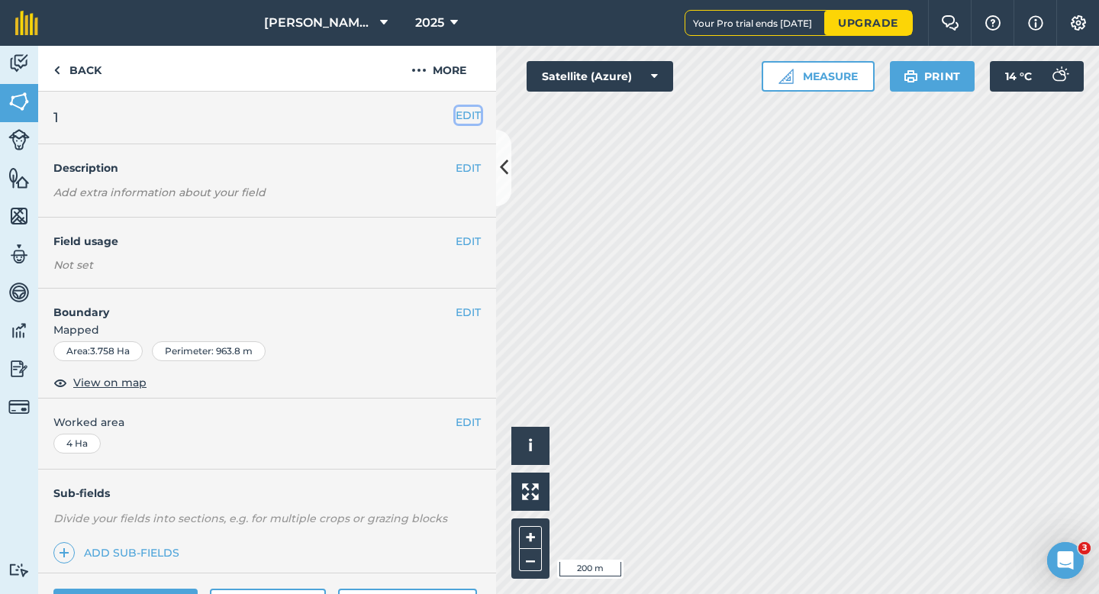
click at [475, 111] on button "EDIT" at bounding box center [468, 115] width 25 height 17
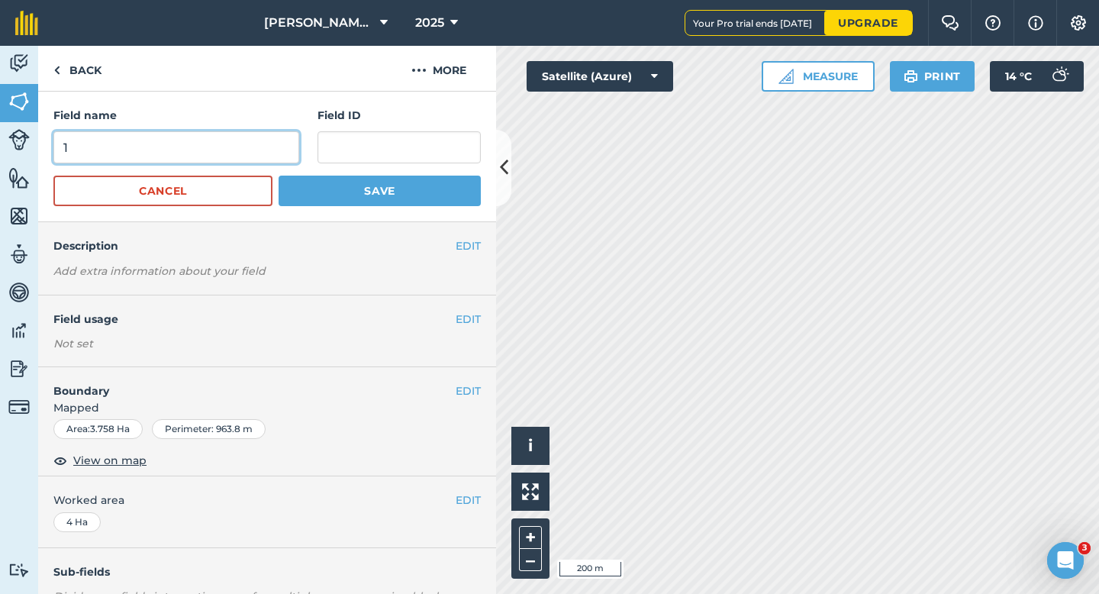
click at [200, 157] on input "1" at bounding box center [176, 147] width 246 height 32
type input "11"
click at [279, 176] on button "Save" at bounding box center [380, 191] width 202 height 31
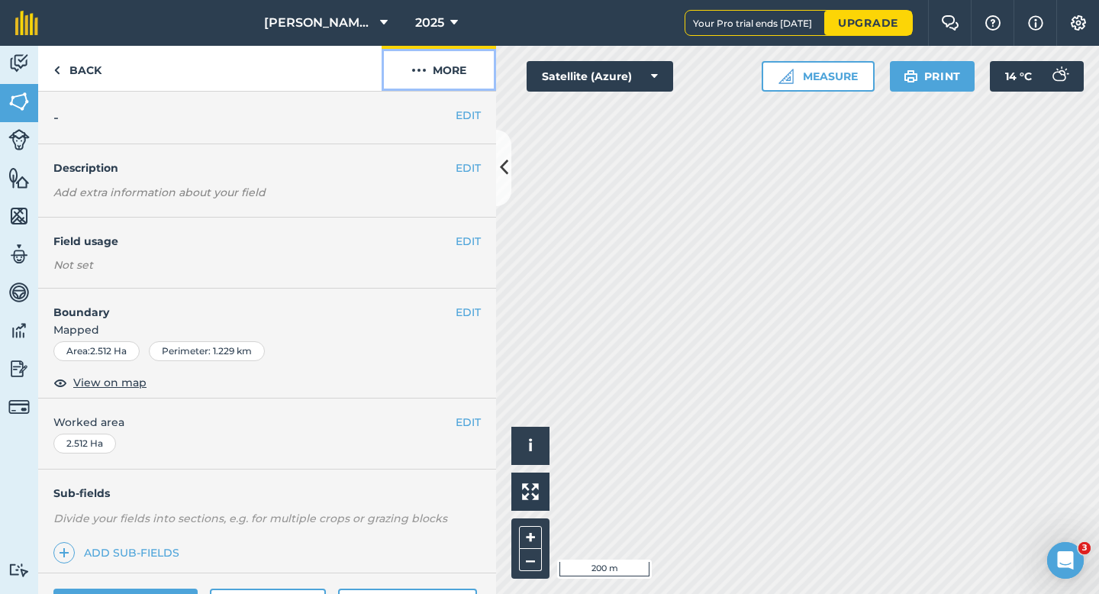
click at [438, 69] on button "More" at bounding box center [439, 68] width 115 height 45
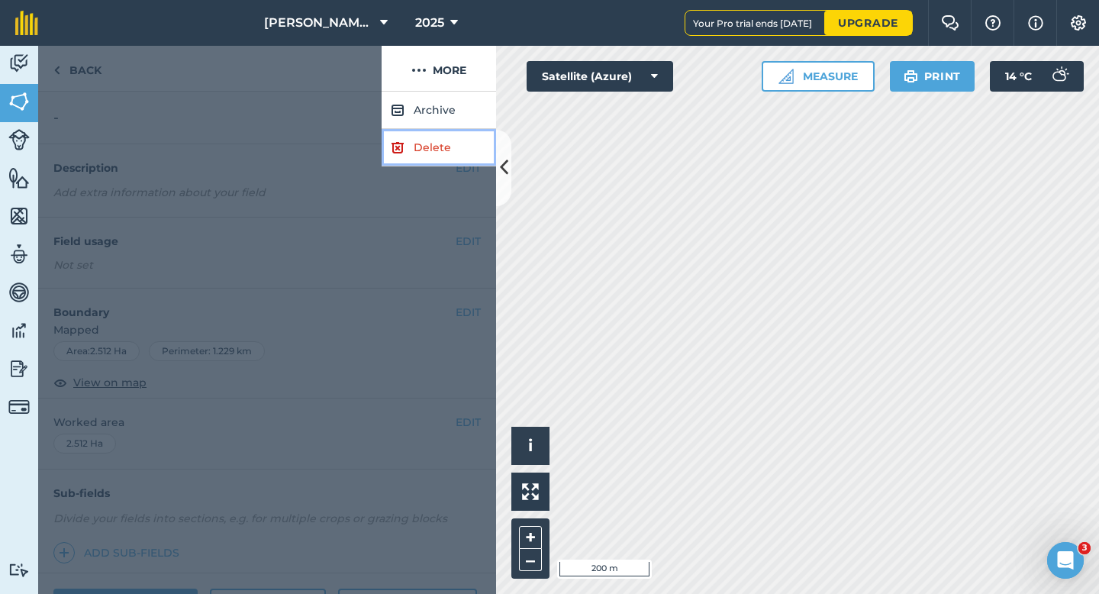
click at [444, 147] on link "Delete" at bounding box center [439, 147] width 115 height 37
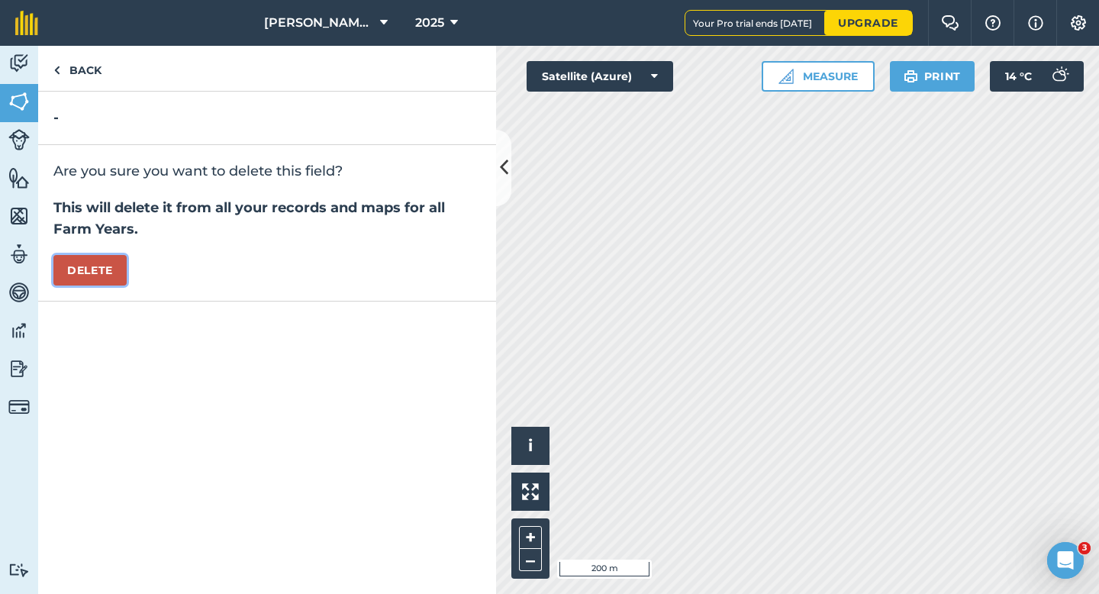
click at [90, 270] on button "Delete" at bounding box center [89, 270] width 73 height 31
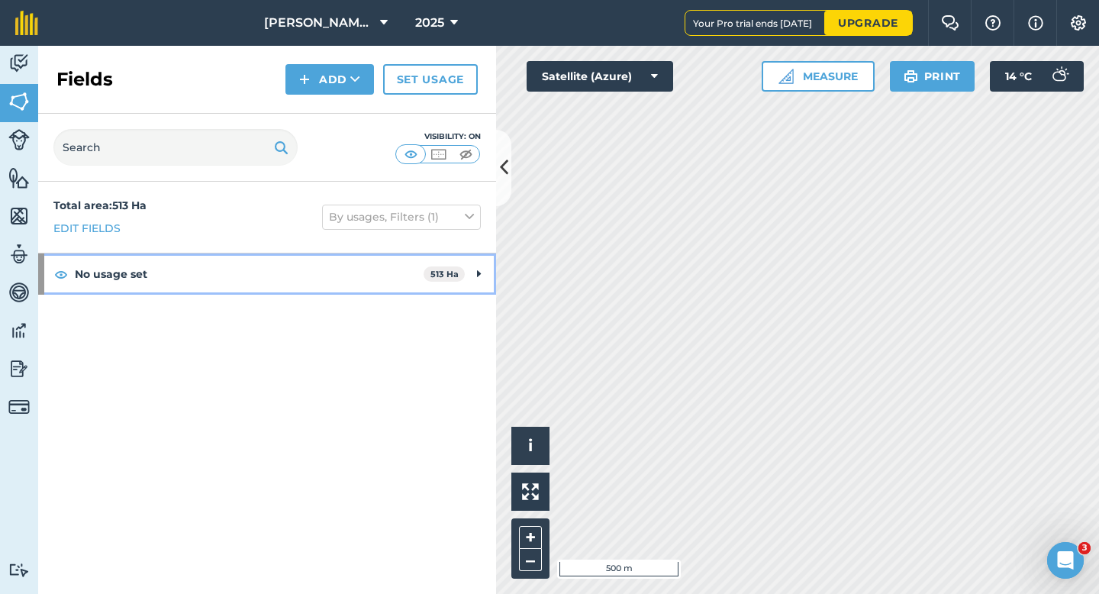
click at [468, 283] on div "No usage set 513 Ha" at bounding box center [267, 273] width 458 height 41
click at [474, 273] on icon at bounding box center [477, 274] width 7 height 17
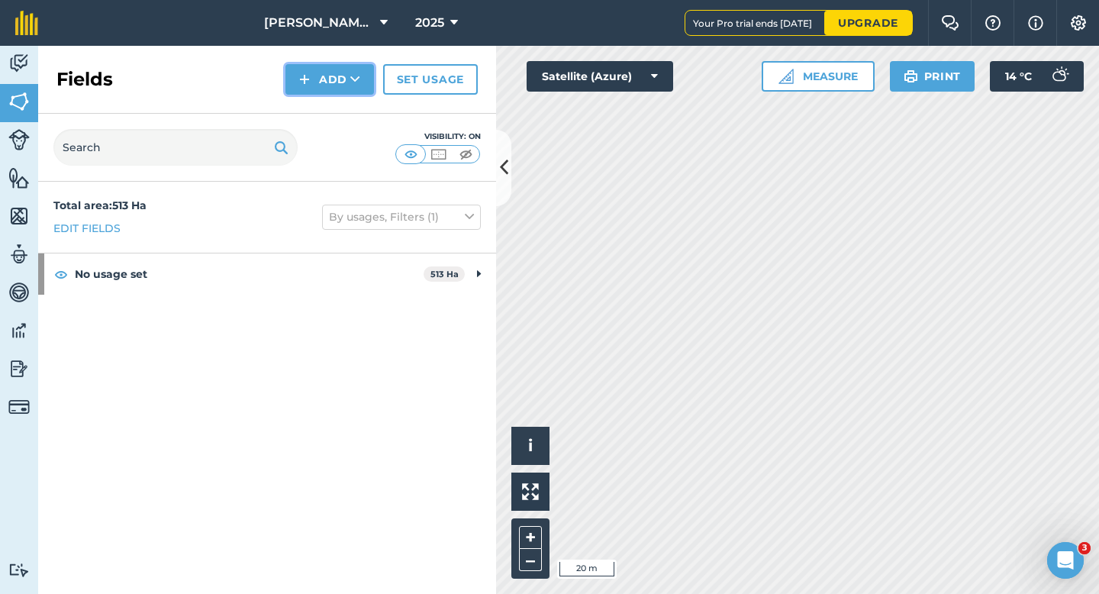
click at [340, 78] on button "Add" at bounding box center [330, 79] width 89 height 31
click at [340, 106] on link "Draw" at bounding box center [330, 114] width 84 height 34
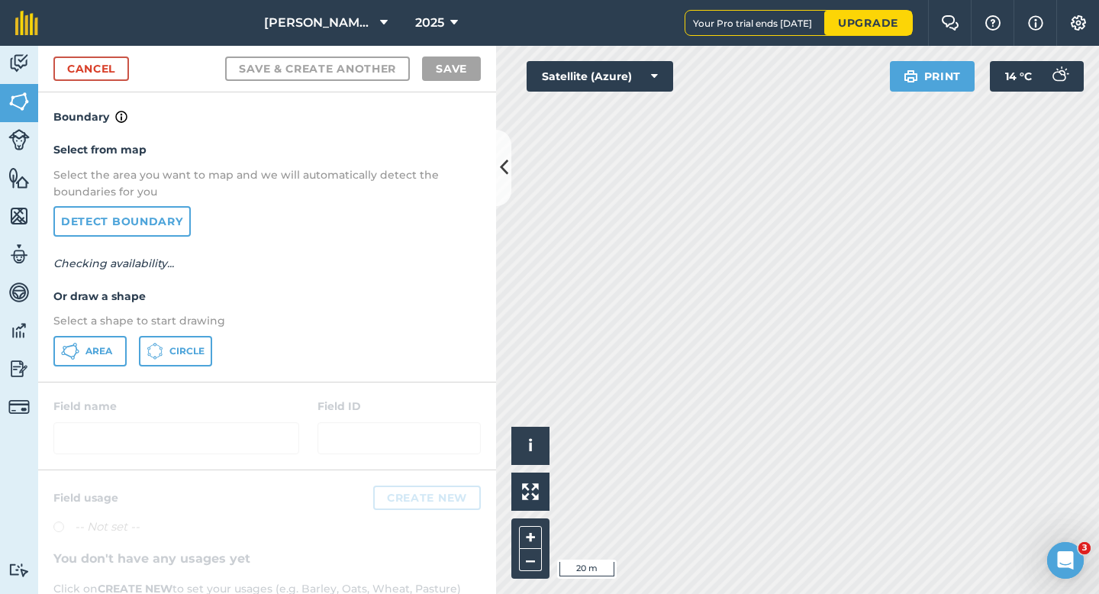
click at [60, 375] on div "Select from map Select the area you want to map and we will automatically detec…" at bounding box center [267, 253] width 458 height 255
click at [68, 346] on icon at bounding box center [70, 345] width 9 height 3
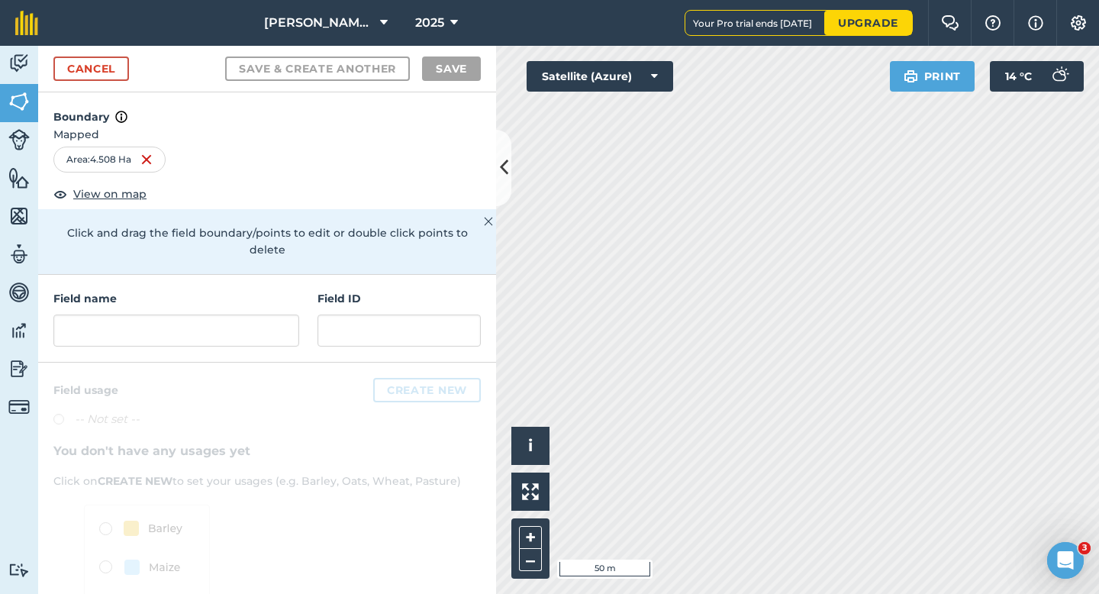
click at [242, 331] on div "Field name Field ID" at bounding box center [267, 319] width 458 height 88
click at [242, 327] on input "text" at bounding box center [176, 331] width 246 height 32
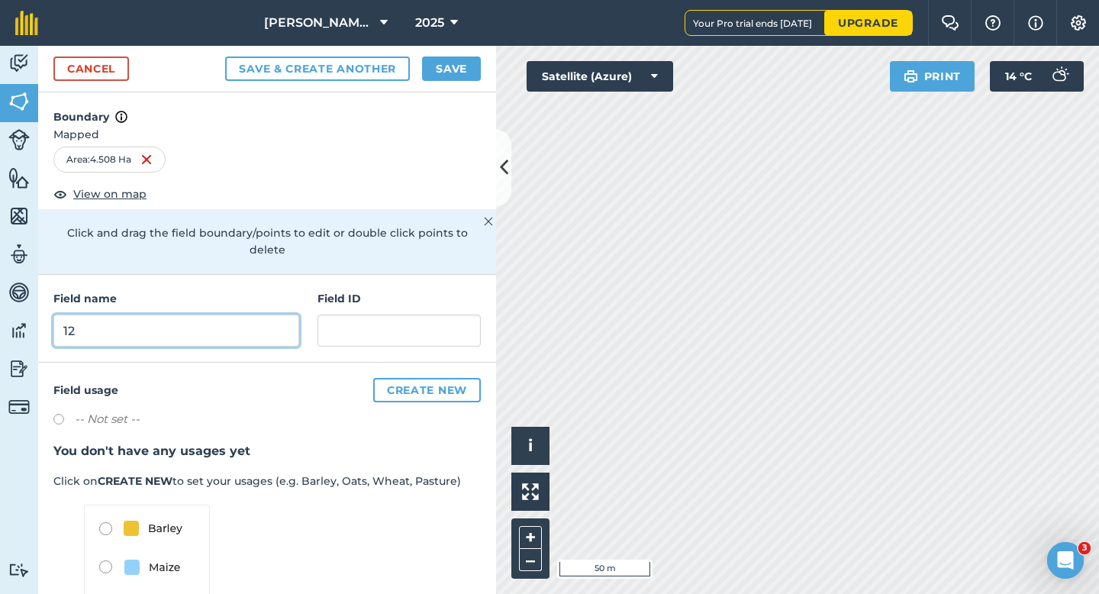
type input "12"
click at [447, 58] on button "Save" at bounding box center [451, 69] width 59 height 24
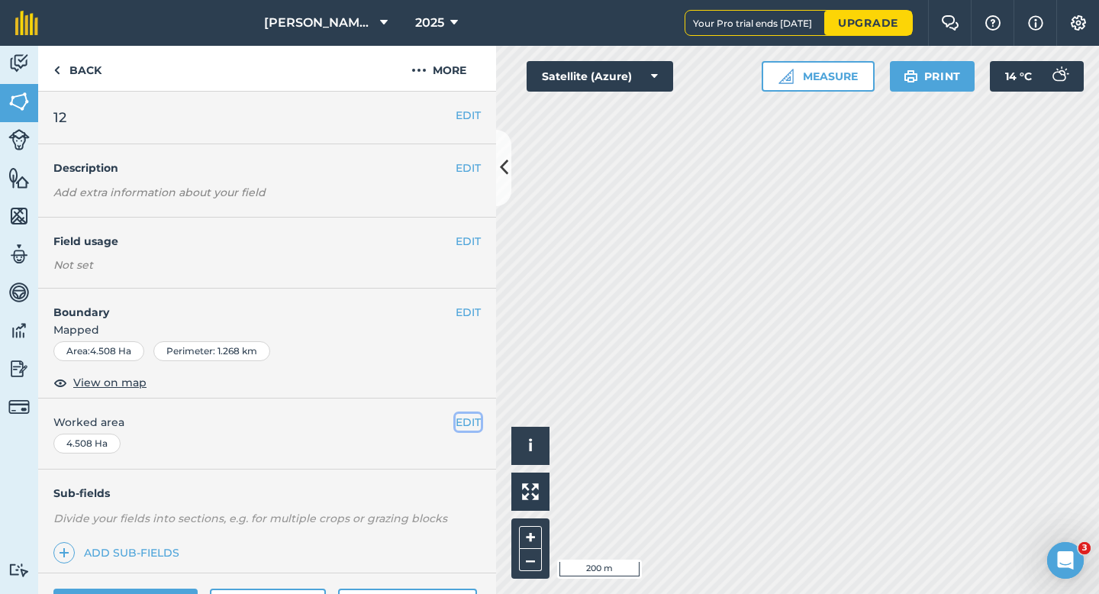
click at [471, 414] on button "EDIT" at bounding box center [468, 422] width 25 height 17
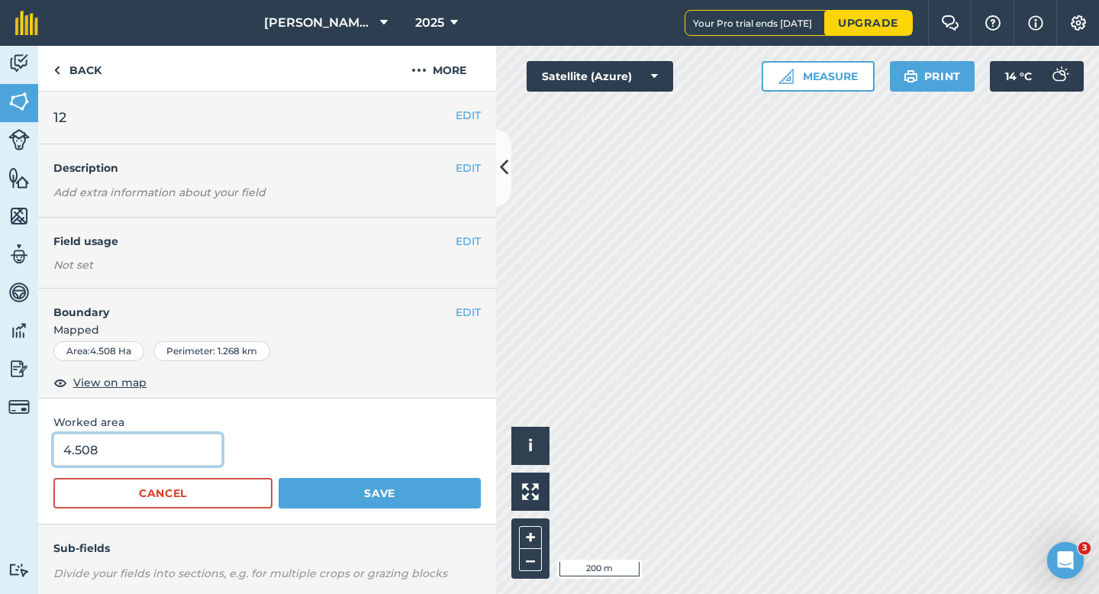
click at [142, 457] on input "4.508" at bounding box center [137, 450] width 169 height 32
type input "4.5"
click at [279, 478] on button "Save" at bounding box center [380, 493] width 202 height 31
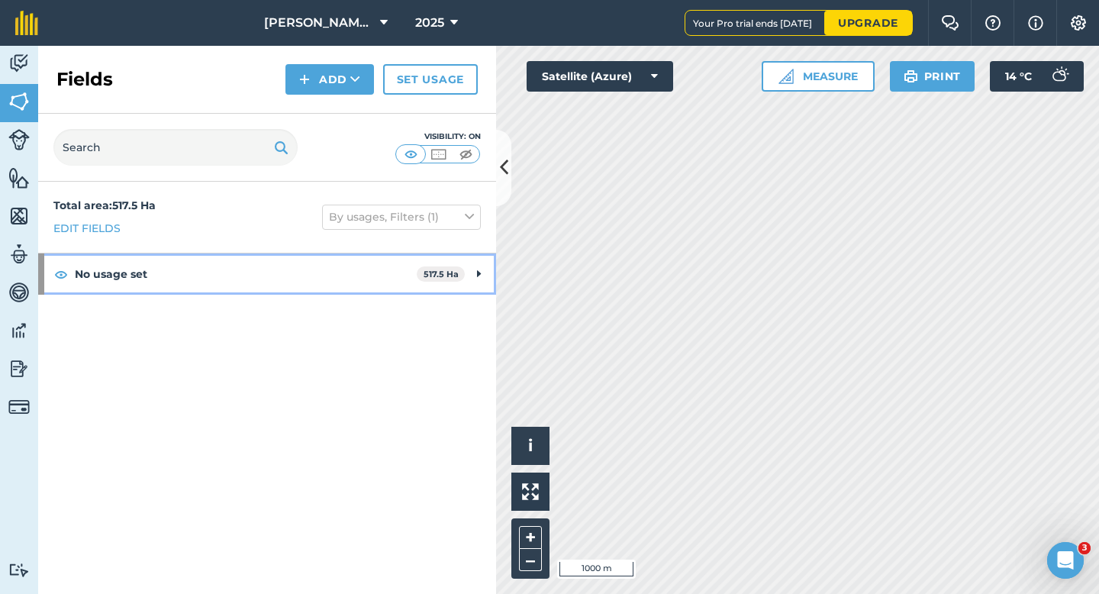
click at [475, 269] on div "No usage set 517.5 Ha" at bounding box center [267, 273] width 458 height 41
click at [475, 269] on icon at bounding box center [477, 274] width 7 height 17
